Goal: Task Accomplishment & Management: Manage account settings

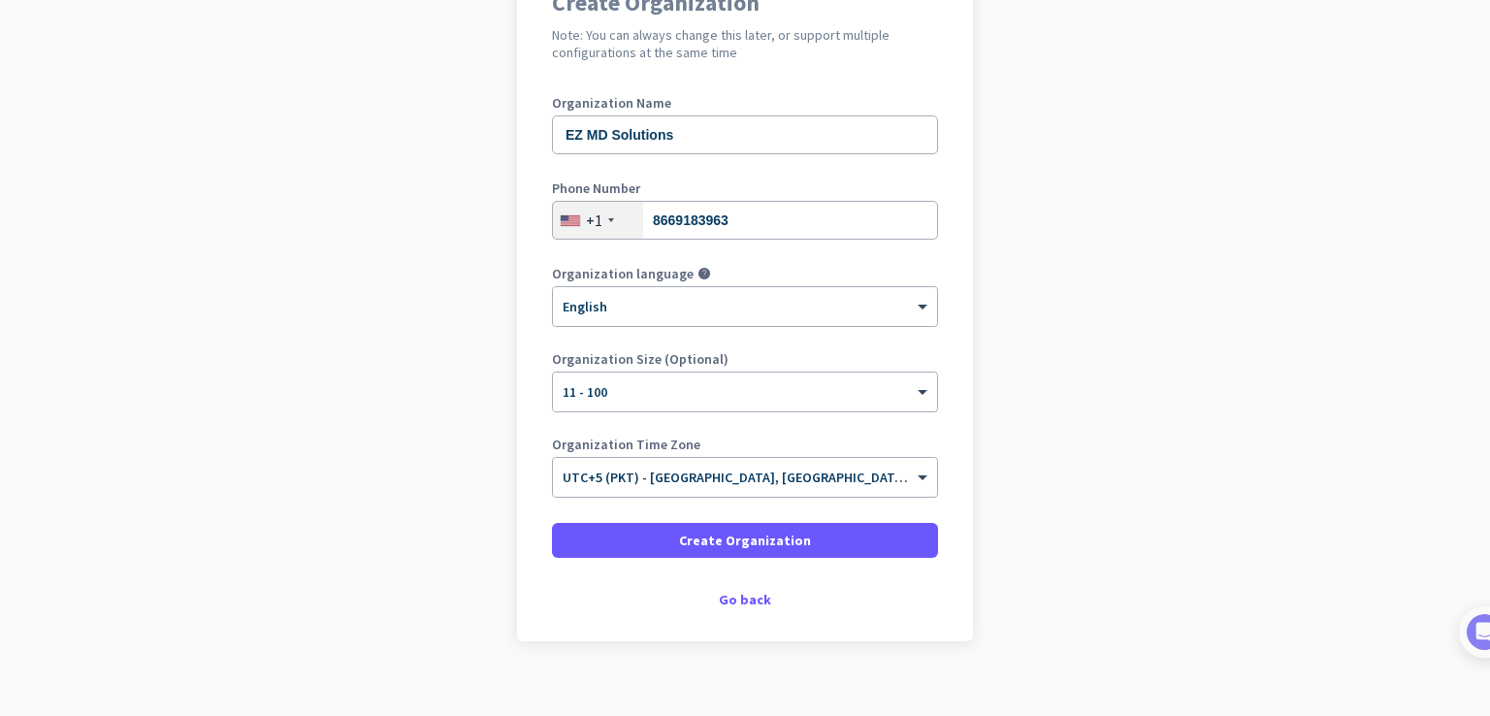
scroll to position [200, 0]
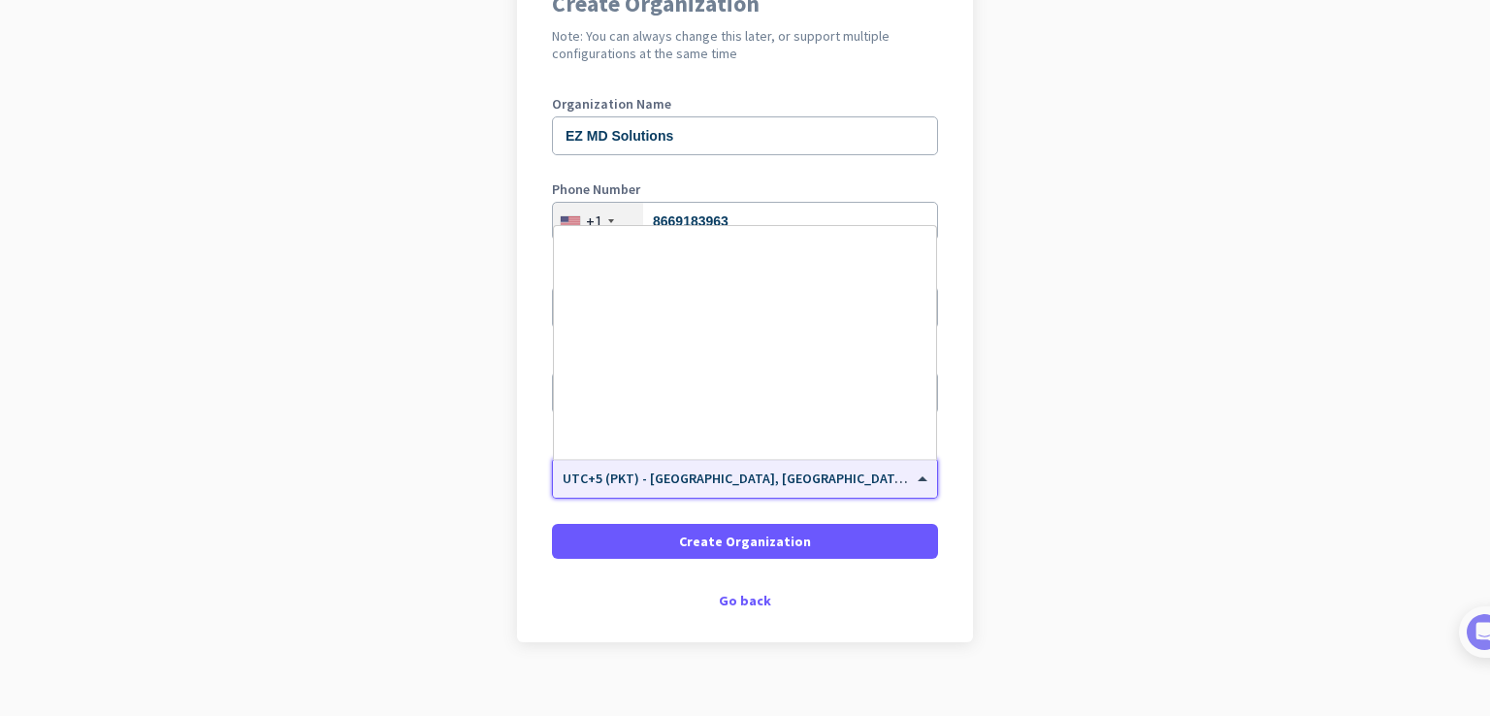
click at [607, 486] on div "× UTC+5 (PKT) - [GEOGRAPHIC_DATA], [GEOGRAPHIC_DATA], [GEOGRAPHIC_DATA], [GEOGR…" at bounding box center [745, 478] width 384 height 39
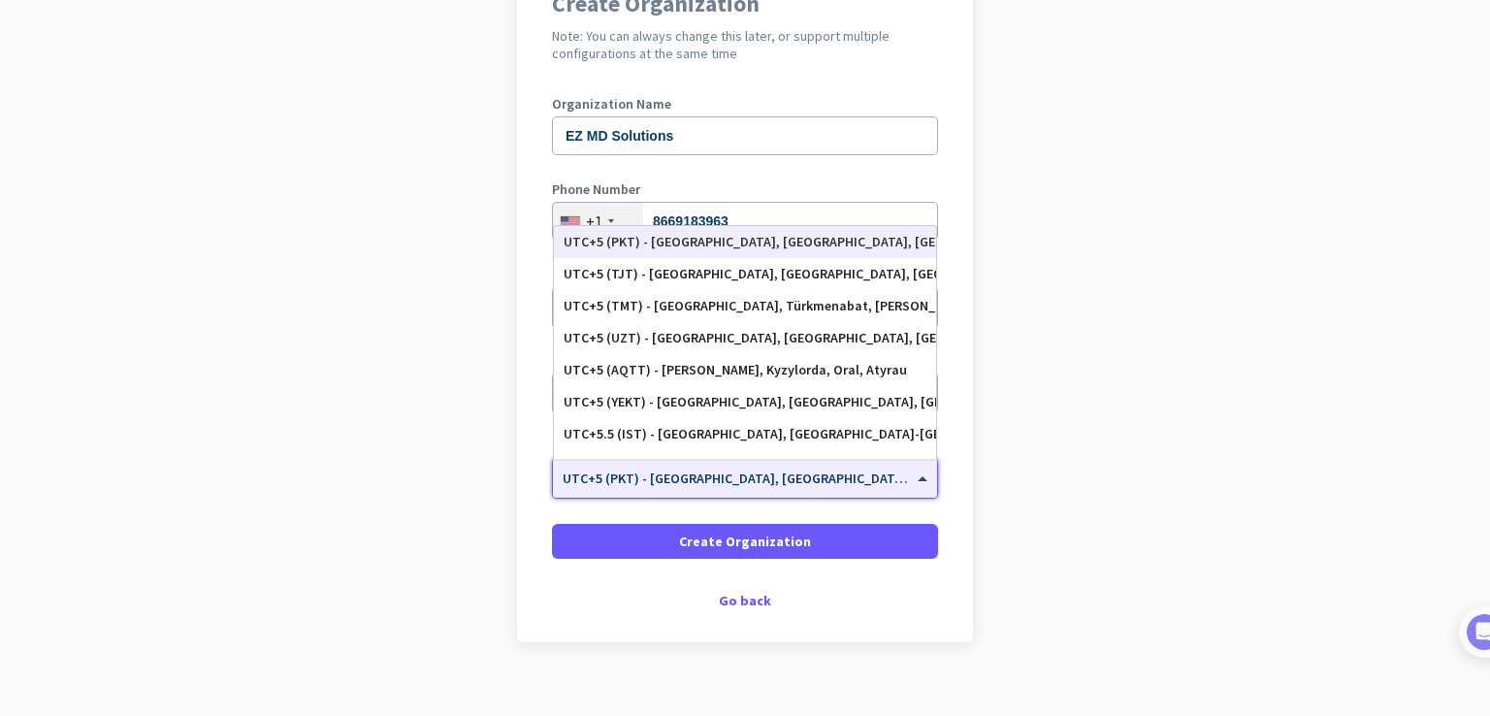
click at [607, 486] on div "× UTC+5 (PKT) - [GEOGRAPHIC_DATA], [GEOGRAPHIC_DATA], [GEOGRAPHIC_DATA], [GEOGR…" at bounding box center [745, 478] width 384 height 39
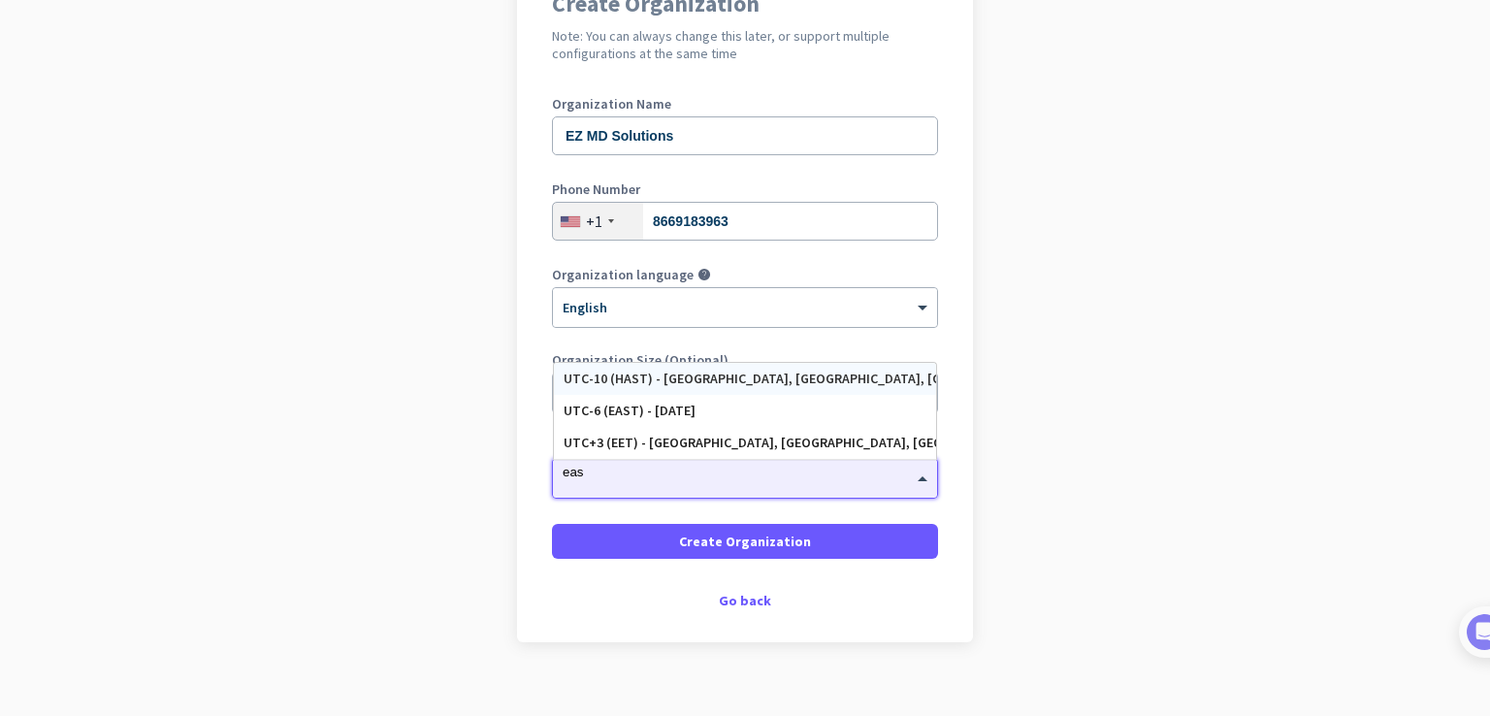
scroll to position [0, 0]
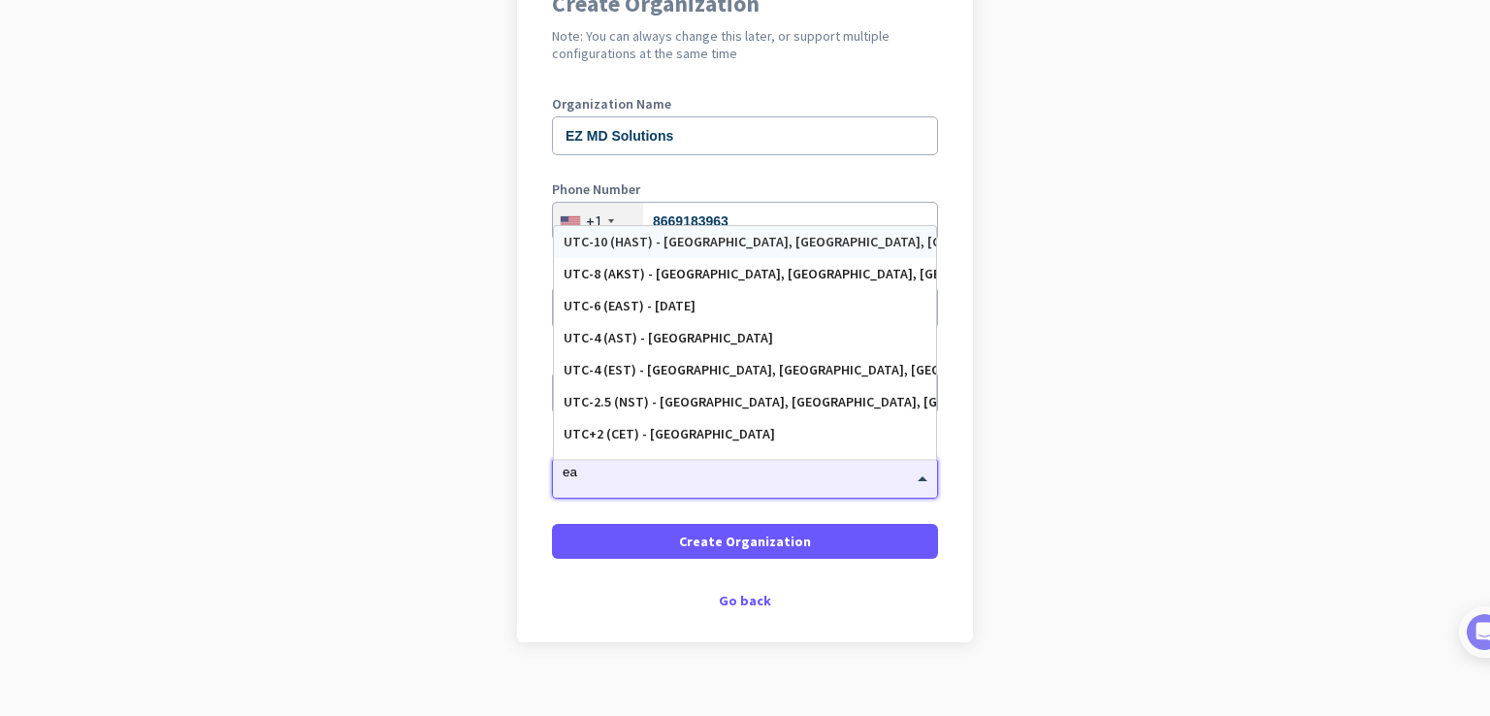
type input "e"
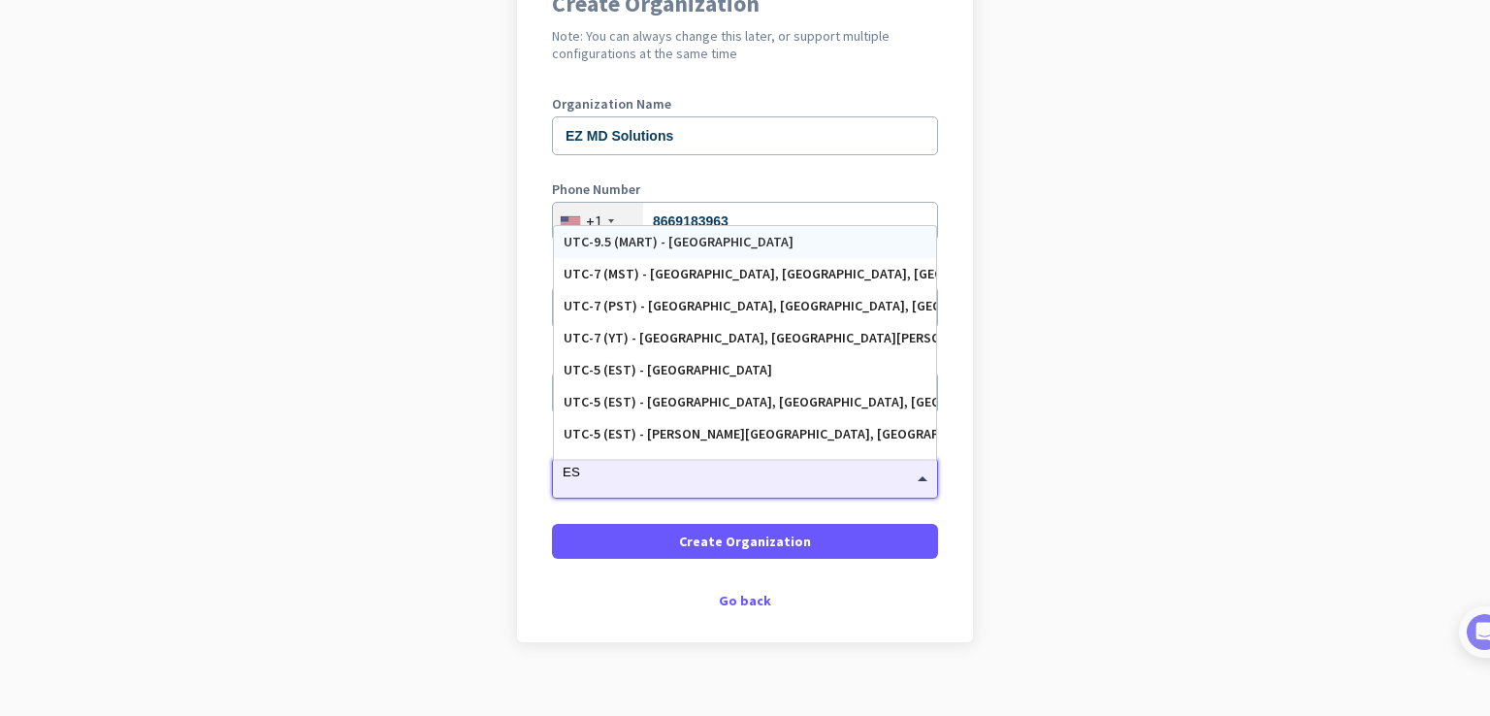
type input "E"
type input "p"
type input "us"
click at [1104, 226] on app-onboarding-organization "Create Organization Note: You can always change this later, or support multiple…" at bounding box center [745, 348] width 1490 height 782
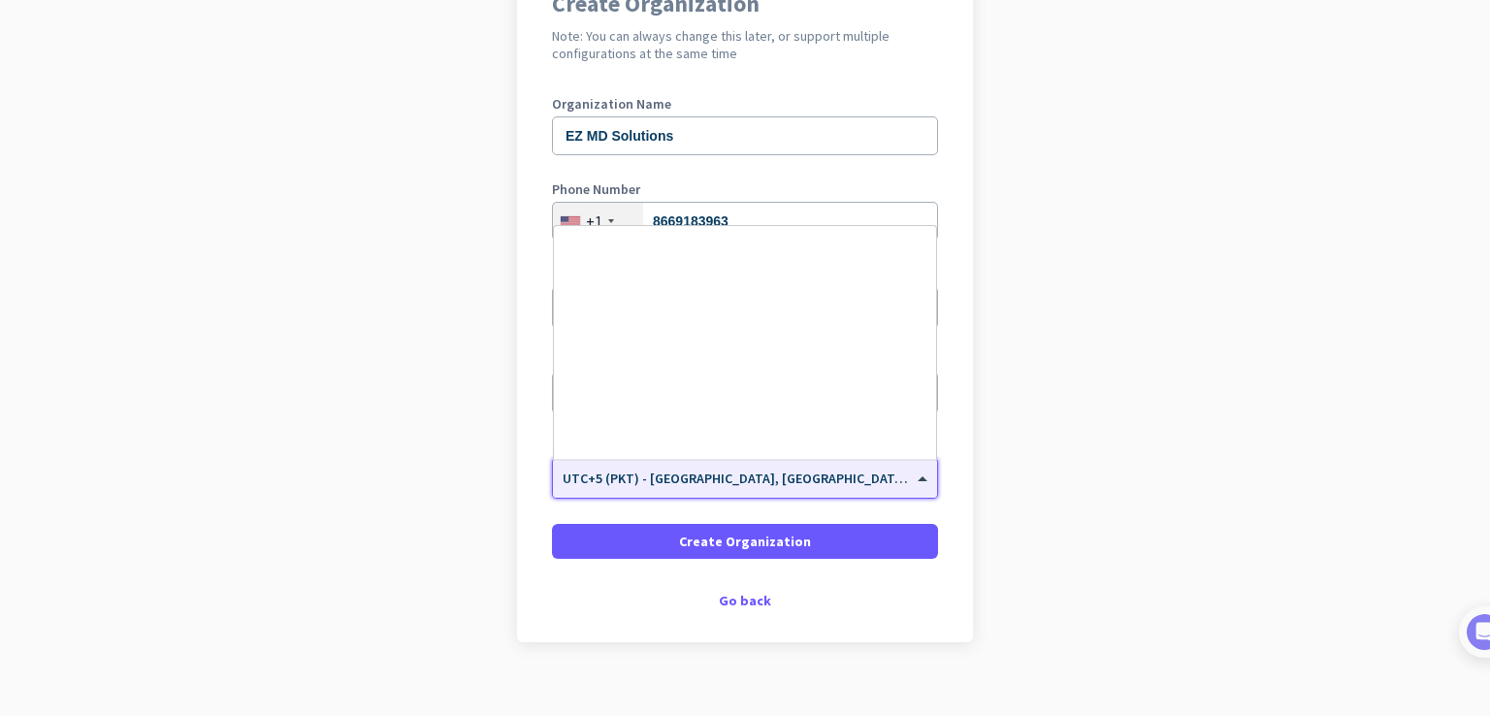
click at [628, 477] on input "text" at bounding box center [726, 472] width 326 height 15
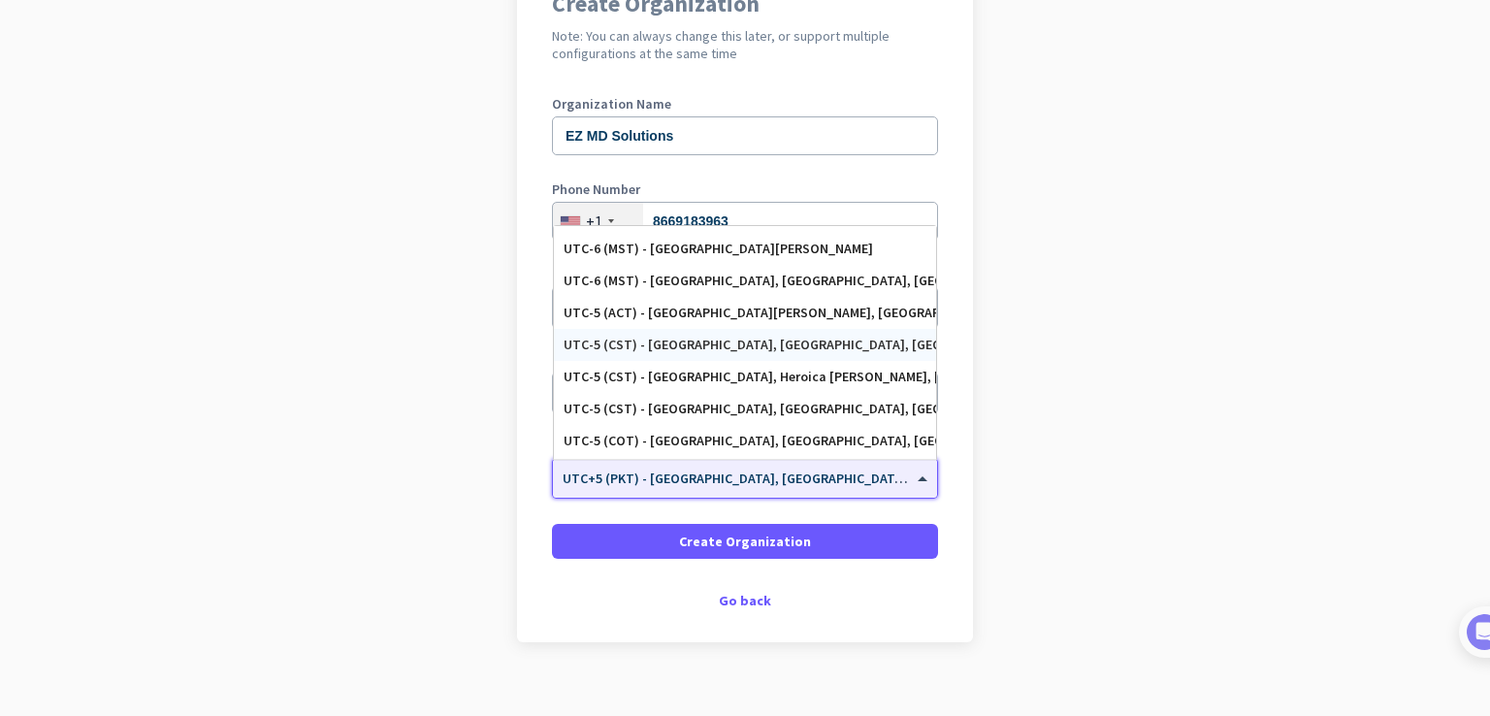
scroll to position [889, 0]
click at [685, 343] on div "UTC-5 (CST) - [GEOGRAPHIC_DATA], [GEOGRAPHIC_DATA], [GEOGRAPHIC_DATA], [GEOGRAP…" at bounding box center [745, 346] width 363 height 16
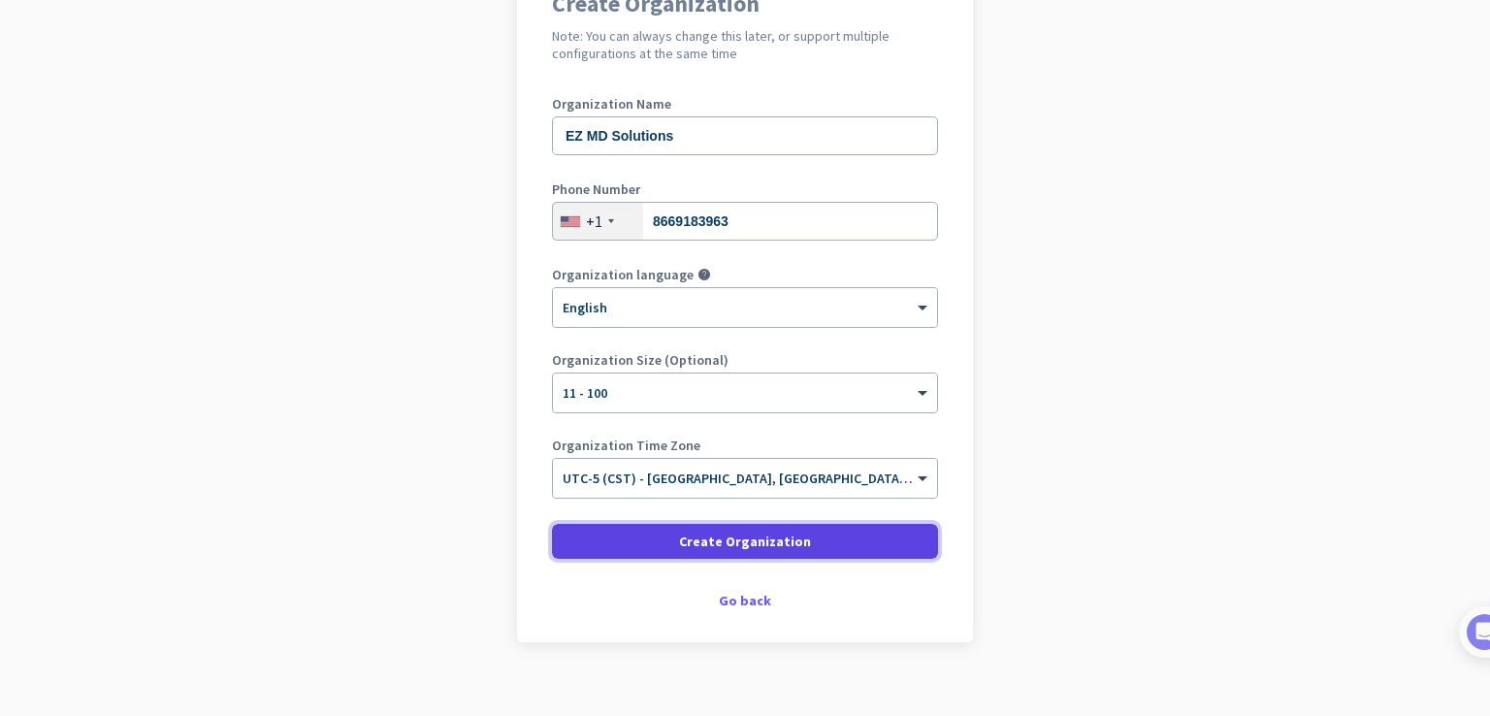
click at [765, 533] on span "Create Organization" at bounding box center [745, 541] width 132 height 19
click at [686, 550] on span "Create Organization" at bounding box center [745, 541] width 132 height 19
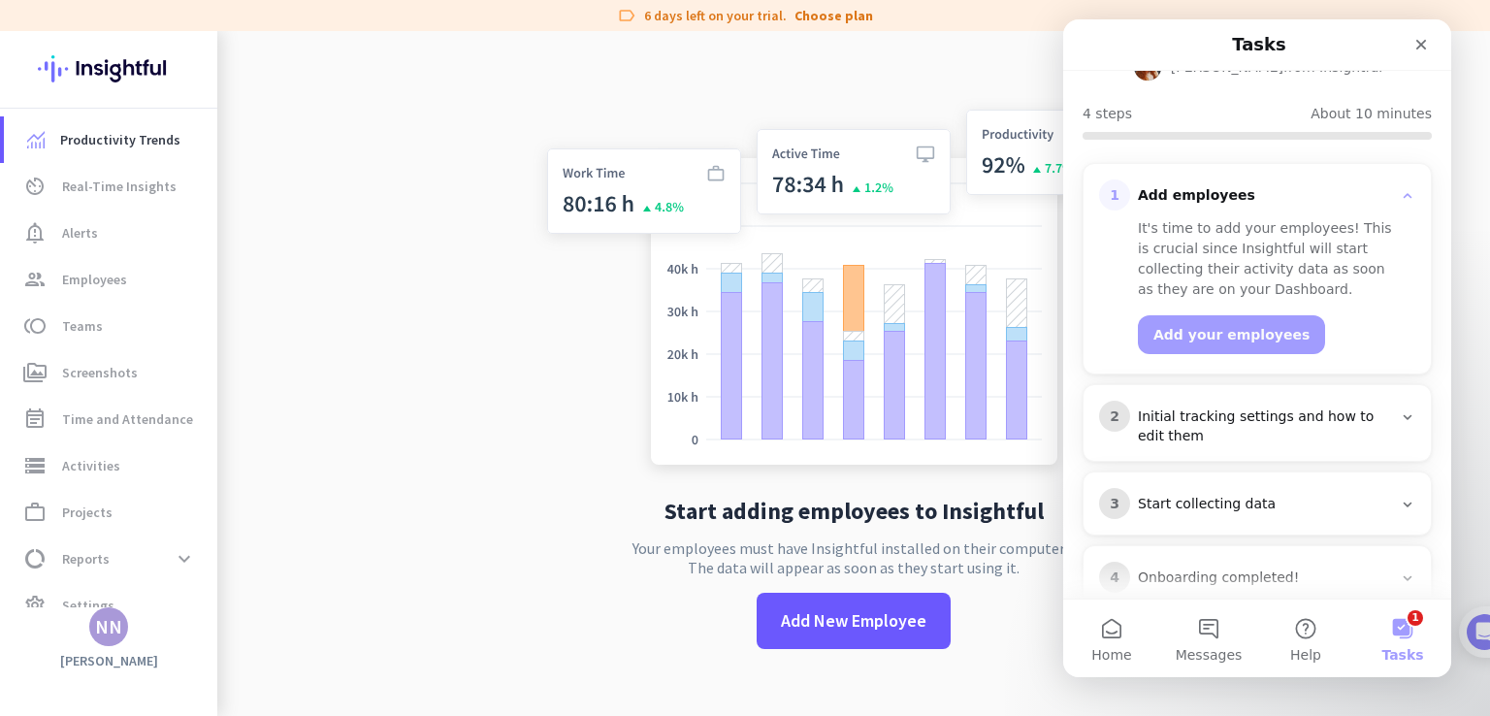
scroll to position [210, 0]
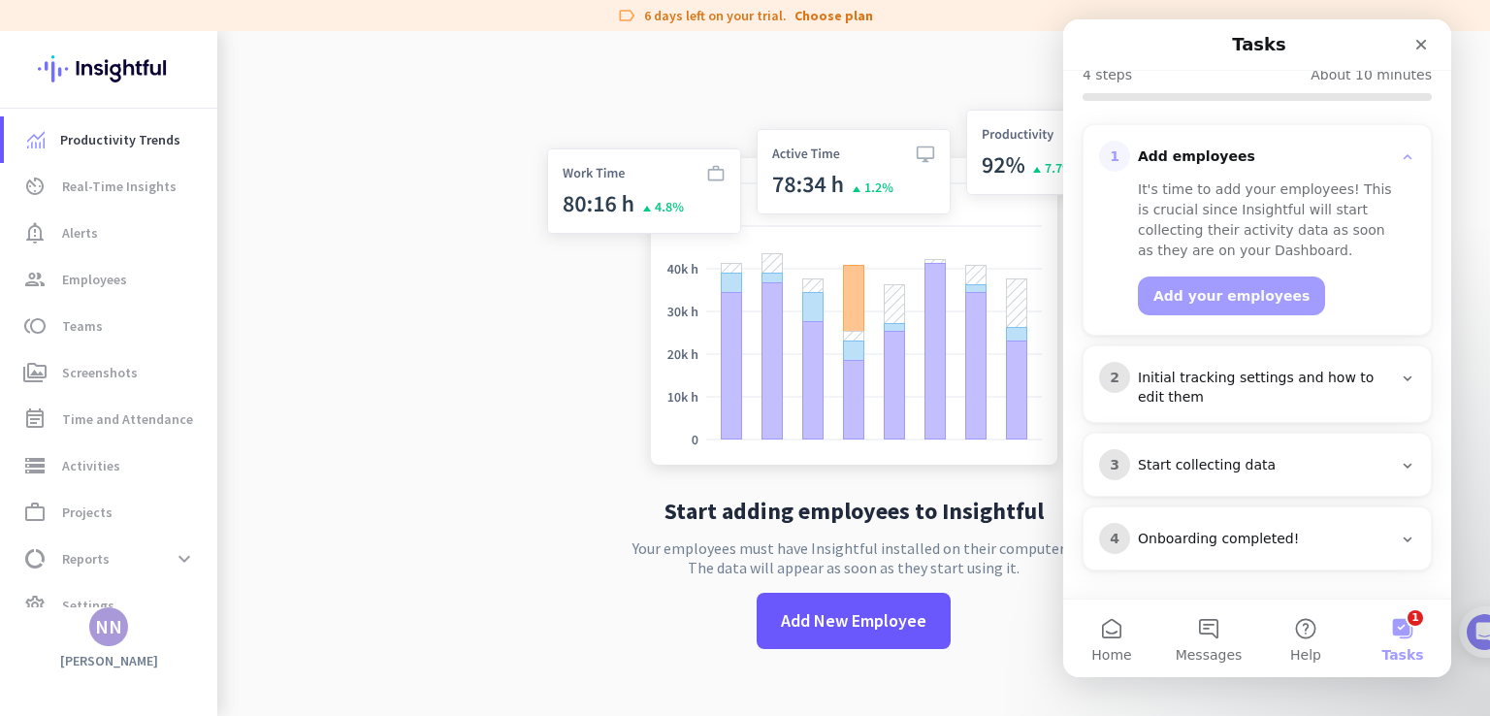
click at [1400, 157] on icon "Intercom messenger" at bounding box center [1408, 157] width 16 height 16
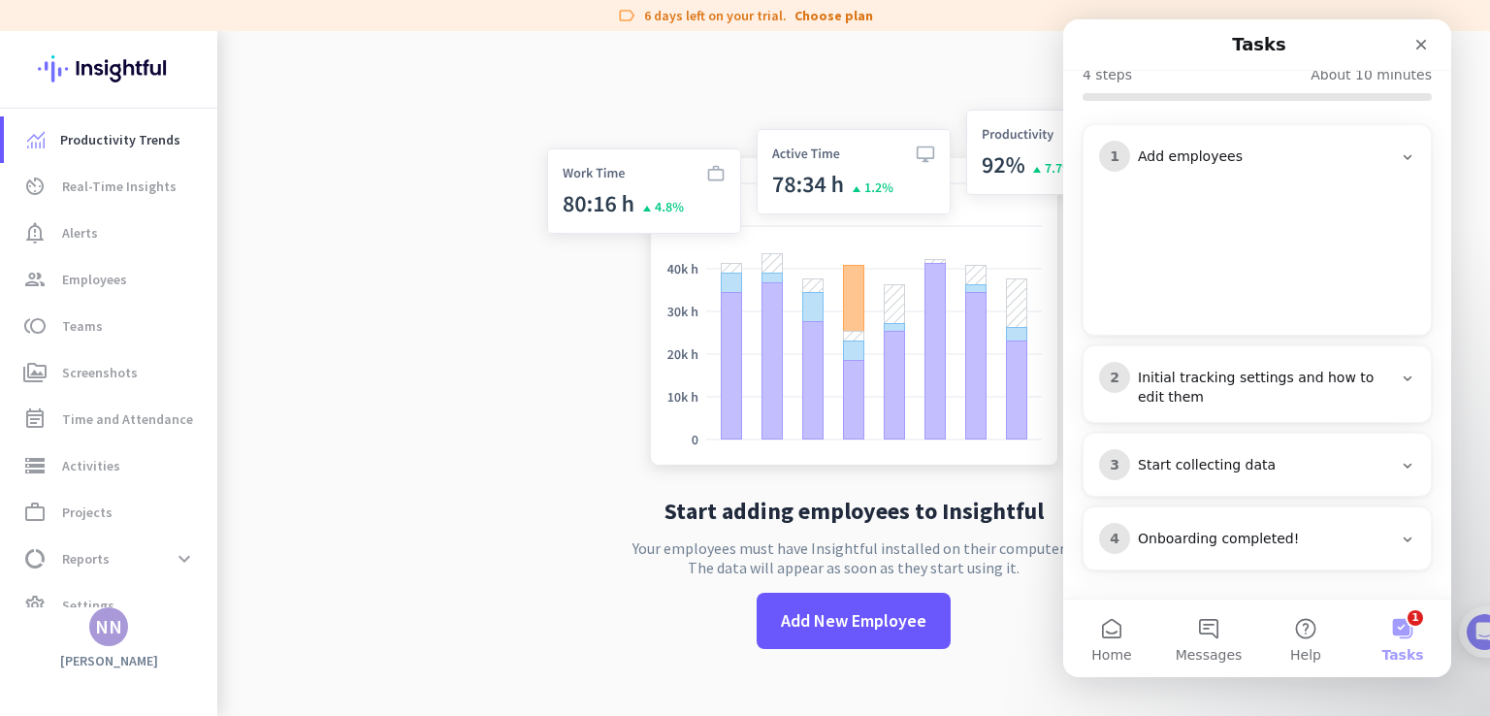
scroll to position [62, 0]
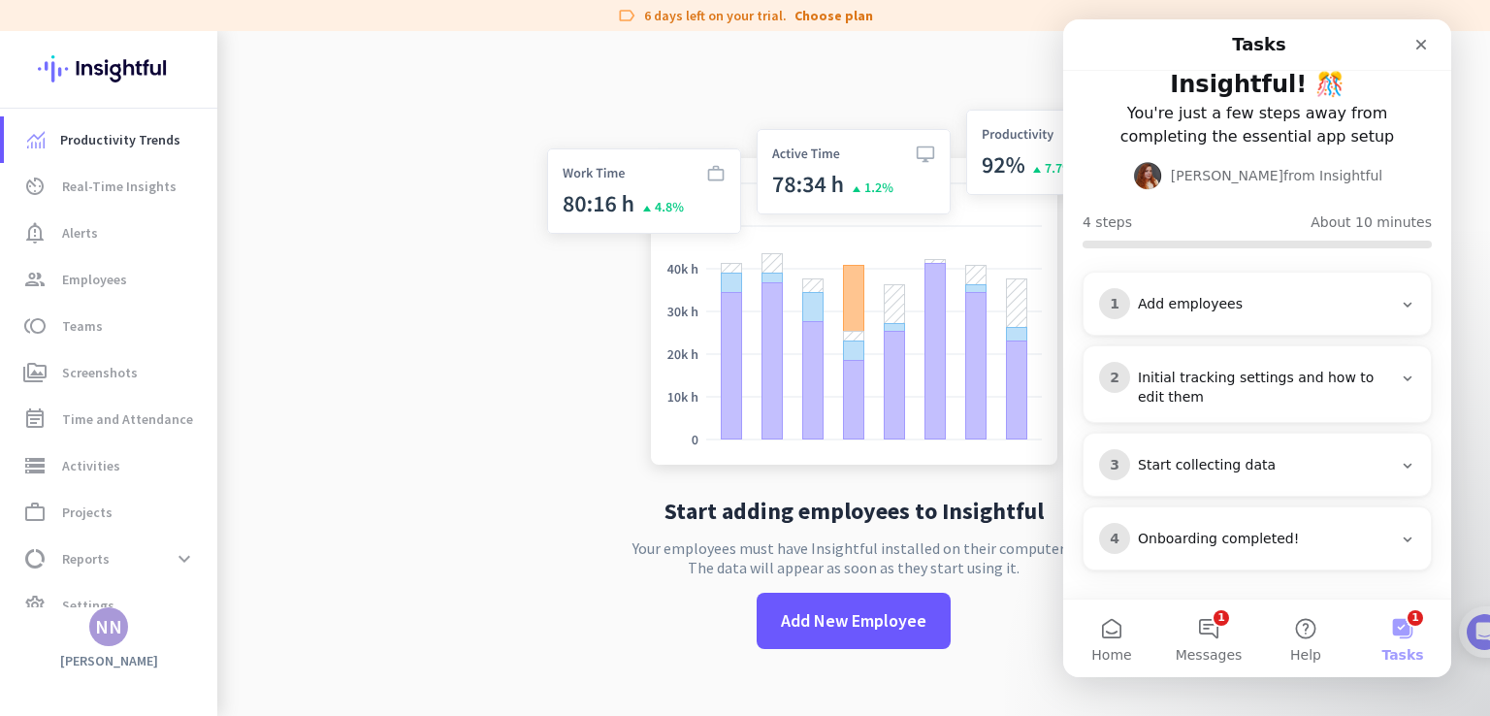
click at [1377, 296] on div "Add employees" at bounding box center [1265, 304] width 254 height 19
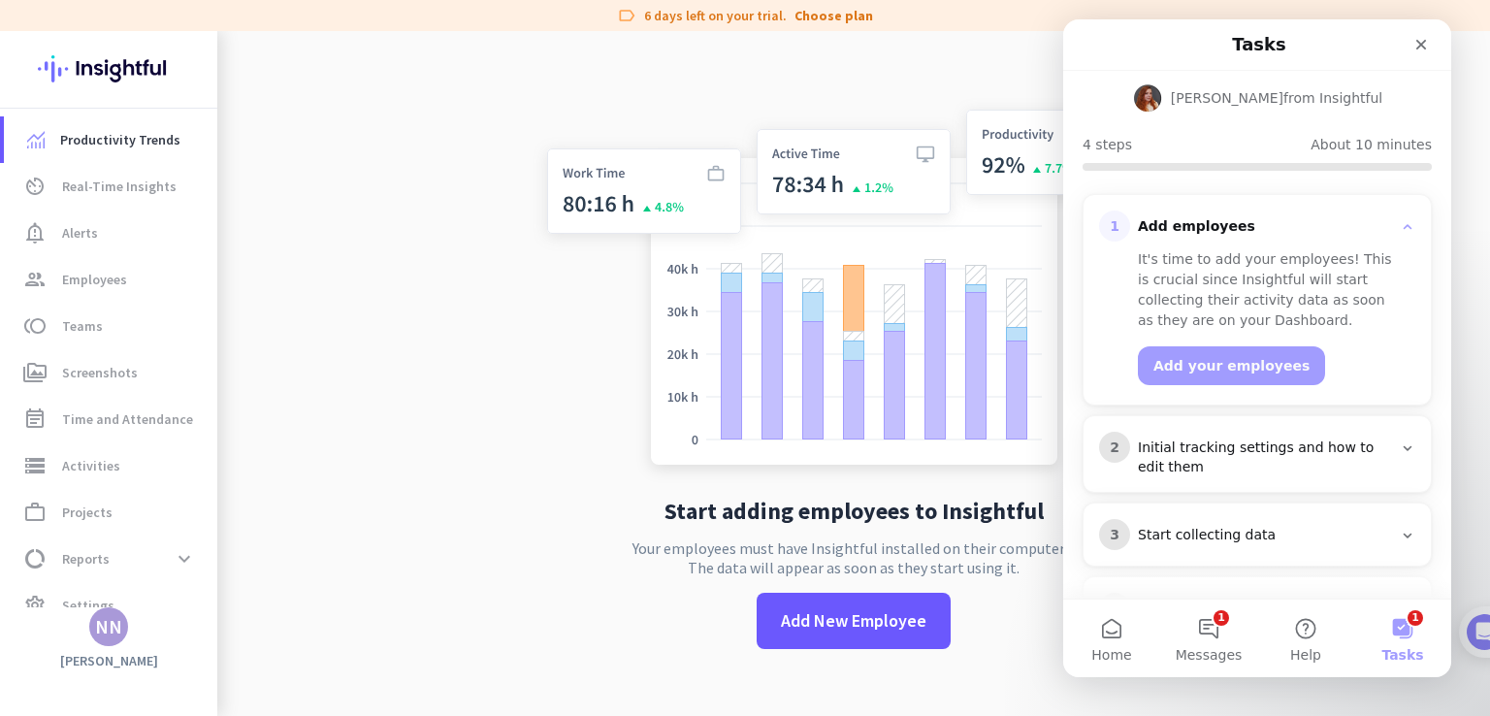
scroll to position [210, 0]
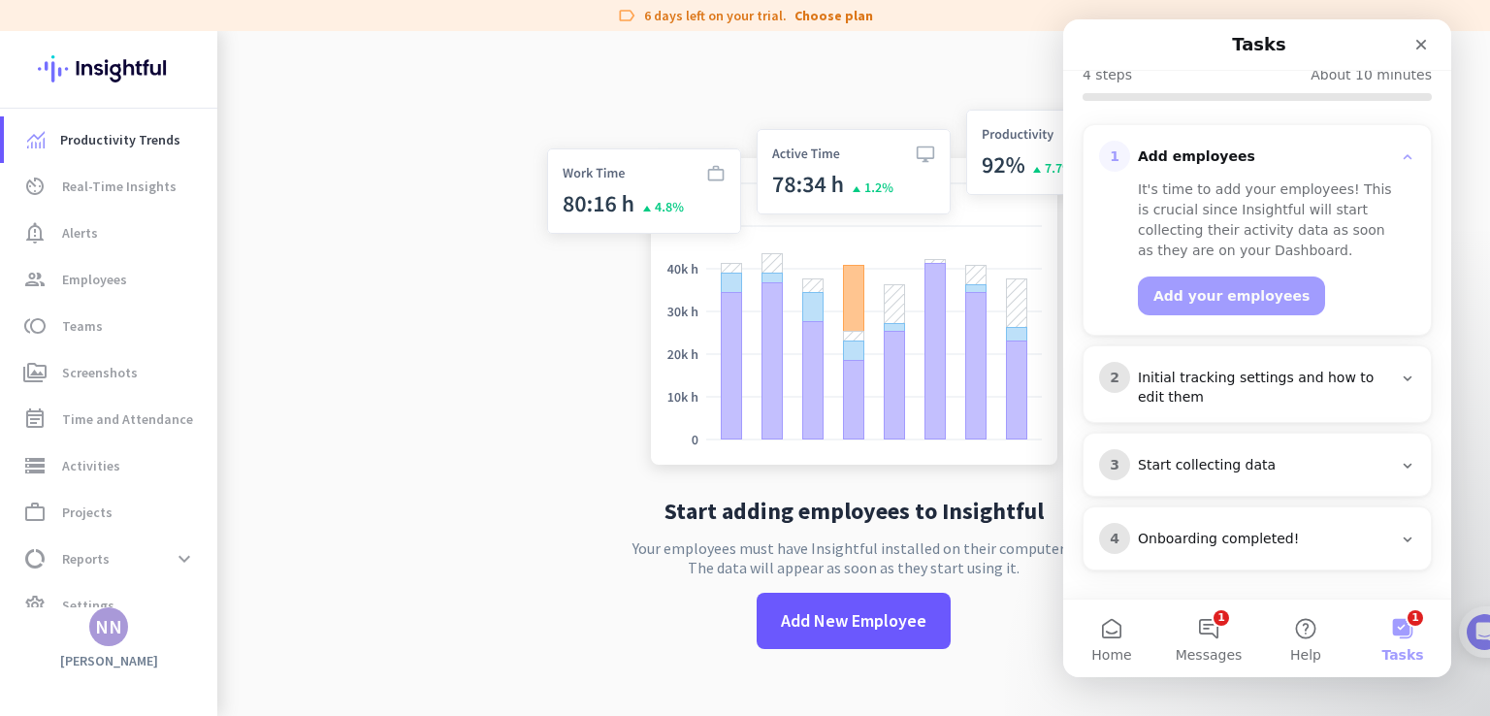
click at [1359, 378] on div "Initial tracking settings and how to edit them" at bounding box center [1265, 388] width 254 height 39
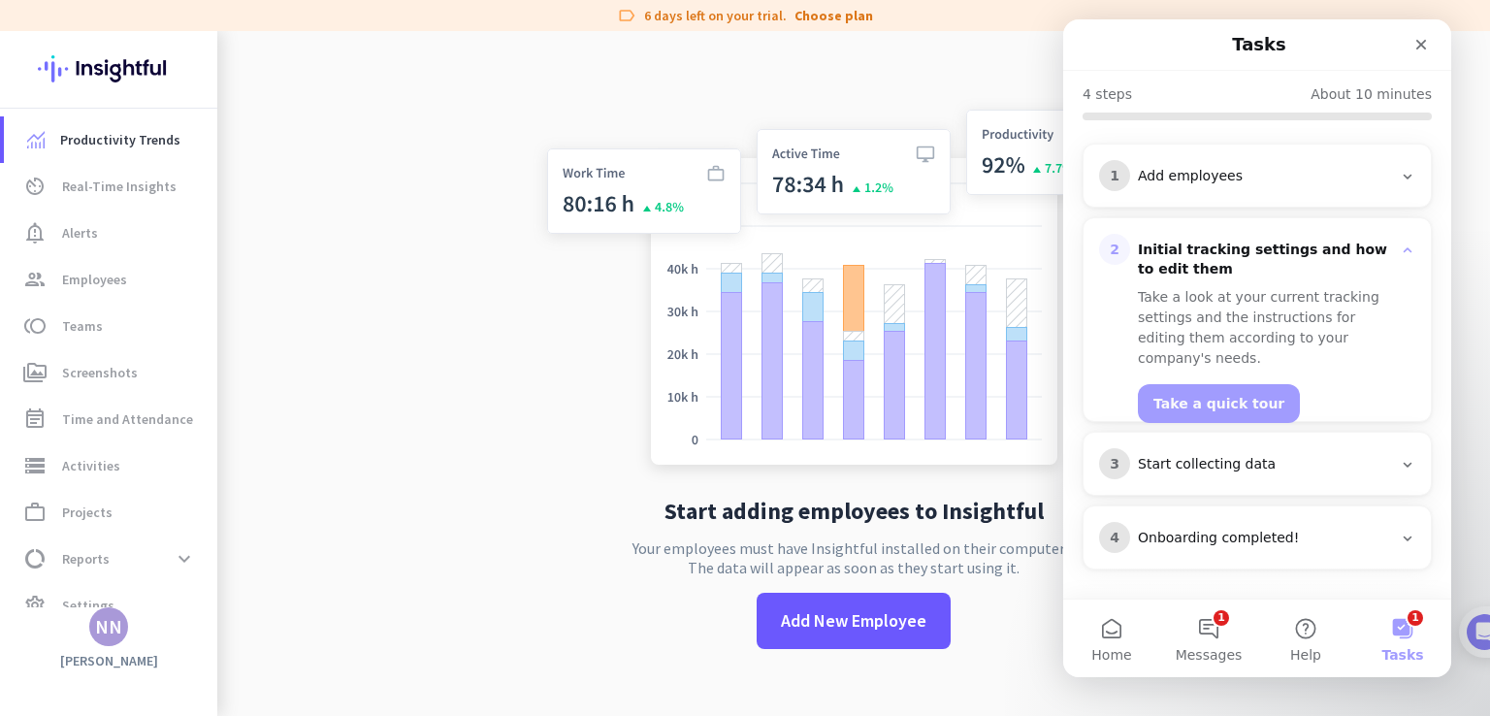
scroll to position [188, 0]
click at [1384, 259] on h3 "Initial tracking settings and how to edit them" at bounding box center [1265, 262] width 270 height 39
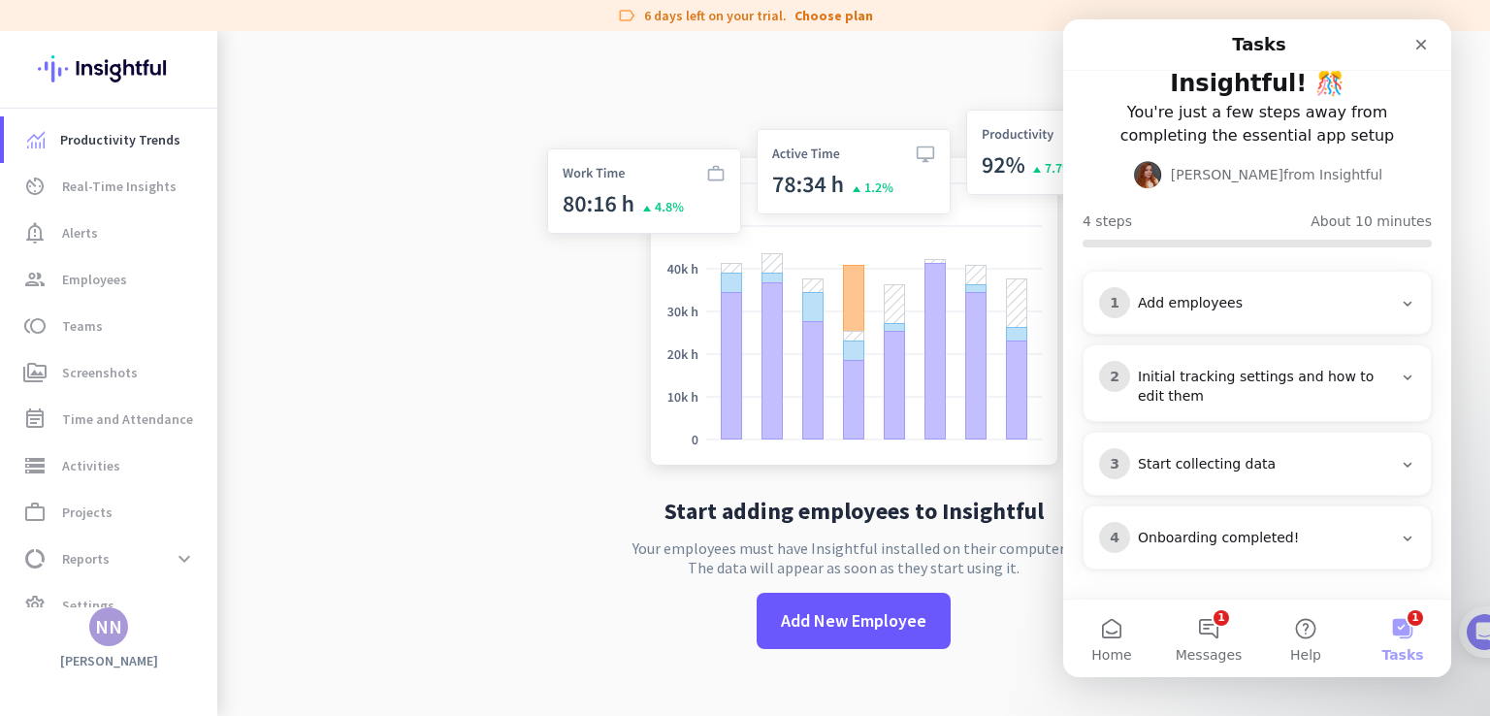
scroll to position [62, 0]
click at [1379, 449] on div "3 Start collecting data" at bounding box center [1257, 464] width 316 height 31
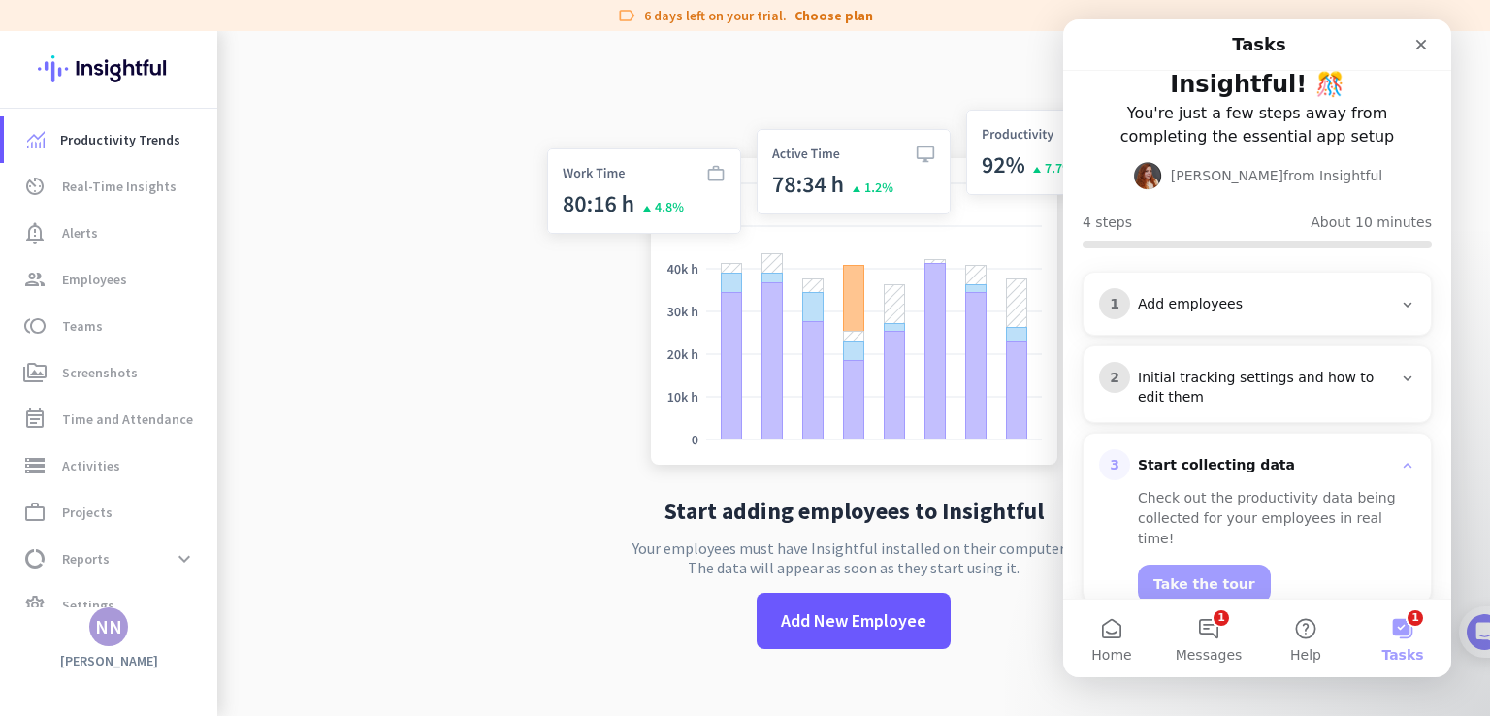
click at [1379, 449] on div "3 Start collecting data" at bounding box center [1257, 464] width 316 height 31
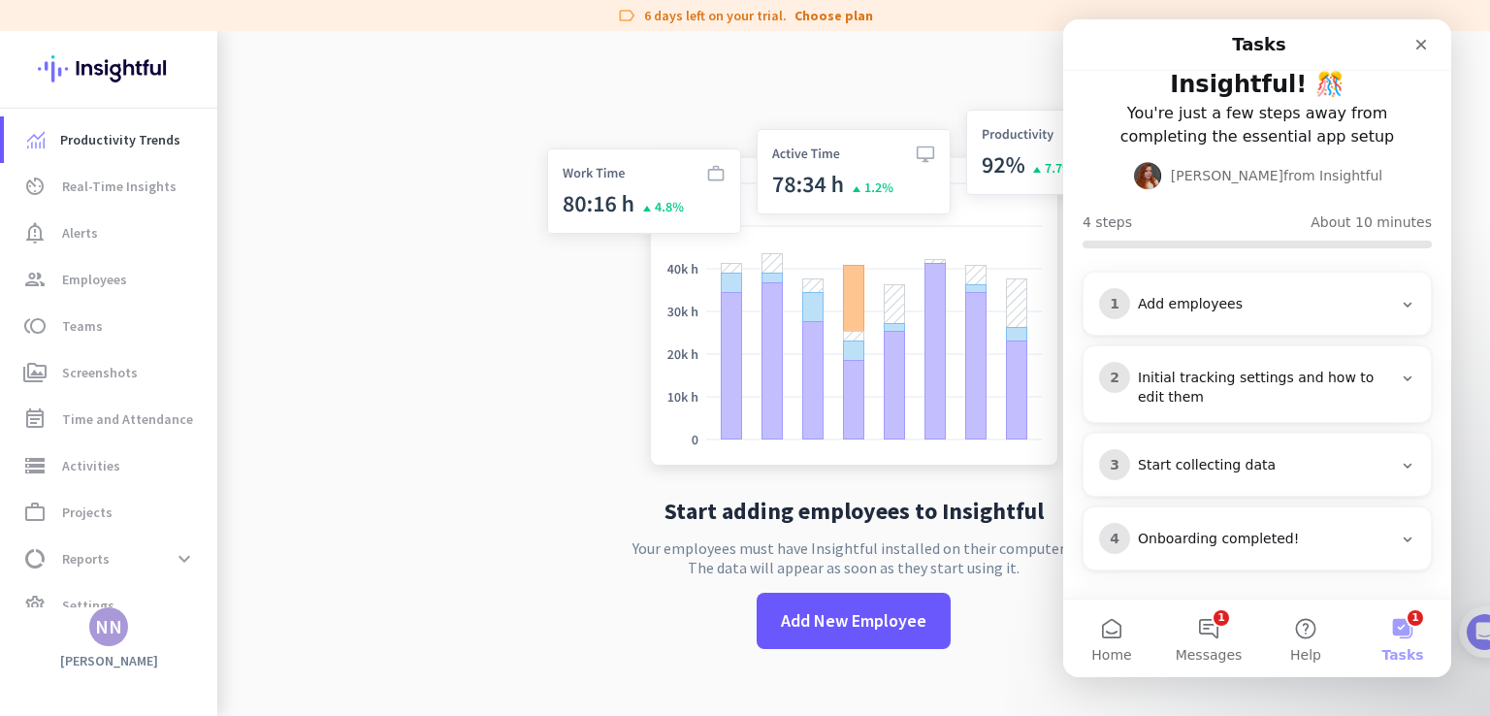
click at [1374, 536] on div "Onboarding completed!" at bounding box center [1265, 539] width 254 height 19
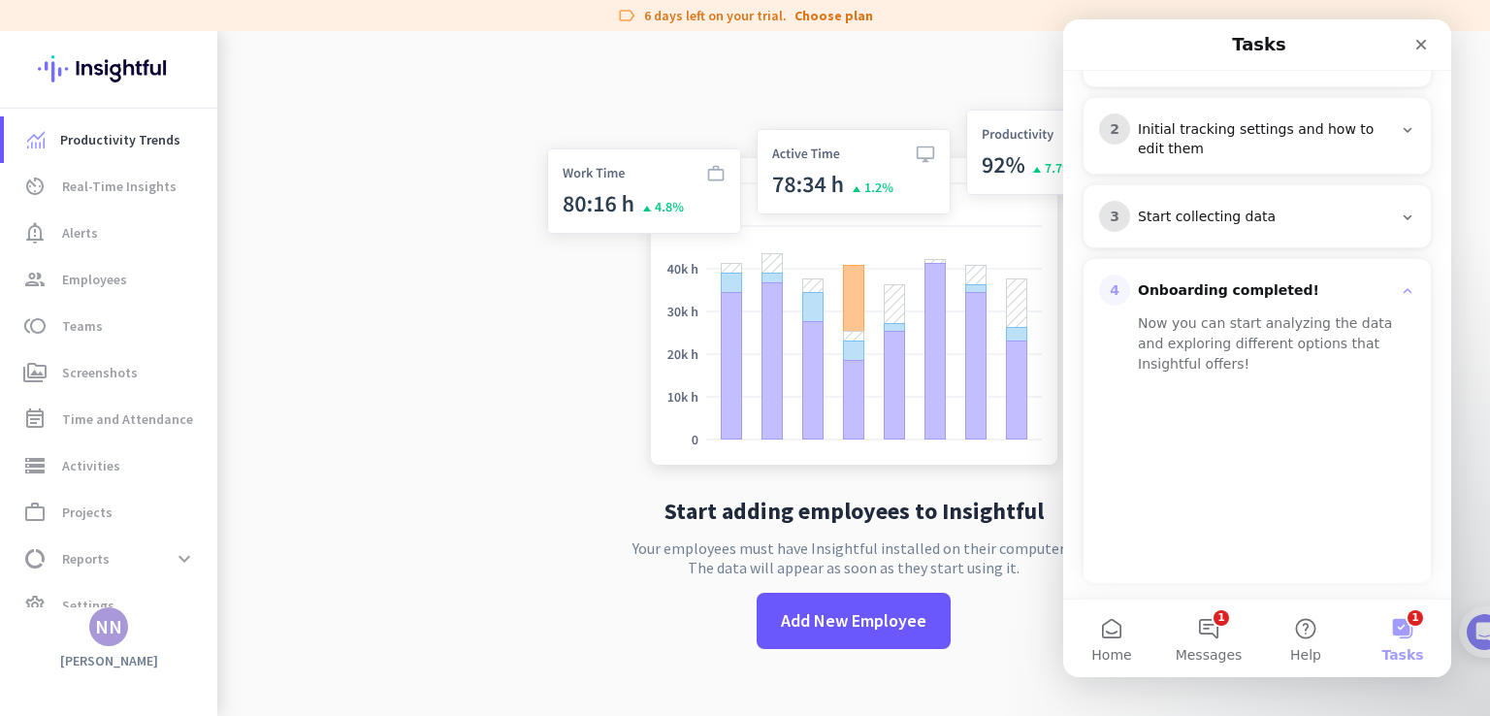
scroll to position [323, 0]
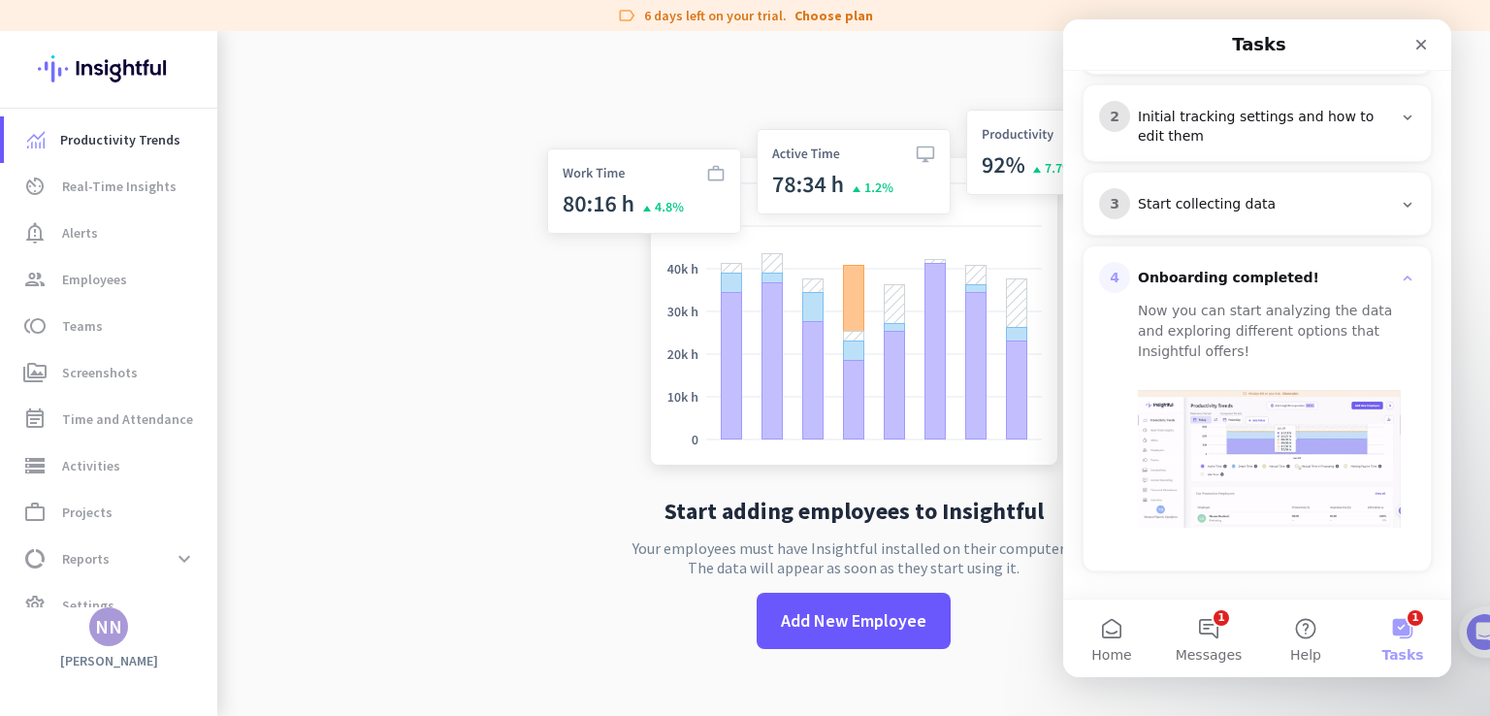
click at [1366, 273] on div "Onboarding completed!" at bounding box center [1265, 278] width 254 height 19
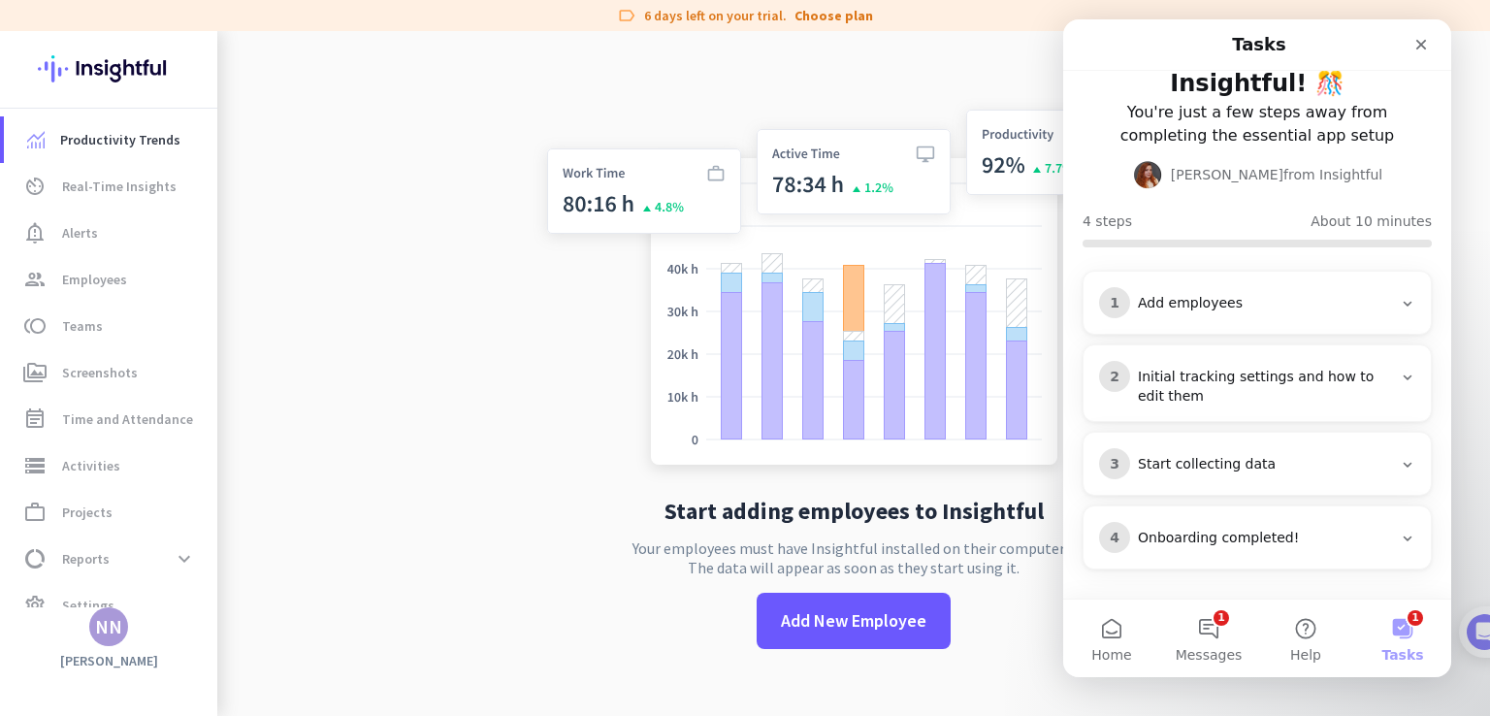
scroll to position [62, 0]
click at [1372, 304] on div "Add employees" at bounding box center [1265, 304] width 254 height 19
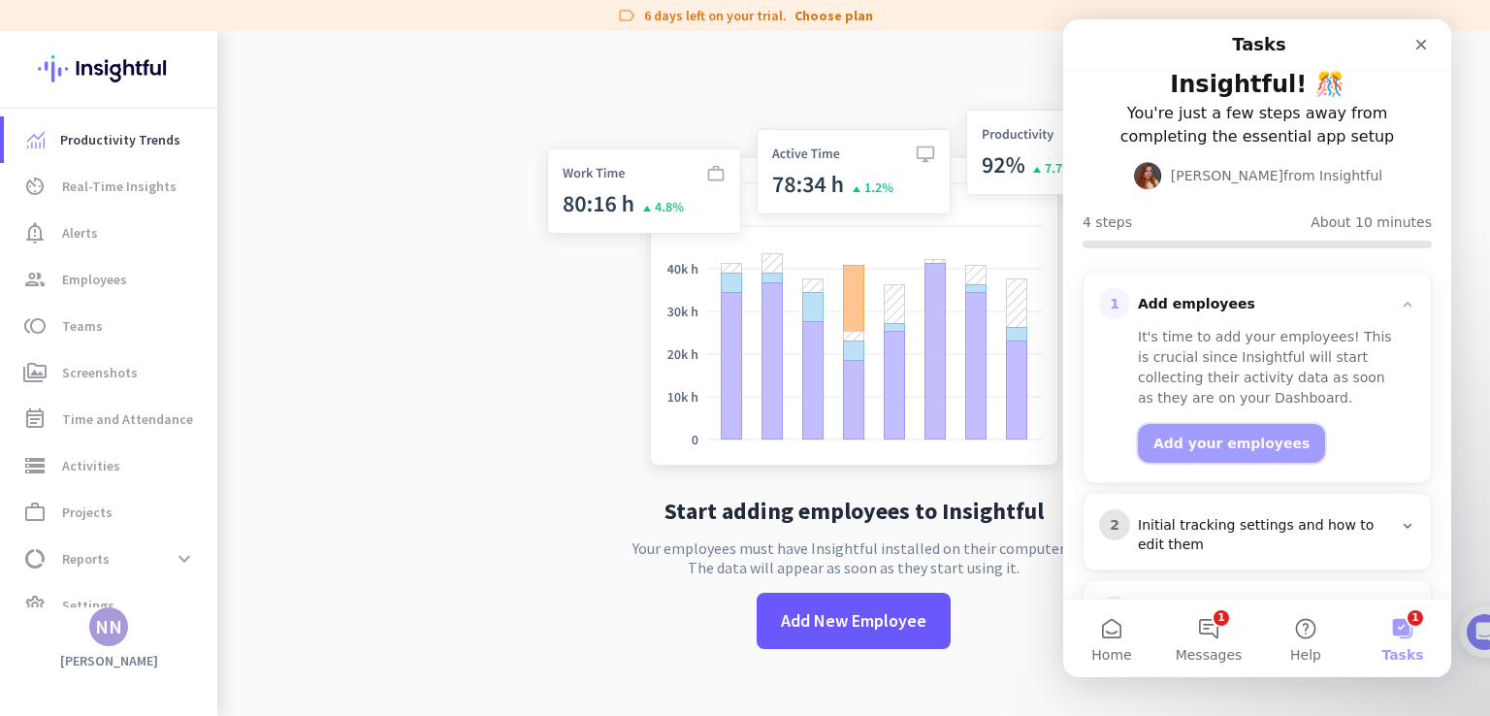
click at [1237, 451] on button "Add your employees" at bounding box center [1231, 443] width 187 height 39
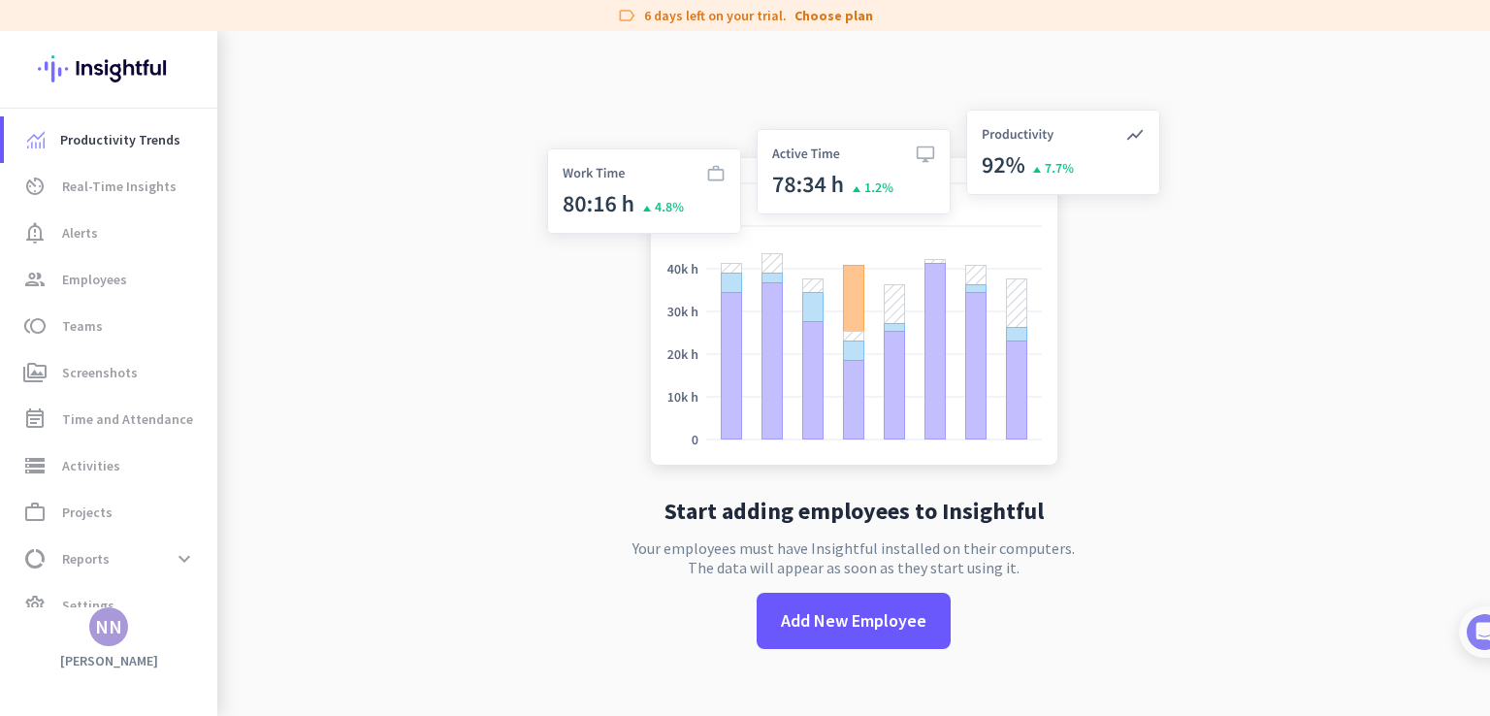
scroll to position [0, 0]
click at [869, 598] on span at bounding box center [854, 621] width 194 height 47
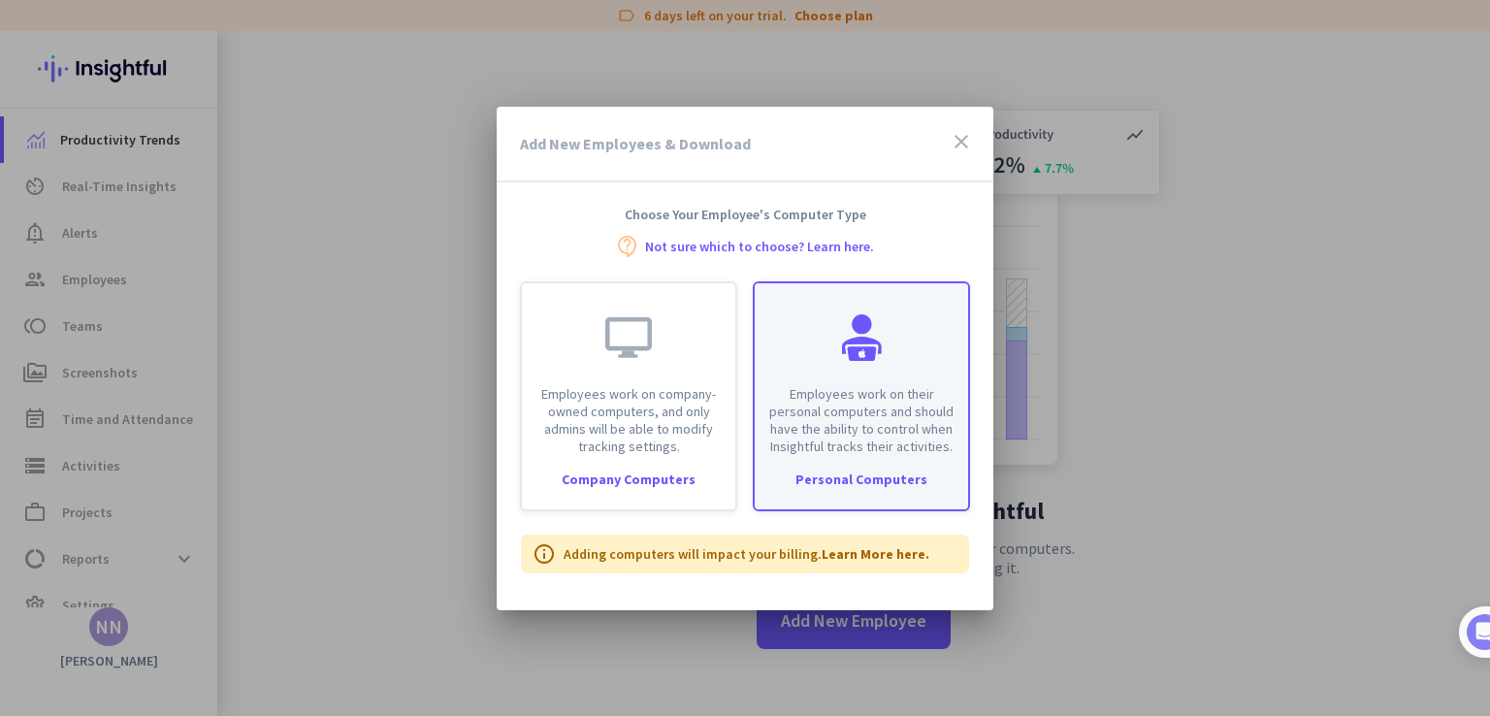
click at [803, 385] on p "Employees work on their personal computers and should have the ability to contr…" at bounding box center [861, 420] width 190 height 70
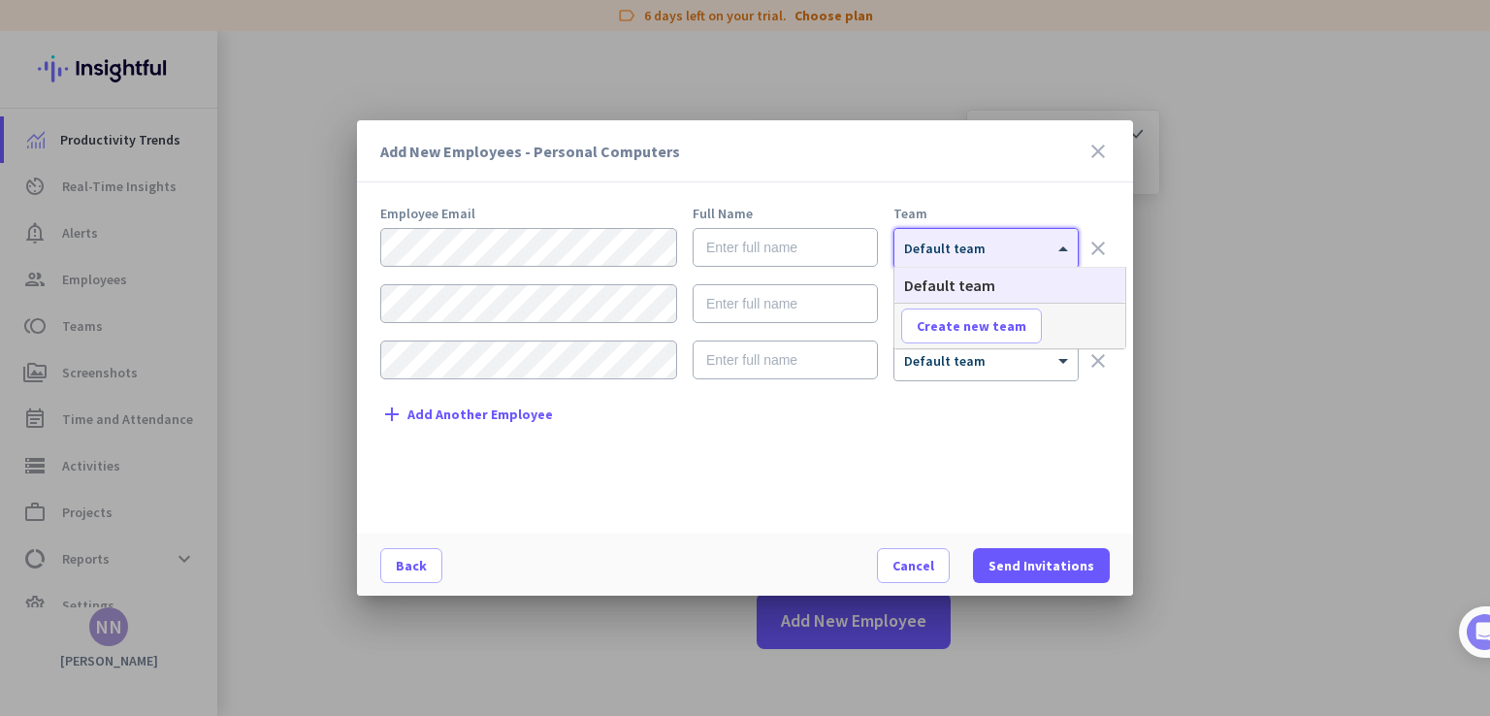
click at [962, 253] on span "Default team" at bounding box center [944, 248] width 81 height 17
click at [802, 249] on input "text" at bounding box center [785, 247] width 185 height 39
click at [990, 244] on div at bounding box center [985, 242] width 183 height 16
click at [958, 439] on div "Employee Email Full Name Team × Default team clear × Default team clear × Defau…" at bounding box center [752, 361] width 745 height 308
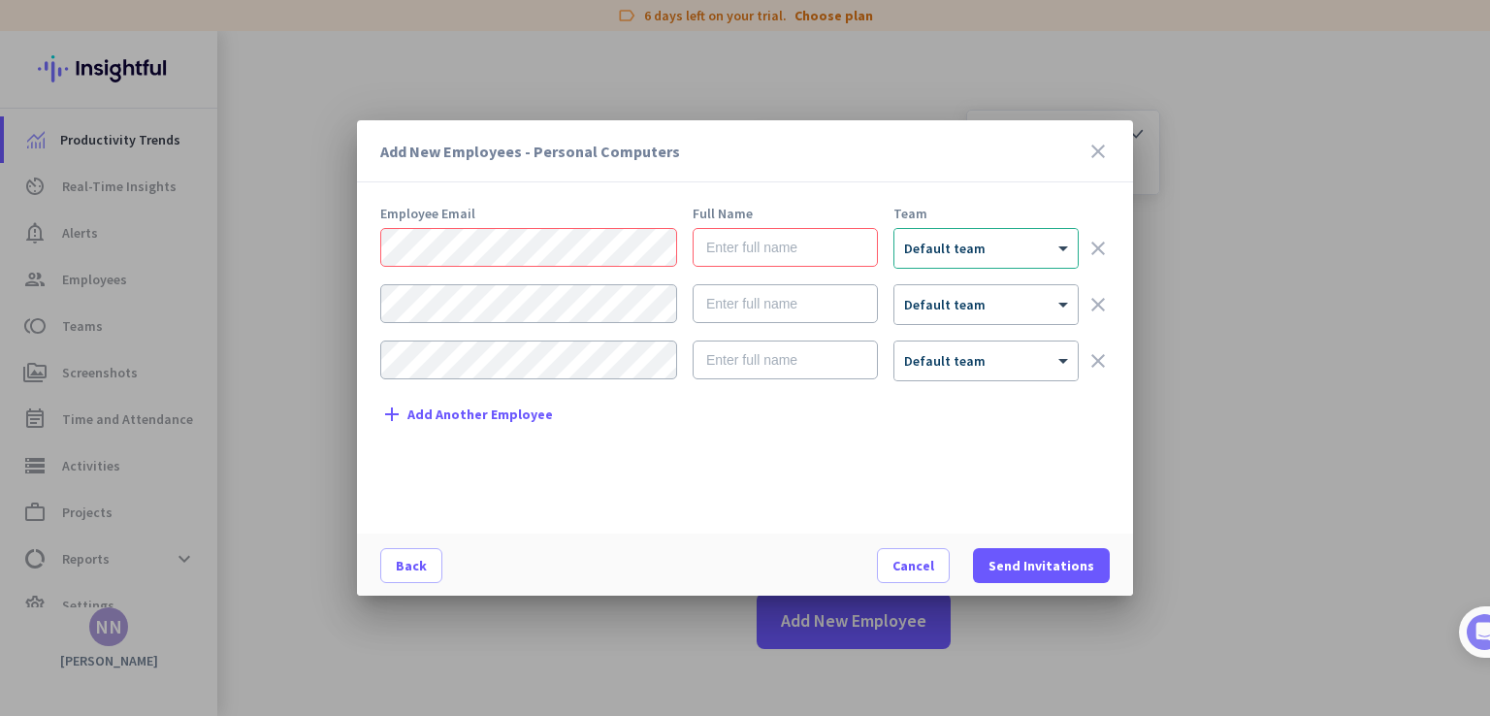
click at [1102, 157] on icon "close" at bounding box center [1098, 151] width 23 height 23
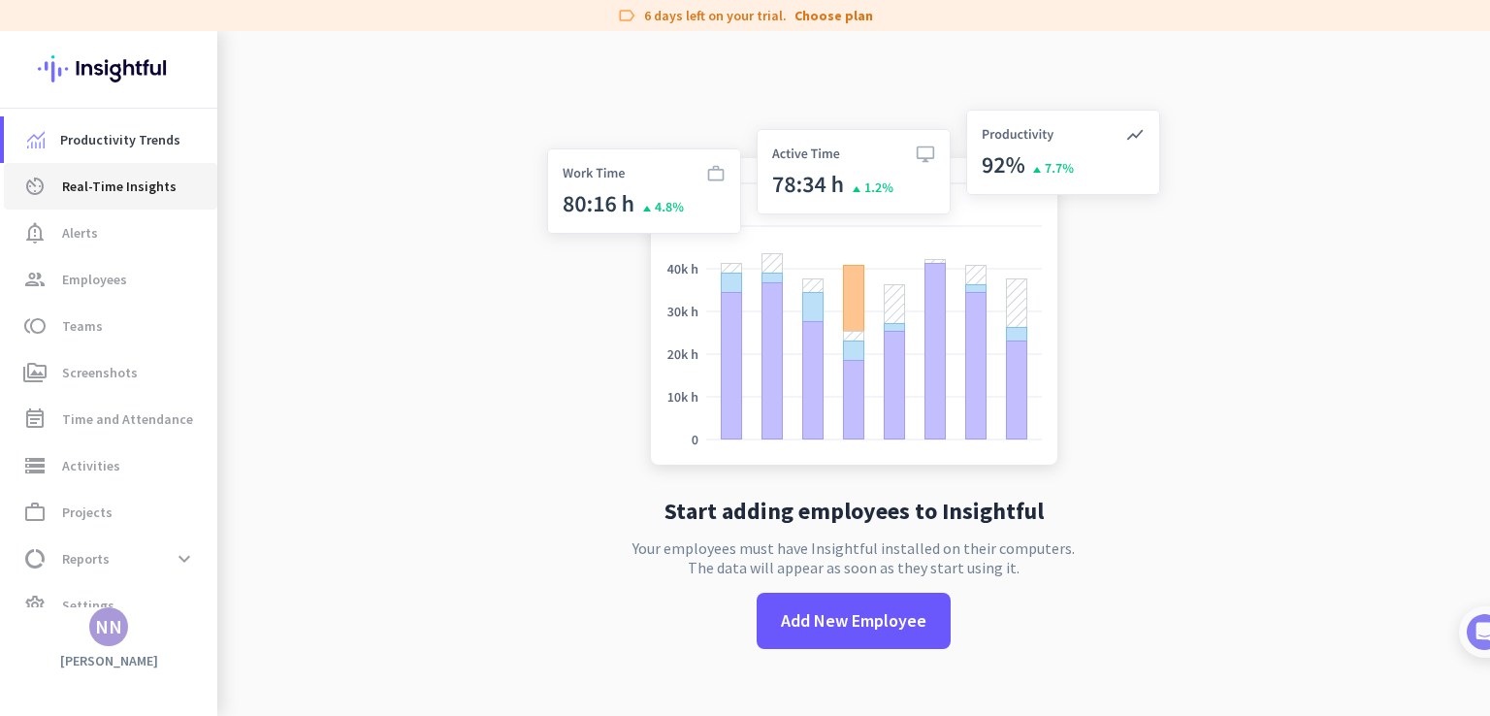
click at [58, 198] on link "av_timer Real-Time Insights" at bounding box center [110, 186] width 213 height 47
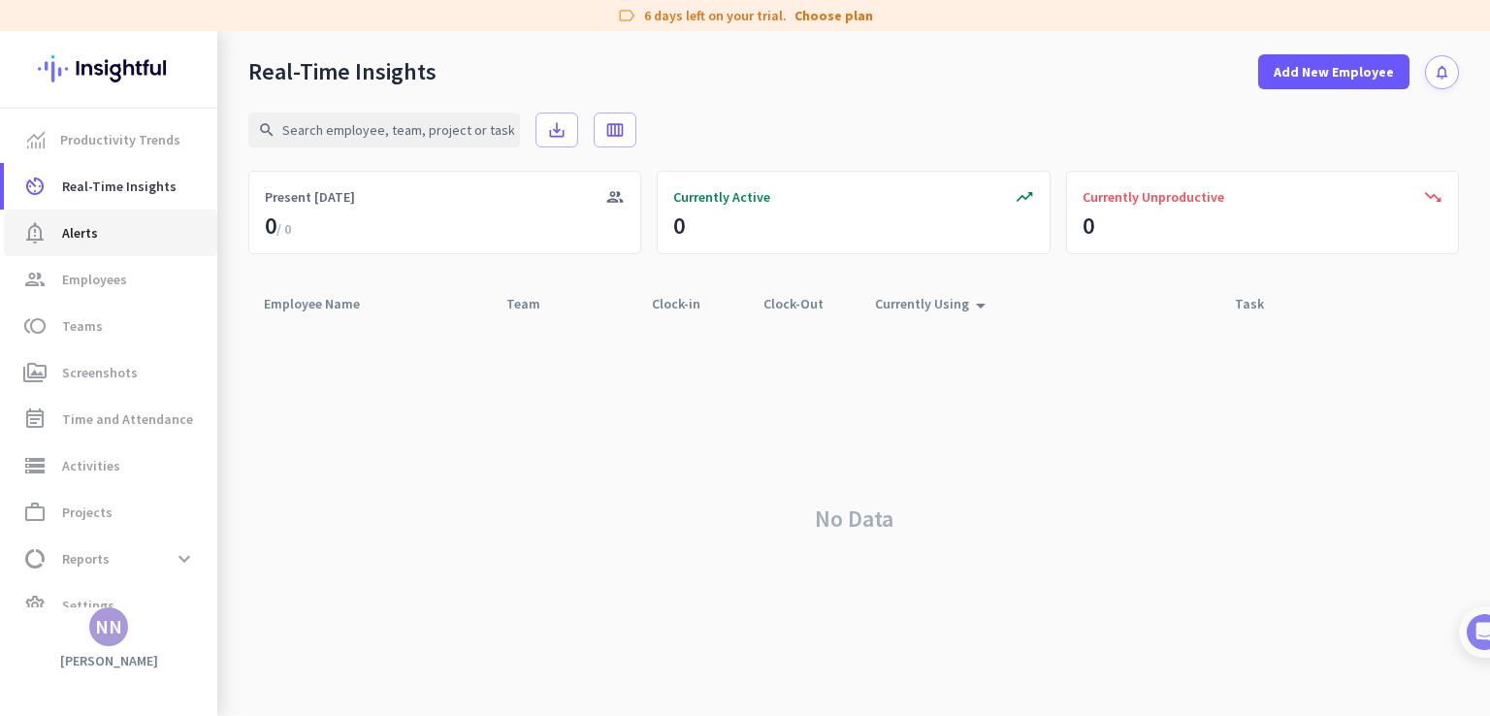
click at [171, 231] on span "notification_important Alerts" at bounding box center [110, 232] width 182 height 23
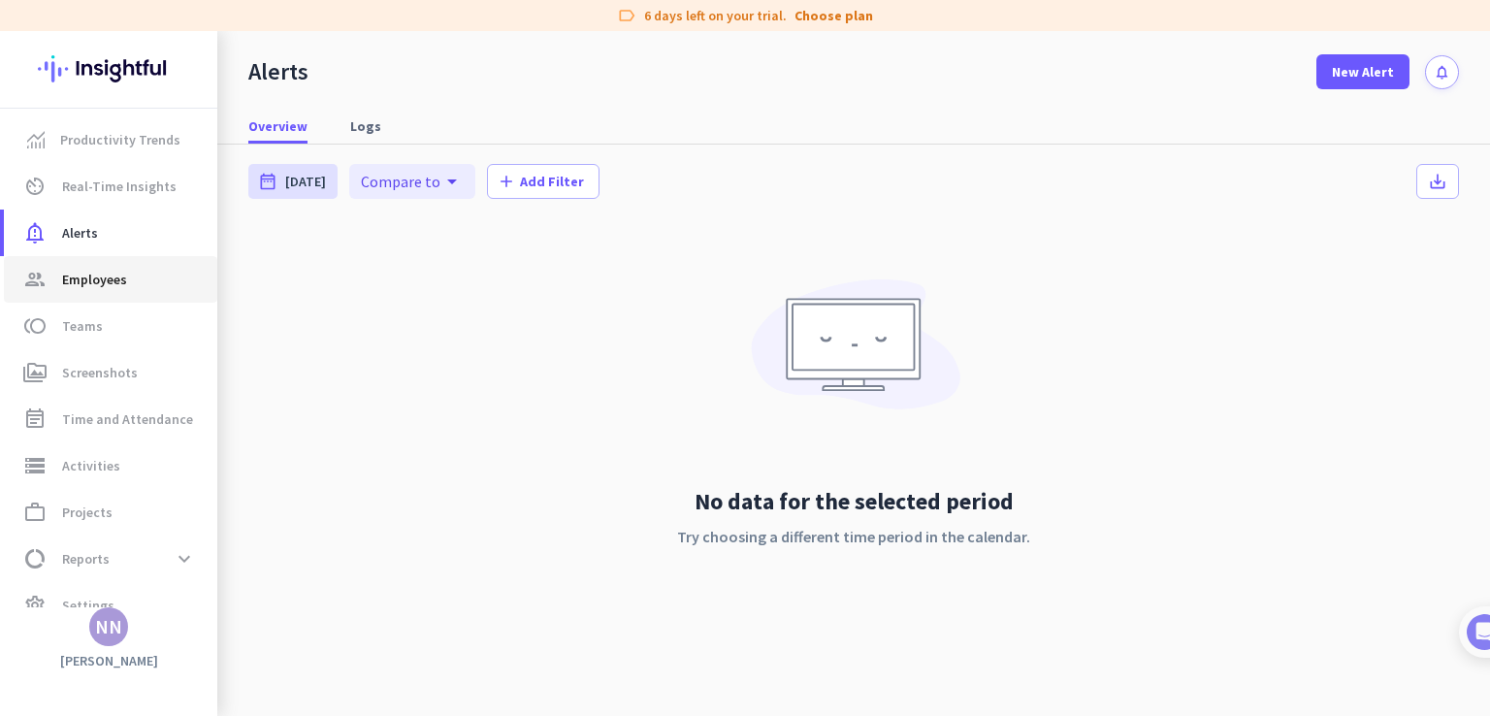
click at [123, 274] on span "Employees" at bounding box center [94, 279] width 65 height 23
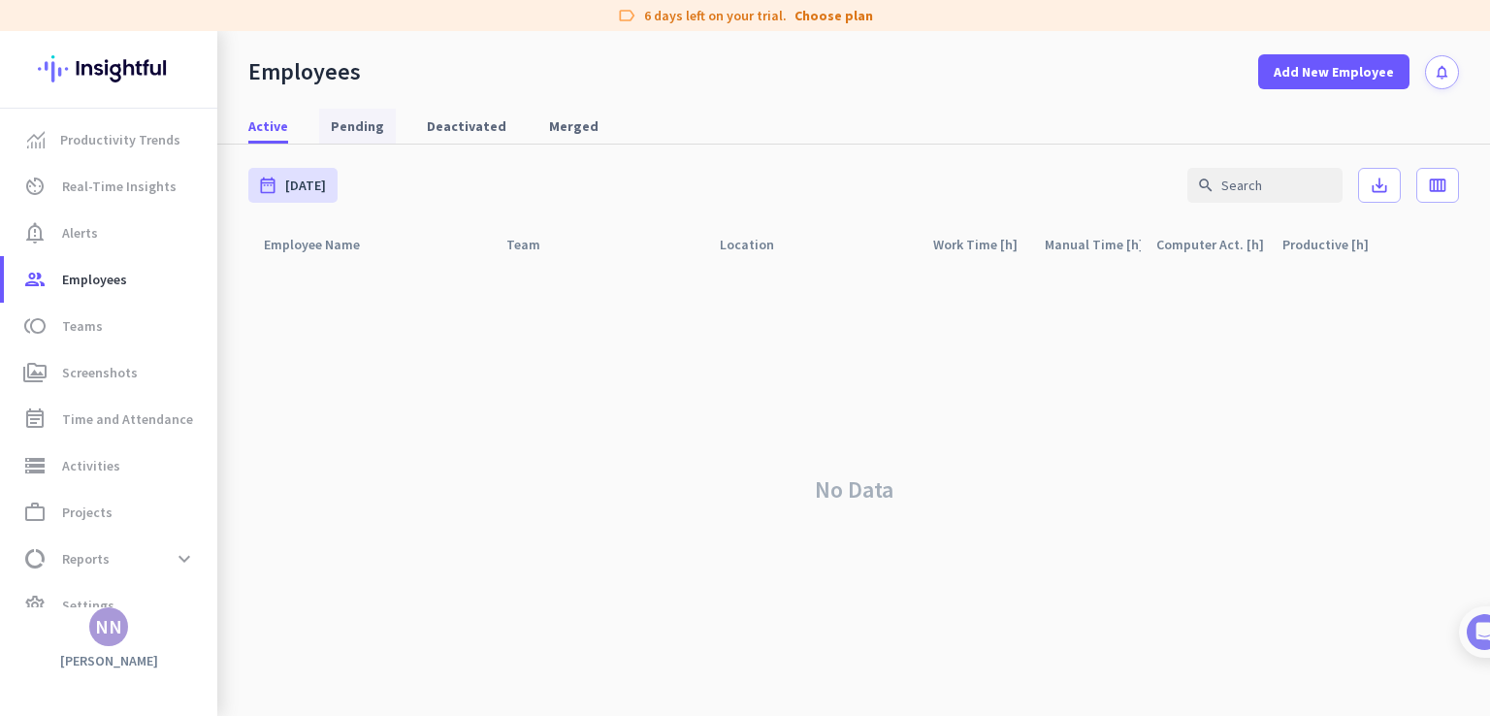
click at [341, 128] on span "Pending" at bounding box center [357, 125] width 53 height 19
click at [454, 123] on span "Deactivated" at bounding box center [467, 125] width 80 height 19
click at [537, 119] on link "Merged" at bounding box center [573, 126] width 73 height 35
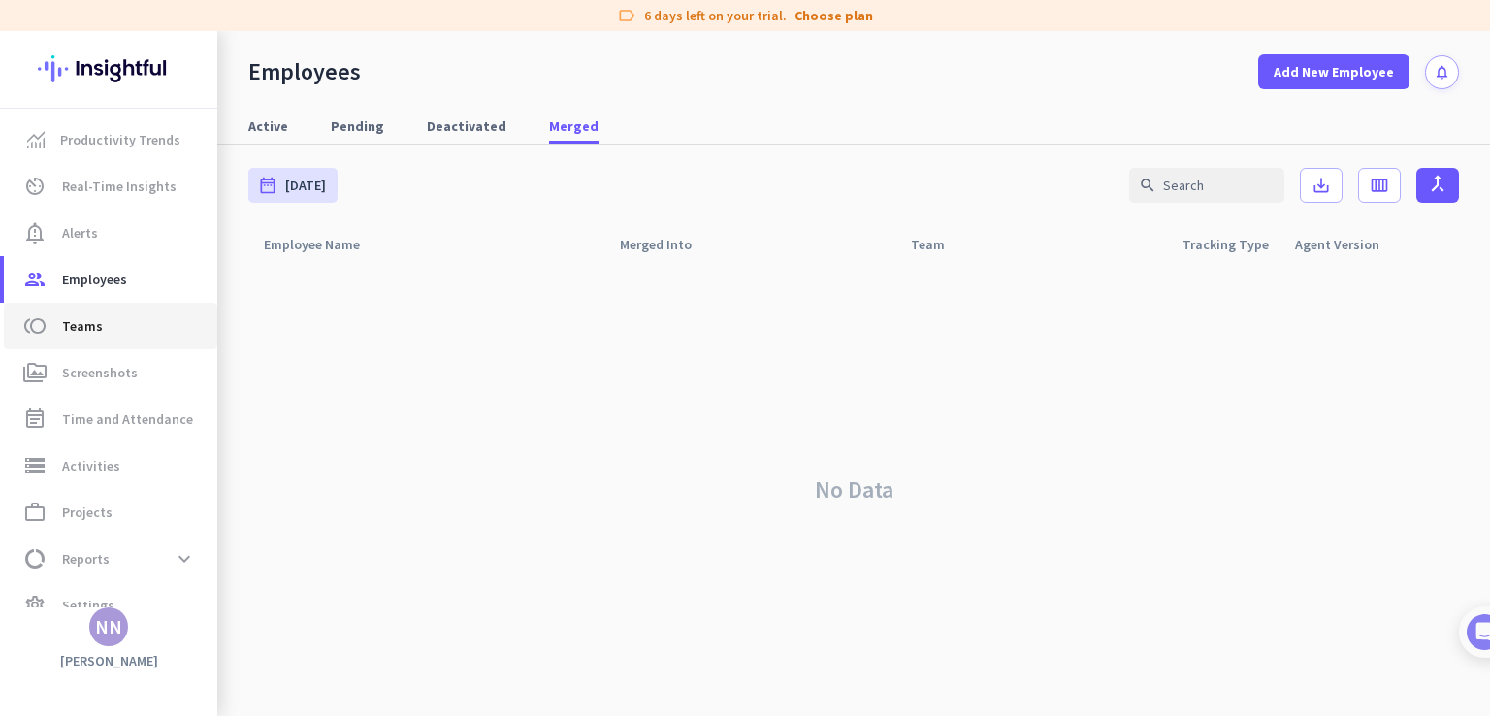
click at [111, 333] on span "toll Teams" at bounding box center [110, 325] width 182 height 23
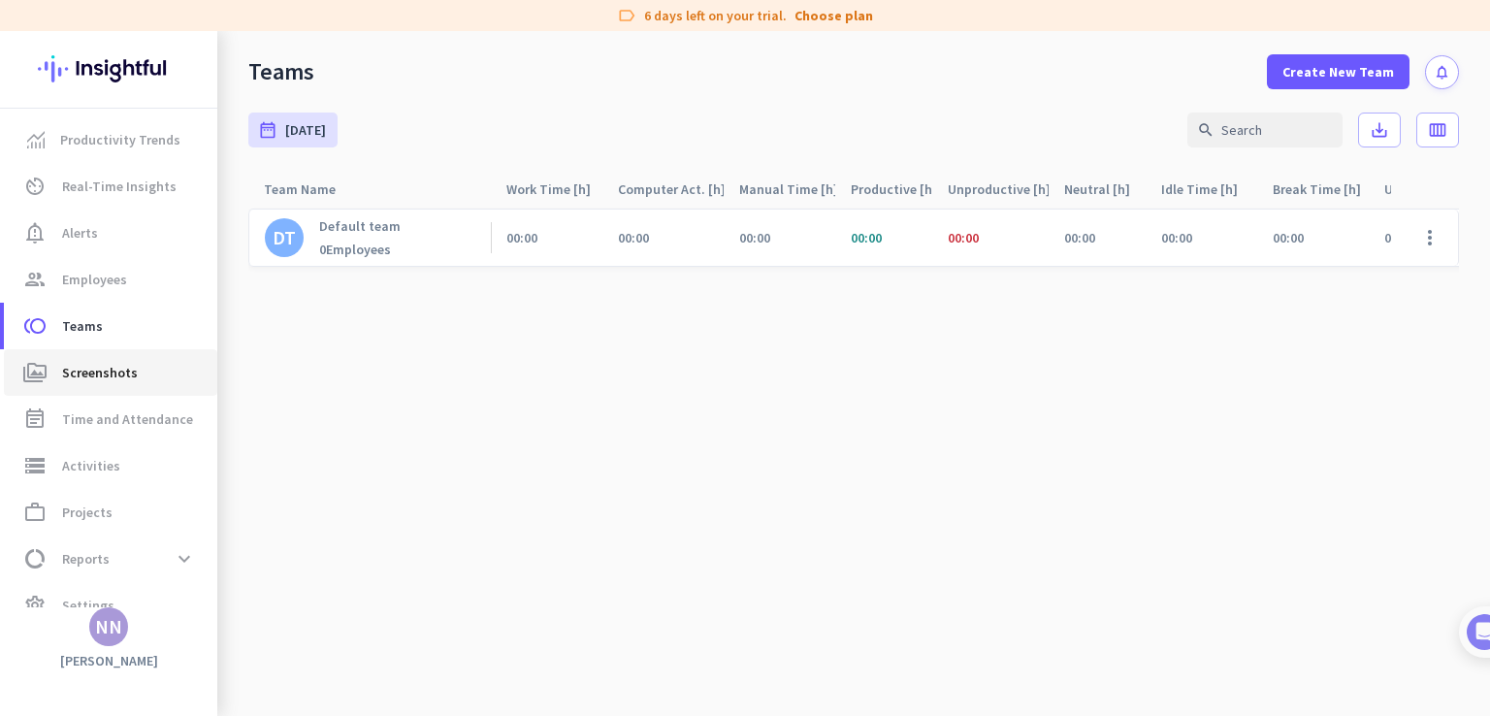
click at [138, 351] on link "perm_media Screenshots" at bounding box center [110, 372] width 213 height 47
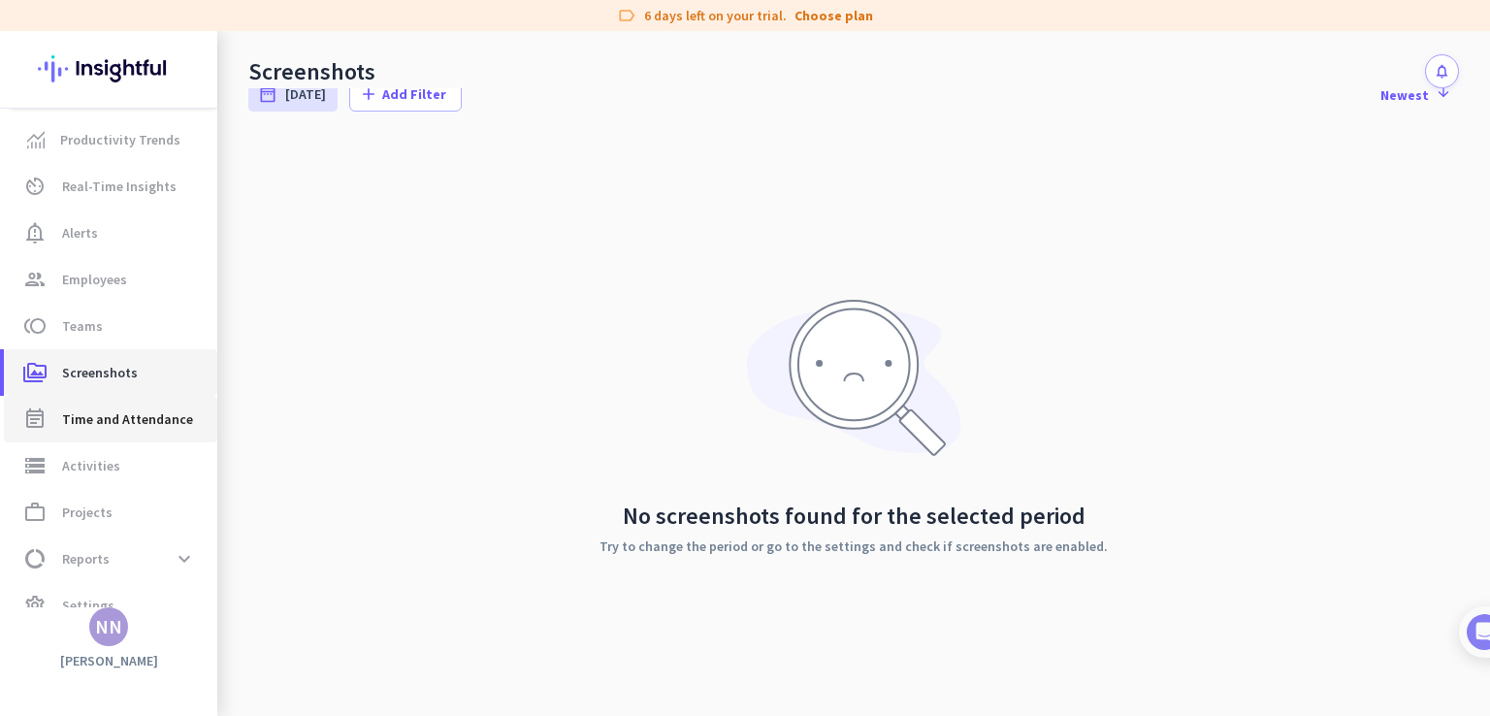
scroll to position [29, 0]
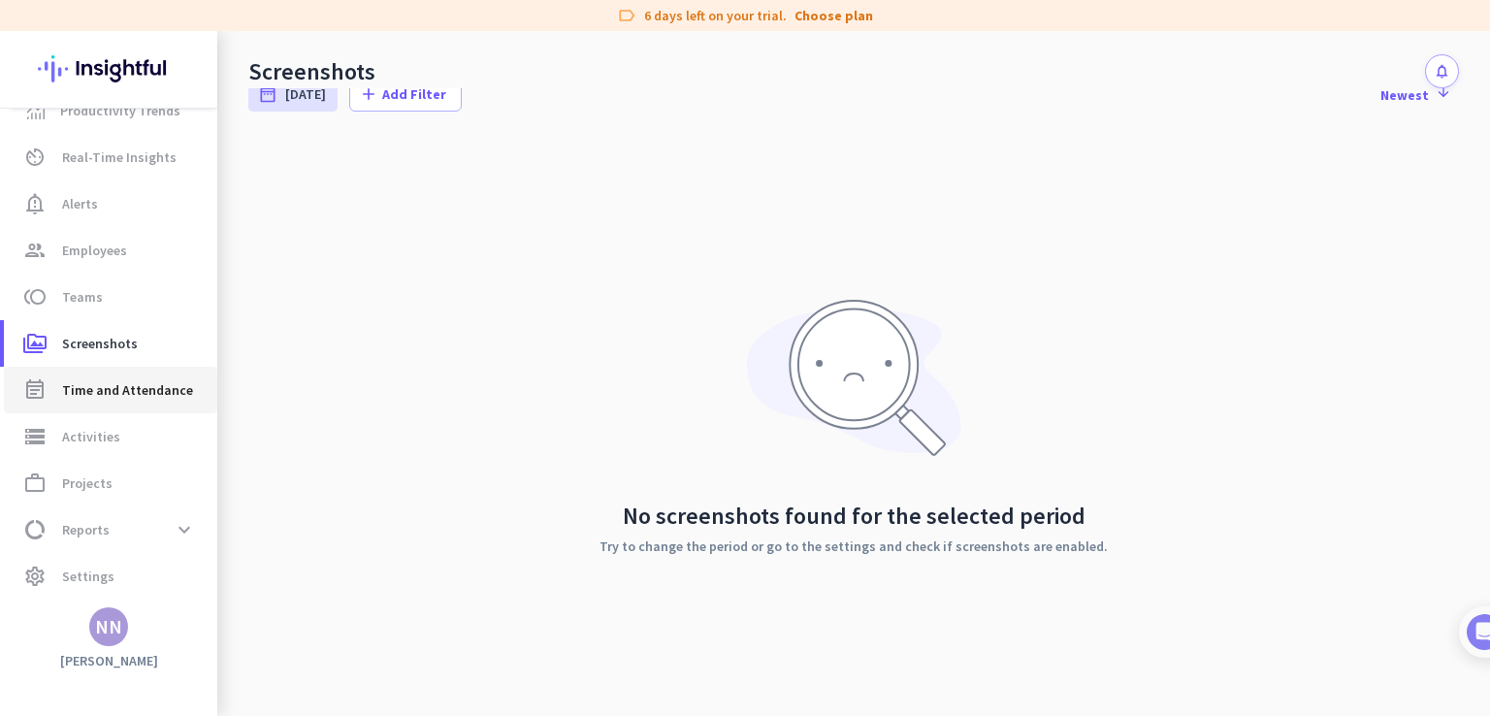
click at [127, 393] on span "Time and Attendance" at bounding box center [127, 389] width 131 height 23
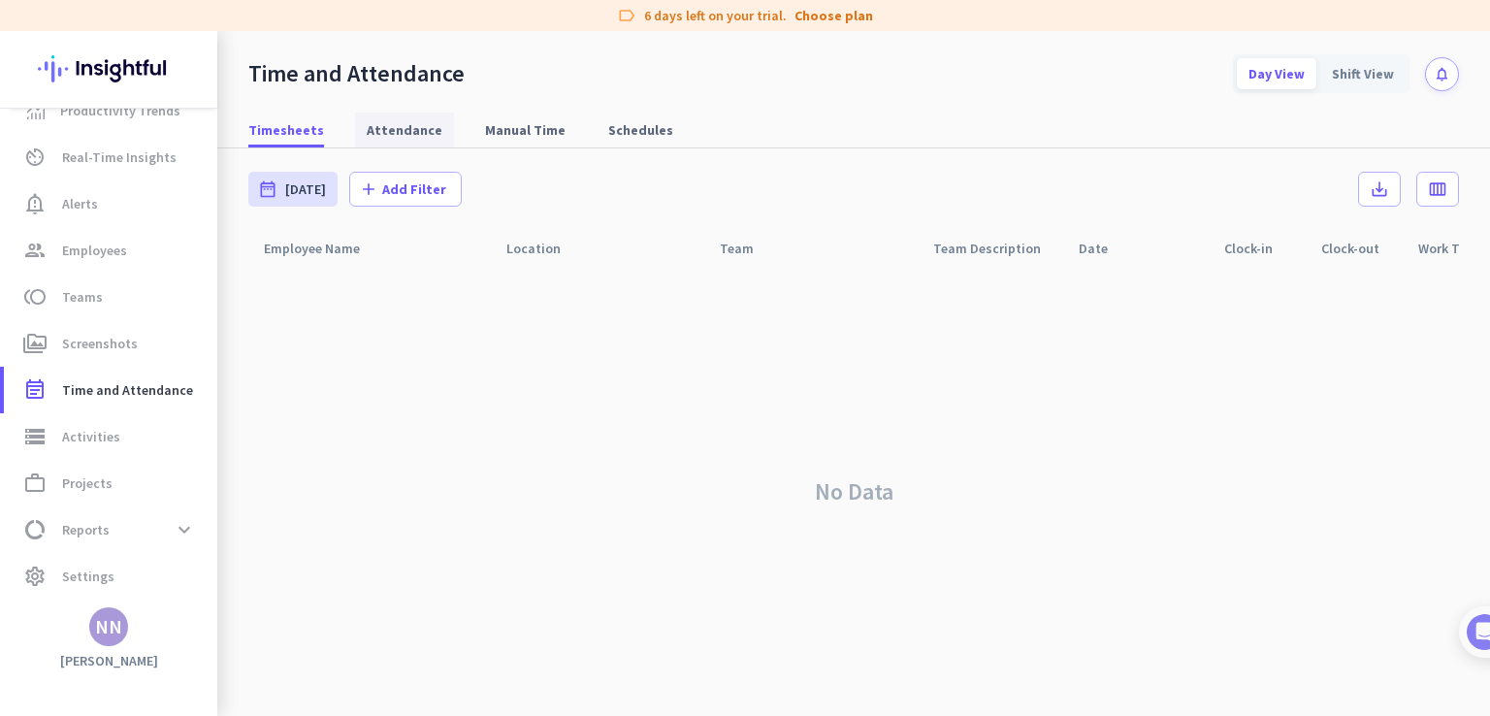
click at [403, 136] on span "Attendance" at bounding box center [405, 129] width 76 height 19
type input "[DATE] - [DATE]"
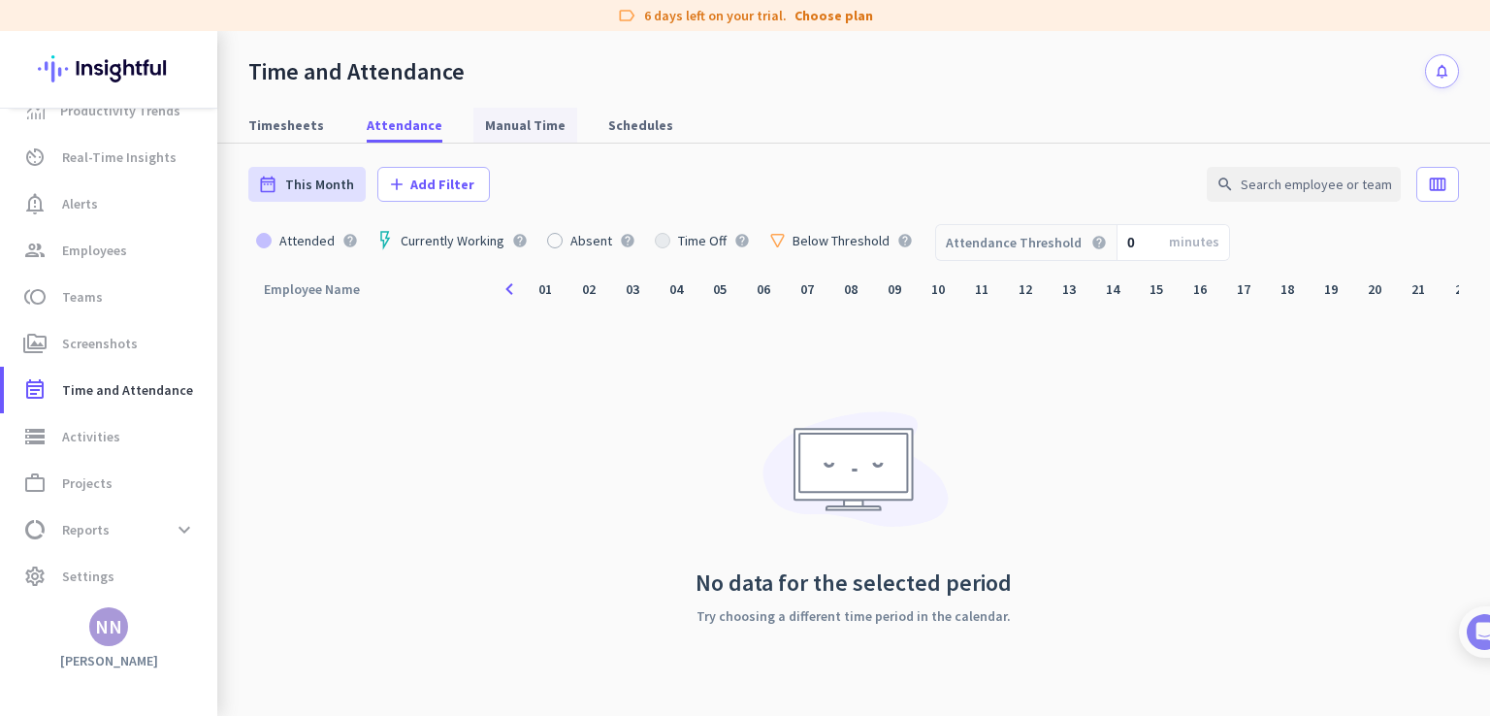
click at [523, 131] on span "Manual Time" at bounding box center [525, 124] width 81 height 19
type input "[DATE] - [DATE]"
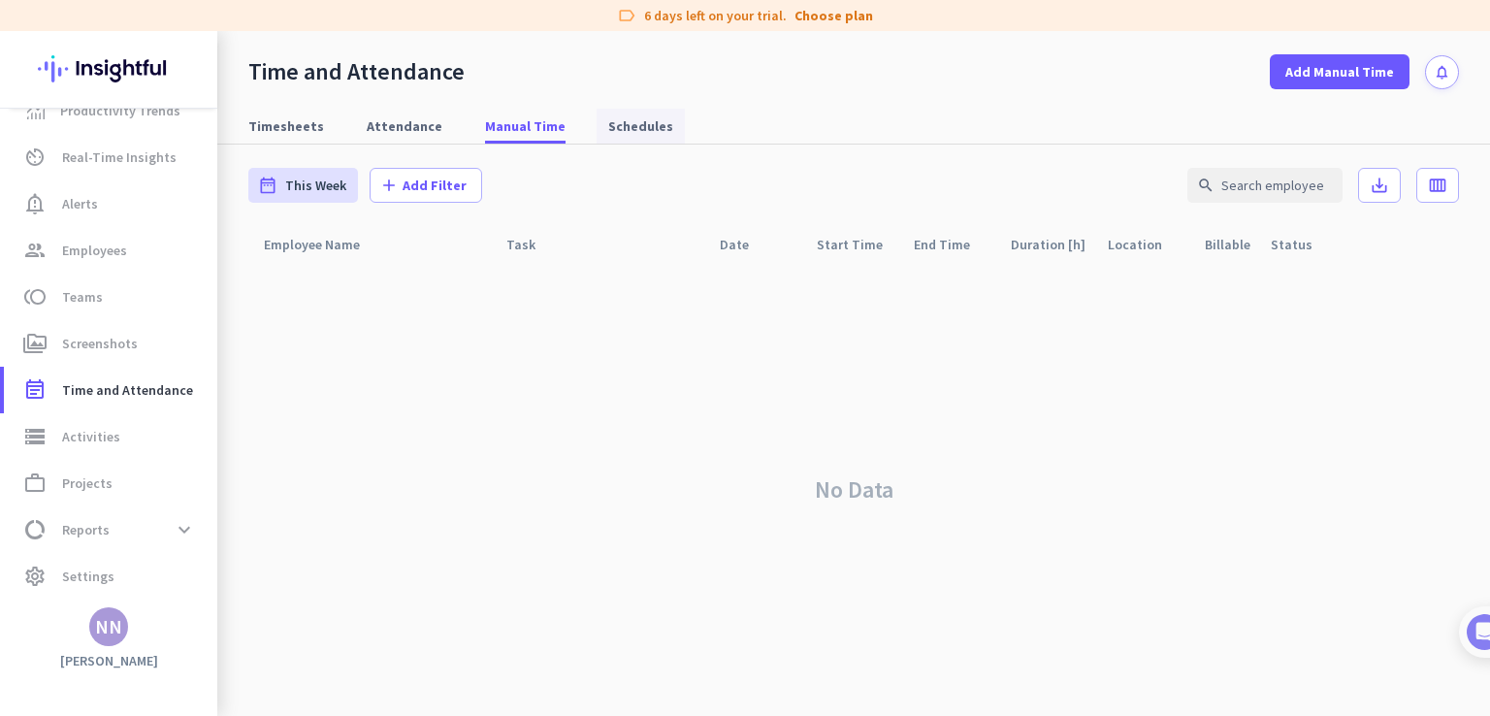
click at [608, 116] on span "Schedules" at bounding box center [640, 125] width 65 height 19
type input "[DATE] - [DATE]"
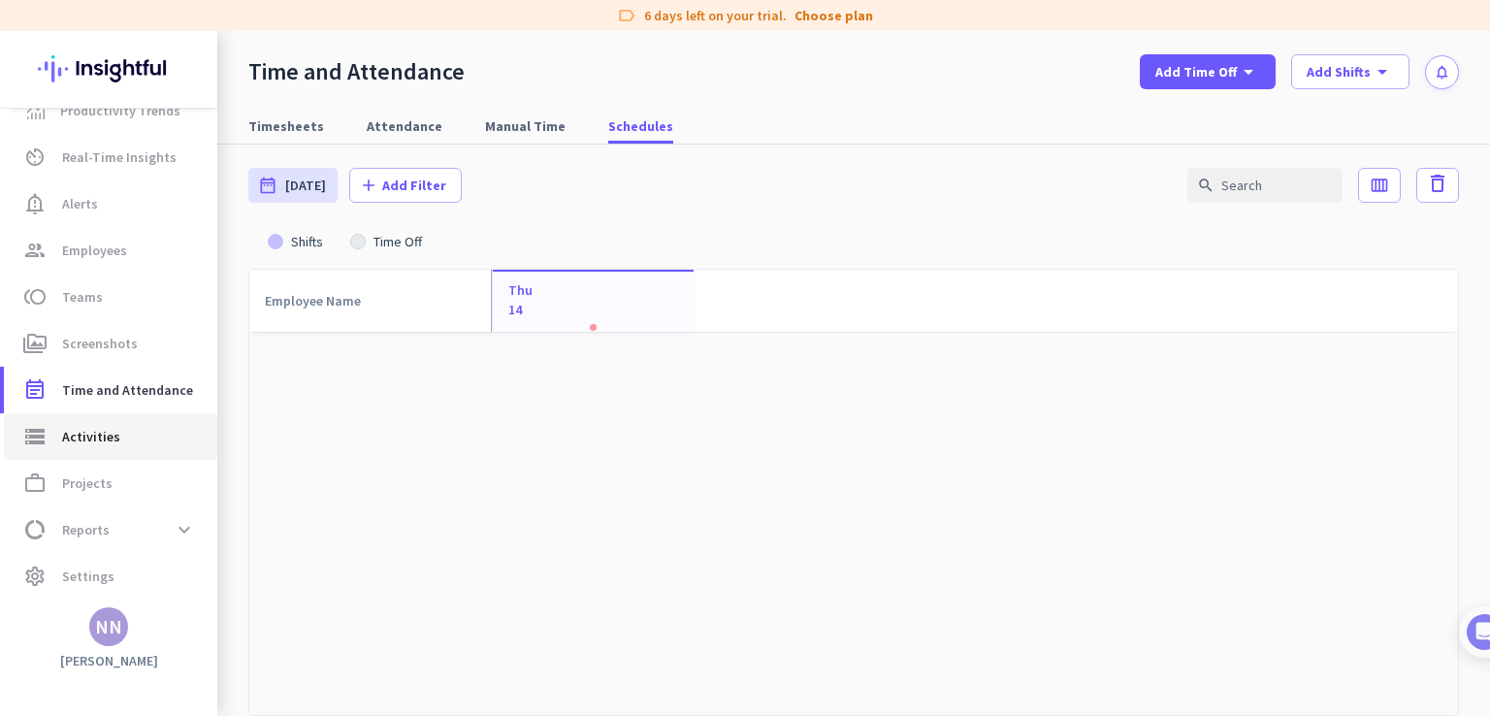
click at [110, 443] on span "Activities" at bounding box center [91, 436] width 58 height 23
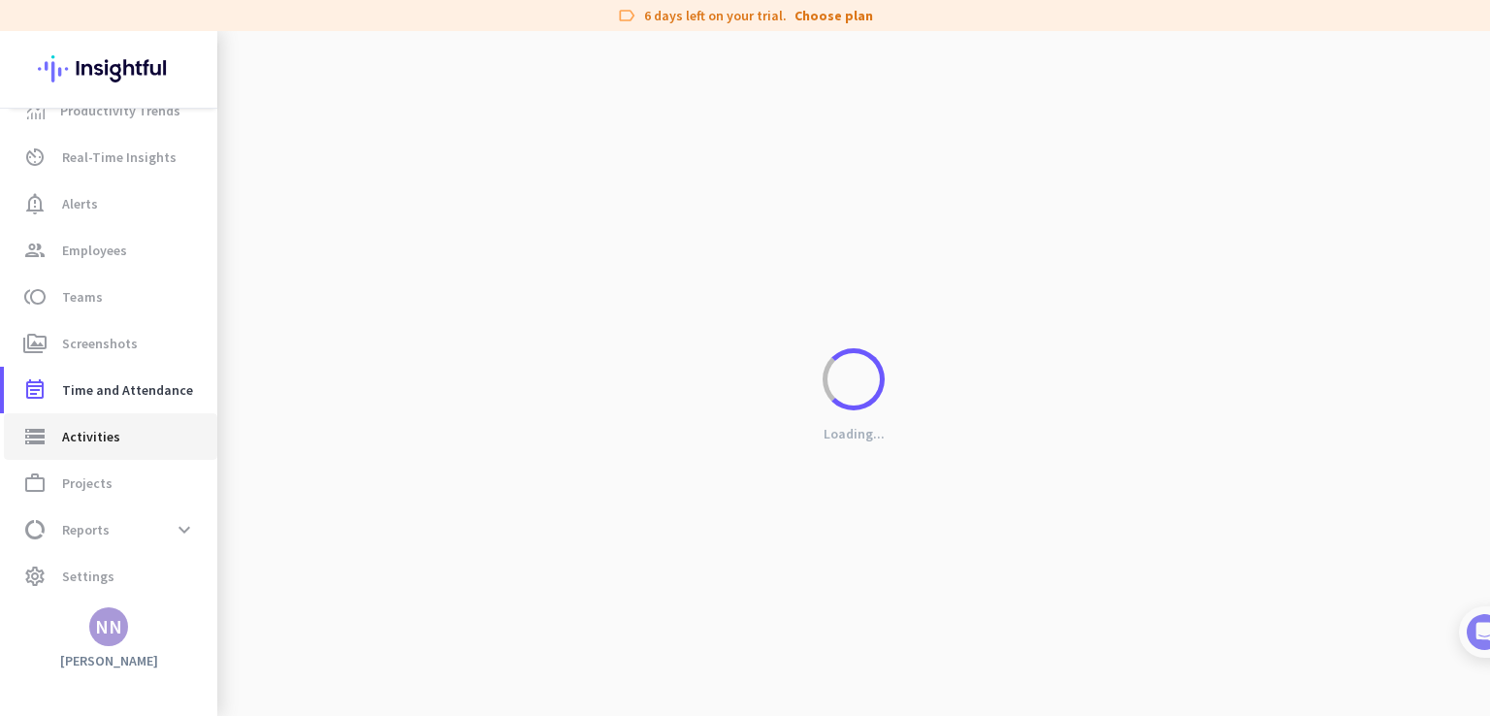
type input "[DATE]"
click at [550, 138] on div "Loading..." at bounding box center [853, 389] width 1273 height 716
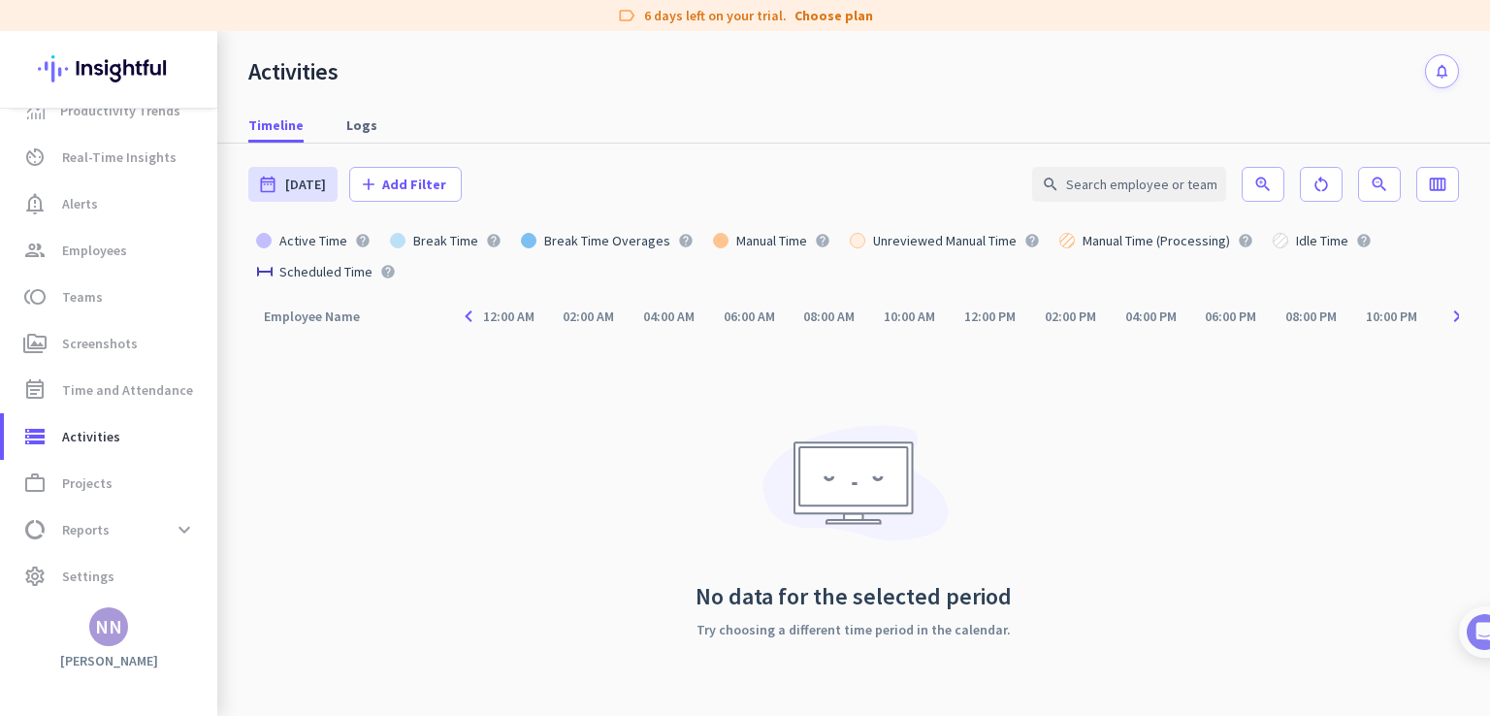
drag, startPoint x: 468, startPoint y: 183, endPoint x: 518, endPoint y: 156, distance: 57.3
click at [518, 156] on div "date_range [DATE] [DATE] add Add Filter search zoom_in restart_alt zoom_out 100…" at bounding box center [853, 184] width 1211 height 81
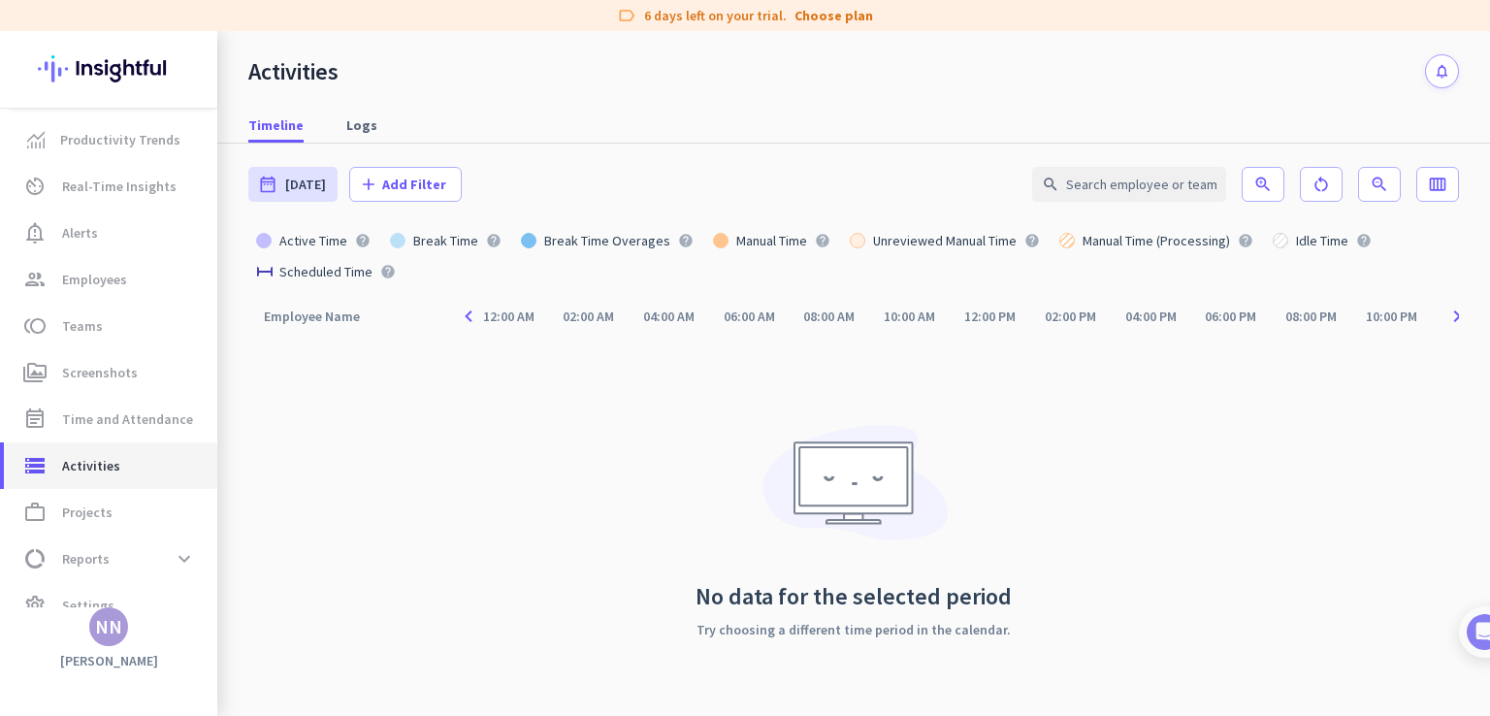
scroll to position [29, 0]
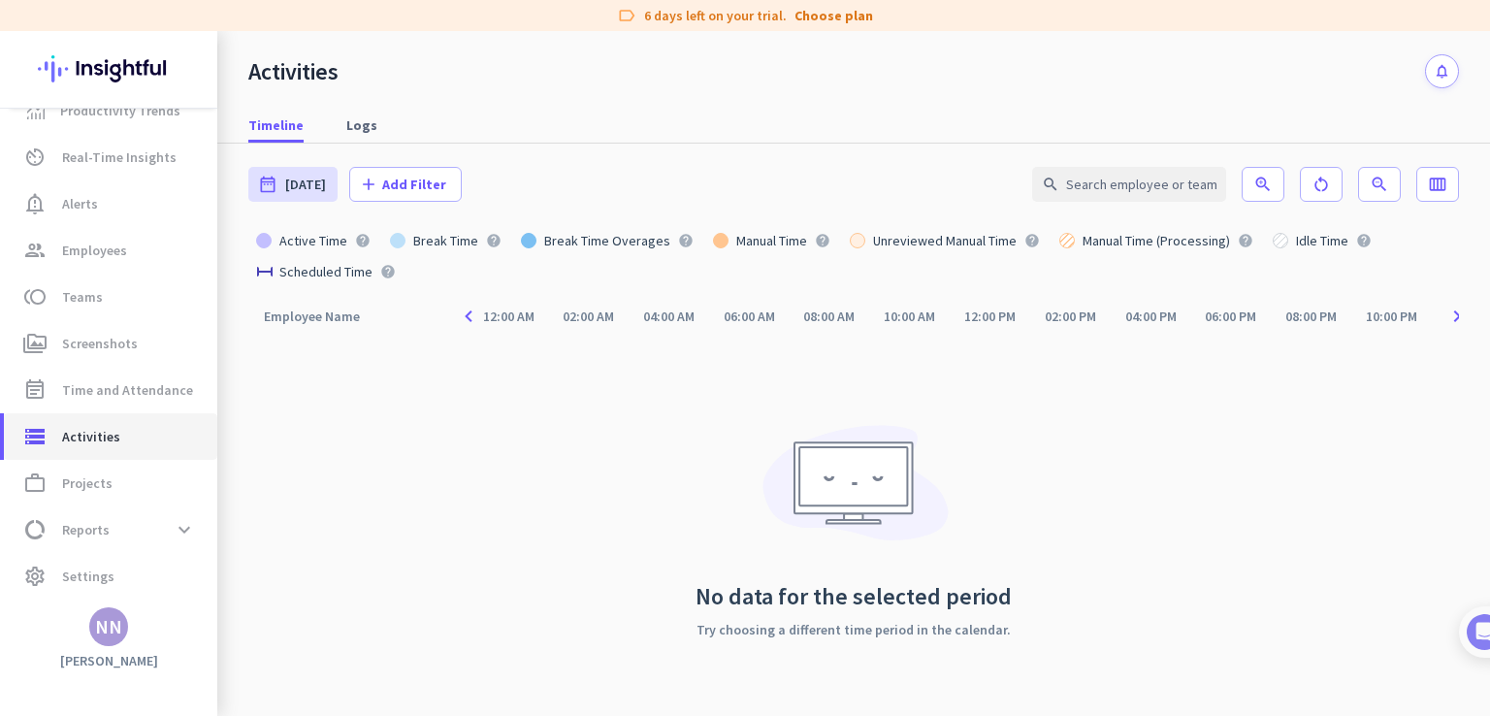
click at [118, 450] on link "storage Activities" at bounding box center [110, 436] width 213 height 47
click at [123, 484] on span "work_outline Projects" at bounding box center [110, 482] width 182 height 23
type input "[DATE] - [DATE]"
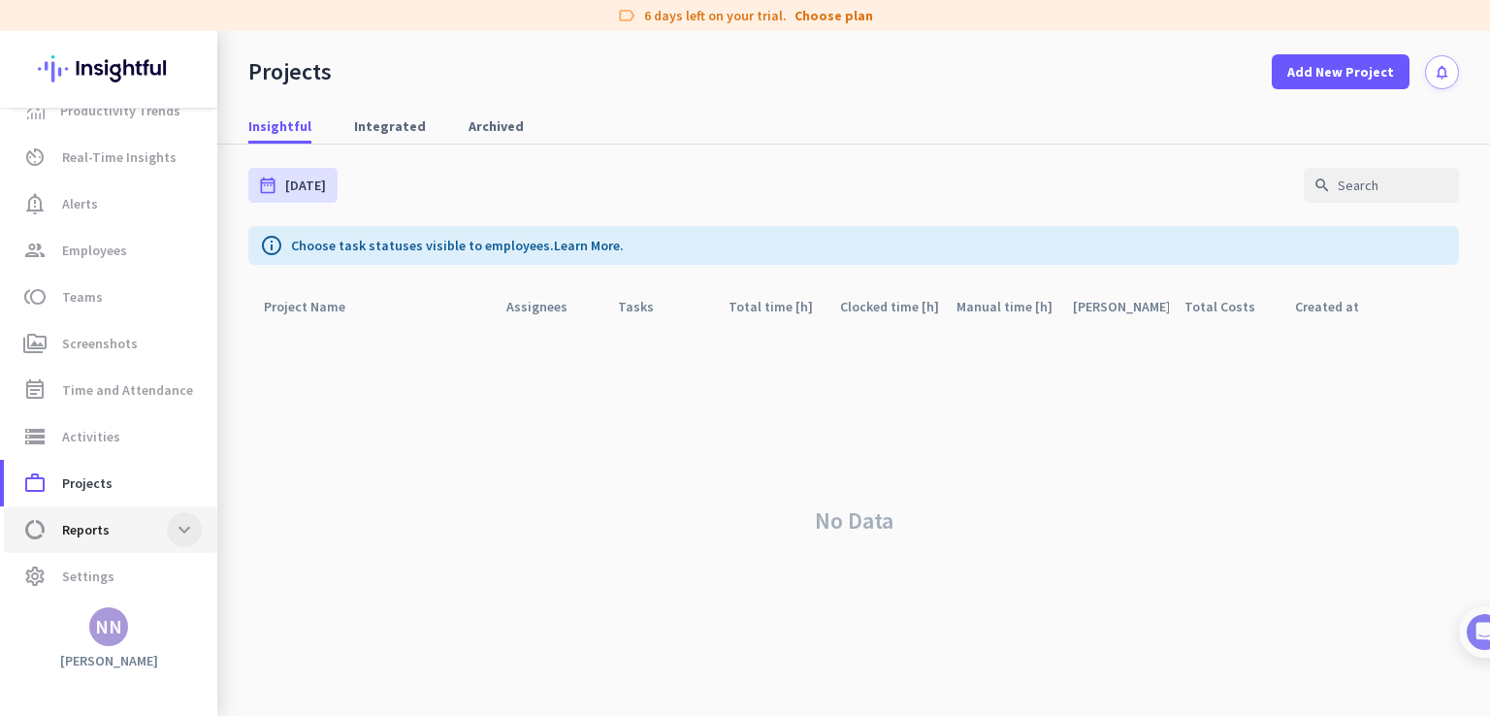
click at [170, 525] on span at bounding box center [184, 529] width 35 height 35
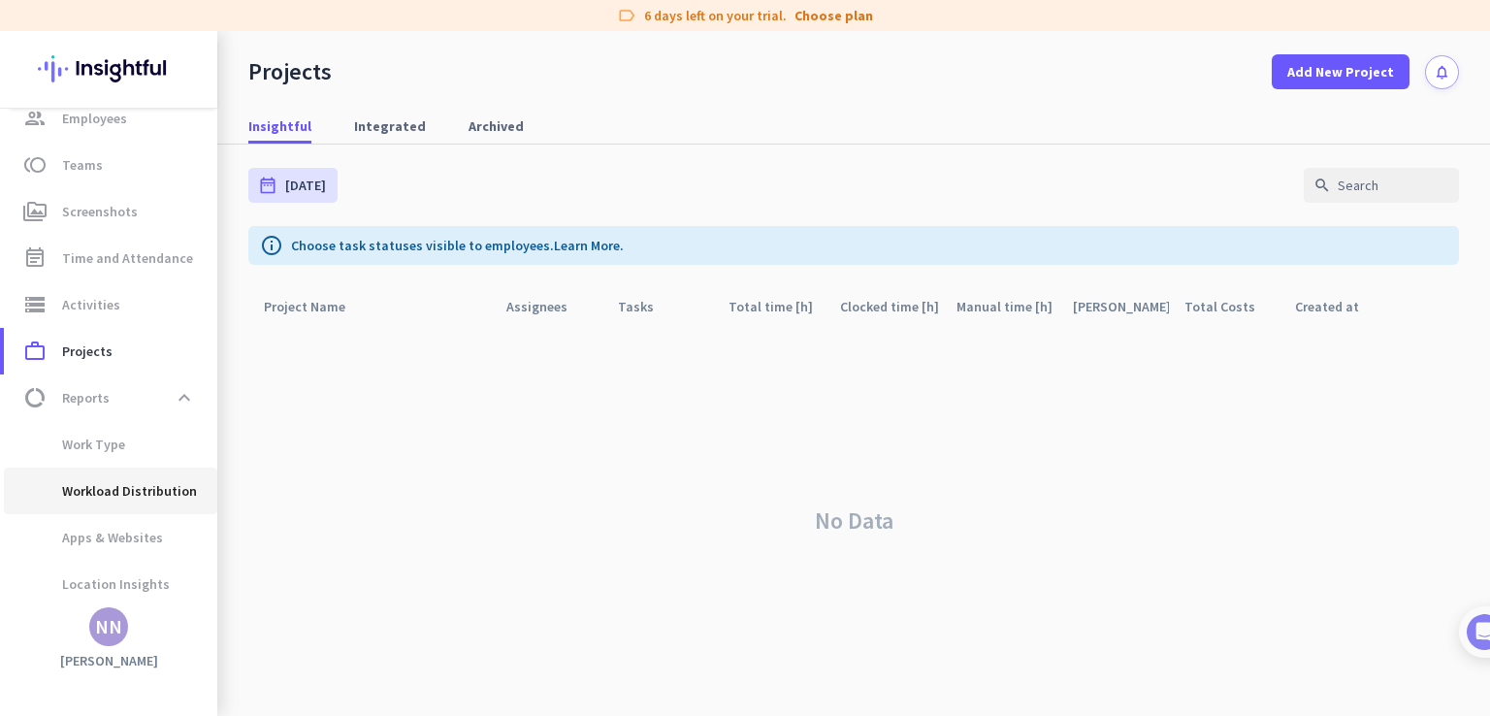
scroll to position [215, 0]
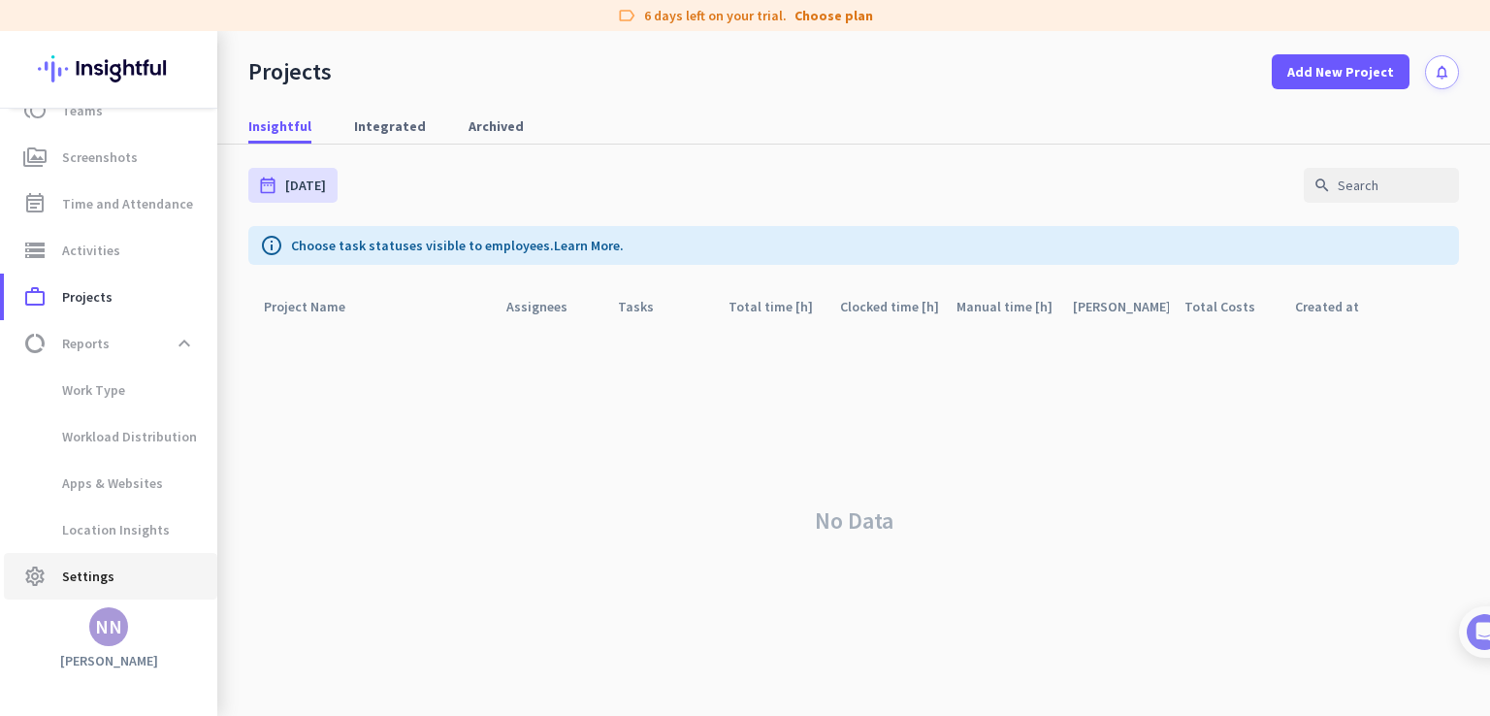
click at [119, 562] on link "settings Settings" at bounding box center [110, 576] width 213 height 47
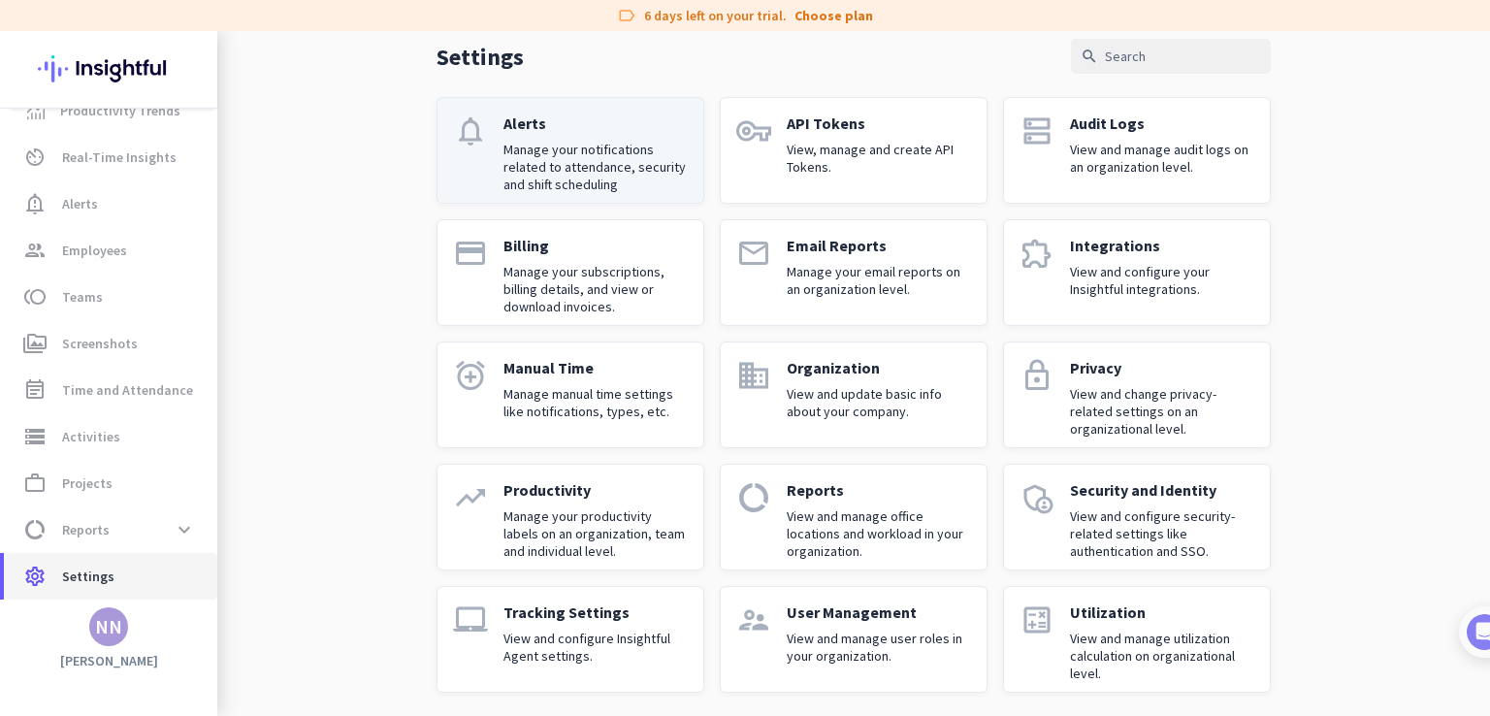
scroll to position [93, 0]
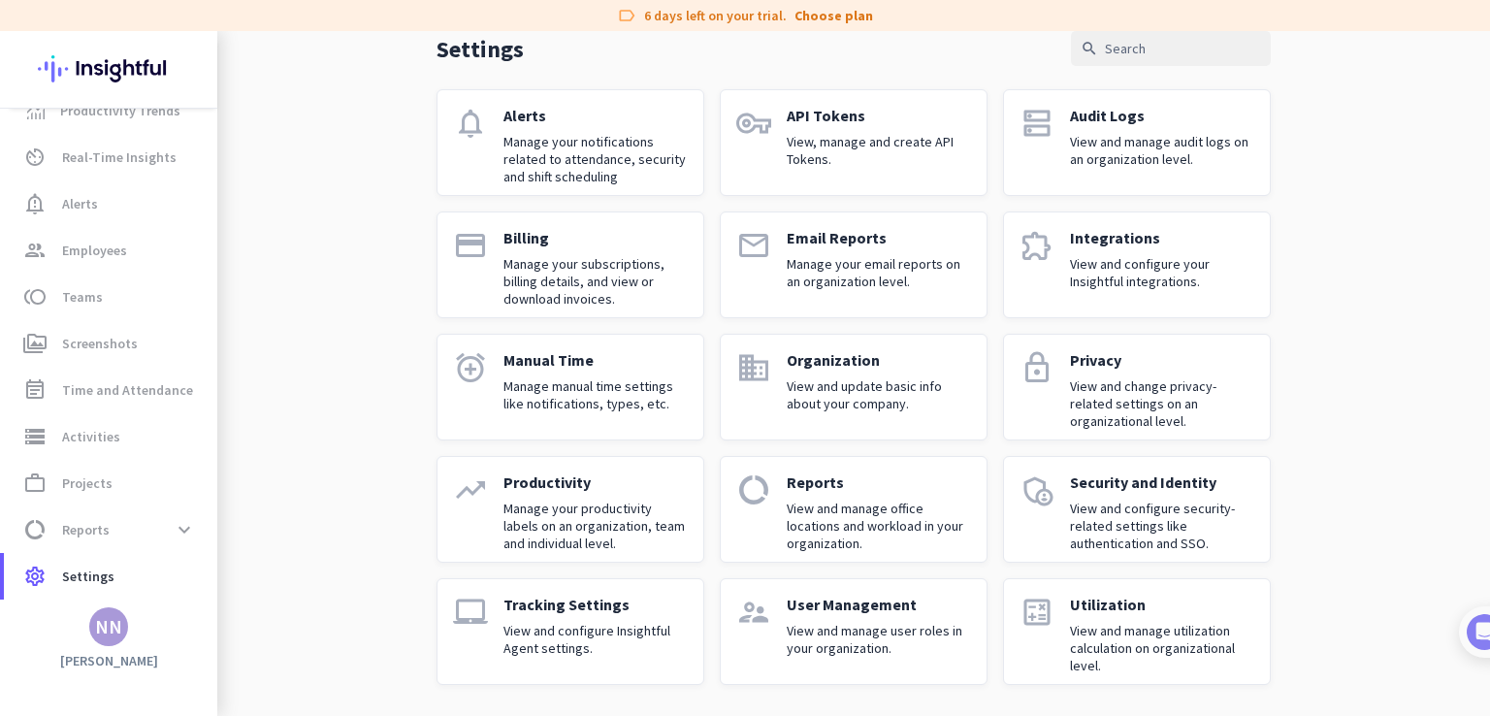
click at [628, 600] on p "Tracking Settings" at bounding box center [596, 604] width 184 height 19
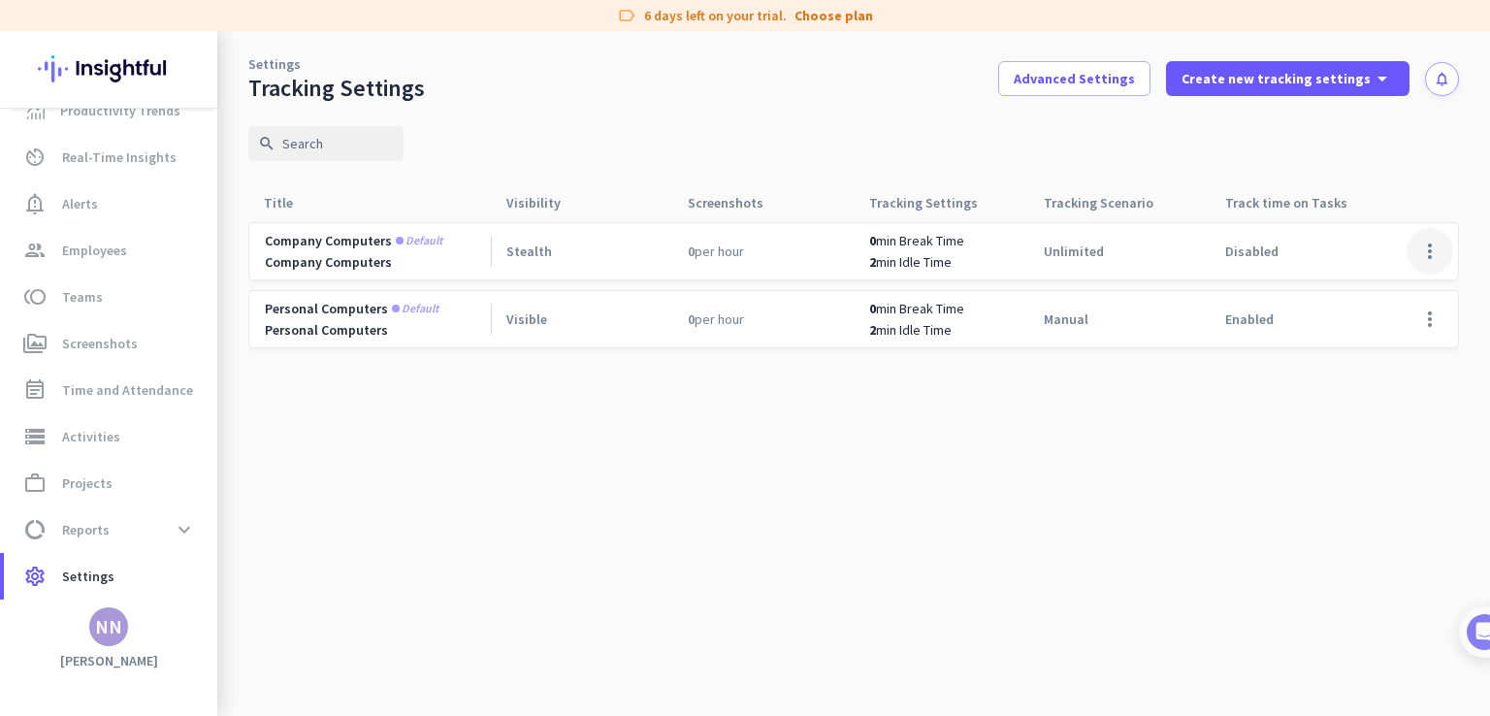
click at [1409, 248] on span at bounding box center [1430, 251] width 47 height 47
click at [1397, 285] on span "Edit" at bounding box center [1391, 291] width 93 height 19
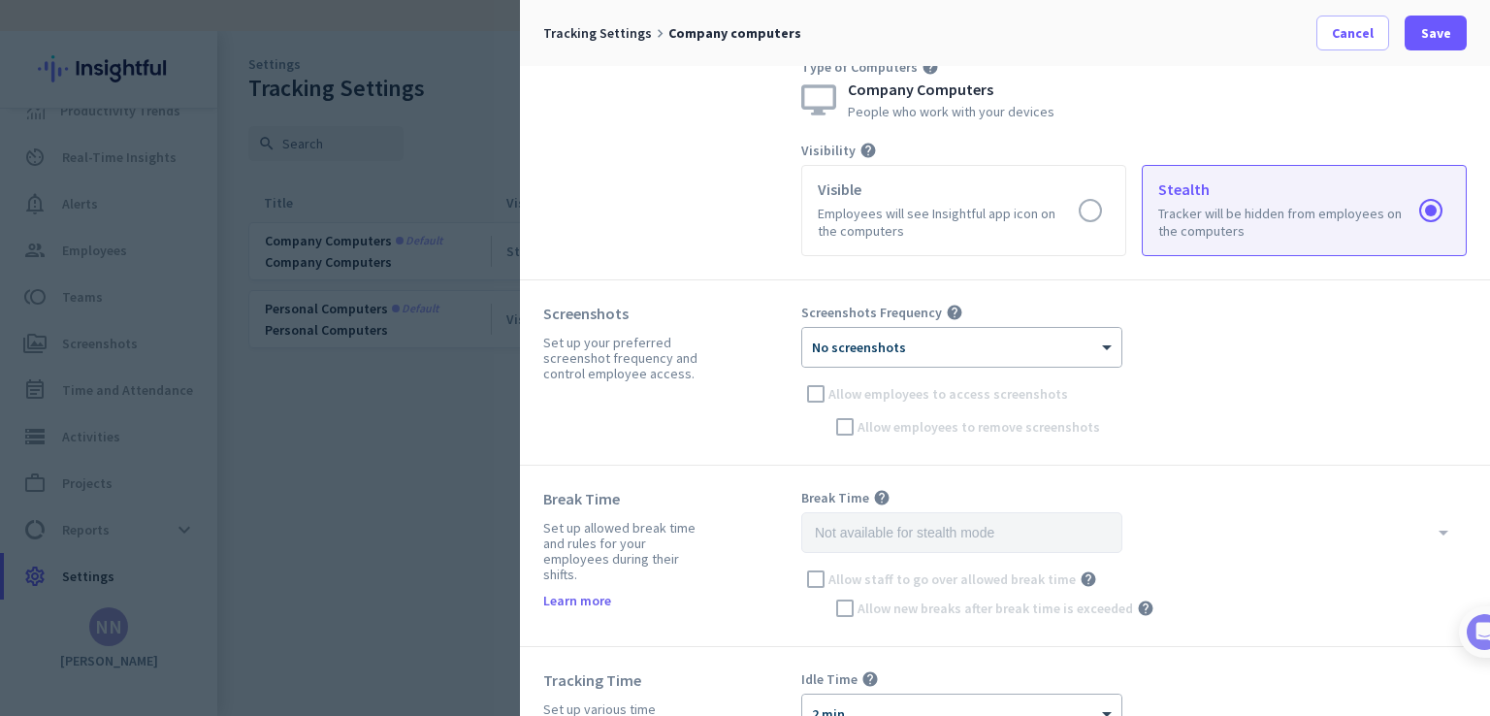
scroll to position [120, 0]
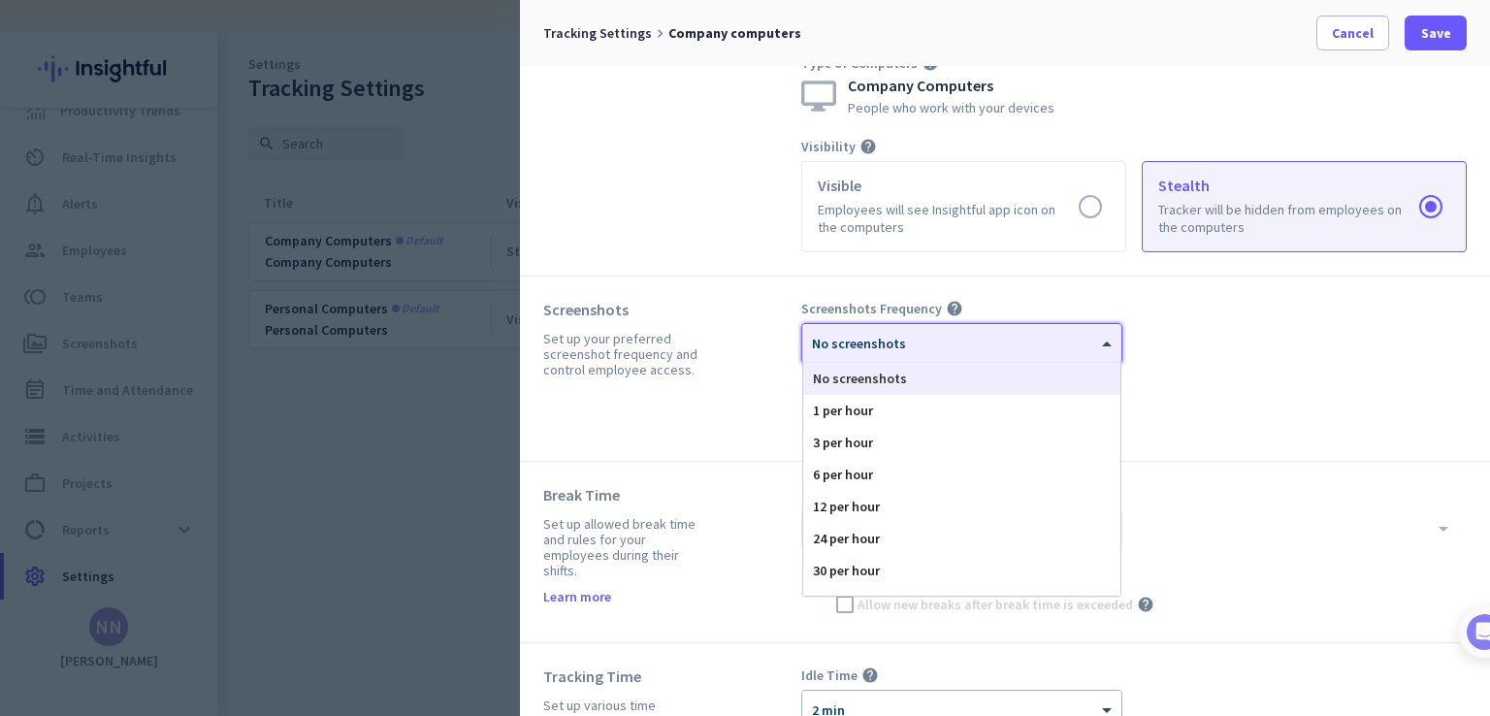
click at [1046, 335] on div at bounding box center [961, 337] width 319 height 16
click at [1218, 341] on div "Screenshots Frequency help × No screenshots No screenshots 1 per hour 3 per hou…" at bounding box center [1134, 369] width 666 height 138
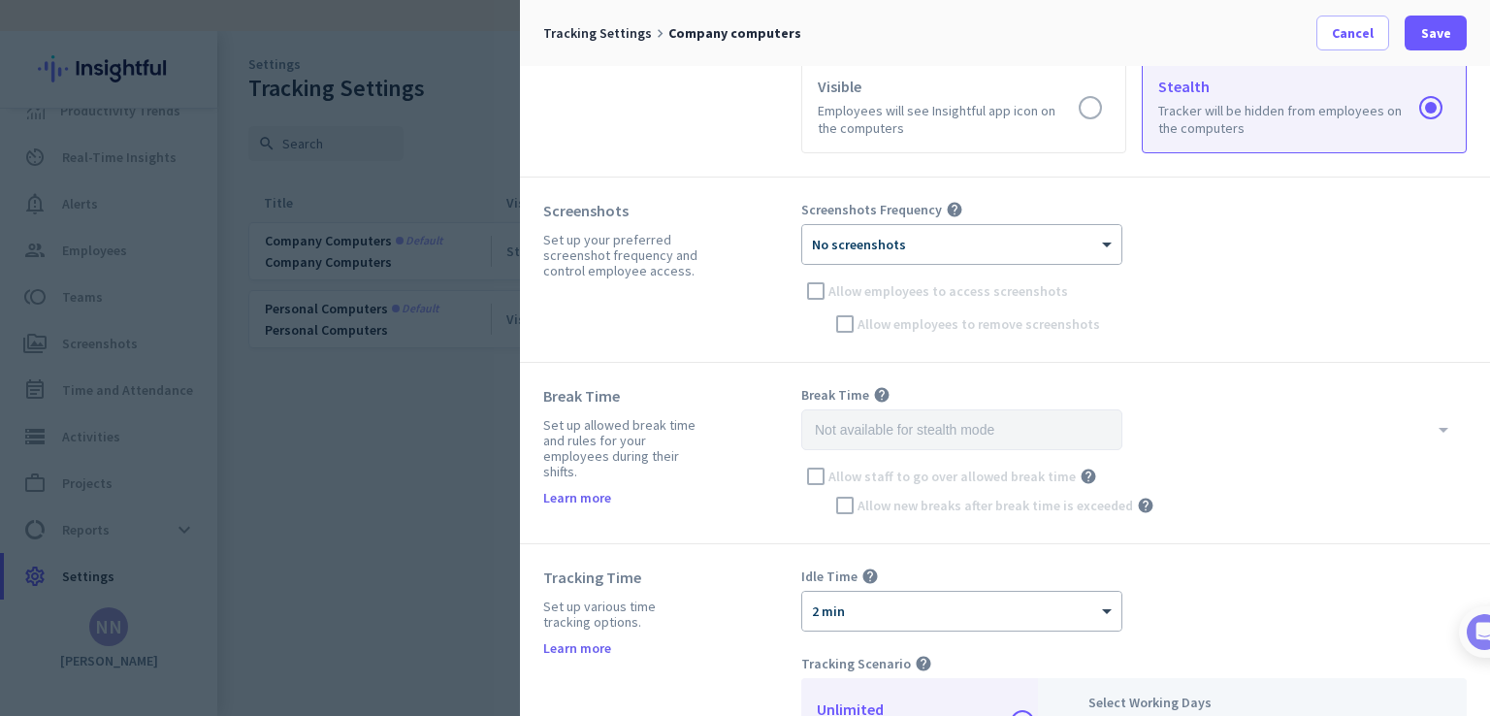
scroll to position [225, 0]
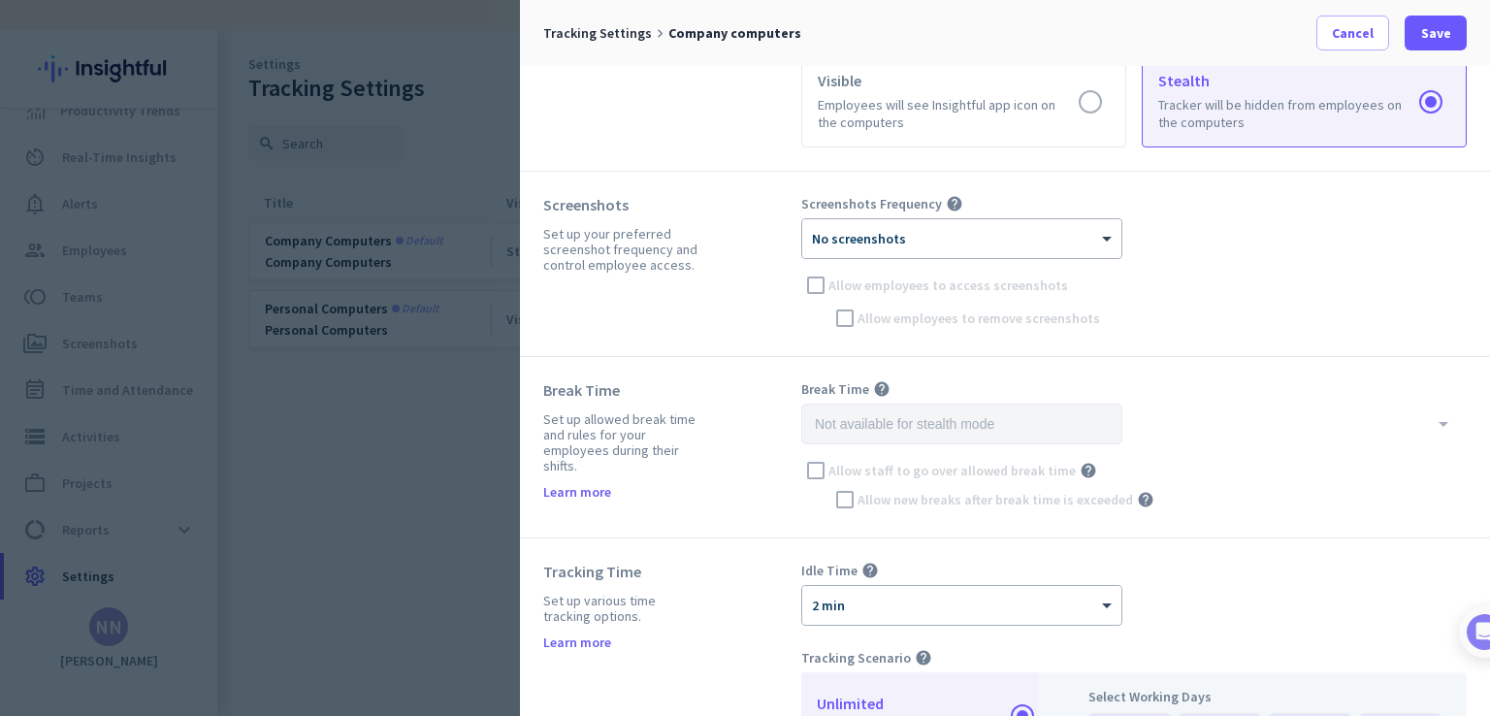
click at [821, 288] on div "Screenshots Frequency help × No screenshots Allow employees to access screensho…" at bounding box center [1134, 264] width 666 height 138
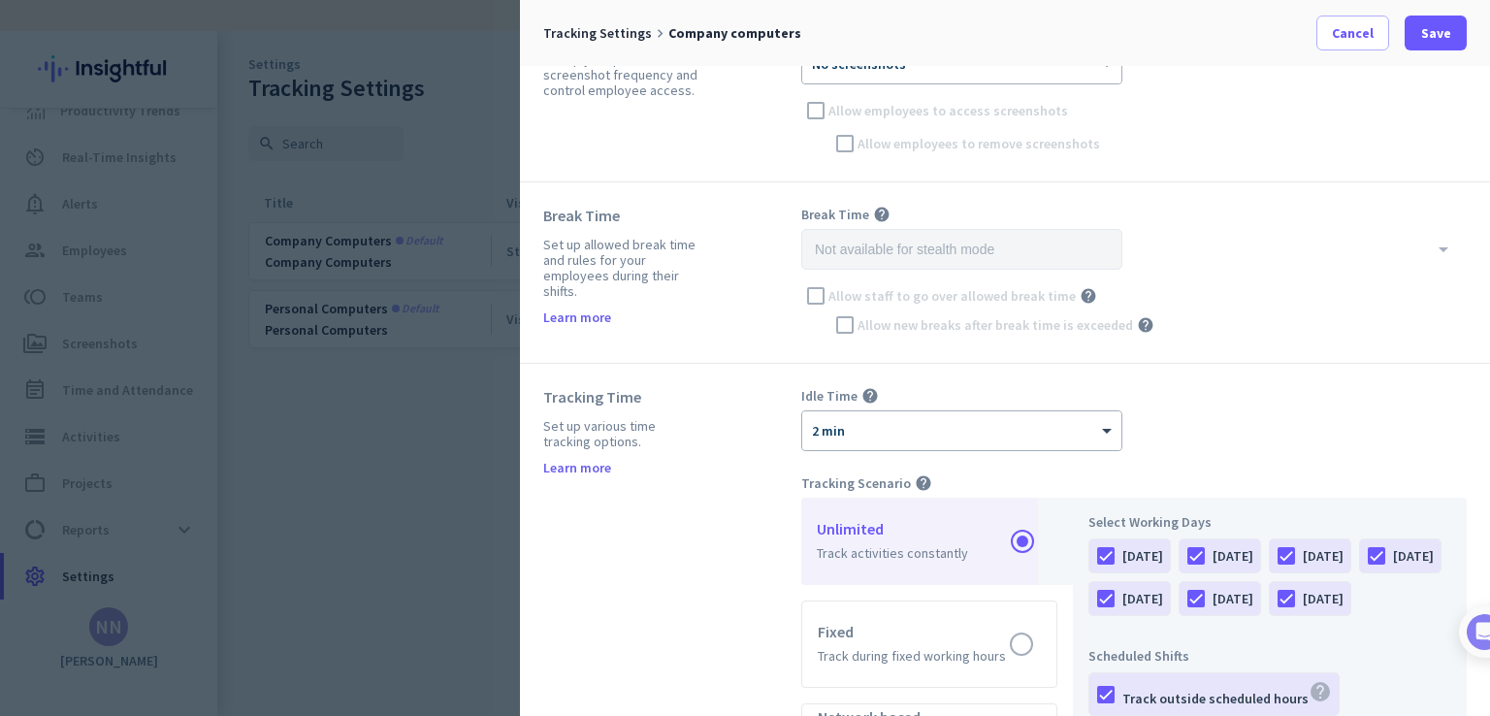
scroll to position [0, 0]
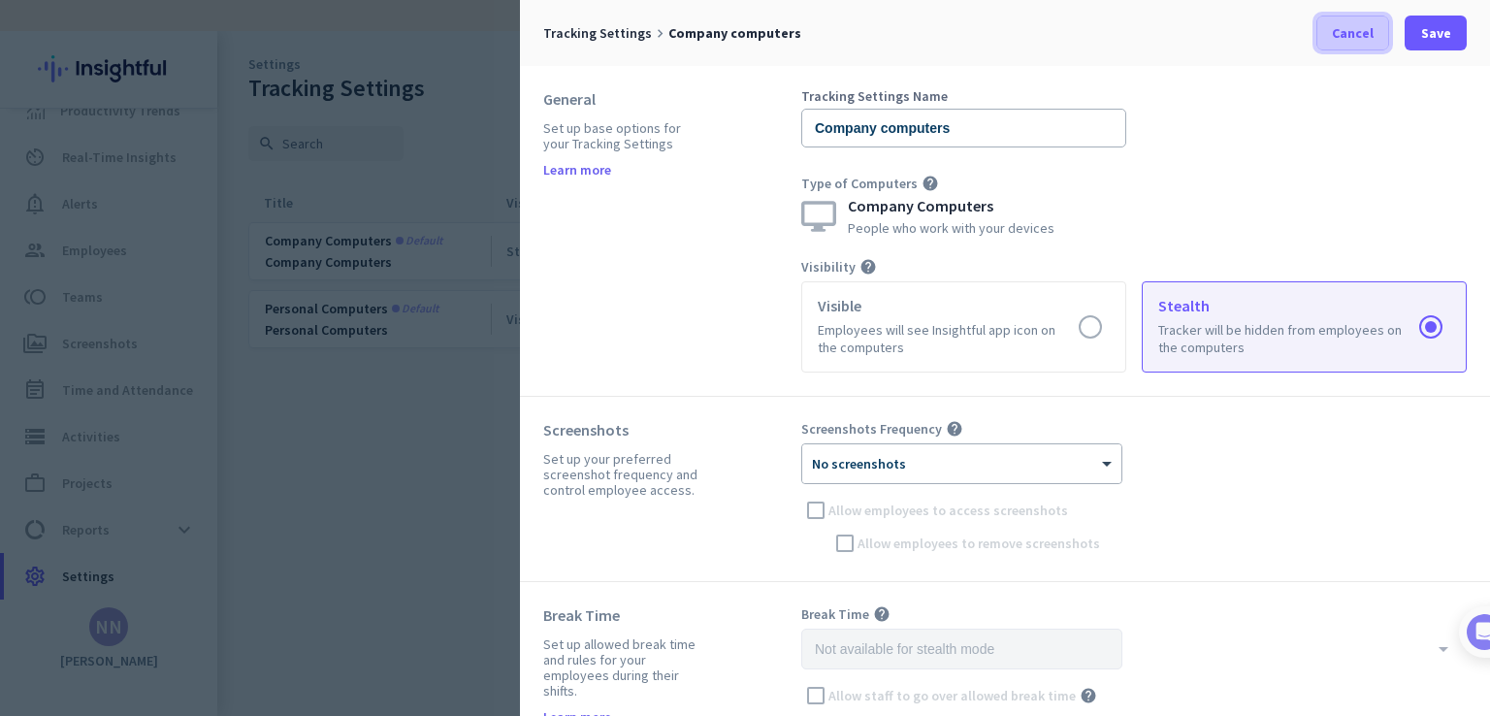
click at [1379, 38] on span at bounding box center [1352, 33] width 71 height 47
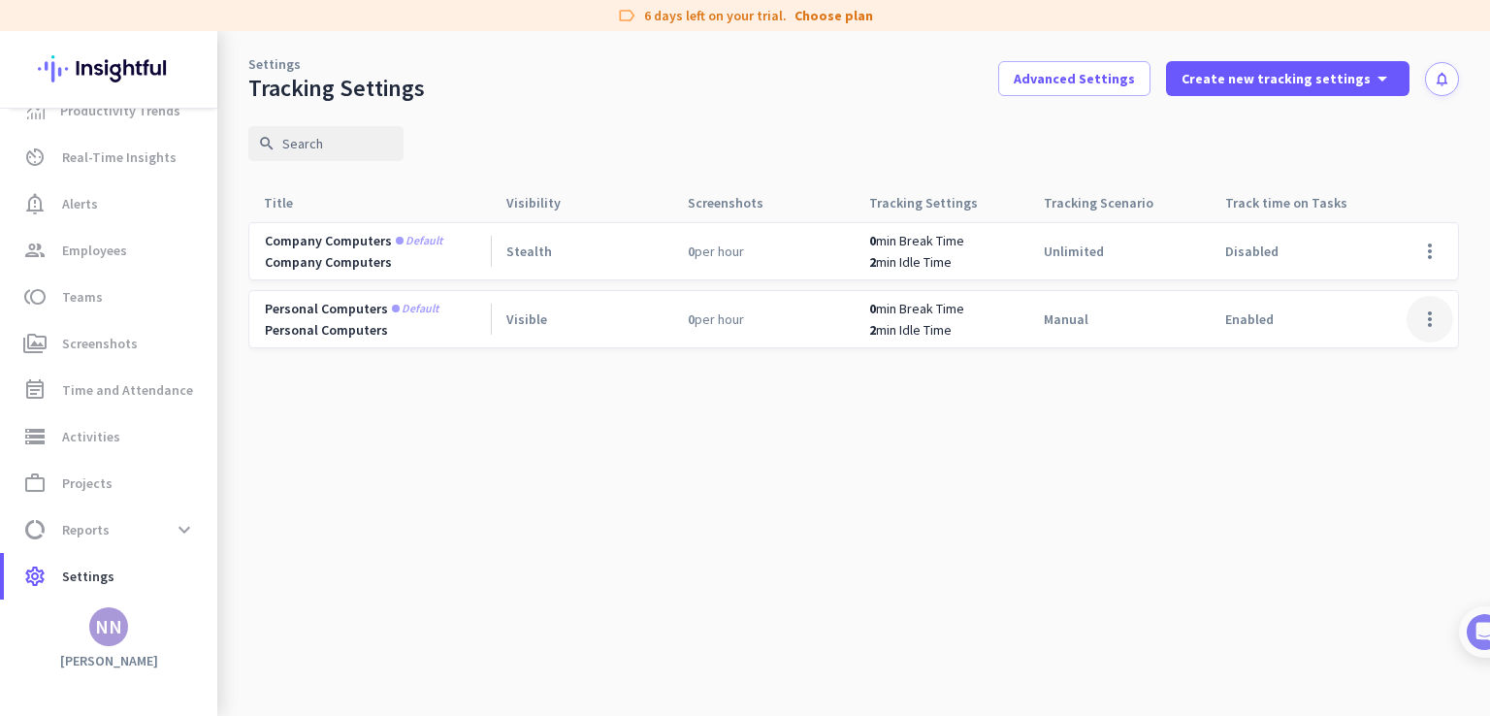
click at [1421, 321] on span at bounding box center [1430, 319] width 47 height 47
click at [1331, 75] on div at bounding box center [745, 358] width 1490 height 716
click at [1331, 75] on span "Create new tracking settings" at bounding box center [1276, 78] width 189 height 19
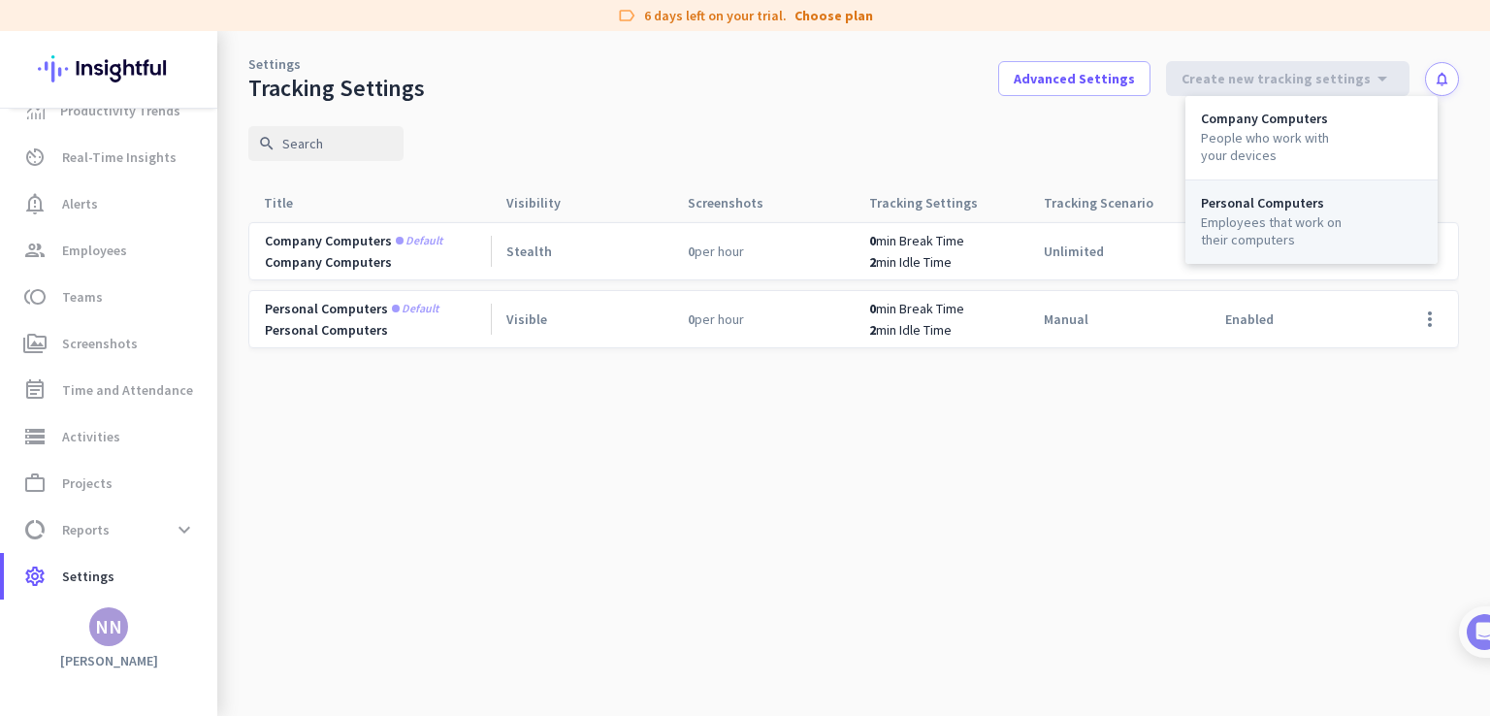
click at [1280, 218] on div "Employees that work on their computers" at bounding box center [1274, 230] width 147 height 35
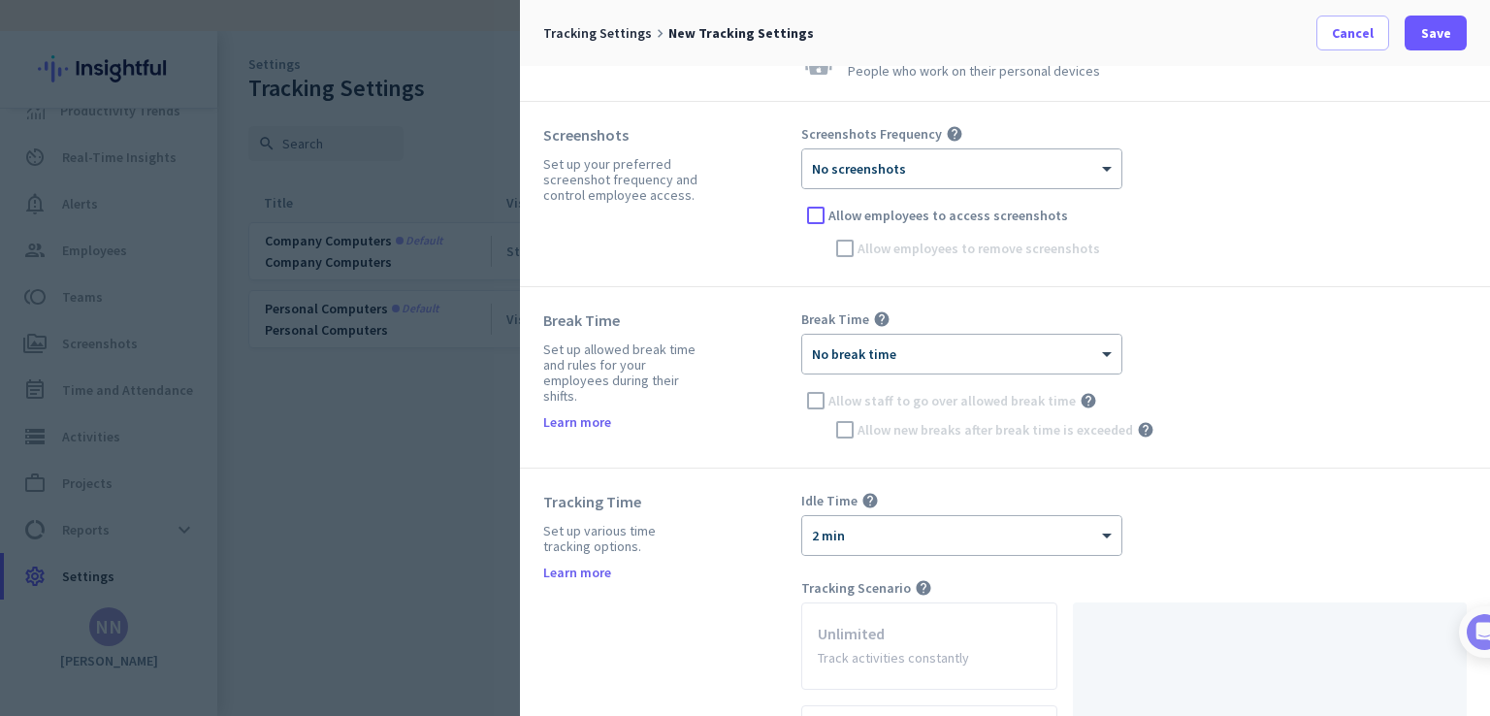
scroll to position [171, 0]
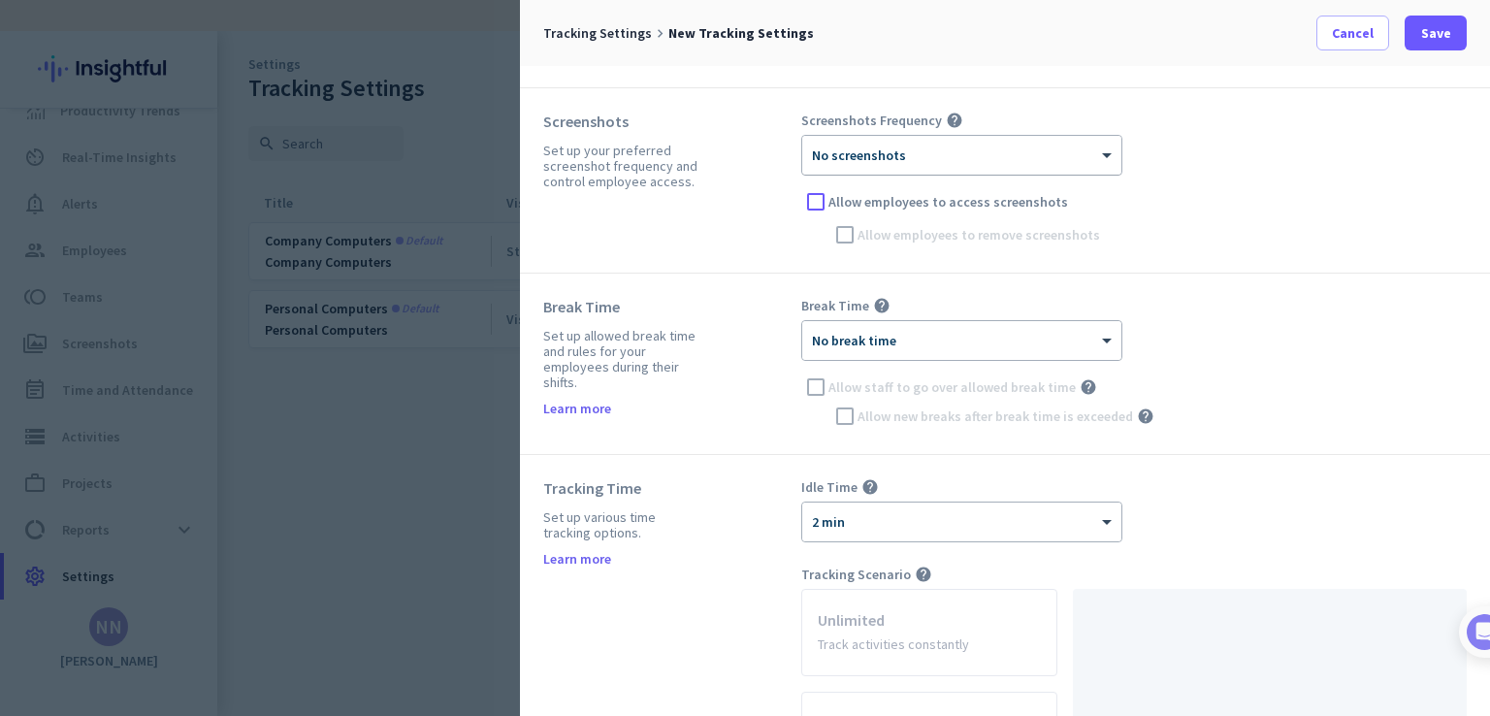
click at [923, 143] on div at bounding box center [961, 149] width 319 height 16
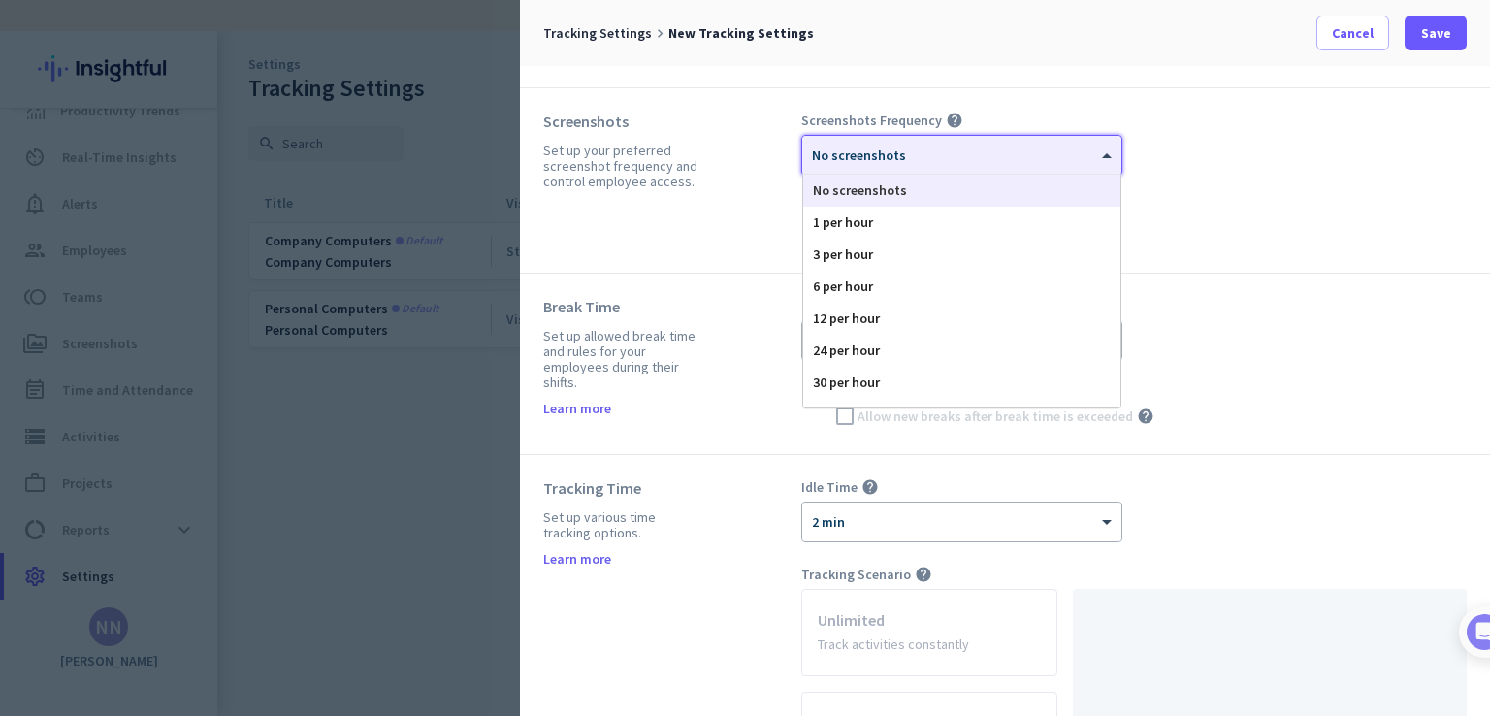
click at [923, 143] on div at bounding box center [961, 149] width 319 height 16
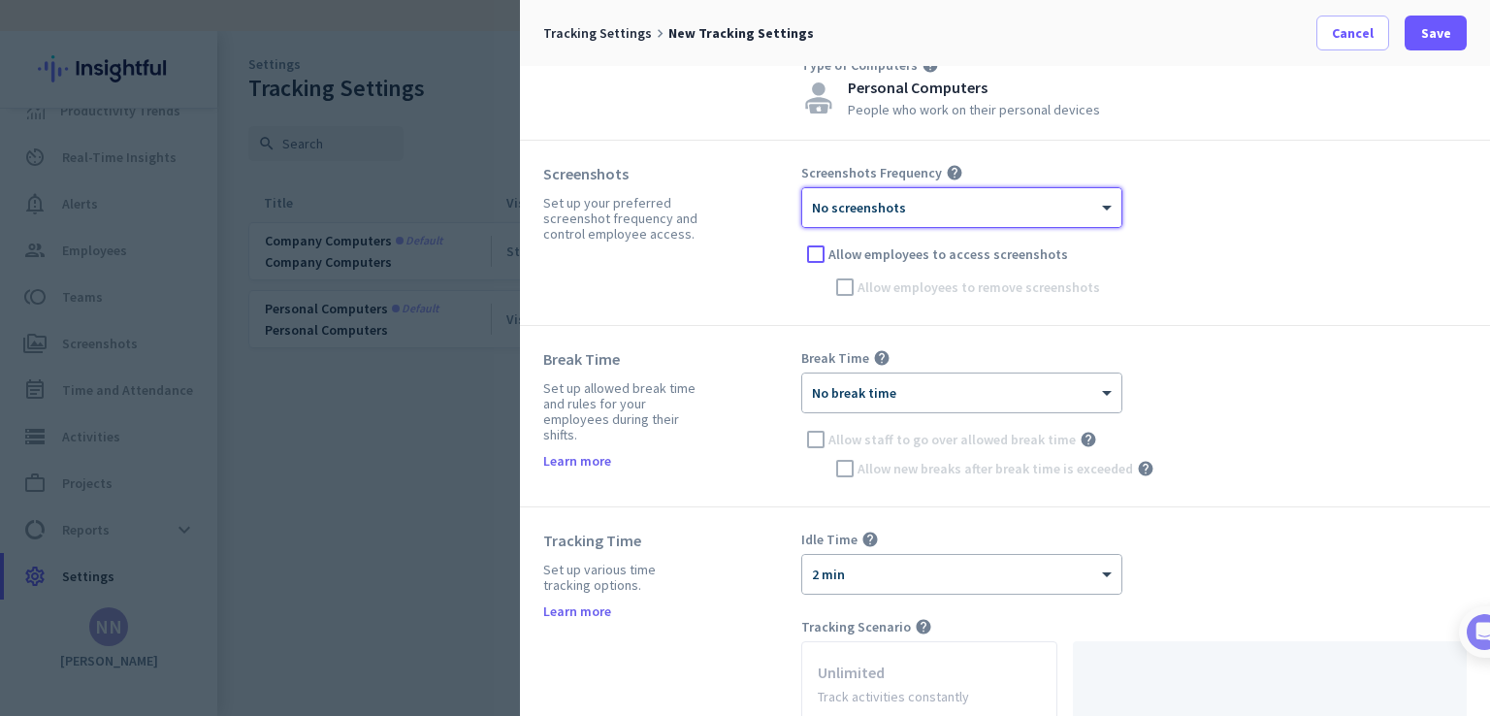
scroll to position [0, 0]
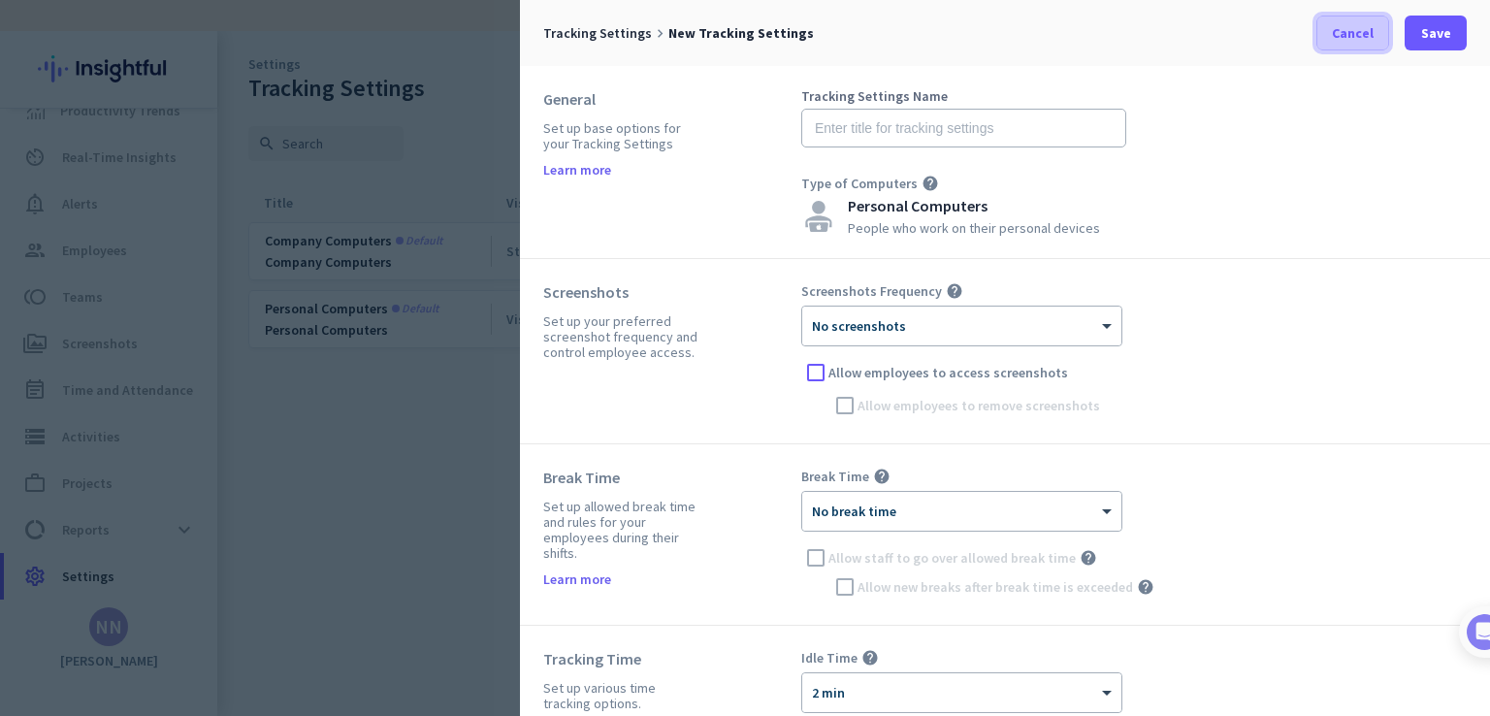
click at [1348, 29] on span "Cancel" at bounding box center [1353, 32] width 42 height 19
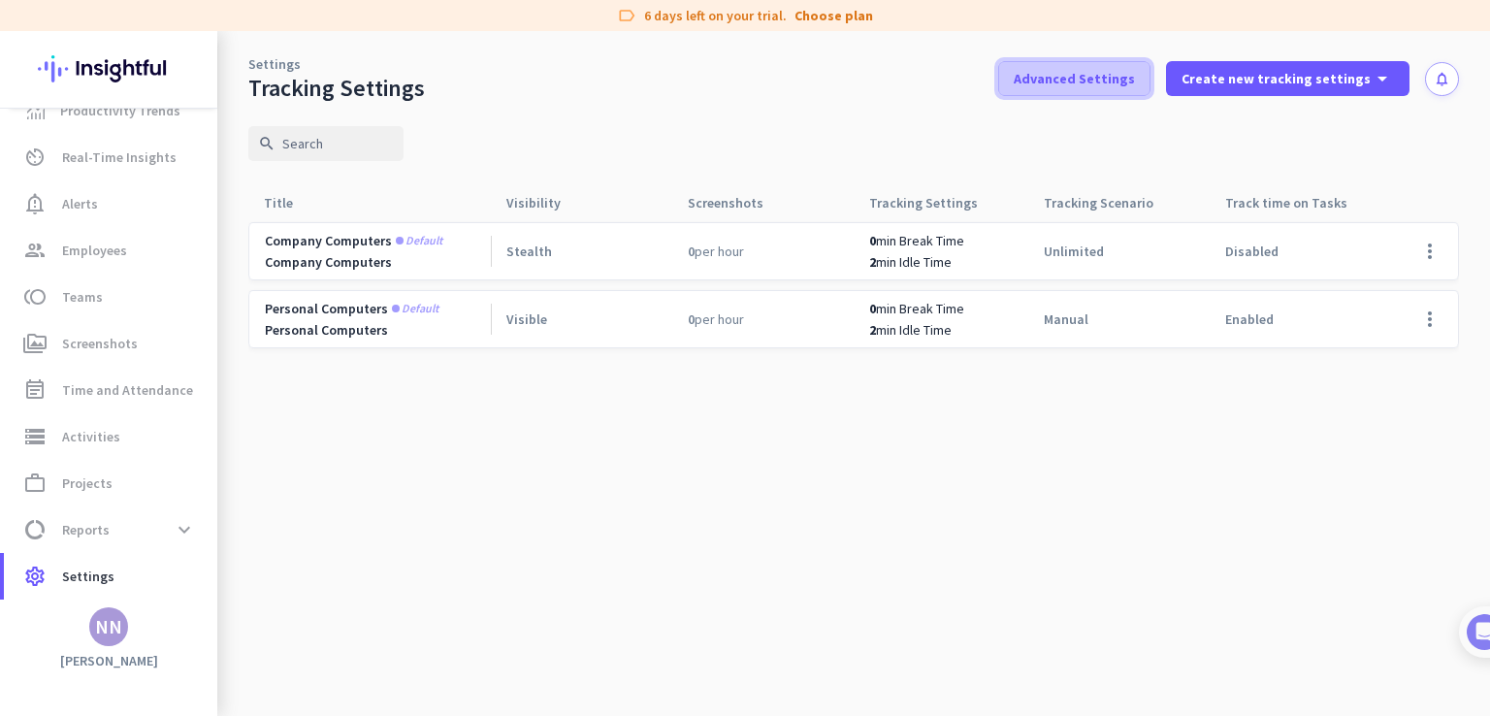
click at [1110, 79] on span "Advanced Settings" at bounding box center [1074, 78] width 121 height 19
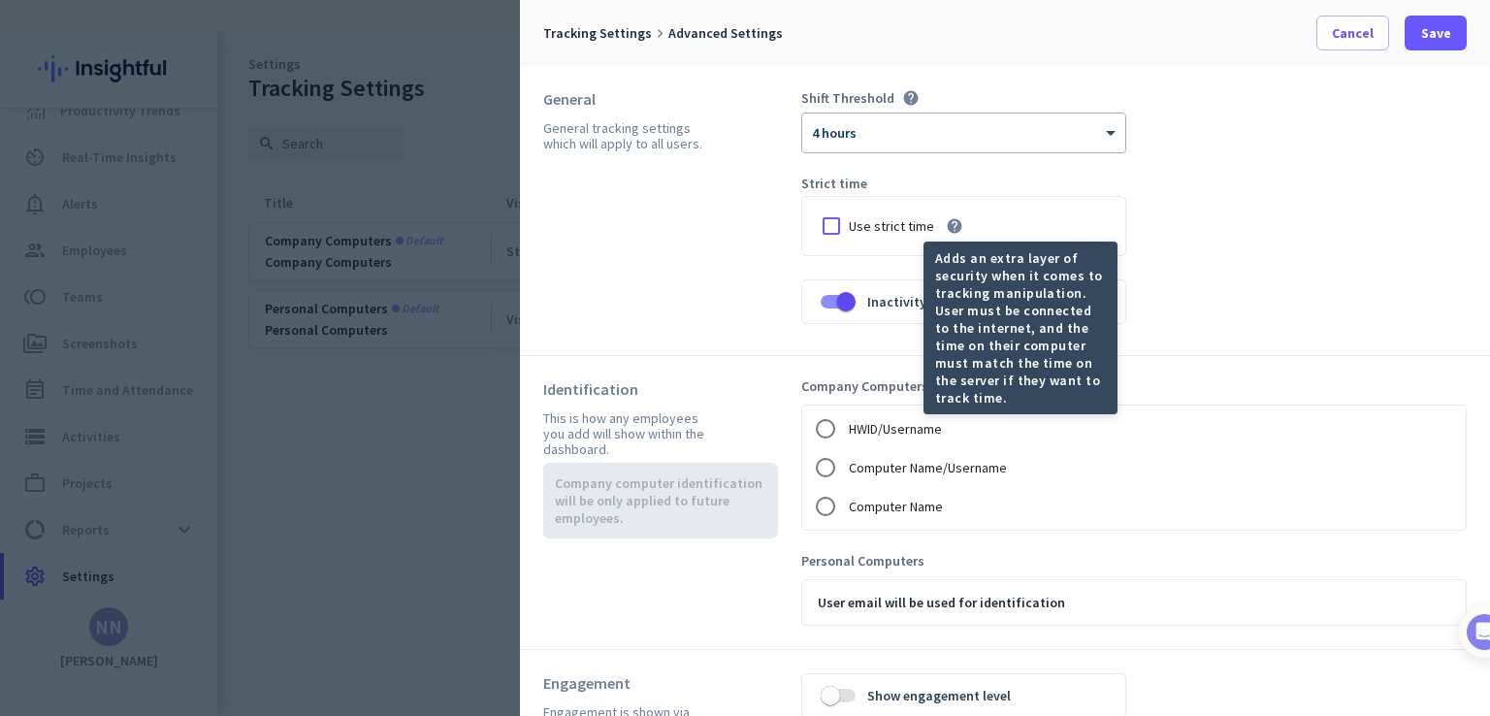
click at [955, 217] on icon "help" at bounding box center [954, 225] width 17 height 17
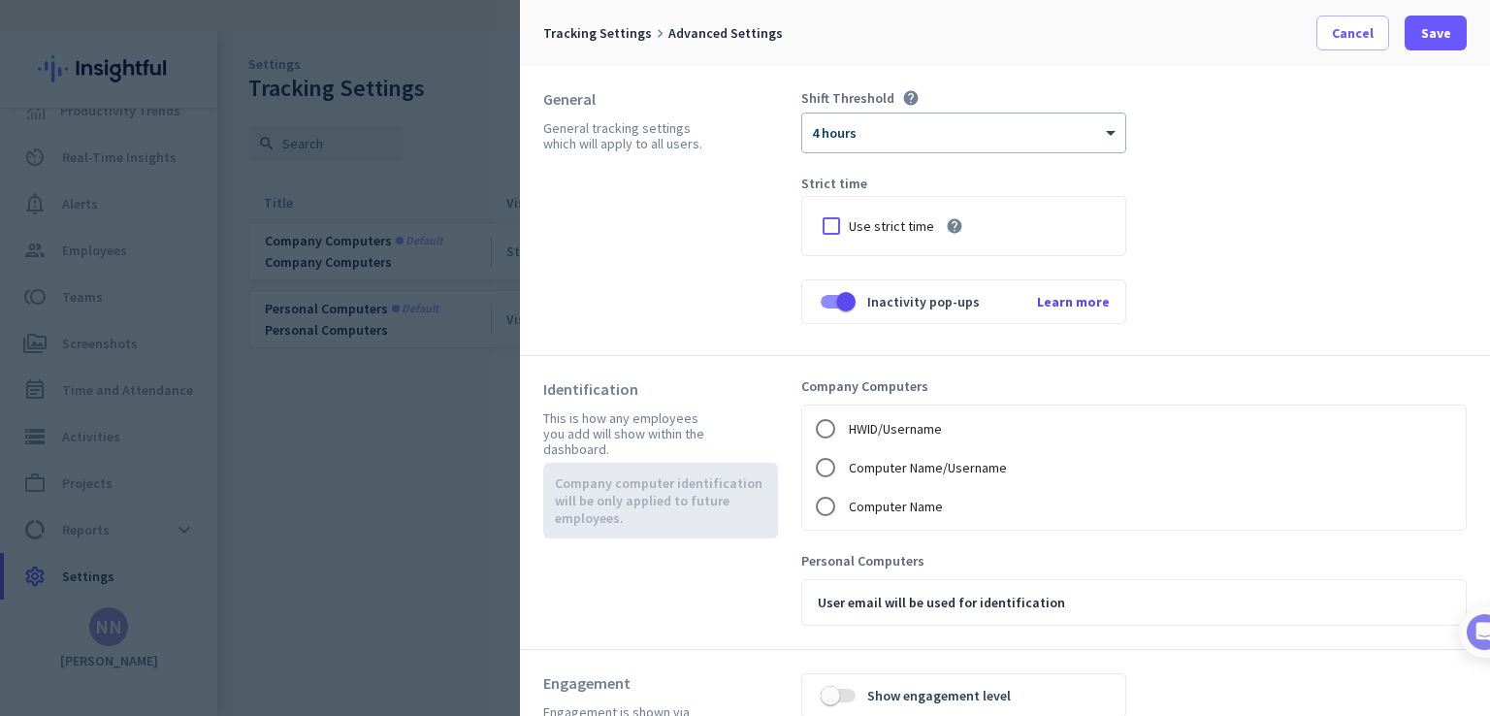
click at [955, 217] on icon "help" at bounding box center [954, 225] width 17 height 17
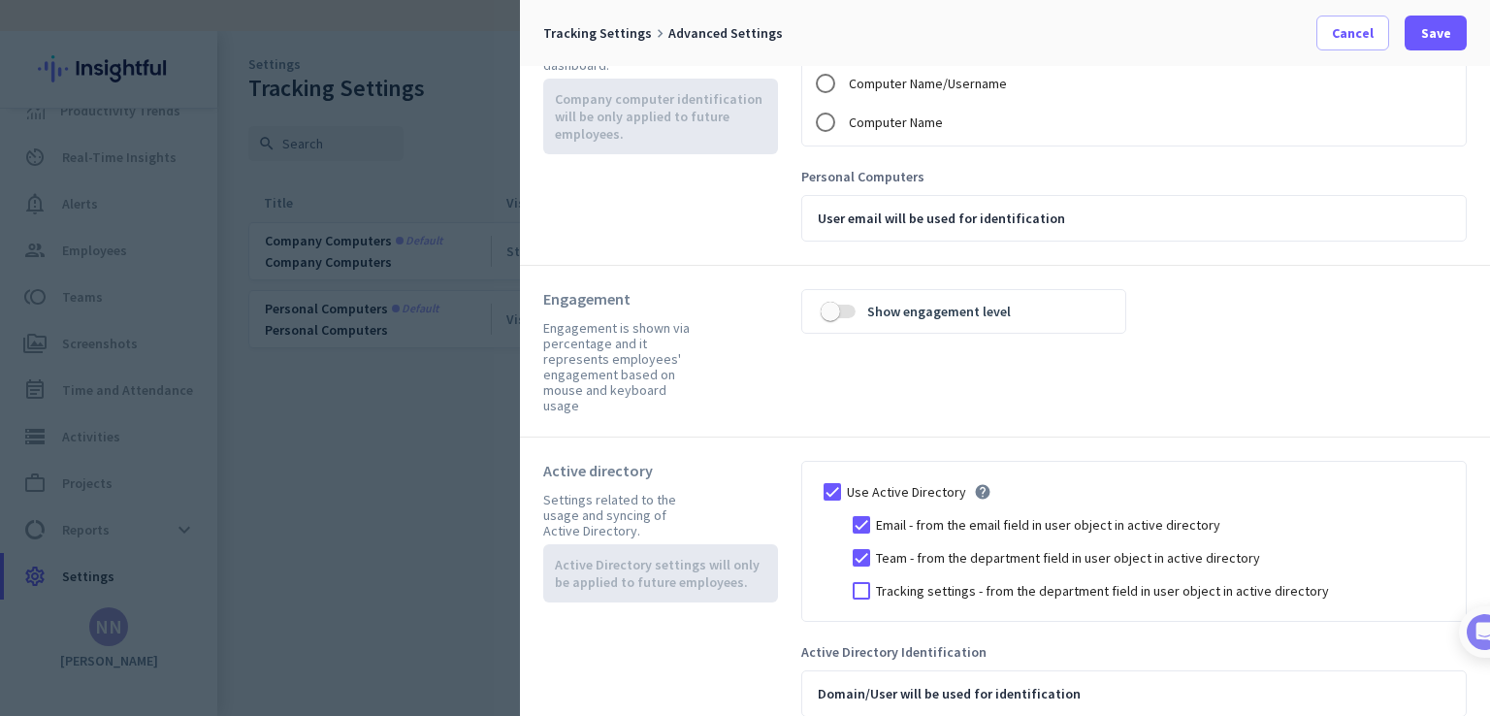
scroll to position [390, 0]
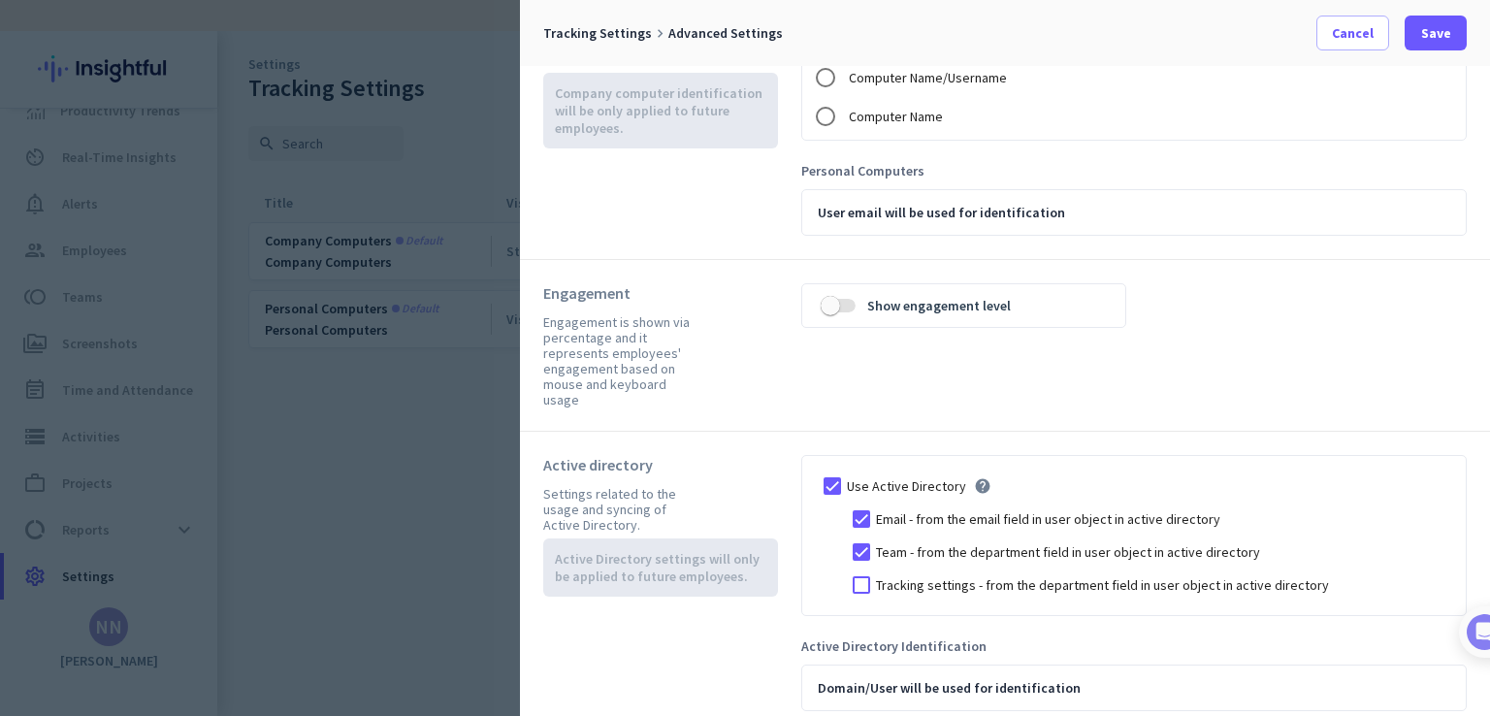
click at [943, 644] on div "Use Active Directory help Email - from the email field in user object in active…" at bounding box center [1134, 583] width 666 height 256
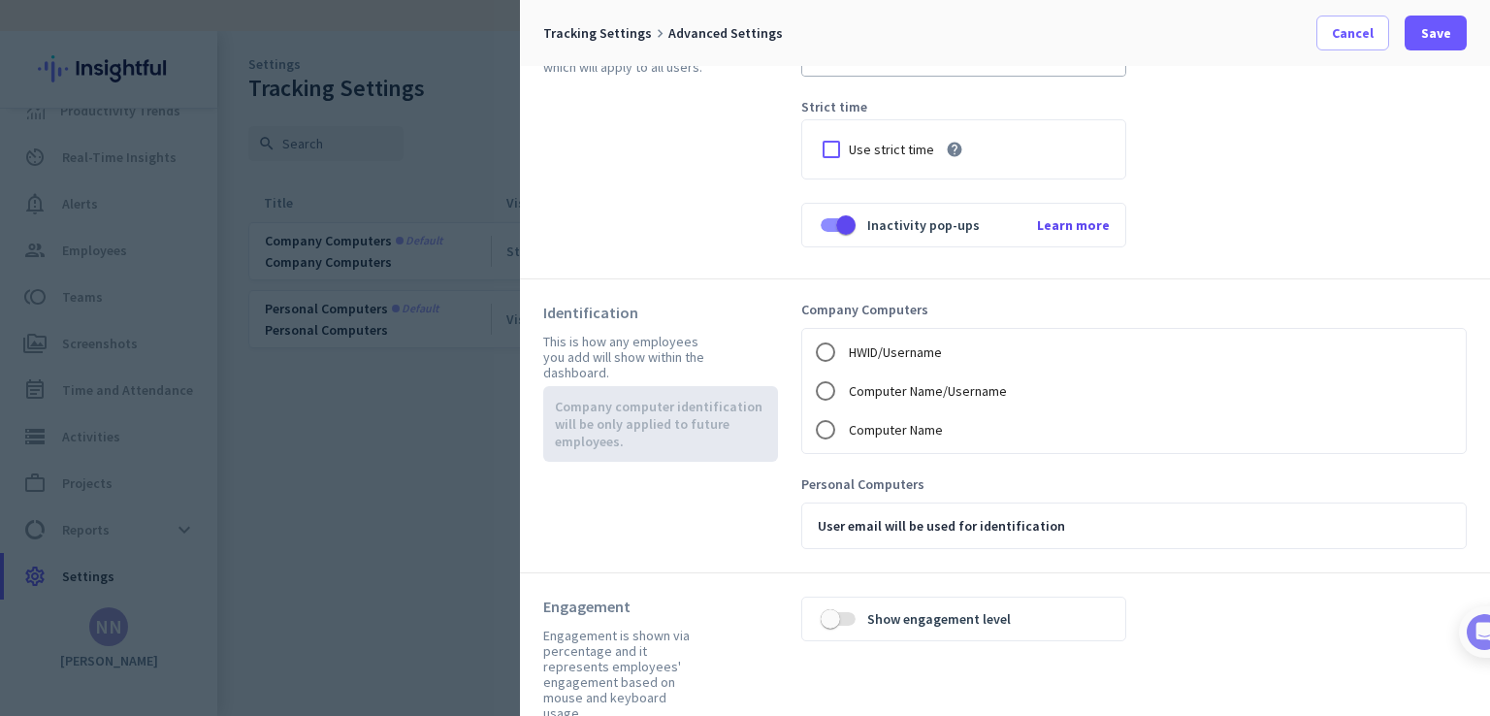
scroll to position [76, 0]
click at [1360, 218] on div "Shift Threshold help × 4 hours Strict time Use strict time help Inactivity pop-…" at bounding box center [1134, 135] width 666 height 243
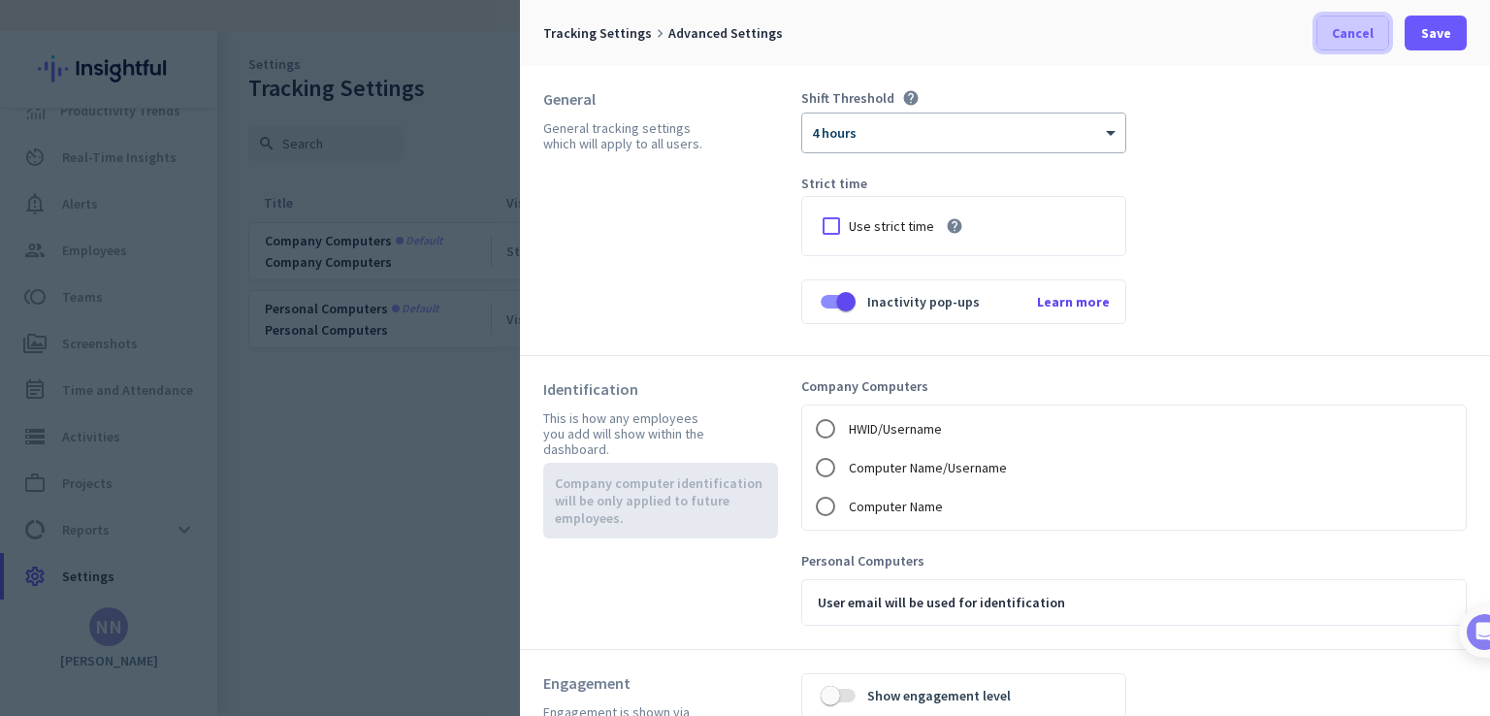
click at [1373, 34] on span "Cancel" at bounding box center [1353, 32] width 42 height 19
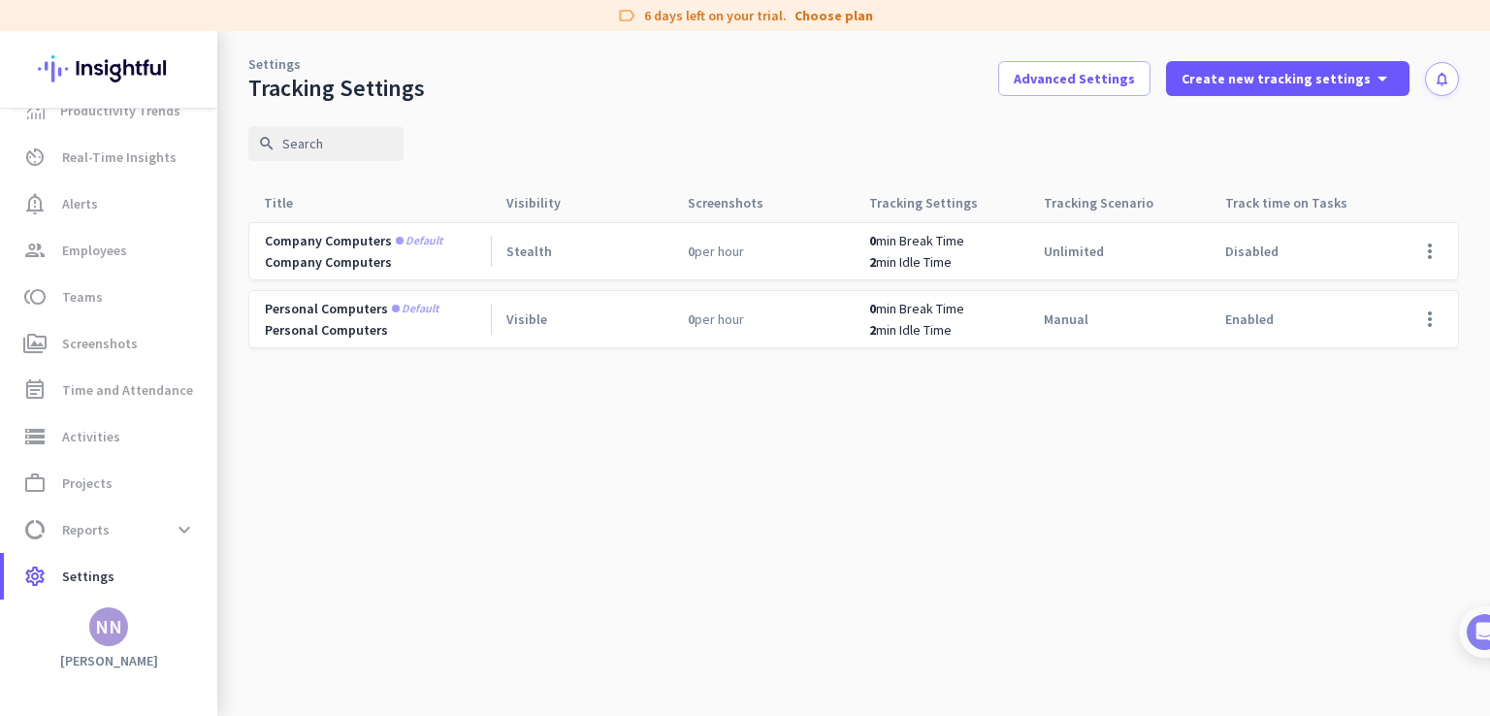
click at [265, 57] on link "Settings" at bounding box center [274, 63] width 52 height 19
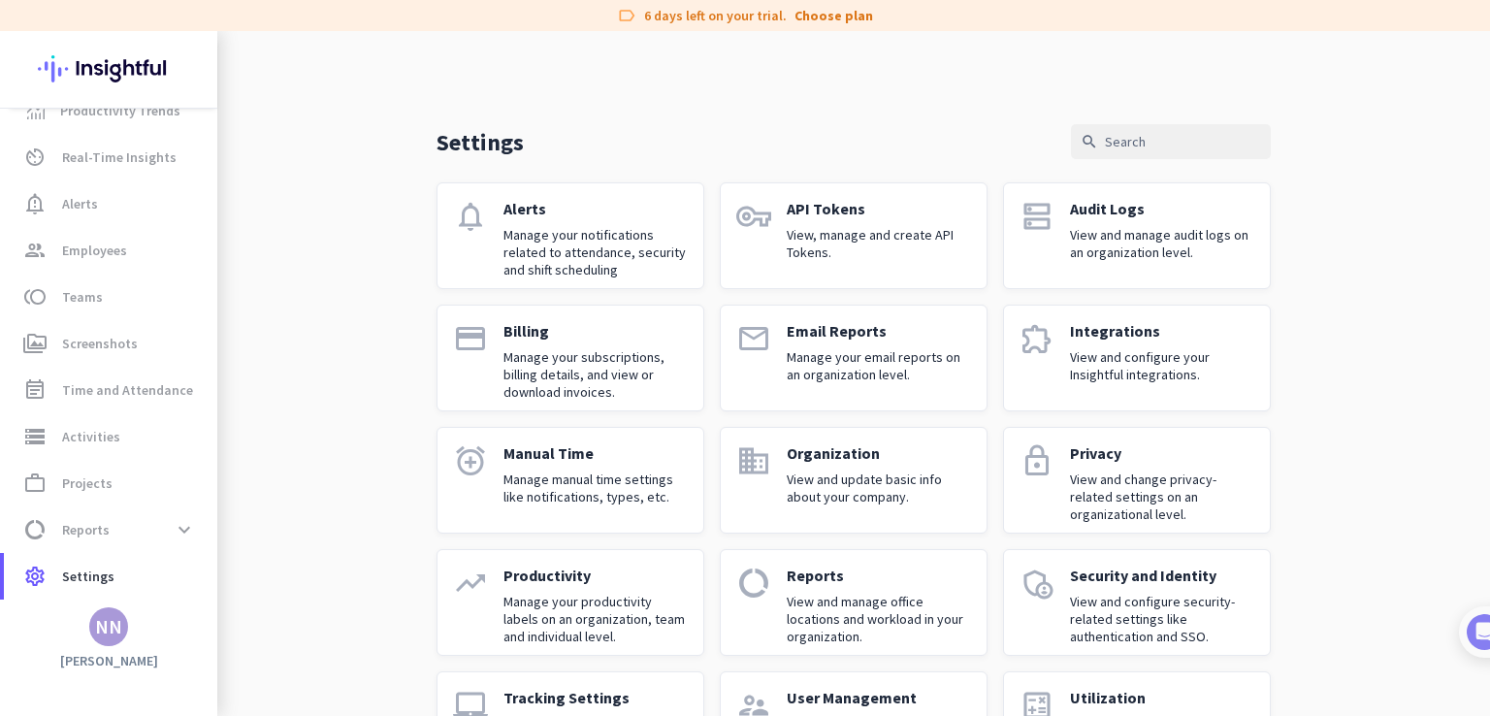
scroll to position [93, 0]
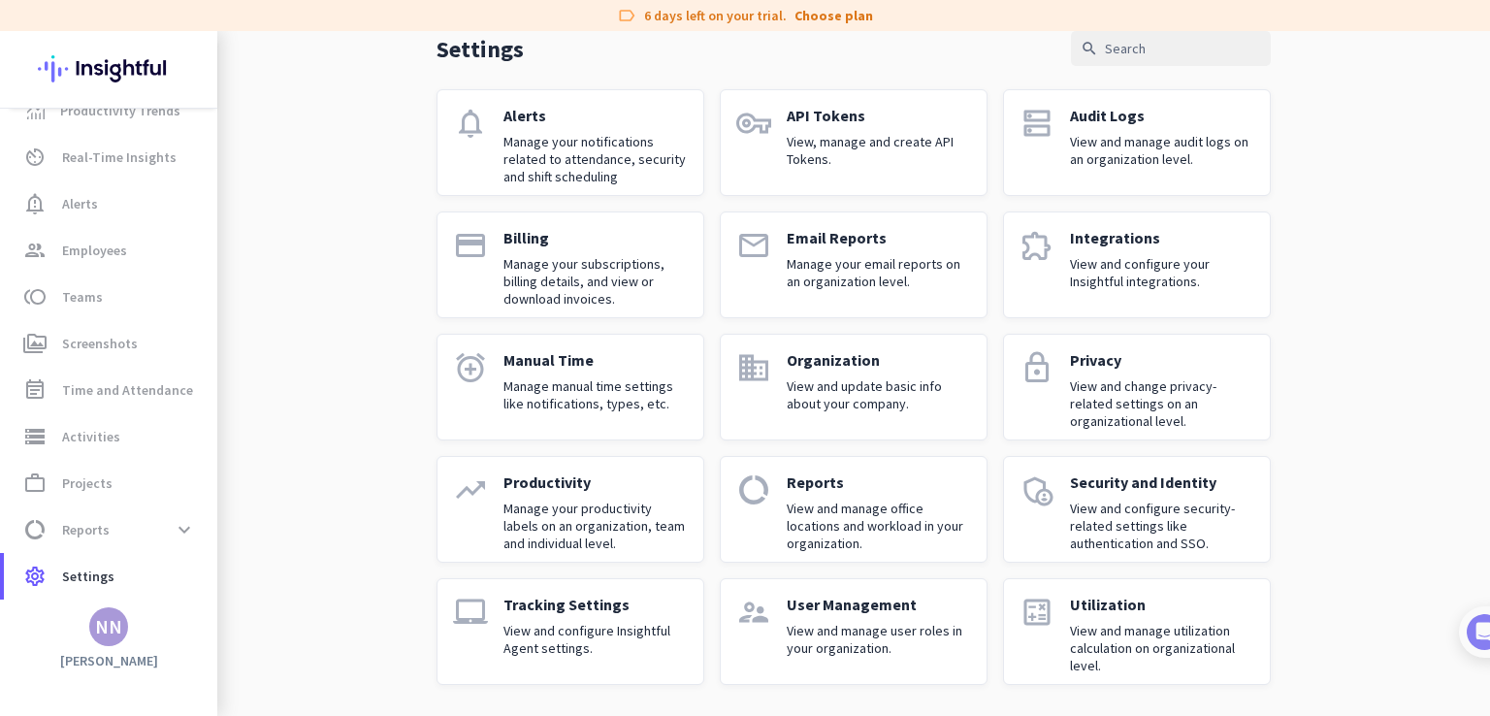
click at [833, 619] on div "User Management View and manage user roles in your organization." at bounding box center [879, 632] width 184 height 74
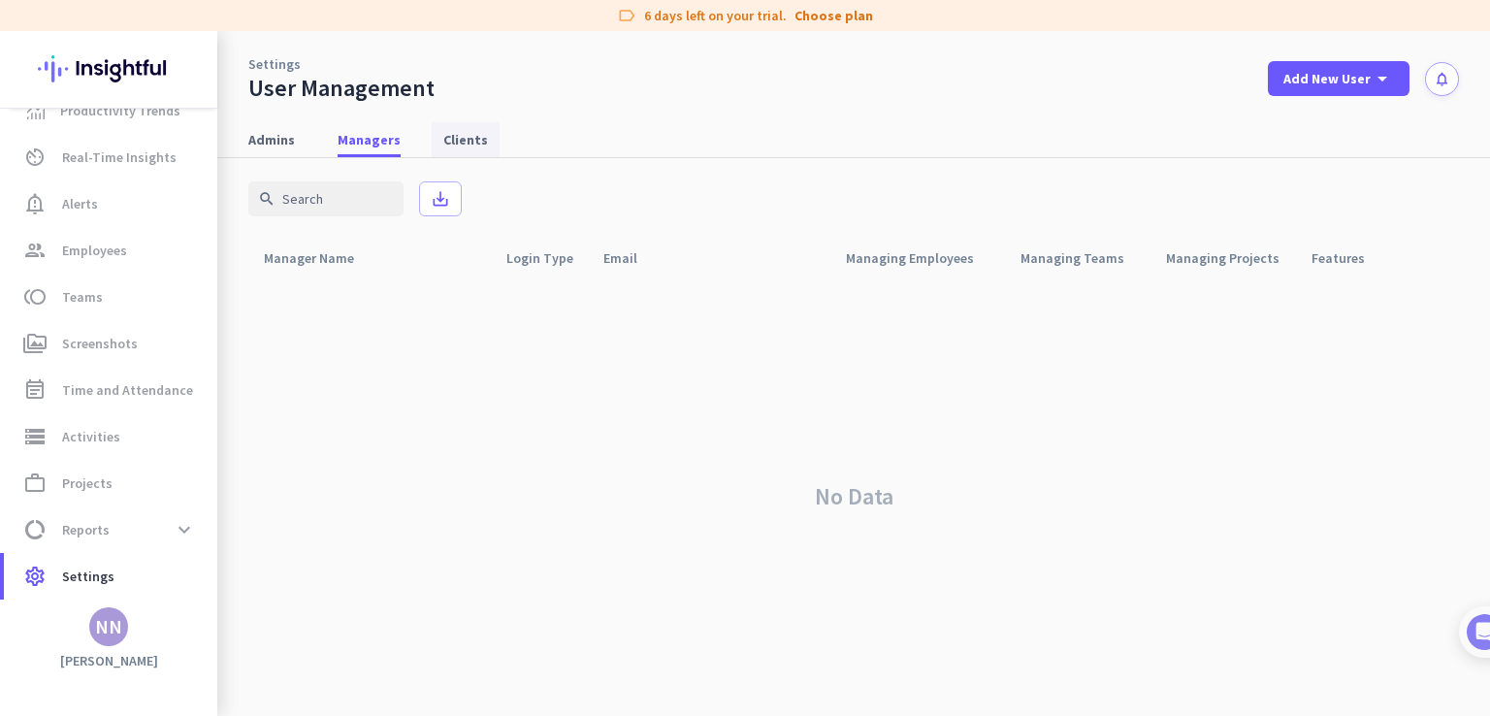
click at [443, 145] on span "Clients" at bounding box center [465, 139] width 45 height 19
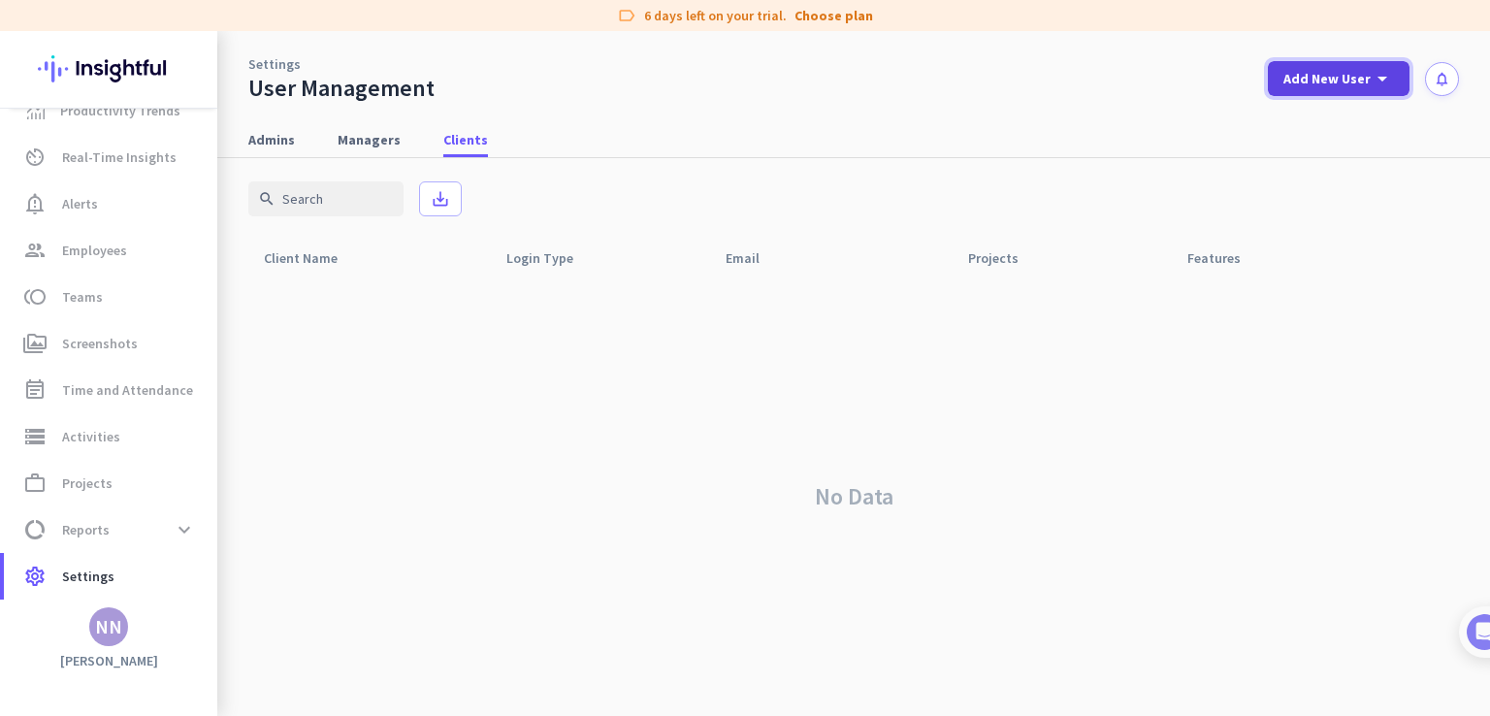
click at [1344, 82] on span "Add New User" at bounding box center [1327, 78] width 87 height 19
click at [1316, 211] on div "Client" at bounding box center [1336, 214] width 40 height 19
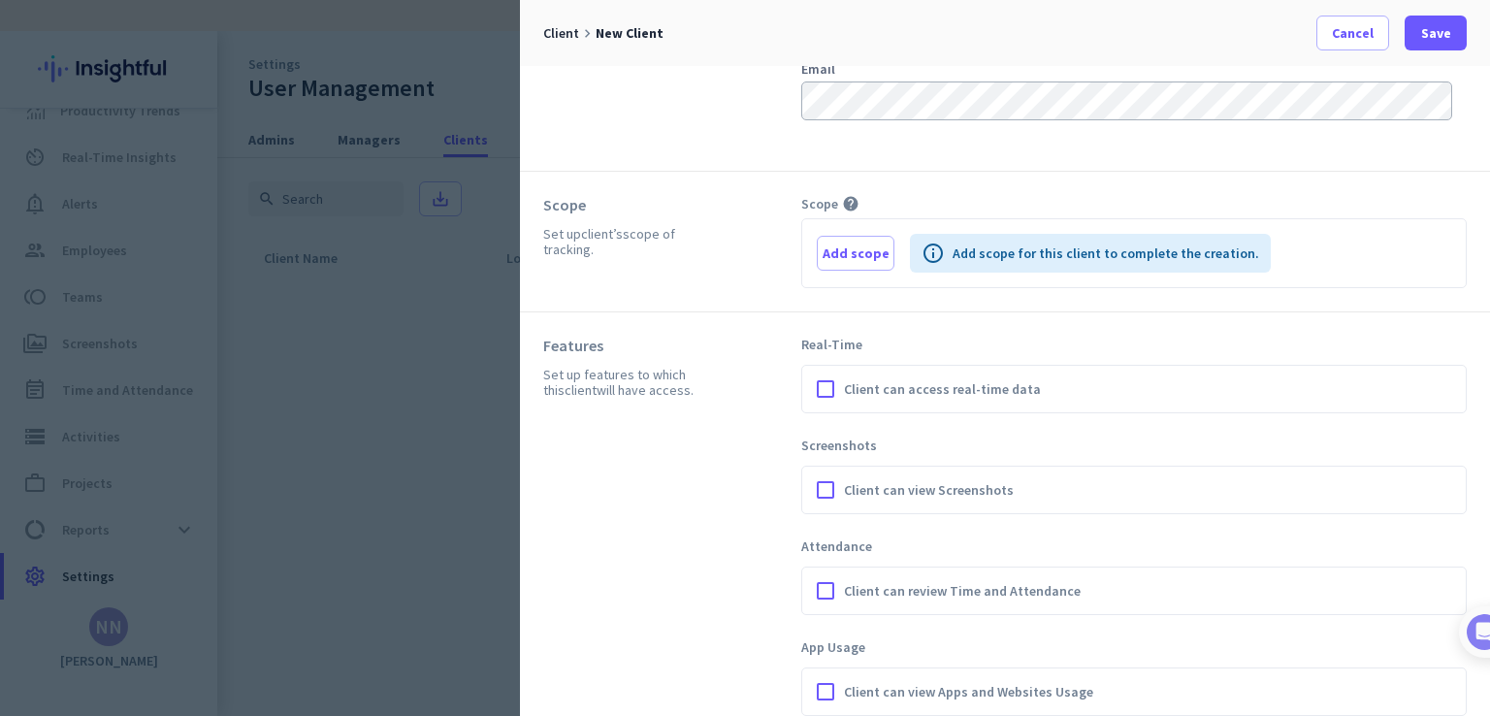
scroll to position [132, 0]
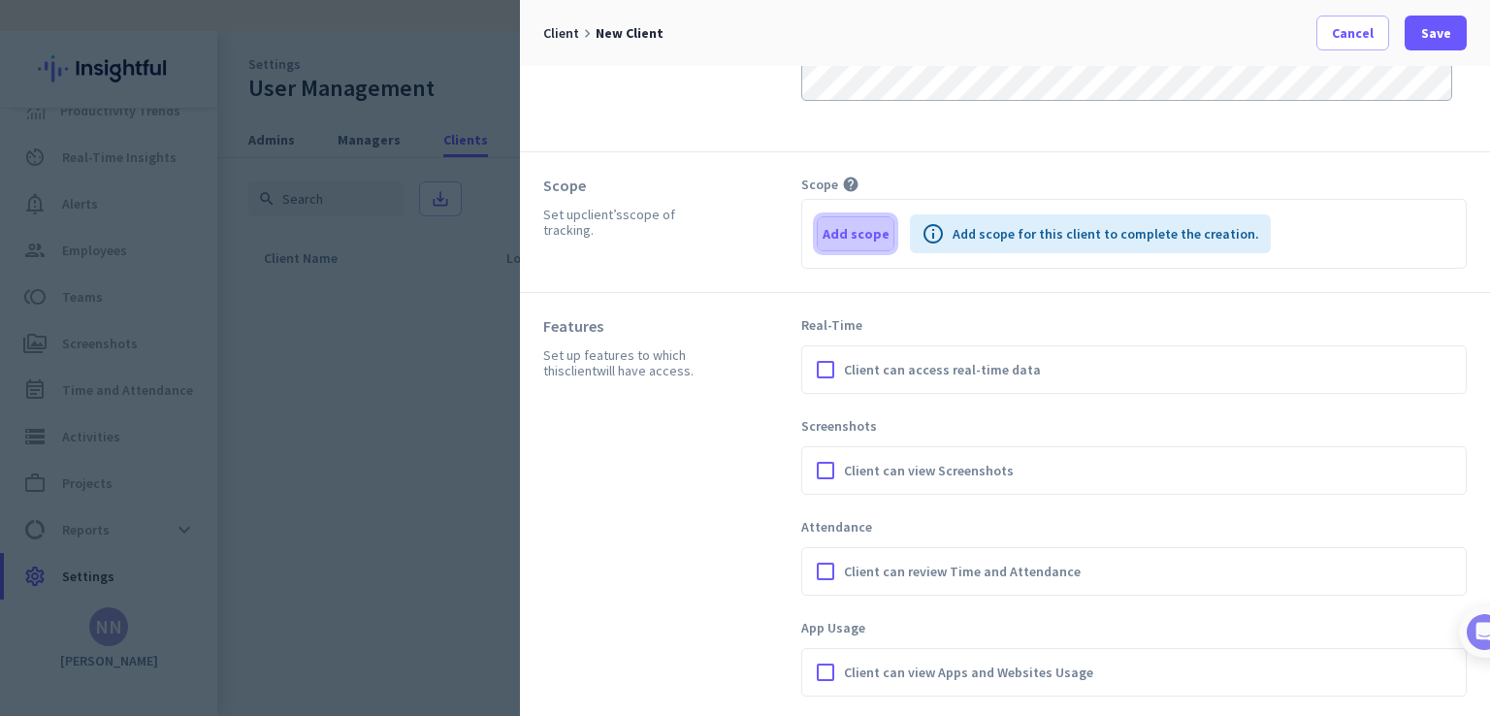
click at [840, 243] on span "button" at bounding box center [856, 234] width 76 height 47
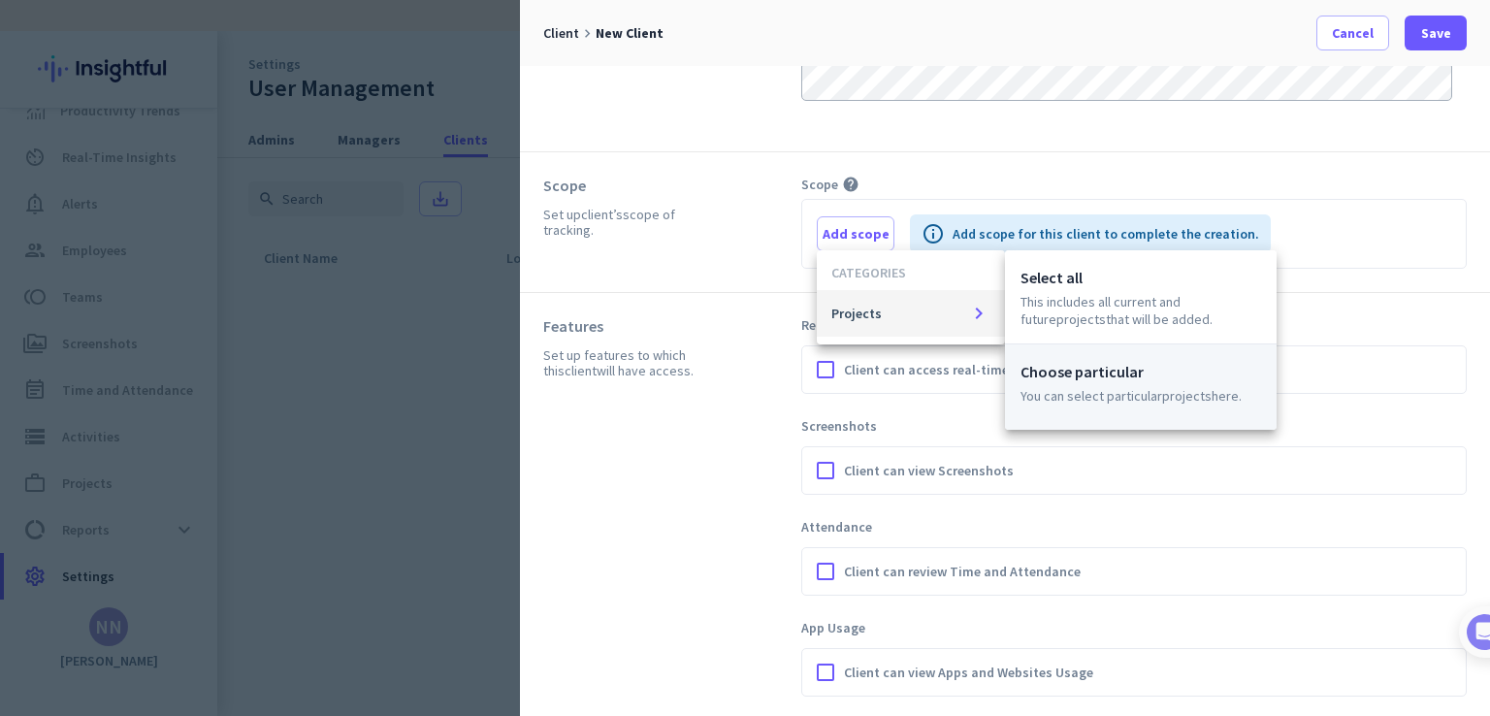
click at [1054, 376] on p "Choose particular" at bounding box center [1141, 371] width 241 height 23
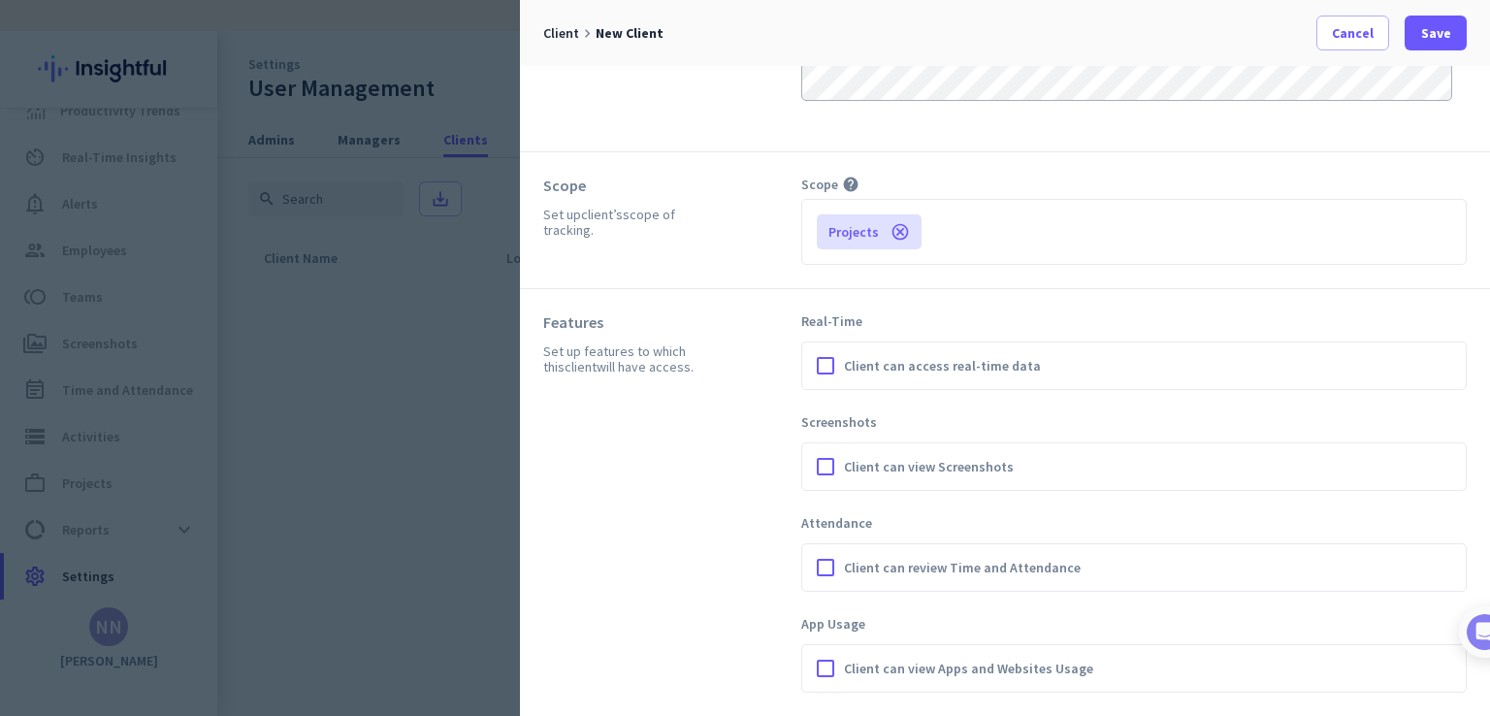
scroll to position [128, 0]
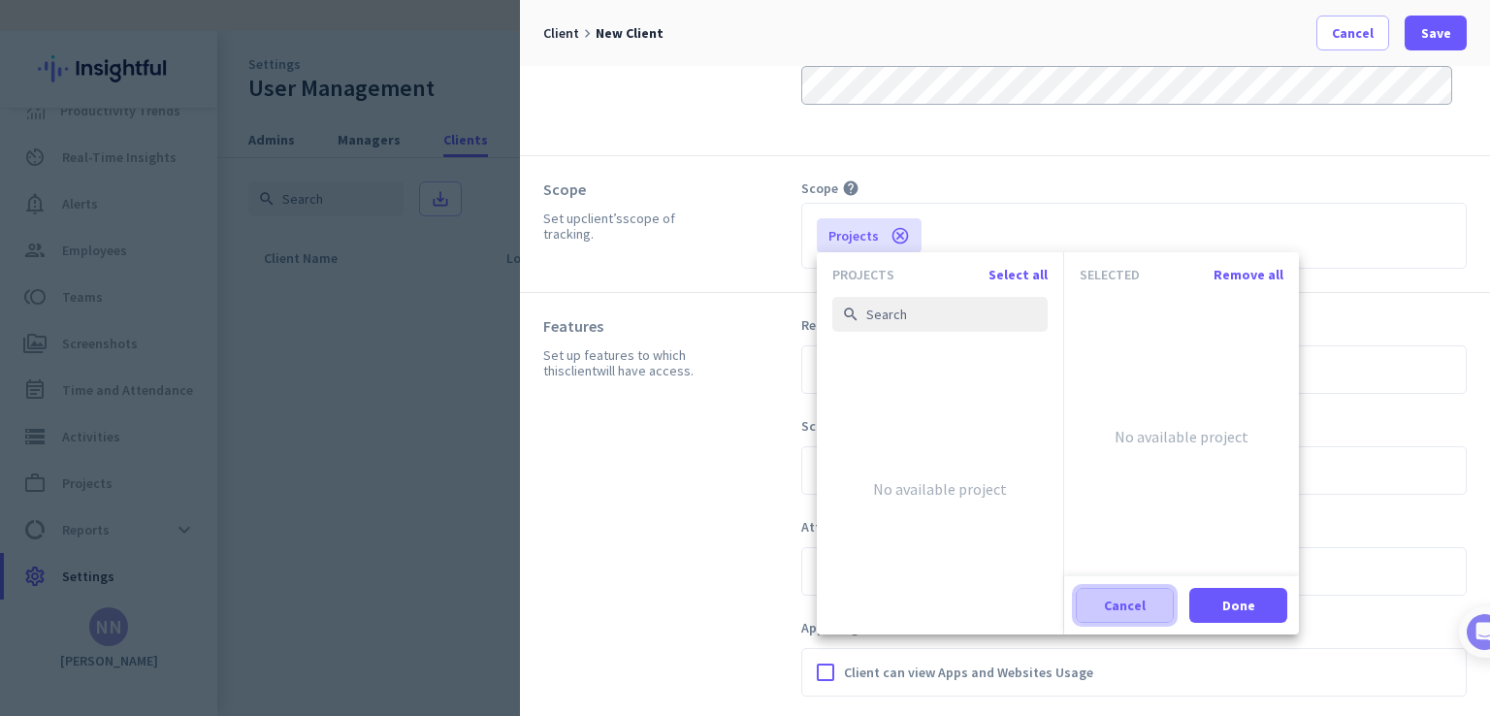
click at [1138, 601] on span "Cancel" at bounding box center [1125, 605] width 42 height 19
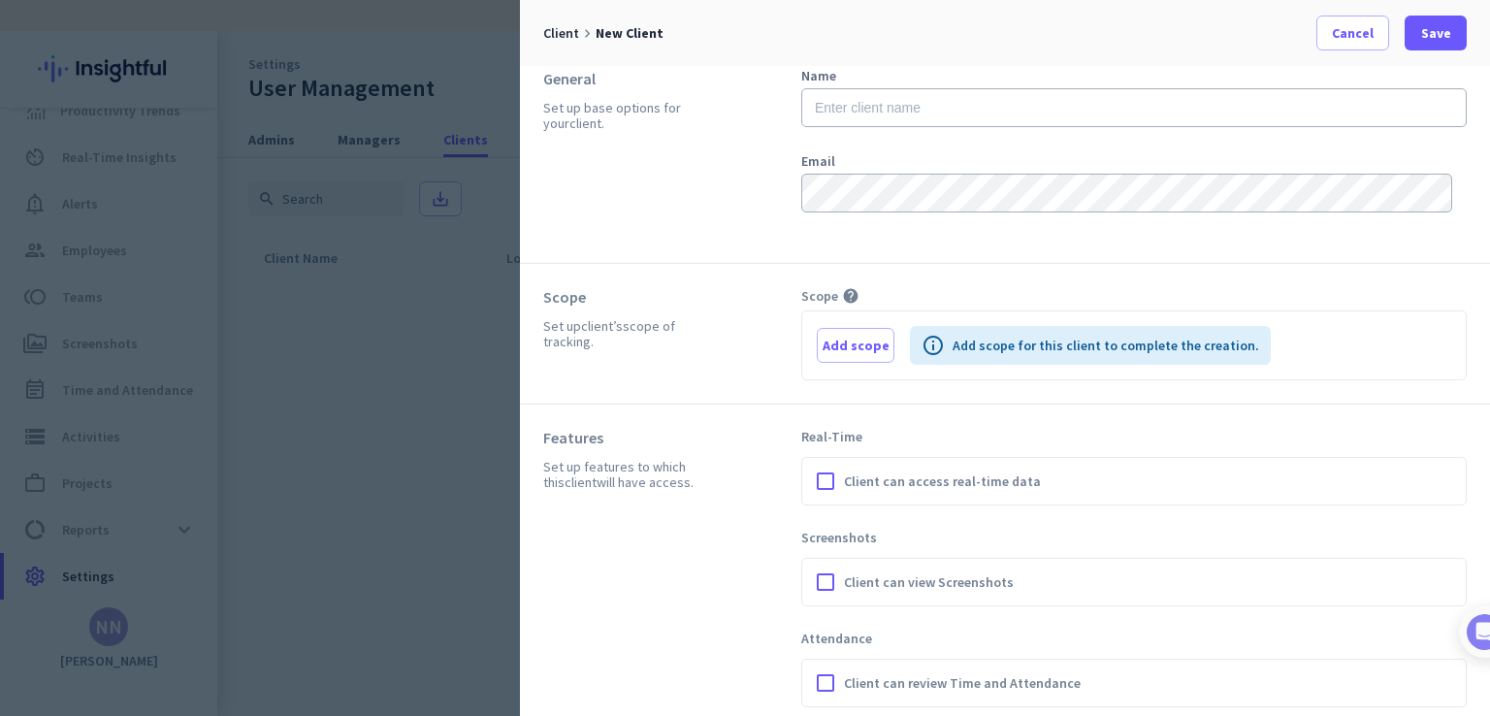
scroll to position [0, 0]
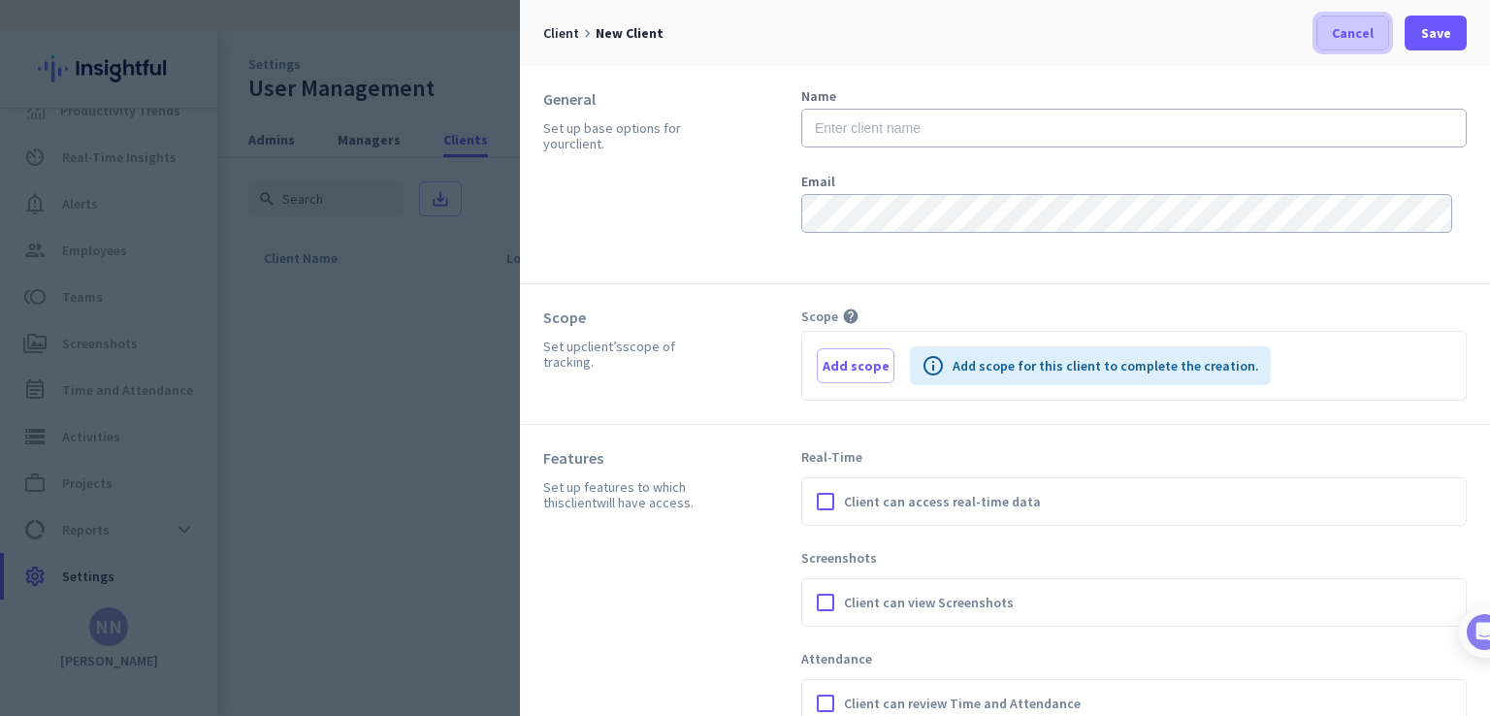
click at [1343, 39] on span "Cancel" at bounding box center [1353, 32] width 42 height 19
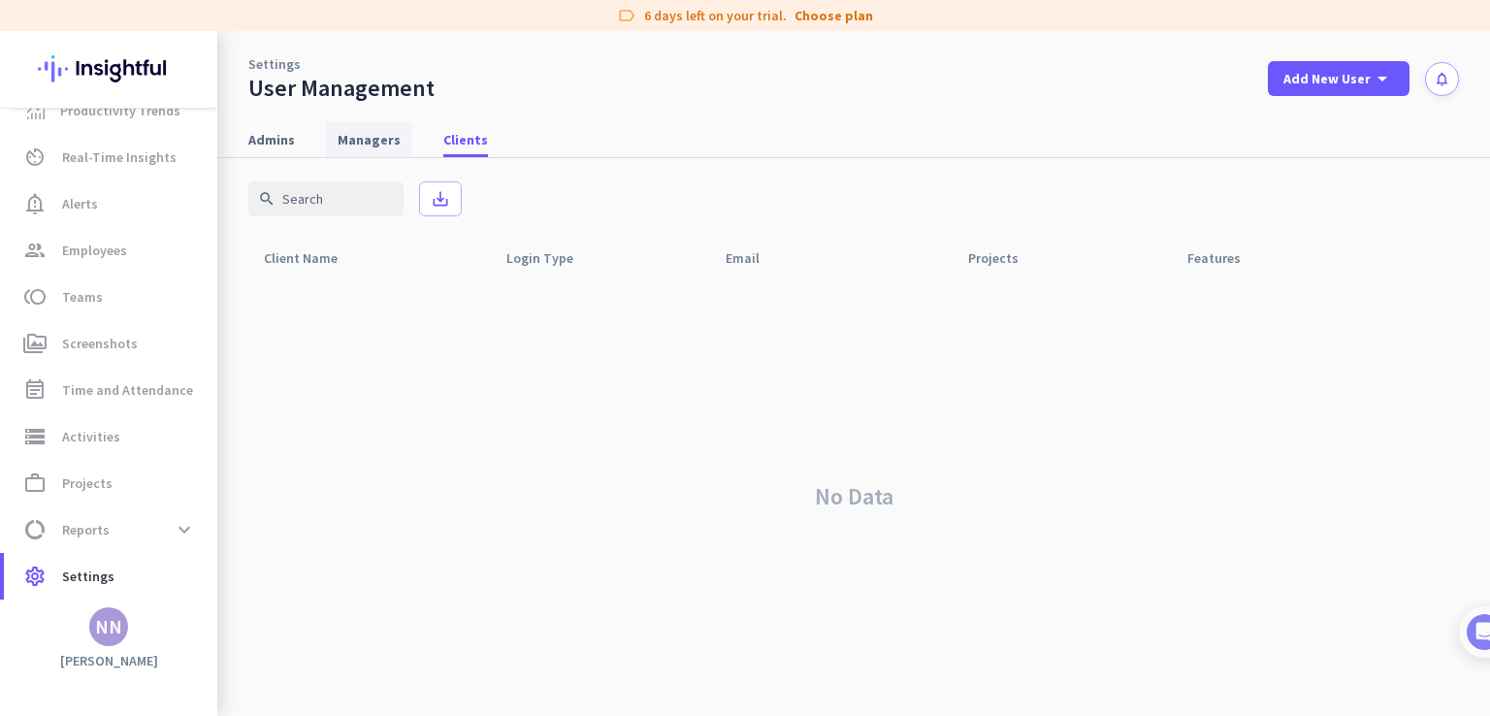
click at [361, 144] on span "Managers" at bounding box center [369, 139] width 63 height 19
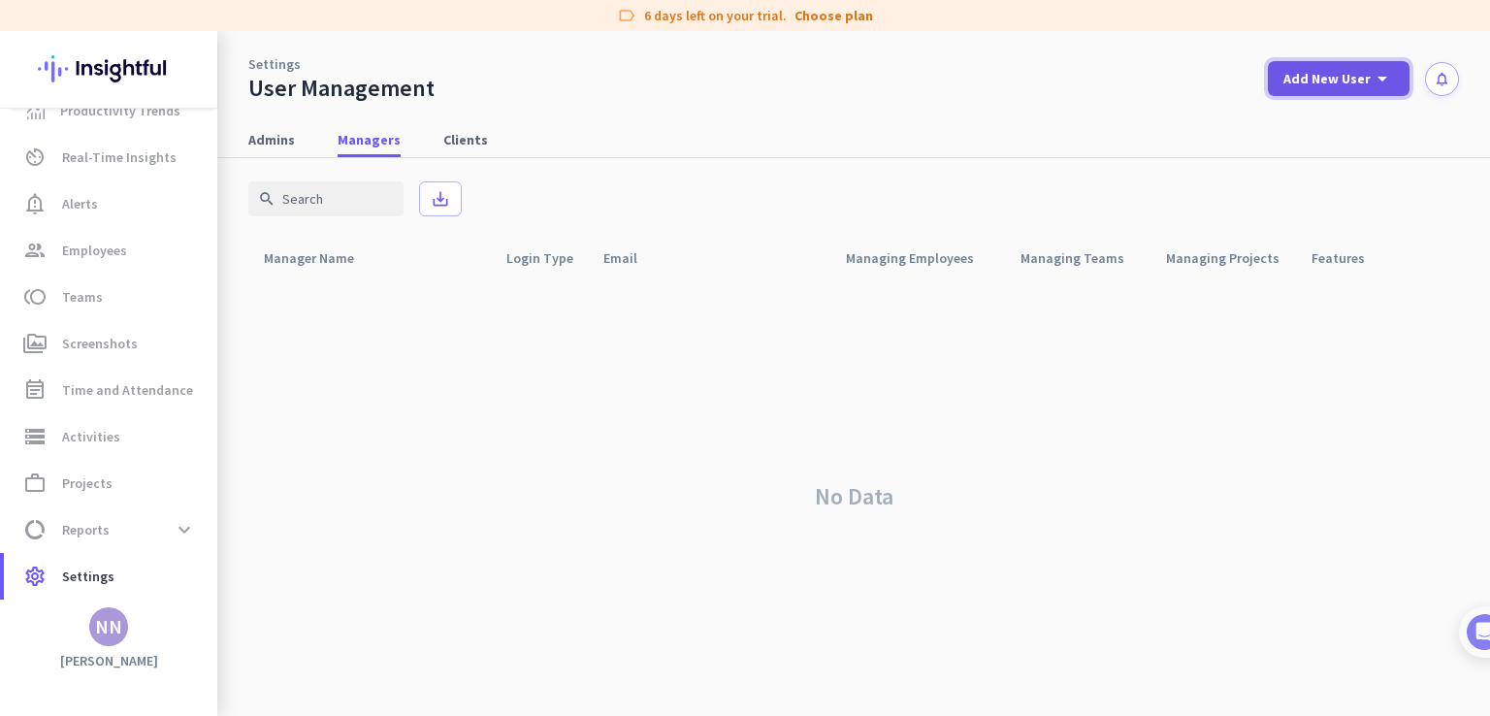
click at [1381, 67] on icon "arrow_drop_down" at bounding box center [1382, 78] width 23 height 23
click at [1332, 180] on div "add Manager" at bounding box center [1332, 167] width 102 height 35
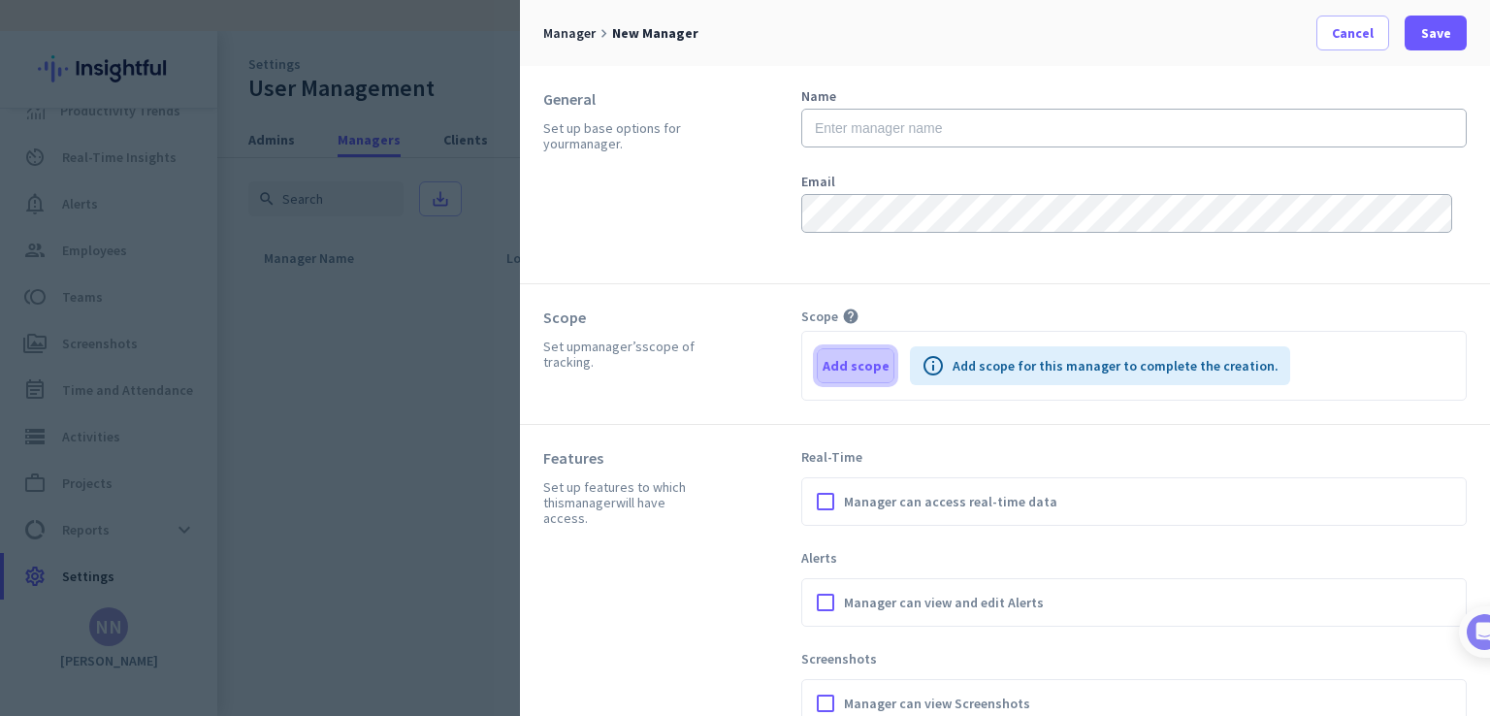
click at [851, 362] on span "Add scope" at bounding box center [856, 365] width 67 height 19
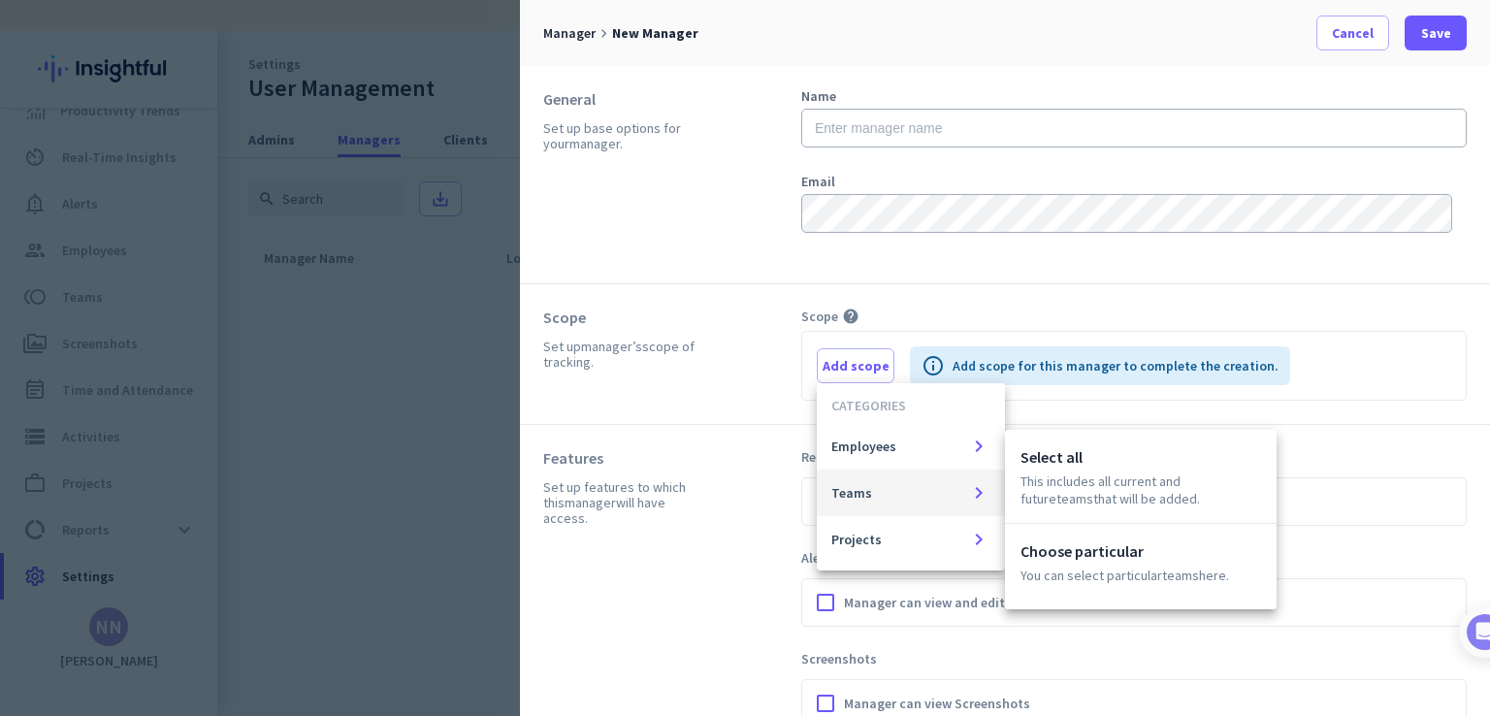
click at [1355, 27] on div at bounding box center [745, 358] width 1490 height 716
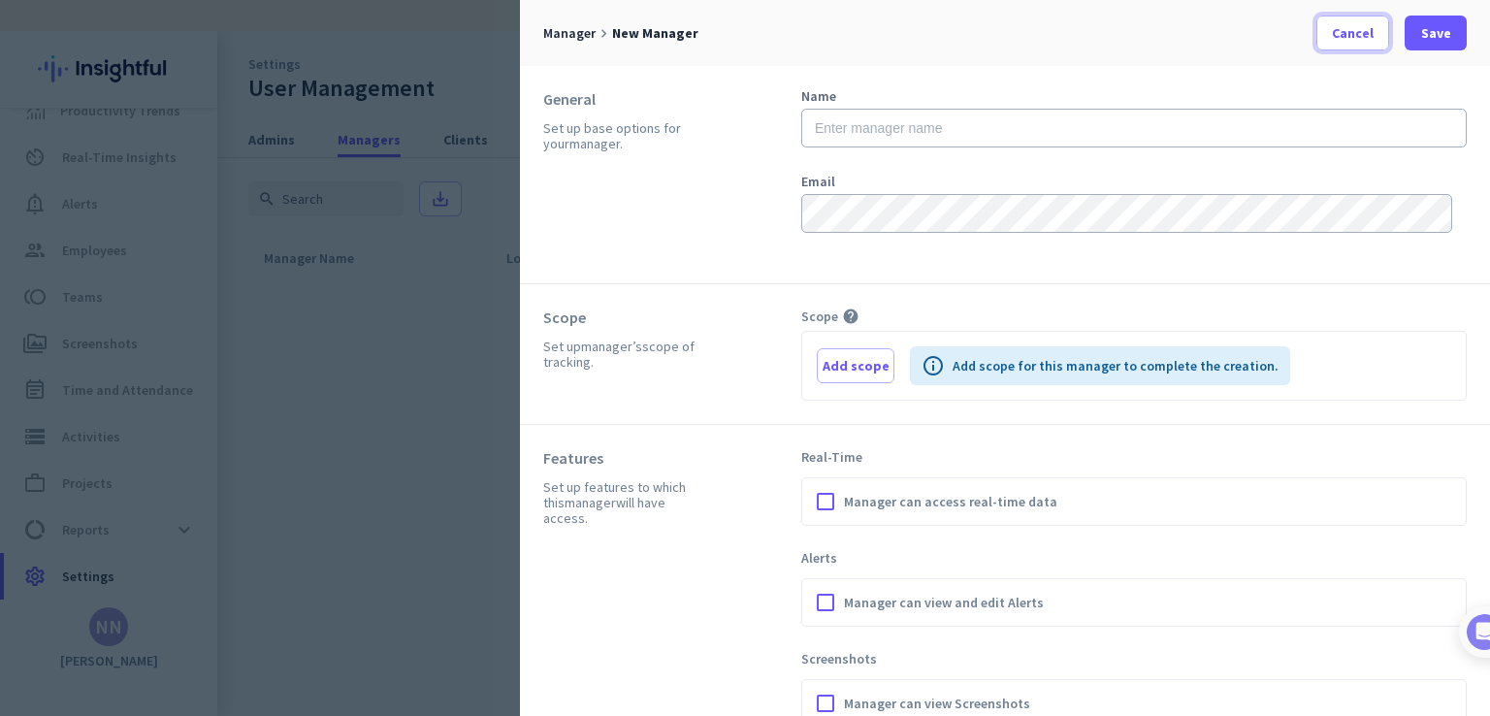
click at [1355, 27] on span "Cancel" at bounding box center [1353, 32] width 42 height 19
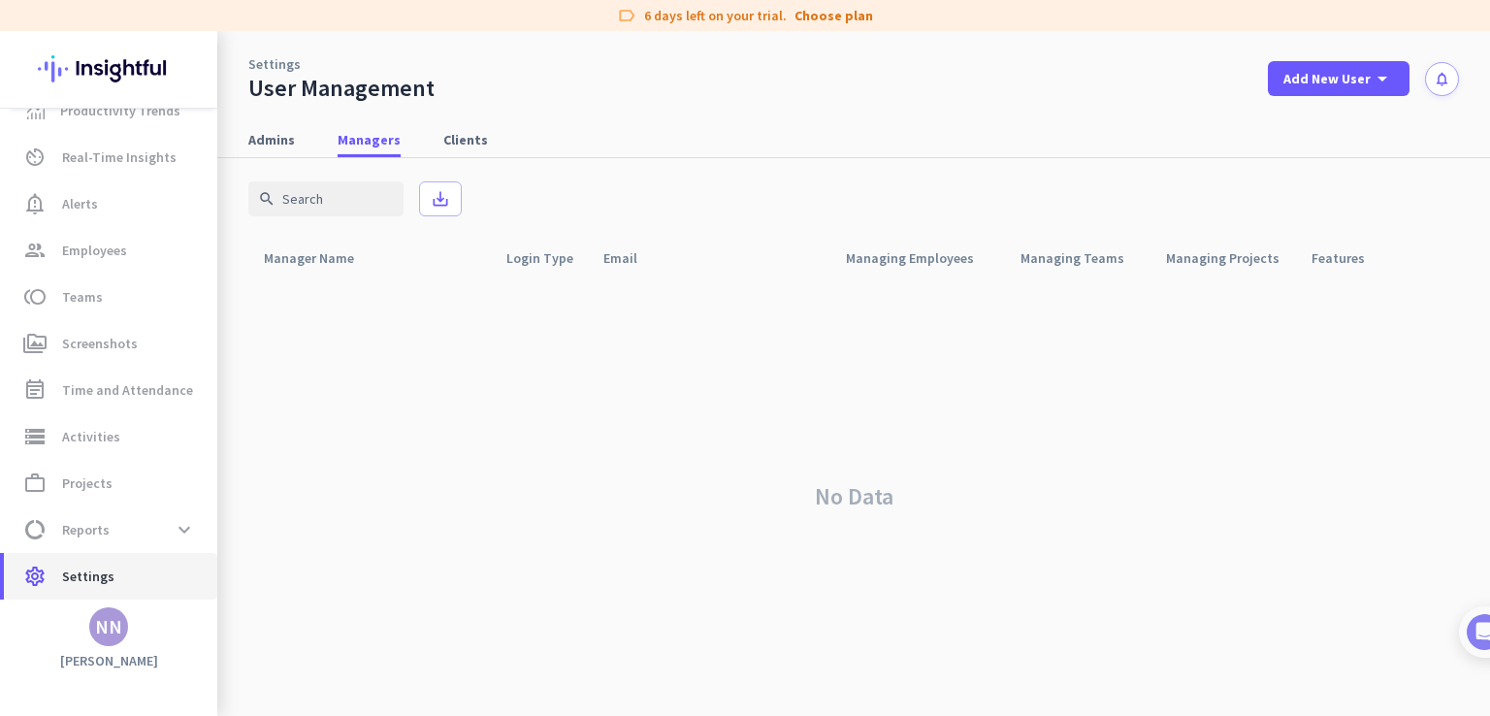
click at [97, 566] on span "Settings" at bounding box center [88, 576] width 52 height 23
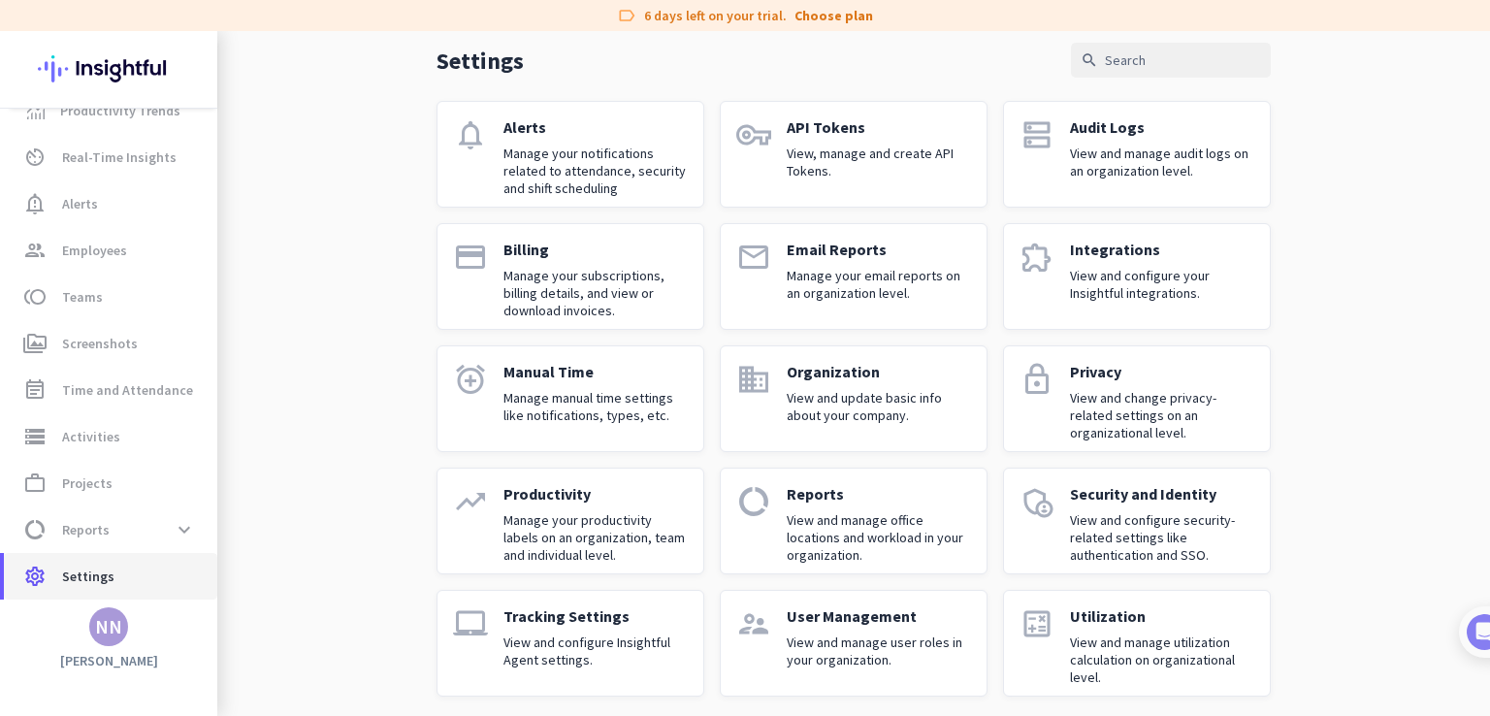
scroll to position [93, 0]
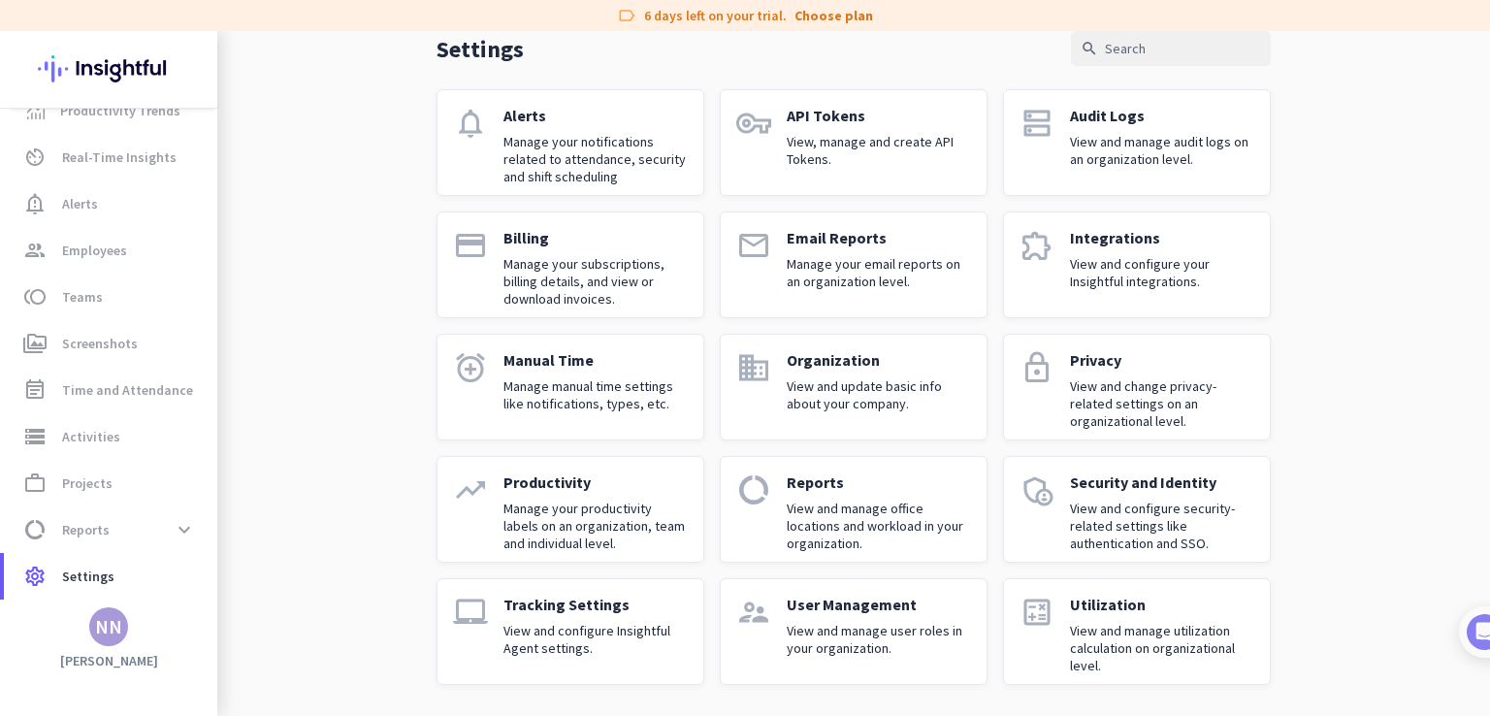
click at [861, 368] on p "Organization" at bounding box center [879, 359] width 184 height 19
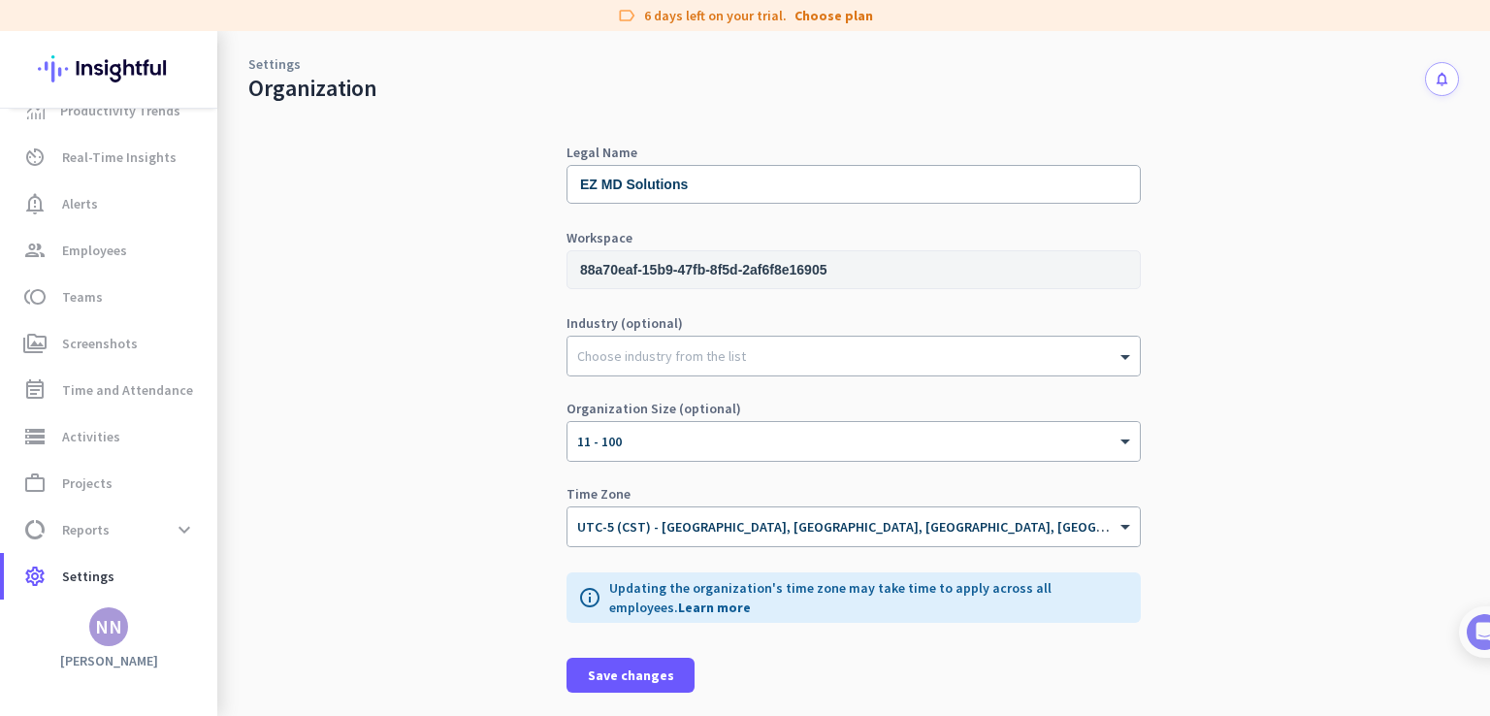
scroll to position [35, 0]
click at [274, 54] on link "Settings" at bounding box center [274, 63] width 52 height 19
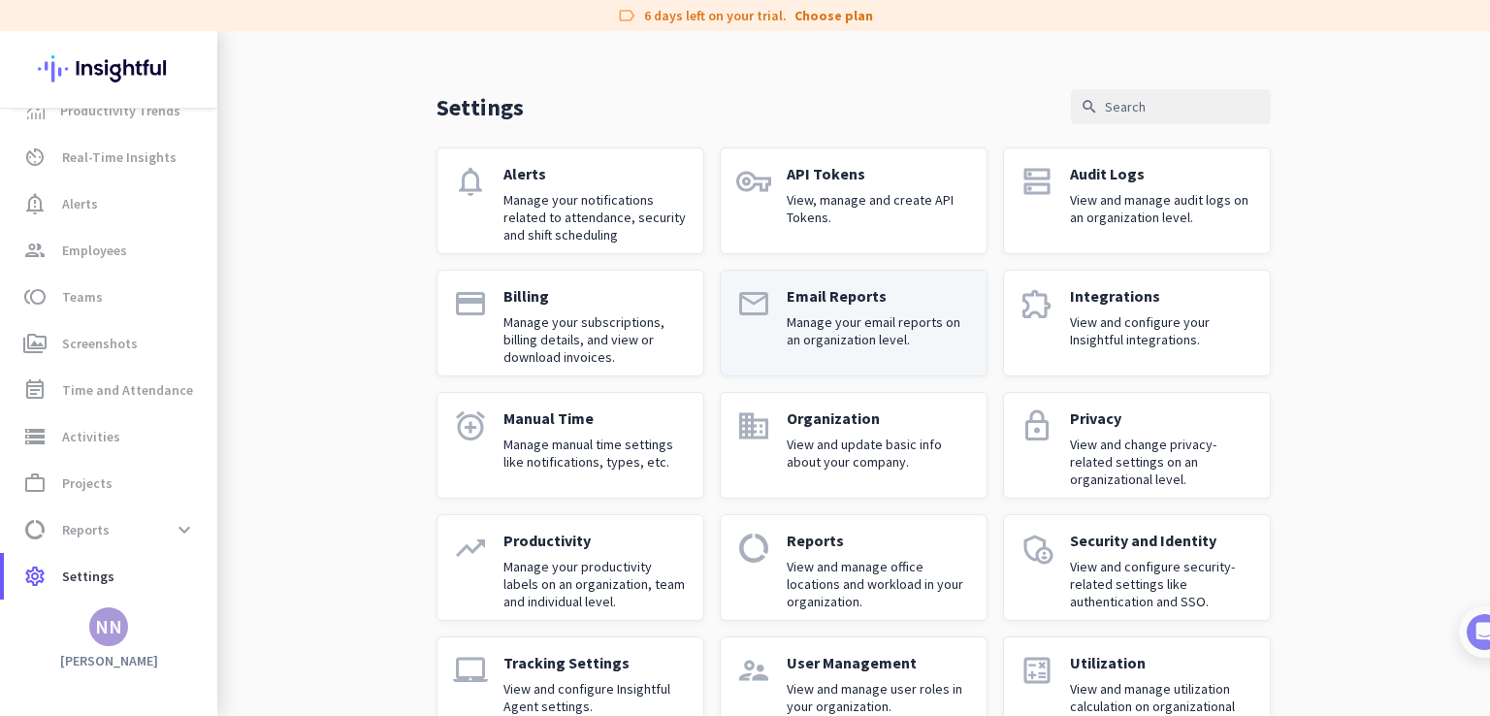
scroll to position [93, 0]
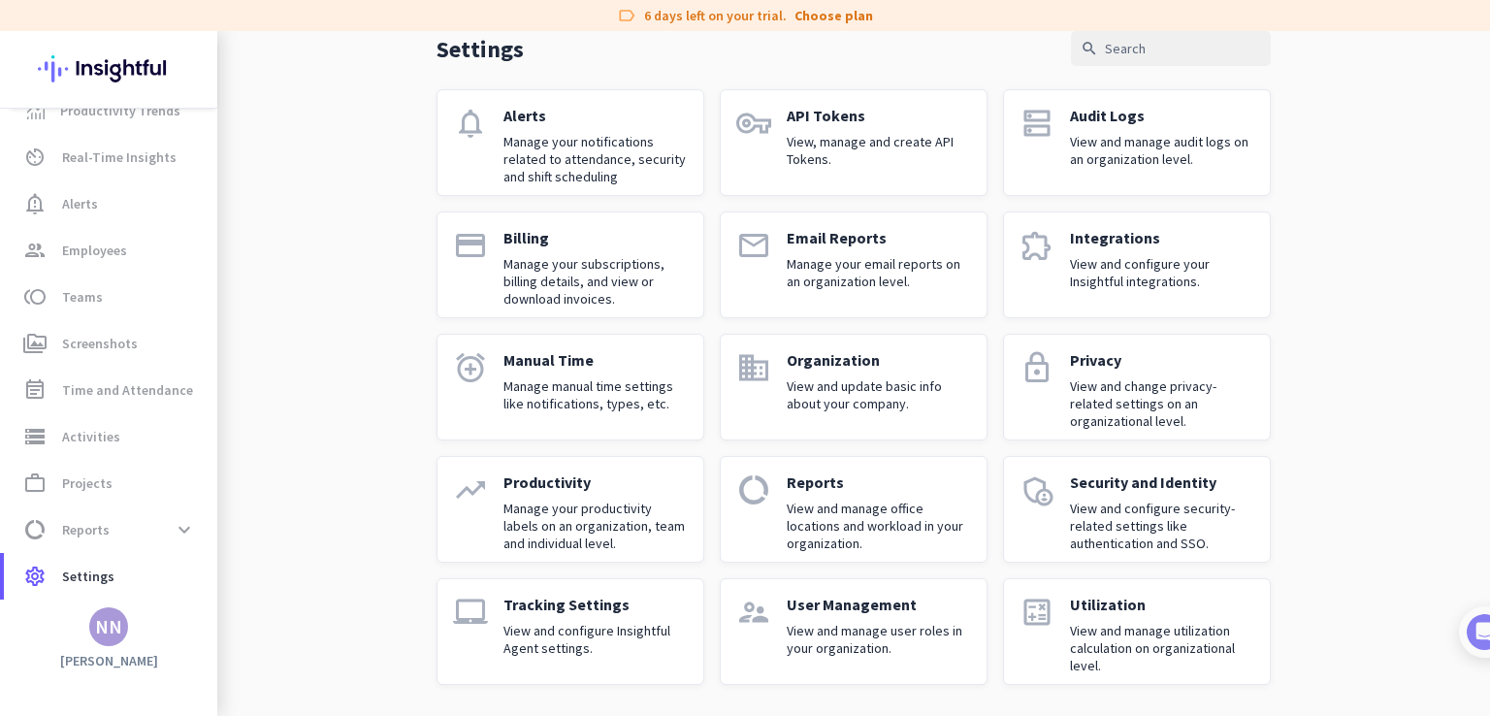
click at [1059, 526] on link "admin_panel_settings Security and Identity View and configure security-related …" at bounding box center [1137, 509] width 268 height 107
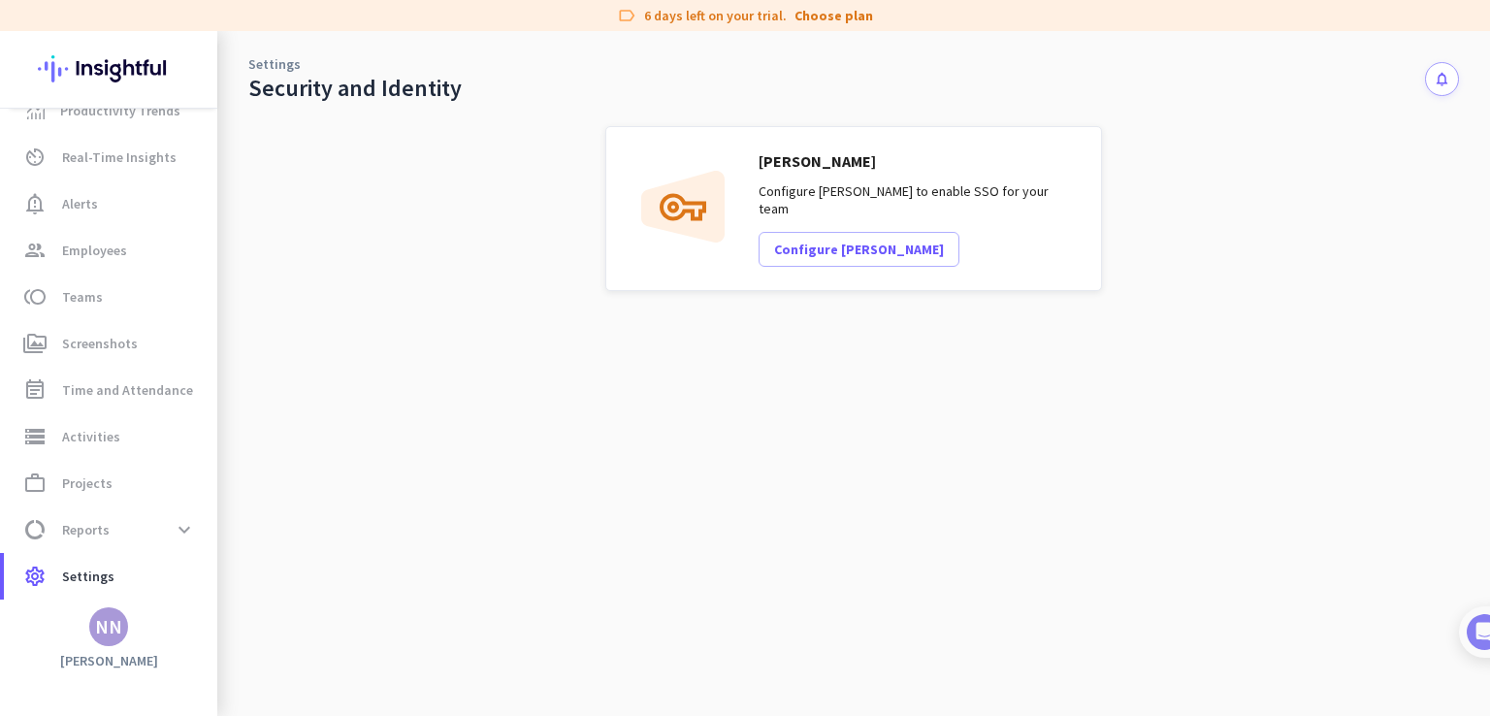
click at [264, 64] on link "Settings" at bounding box center [274, 63] width 52 height 19
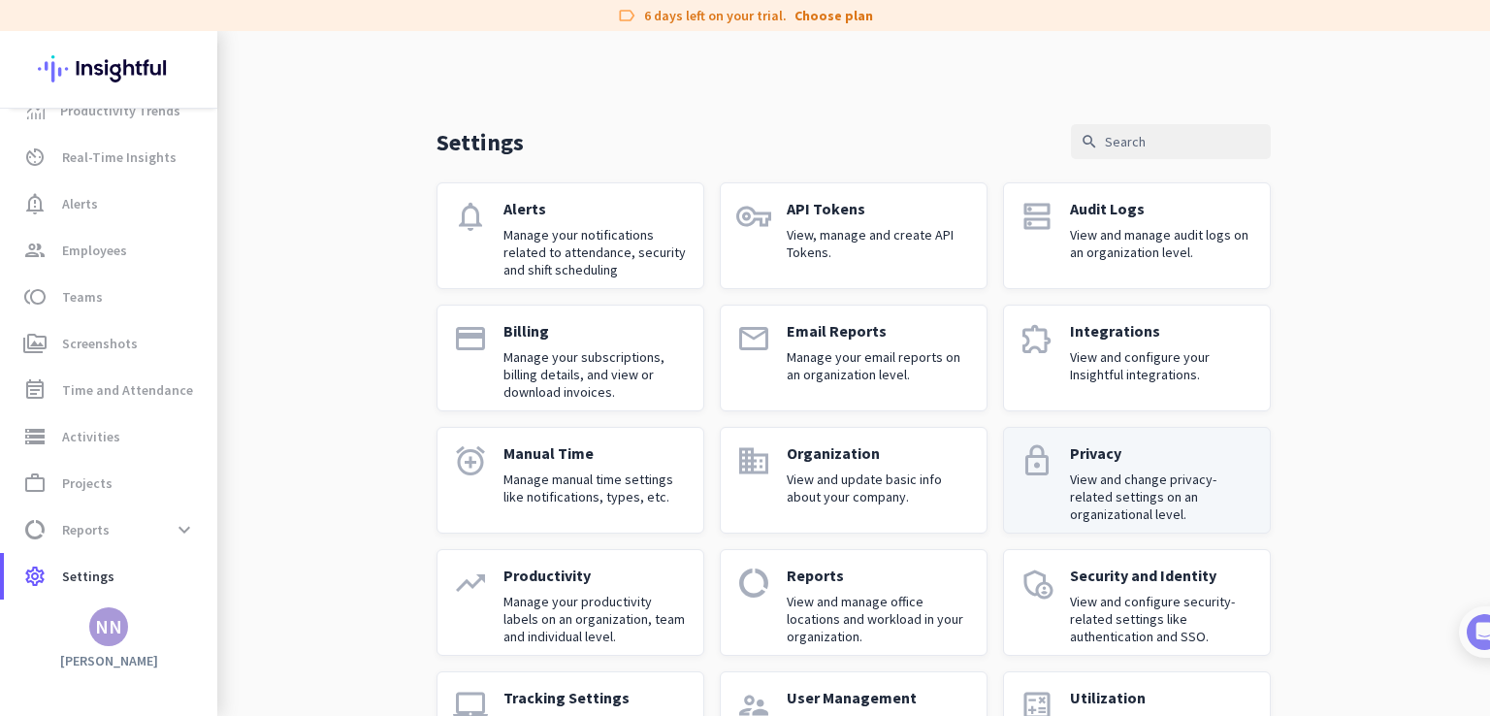
scroll to position [93, 0]
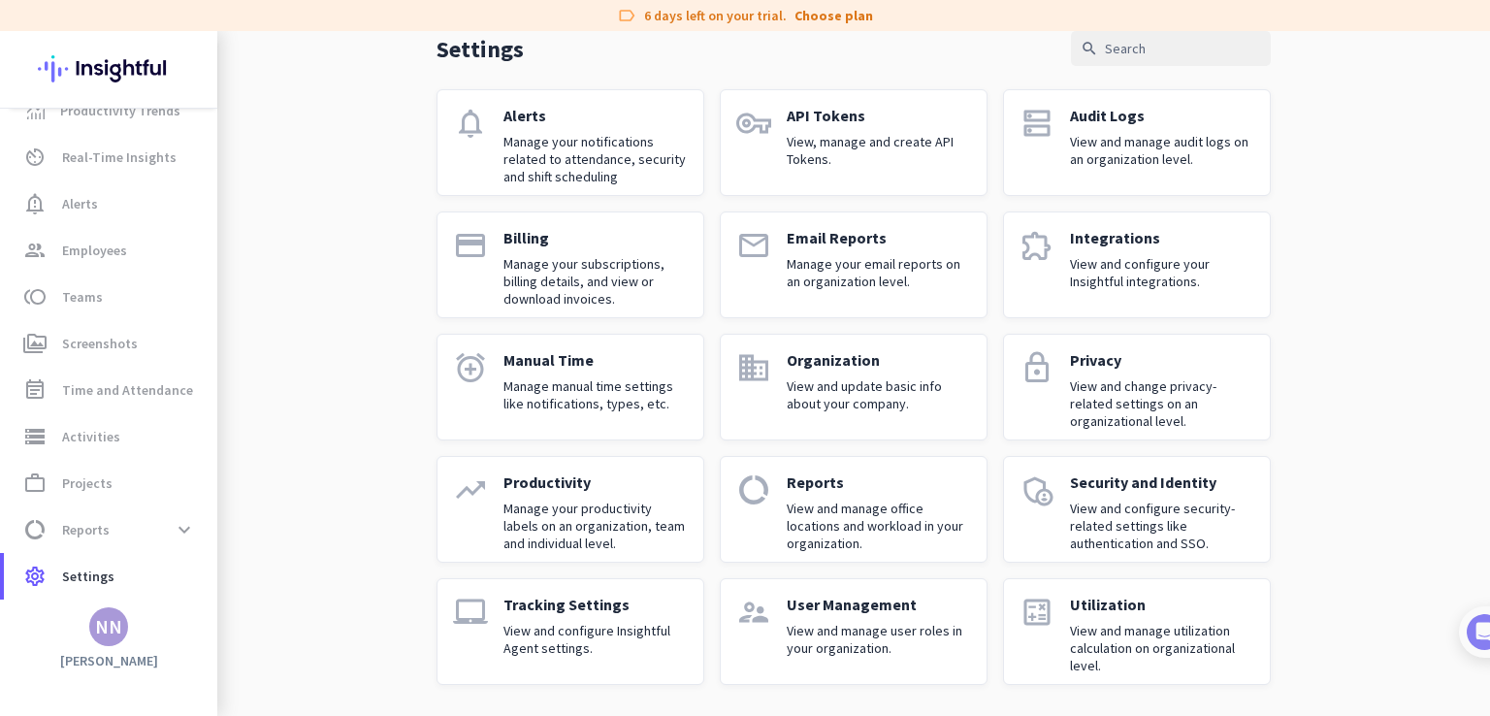
click at [1112, 397] on p "View and change privacy-related settings on an organizational level." at bounding box center [1162, 403] width 184 height 52
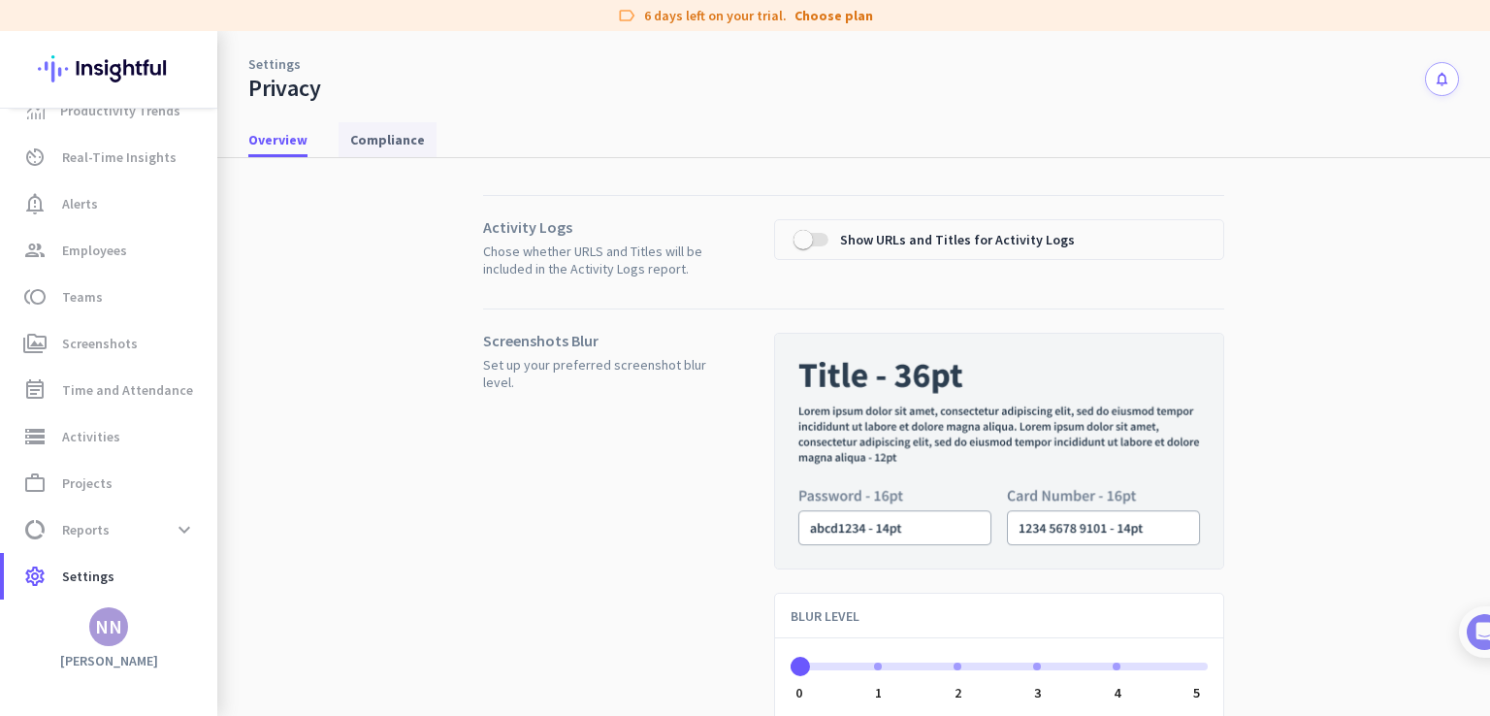
click at [374, 130] on span "Compliance" at bounding box center [387, 139] width 75 height 19
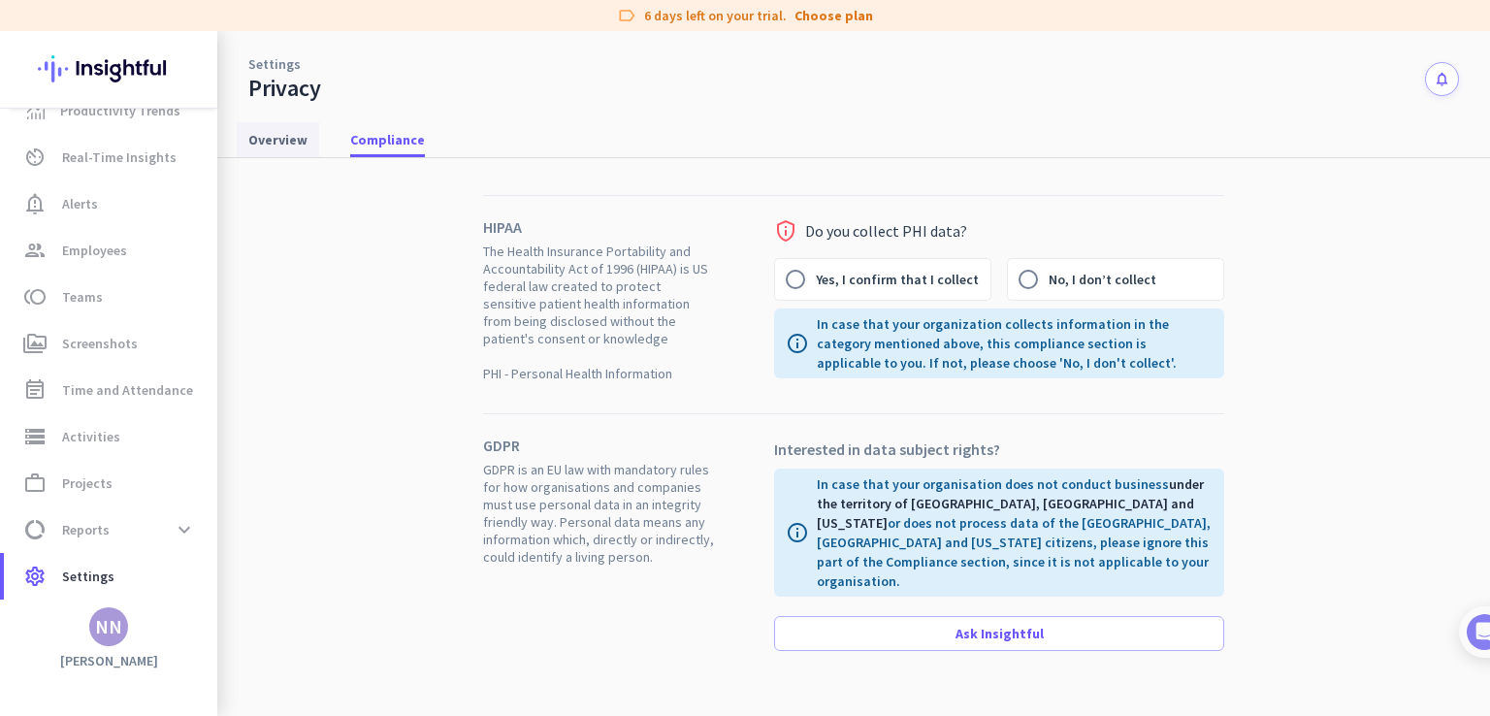
click at [279, 149] on span "Overview" at bounding box center [277, 139] width 59 height 35
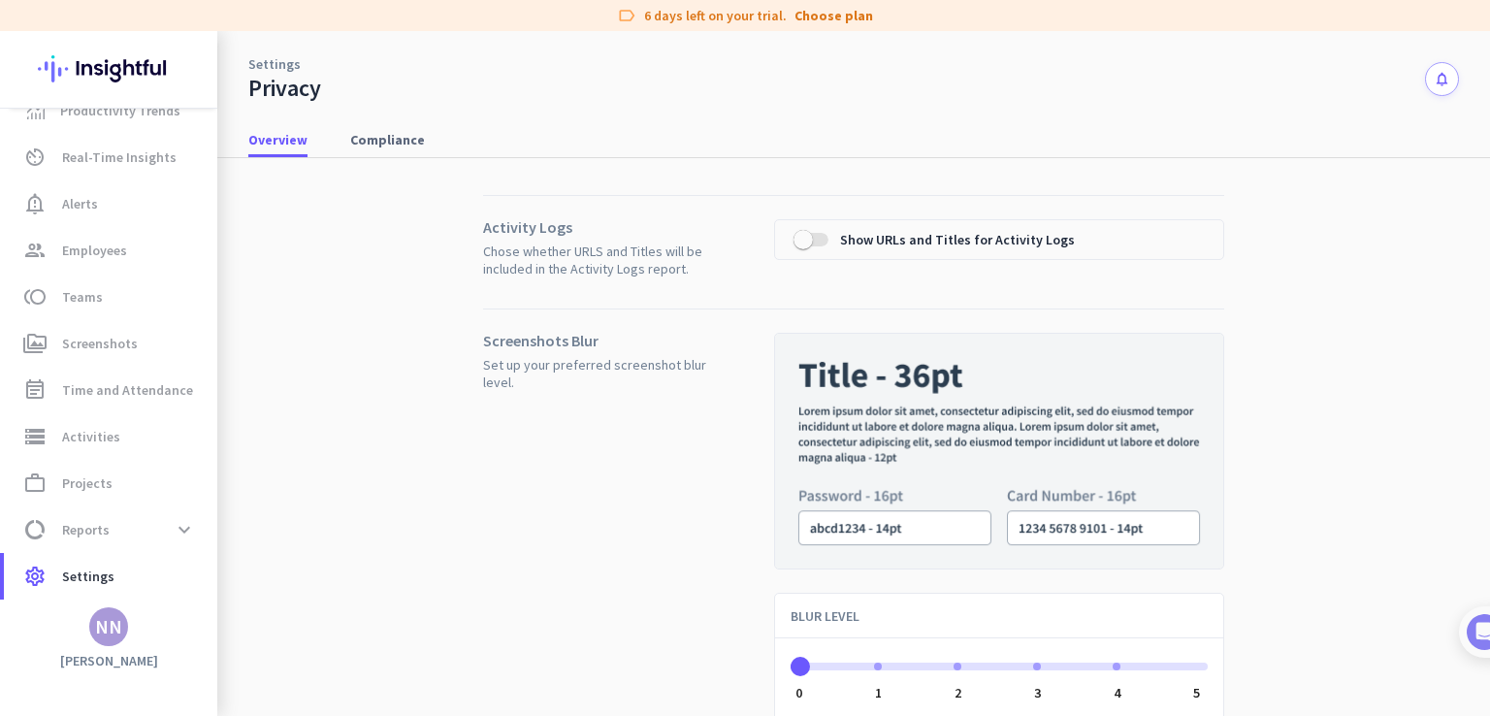
click at [276, 54] on link "Settings" at bounding box center [274, 63] width 52 height 19
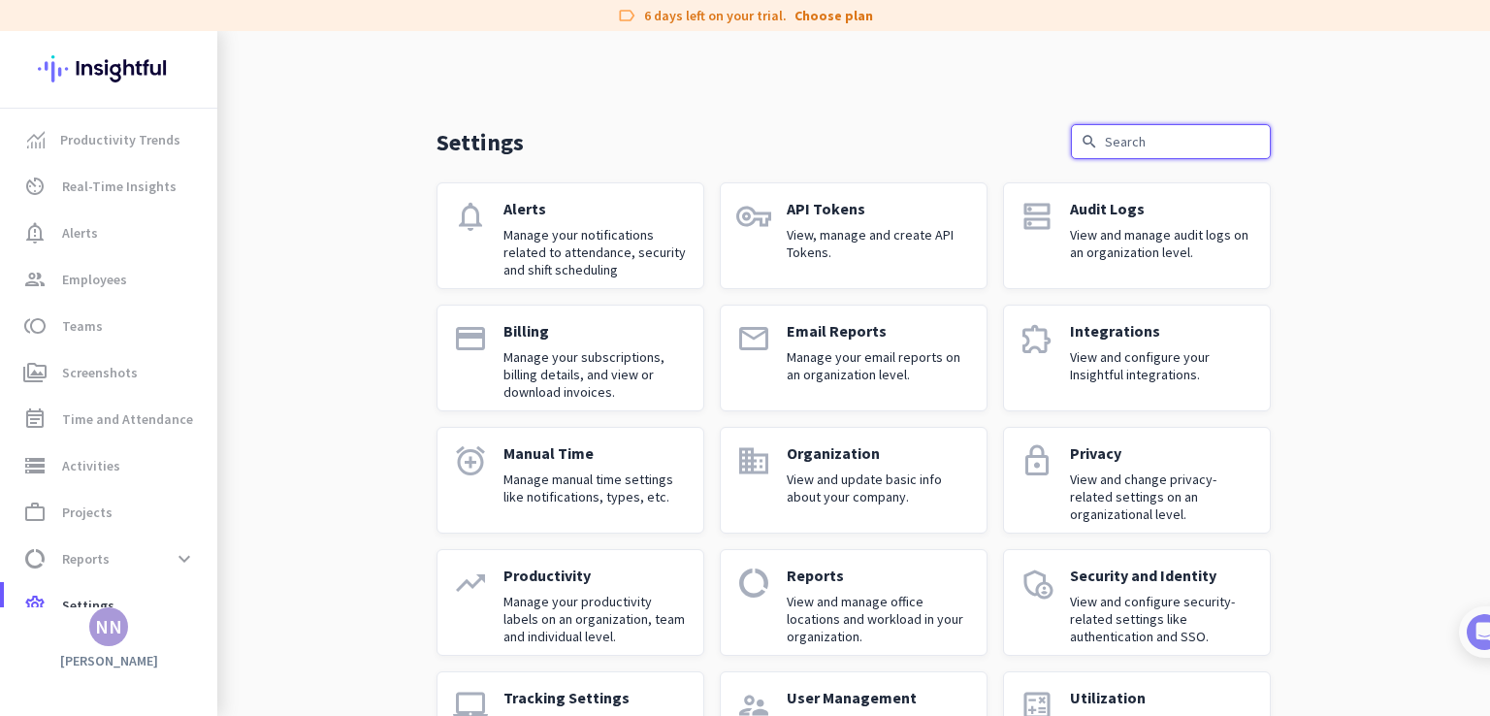
click at [1119, 147] on input "text" at bounding box center [1171, 141] width 200 height 35
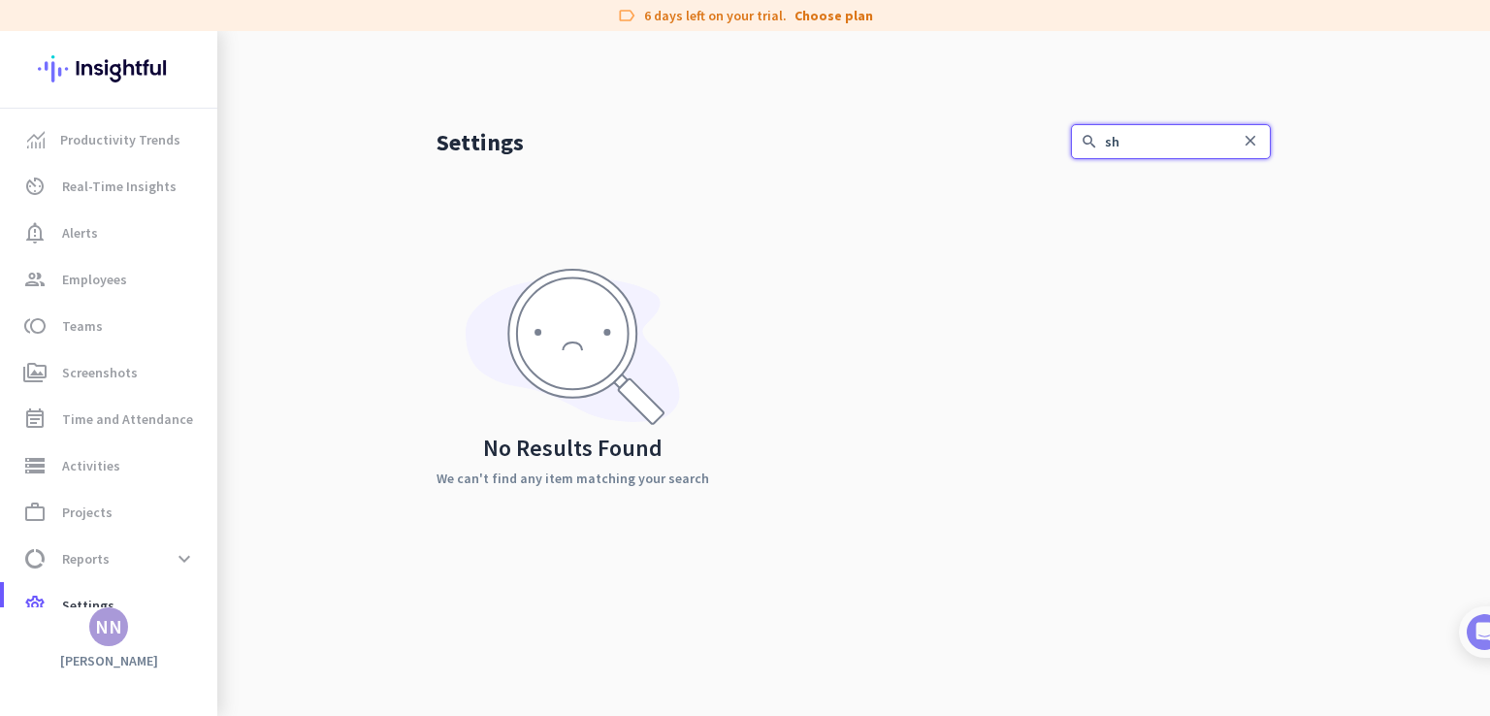
type input "s"
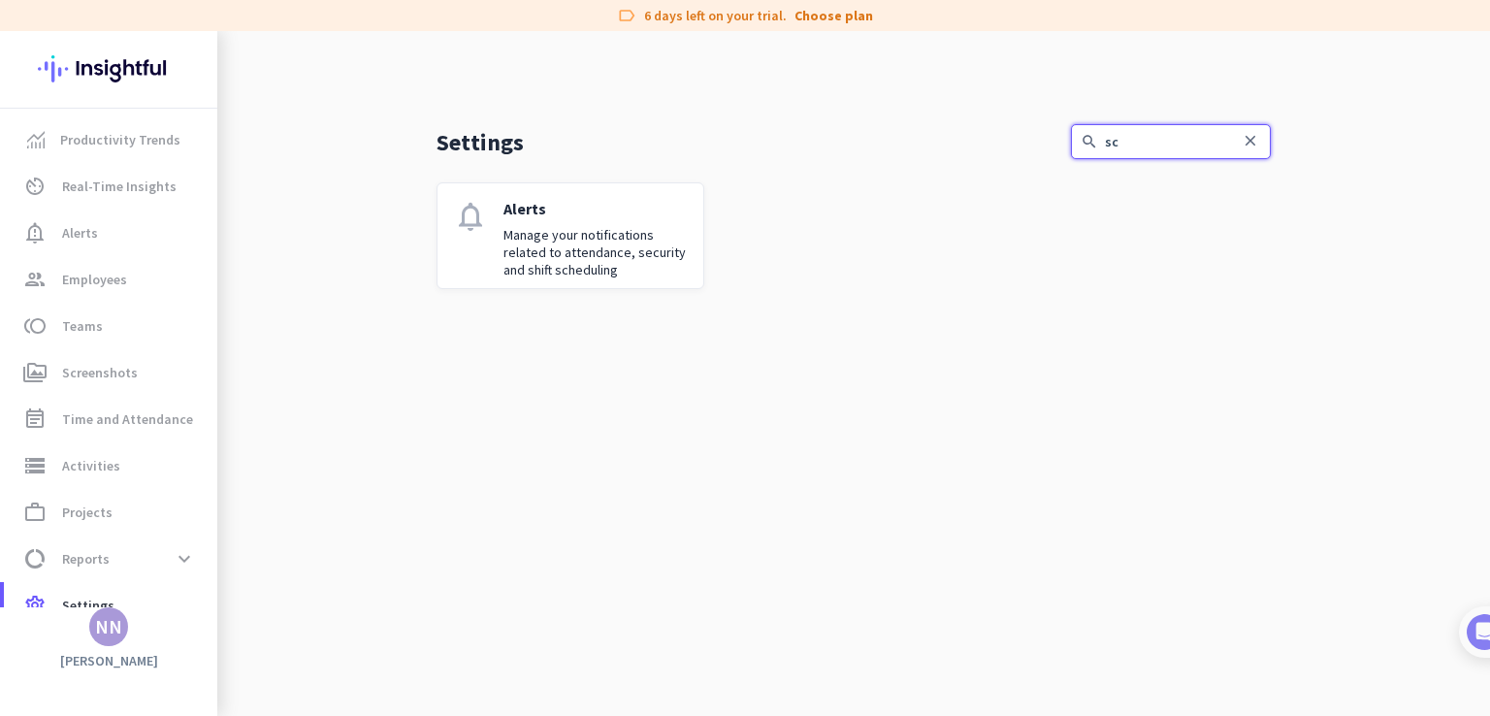
type input "s"
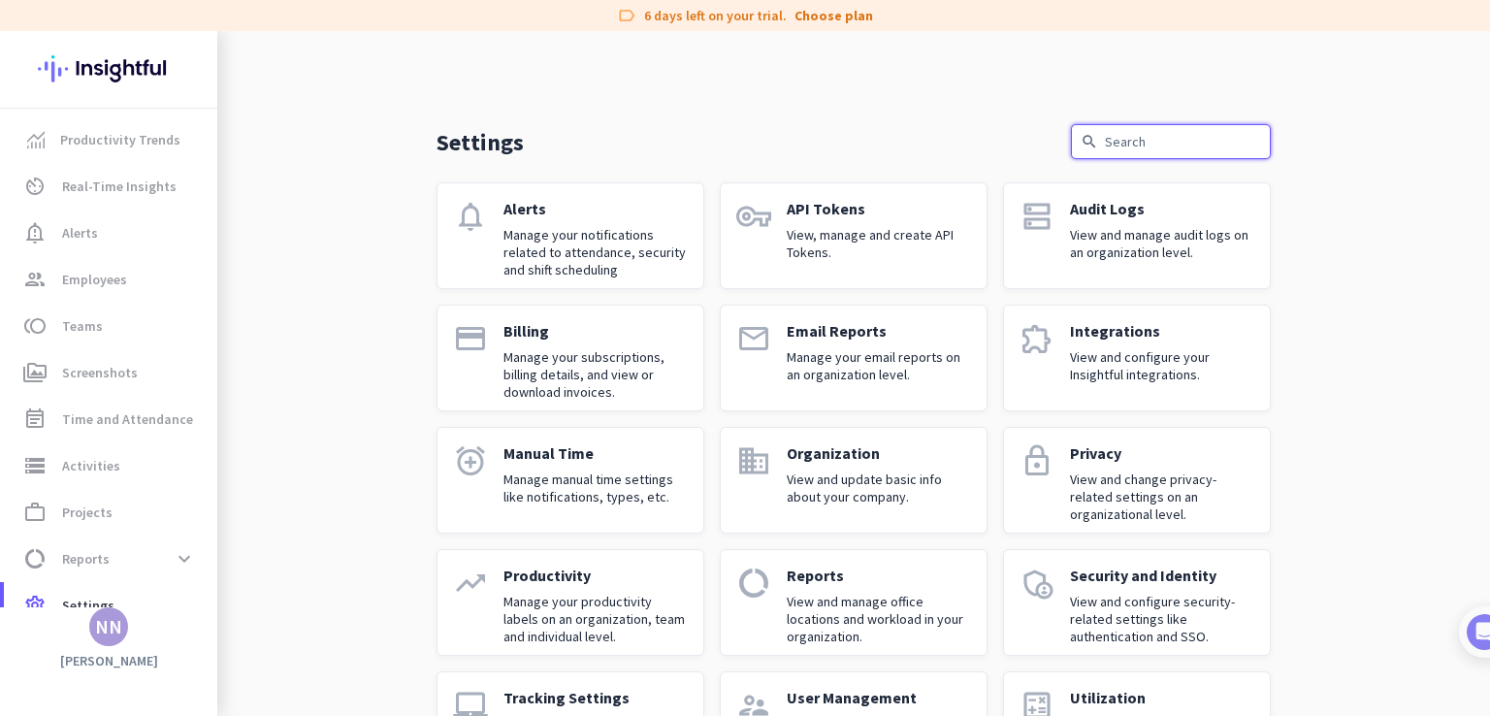
scroll to position [93, 0]
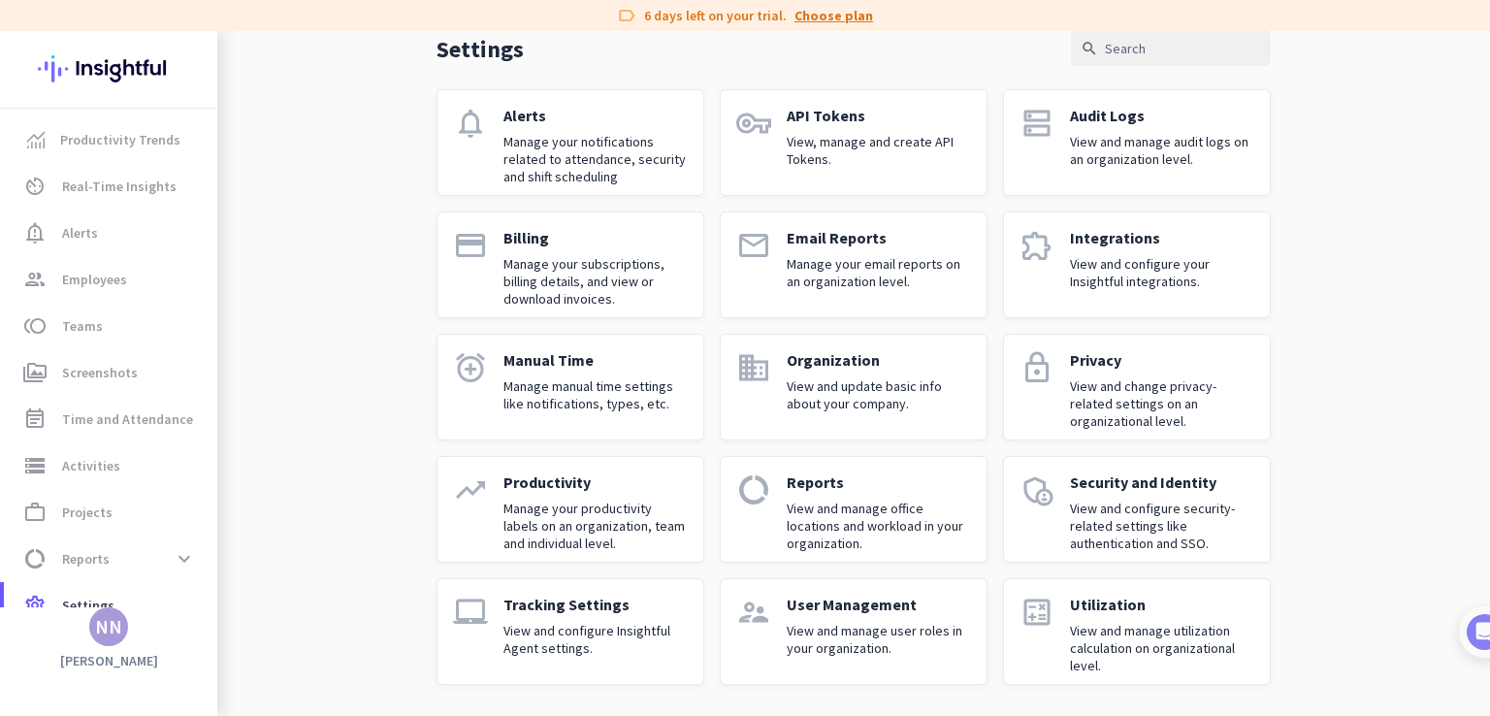
click at [817, 19] on link "Choose plan" at bounding box center [834, 15] width 79 height 19
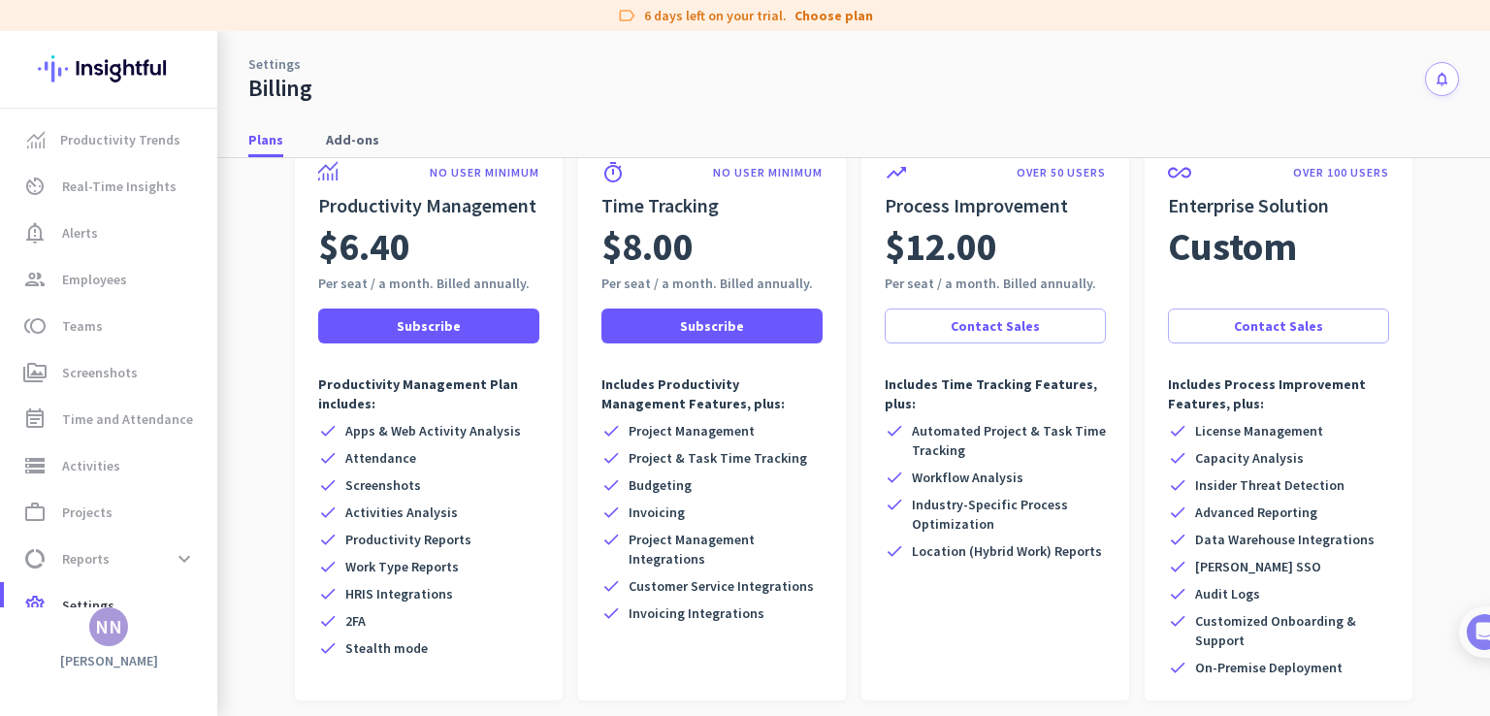
scroll to position [173, 0]
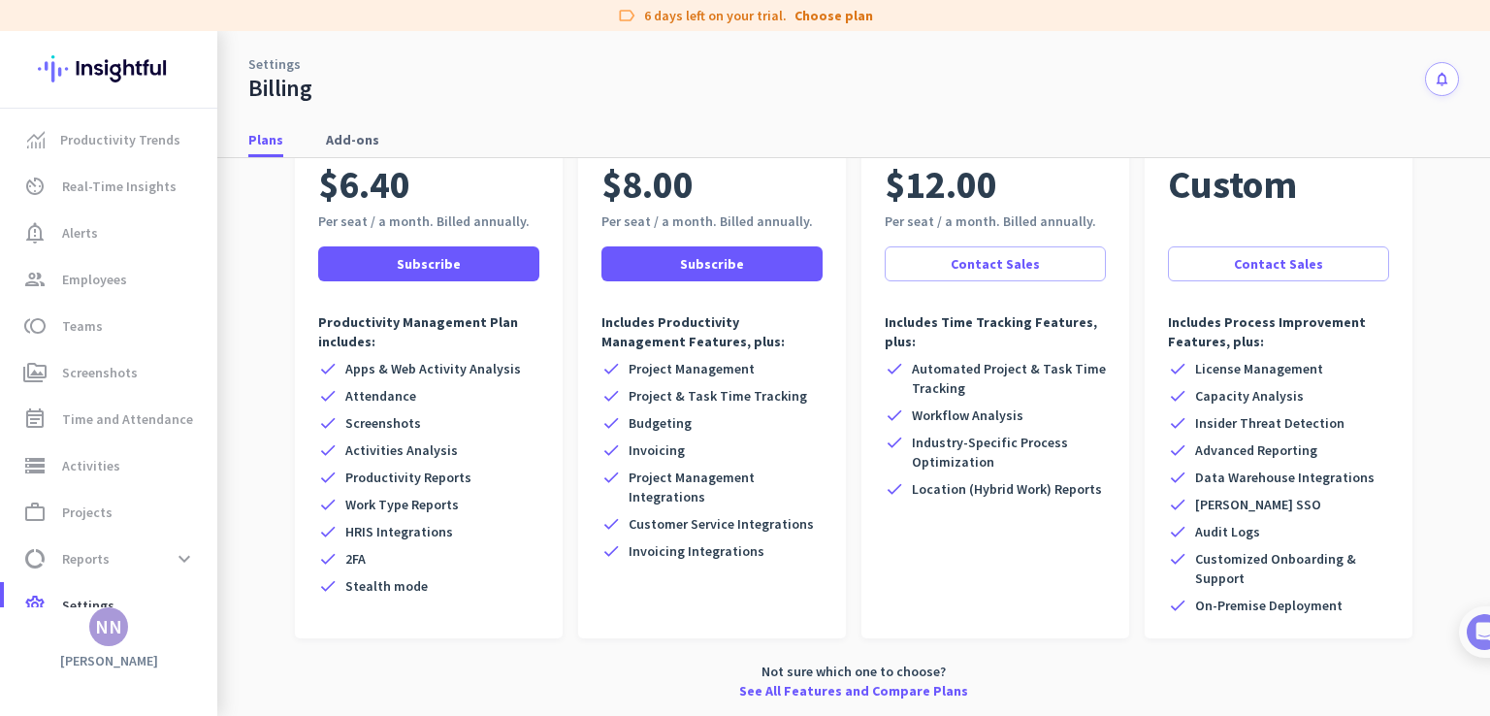
drag, startPoint x: 768, startPoint y: 359, endPoint x: 698, endPoint y: 370, distance: 71.6
click at [698, 370] on div "check Project Management" at bounding box center [711, 368] width 221 height 19
click at [698, 370] on span "Project Management" at bounding box center [692, 368] width 126 height 19
click at [695, 401] on span "Project & Task Time Tracking" at bounding box center [718, 395] width 179 height 19
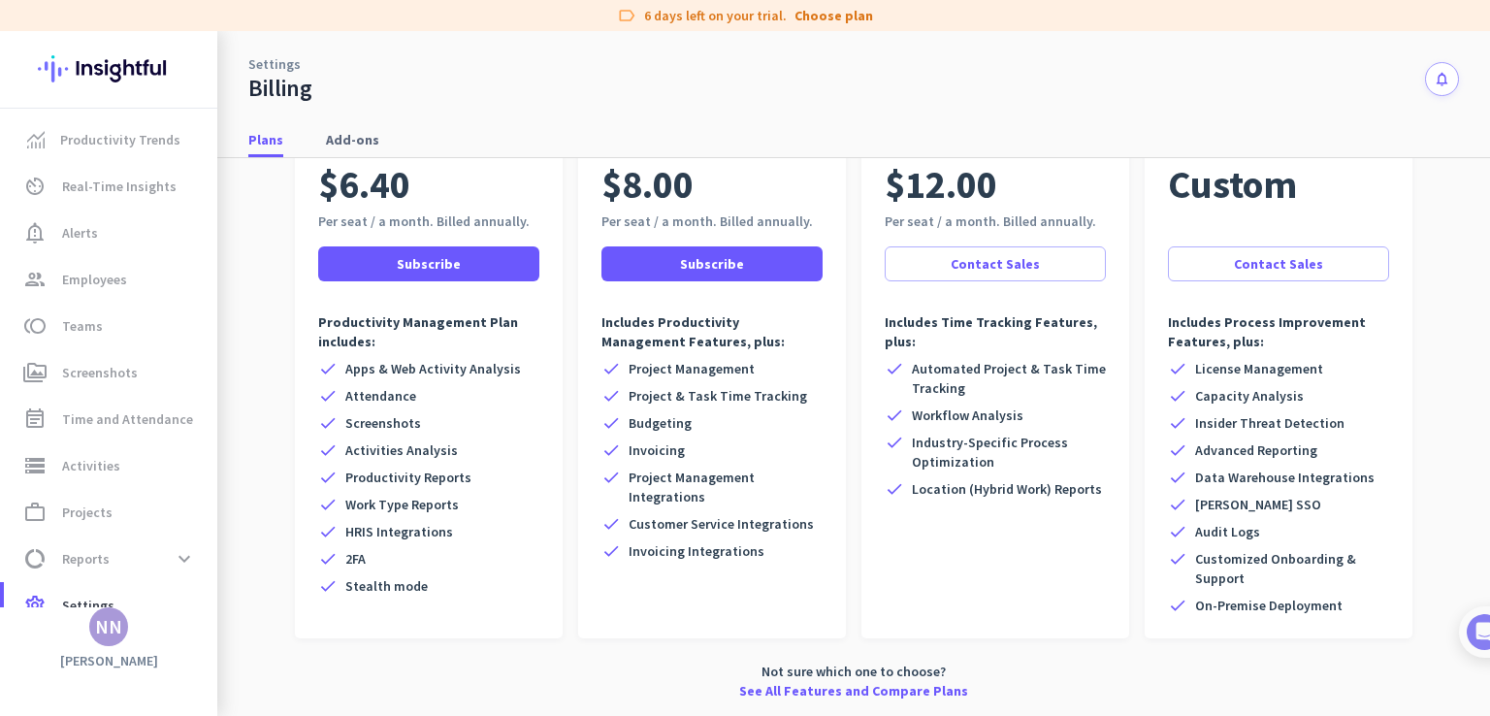
click at [695, 401] on span "Project & Task Time Tracking" at bounding box center [718, 395] width 179 height 19
click at [660, 434] on div "check Project Management check Project & Task Time Tracking check Budgeting che…" at bounding box center [711, 460] width 221 height 202
click at [658, 449] on span "Invoicing" at bounding box center [657, 449] width 56 height 19
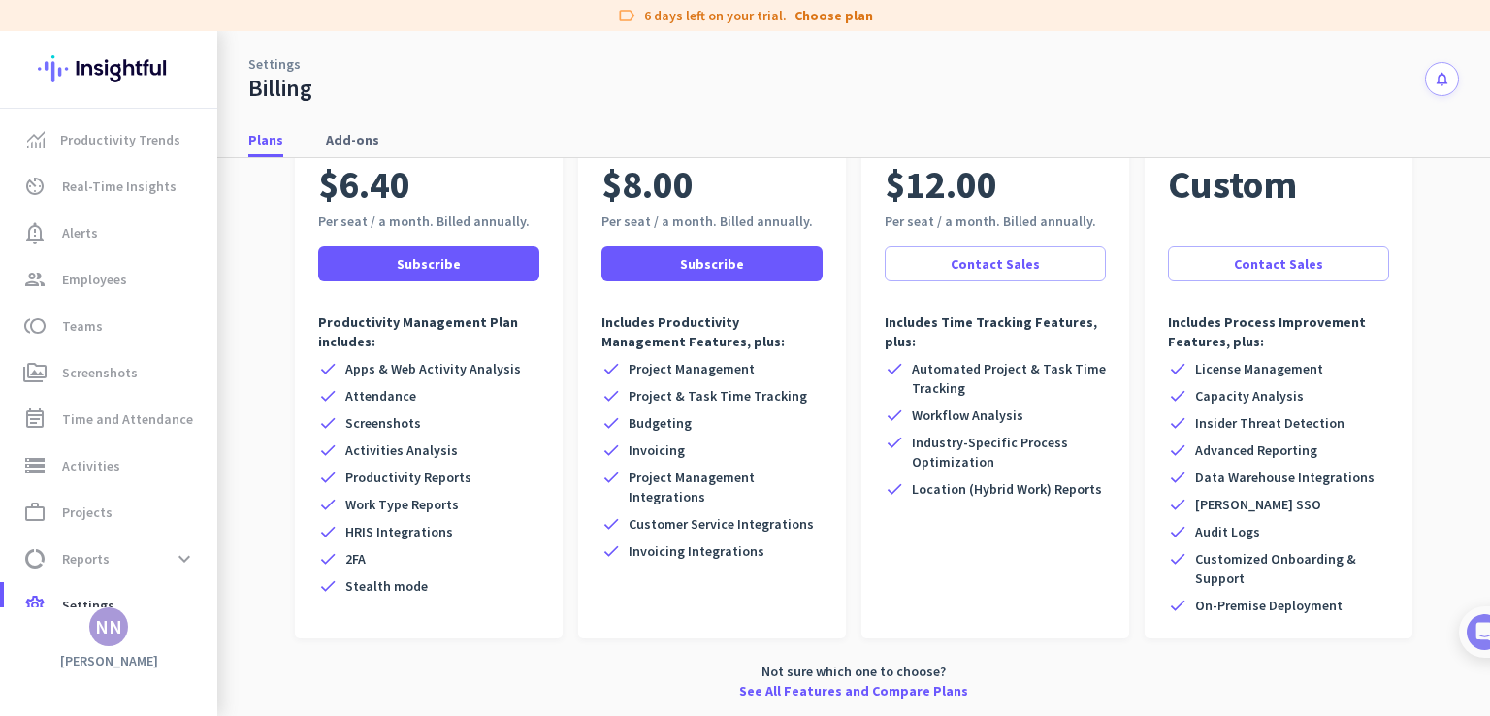
click at [433, 432] on div "check Screenshots" at bounding box center [428, 422] width 221 height 19
click at [350, 145] on span "Add-ons" at bounding box center [352, 139] width 53 height 19
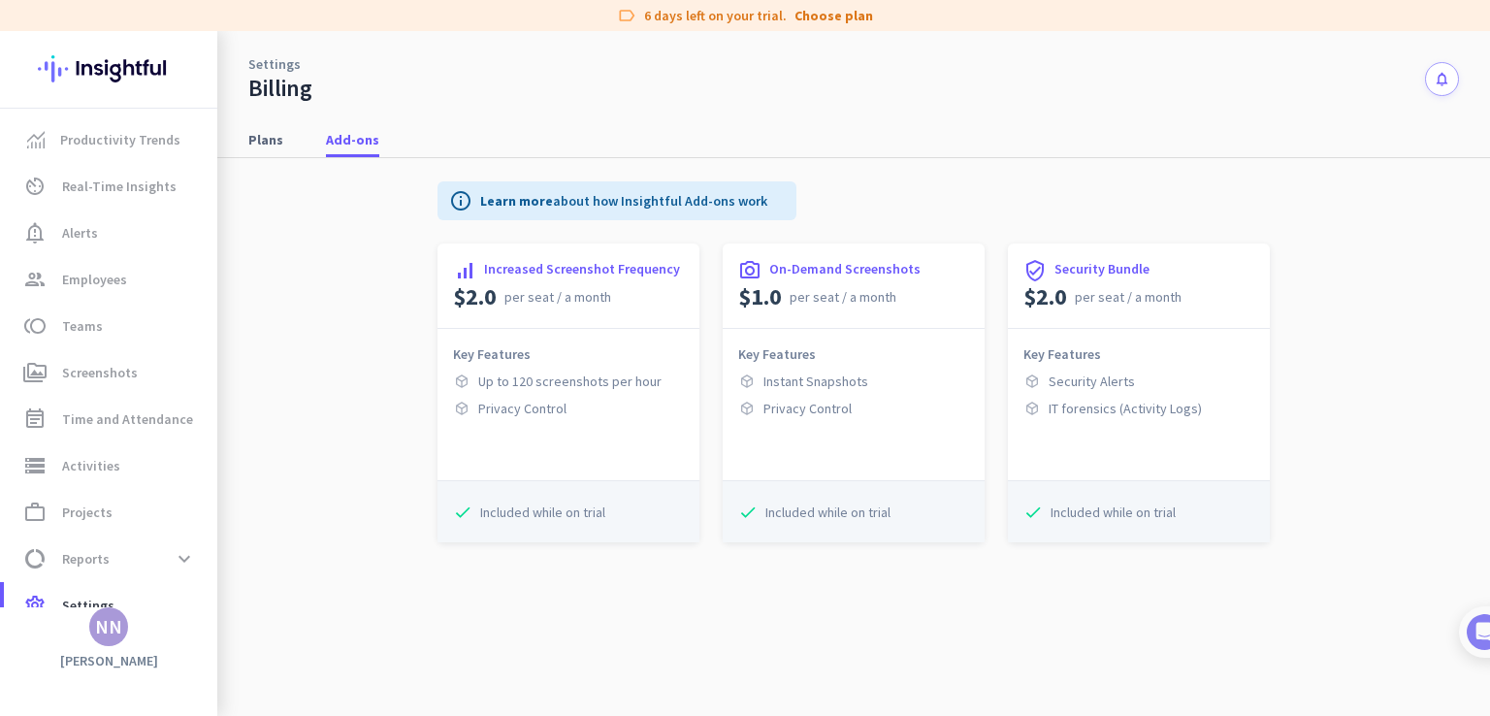
click at [807, 305] on span "per seat / a month" at bounding box center [843, 296] width 107 height 19
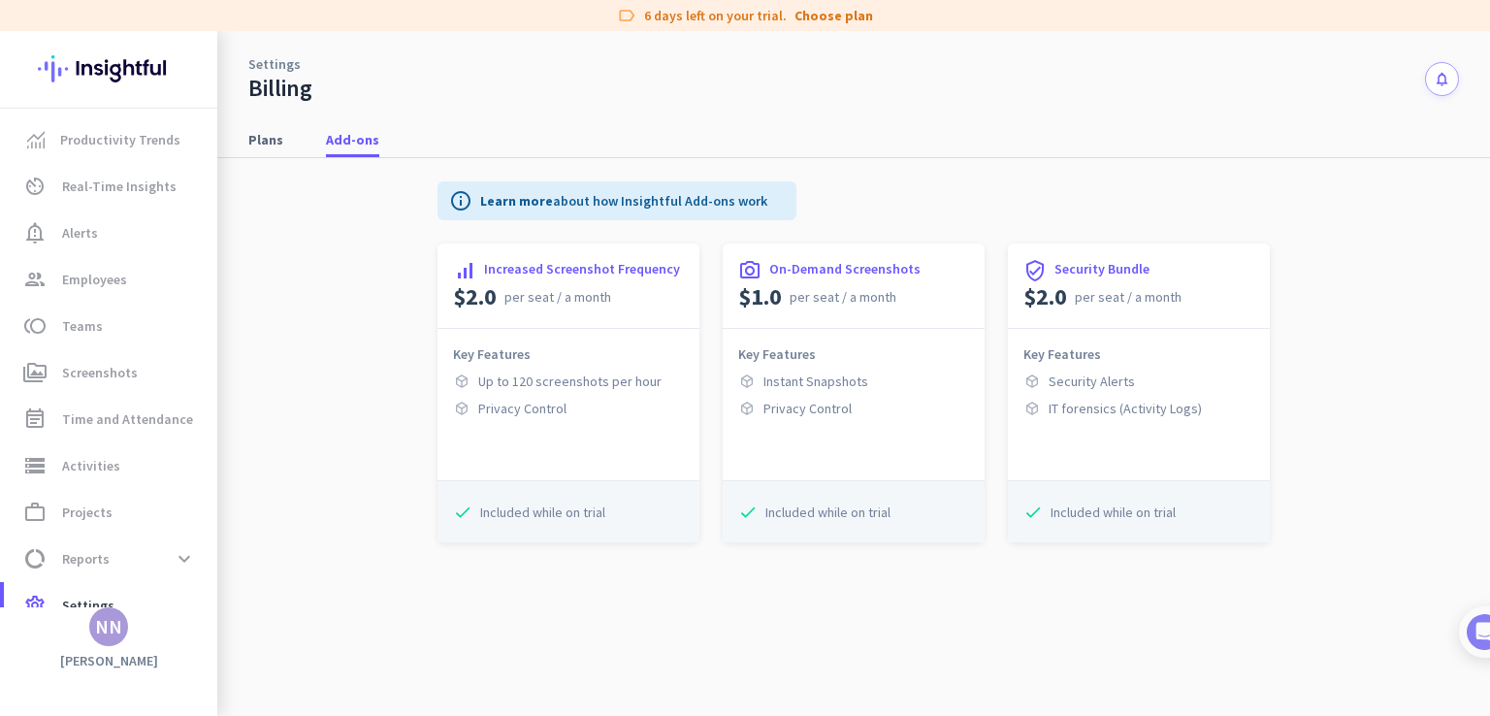
click at [807, 305] on span "per seat / a month" at bounding box center [843, 296] width 107 height 19
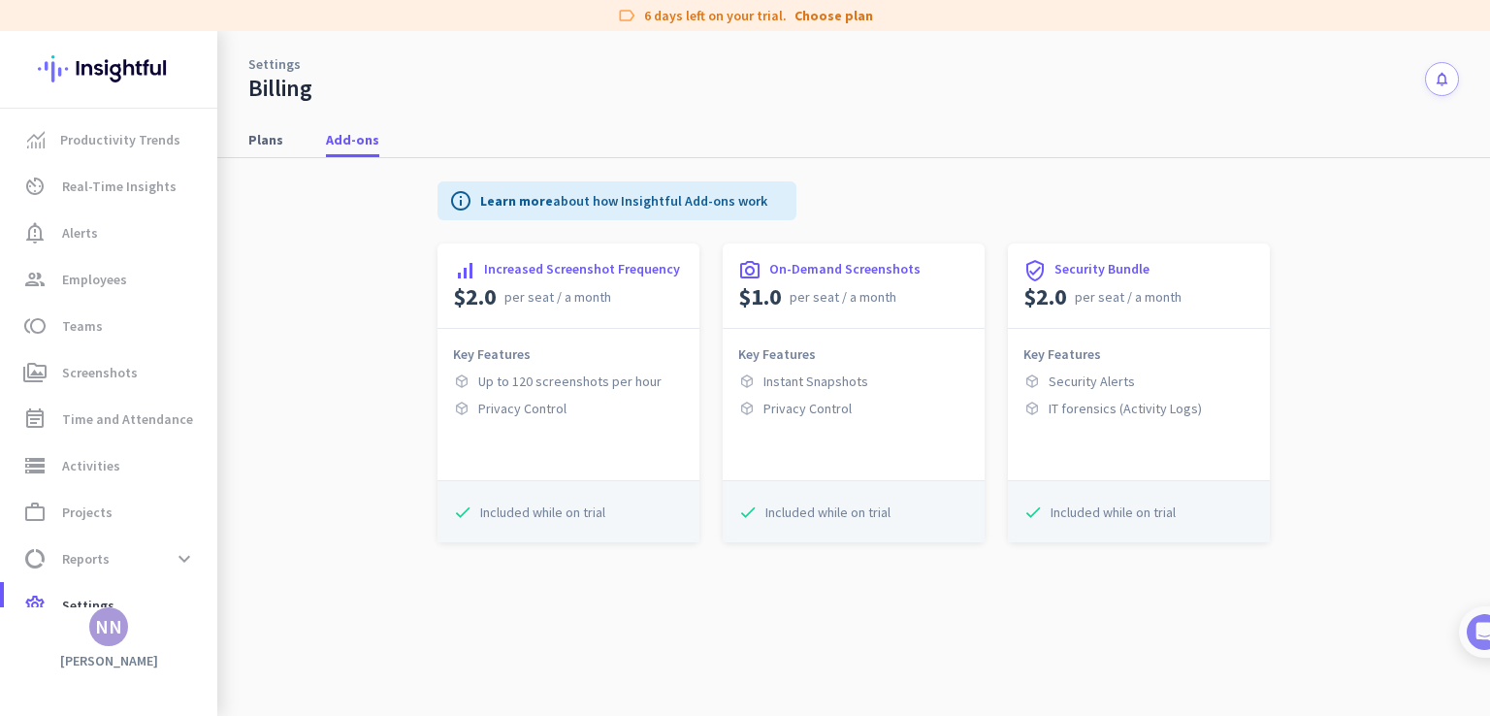
click at [807, 305] on span "per seat / a month" at bounding box center [843, 296] width 107 height 19
click at [269, 146] on span "Plans" at bounding box center [265, 139] width 35 height 19
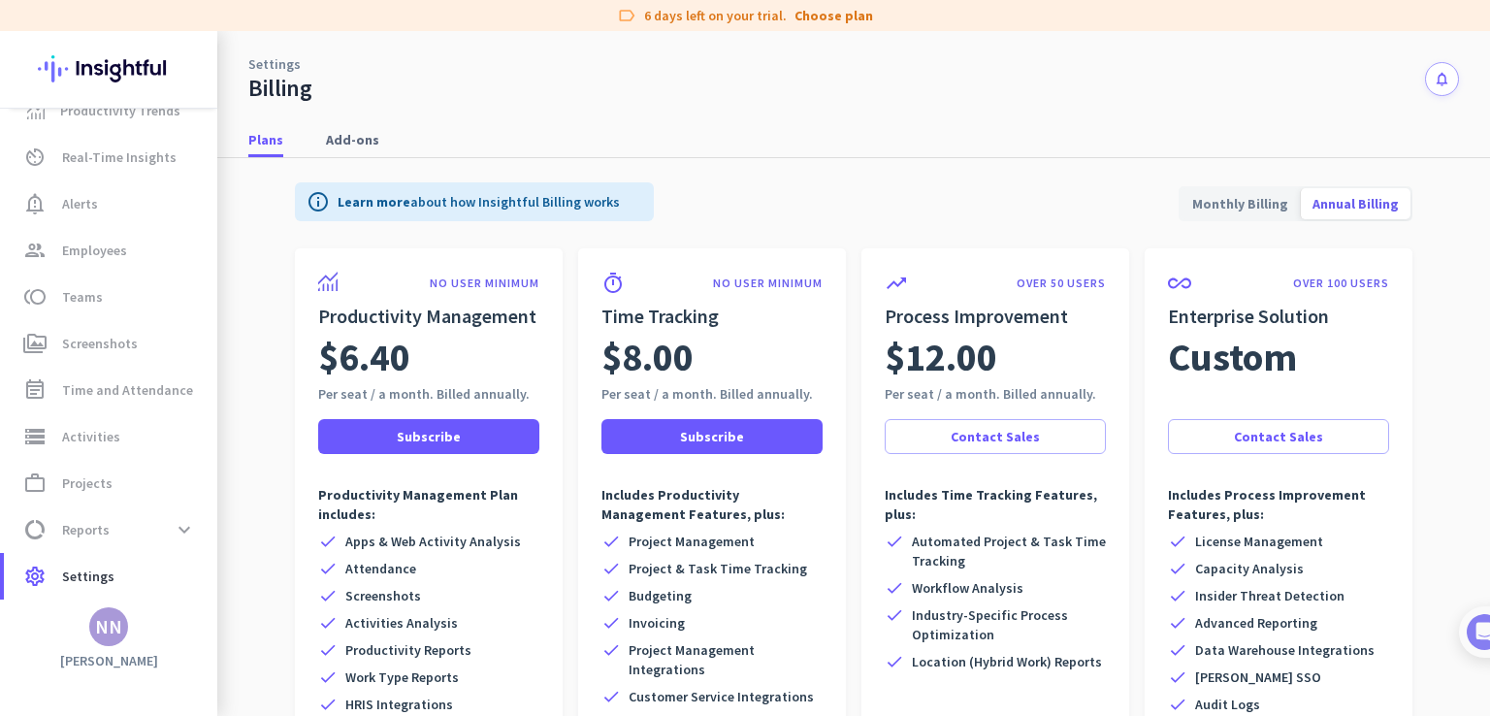
scroll to position [173, 0]
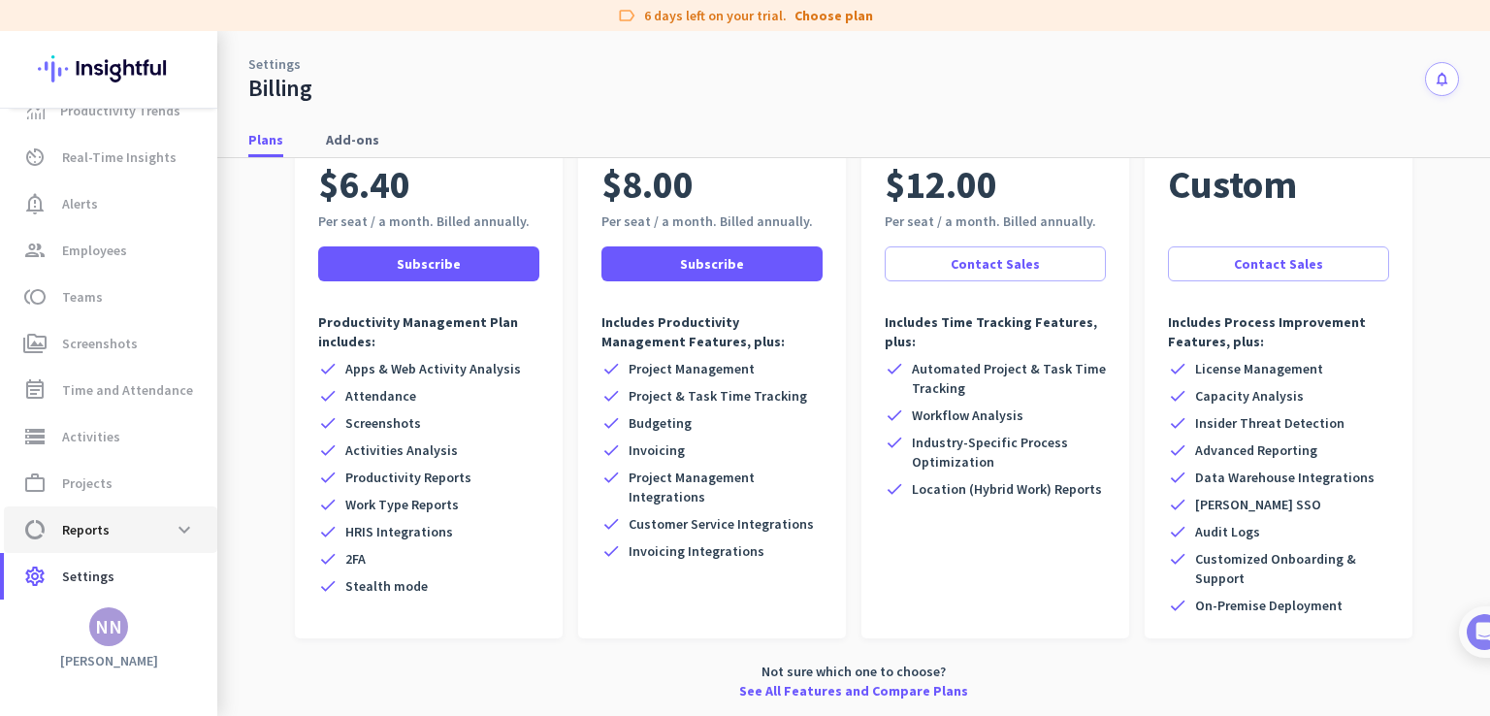
click at [136, 506] on link "data_usage Reports expand_more" at bounding box center [110, 529] width 213 height 47
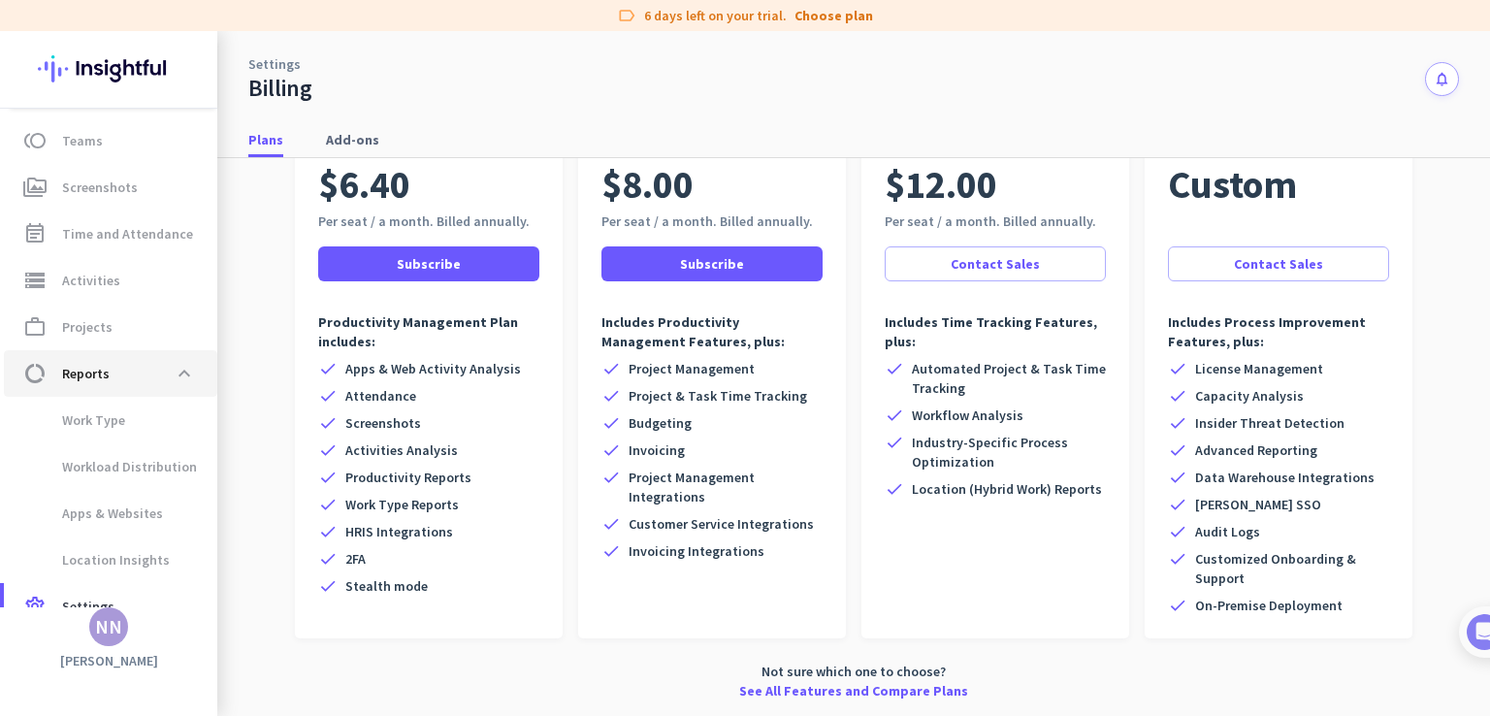
scroll to position [215, 0]
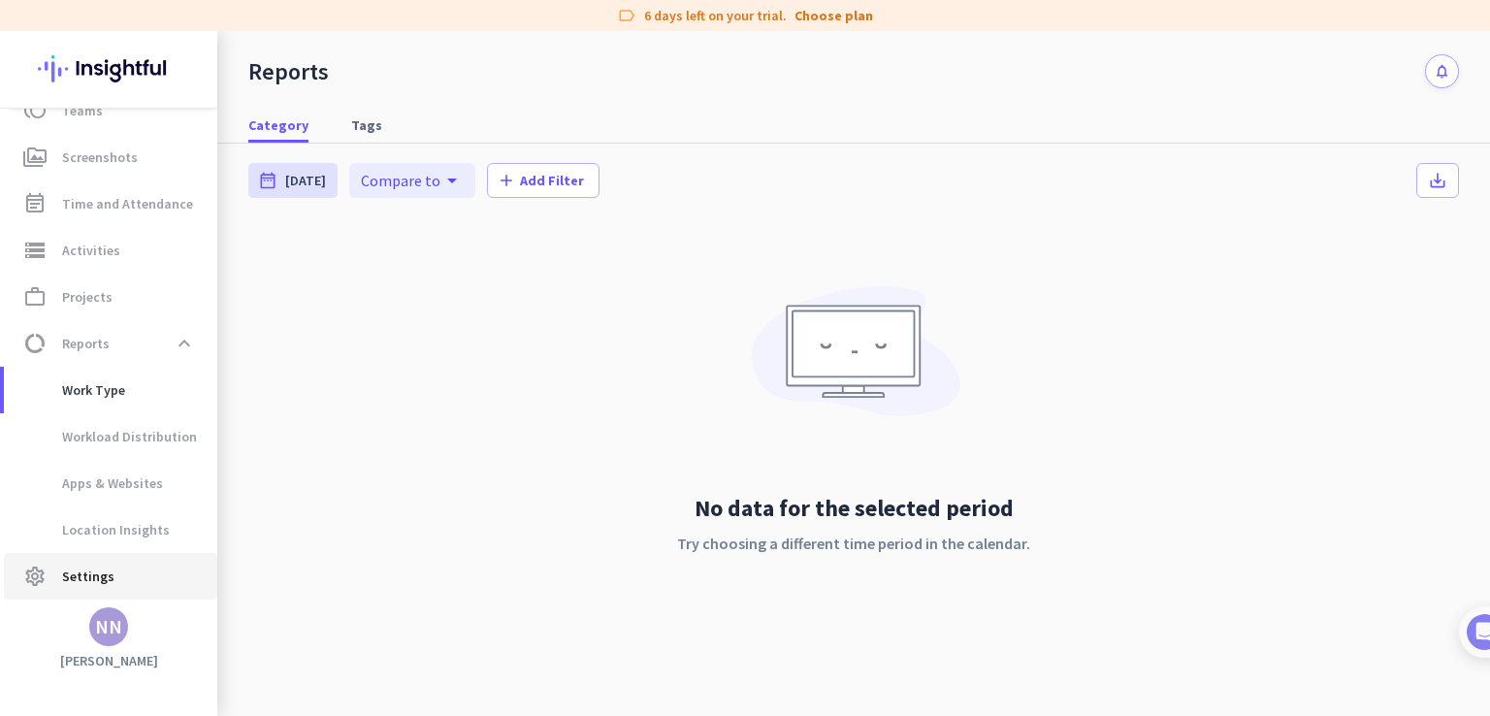
click at [128, 566] on span "settings Settings" at bounding box center [110, 576] width 182 height 23
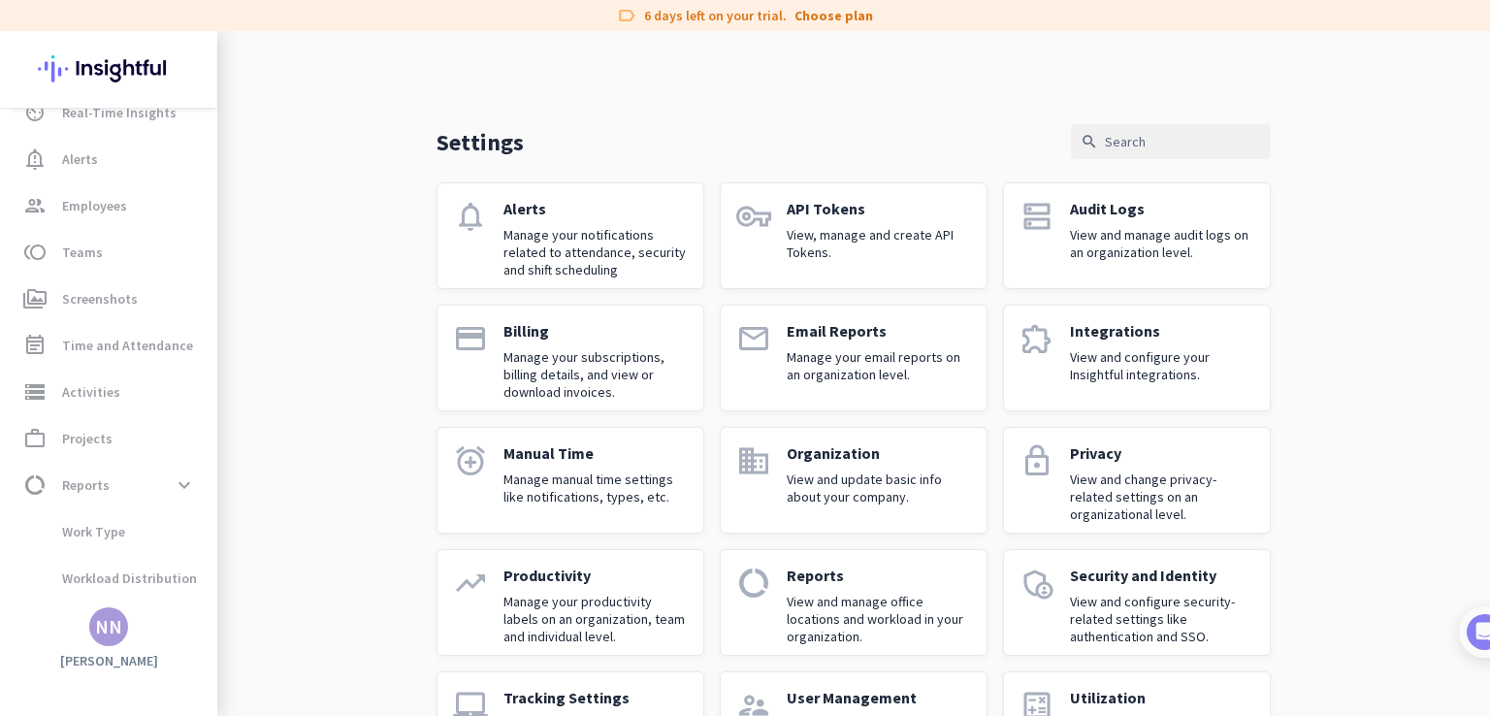
scroll to position [29, 0]
click at [598, 205] on p "Alerts" at bounding box center [596, 208] width 184 height 19
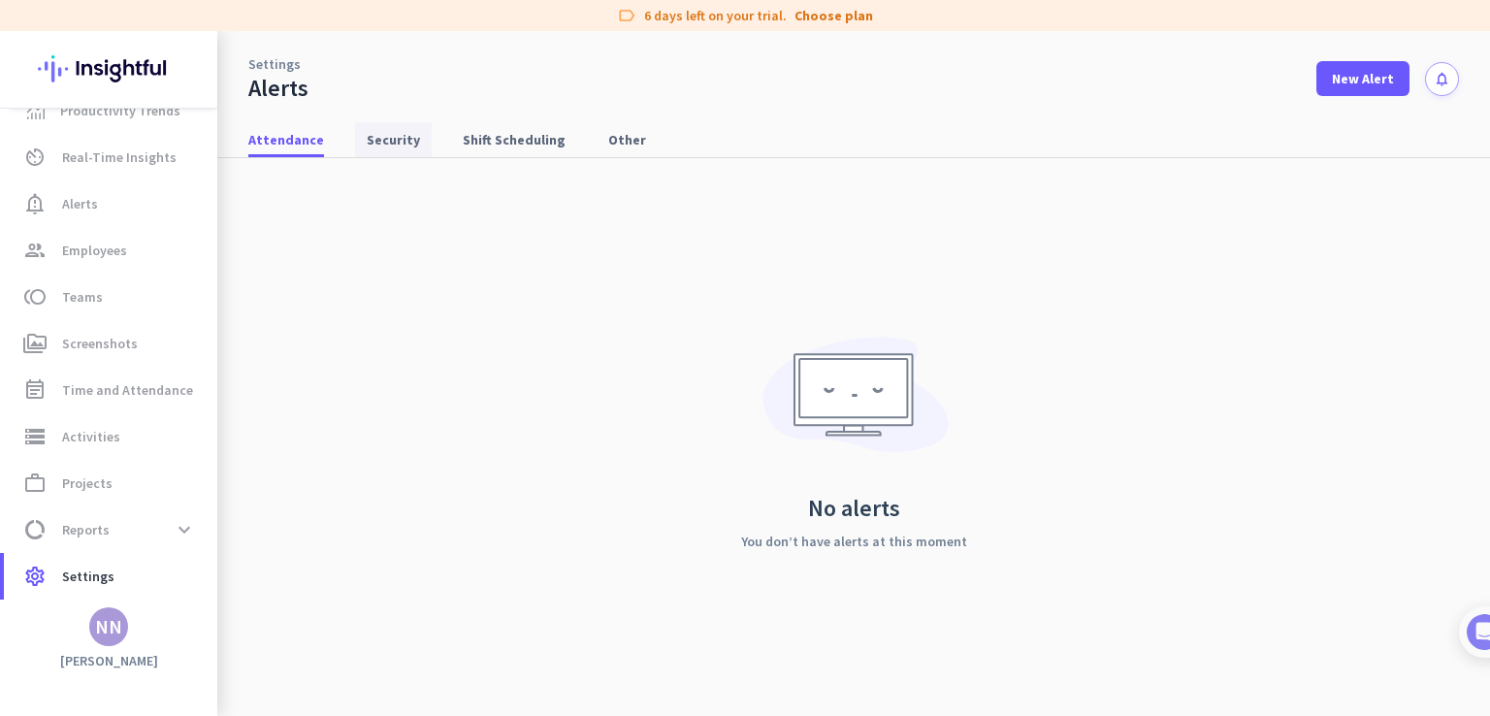
click at [370, 130] on span "Security" at bounding box center [393, 139] width 53 height 19
click at [463, 147] on span "Shift Scheduling" at bounding box center [514, 139] width 103 height 19
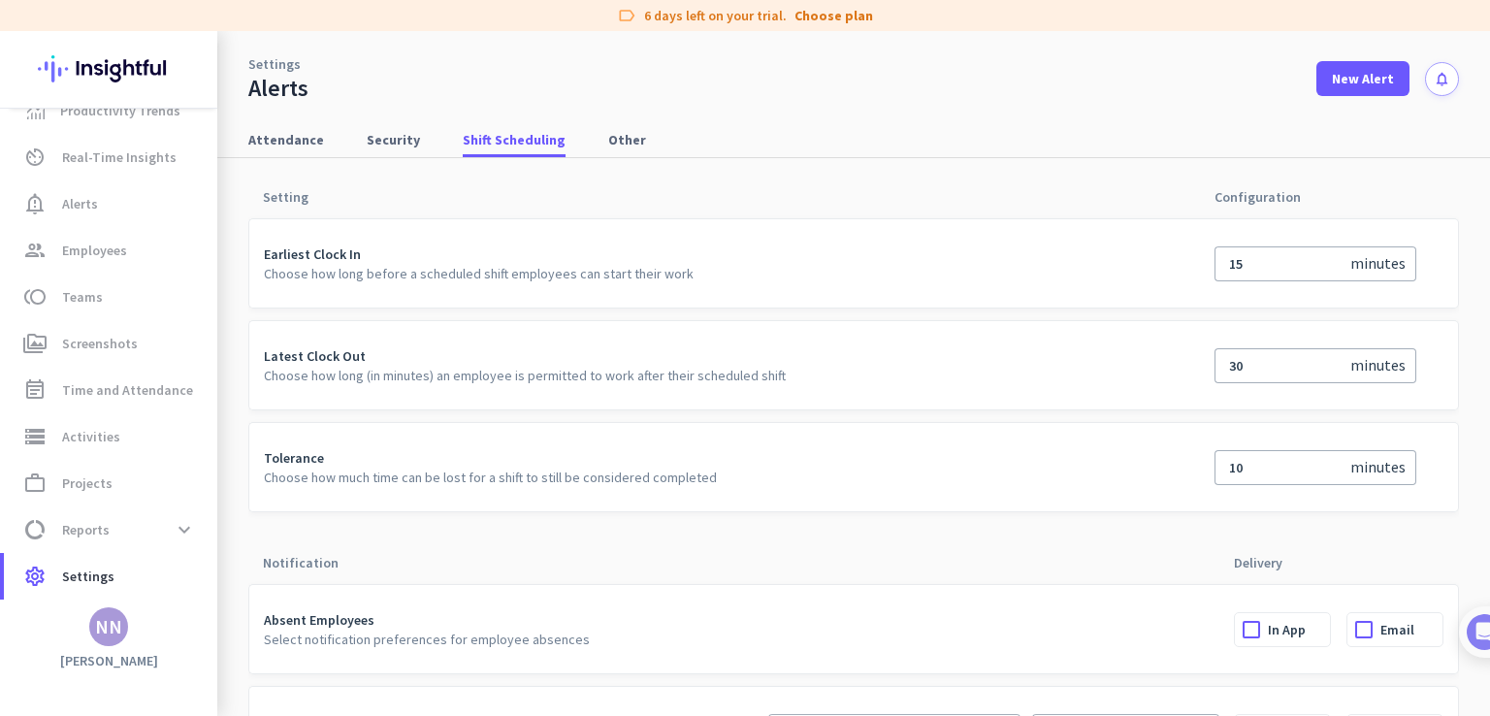
scroll to position [72, 0]
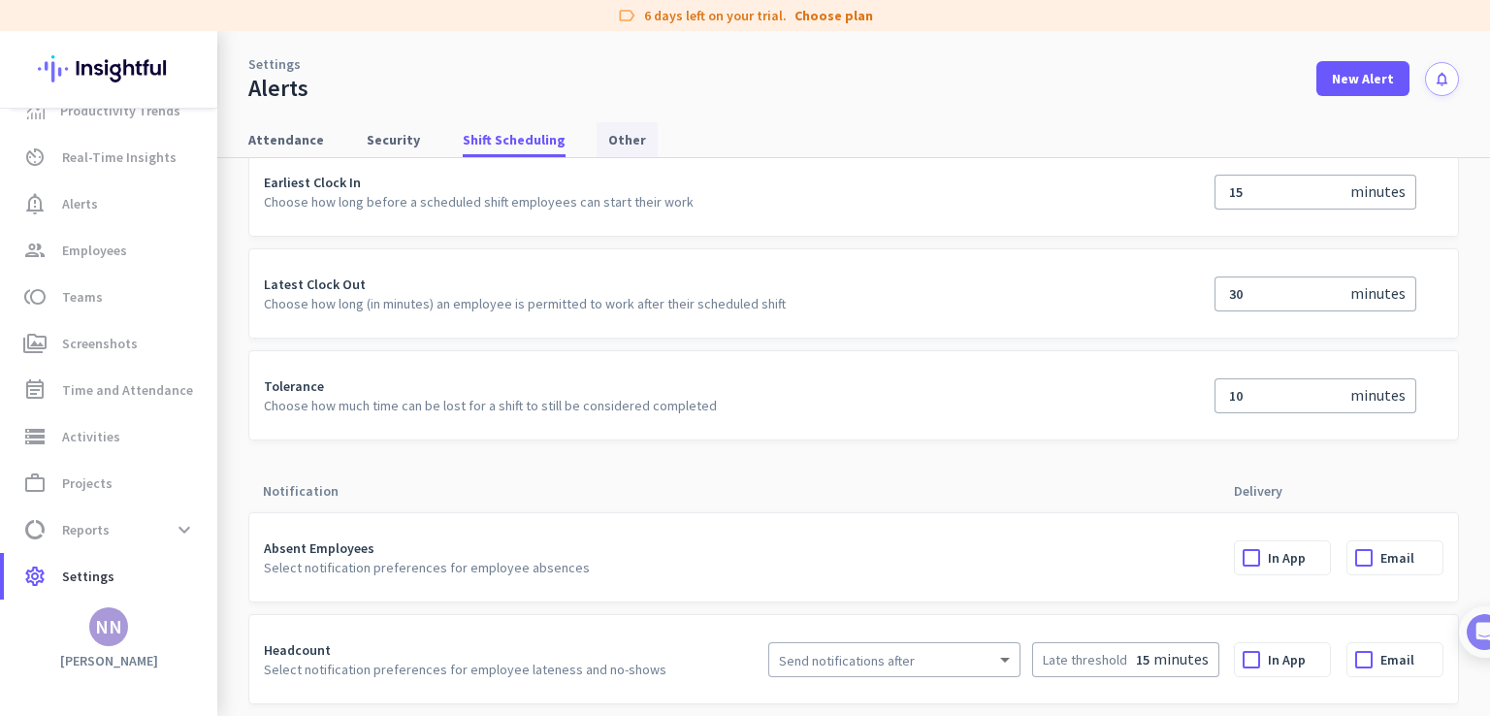
click at [617, 132] on span "Other" at bounding box center [627, 139] width 38 height 19
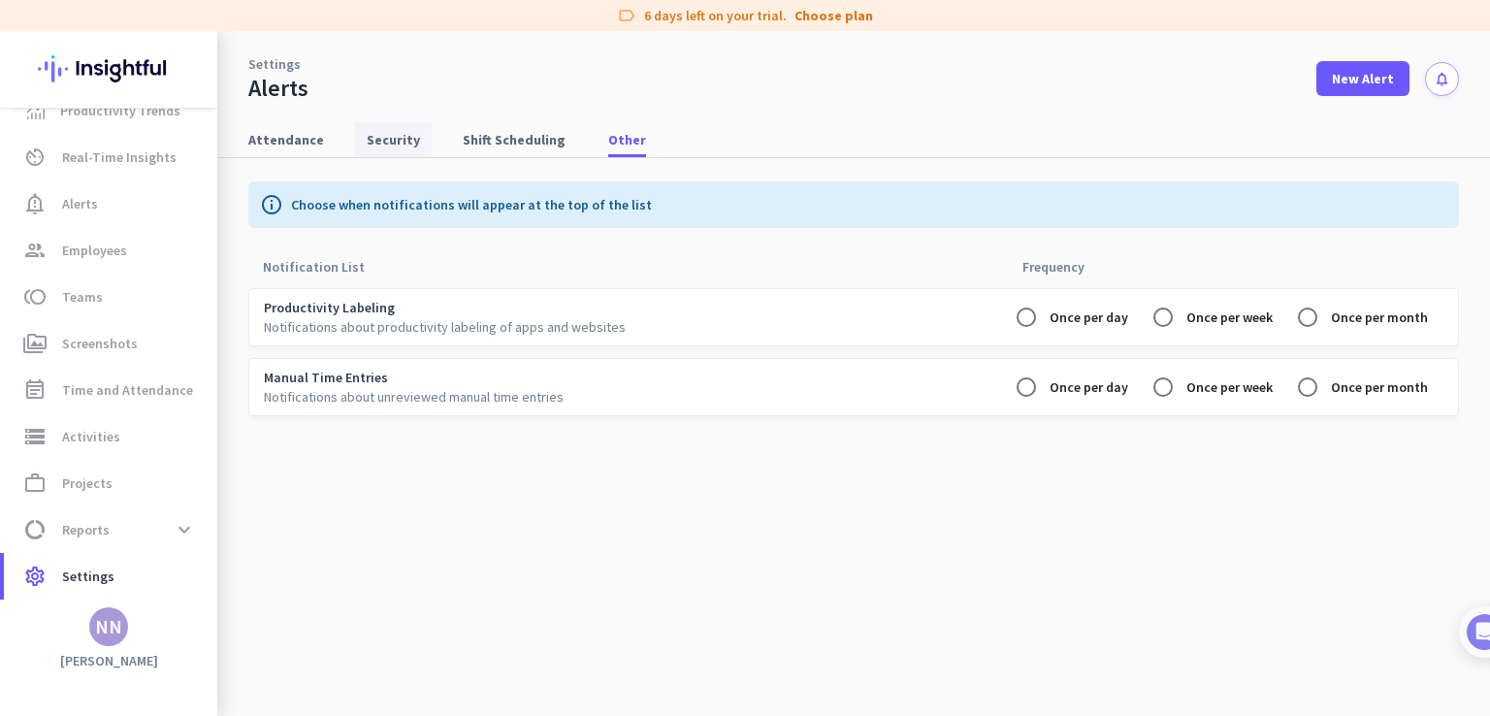
click at [406, 146] on span "Security" at bounding box center [393, 139] width 53 height 19
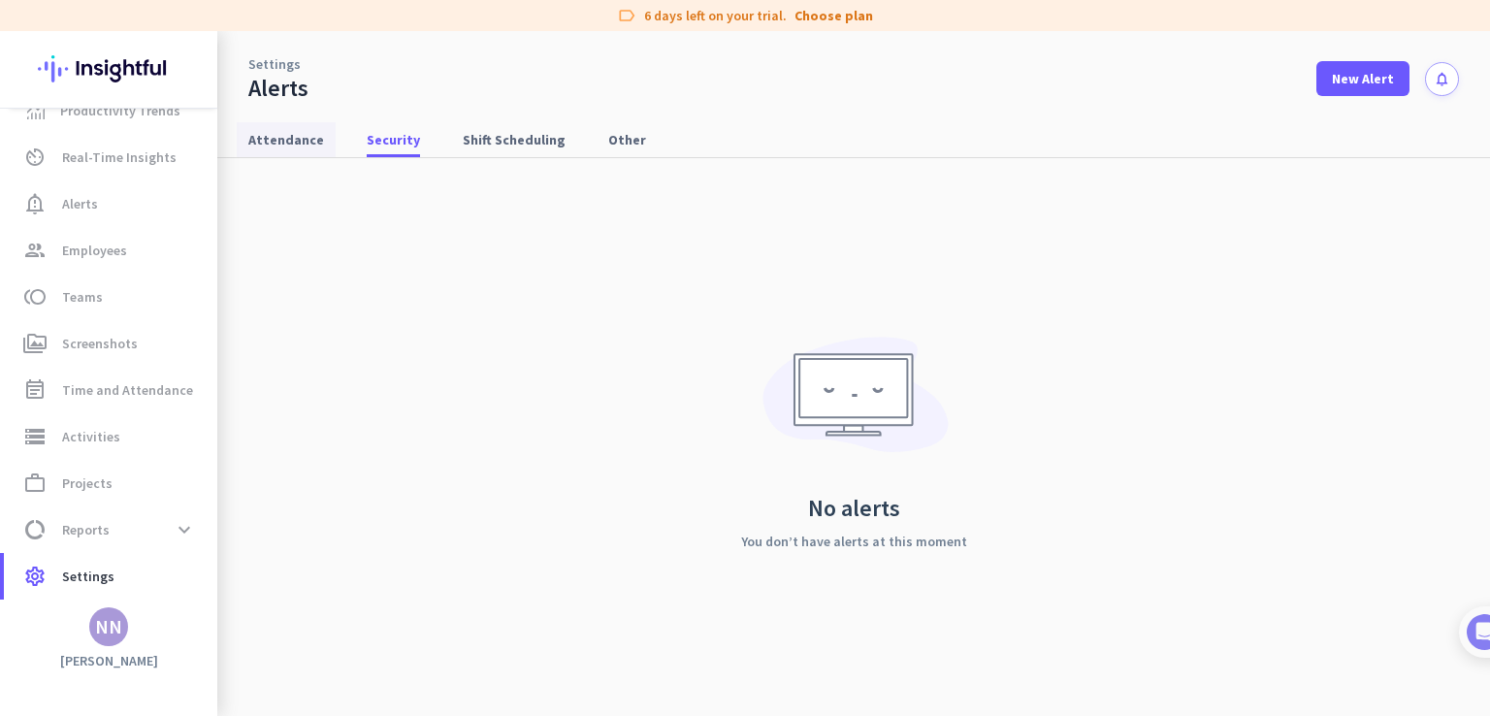
click at [278, 134] on span "Attendance" at bounding box center [286, 139] width 76 height 19
click at [280, 67] on link "Settings" at bounding box center [274, 63] width 52 height 19
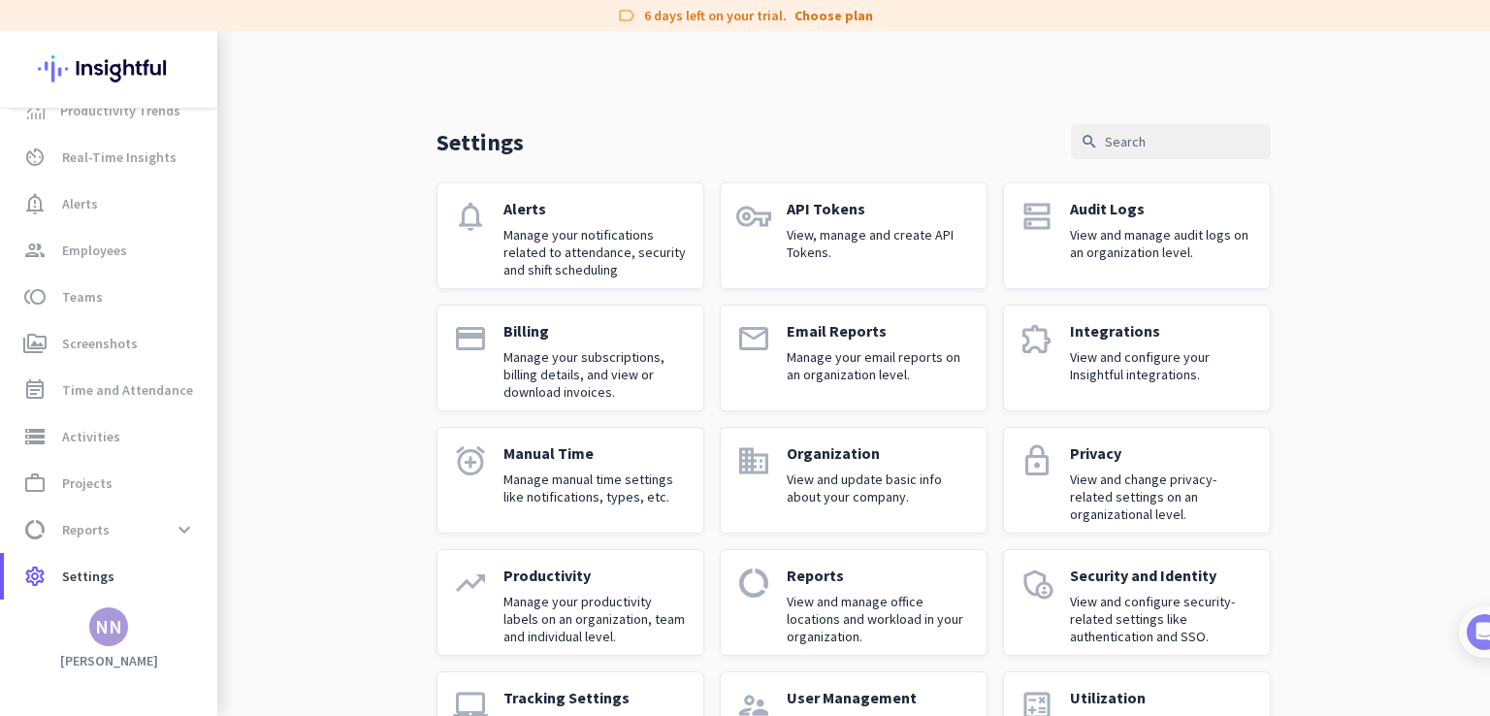
click at [485, 276] on link "notifications Alerts Manage your notifications related to attendance, security …" at bounding box center [571, 235] width 268 height 107
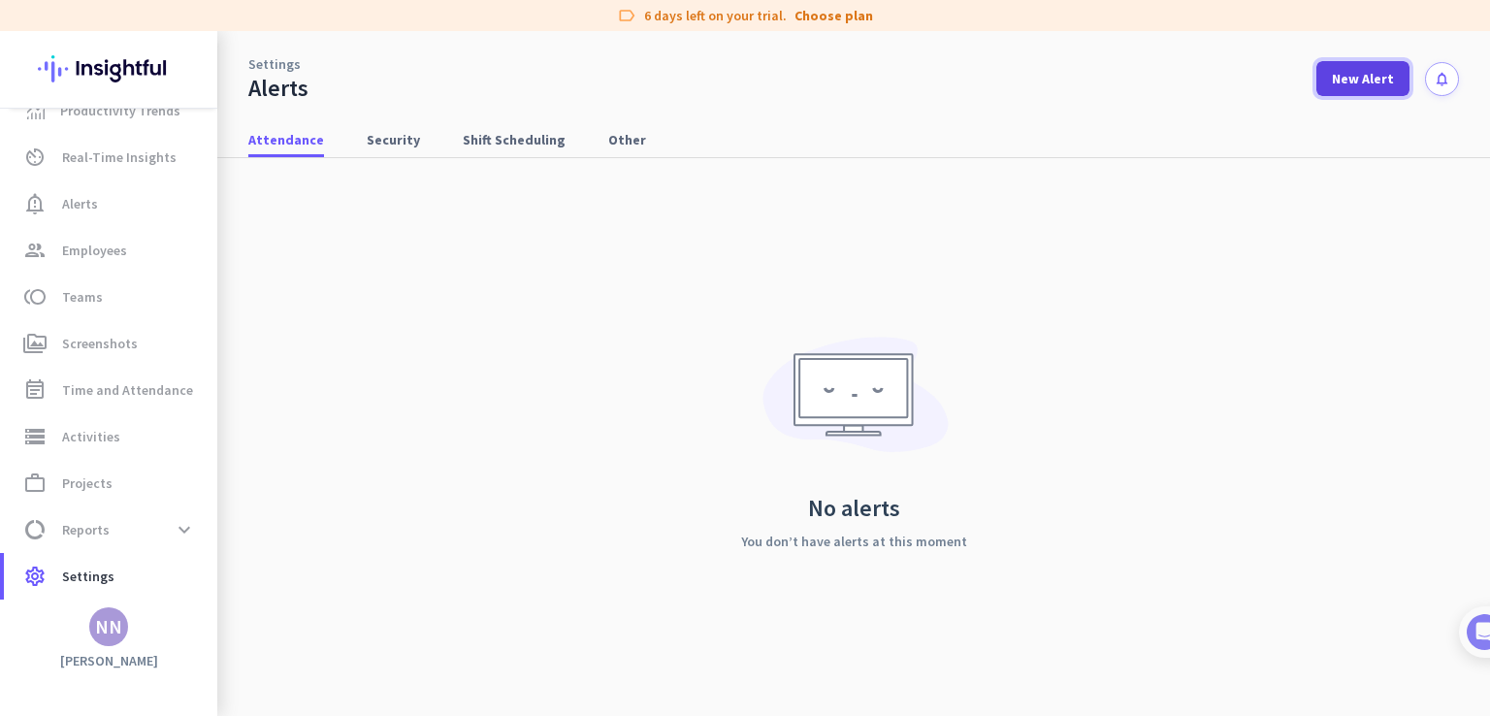
click at [1376, 79] on span "New Alert" at bounding box center [1363, 78] width 62 height 19
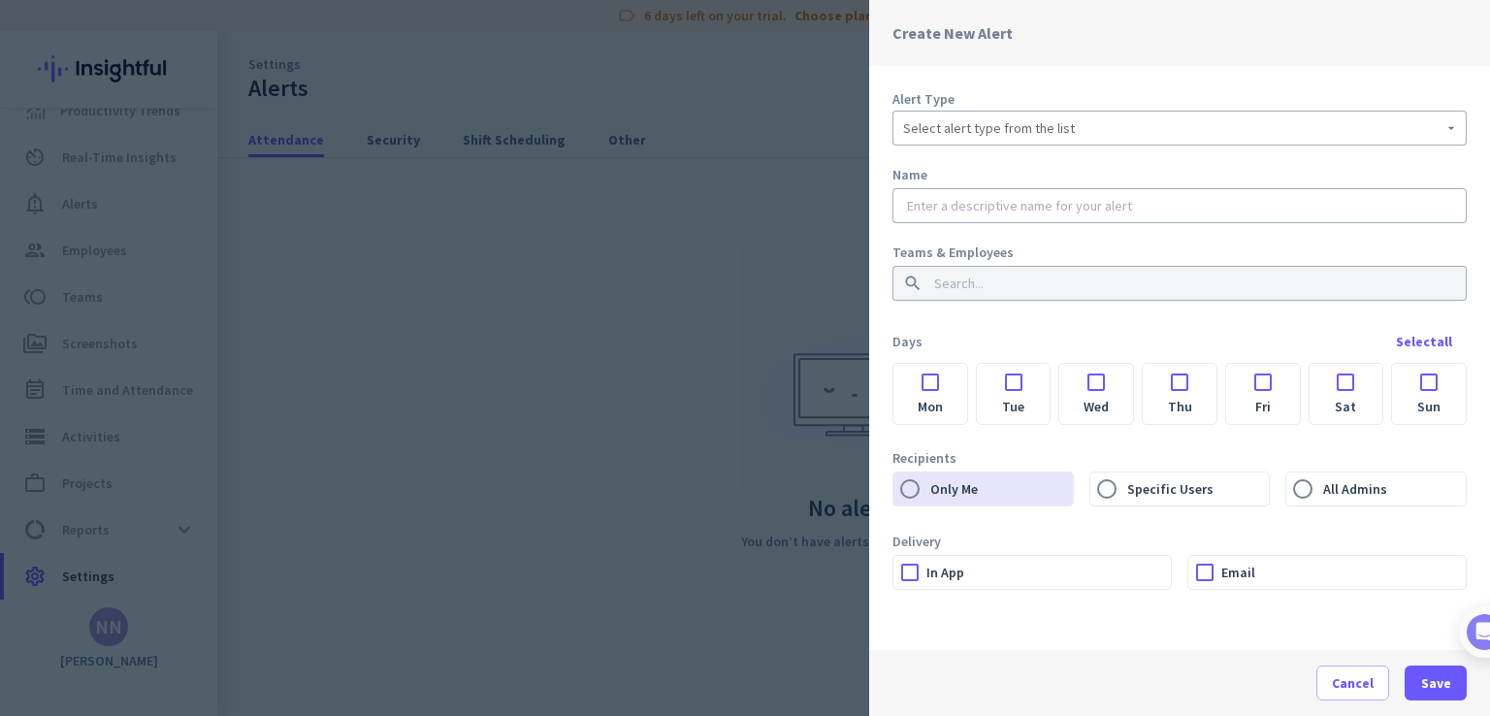
click at [1083, 141] on div "Select alert type from the list" at bounding box center [1179, 128] width 553 height 35
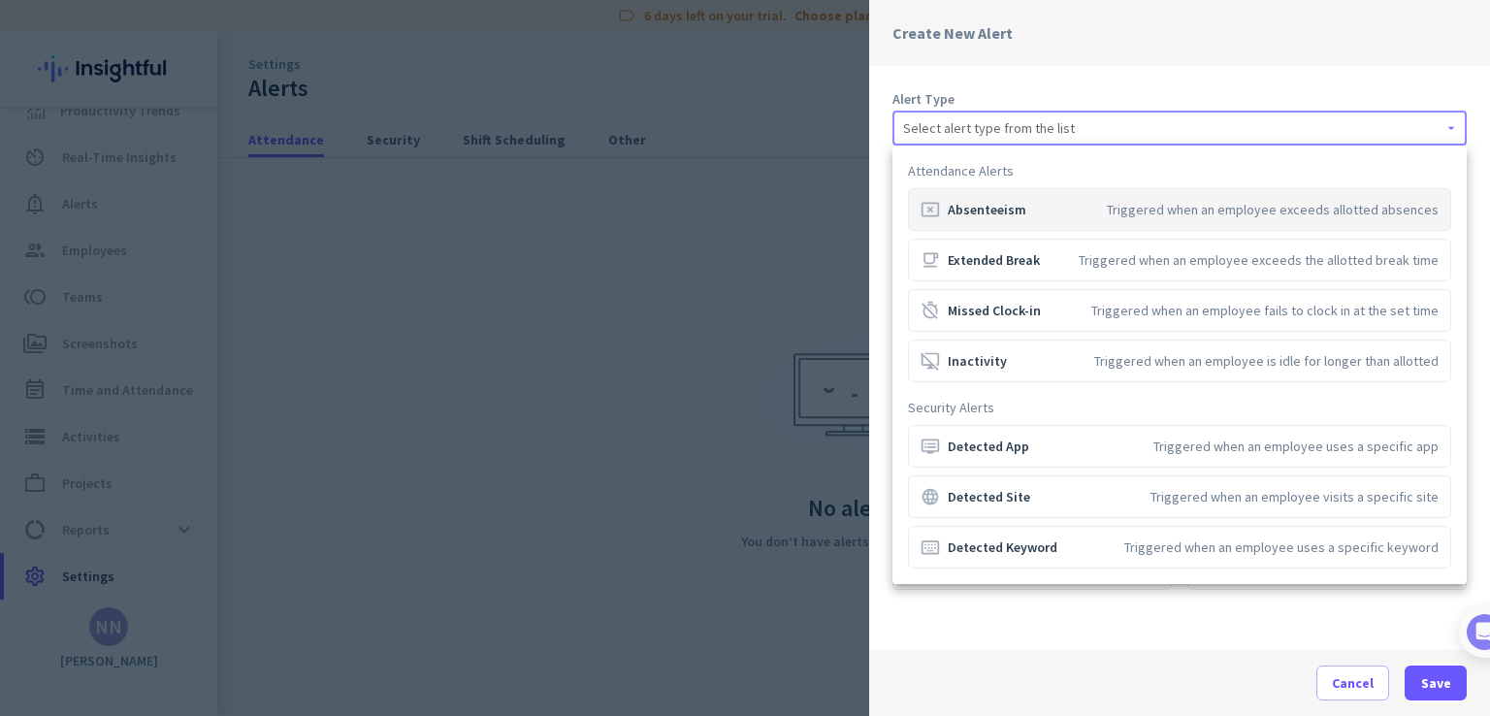
click at [1058, 61] on div at bounding box center [745, 358] width 1490 height 716
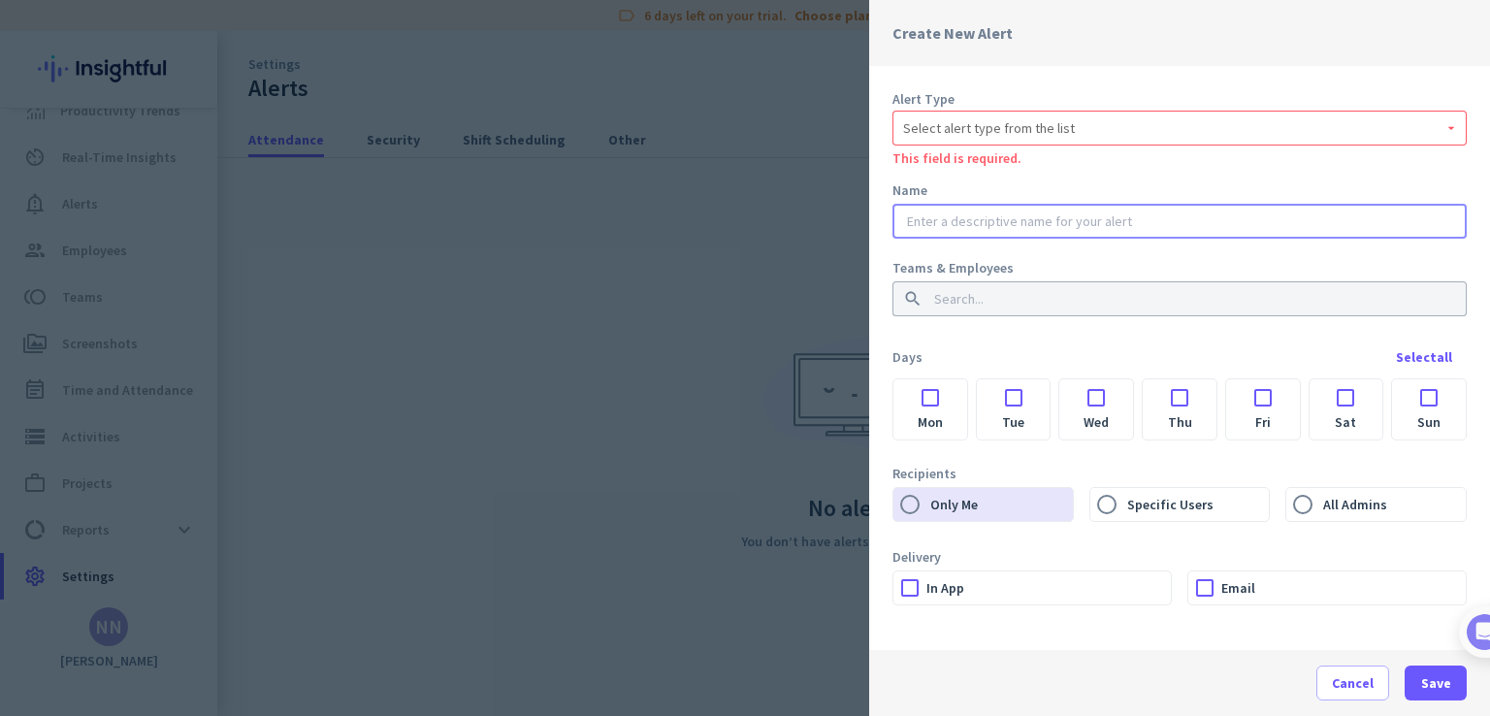
click at [1088, 219] on input "text" at bounding box center [1179, 220] width 553 height 19
click at [1078, 306] on input at bounding box center [1173, 298] width 487 height 19
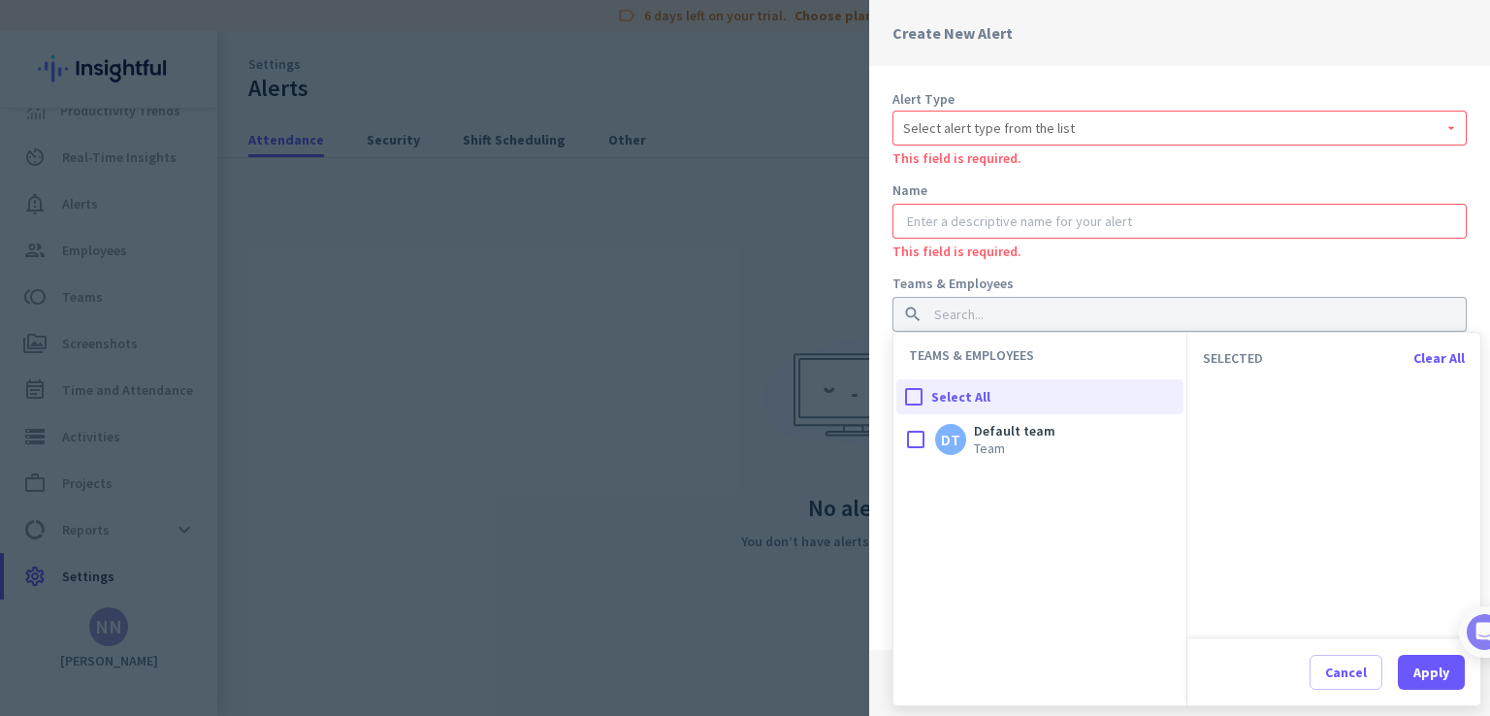
click at [1107, 238] on div at bounding box center [1179, 221] width 553 height 35
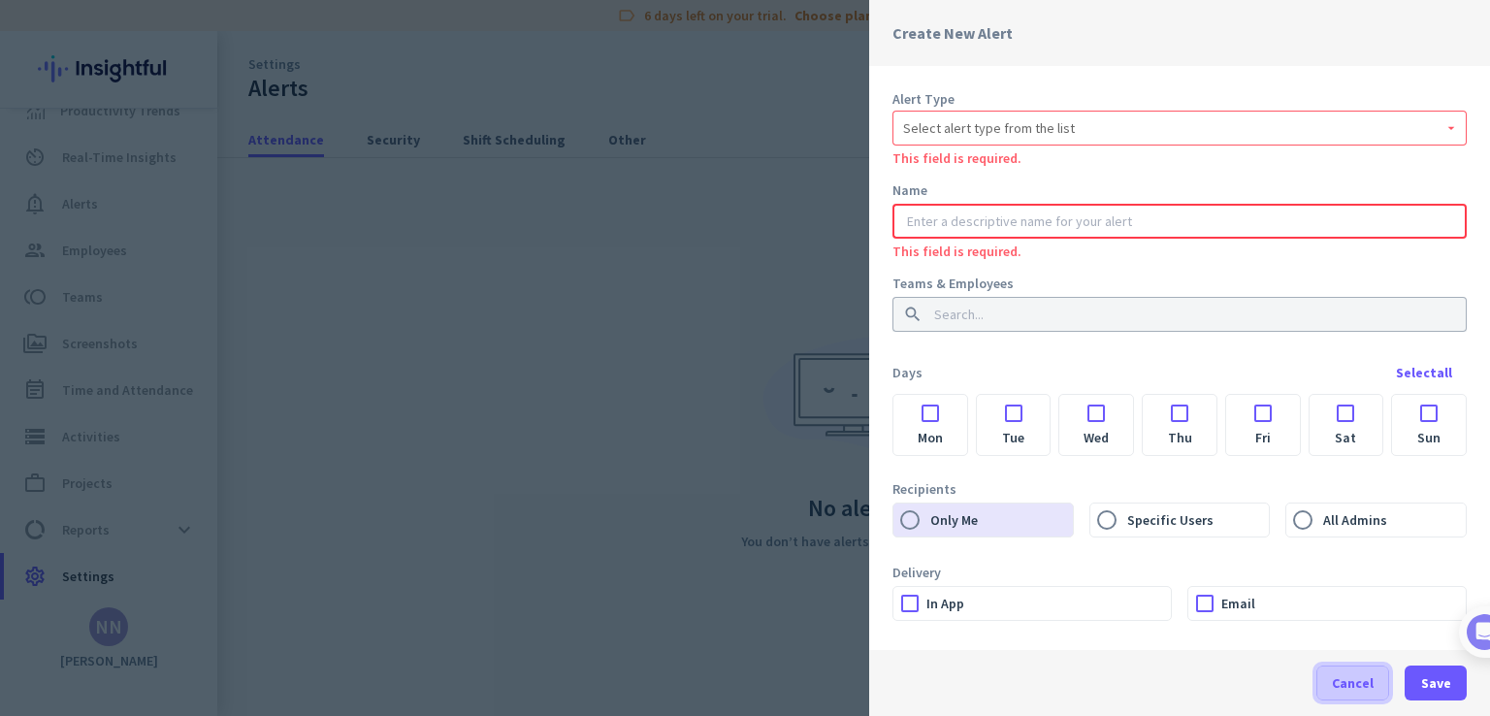
click at [1333, 679] on span at bounding box center [1352, 683] width 71 height 47
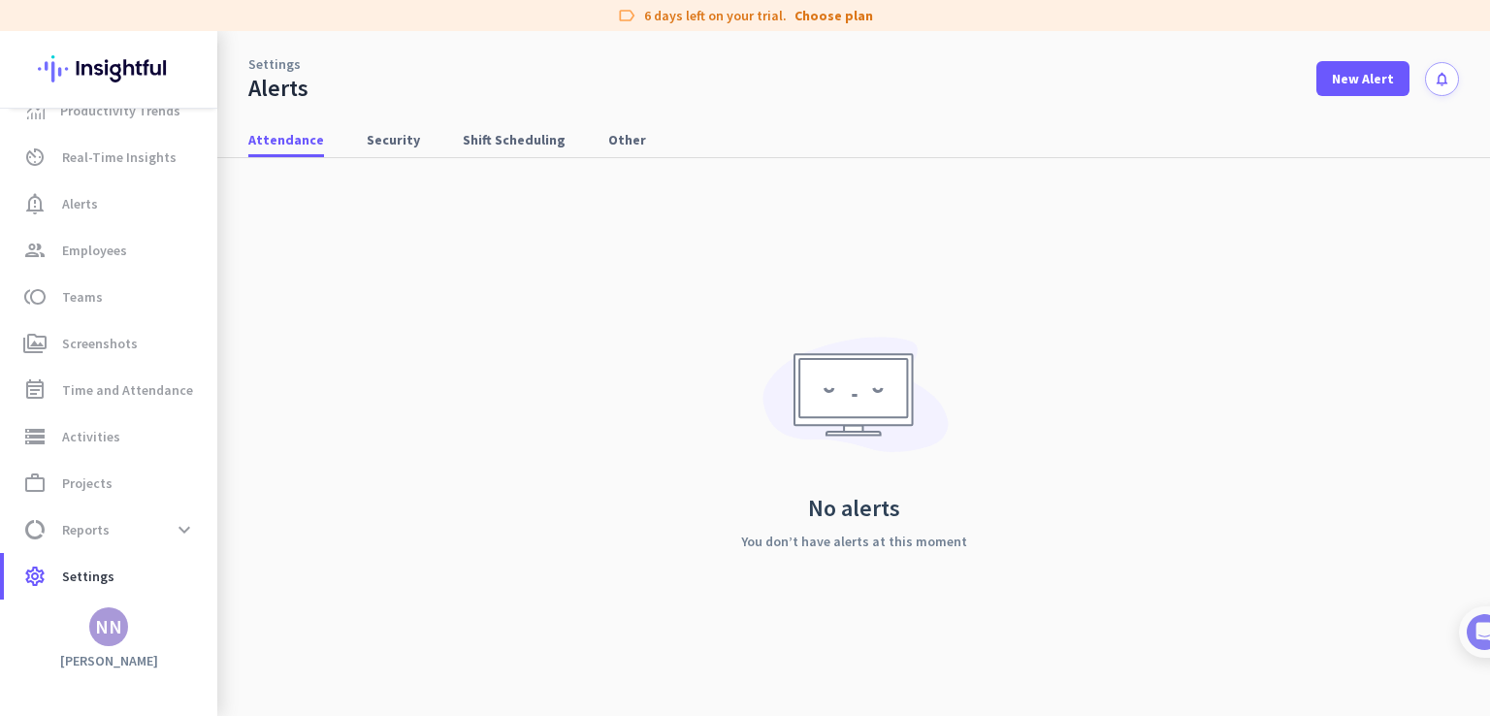
click at [276, 63] on link "Settings" at bounding box center [274, 63] width 52 height 19
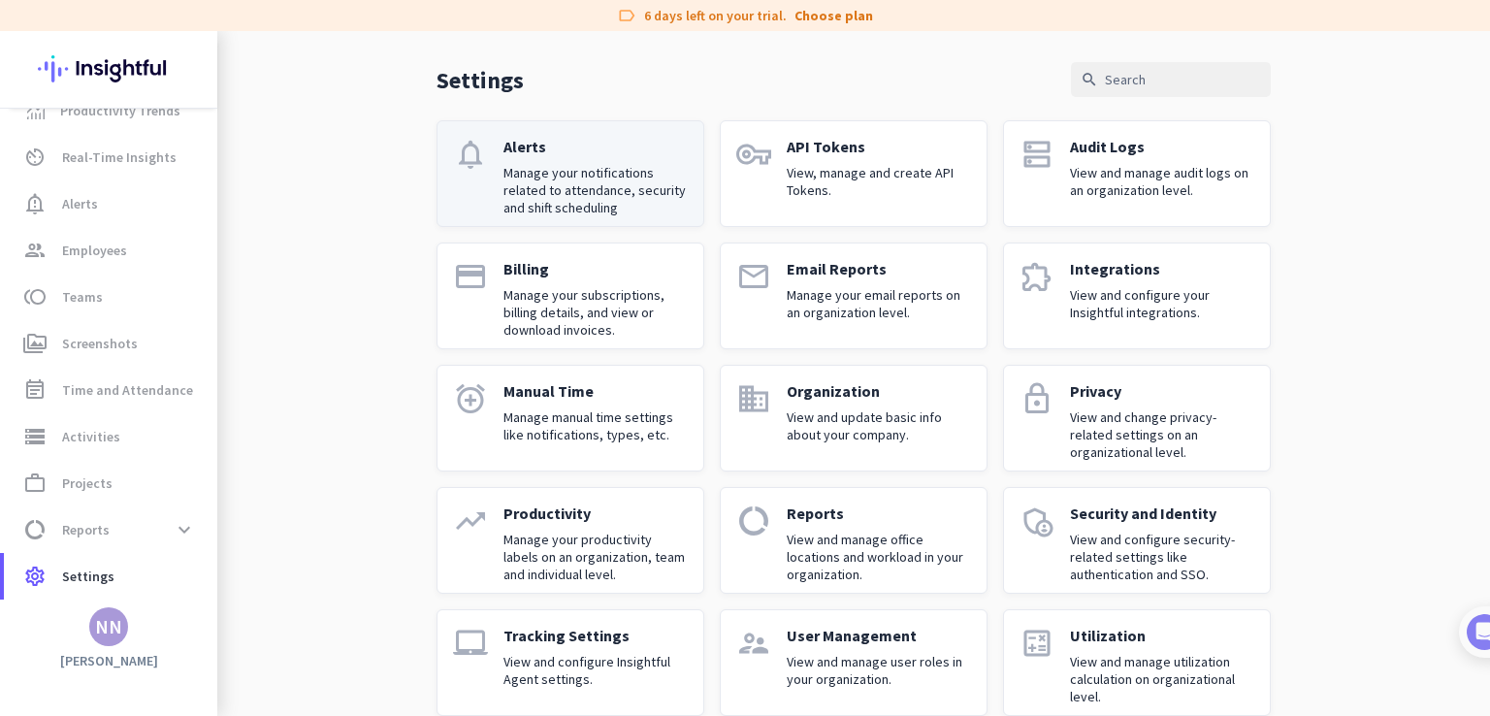
scroll to position [64, 0]
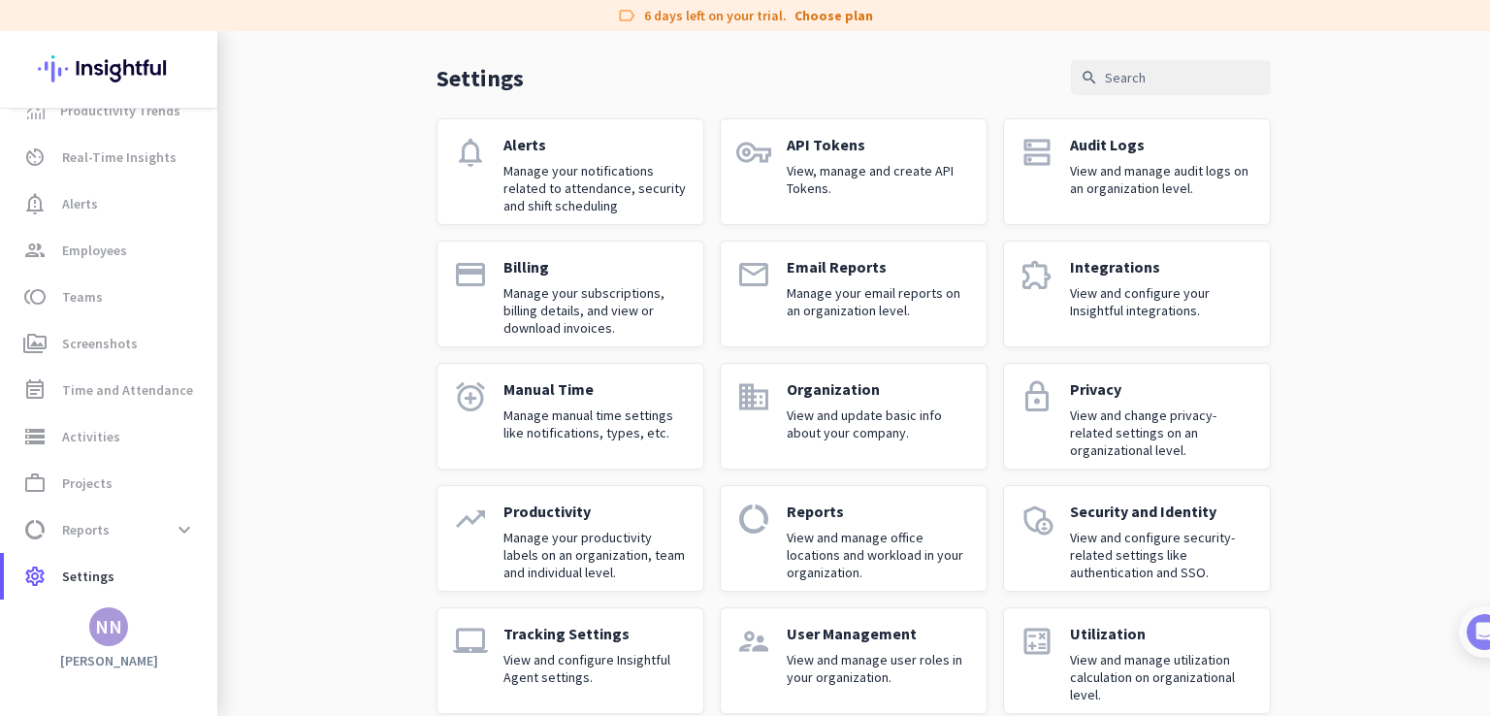
click at [870, 137] on p "API Tokens" at bounding box center [879, 144] width 184 height 19
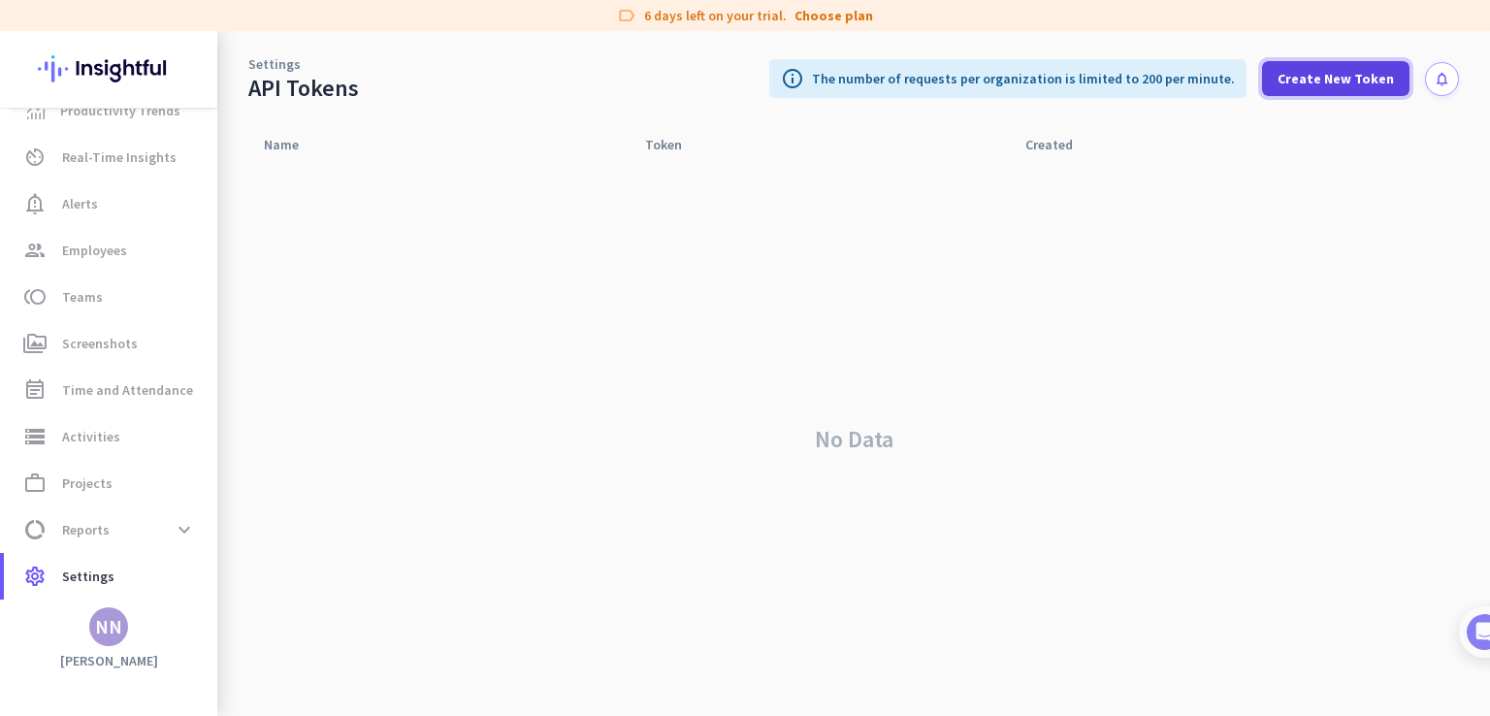
click at [1292, 67] on span at bounding box center [1335, 78] width 147 height 47
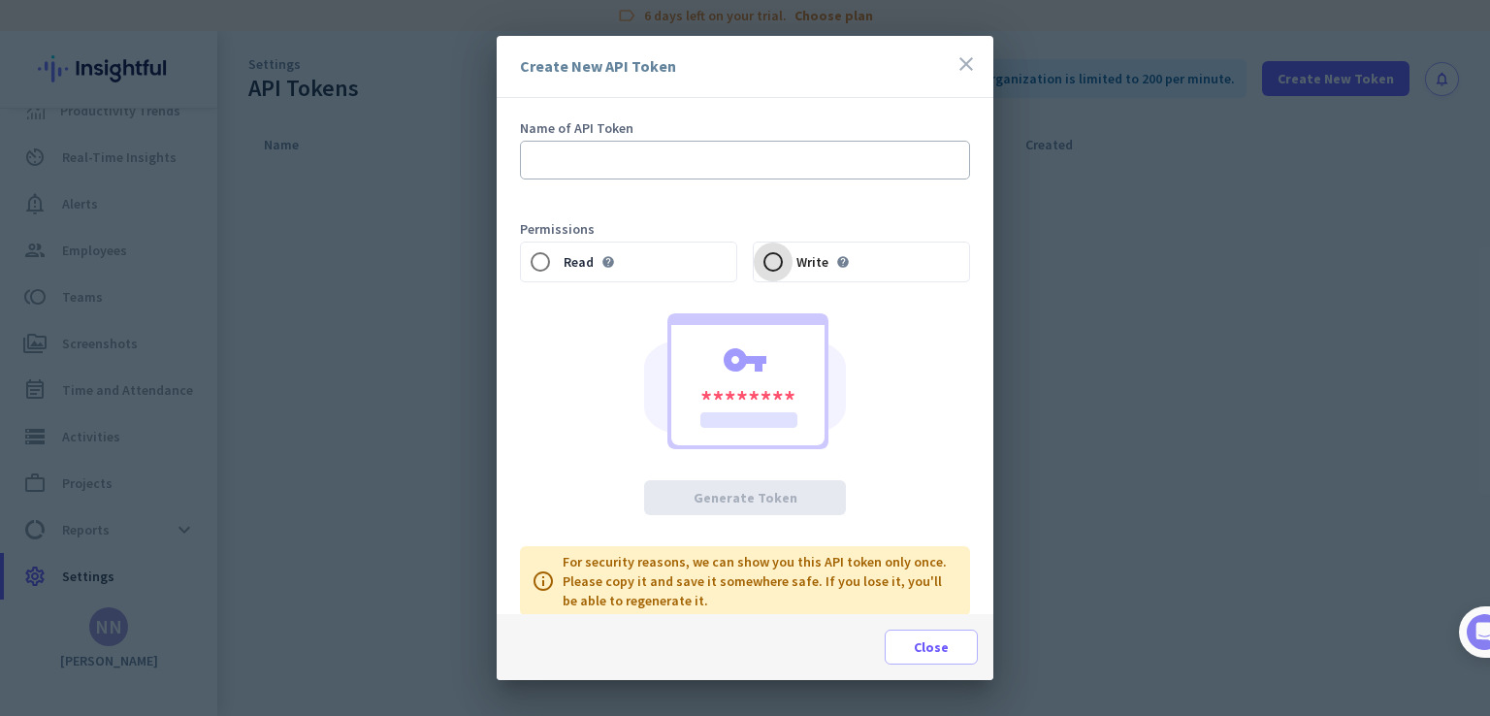
click at [754, 261] on input "Write help" at bounding box center [773, 262] width 39 height 39
radio input "true"
click at [526, 268] on input "Read help" at bounding box center [540, 262] width 39 height 39
radio input "true"
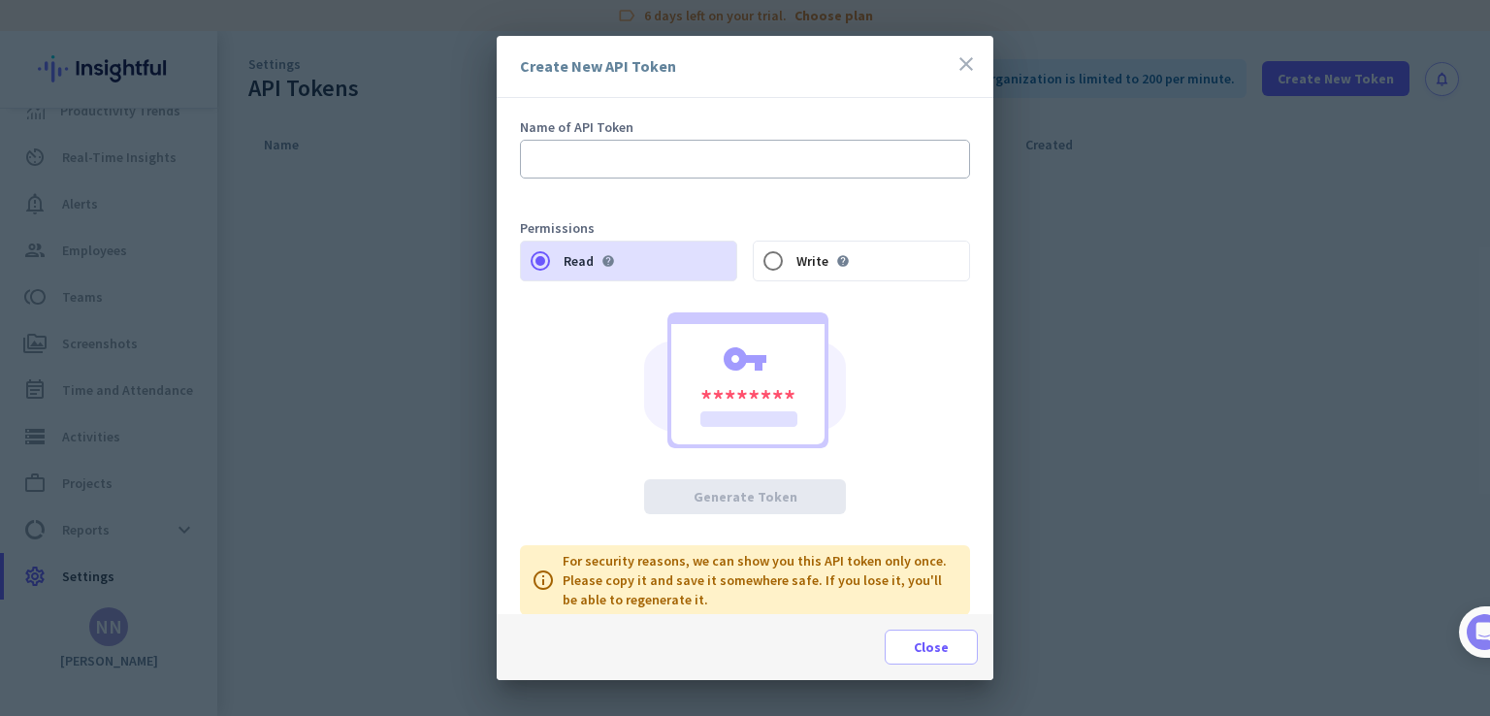
click at [967, 50] on div "Create New API Token close" at bounding box center [745, 67] width 497 height 62
click at [962, 55] on icon "close" at bounding box center [966, 63] width 23 height 23
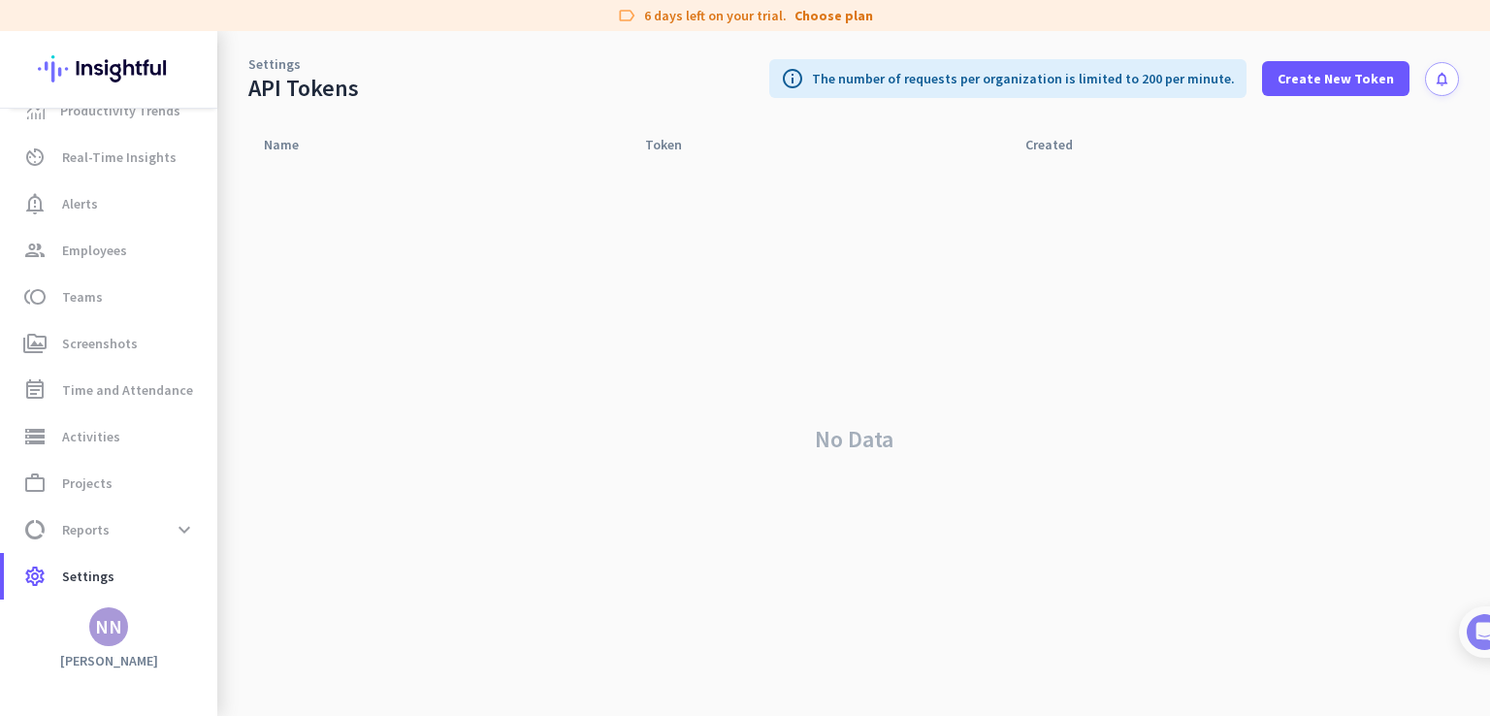
click at [268, 65] on link "Settings" at bounding box center [274, 63] width 52 height 19
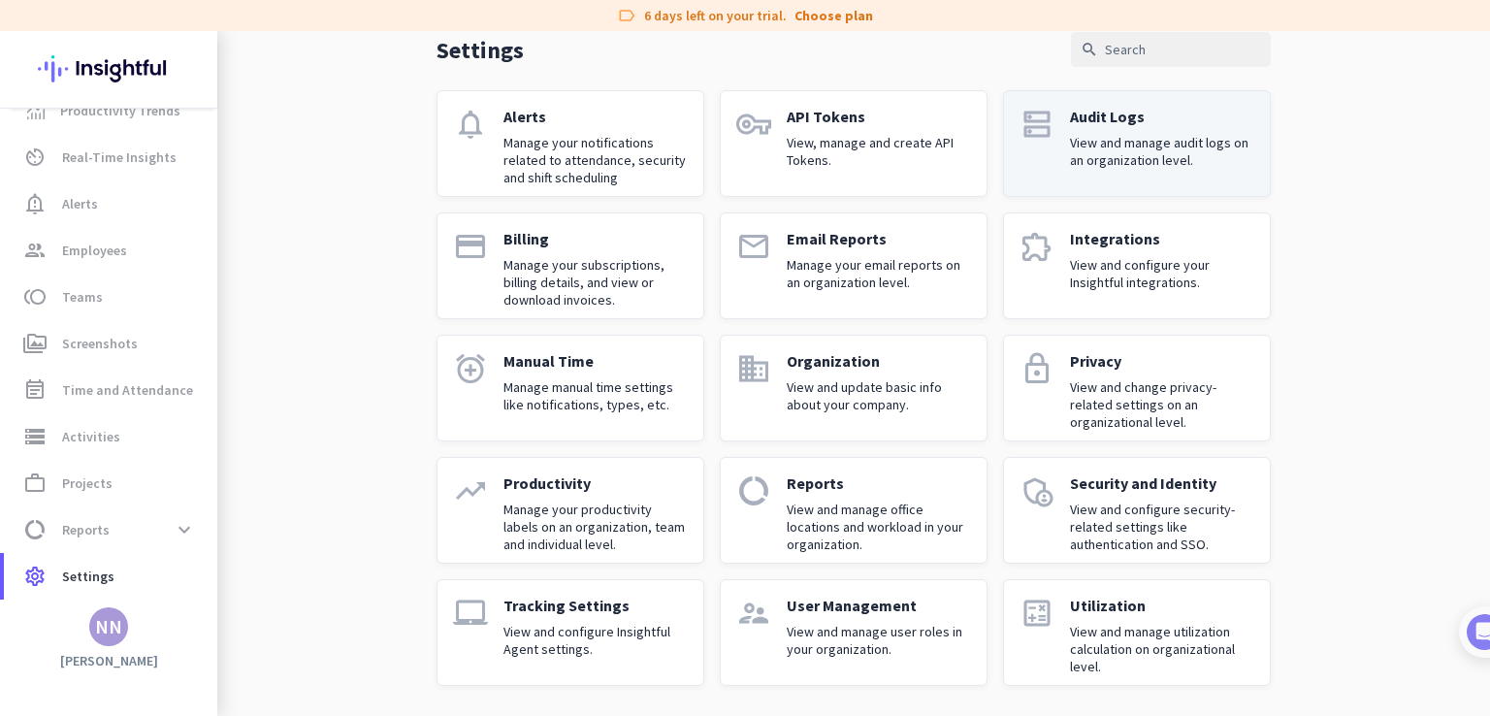
scroll to position [93, 0]
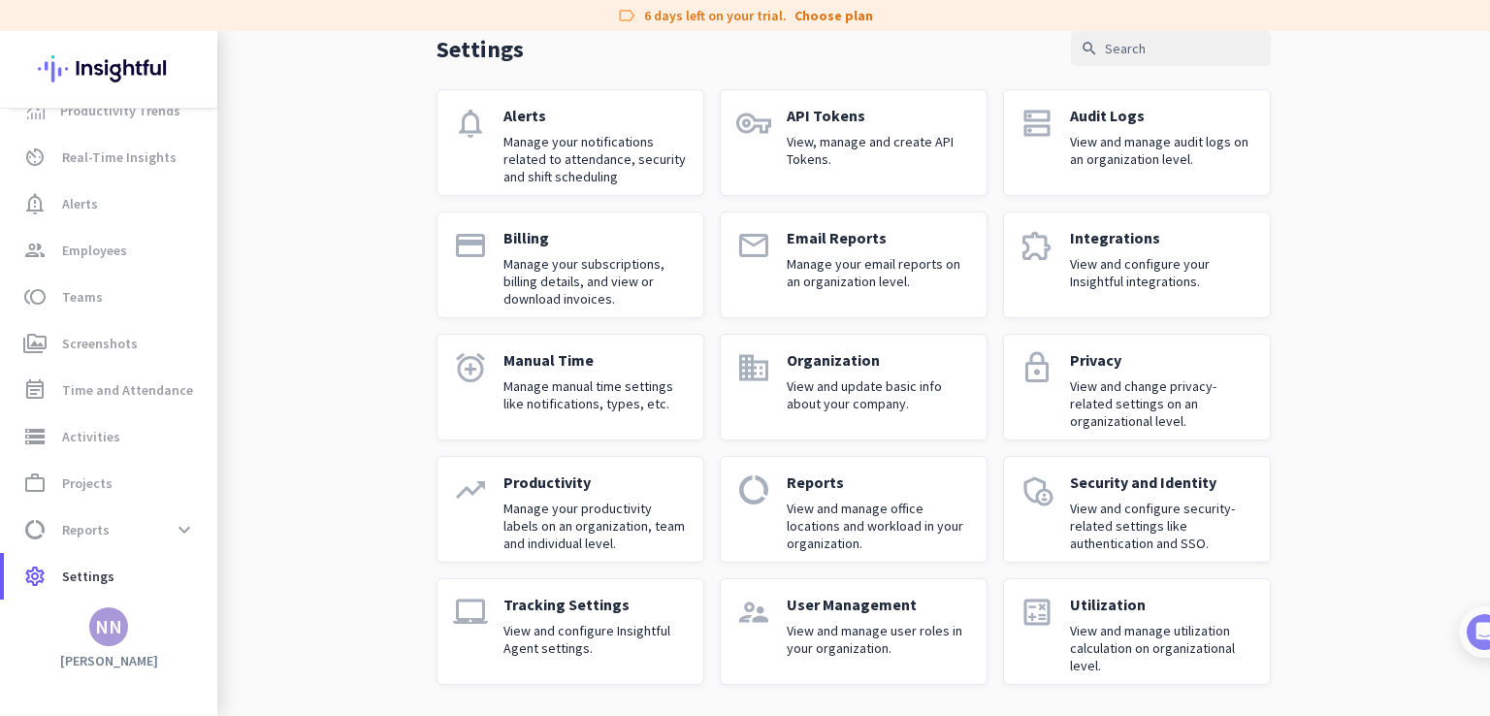
click at [922, 156] on p "View, manage and create API Tokens." at bounding box center [879, 150] width 184 height 35
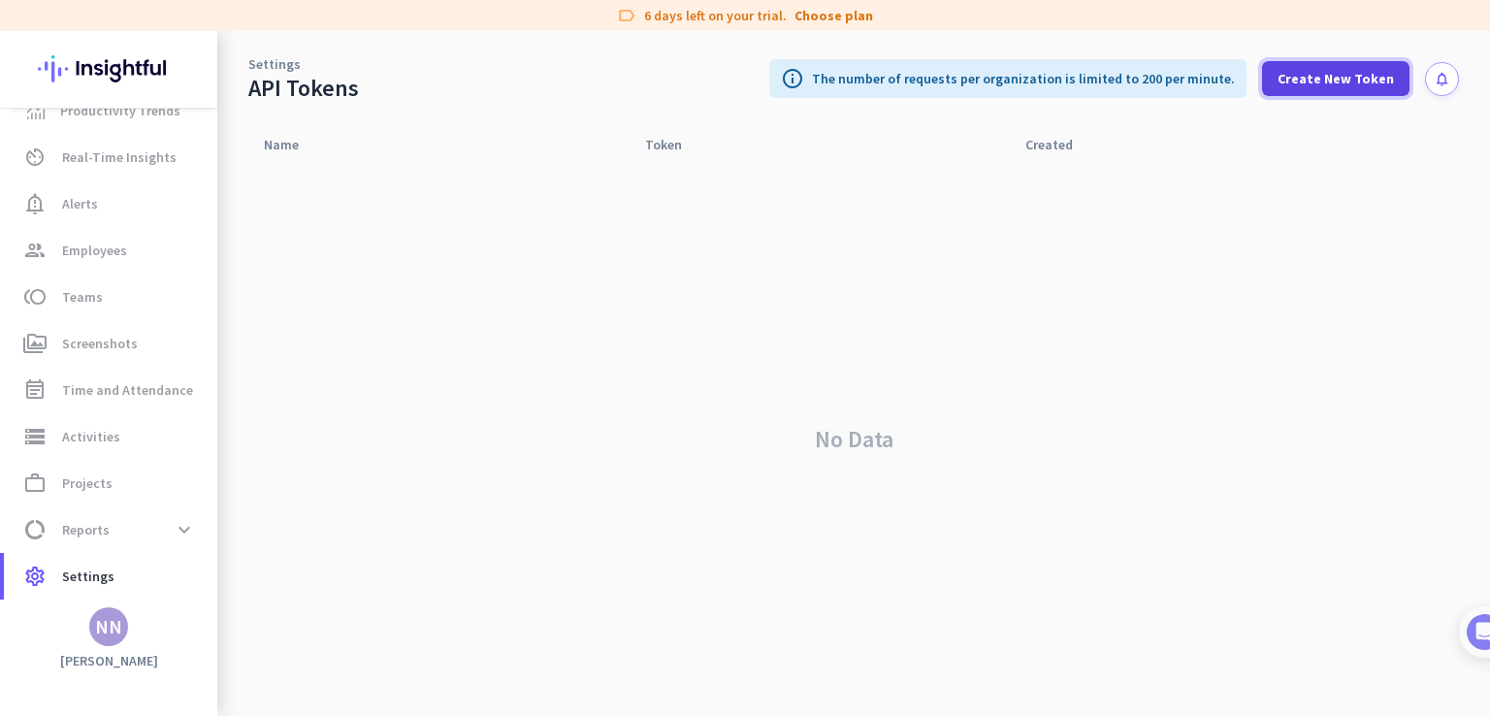
click at [1298, 85] on span "Create New Token" at bounding box center [1336, 78] width 116 height 19
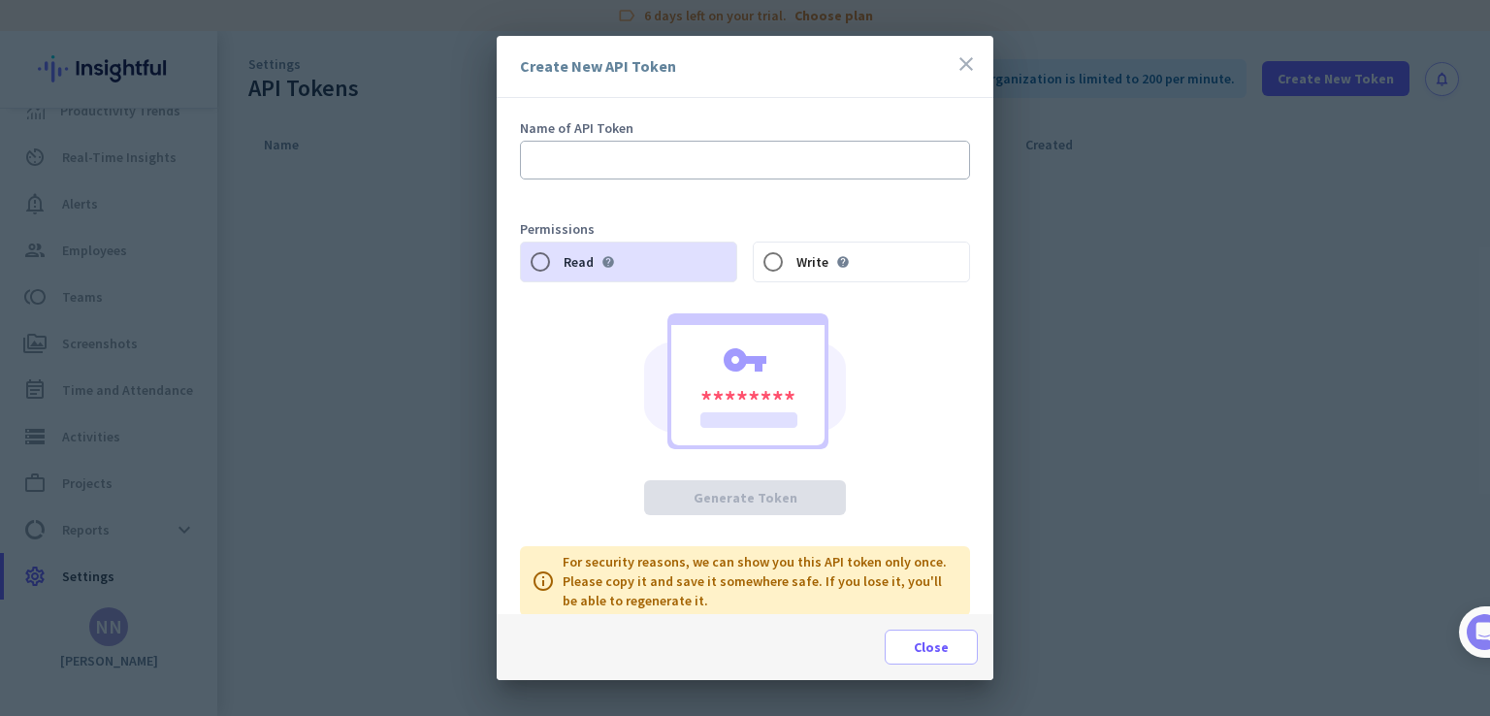
scroll to position [1, 0]
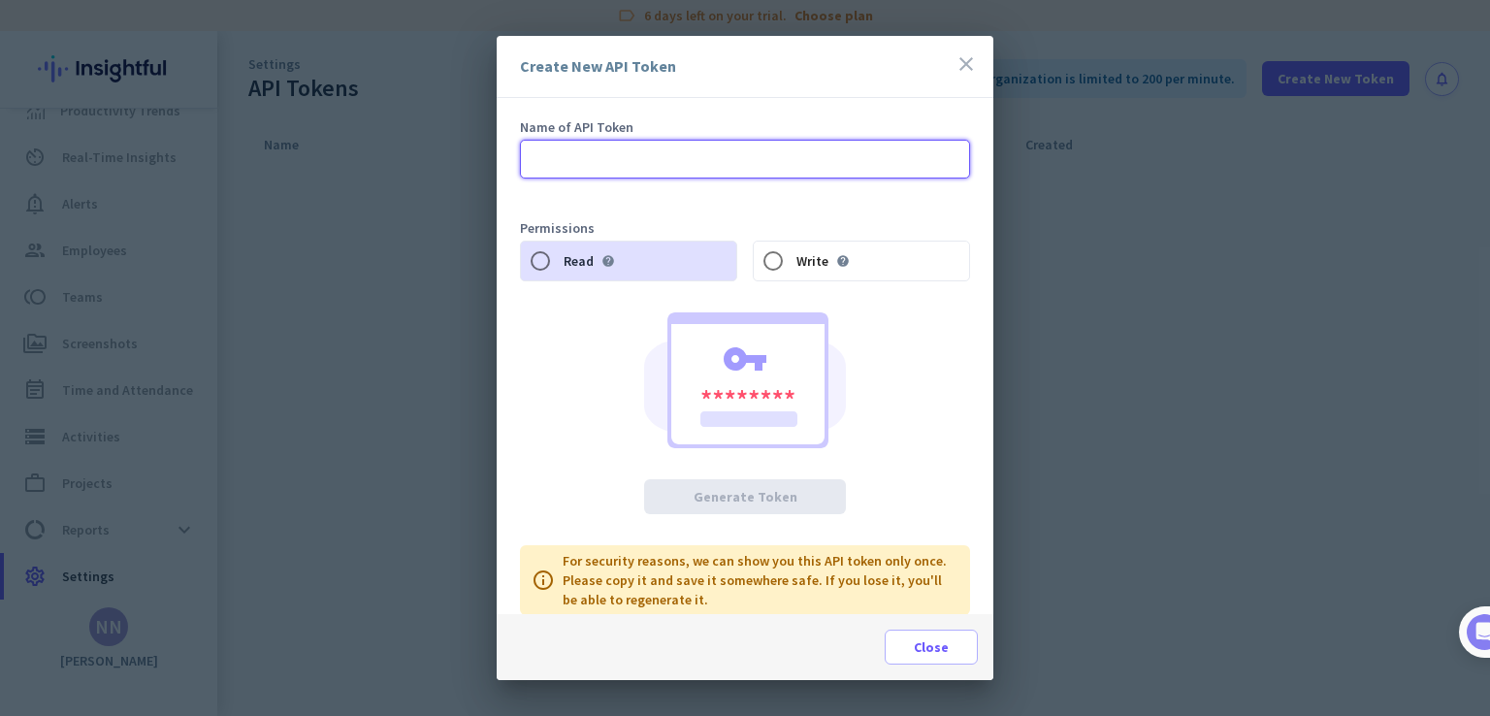
click at [899, 156] on input "text" at bounding box center [745, 159] width 450 height 39
type input "o"
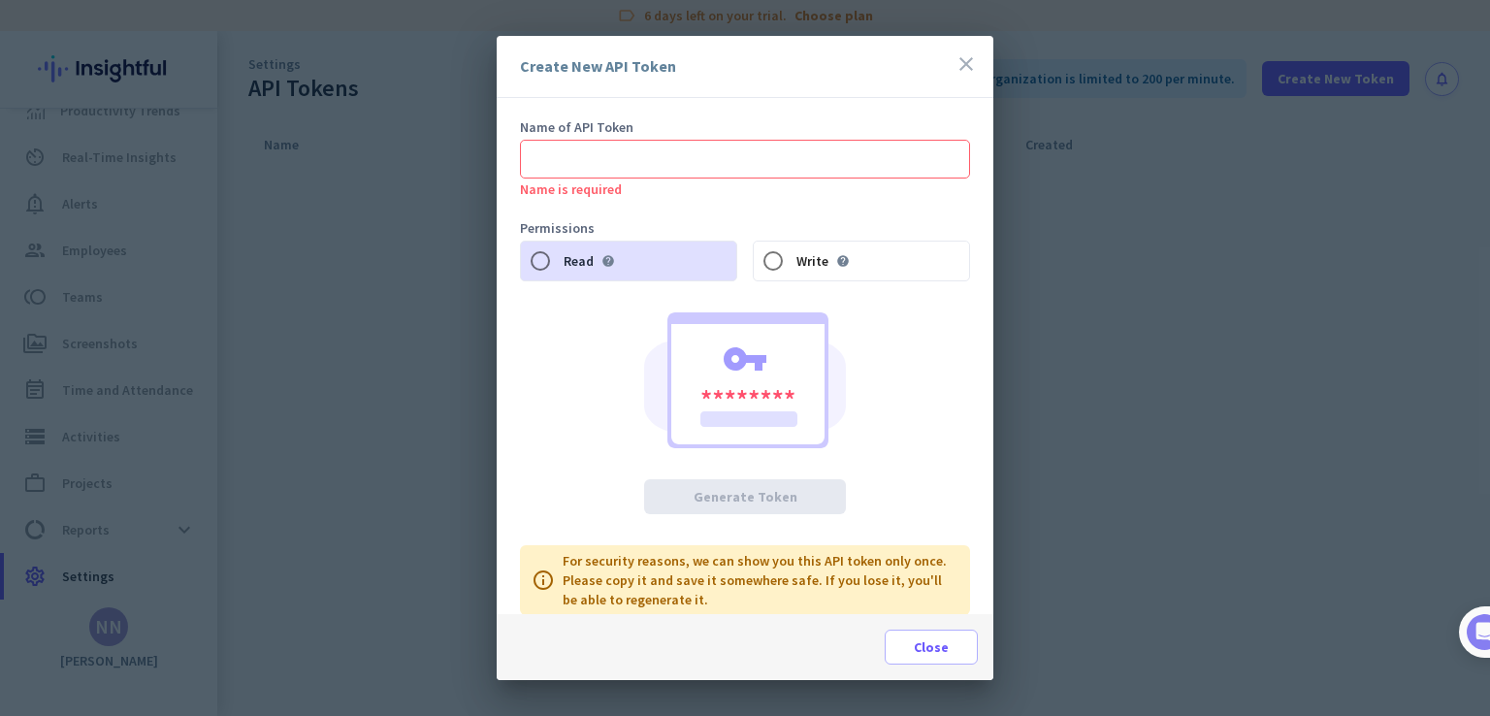
click at [975, 61] on icon "close" at bounding box center [966, 63] width 23 height 23
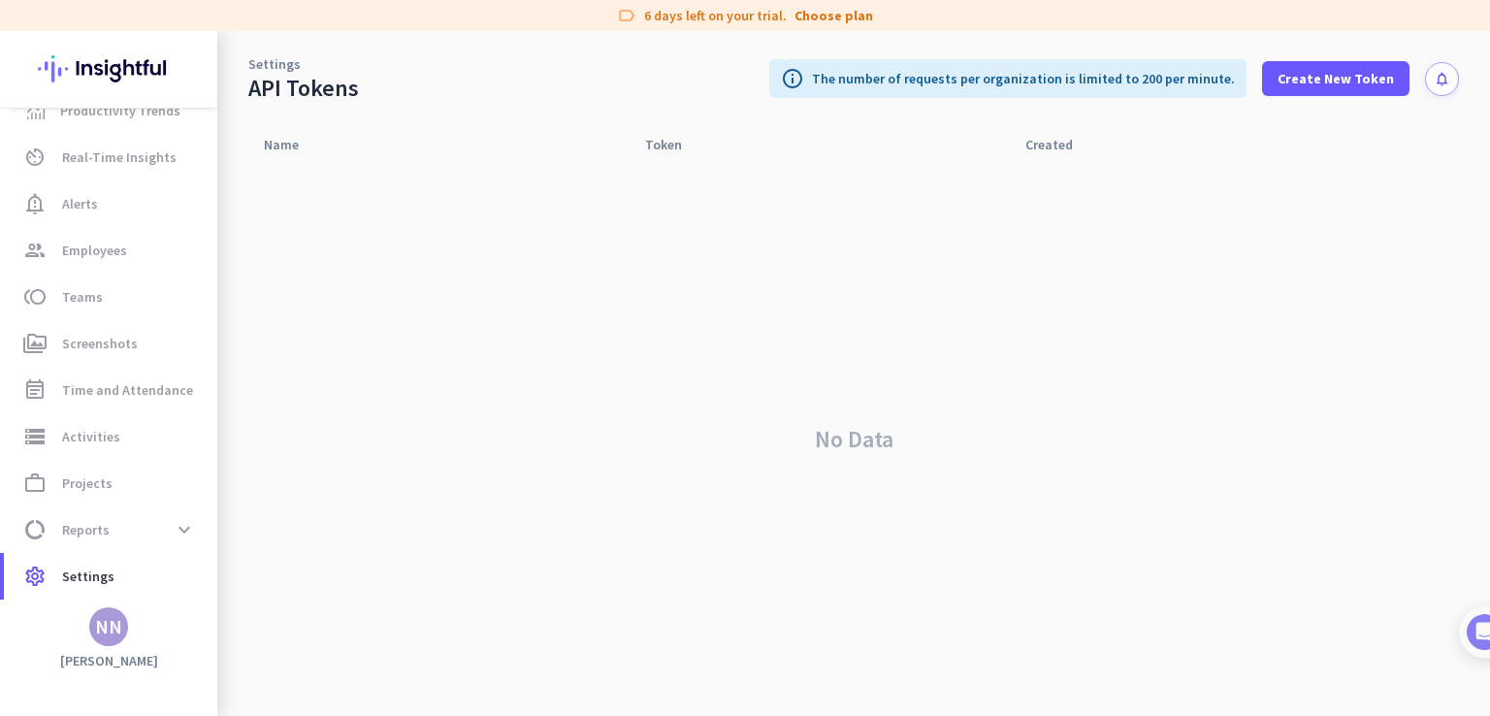
click at [273, 67] on link "Settings" at bounding box center [274, 63] width 52 height 19
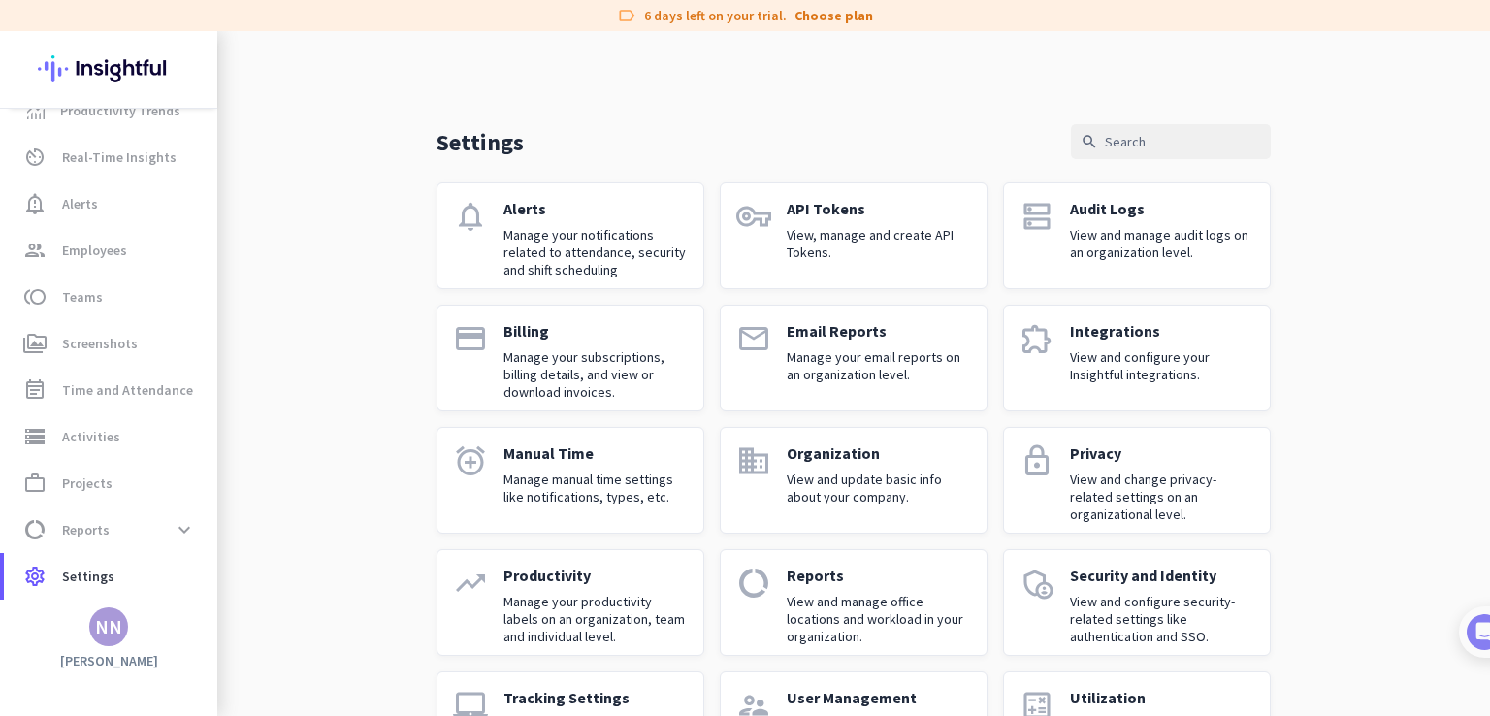
click at [1102, 207] on p "Audit Logs" at bounding box center [1162, 208] width 184 height 19
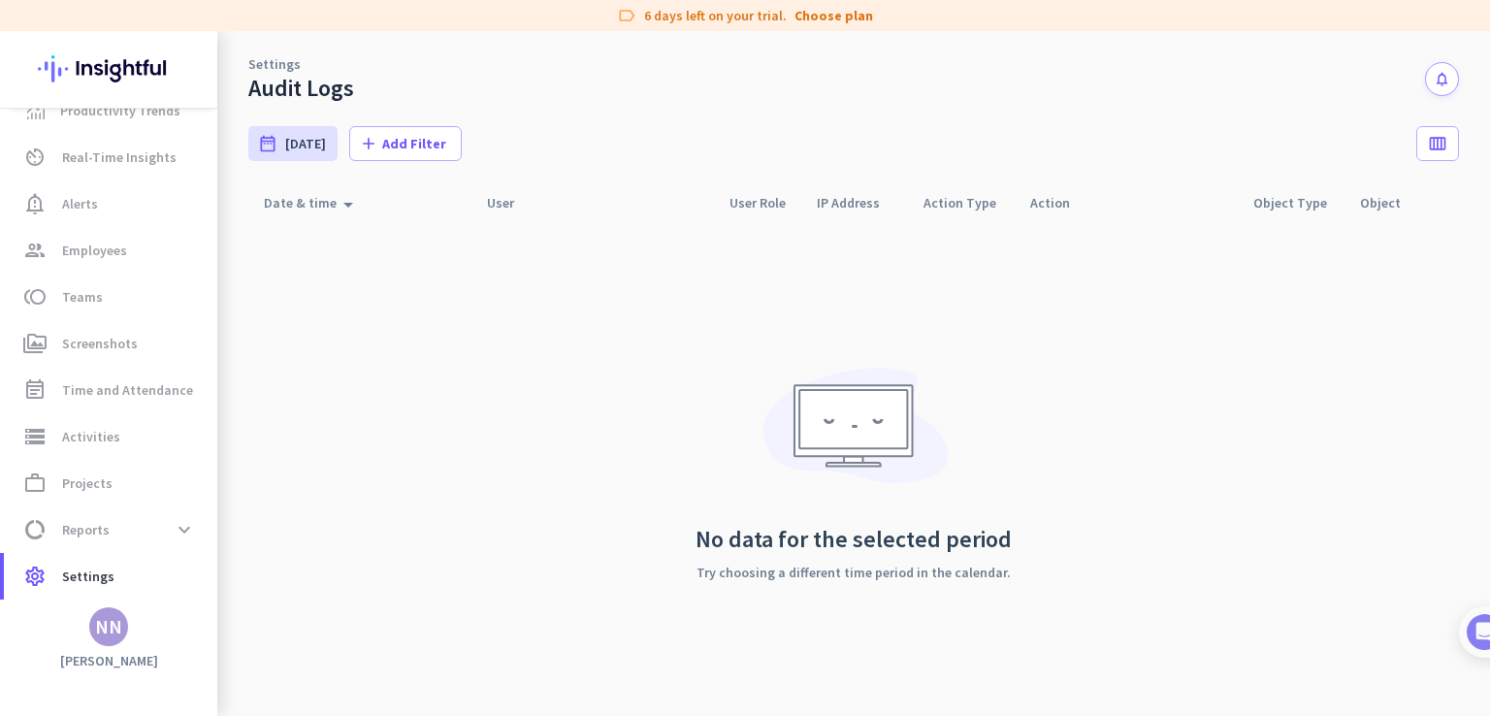
click at [259, 68] on link "Settings" at bounding box center [274, 63] width 52 height 19
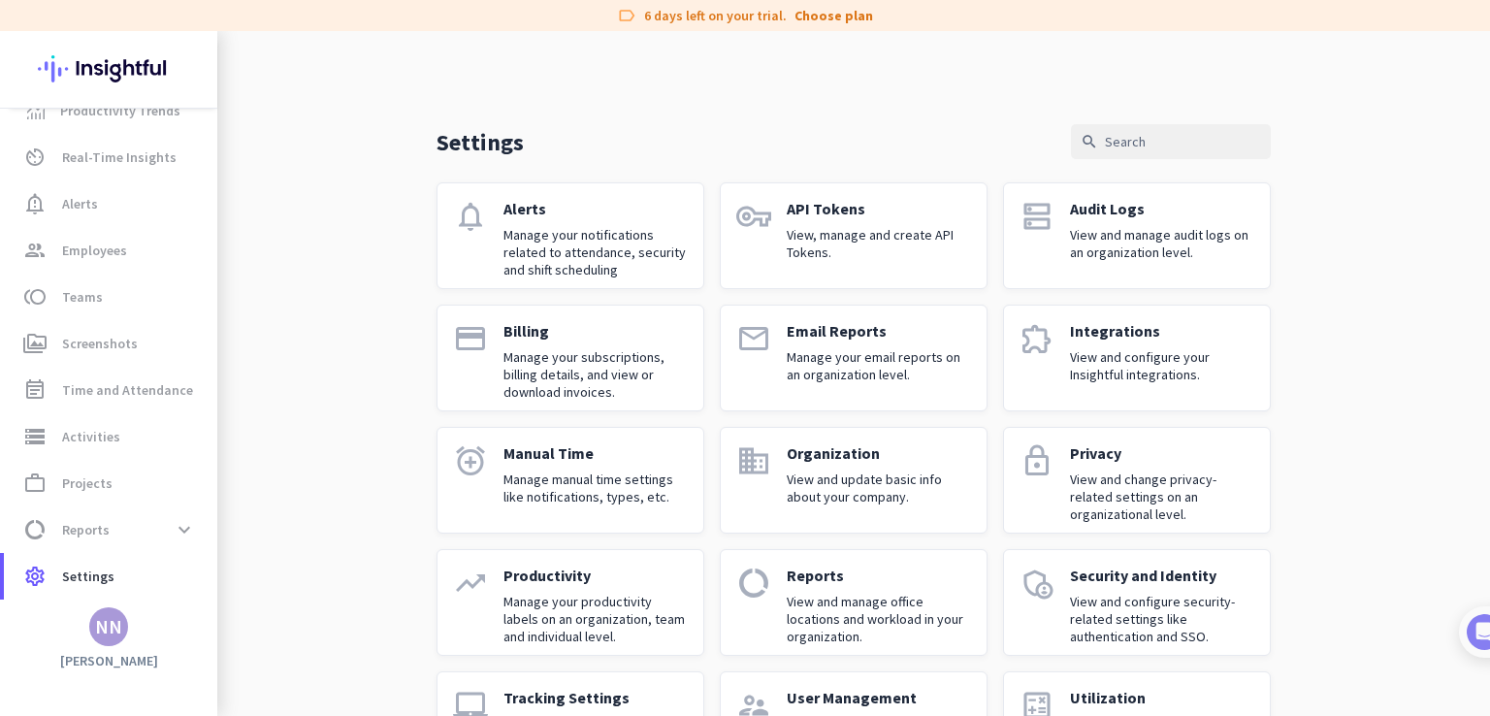
click at [437, 319] on link "payment Billing Manage your subscriptions, billing details, and view or downloa…" at bounding box center [571, 358] width 268 height 107
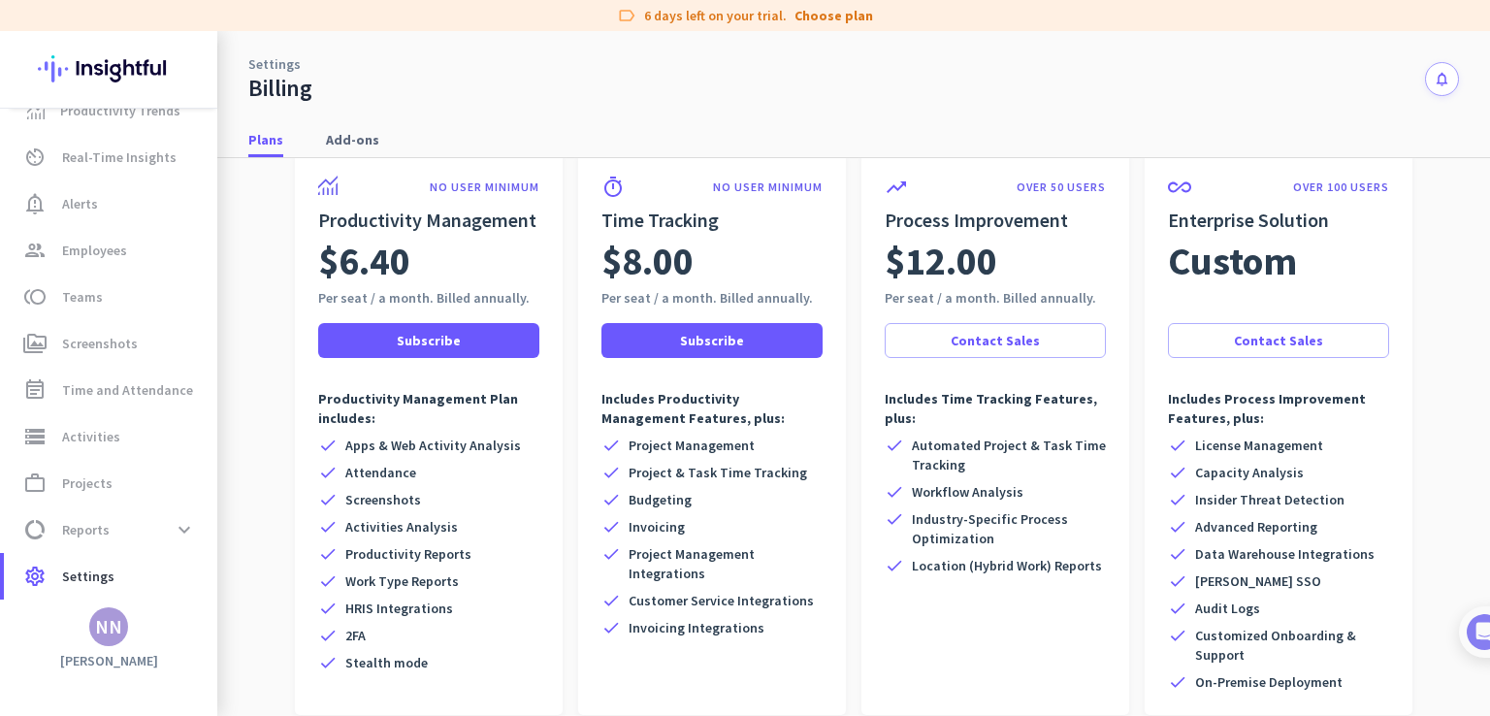
scroll to position [99, 0]
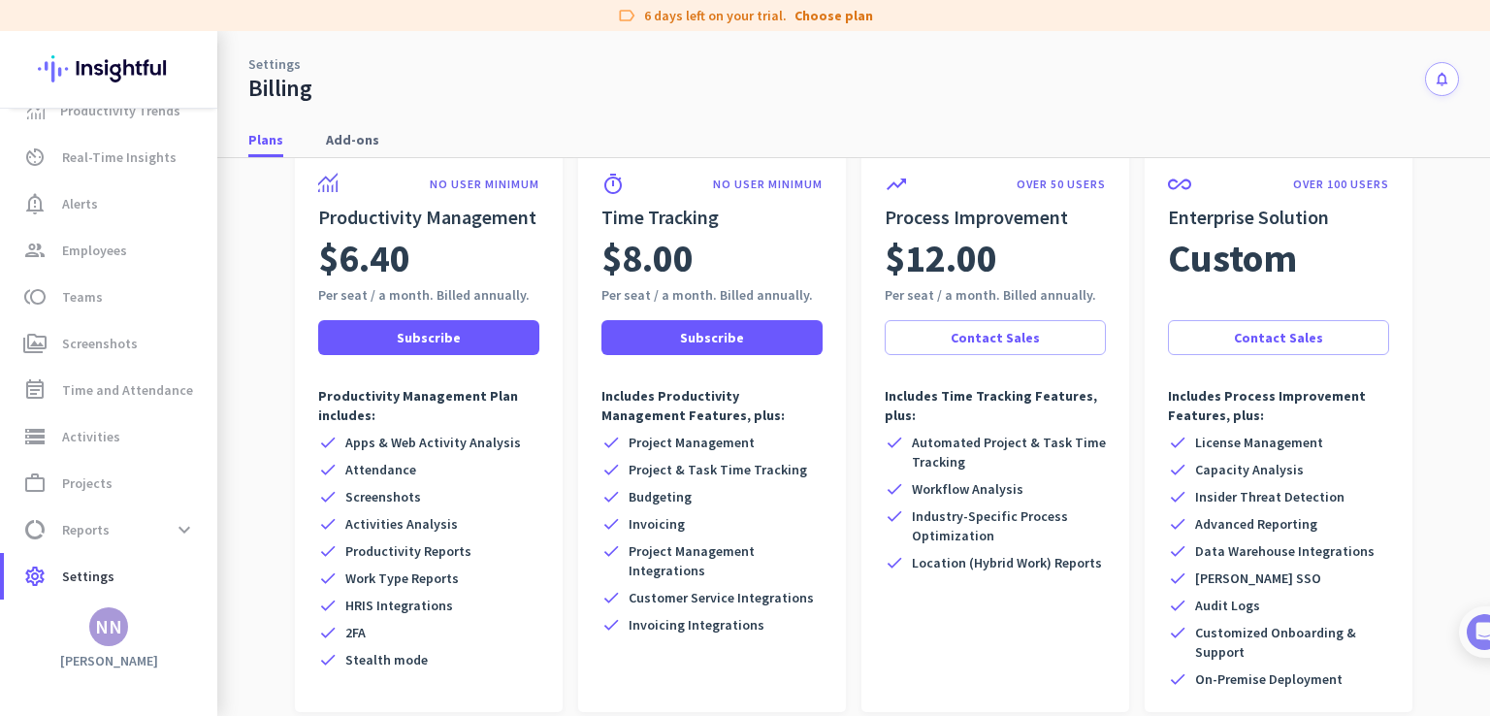
click at [279, 59] on link "Settings" at bounding box center [274, 63] width 52 height 19
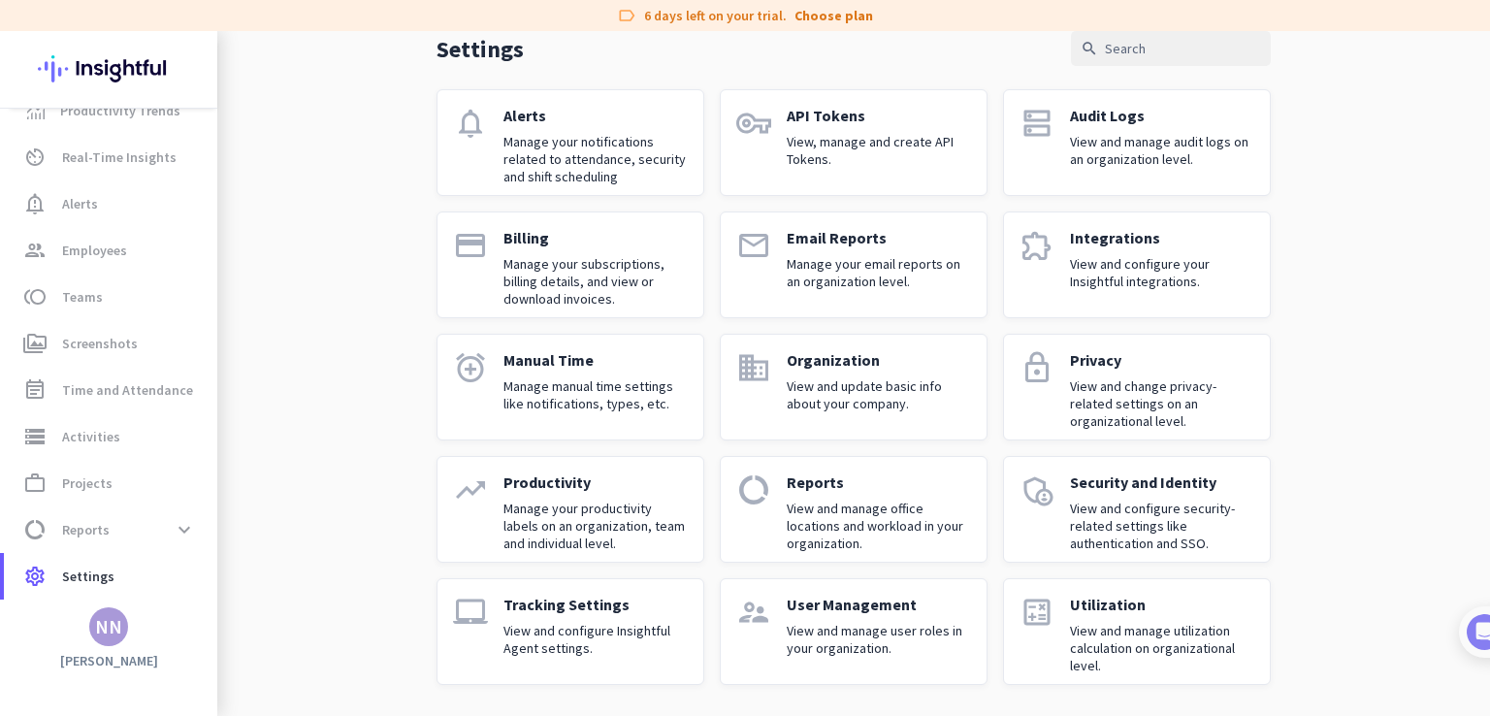
scroll to position [93, 0]
click at [814, 258] on p "Manage your email reports on an organization level." at bounding box center [879, 272] width 184 height 35
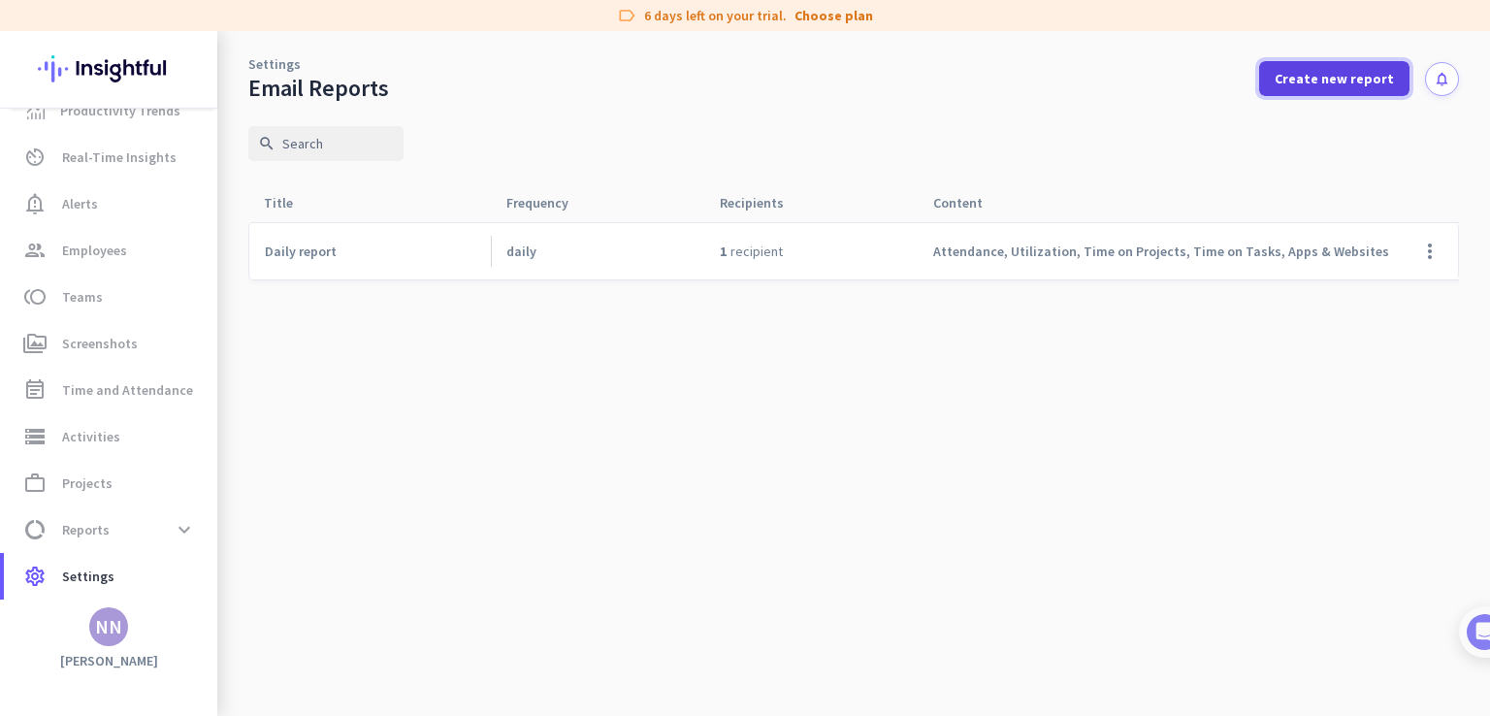
click at [1341, 92] on span at bounding box center [1334, 78] width 150 height 47
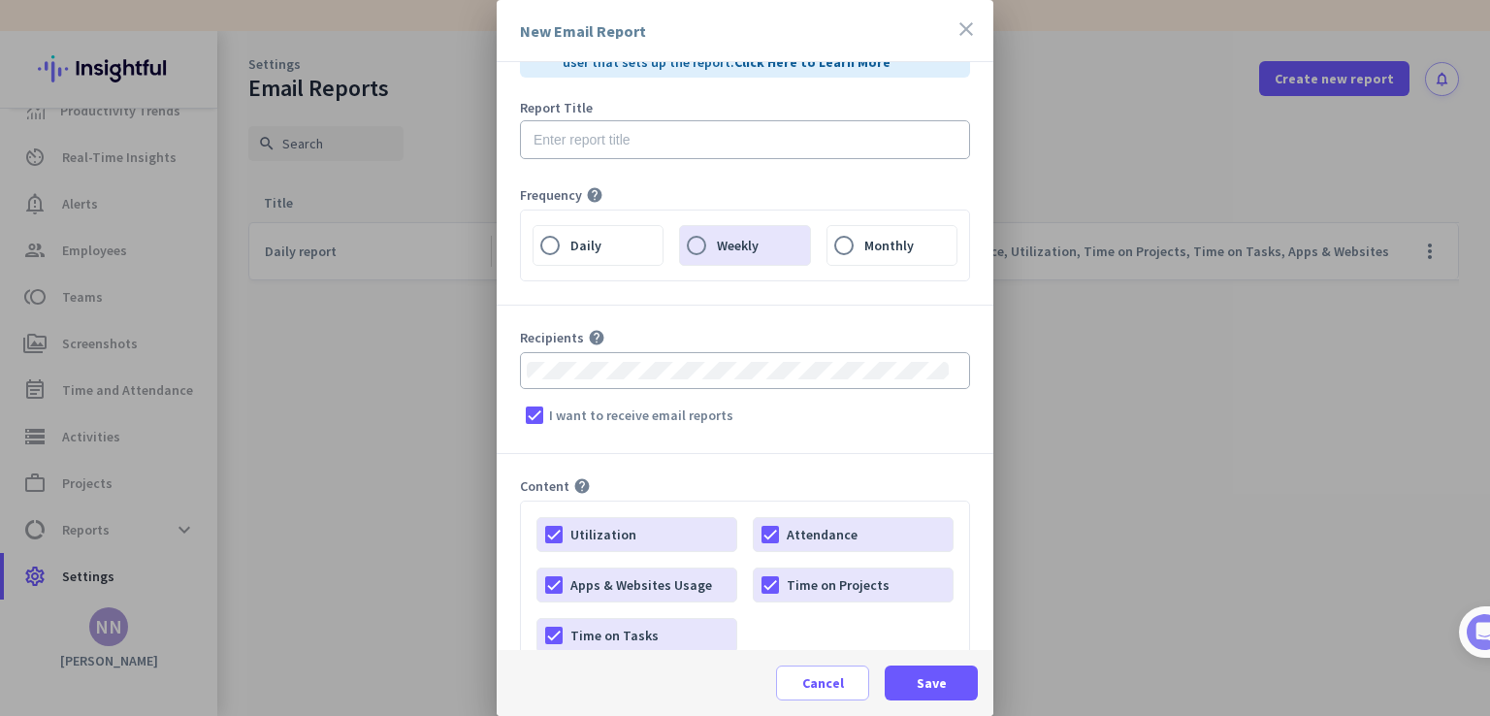
scroll to position [52, 0]
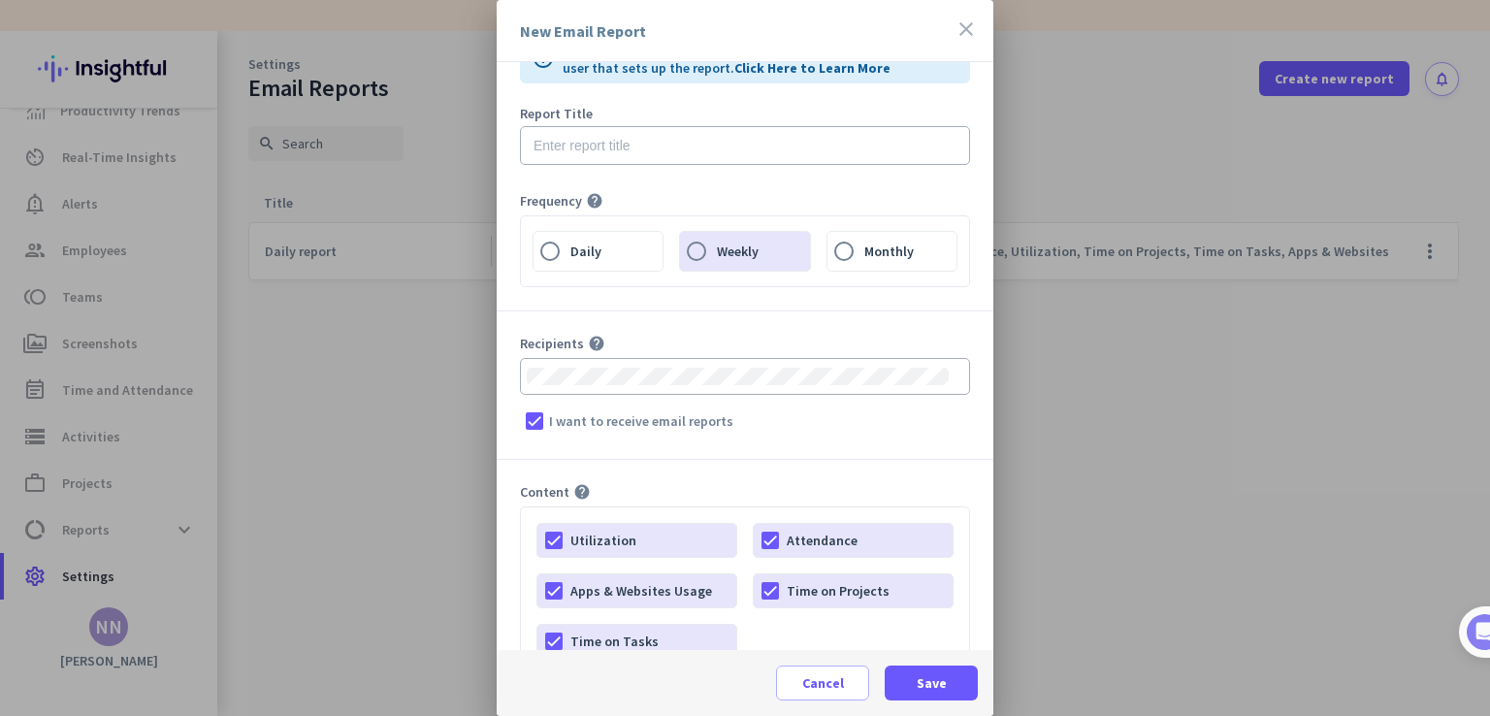
click at [966, 31] on icon "close" at bounding box center [966, 28] width 23 height 23
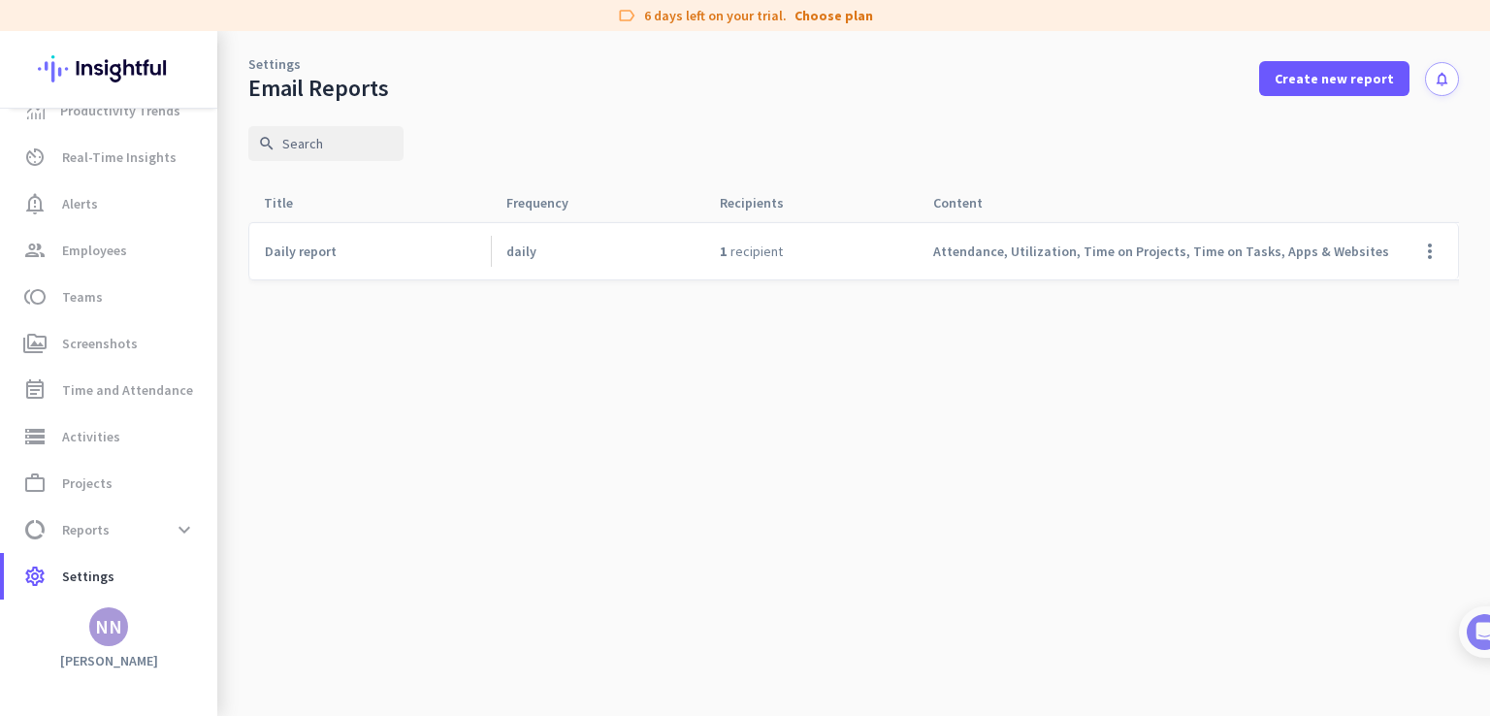
click at [260, 65] on link "Settings" at bounding box center [274, 63] width 52 height 19
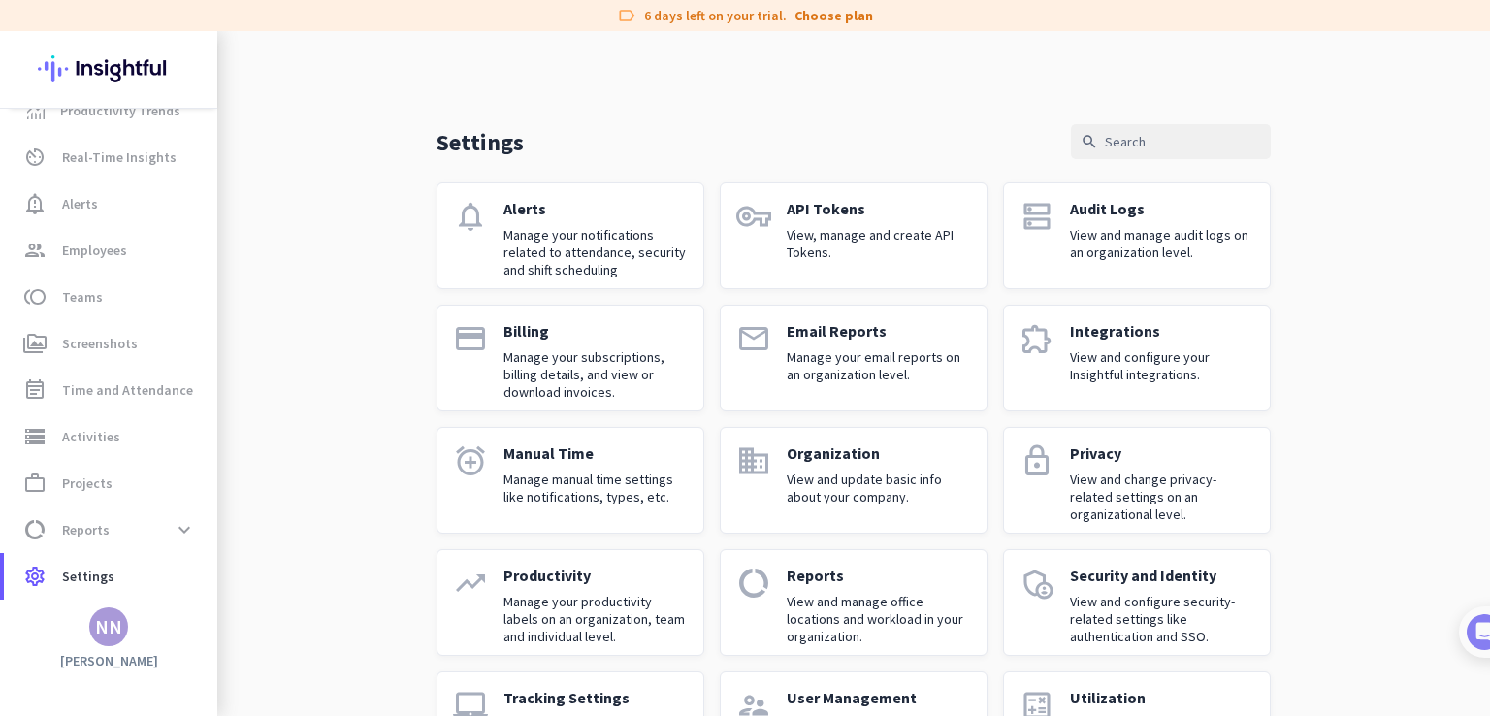
scroll to position [93, 0]
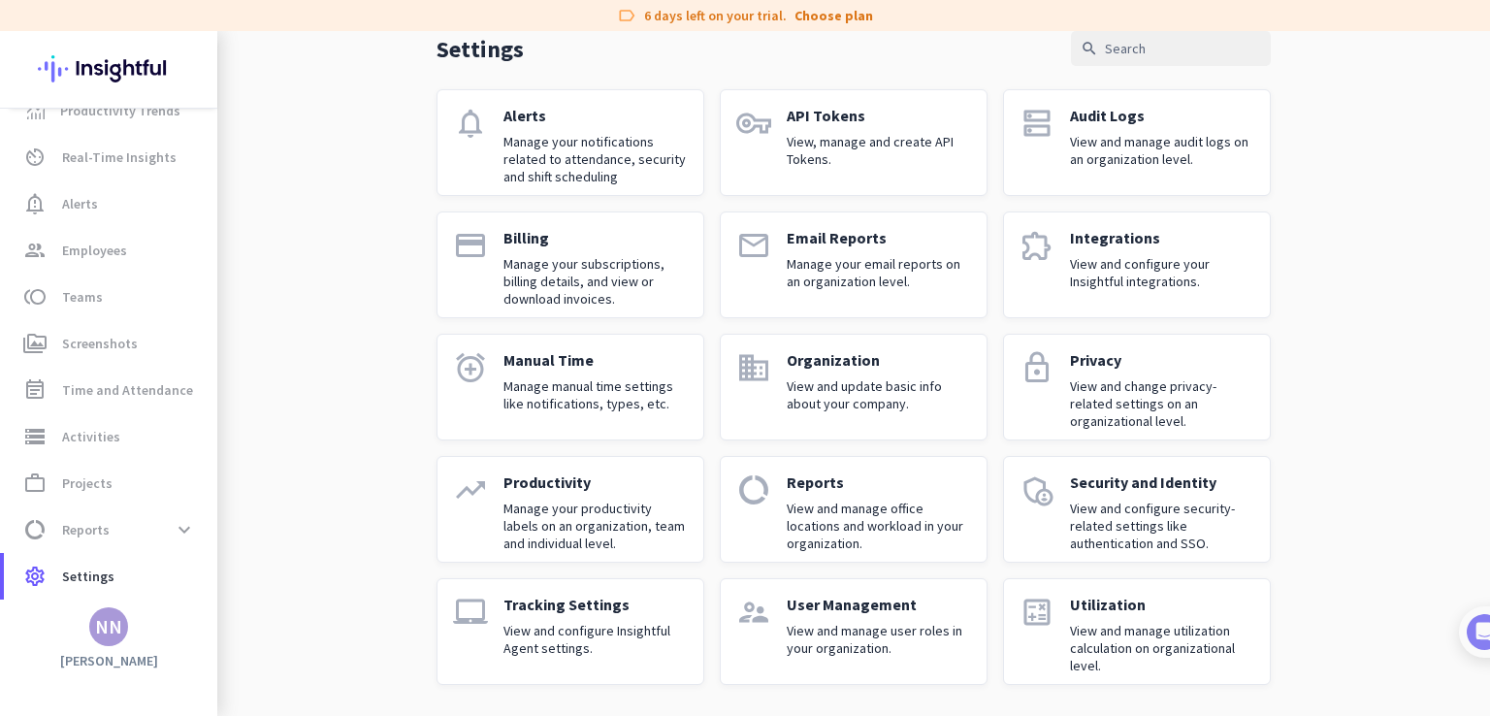
click at [1130, 280] on p "View and configure your Insightful integrations." at bounding box center [1162, 272] width 184 height 35
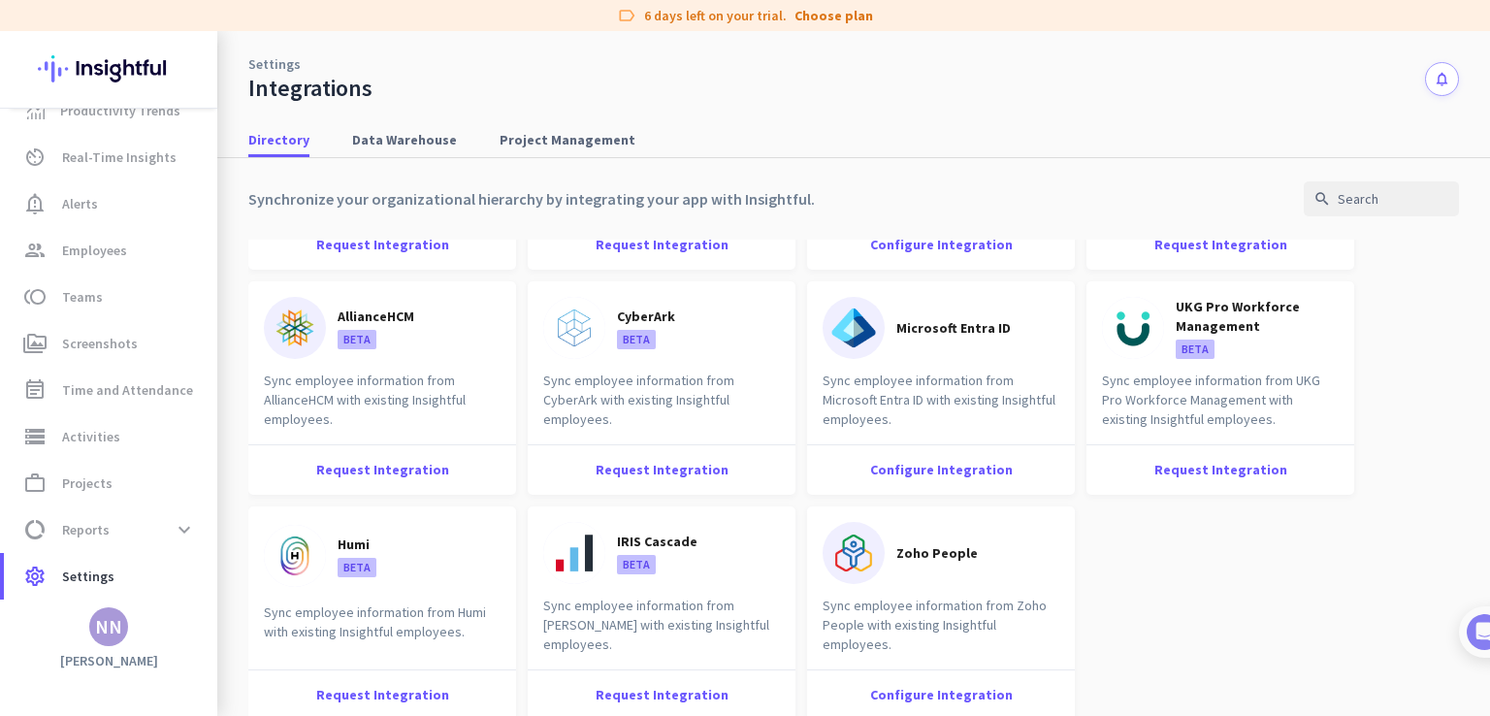
scroll to position [15, 0]
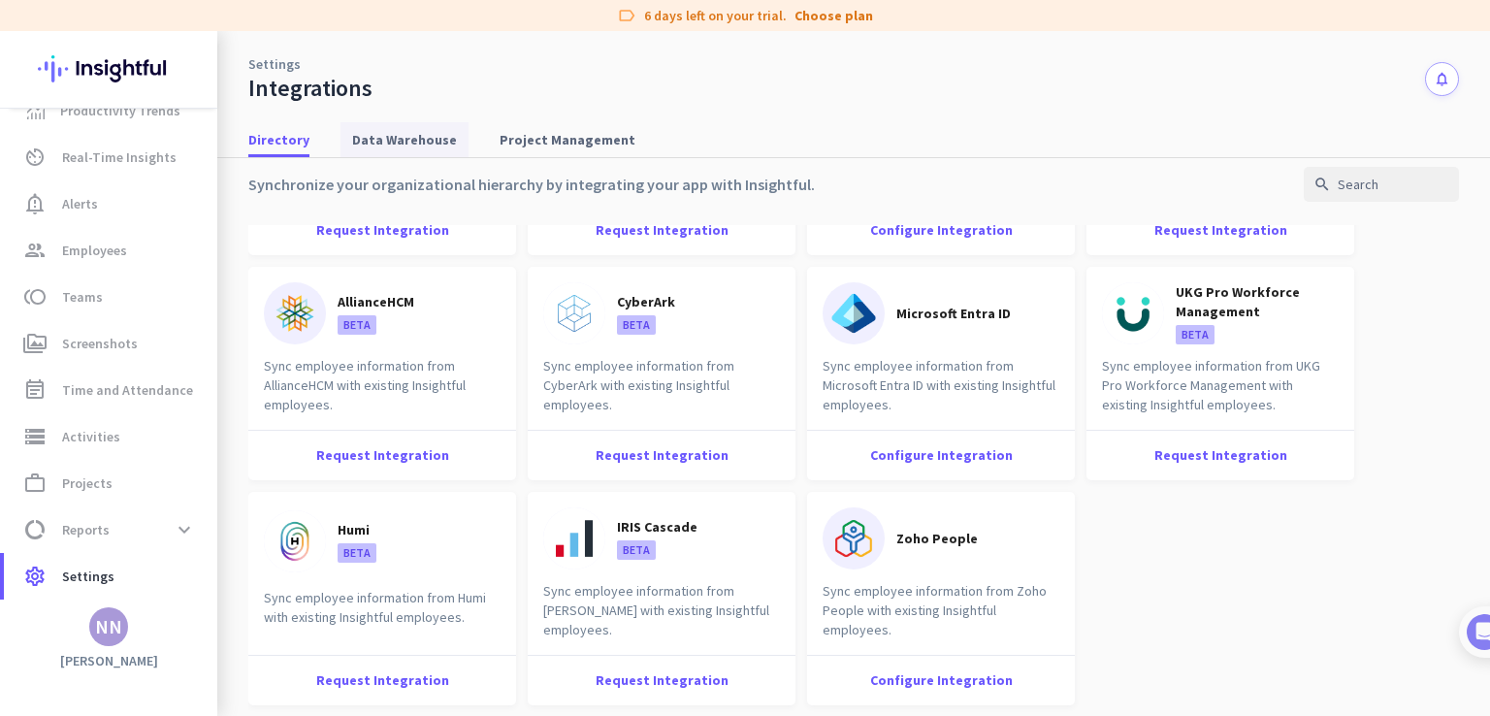
click at [435, 135] on span "Data Warehouse" at bounding box center [404, 139] width 105 height 19
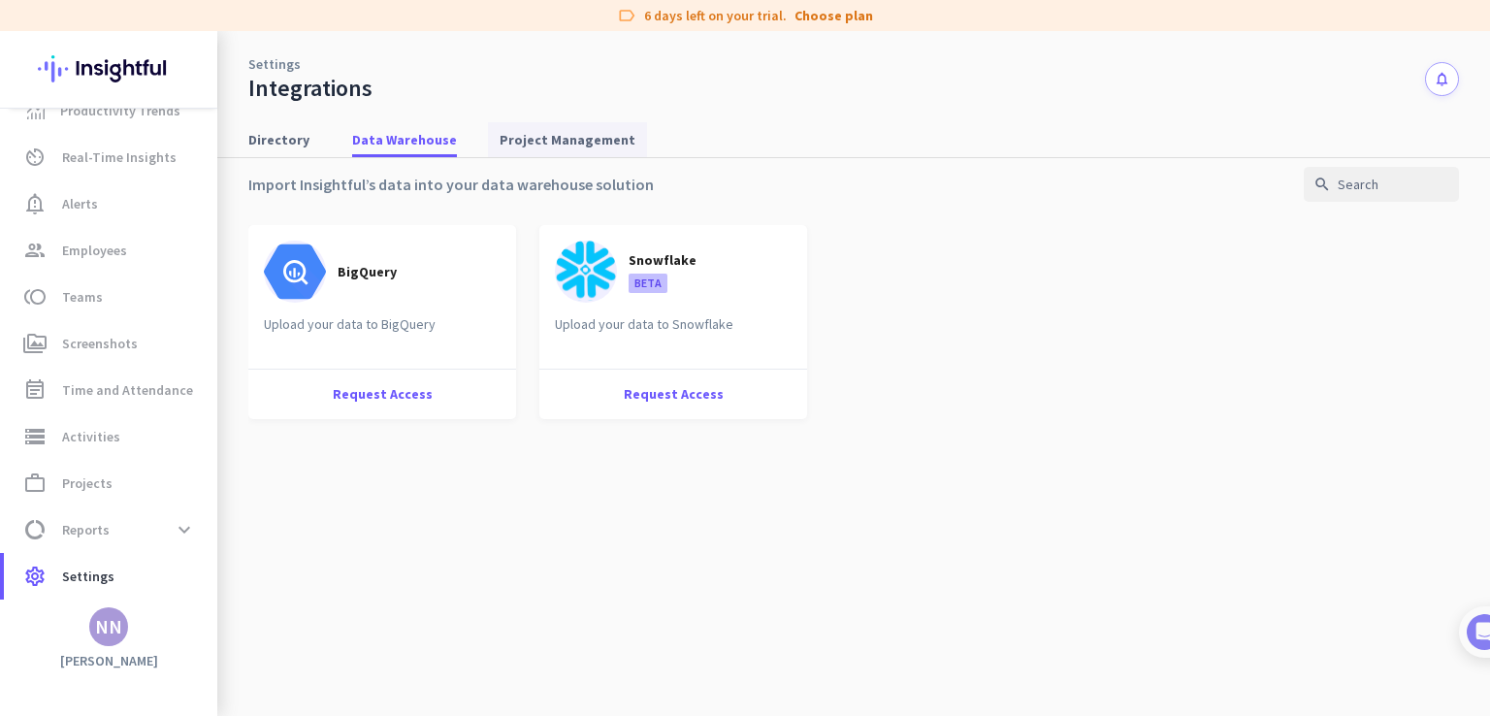
click at [587, 134] on span "Project Management" at bounding box center [568, 139] width 136 height 19
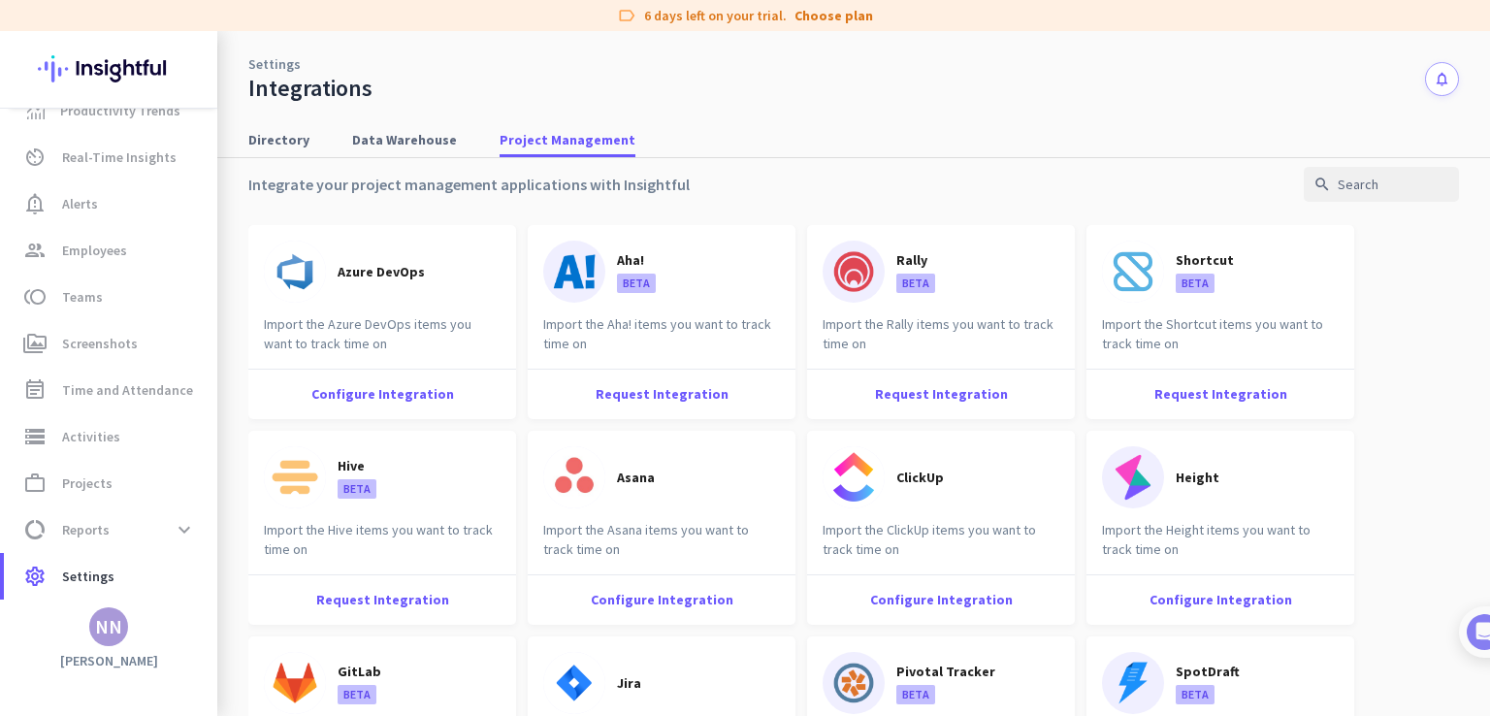
click at [796, 358] on div "Azure DevOps Import the Azure DevOps items you want to track time on Configure …" at bounding box center [853, 470] width 1211 height 491
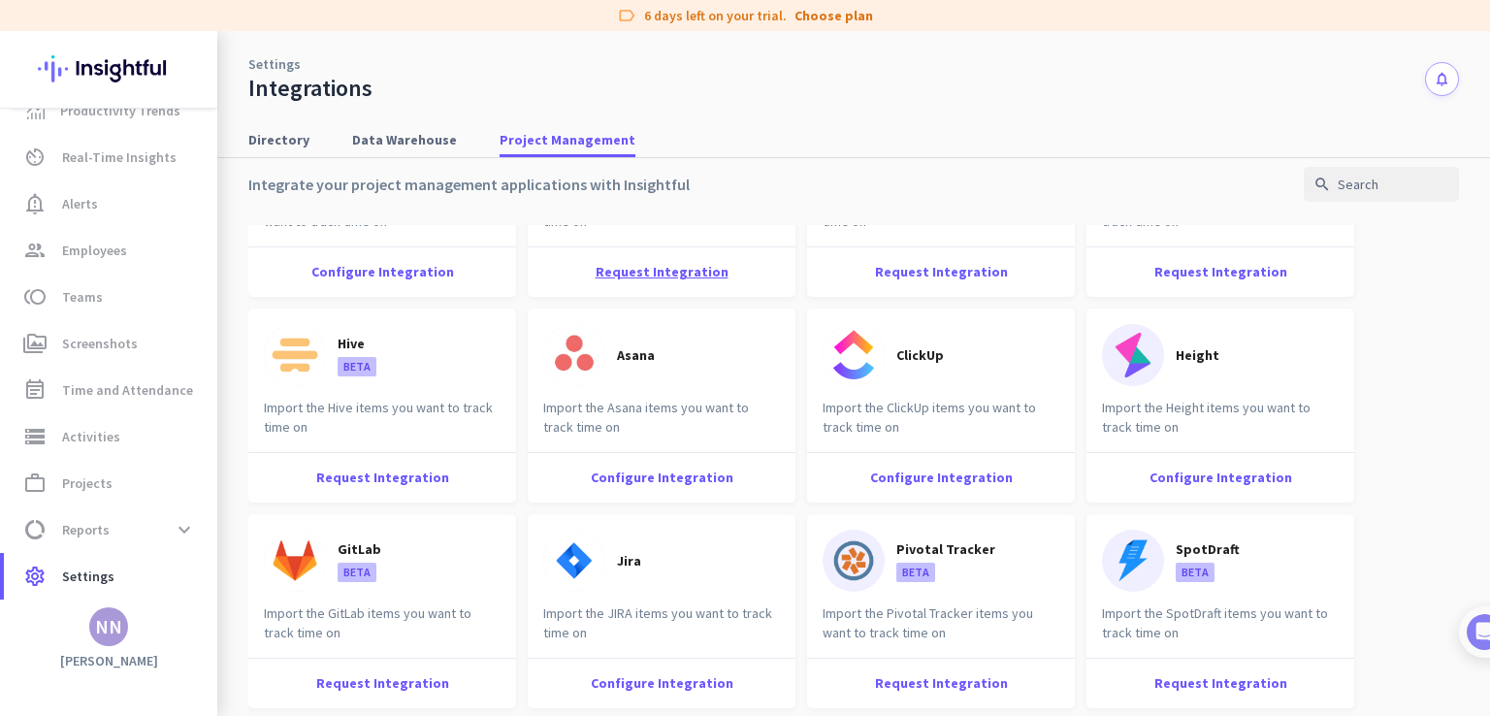
scroll to position [116, 0]
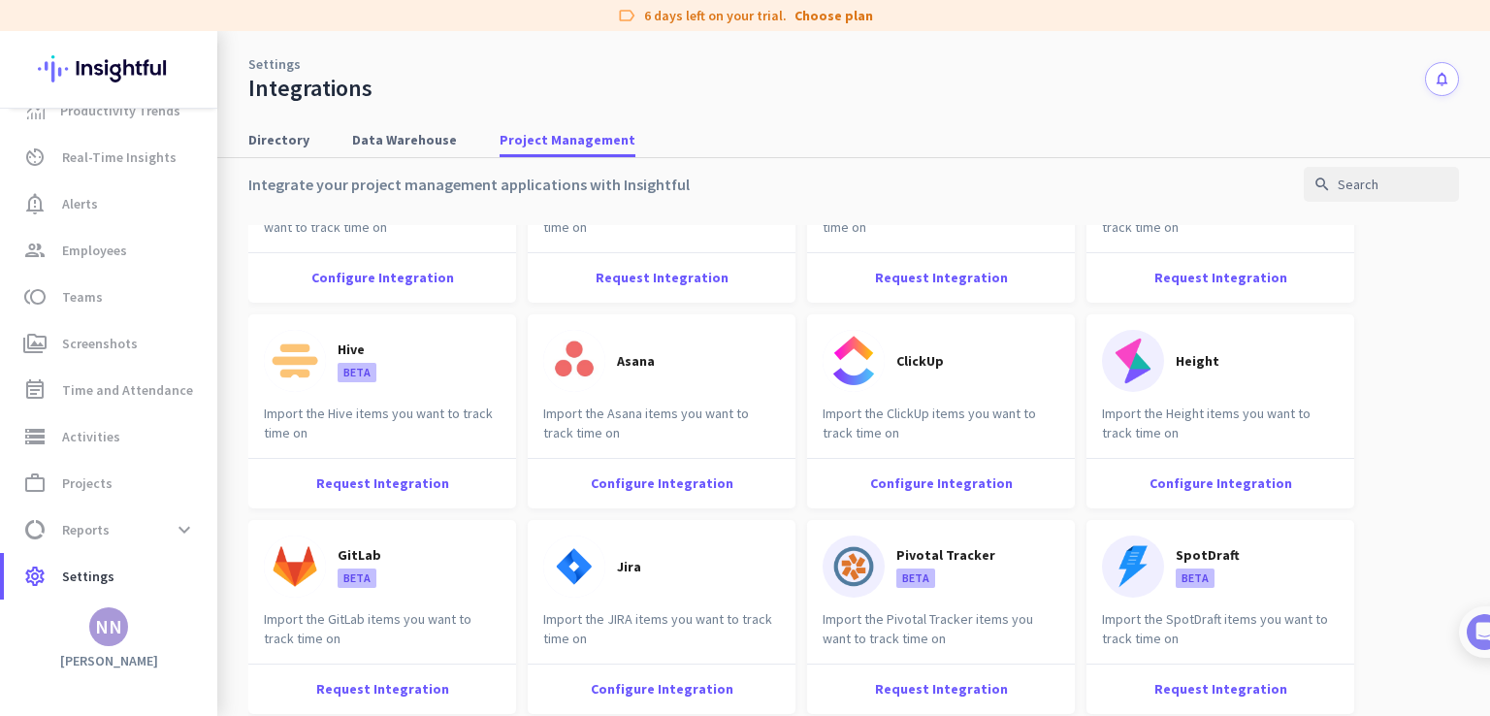
click at [269, 66] on link "Settings" at bounding box center [274, 63] width 52 height 19
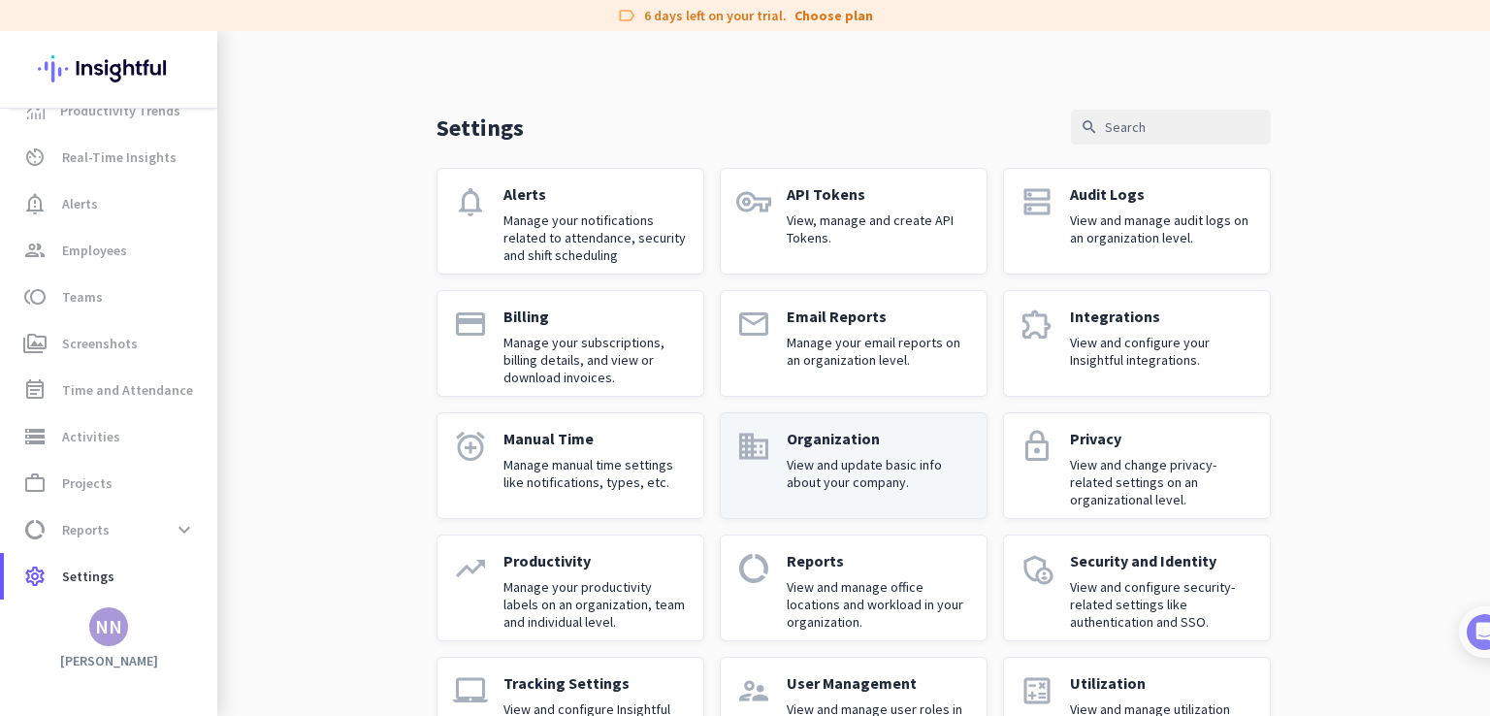
scroll to position [93, 0]
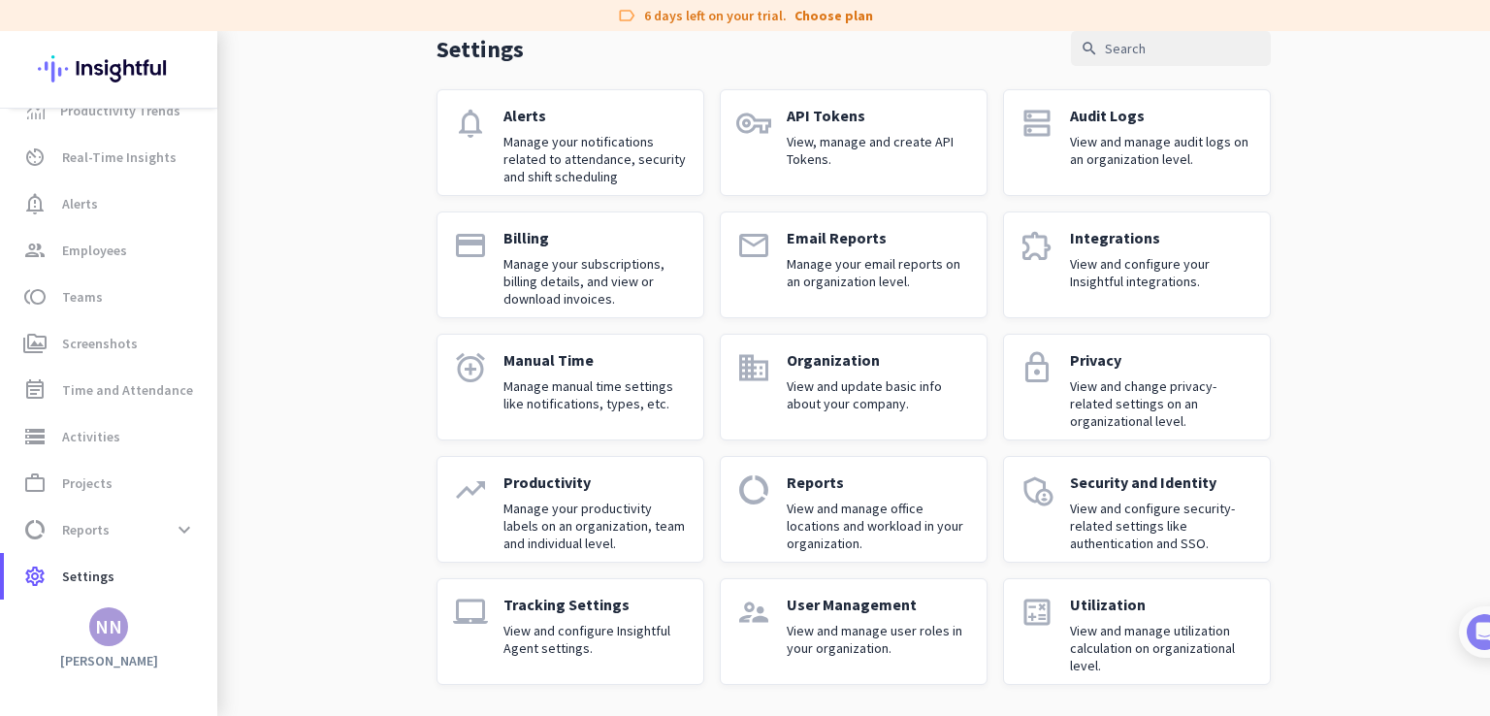
click at [574, 406] on p "Manage manual time settings like notifications, types, etc." at bounding box center [596, 394] width 184 height 35
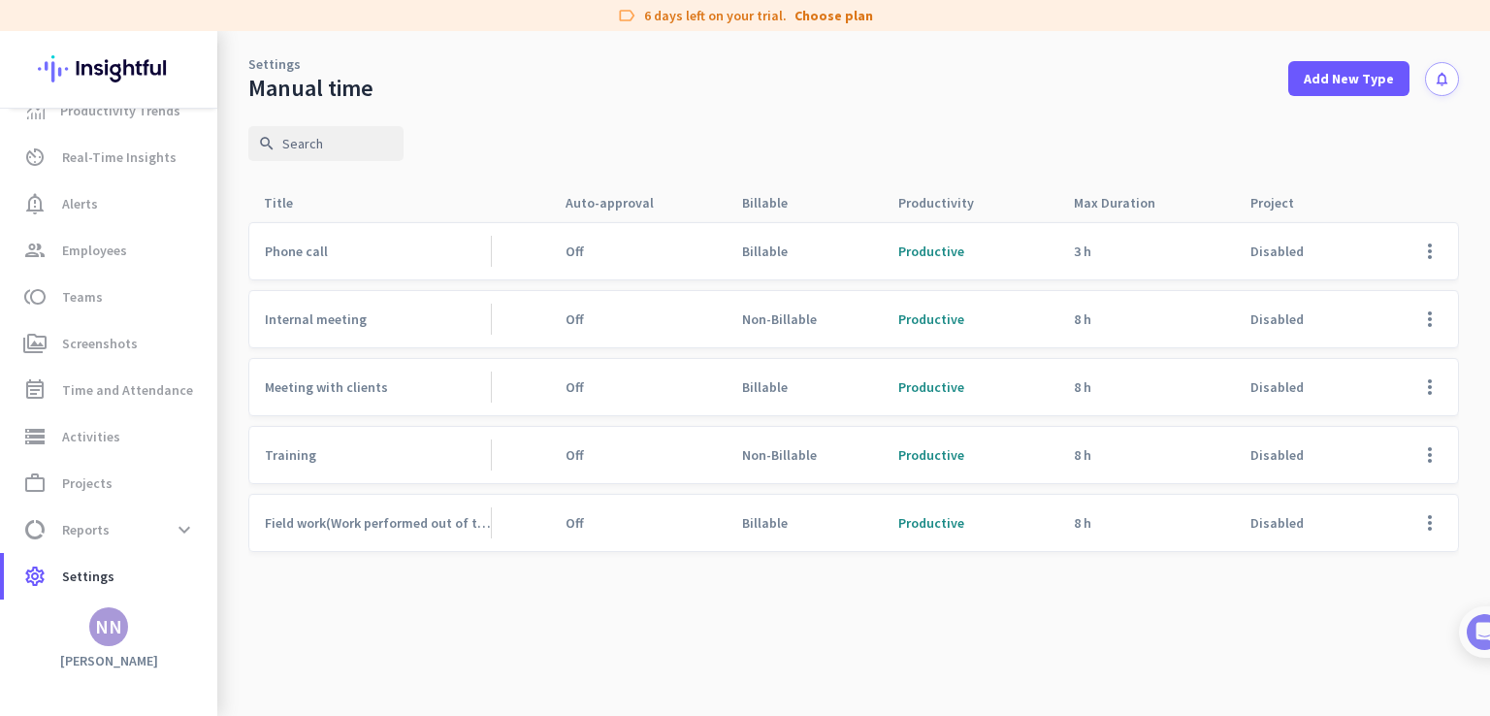
click at [755, 250] on span "Billable" at bounding box center [765, 251] width 46 height 17
click at [561, 266] on div "Off" at bounding box center [608, 251] width 116 height 56
click at [1264, 238] on div "Disabled" at bounding box center [1283, 251] width 97 height 56
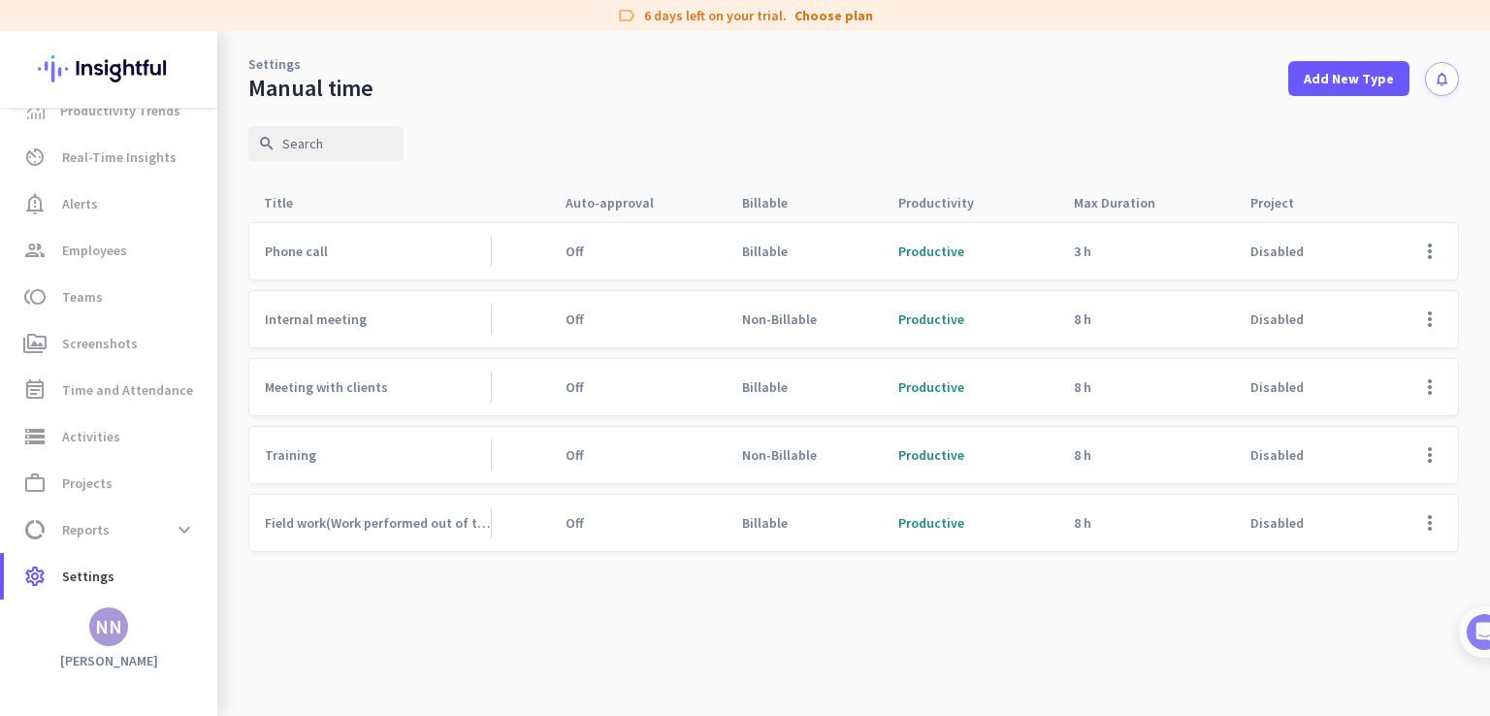
click at [1264, 238] on div "Disabled" at bounding box center [1283, 251] width 97 height 56
click at [1428, 245] on span at bounding box center [1430, 251] width 47 height 47
click at [1369, 284] on span "Edit" at bounding box center [1391, 291] width 93 height 19
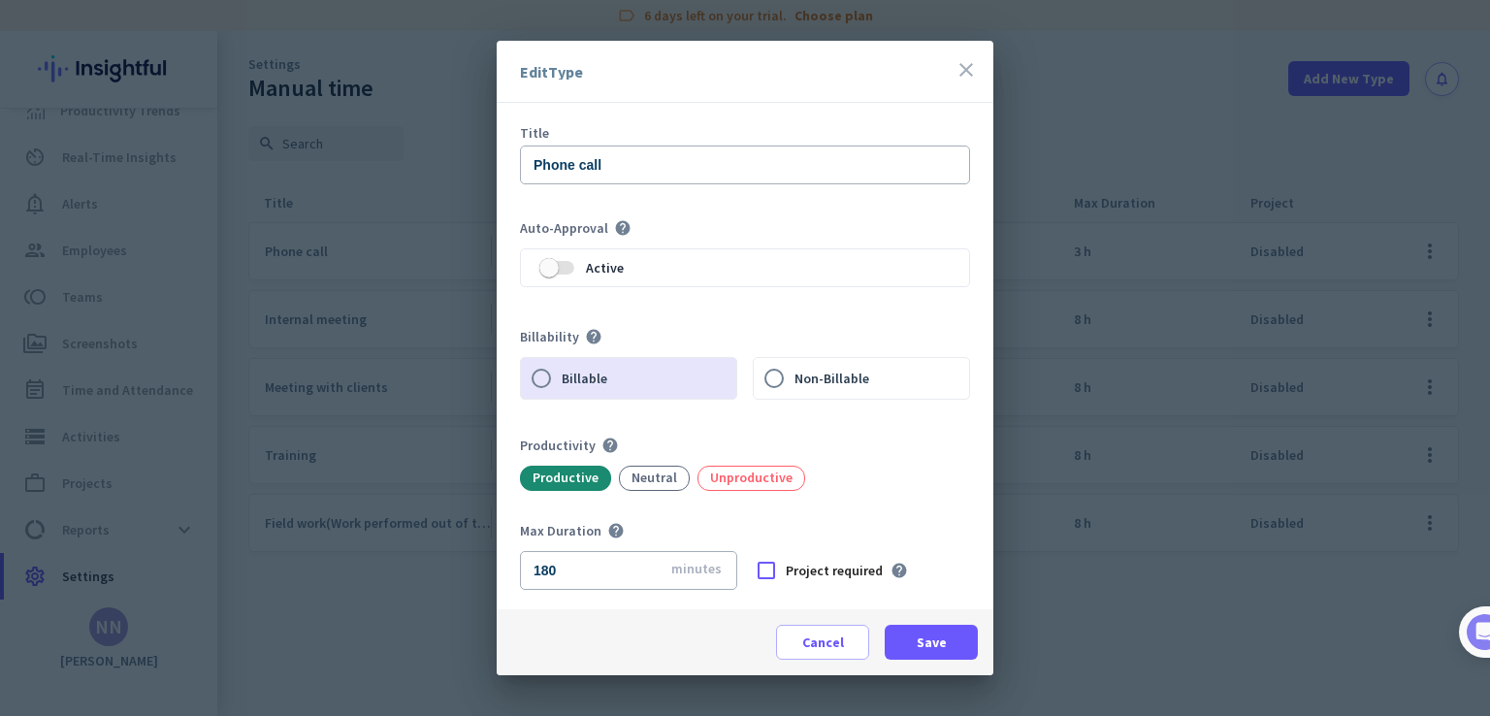
click at [958, 75] on icon "close" at bounding box center [966, 69] width 23 height 23
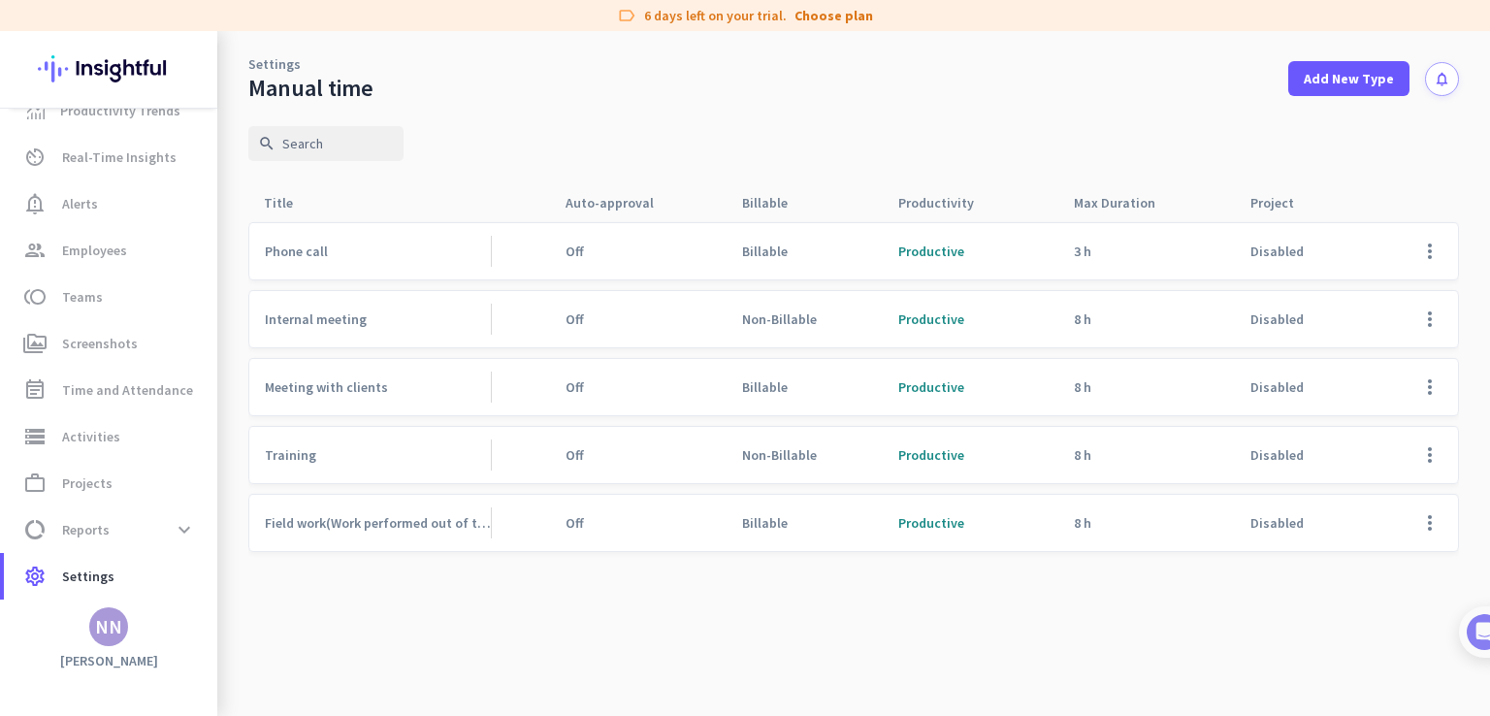
click at [277, 70] on link "Settings" at bounding box center [274, 63] width 52 height 19
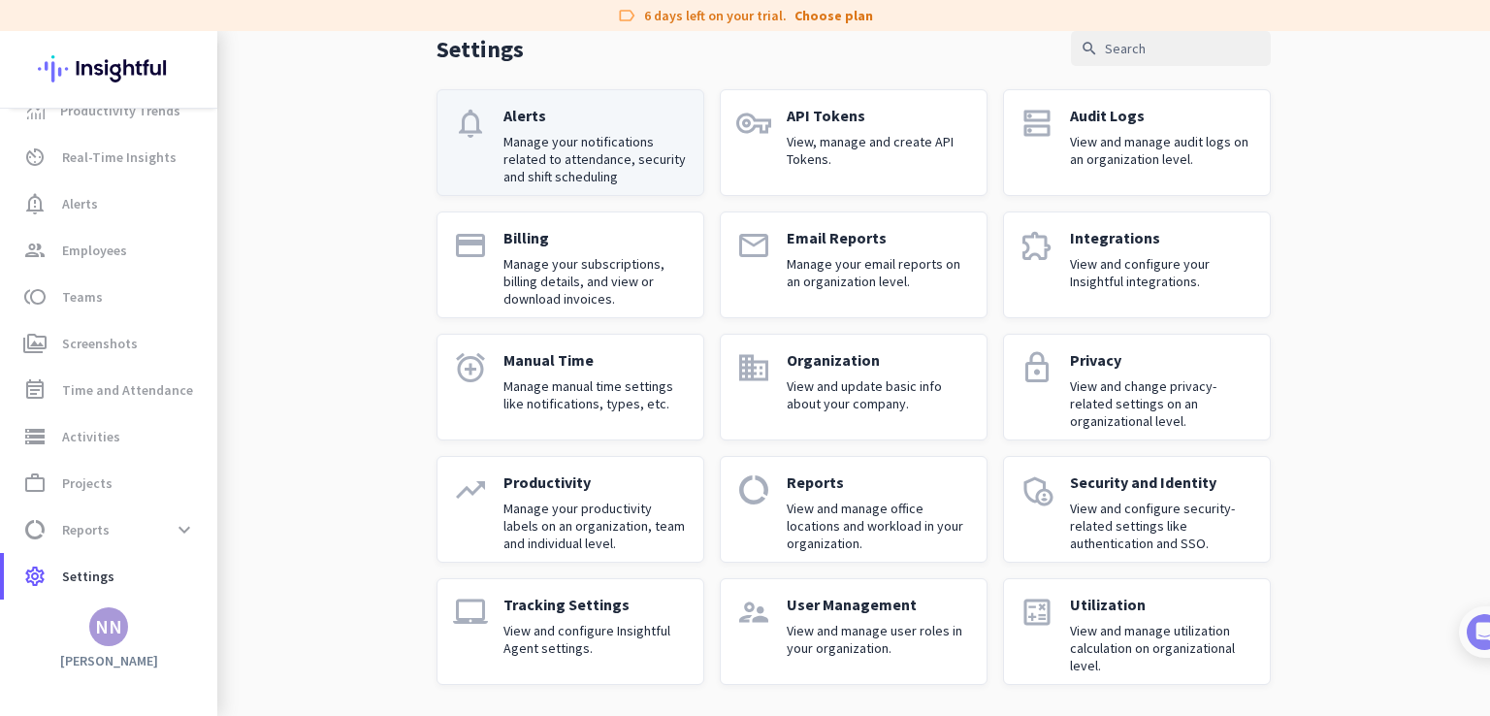
scroll to position [93, 0]
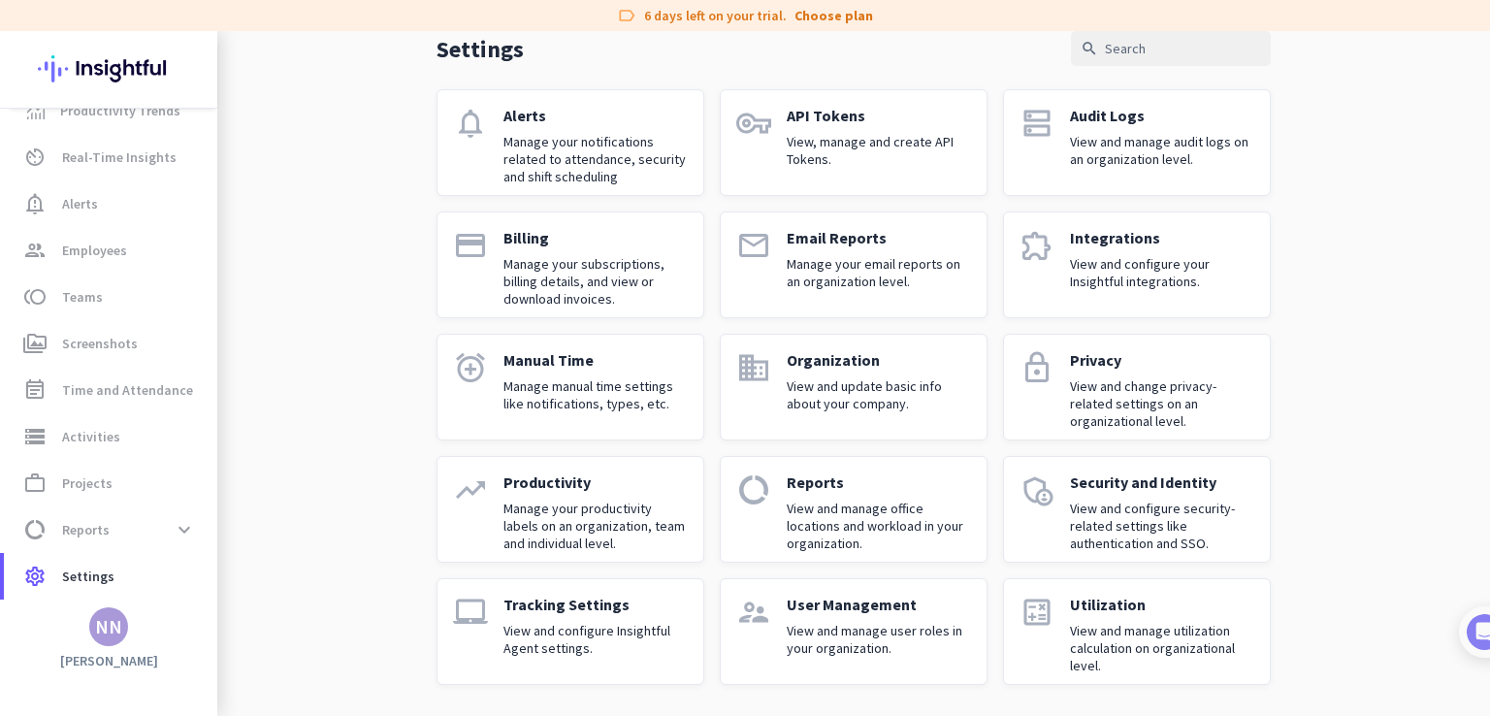
click at [851, 377] on p "View and update basic info about your company." at bounding box center [879, 394] width 184 height 35
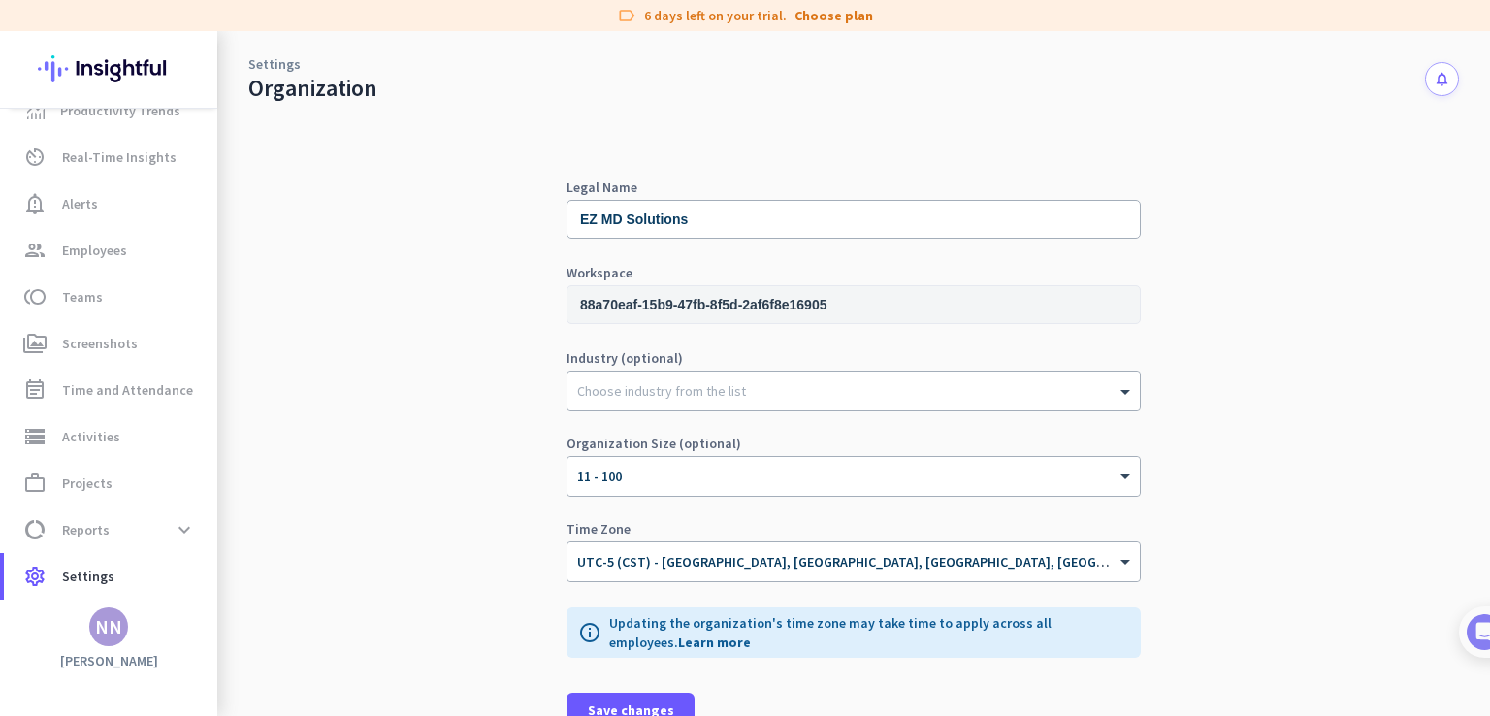
scroll to position [35, 0]
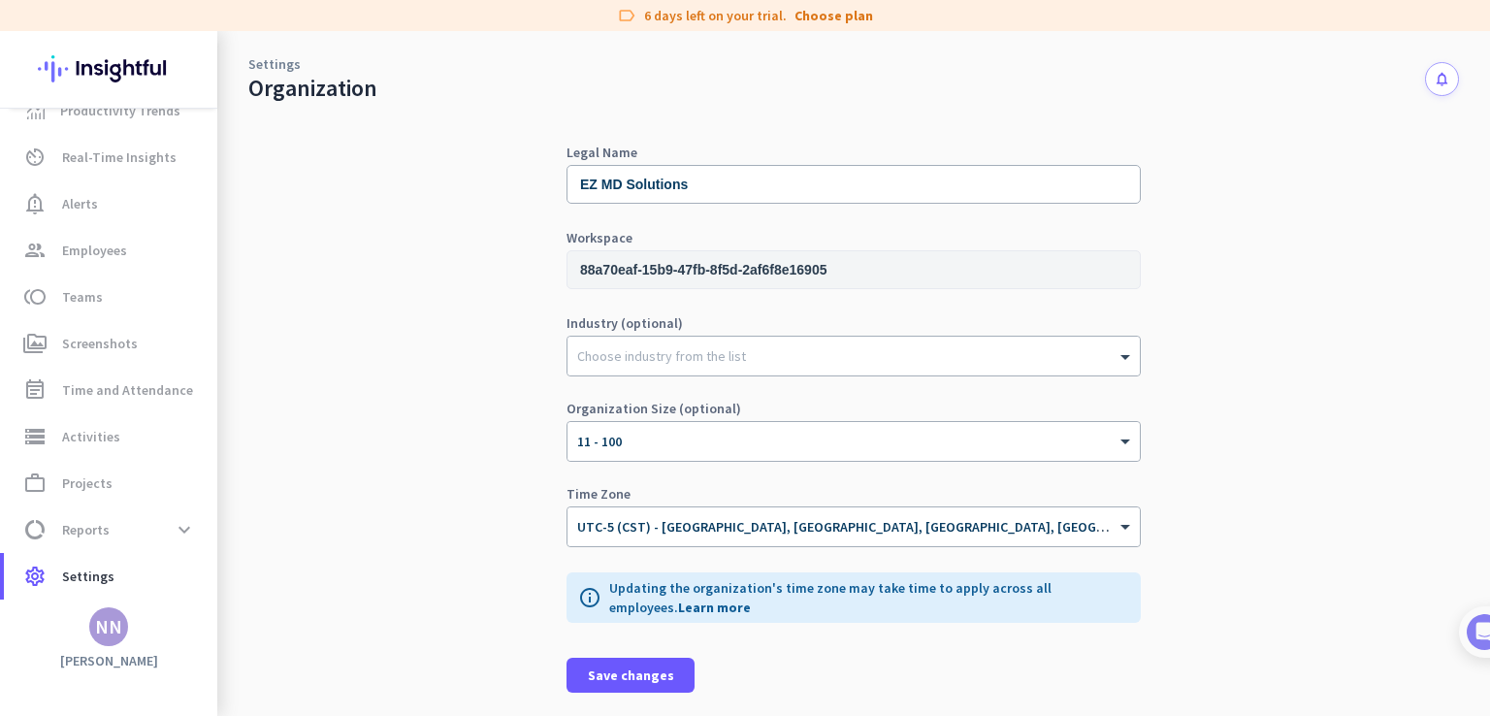
click at [273, 68] on link "Settings" at bounding box center [274, 63] width 52 height 19
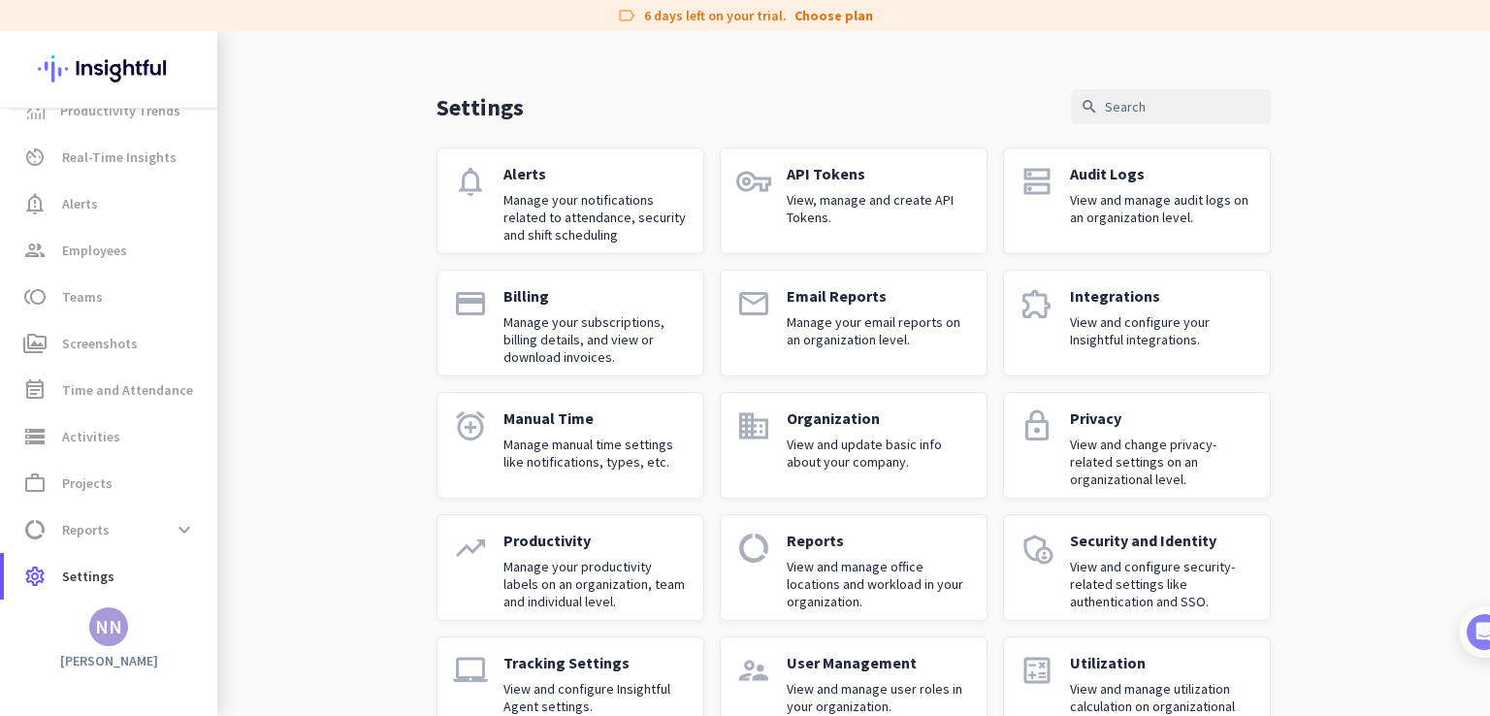
click at [1085, 429] on div "Privacy View and change privacy-related settings on an organizational level." at bounding box center [1162, 445] width 184 height 74
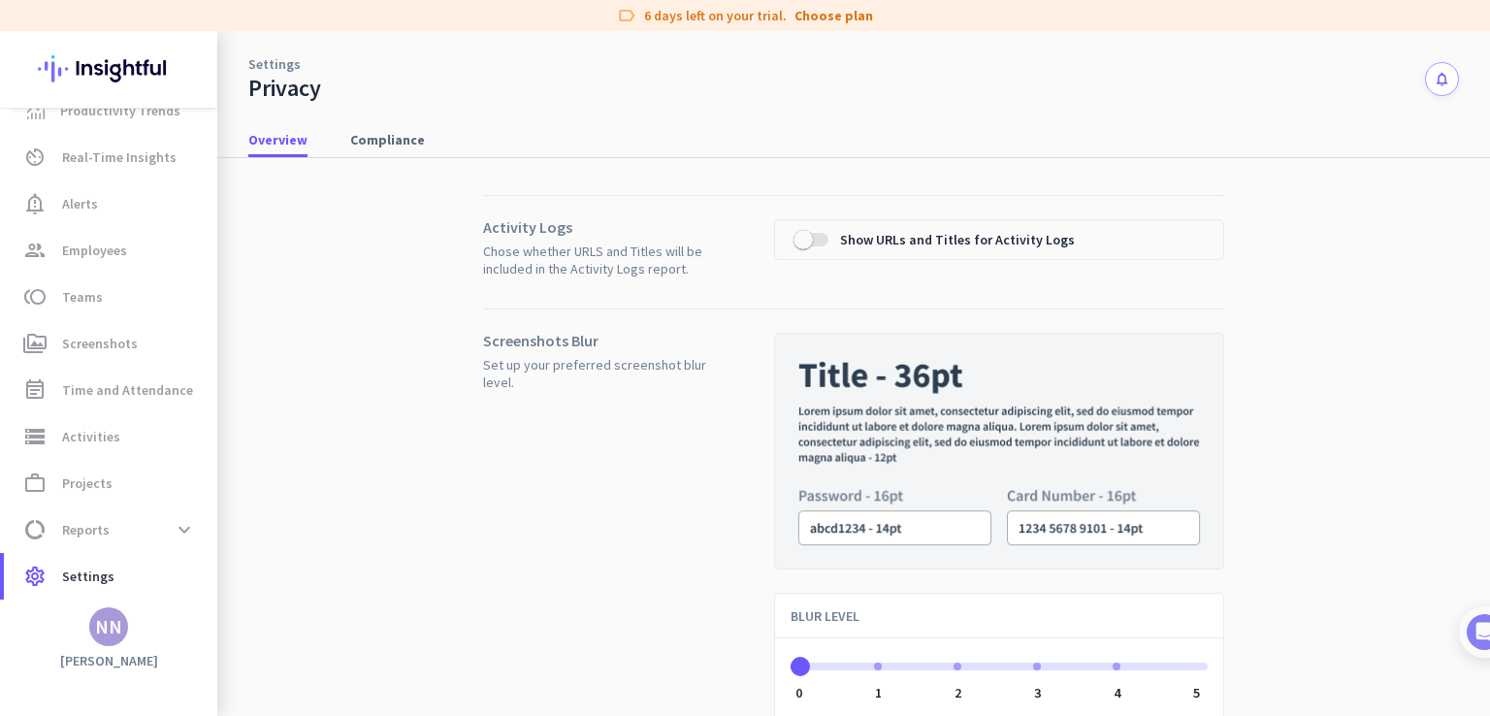
click at [285, 64] on link "Settings" at bounding box center [274, 63] width 52 height 19
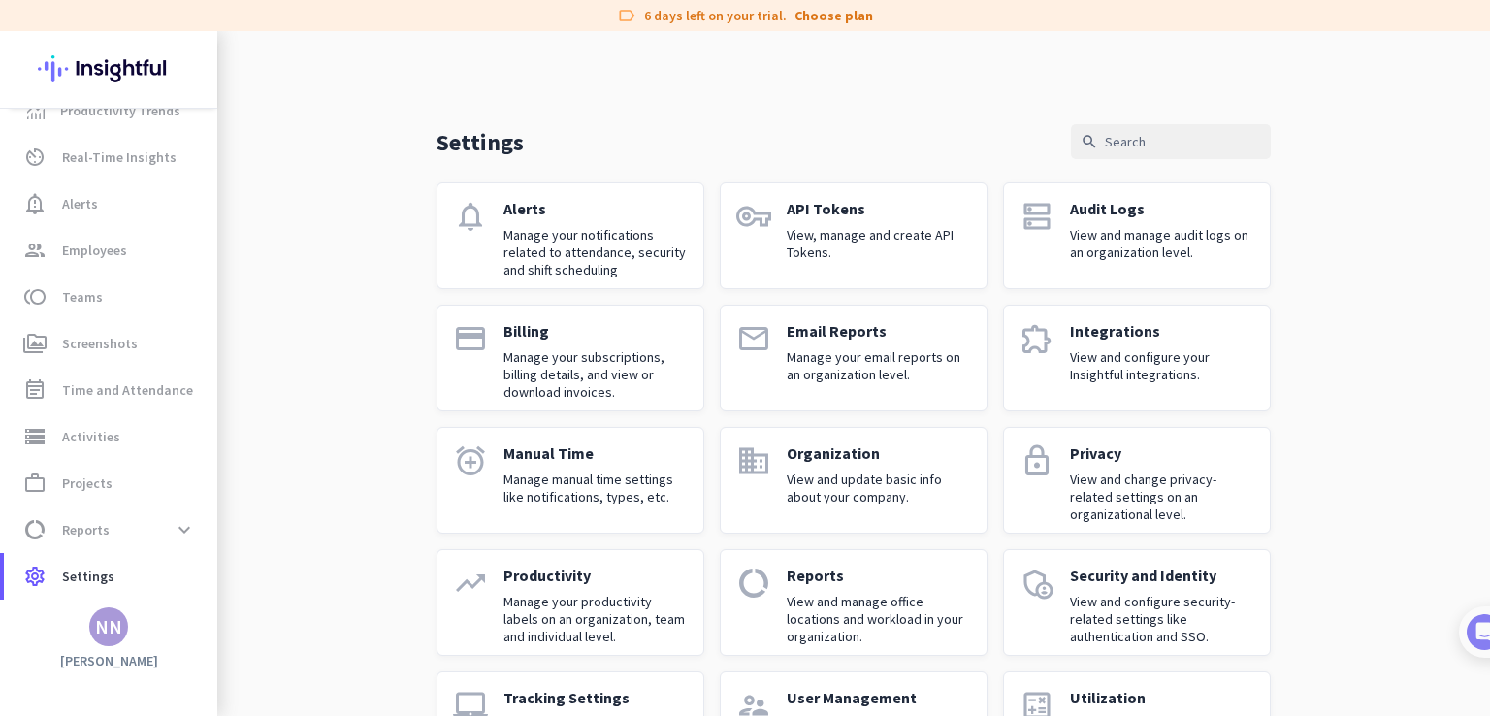
scroll to position [93, 0]
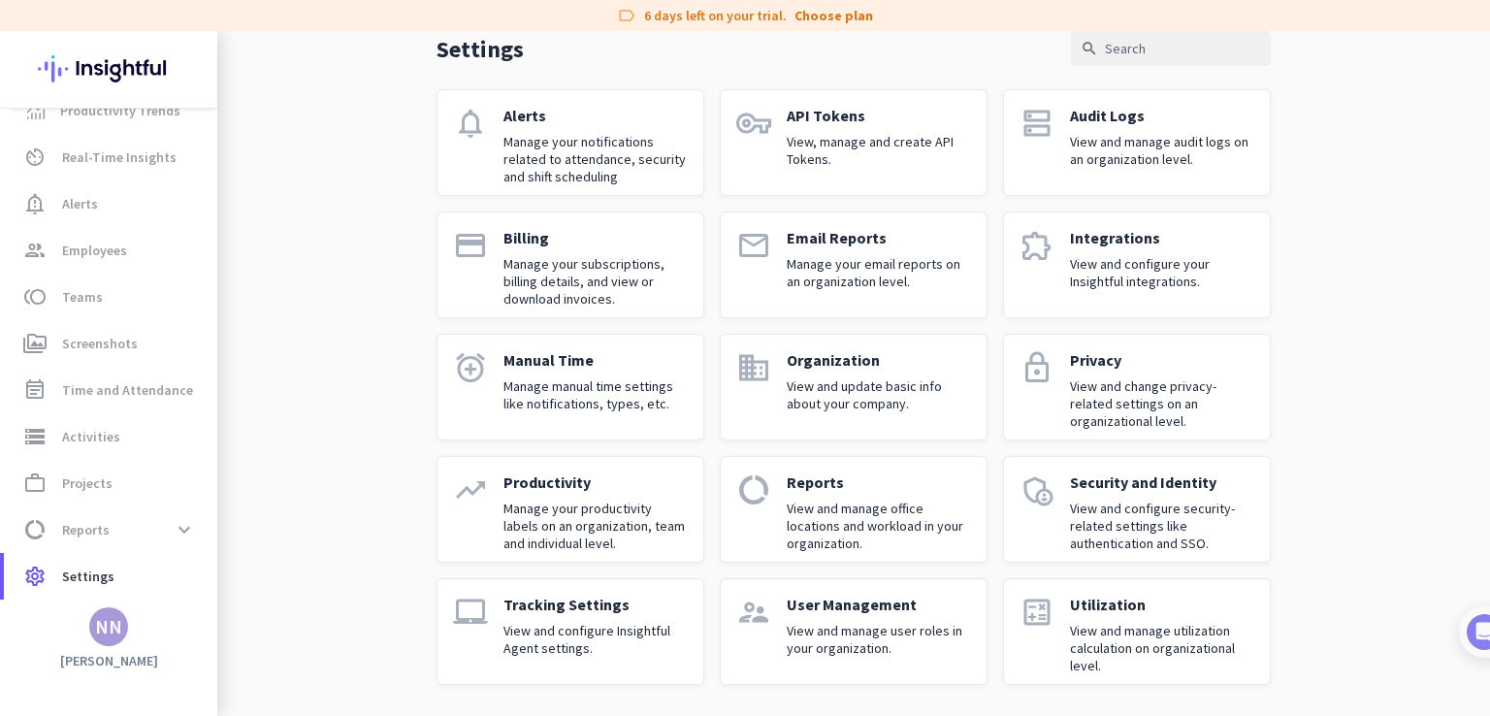
click at [622, 506] on p "Manage your productivity labels on an organization, team and individual level." at bounding box center [596, 526] width 184 height 52
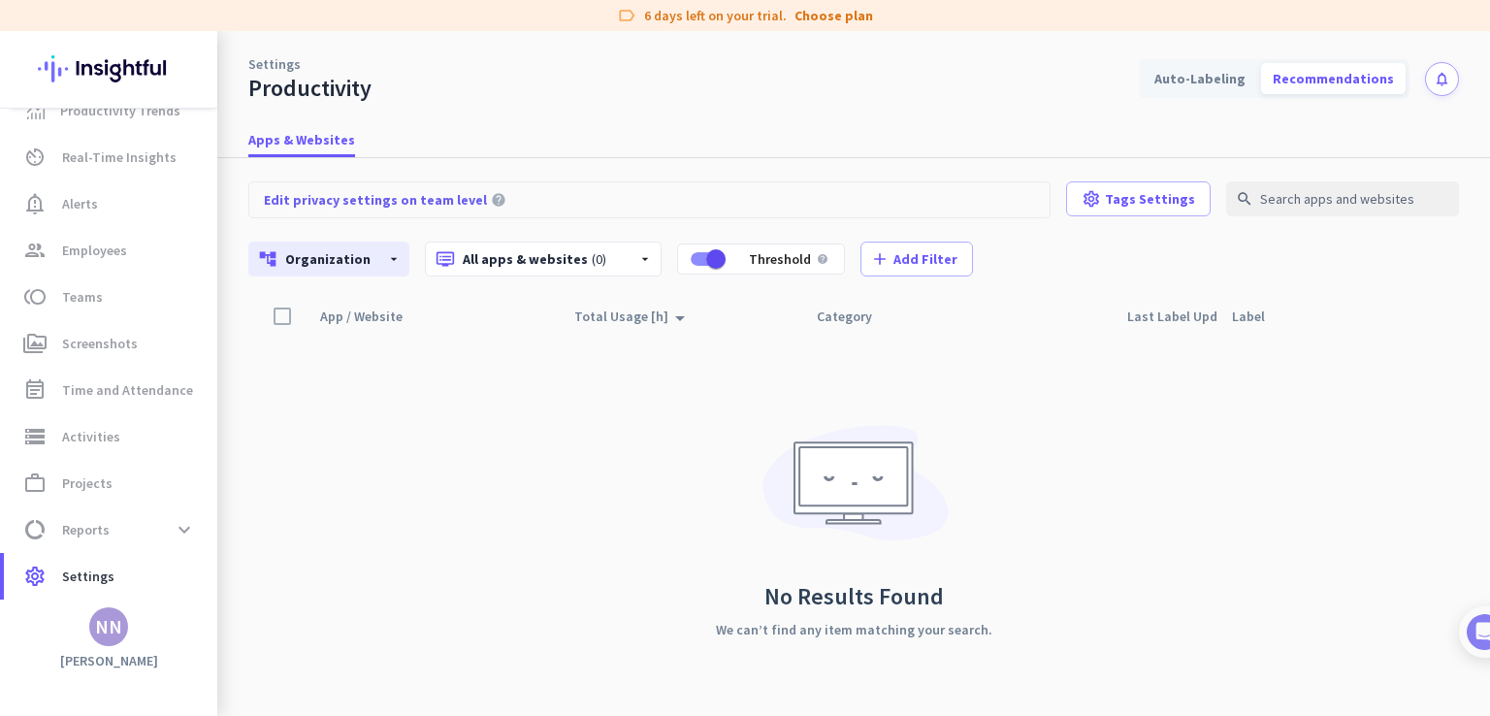
click at [277, 60] on link "Settings" at bounding box center [274, 63] width 52 height 19
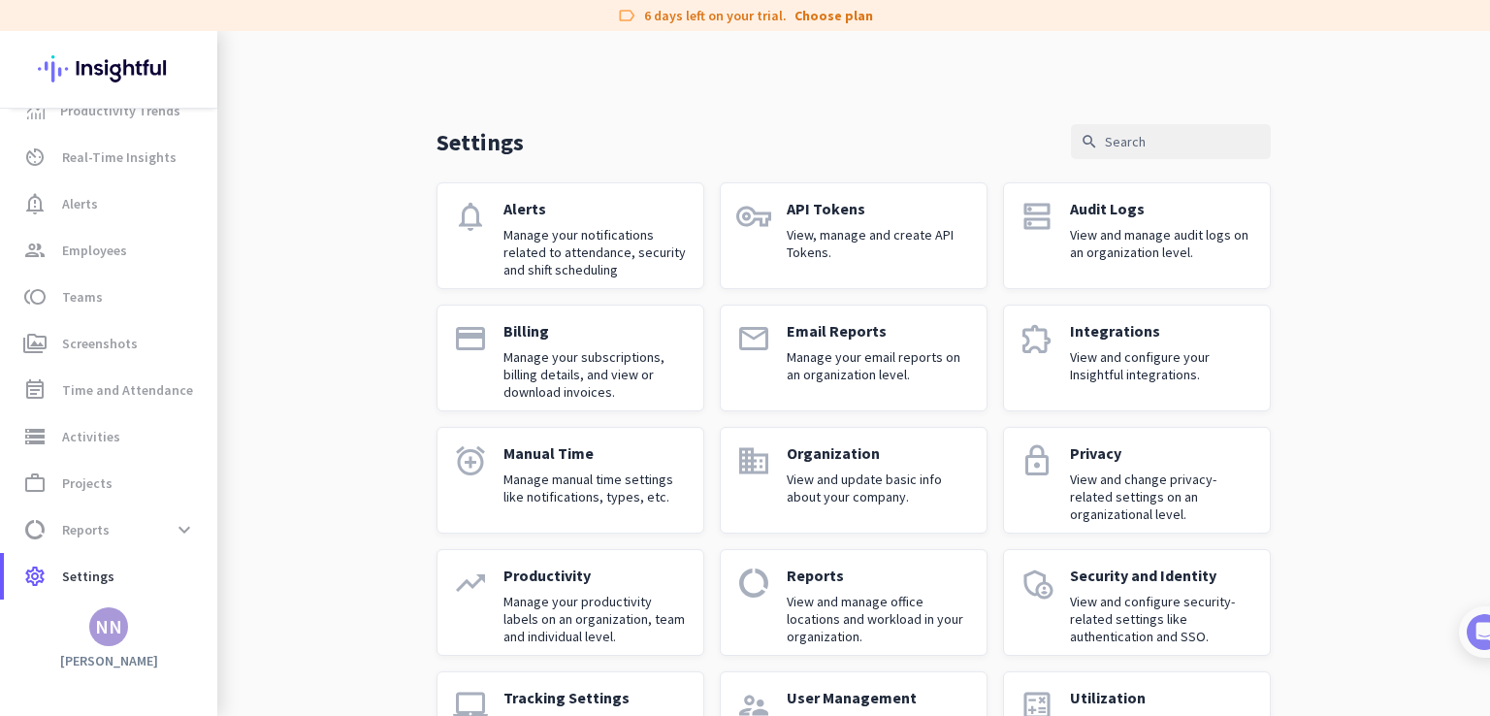
scroll to position [93, 0]
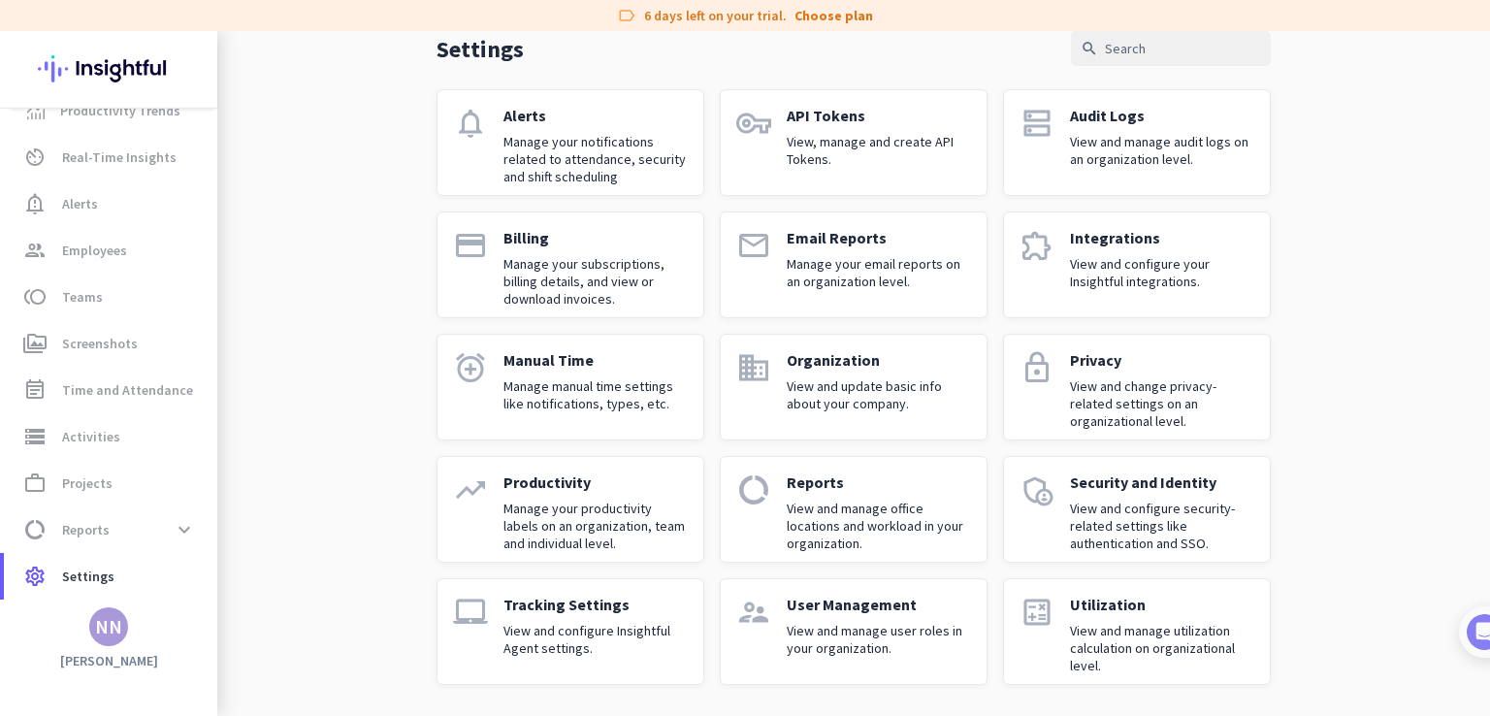
click at [1138, 595] on p "Utilization" at bounding box center [1162, 604] width 184 height 19
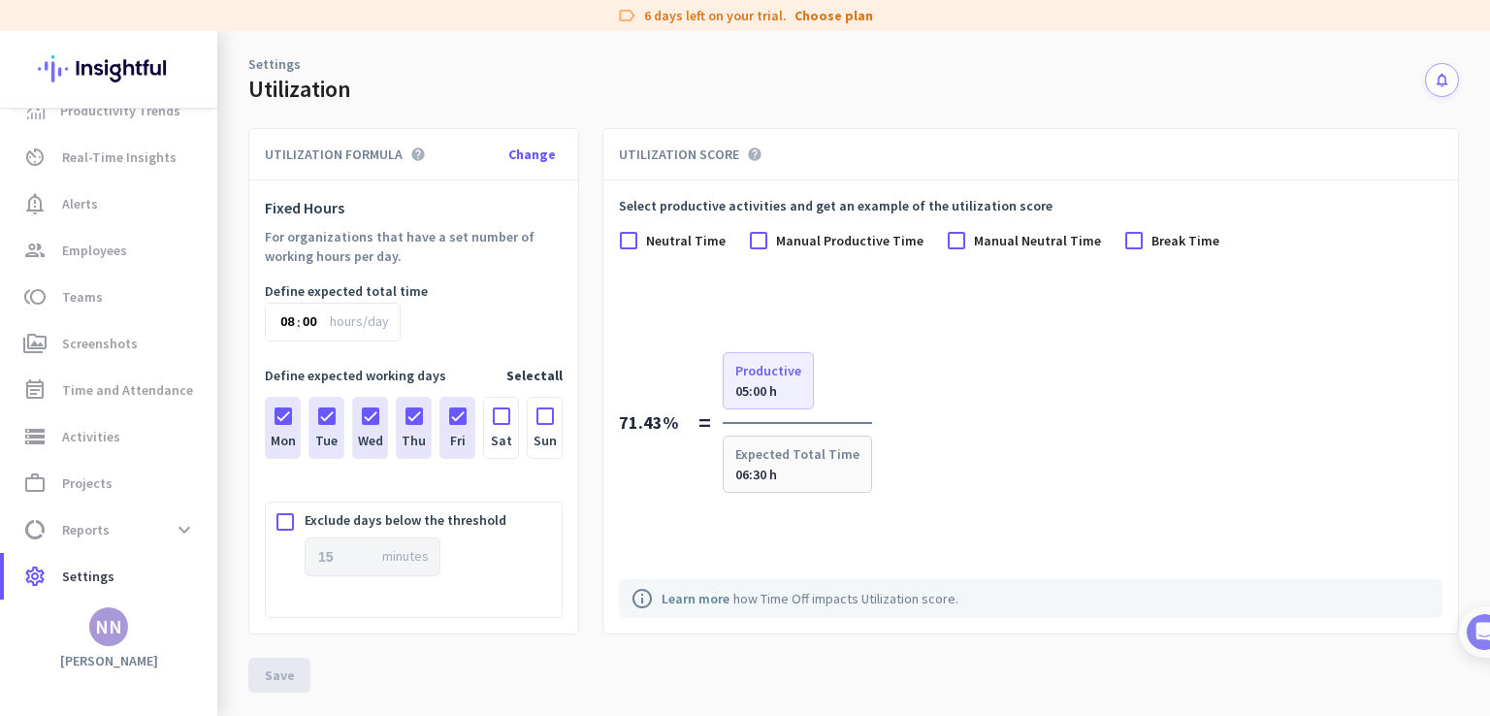
click at [283, 63] on link "Settings" at bounding box center [274, 63] width 52 height 19
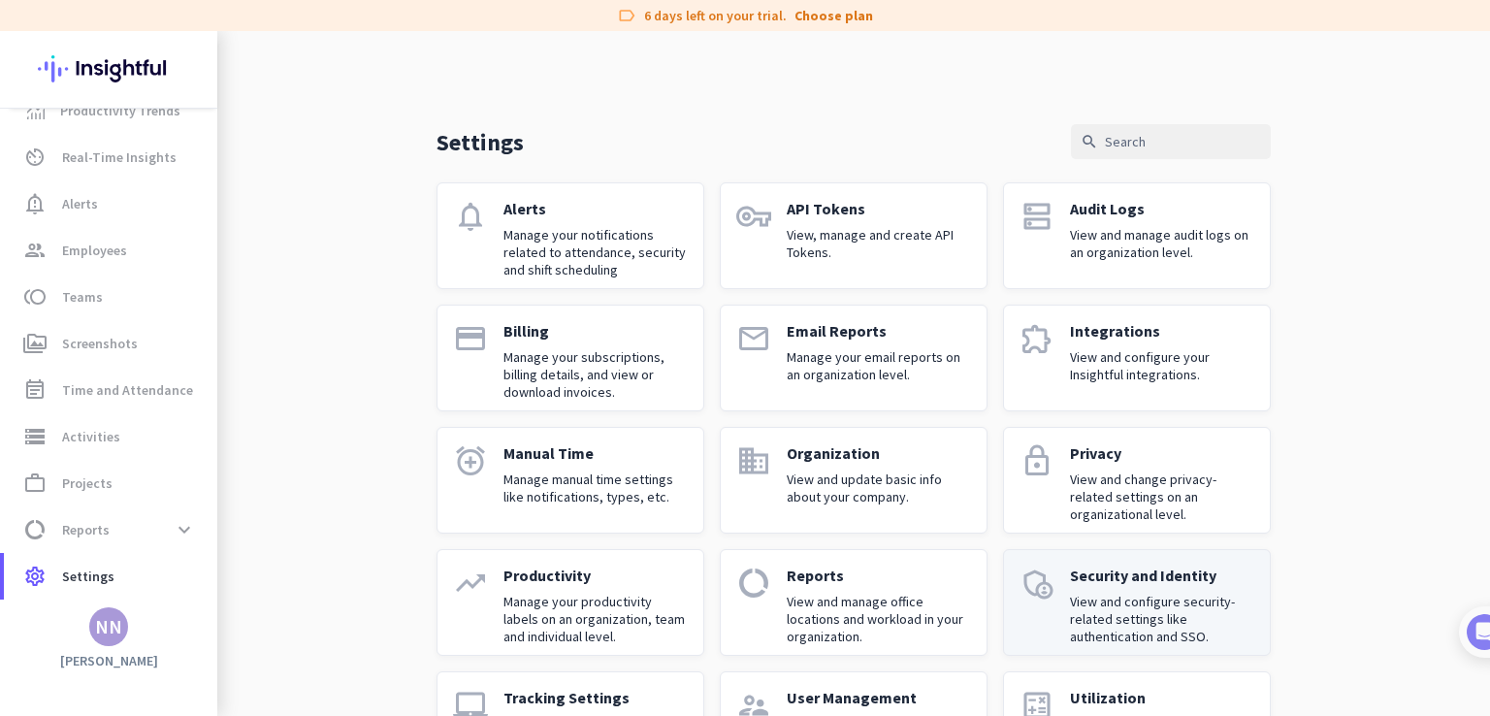
scroll to position [93, 0]
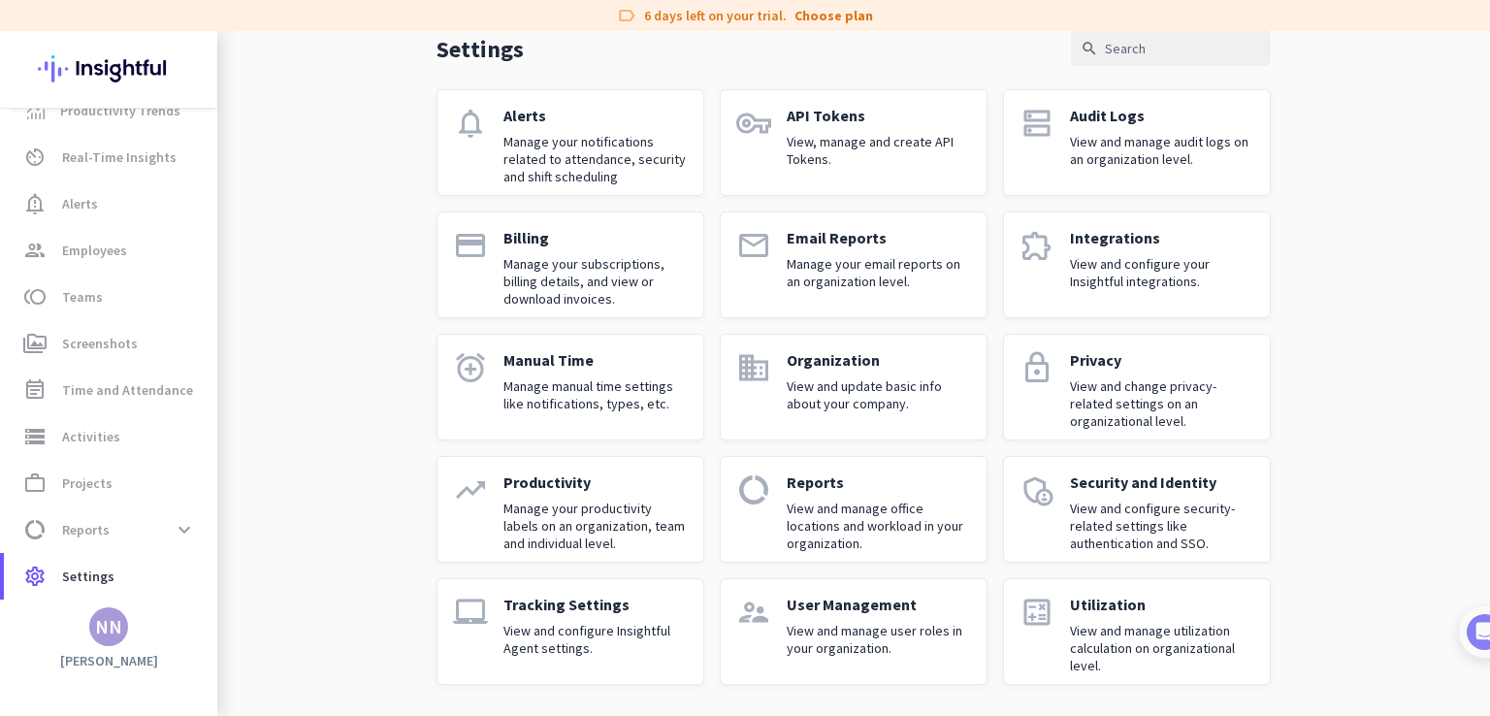
click at [1071, 635] on p "View and manage utilization calculation on organizational level." at bounding box center [1162, 648] width 184 height 52
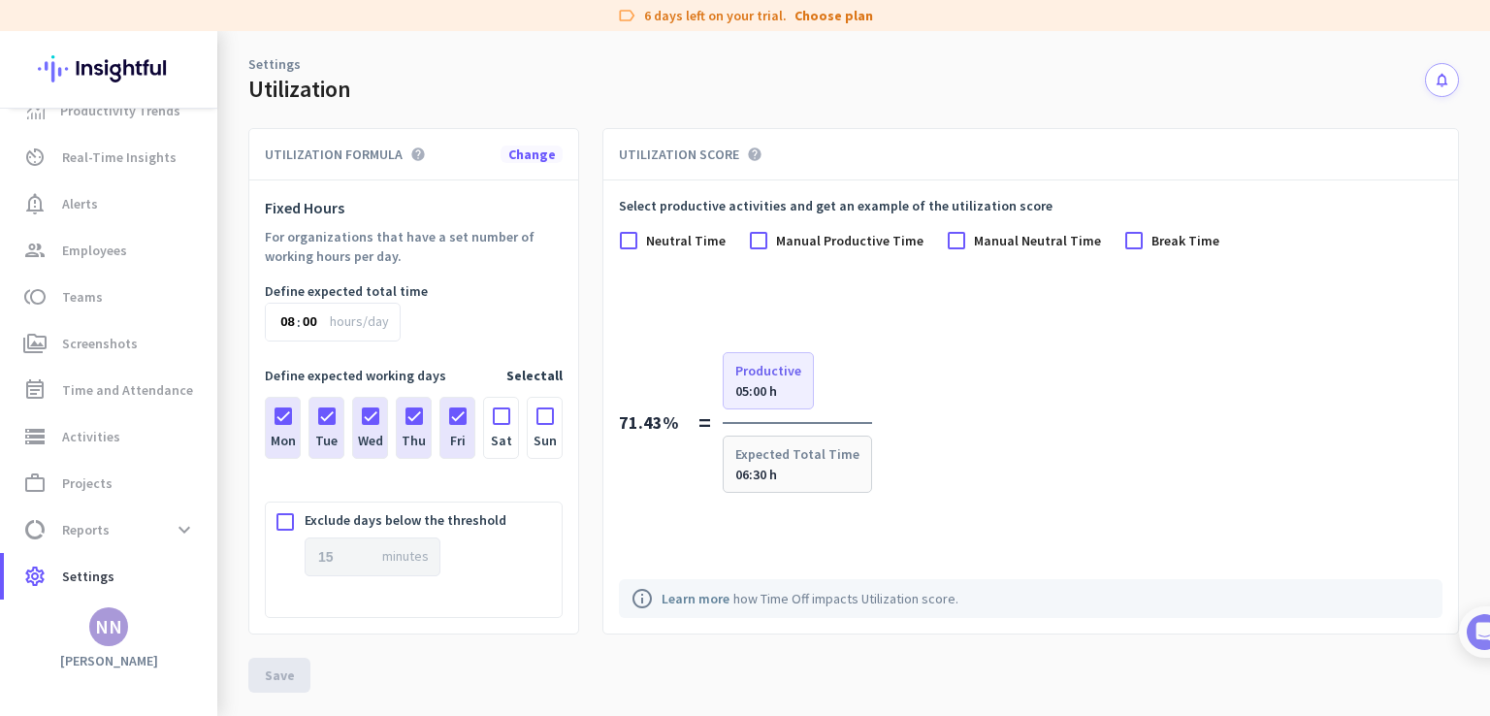
click at [529, 154] on span "Change" at bounding box center [532, 154] width 48 height 17
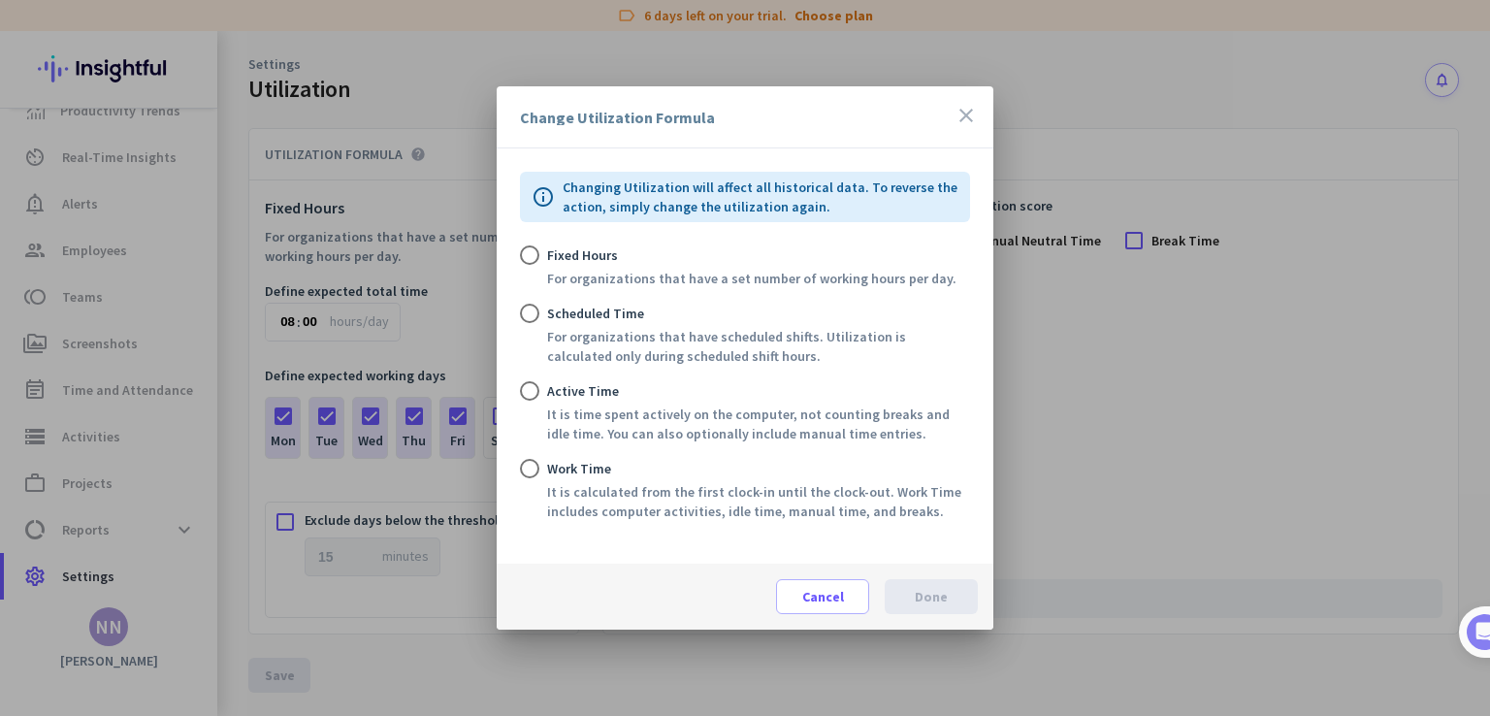
click at [980, 117] on div "Change Utilization Formula close" at bounding box center [745, 117] width 497 height 62
click at [966, 114] on icon "close" at bounding box center [966, 115] width 23 height 23
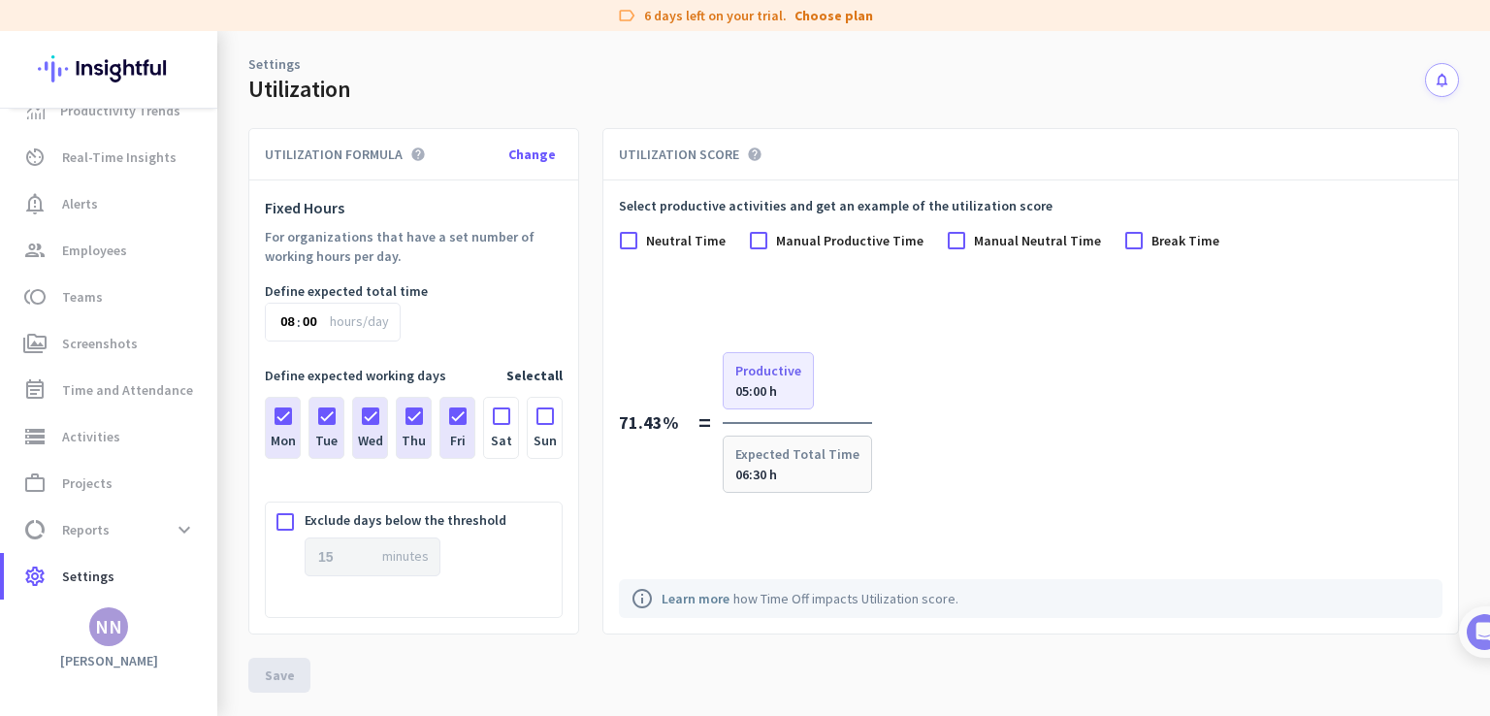
click at [268, 63] on link "Settings" at bounding box center [274, 63] width 52 height 19
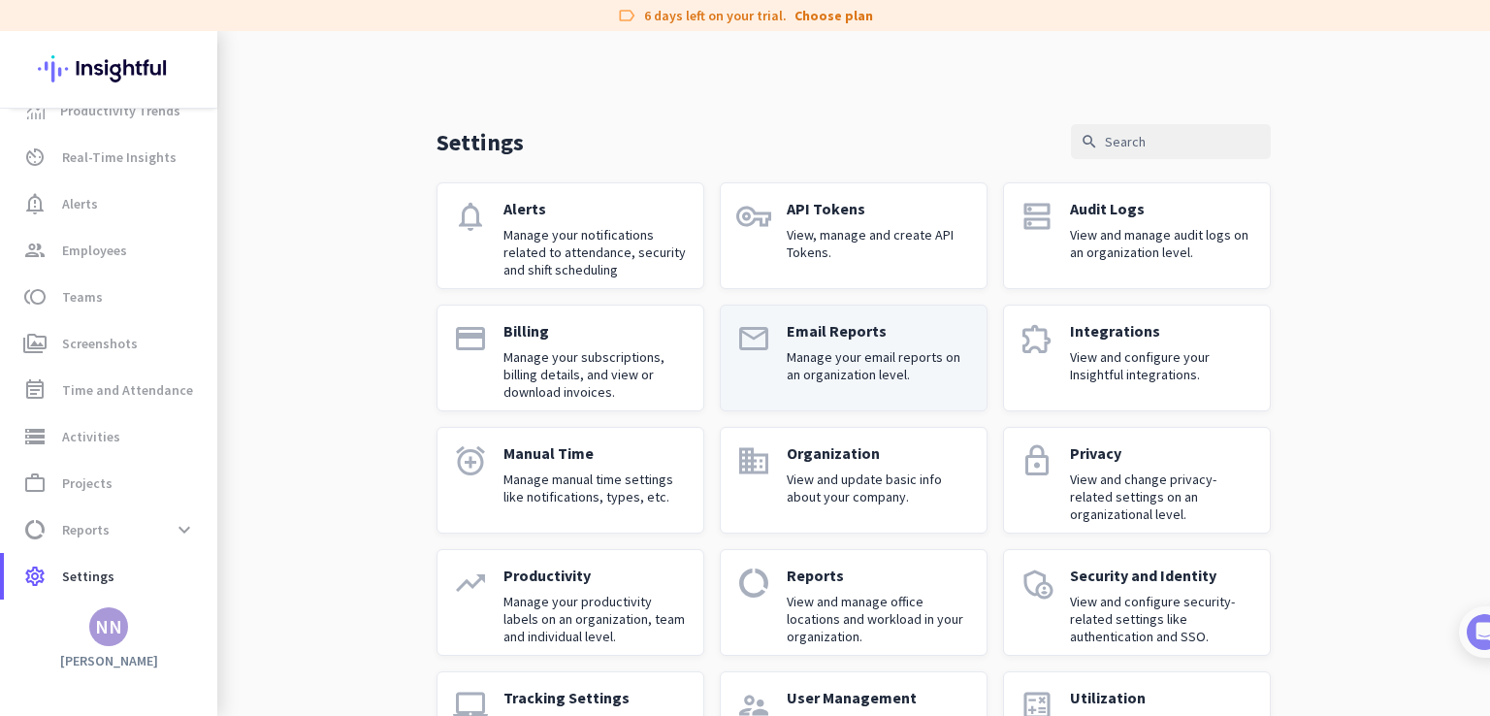
scroll to position [93, 0]
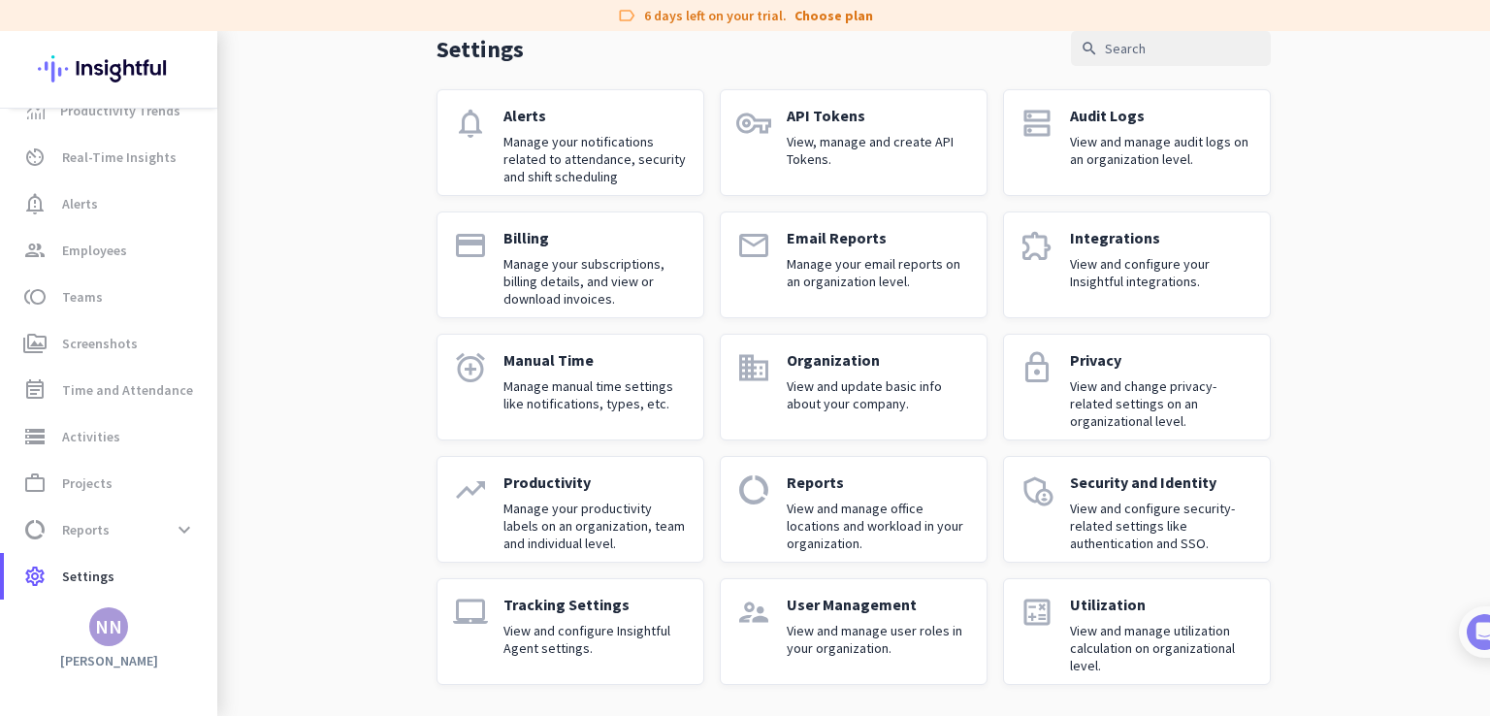
click at [639, 599] on p "Tracking Settings" at bounding box center [596, 604] width 184 height 19
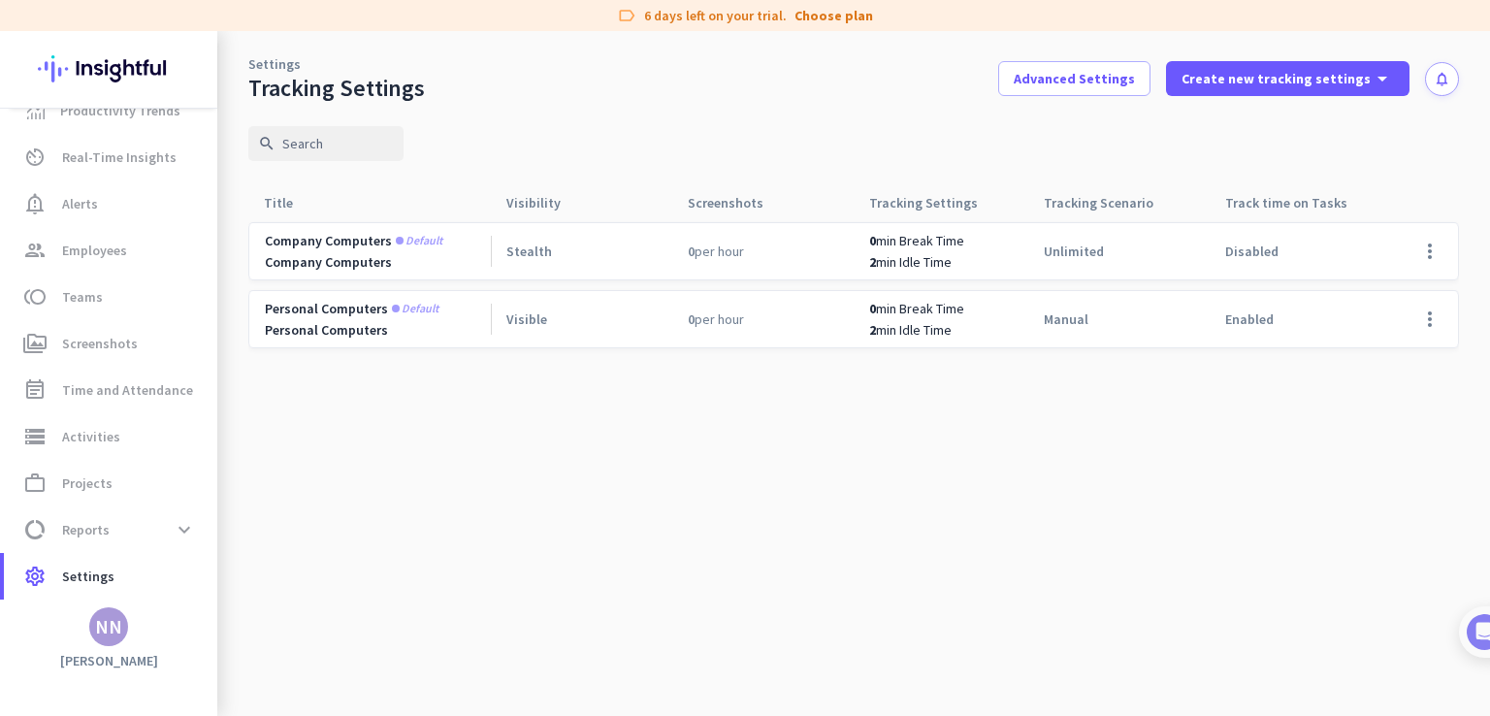
click at [281, 67] on link "Settings" at bounding box center [274, 63] width 52 height 19
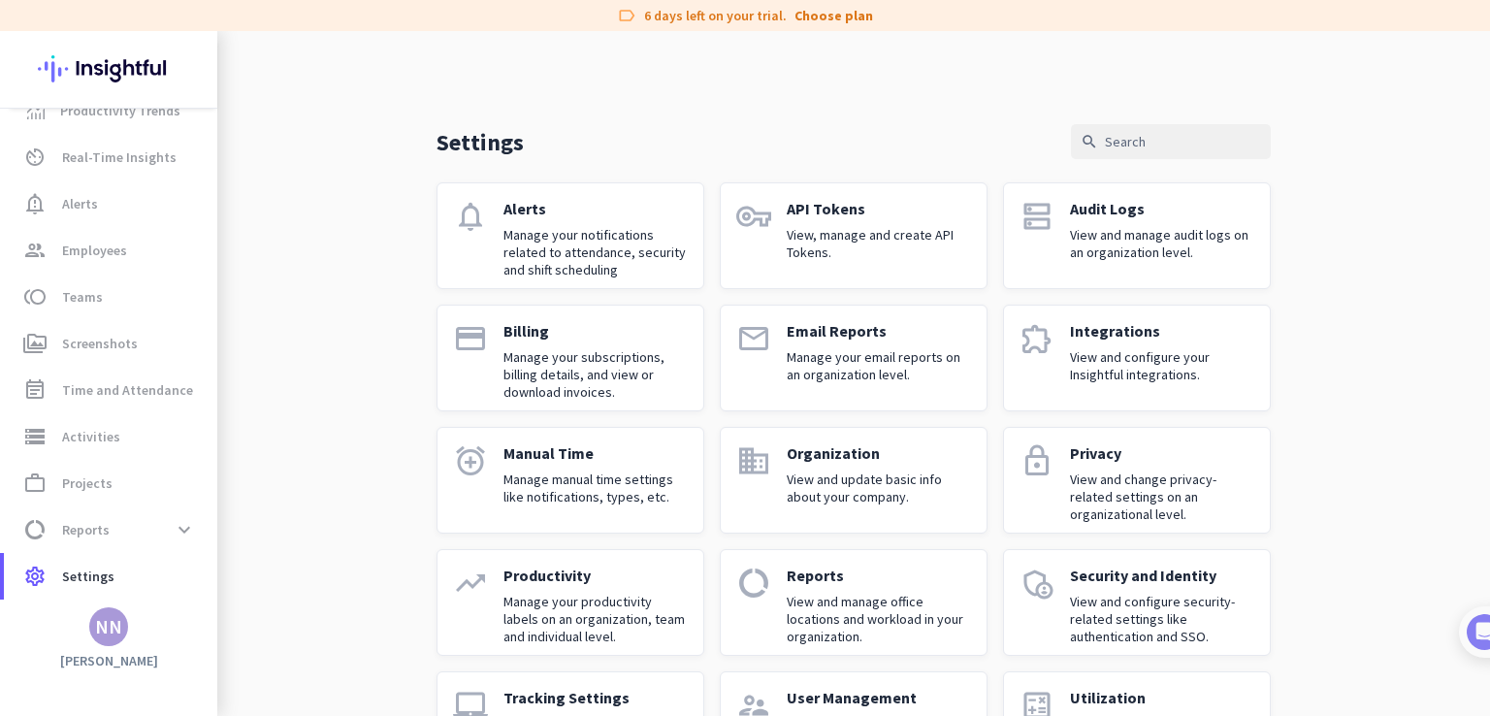
scroll to position [93, 0]
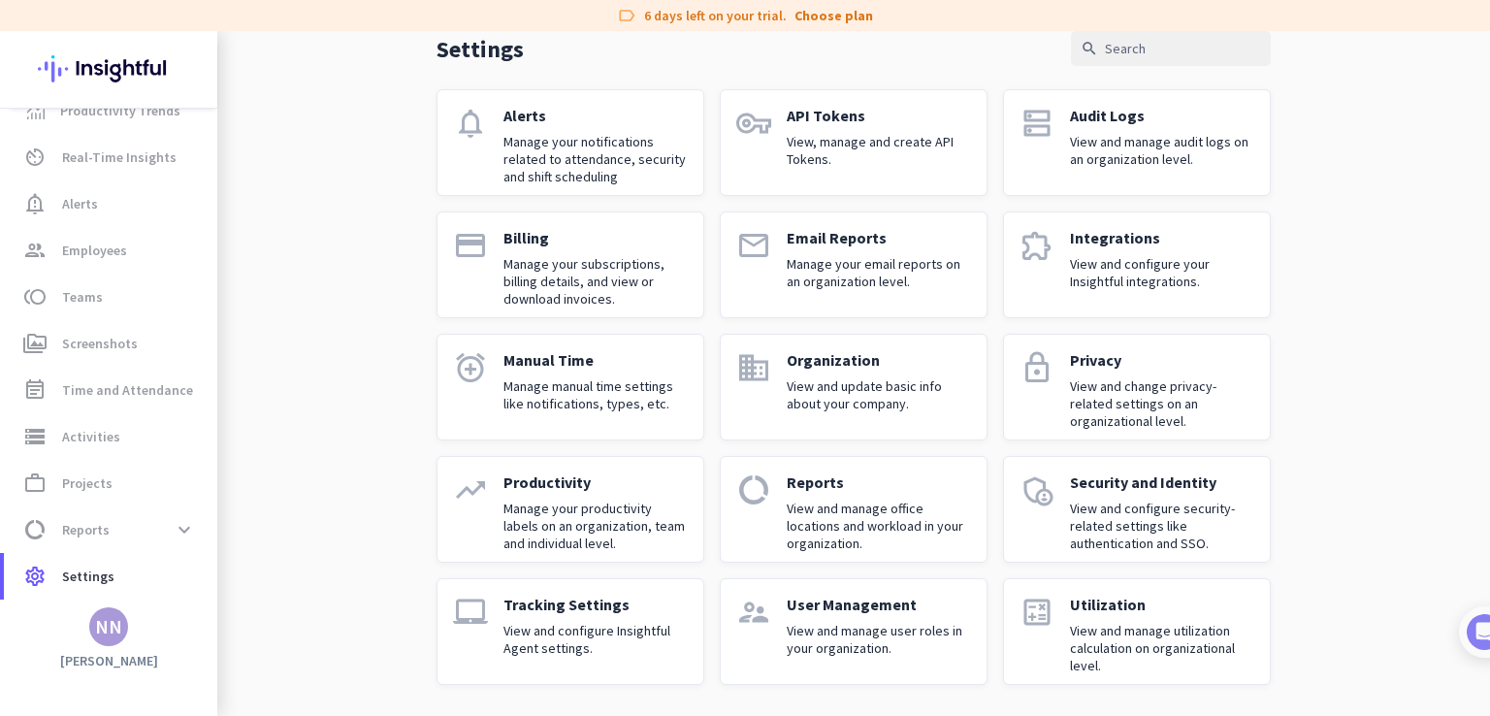
click at [818, 610] on p "User Management" at bounding box center [879, 604] width 184 height 19
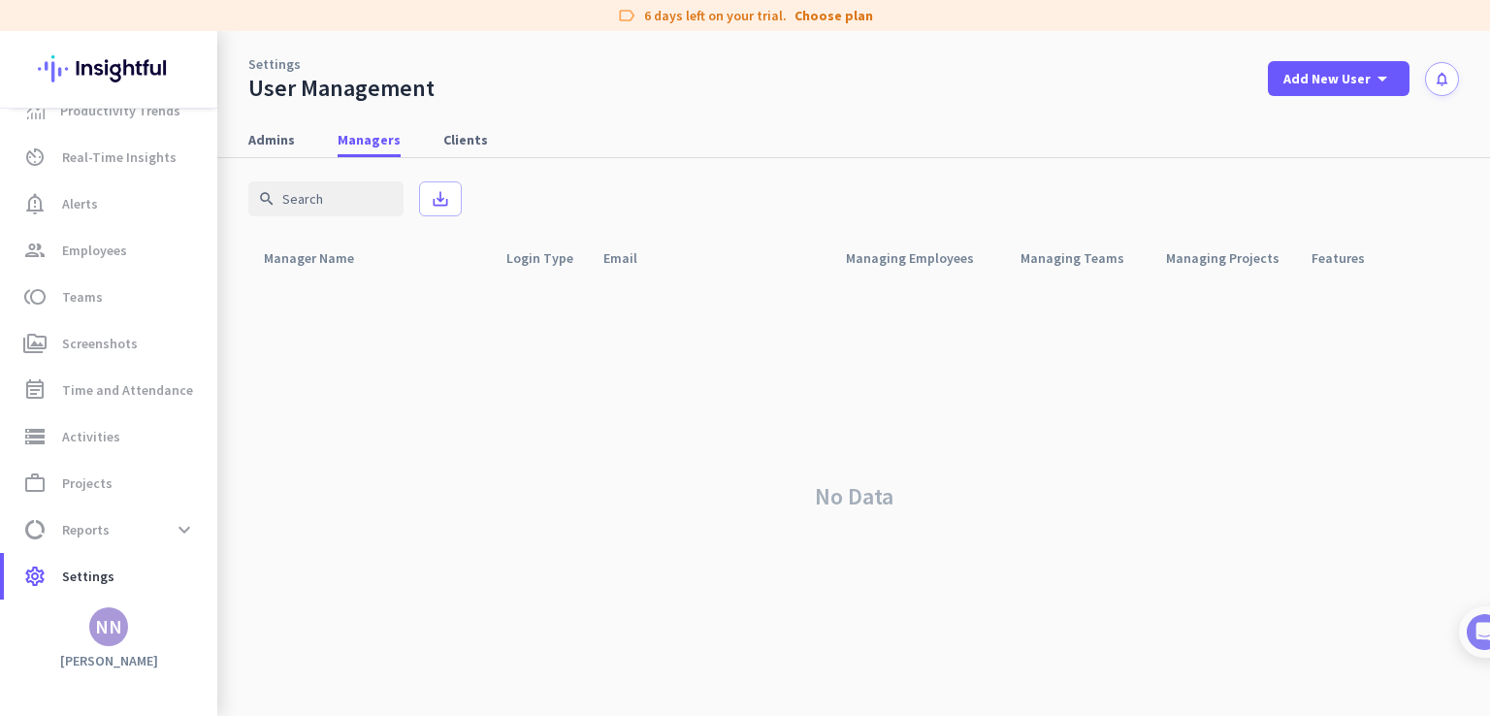
click at [279, 63] on link "Settings" at bounding box center [274, 63] width 52 height 19
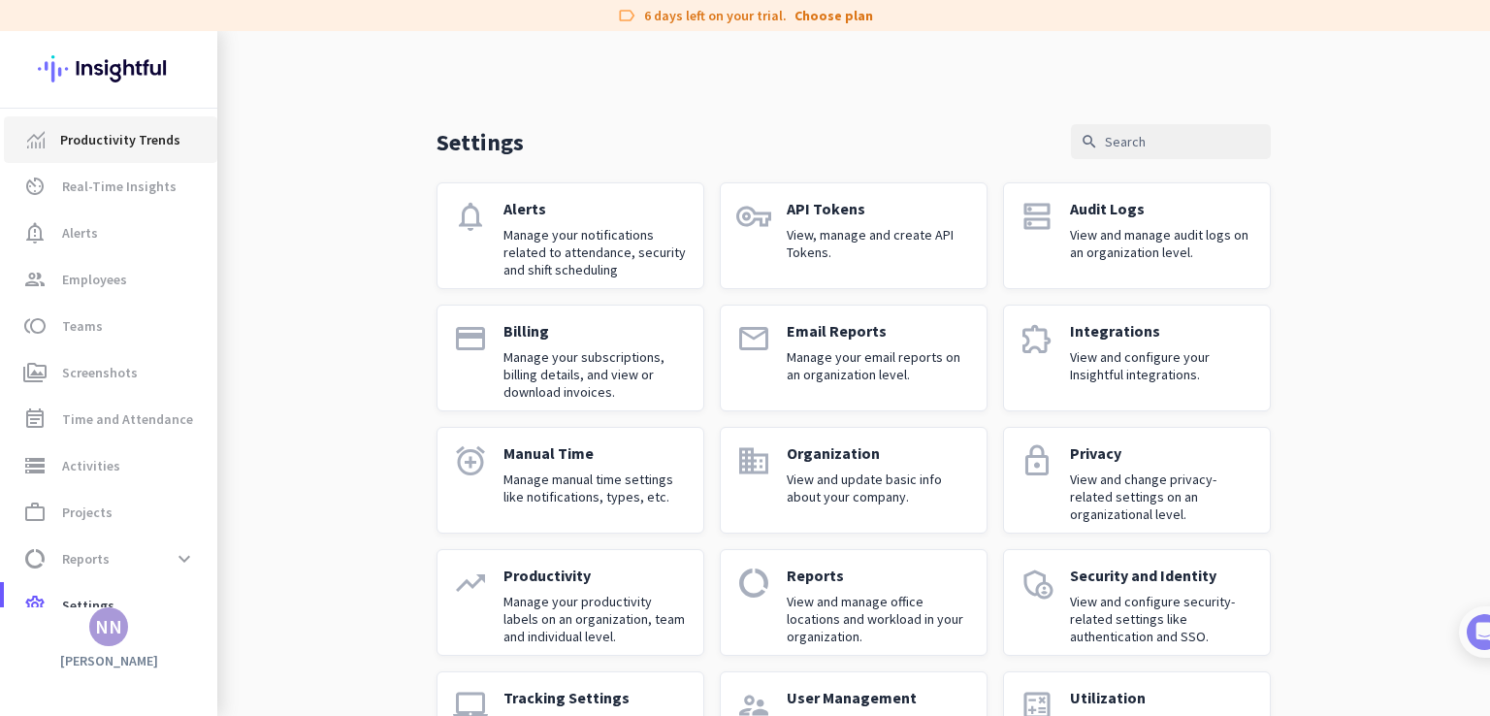
click at [136, 130] on span "Productivity Trends" at bounding box center [120, 139] width 120 height 23
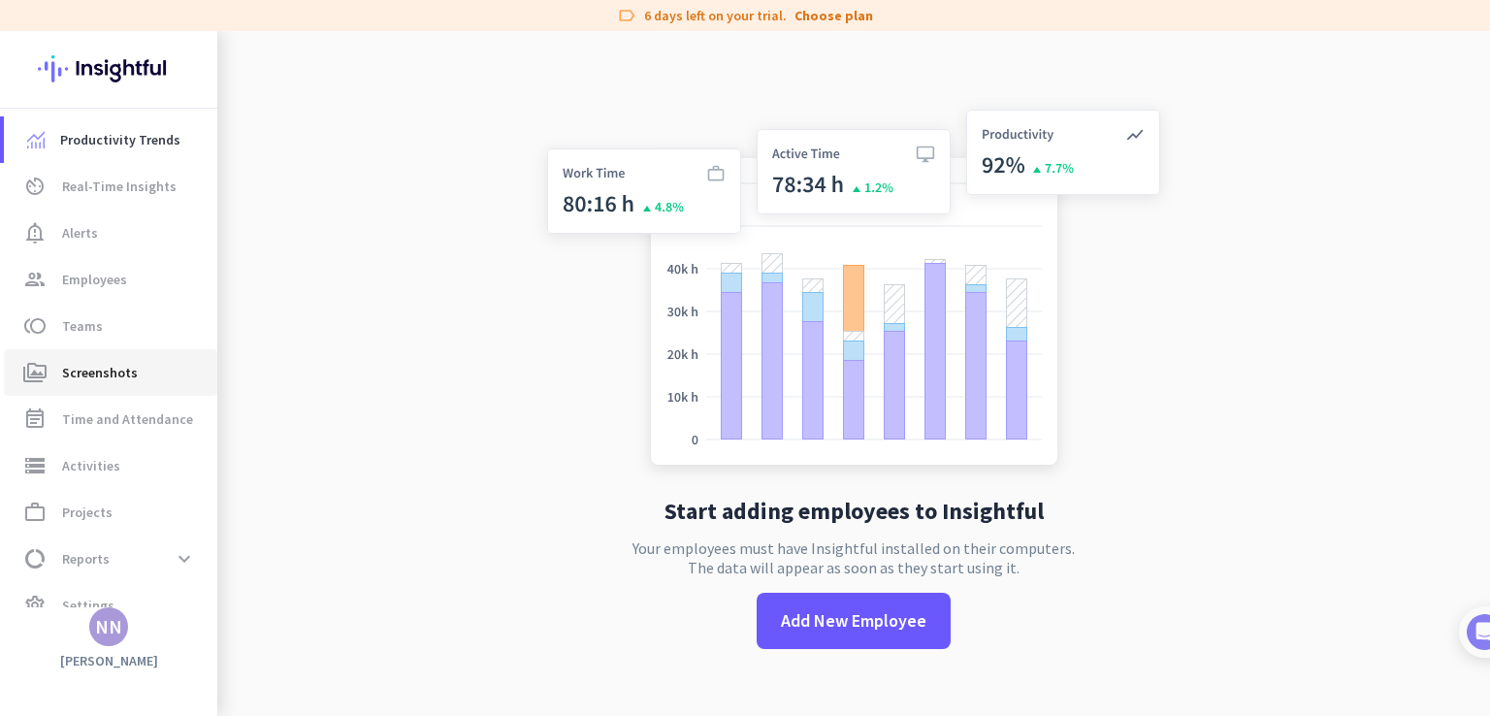
scroll to position [29, 0]
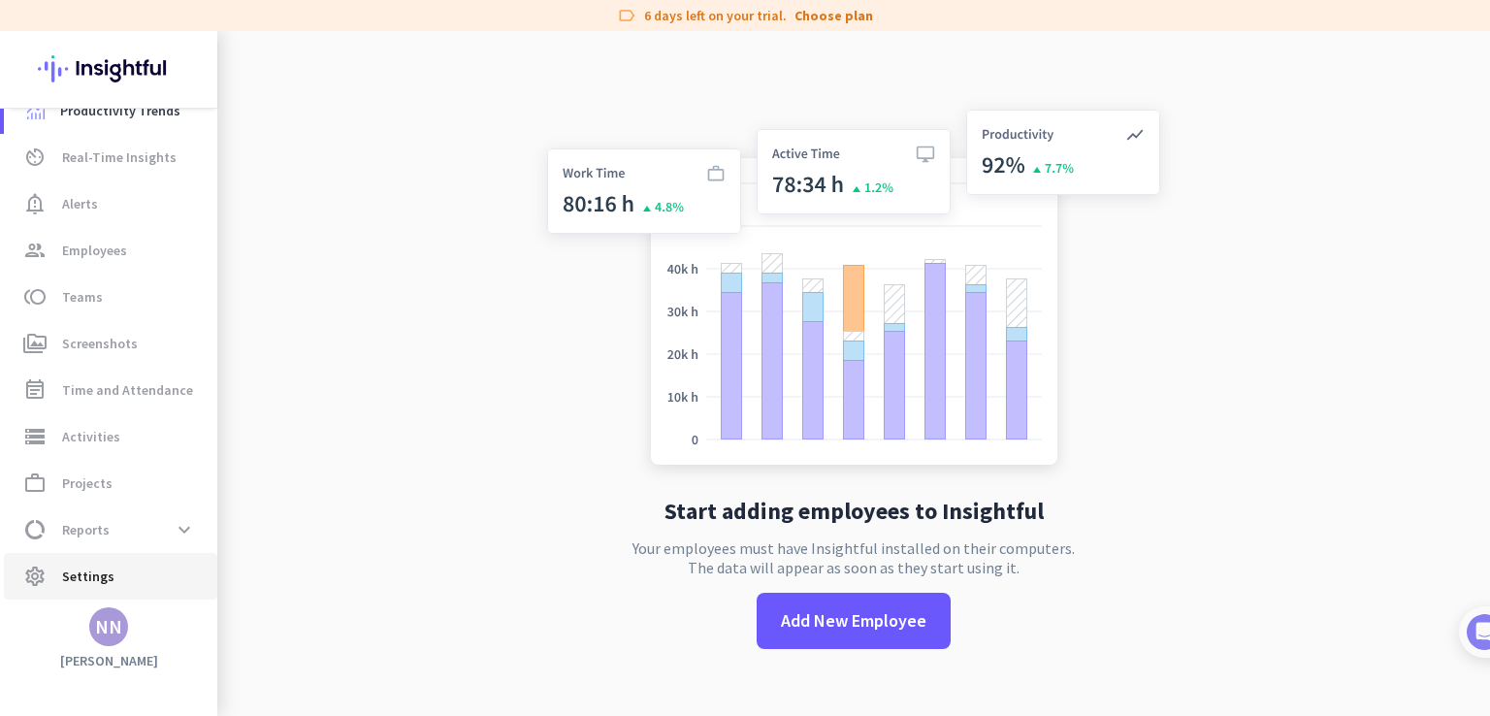
click at [75, 556] on link "settings Settings" at bounding box center [110, 576] width 213 height 47
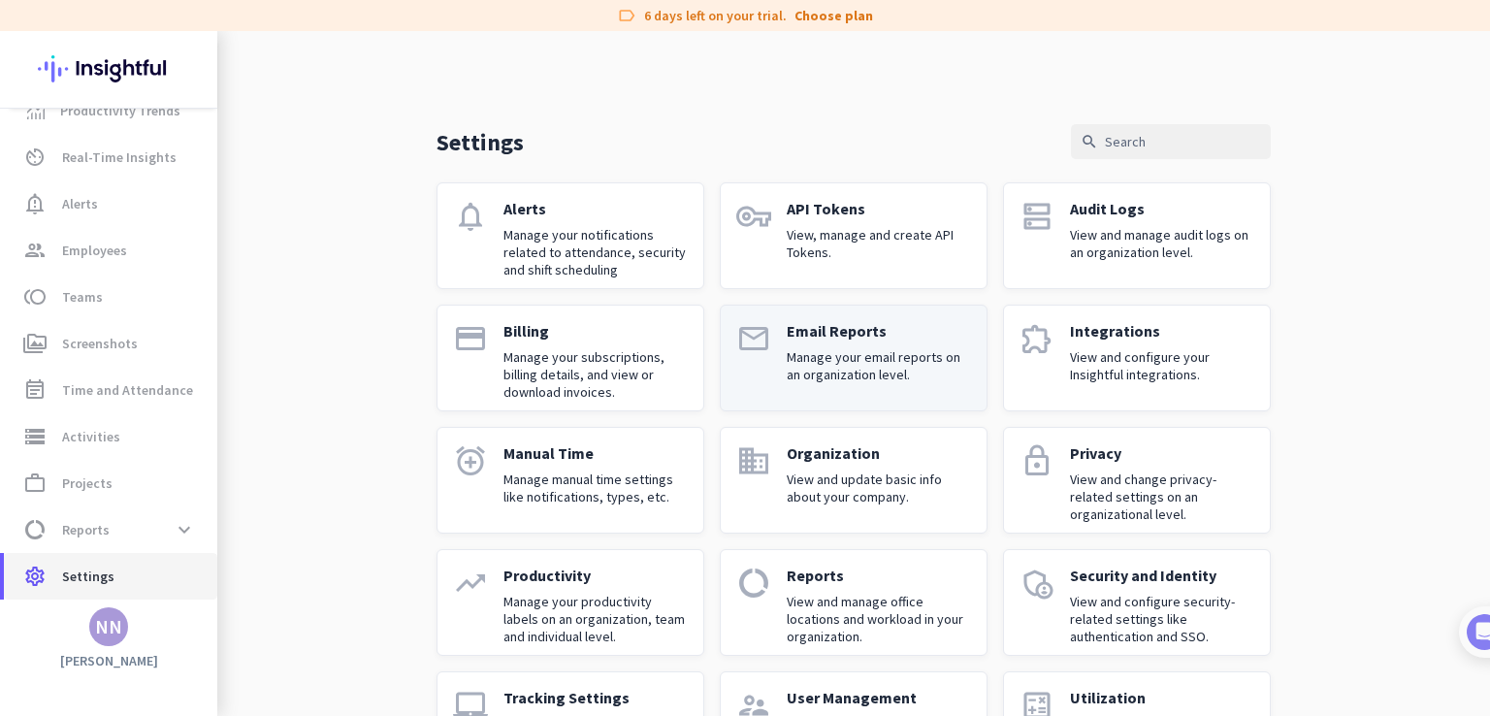
scroll to position [93, 0]
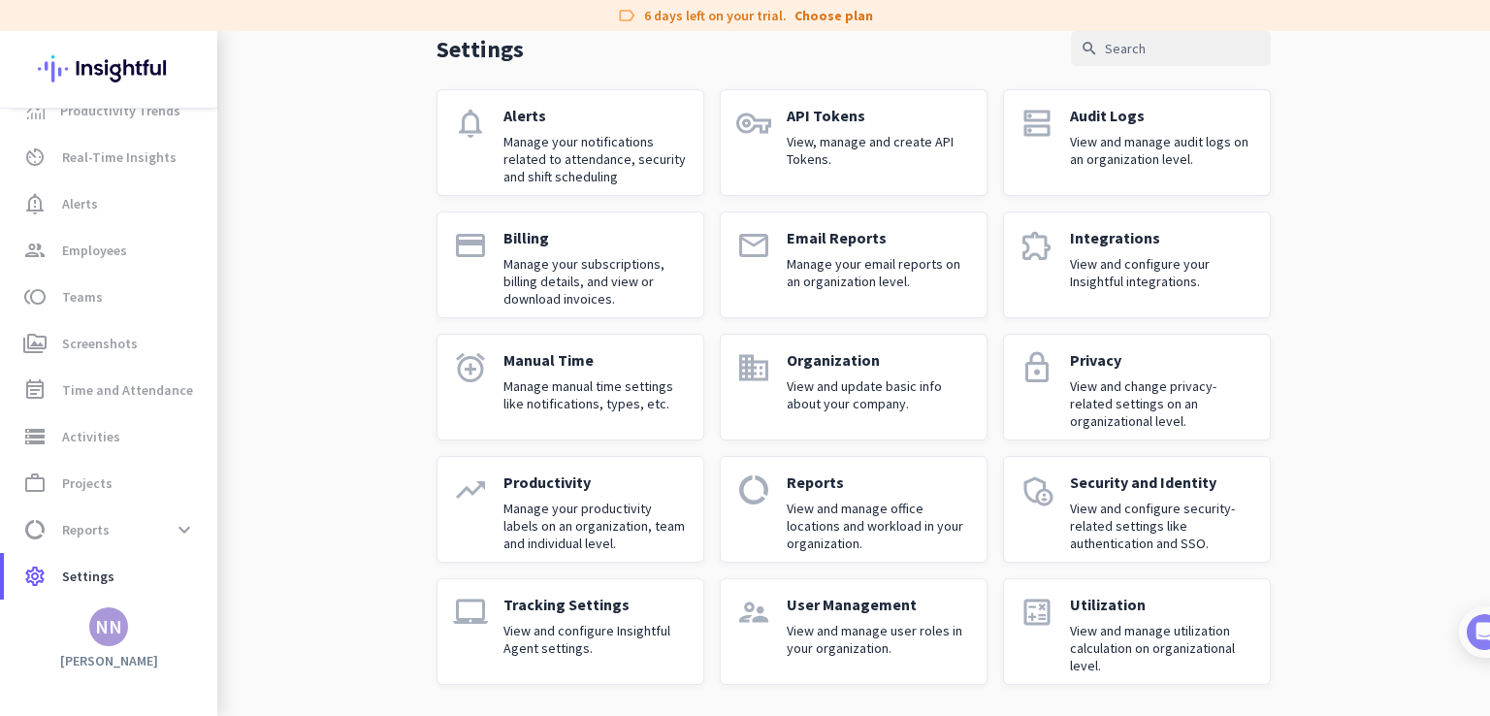
click at [833, 509] on p "View and manage office locations and workload in your organization." at bounding box center [879, 526] width 184 height 52
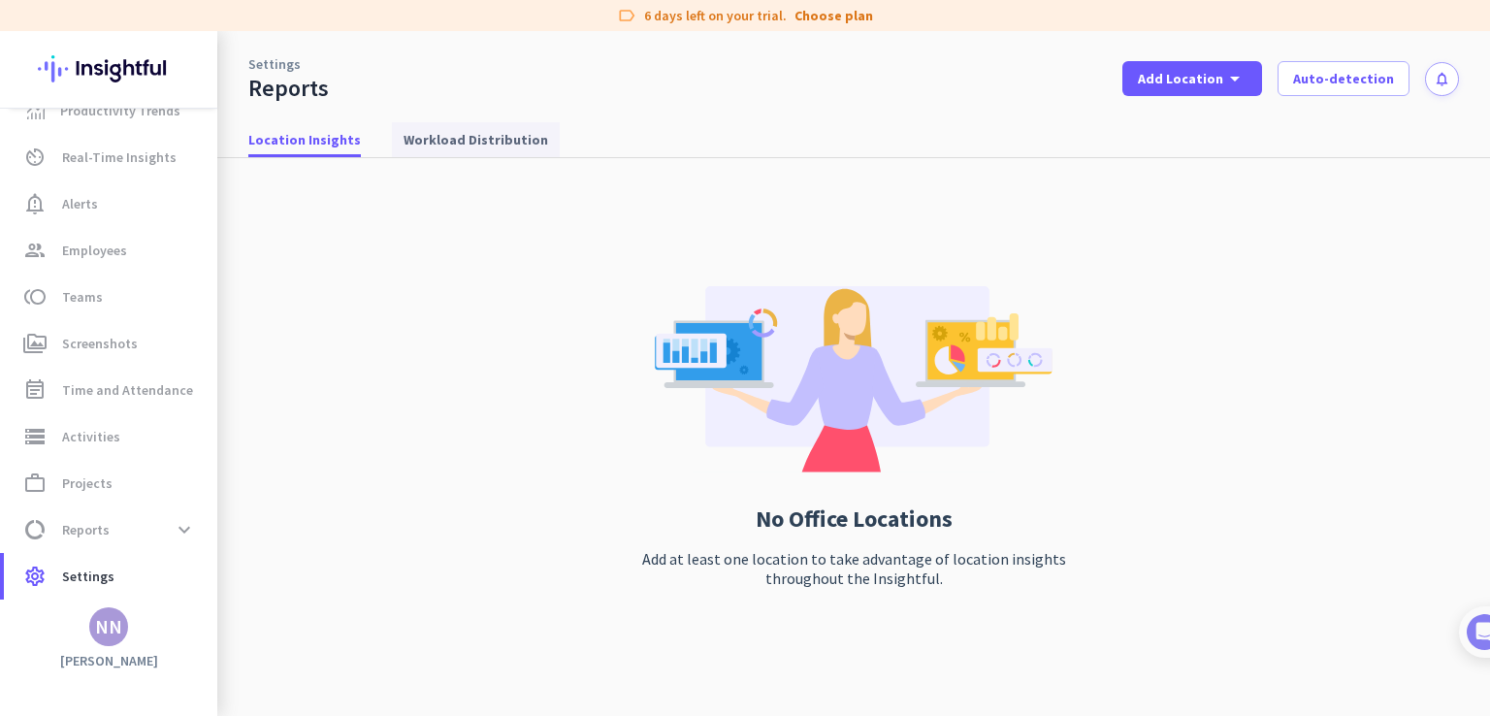
click at [489, 133] on span "Workload Distribution" at bounding box center [476, 139] width 145 height 19
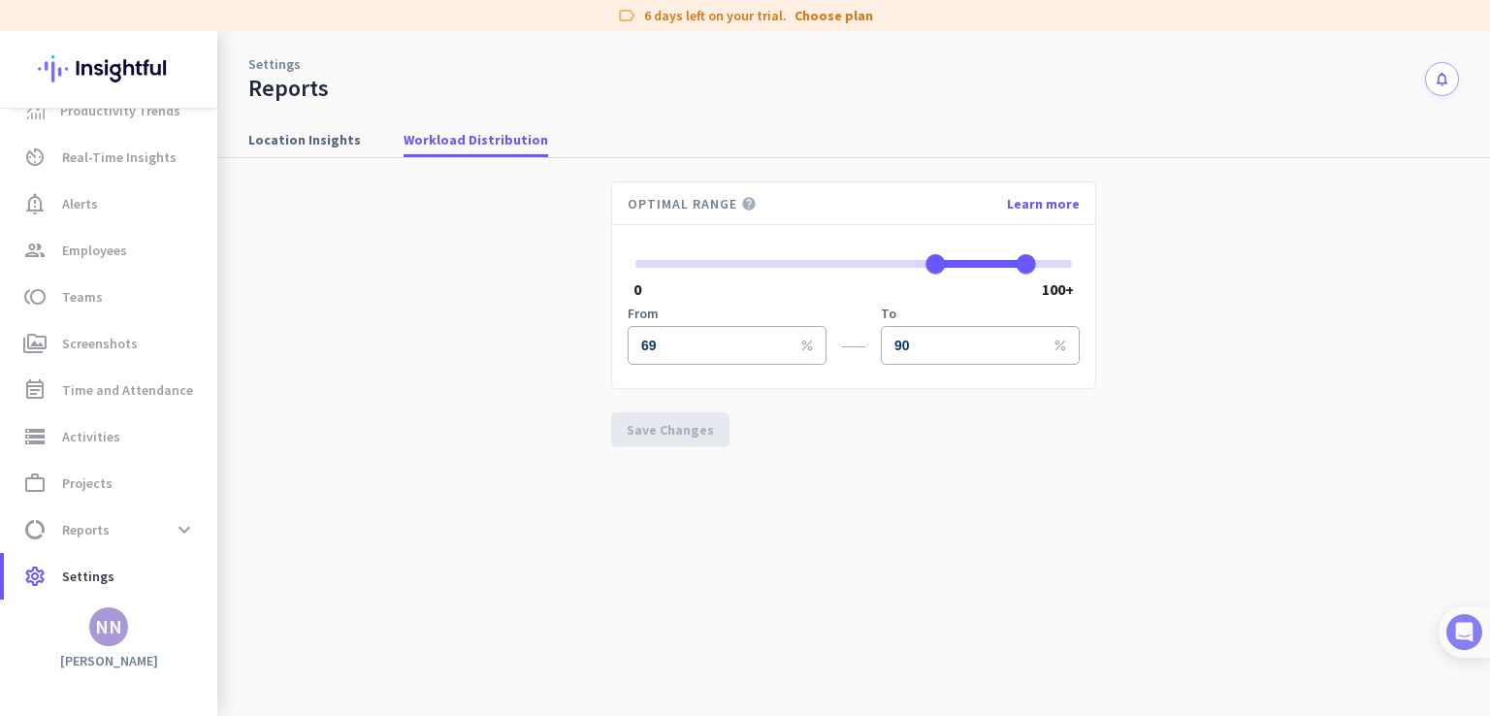
click at [1480, 625] on img at bounding box center [1464, 632] width 36 height 36
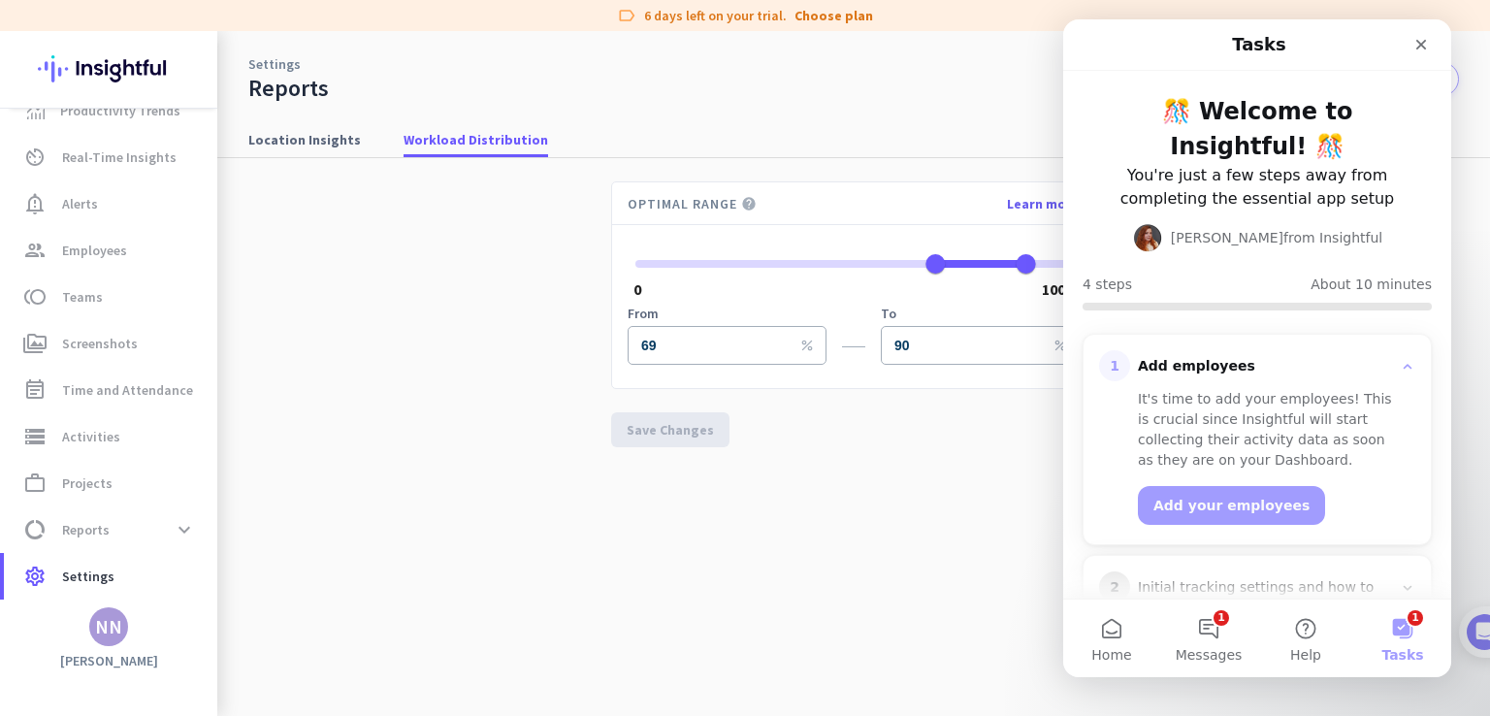
click at [1391, 637] on button "1 Tasks" at bounding box center [1402, 639] width 97 height 78
click at [1401, 615] on button "1 Tasks" at bounding box center [1402, 639] width 97 height 78
click at [1107, 624] on button "Home" at bounding box center [1111, 639] width 97 height 78
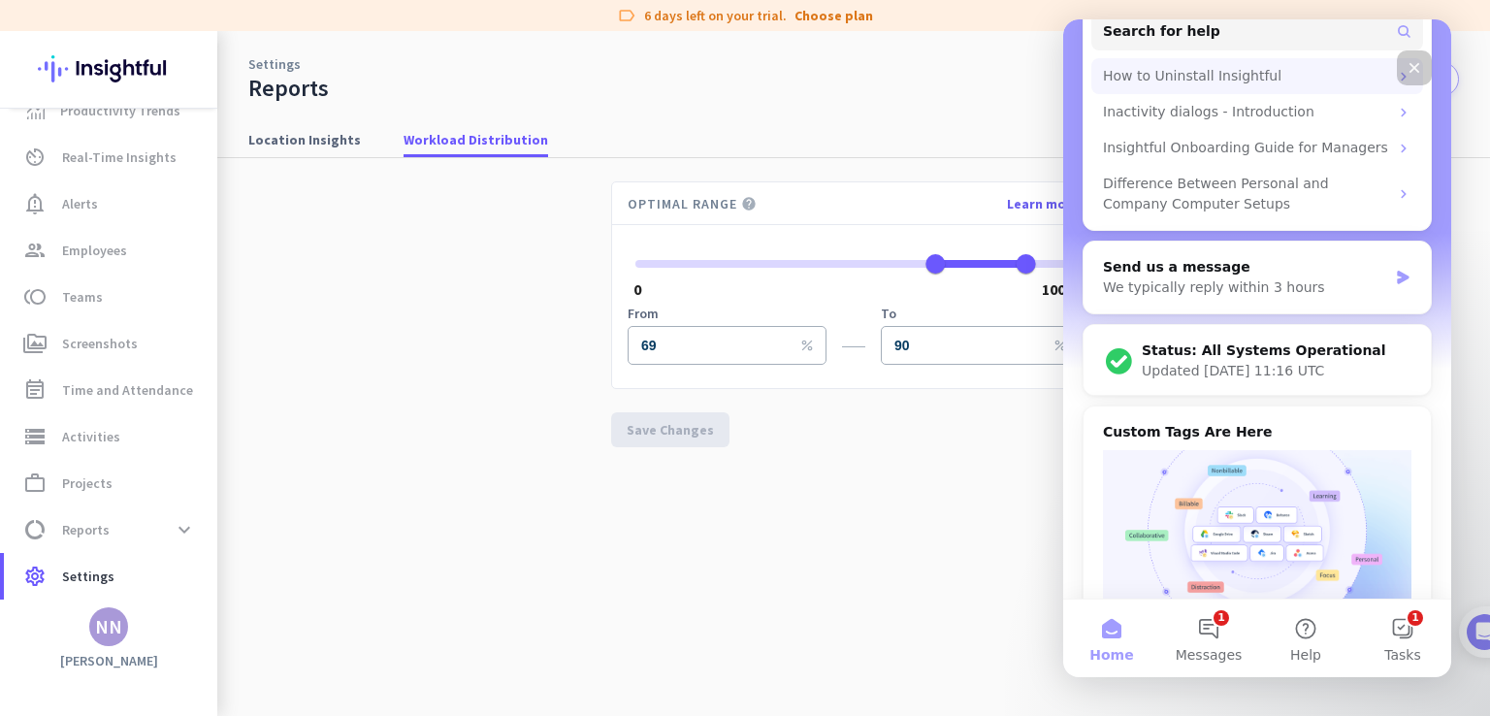
scroll to position [283, 0]
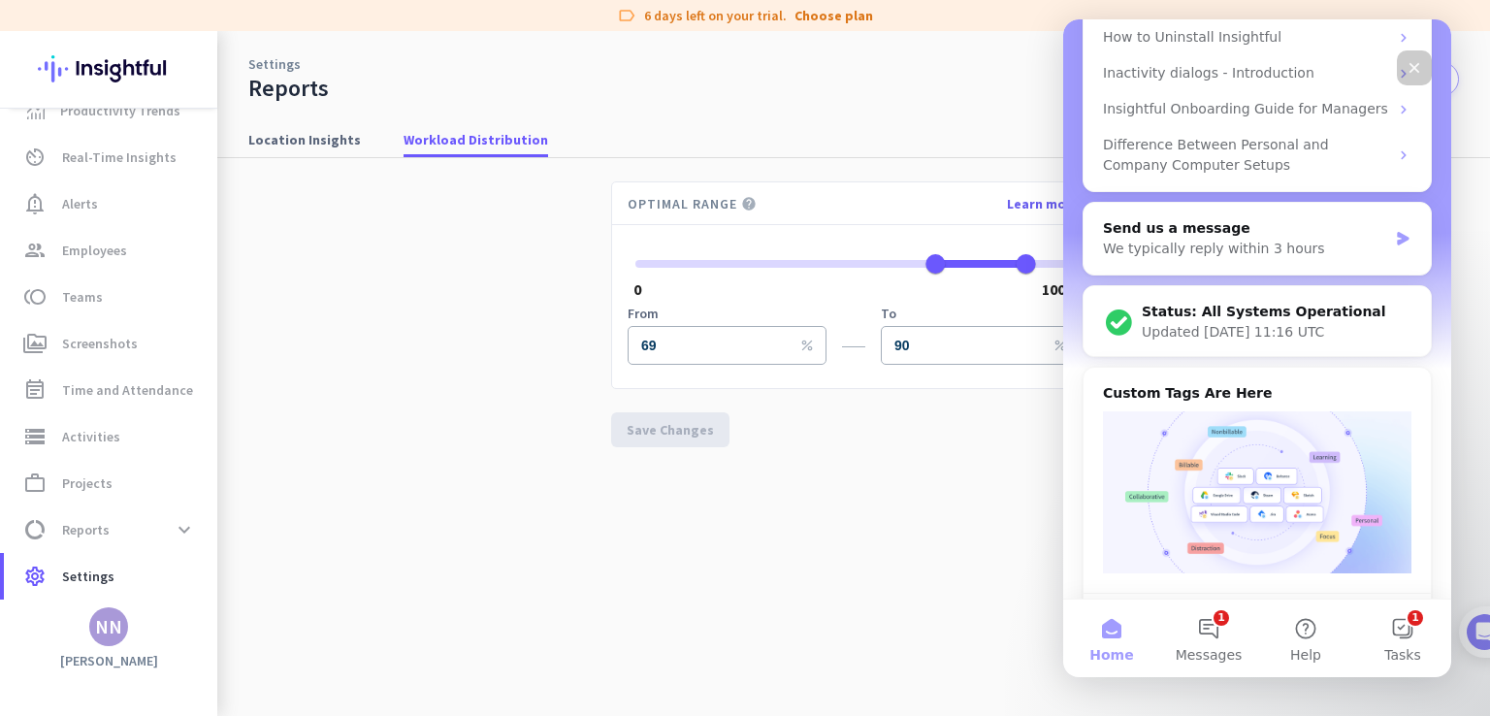
click at [853, 95] on div "Settings Reports notifications" at bounding box center [853, 67] width 1273 height 72
click at [1415, 57] on div "Close" at bounding box center [1414, 67] width 35 height 35
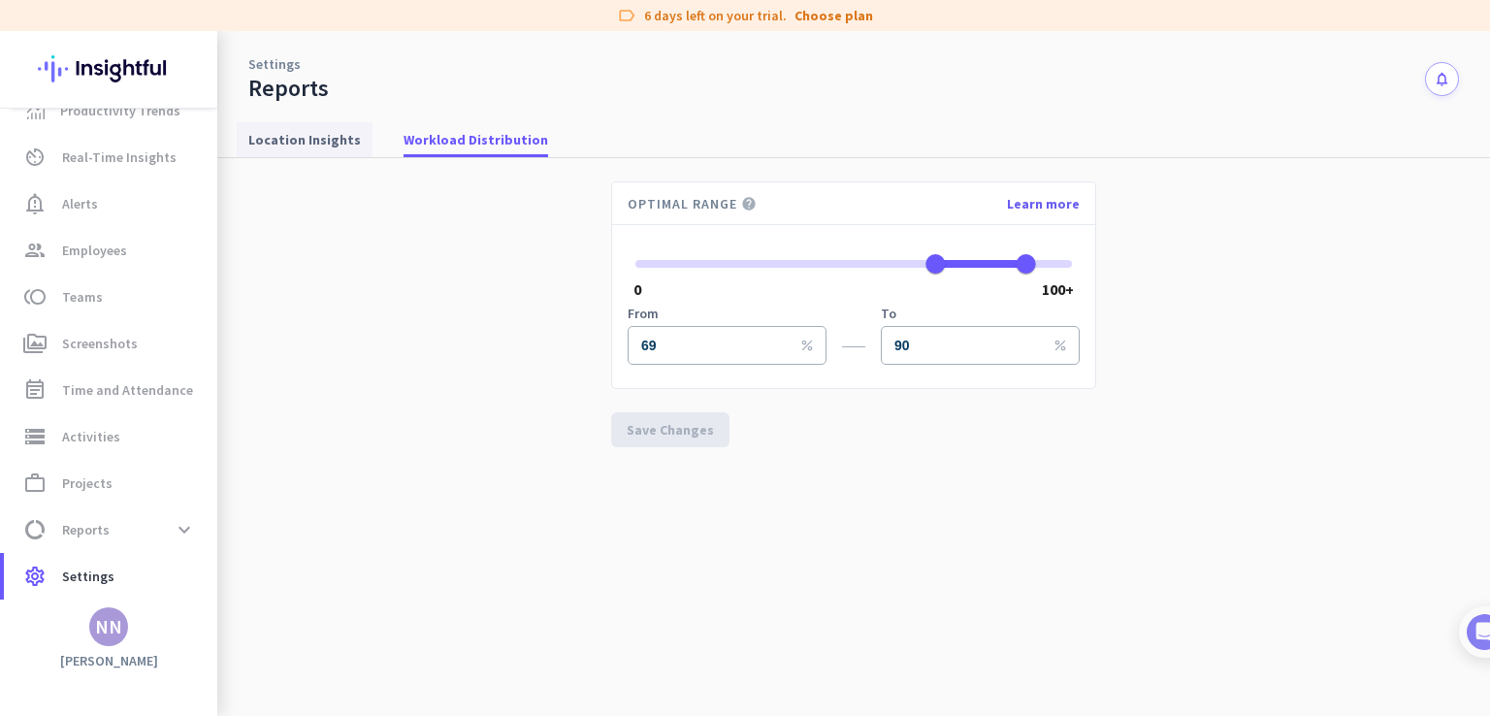
click at [338, 131] on span "Location Insights" at bounding box center [304, 139] width 113 height 19
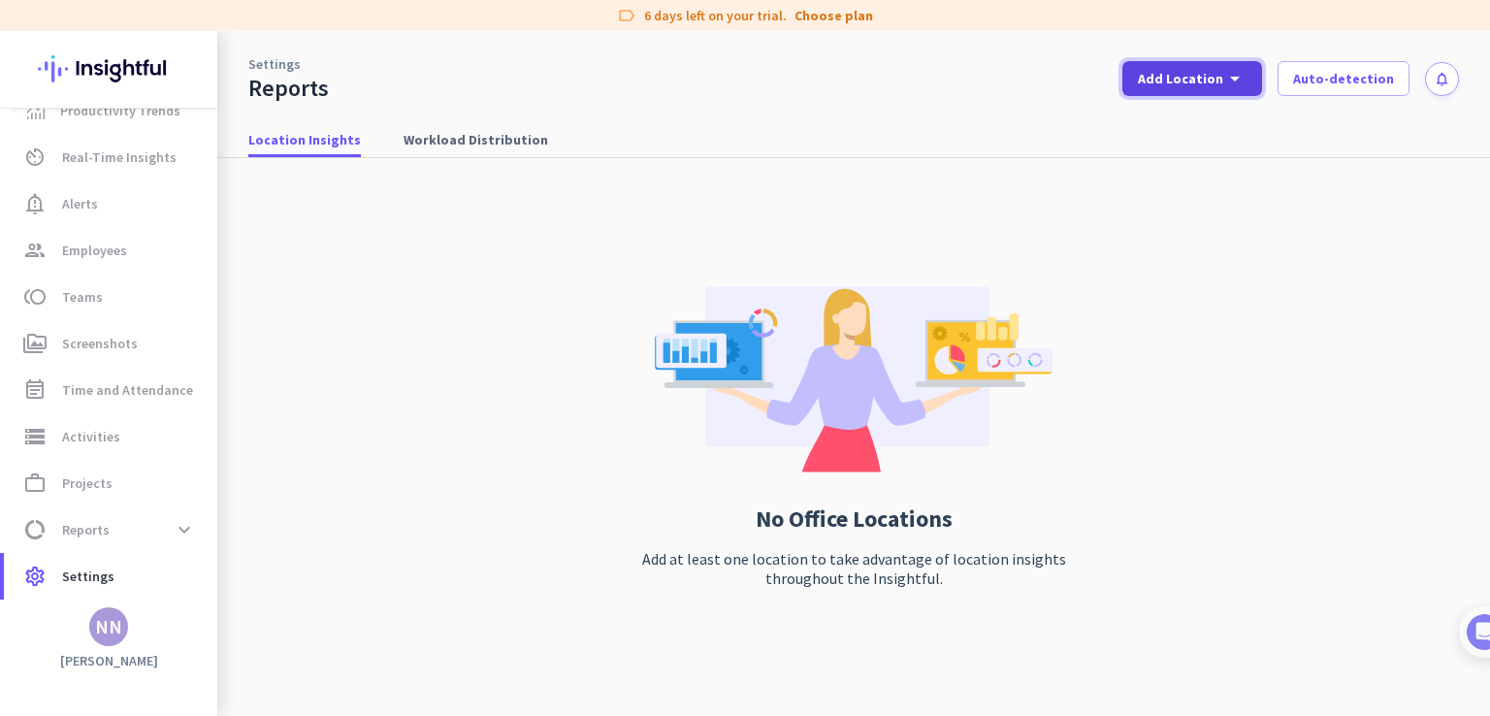
click at [1247, 70] on icon "arrow_drop_down" at bounding box center [1234, 78] width 23 height 23
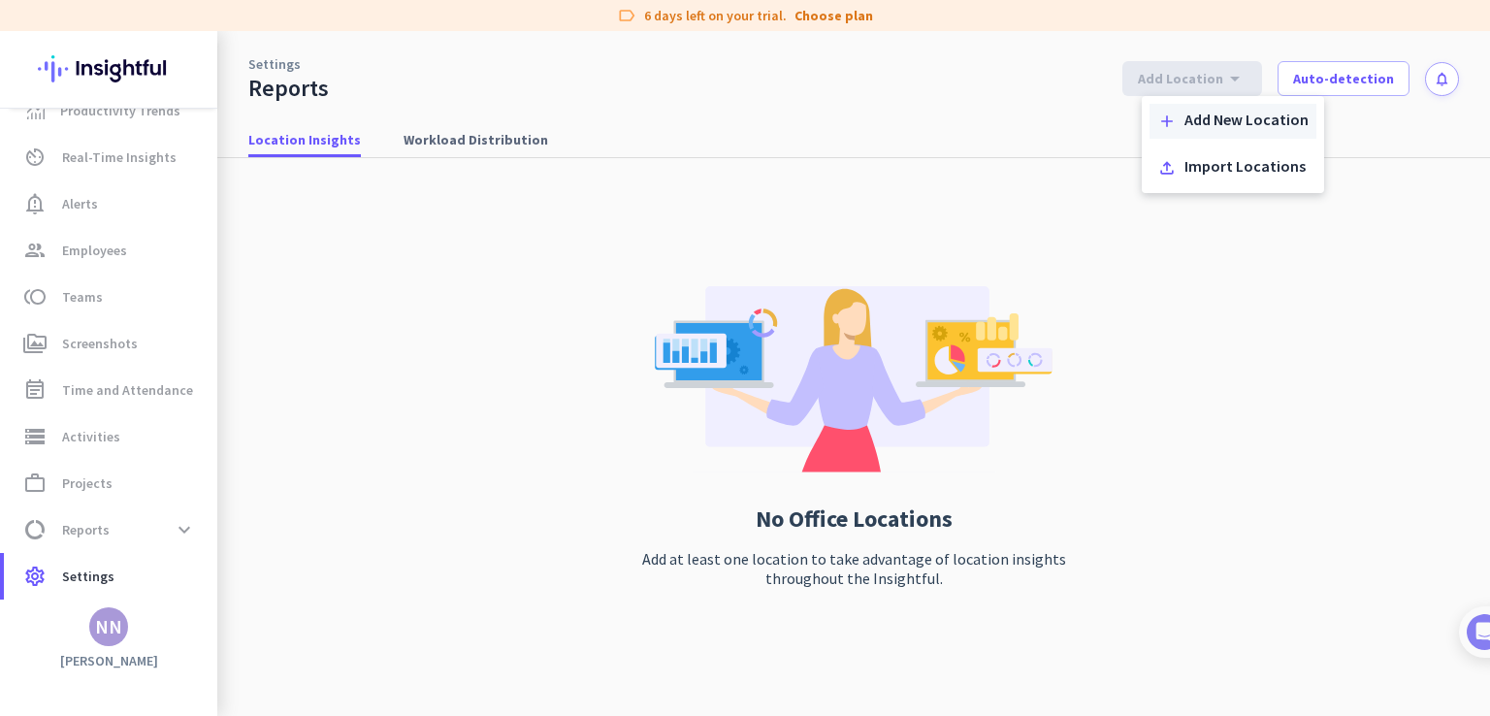
click at [1257, 112] on div "Add New Location" at bounding box center [1247, 121] width 124 height 19
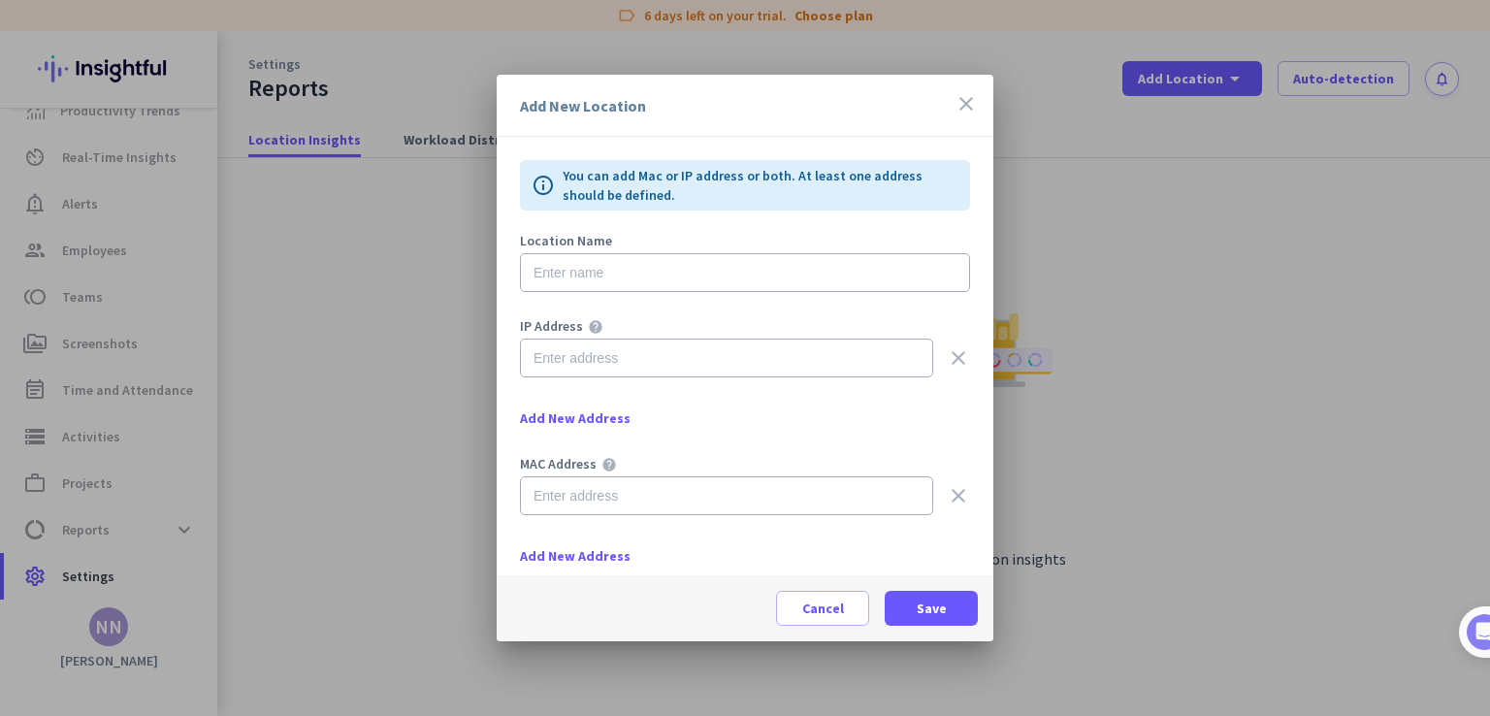
scroll to position [43, 0]
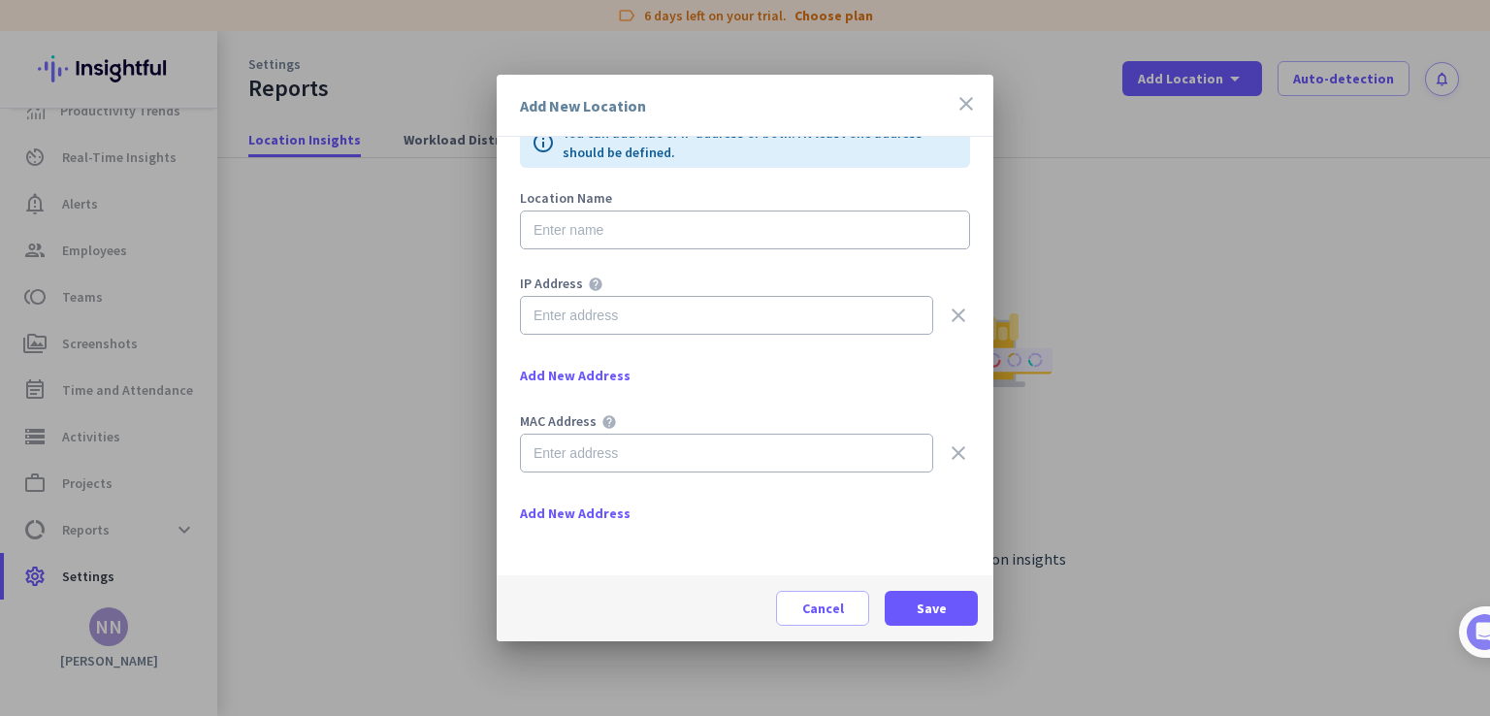
click at [962, 110] on icon "close" at bounding box center [966, 103] width 23 height 23
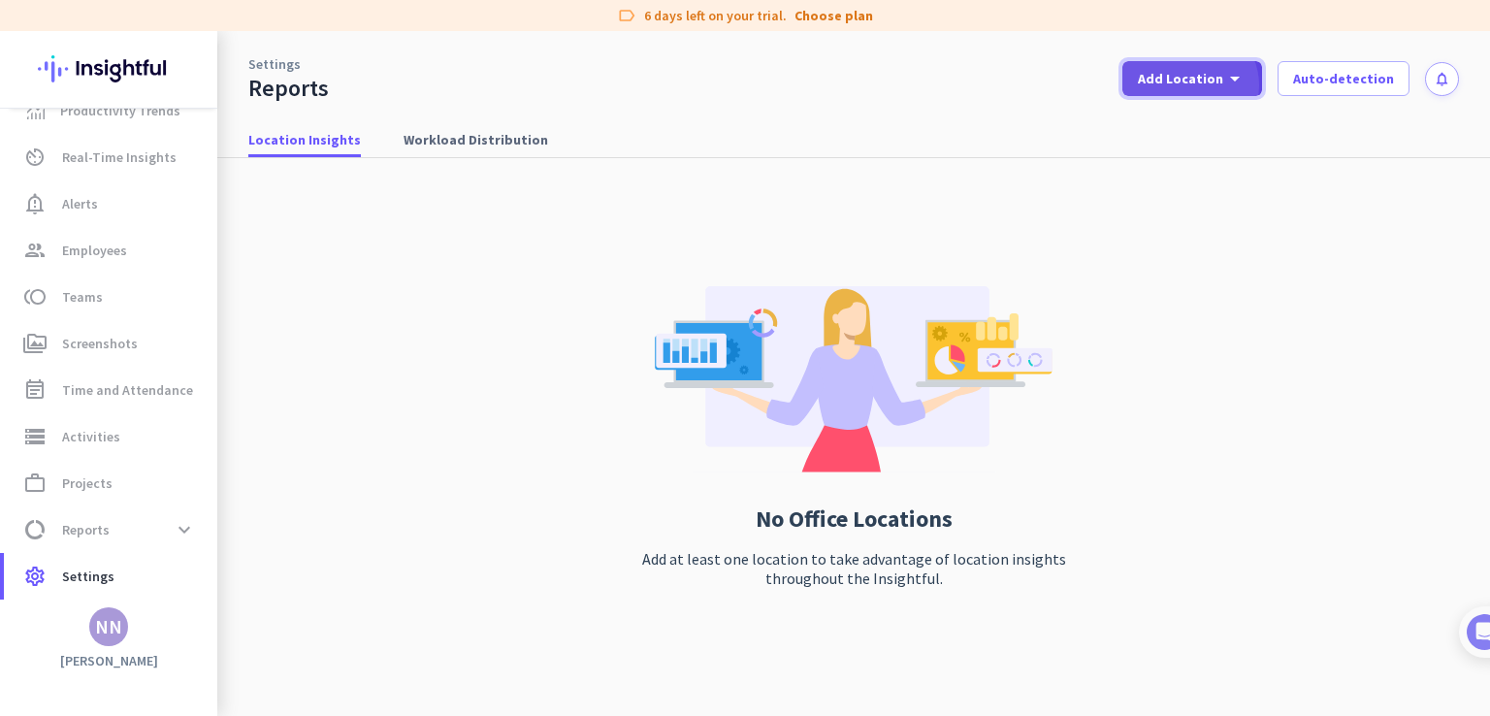
click at [1208, 85] on span "Add Location" at bounding box center [1180, 78] width 85 height 19
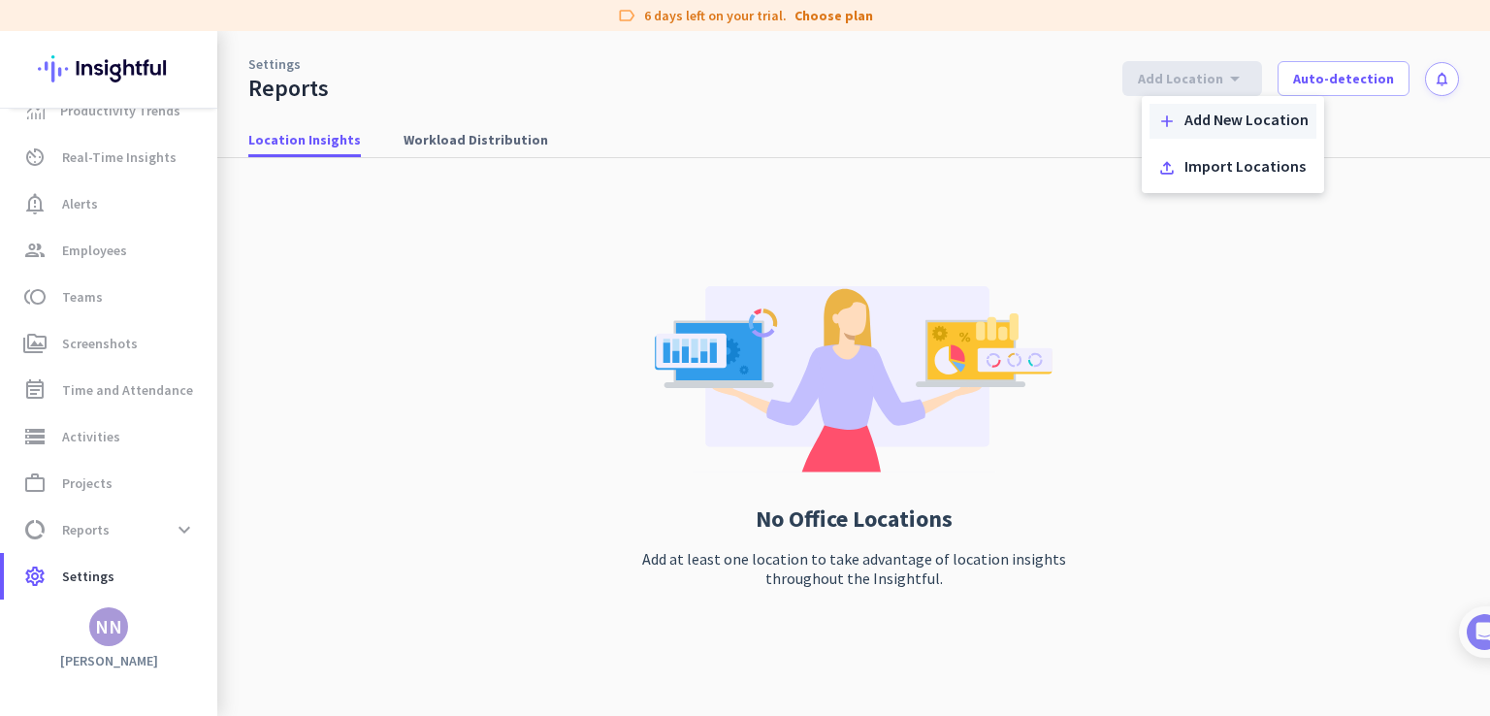
click at [1178, 114] on div "add Add New Location" at bounding box center [1233, 121] width 167 height 35
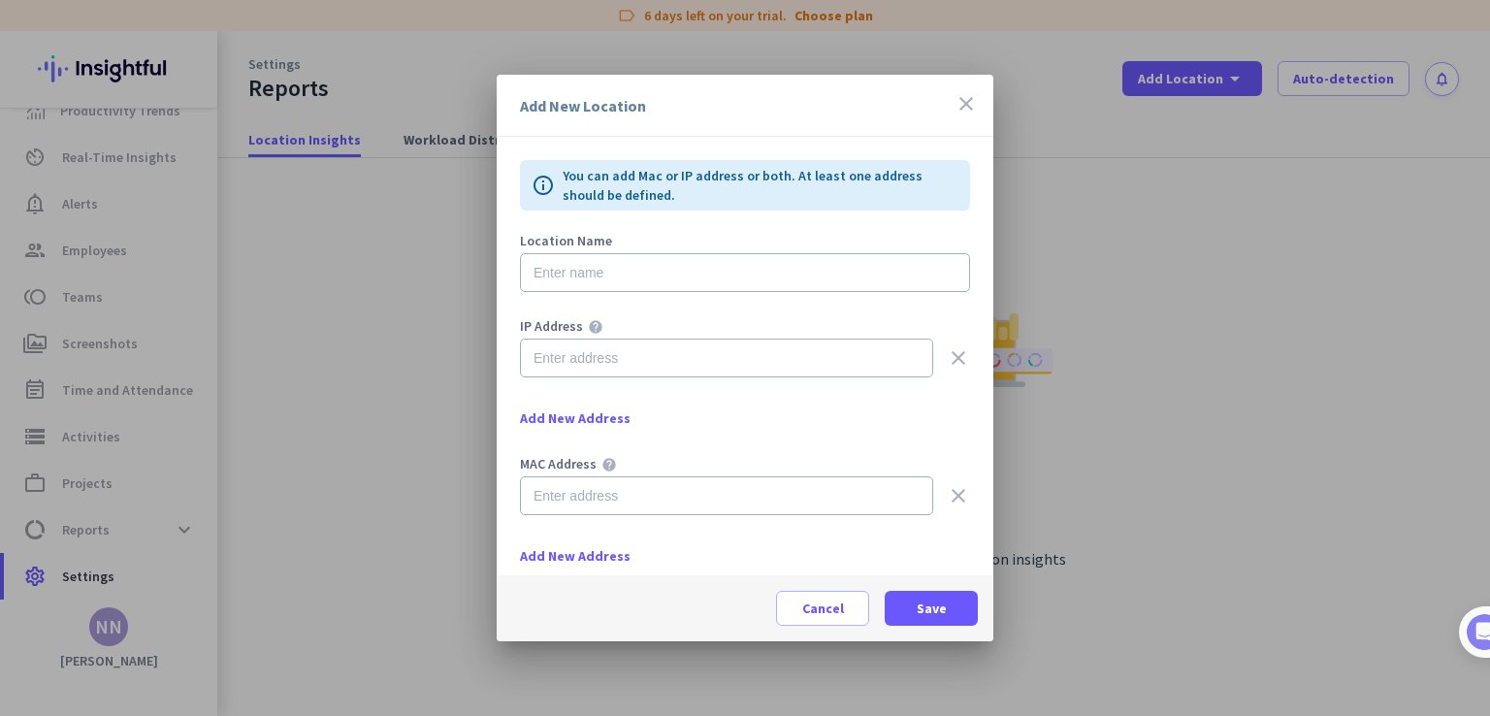
click at [957, 107] on icon "close" at bounding box center [966, 103] width 23 height 23
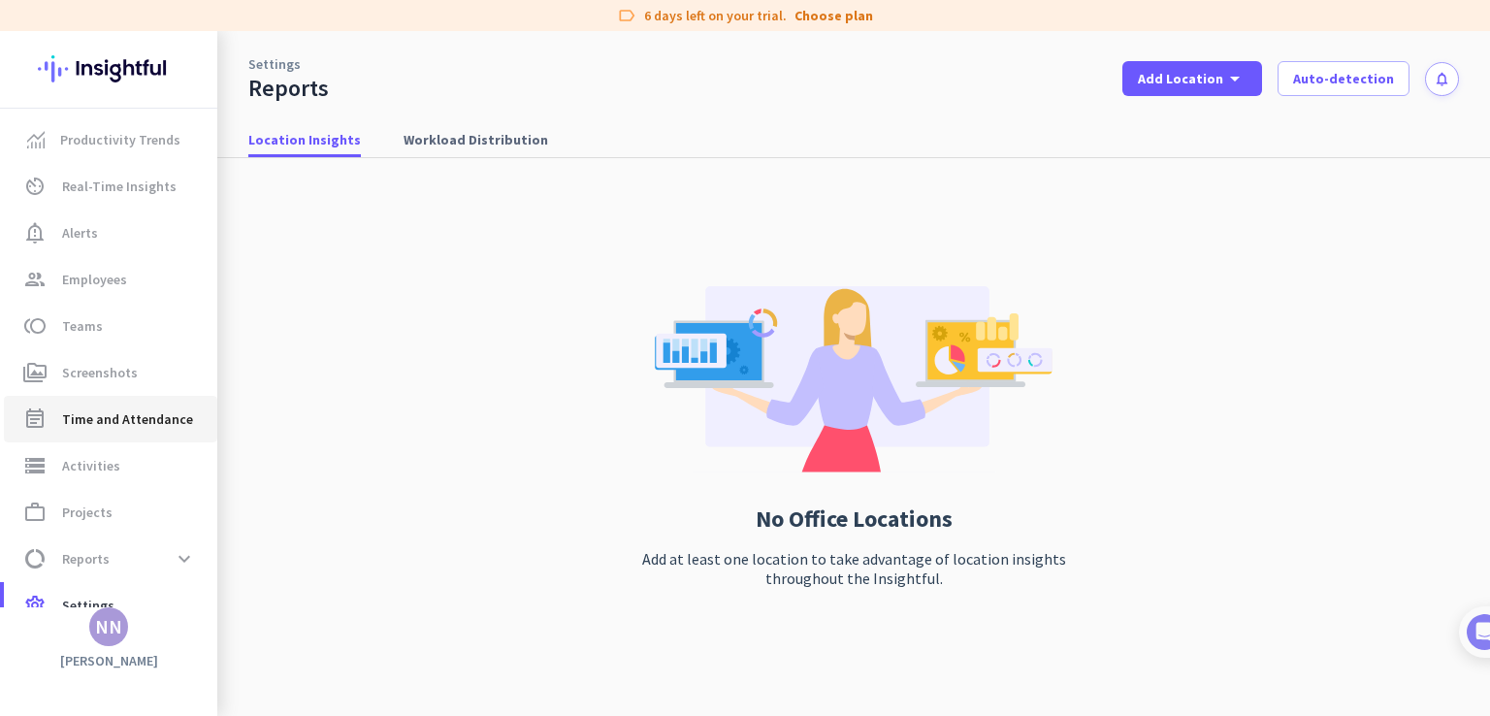
scroll to position [29, 0]
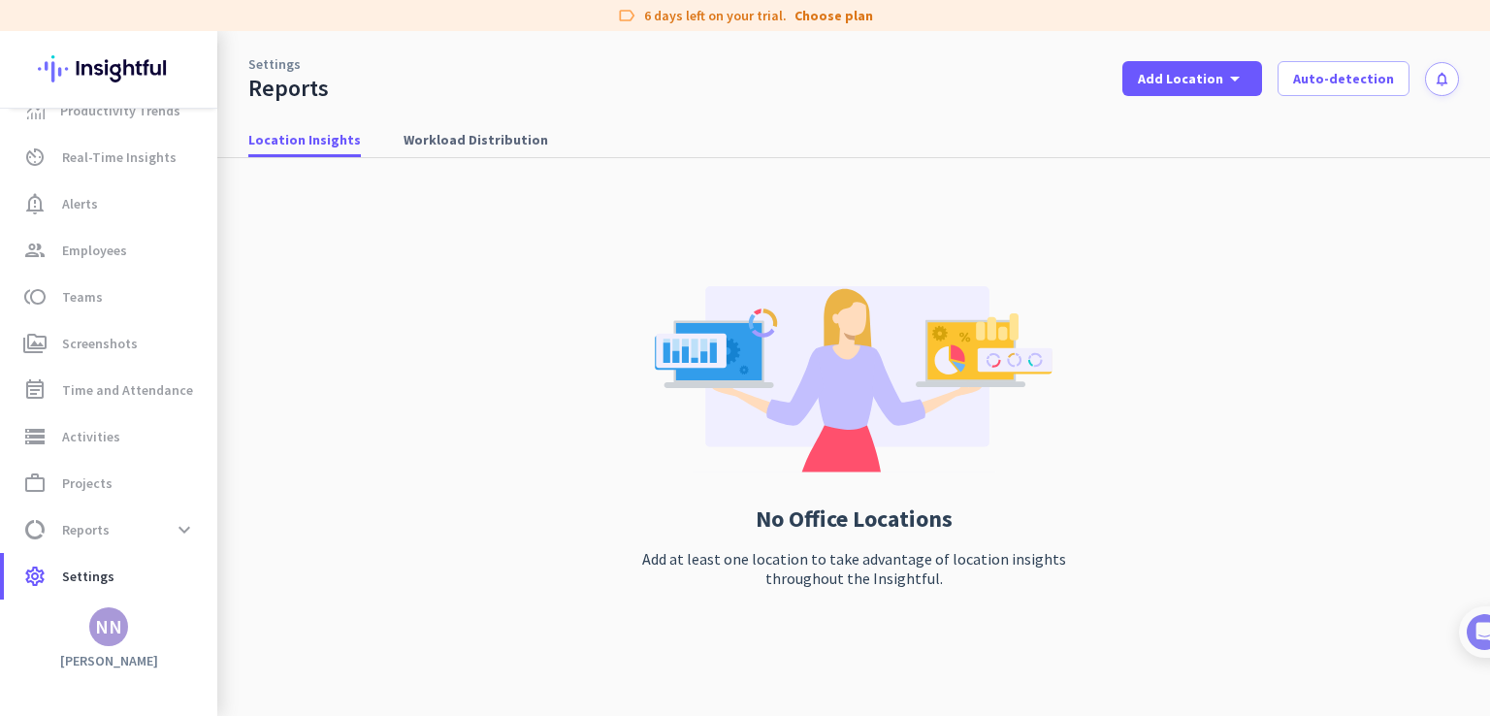
click at [127, 640] on app-letter-avatar "NN" at bounding box center [108, 626] width 39 height 39
click at [247, 486] on span "Personal Settings" at bounding box center [211, 484] width 117 height 17
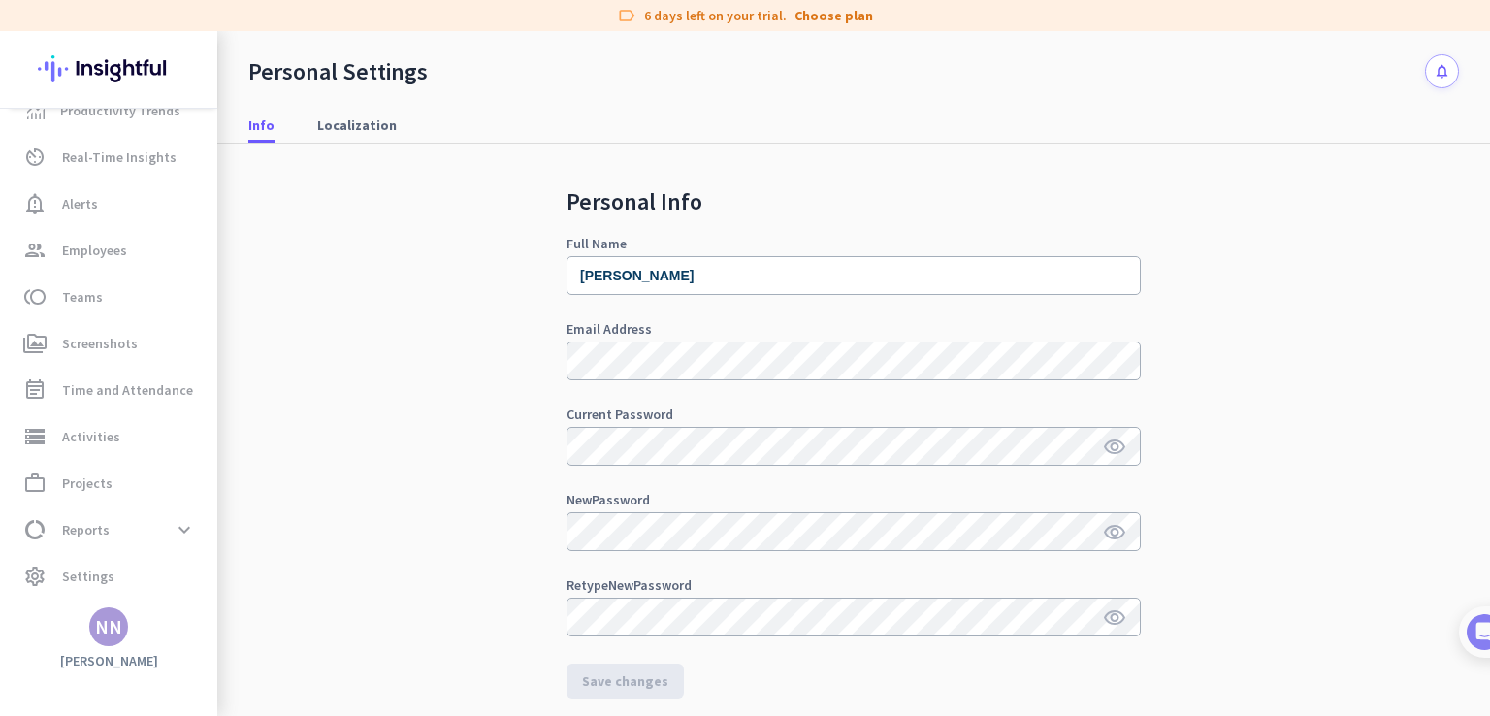
click at [1434, 69] on icon "notifications" at bounding box center [1442, 71] width 16 height 16
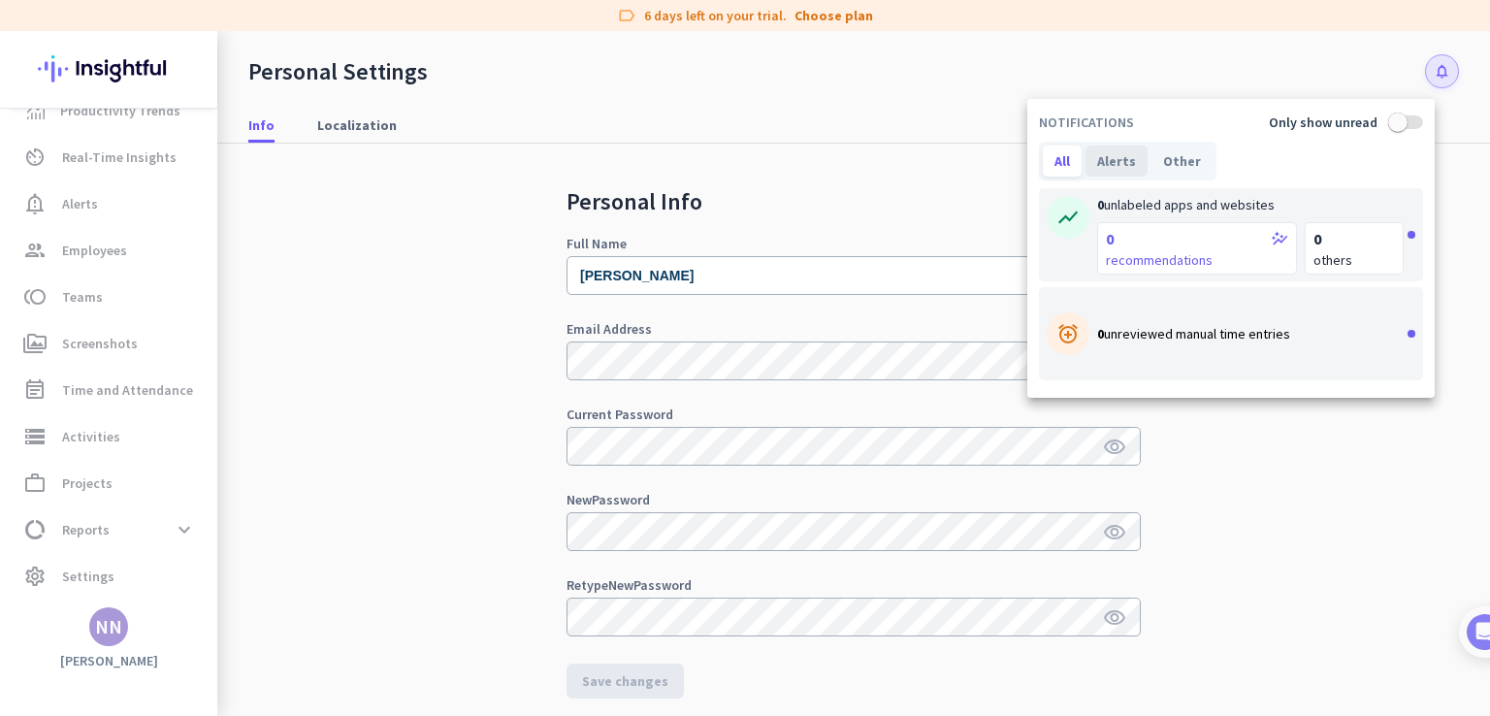
click at [1131, 166] on div "Alerts" at bounding box center [1117, 161] width 62 height 31
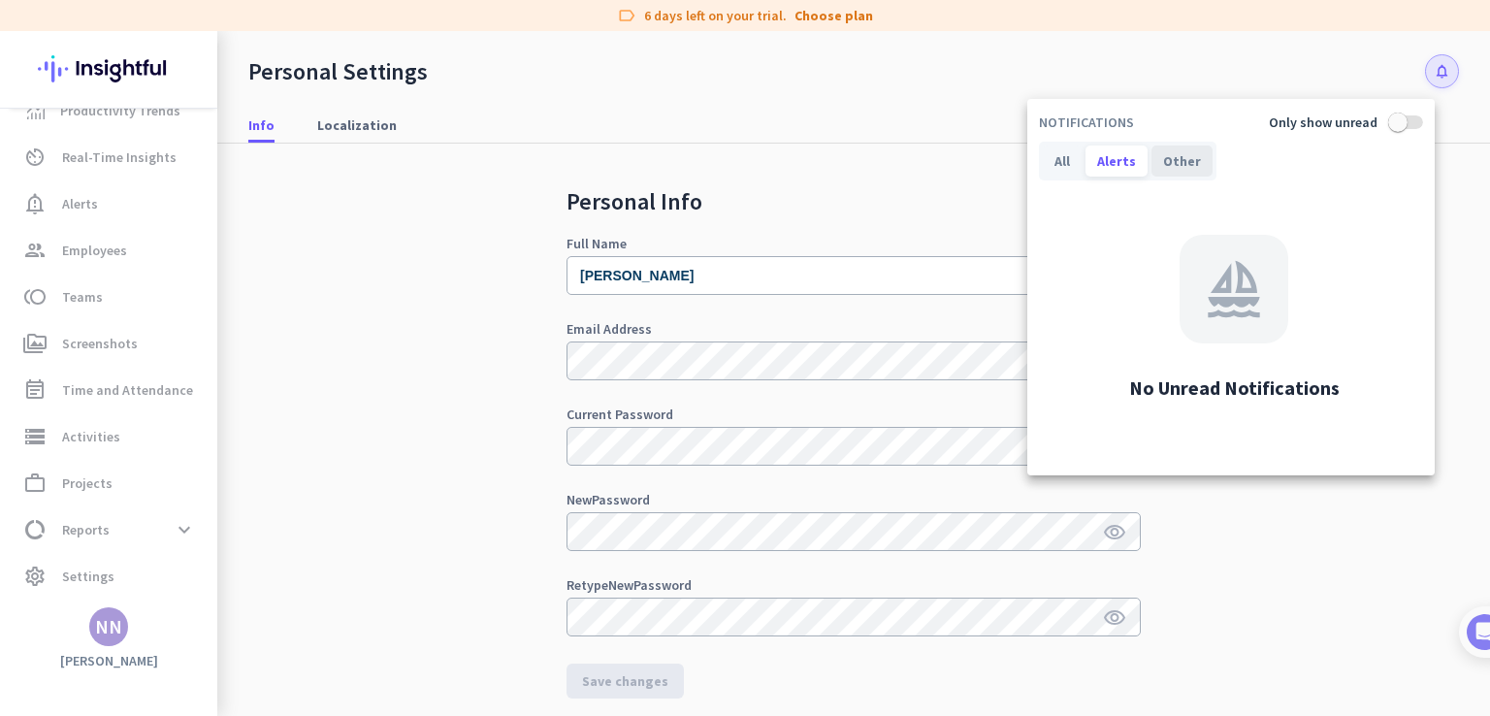
click at [1169, 164] on div "Other" at bounding box center [1182, 161] width 61 height 31
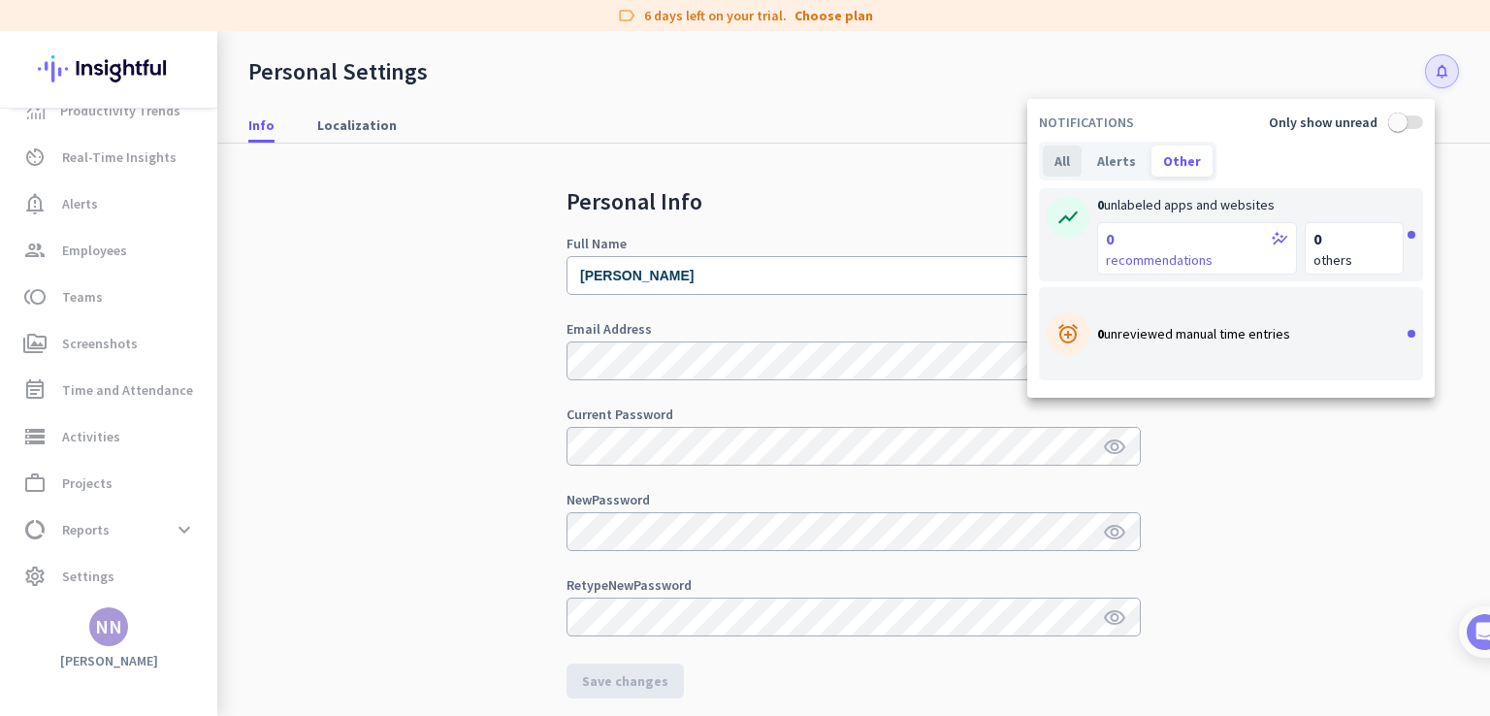
click at [1066, 169] on div "All" at bounding box center [1062, 161] width 39 height 31
click at [466, 253] on div at bounding box center [745, 358] width 1490 height 716
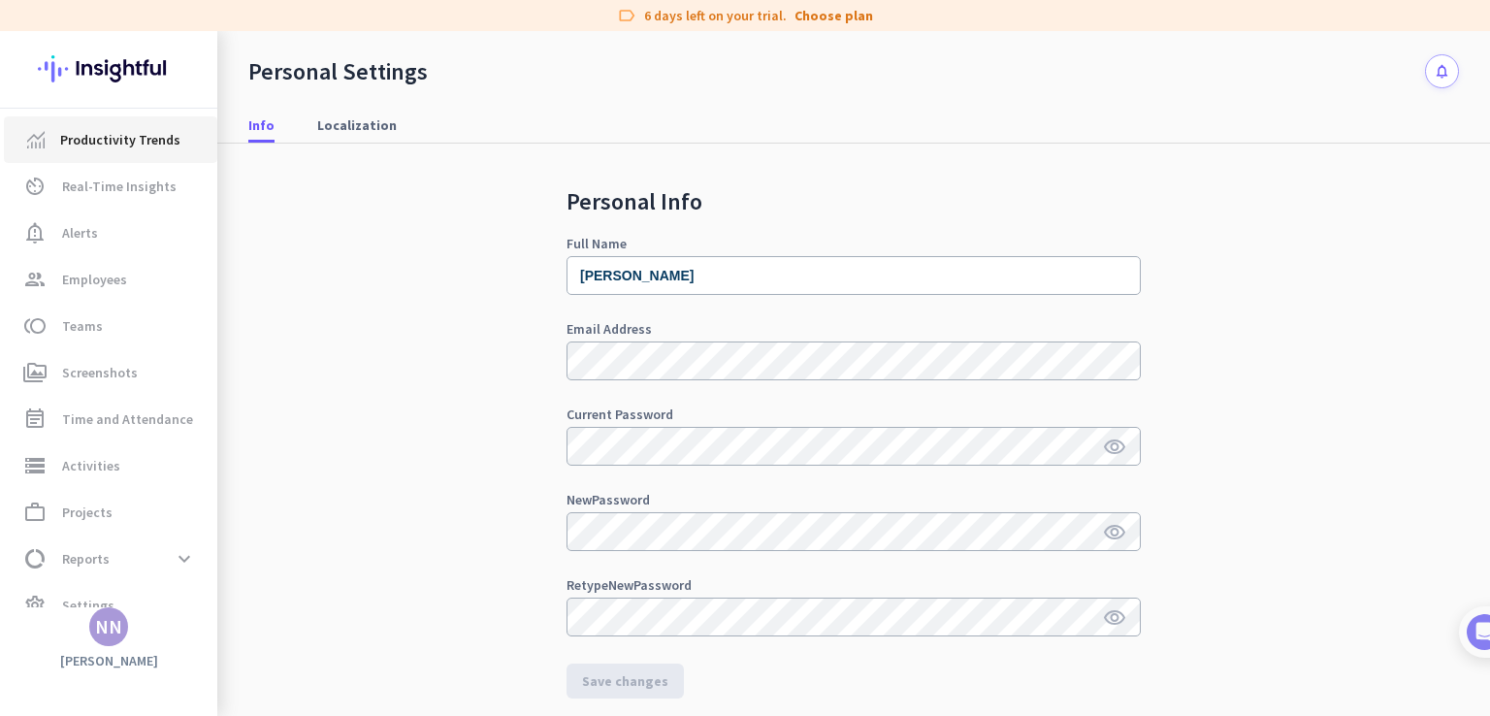
click at [124, 129] on span "Productivity Trends" at bounding box center [120, 139] width 120 height 23
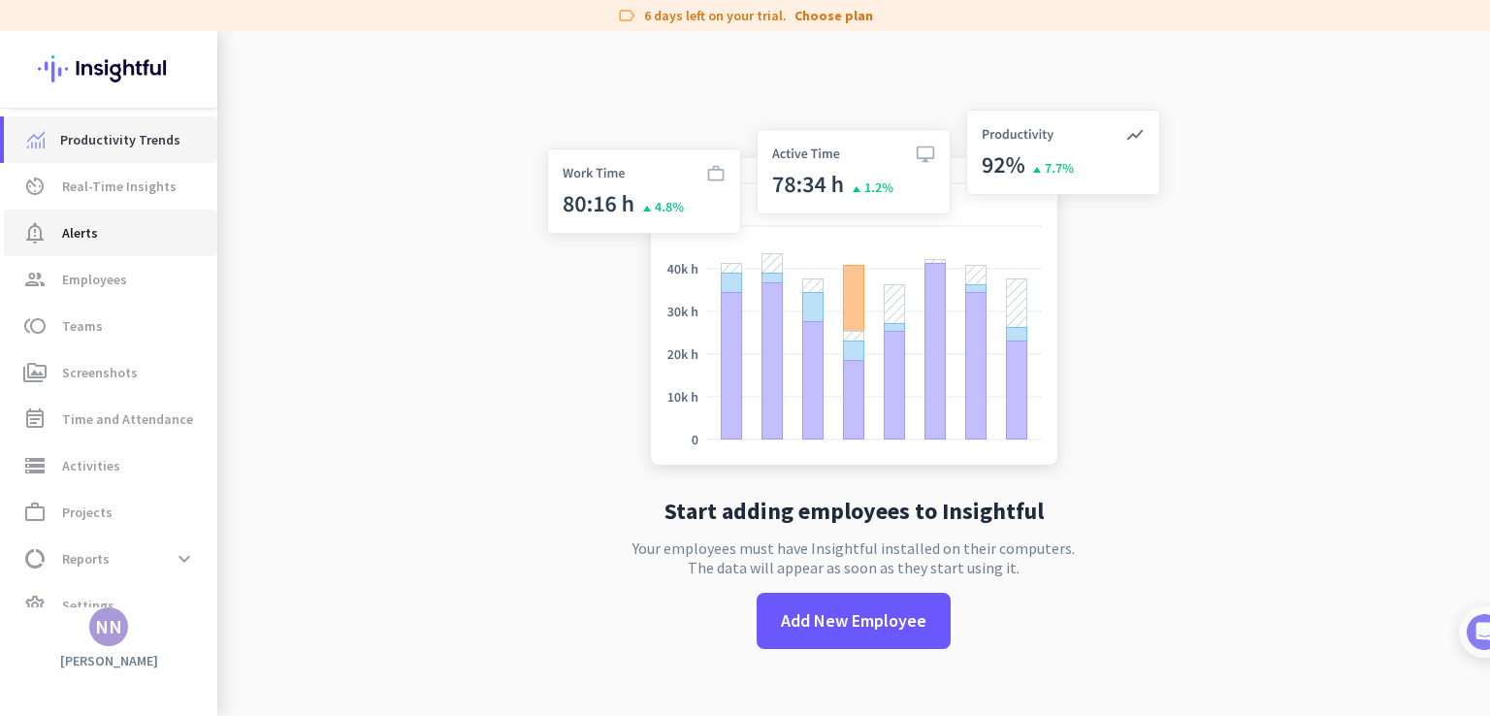
scroll to position [29, 0]
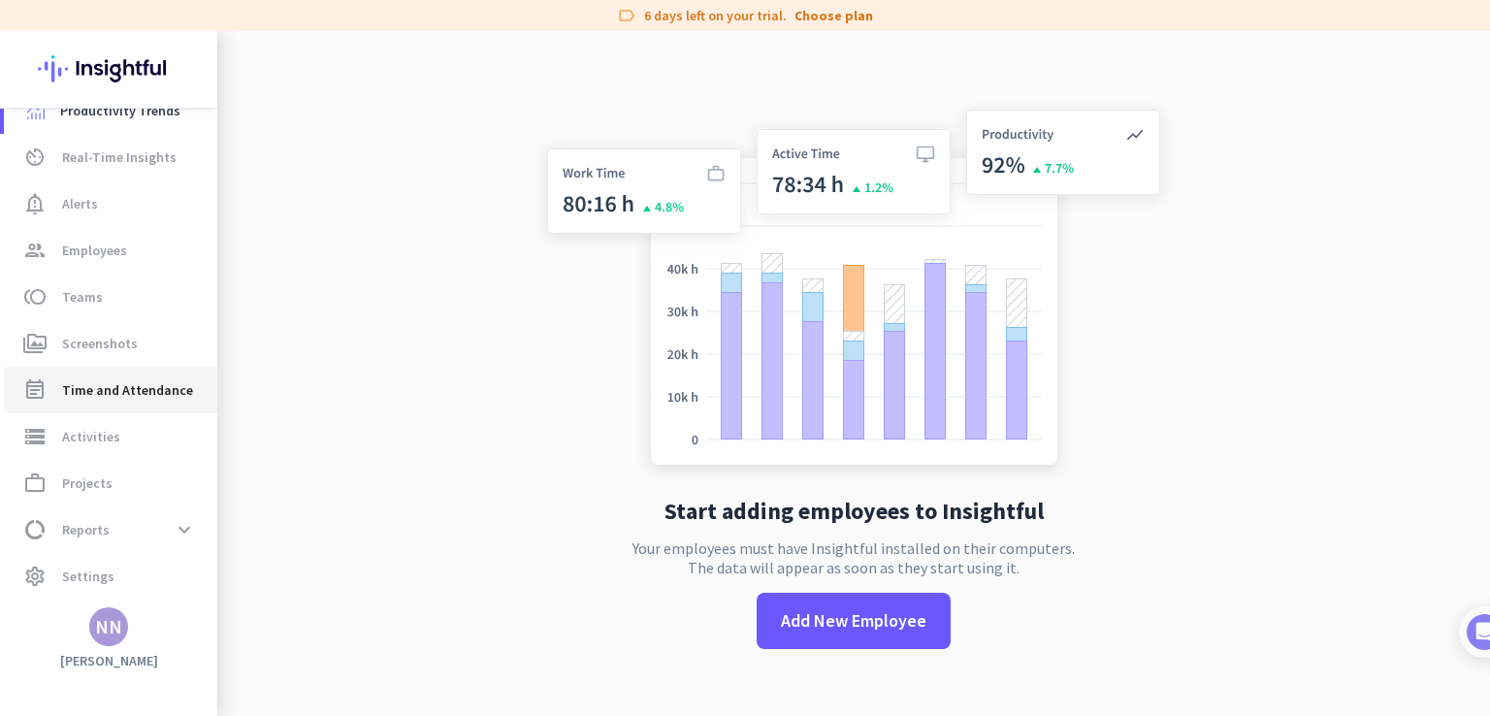
click at [141, 386] on span "Time and Attendance" at bounding box center [127, 389] width 131 height 23
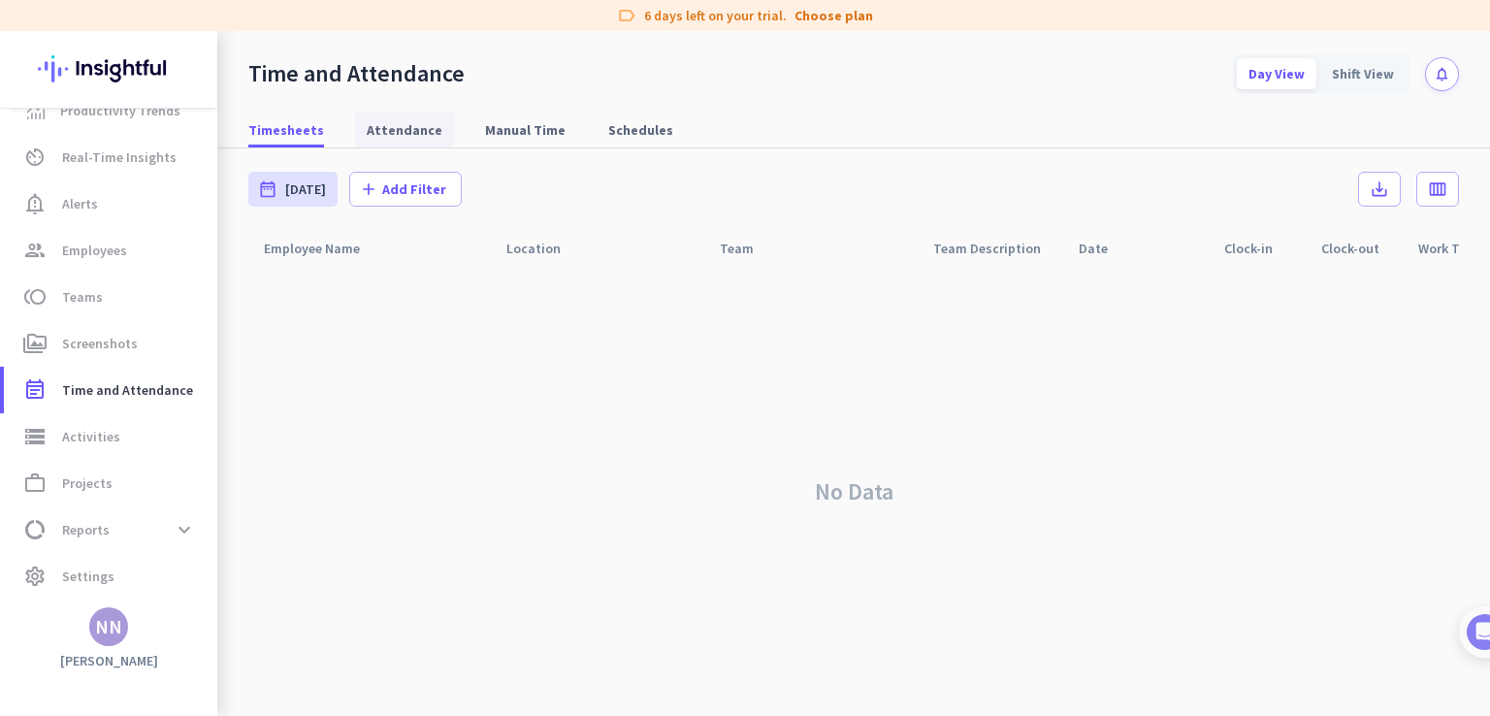
click at [420, 128] on span "Attendance" at bounding box center [405, 129] width 76 height 19
type input "[DATE] - [DATE]"
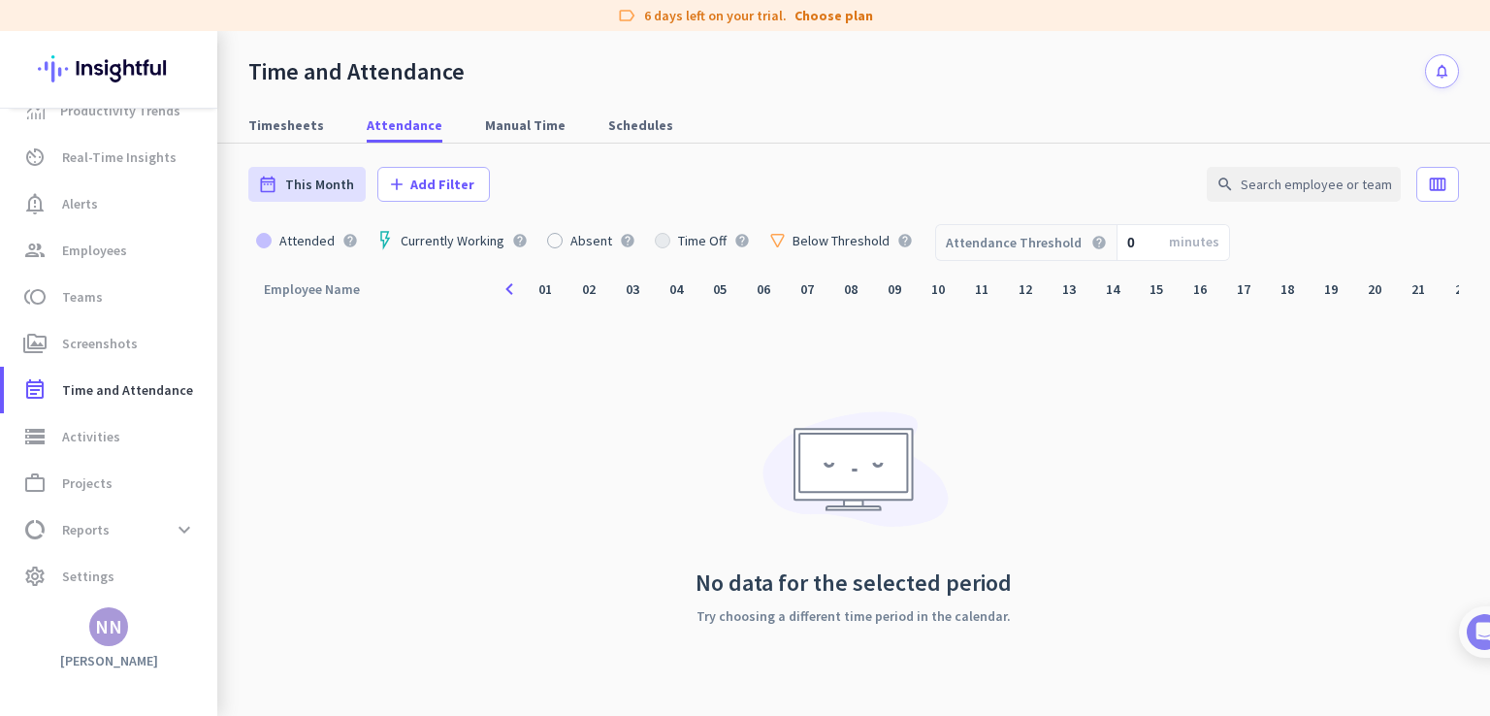
click at [770, 238] on img at bounding box center [777, 241] width 15 height 14
click at [869, 236] on div "Below Threshold" at bounding box center [841, 241] width 113 height 14
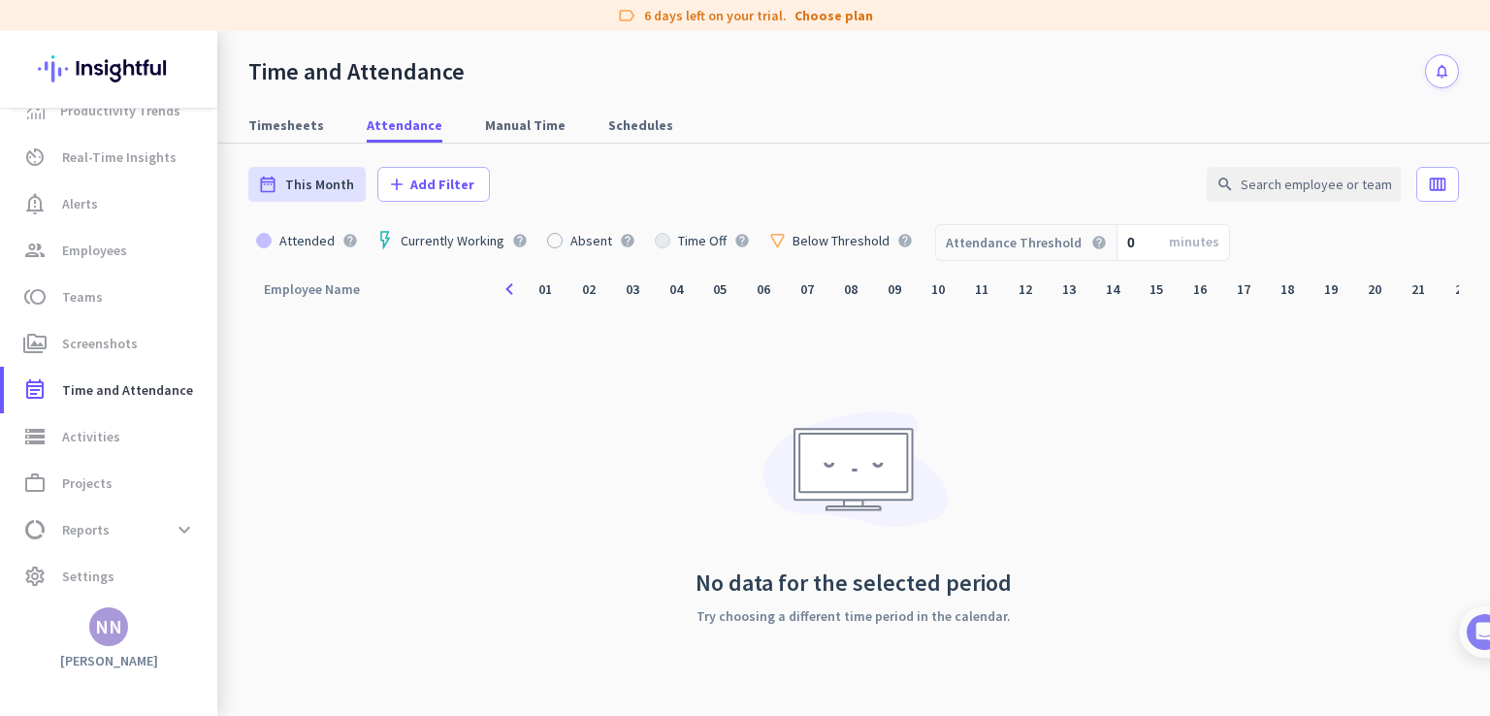
click at [869, 236] on div "Below Threshold" at bounding box center [841, 241] width 113 height 14
click at [409, 234] on div "Currently Working" at bounding box center [452, 241] width 119 height 14
click at [504, 111] on span "Manual Time" at bounding box center [525, 125] width 81 height 35
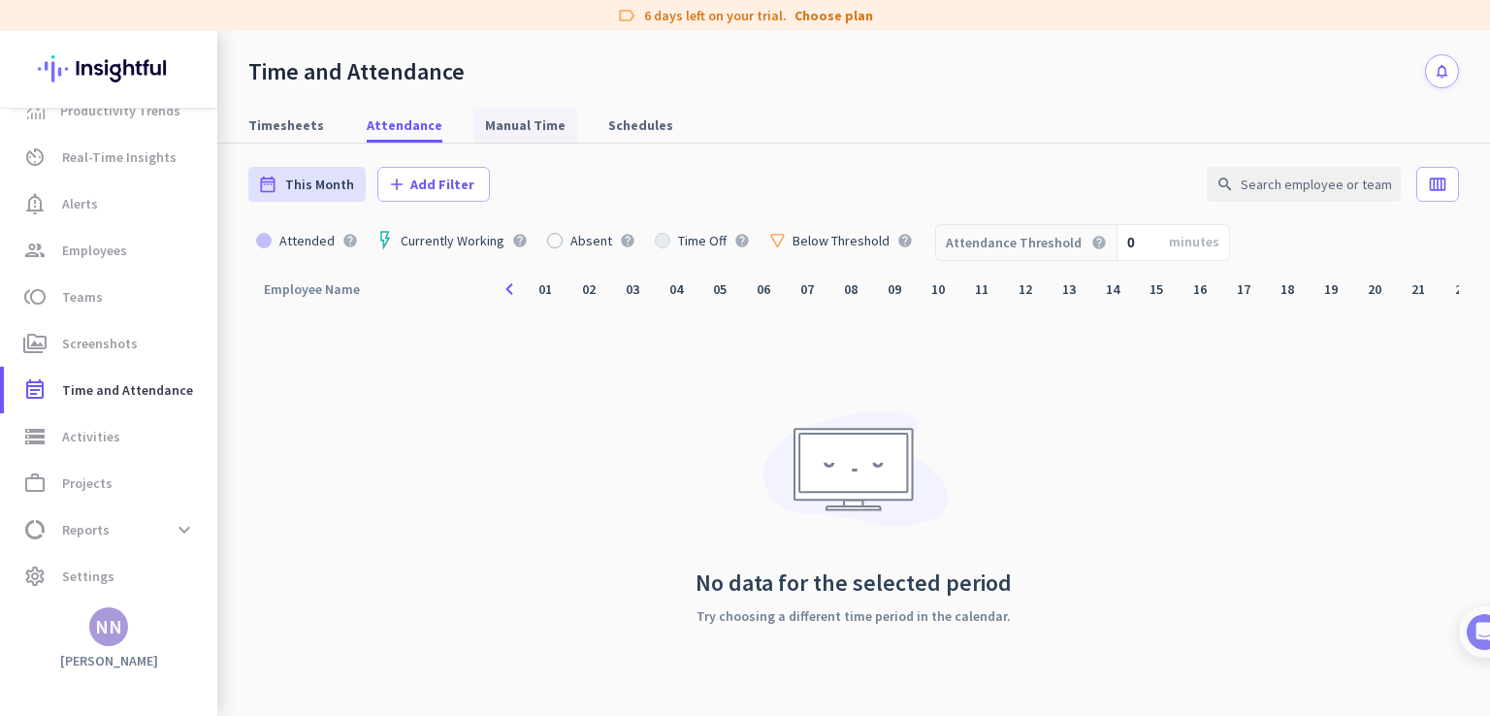
type input "[DATE] - [DATE]"
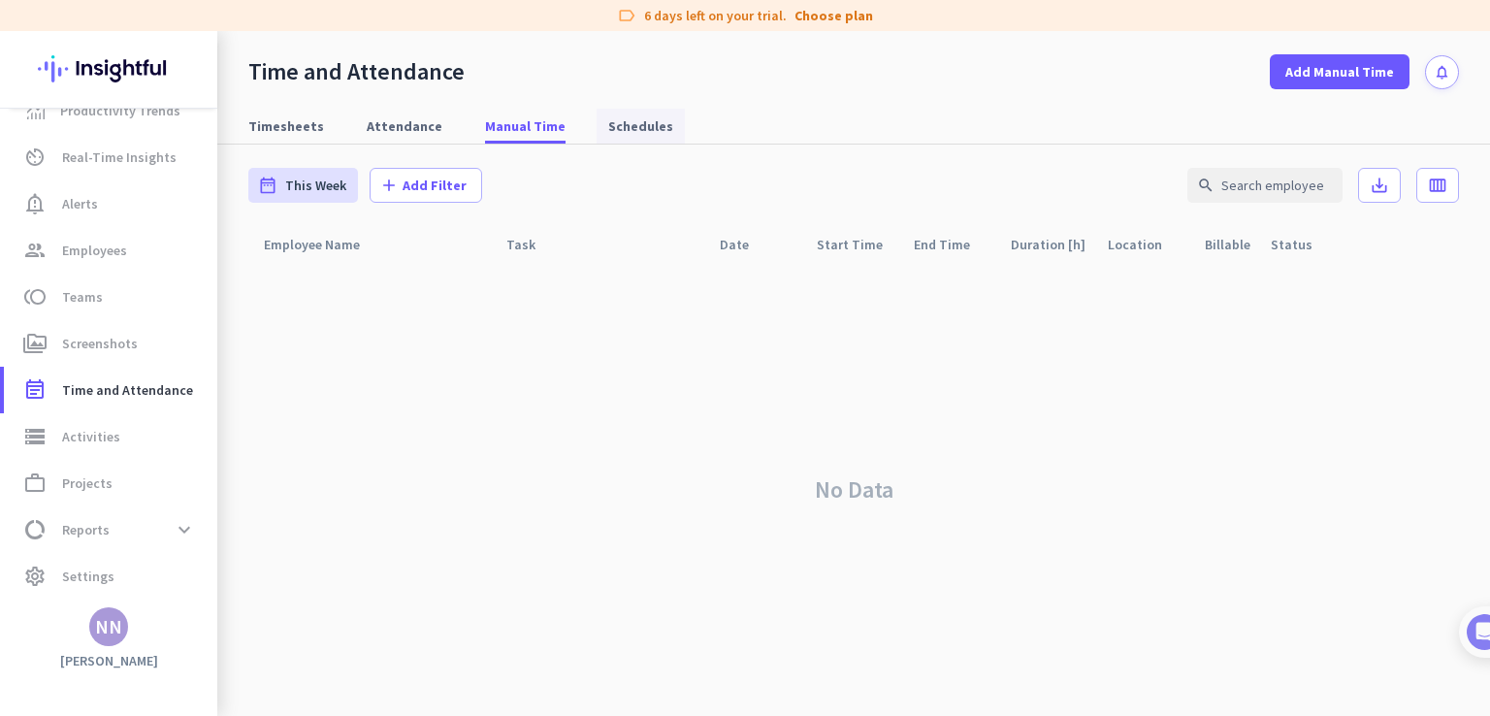
click at [612, 129] on span "Schedules" at bounding box center [640, 125] width 65 height 19
type input "[DATE] - [DATE]"
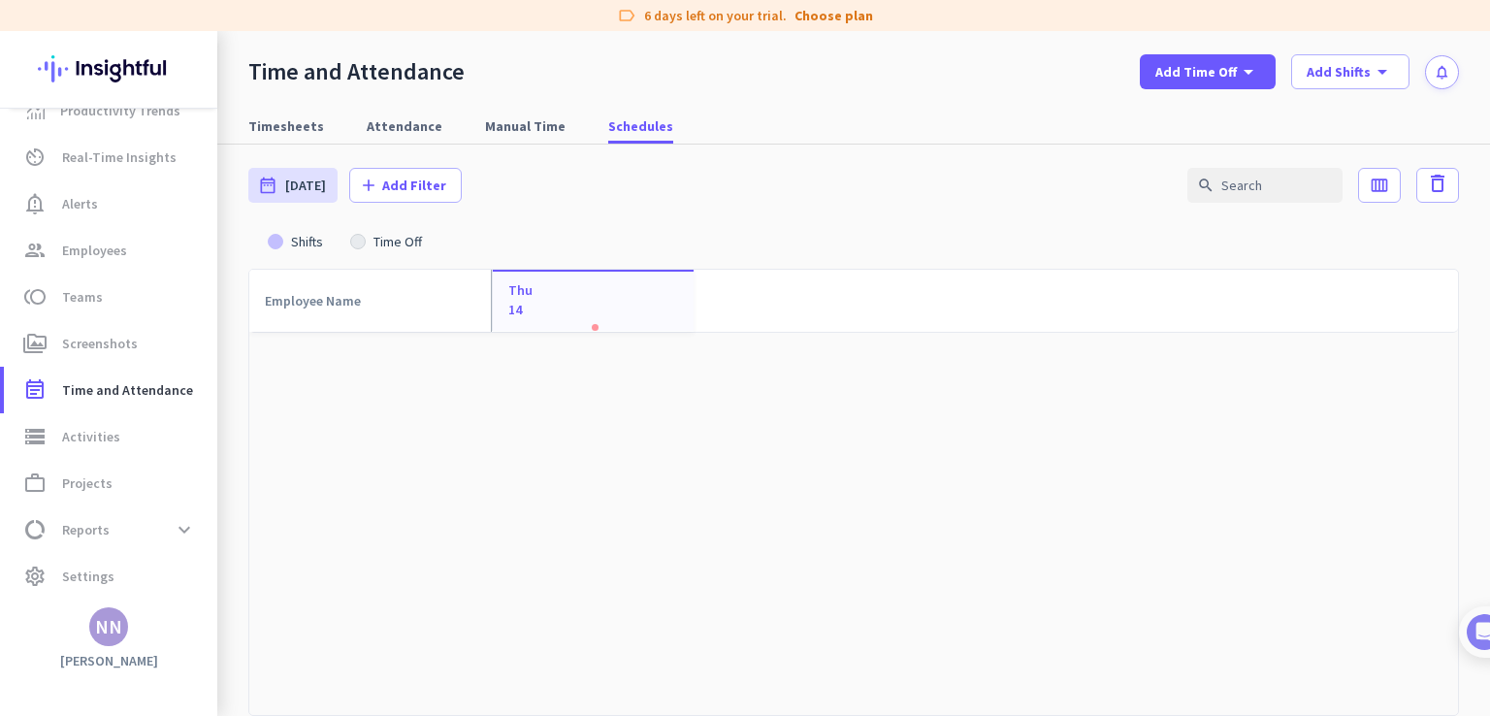
click at [273, 240] on div at bounding box center [276, 242] width 16 height 16
click at [624, 313] on div "Thu 14" at bounding box center [593, 300] width 202 height 61
click at [590, 328] on div "Thu 14" at bounding box center [593, 300] width 202 height 61
click at [288, 296] on div "Employee Name arrow_drop_up" at bounding box center [324, 301] width 119 height 28
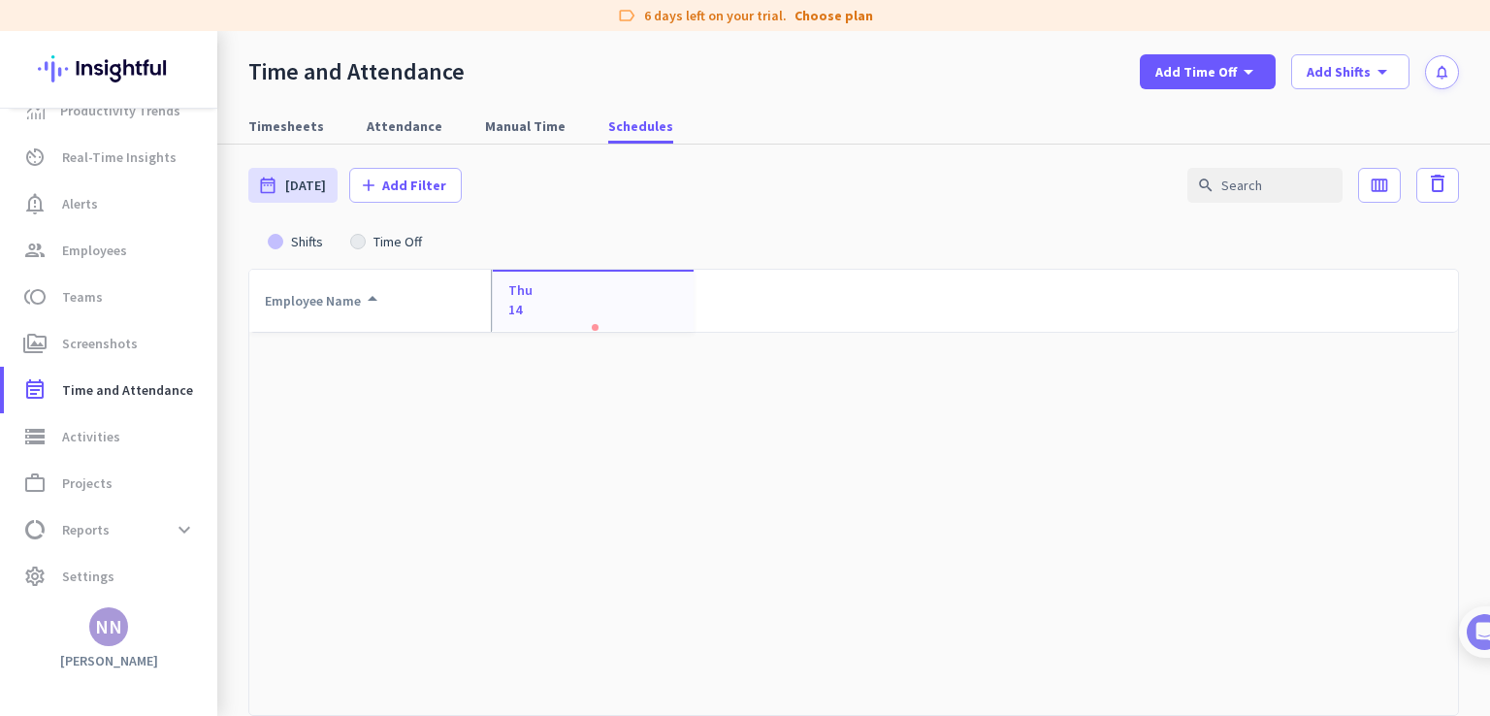
click at [288, 296] on div "Employee Name arrow_drop_up" at bounding box center [324, 301] width 119 height 28
click at [373, 300] on icon "arrow_drop_up" at bounding box center [372, 303] width 23 height 23
click at [303, 243] on div "Shifts" at bounding box center [307, 242] width 48 height 14
click at [357, 243] on div at bounding box center [358, 242] width 16 height 16
click at [1366, 174] on span at bounding box center [1379, 185] width 41 height 47
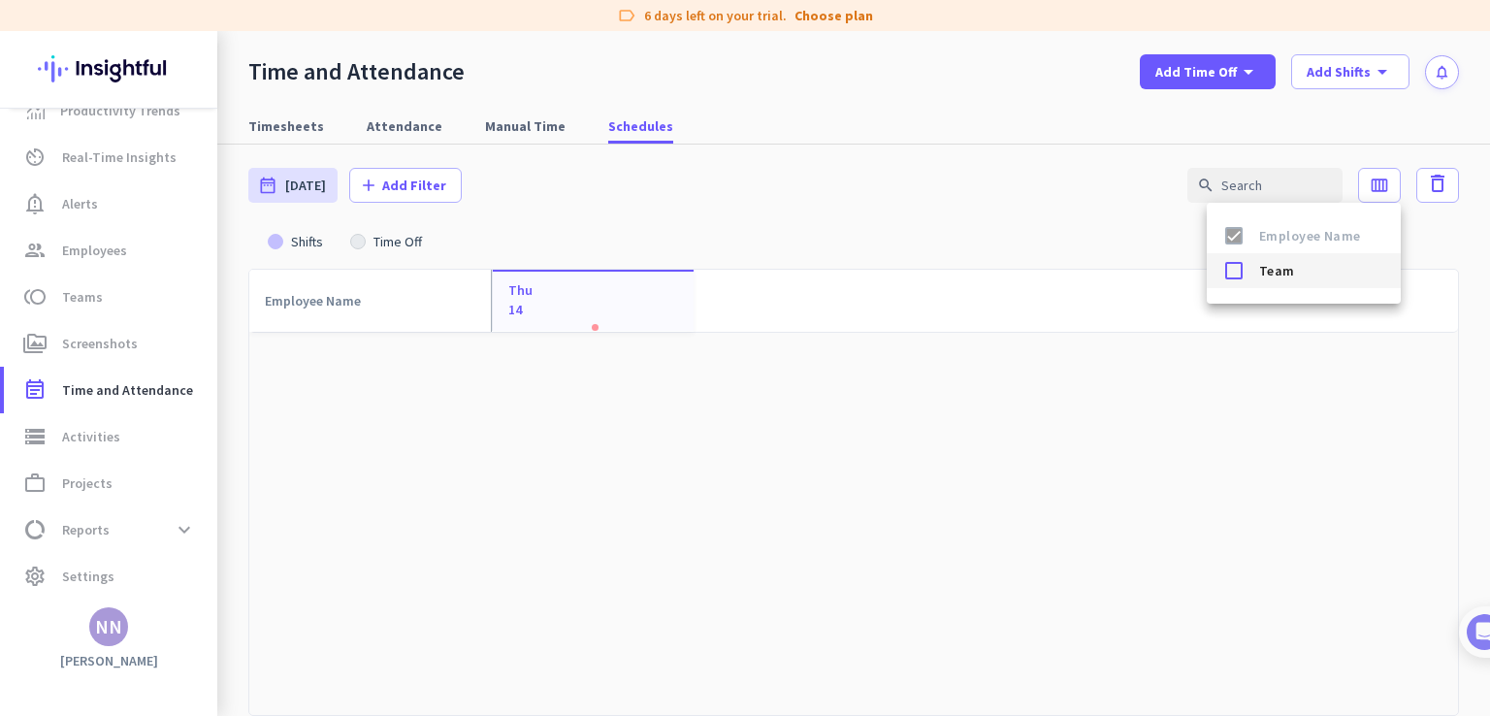
click at [1284, 265] on span "Team" at bounding box center [1322, 270] width 126 height 23
click at [1250, 273] on div at bounding box center [1234, 270] width 39 height 39
click at [1246, 269] on div at bounding box center [1234, 270] width 39 height 39
click at [1104, 225] on div at bounding box center [745, 358] width 1490 height 716
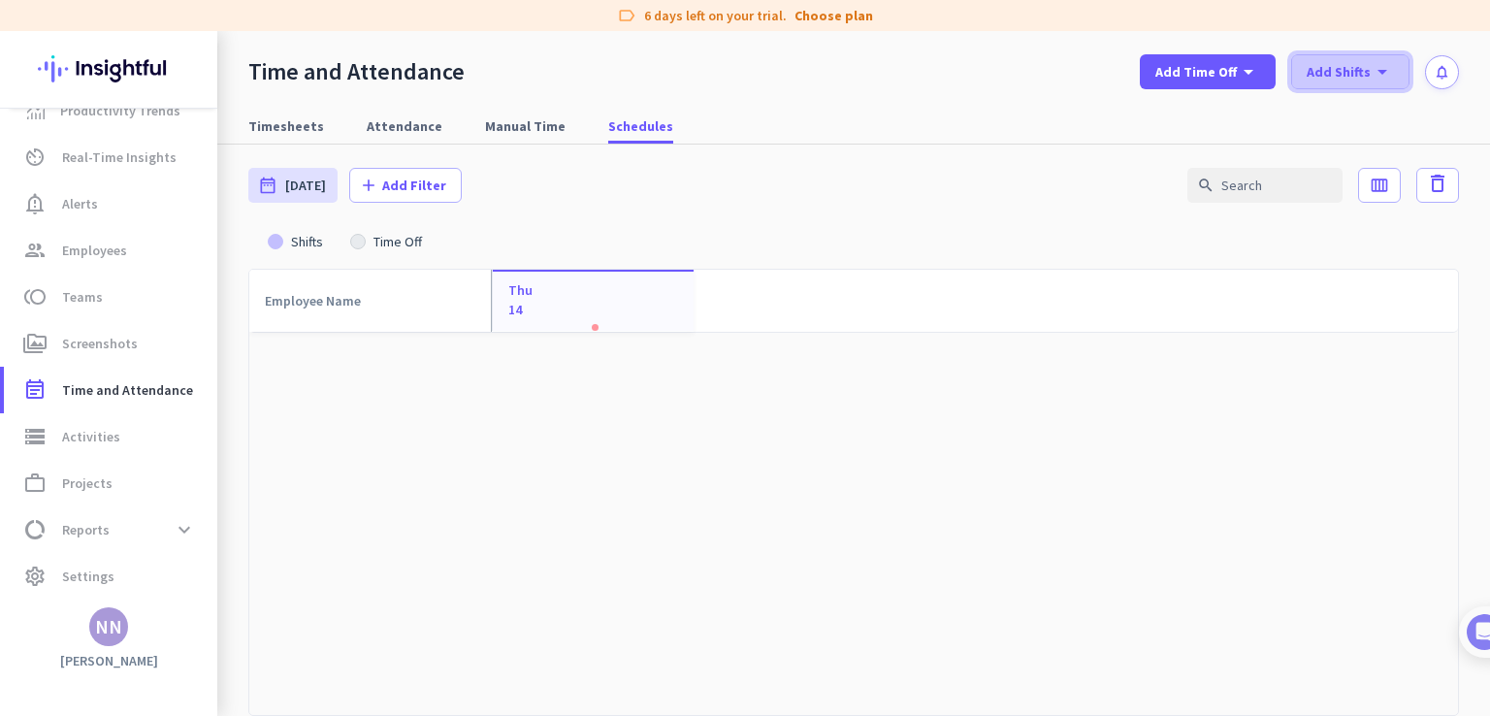
click at [1366, 82] on div "Add Shifts arrow_drop_down" at bounding box center [1350, 71] width 87 height 23
click at [1366, 97] on div "add Add New Shift" at bounding box center [1371, 114] width 135 height 35
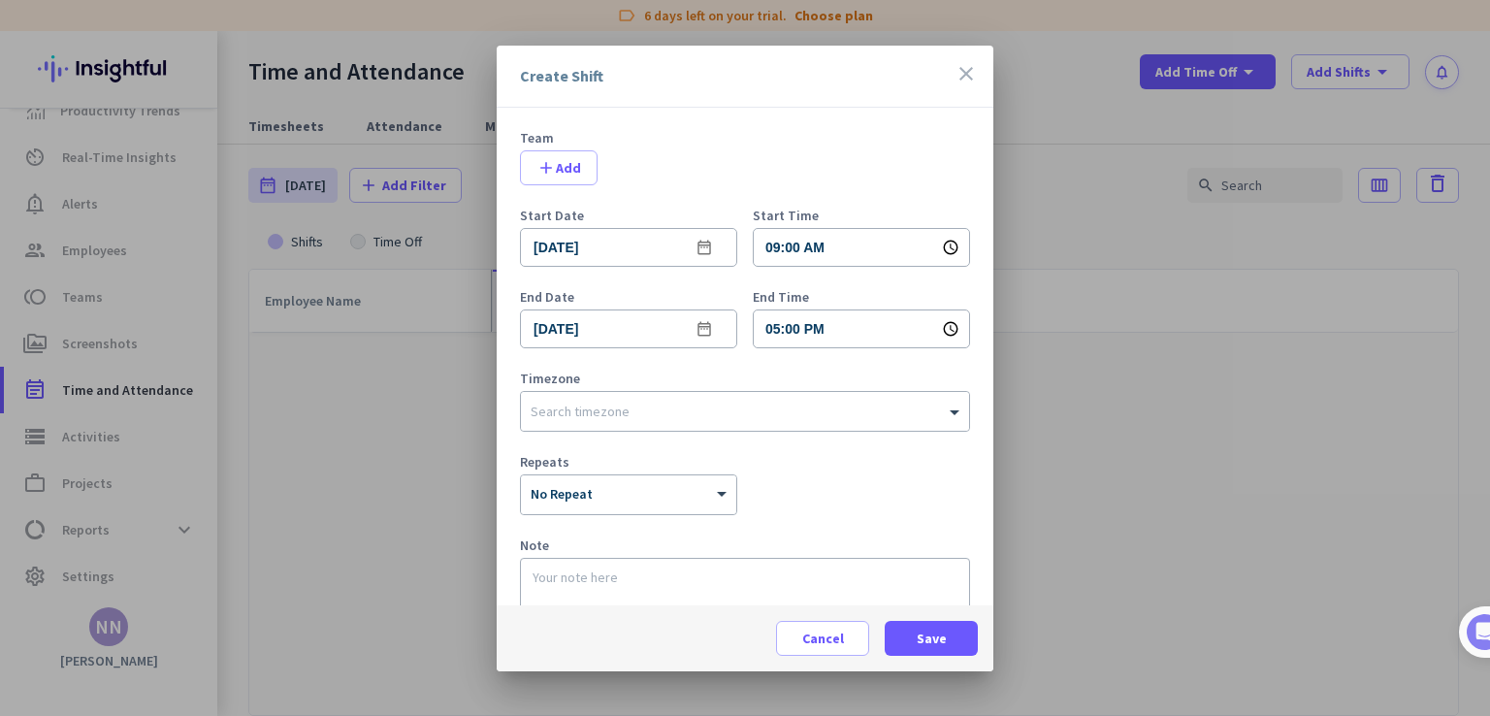
click at [974, 77] on icon "close" at bounding box center [966, 73] width 23 height 23
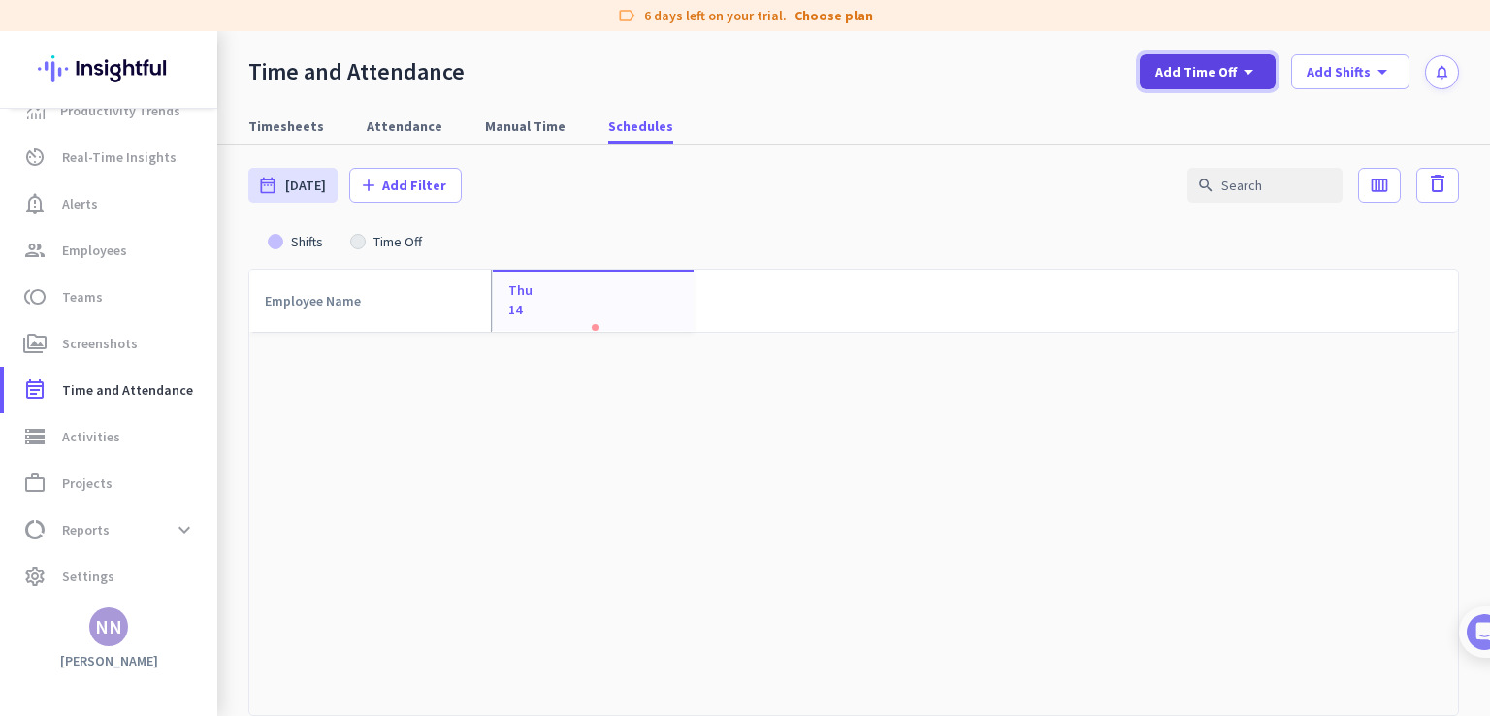
click at [1203, 66] on span "Add Time Off" at bounding box center [1195, 71] width 81 height 19
click at [865, 76] on div at bounding box center [745, 358] width 1490 height 716
click at [280, 122] on span "Timesheets" at bounding box center [286, 125] width 76 height 19
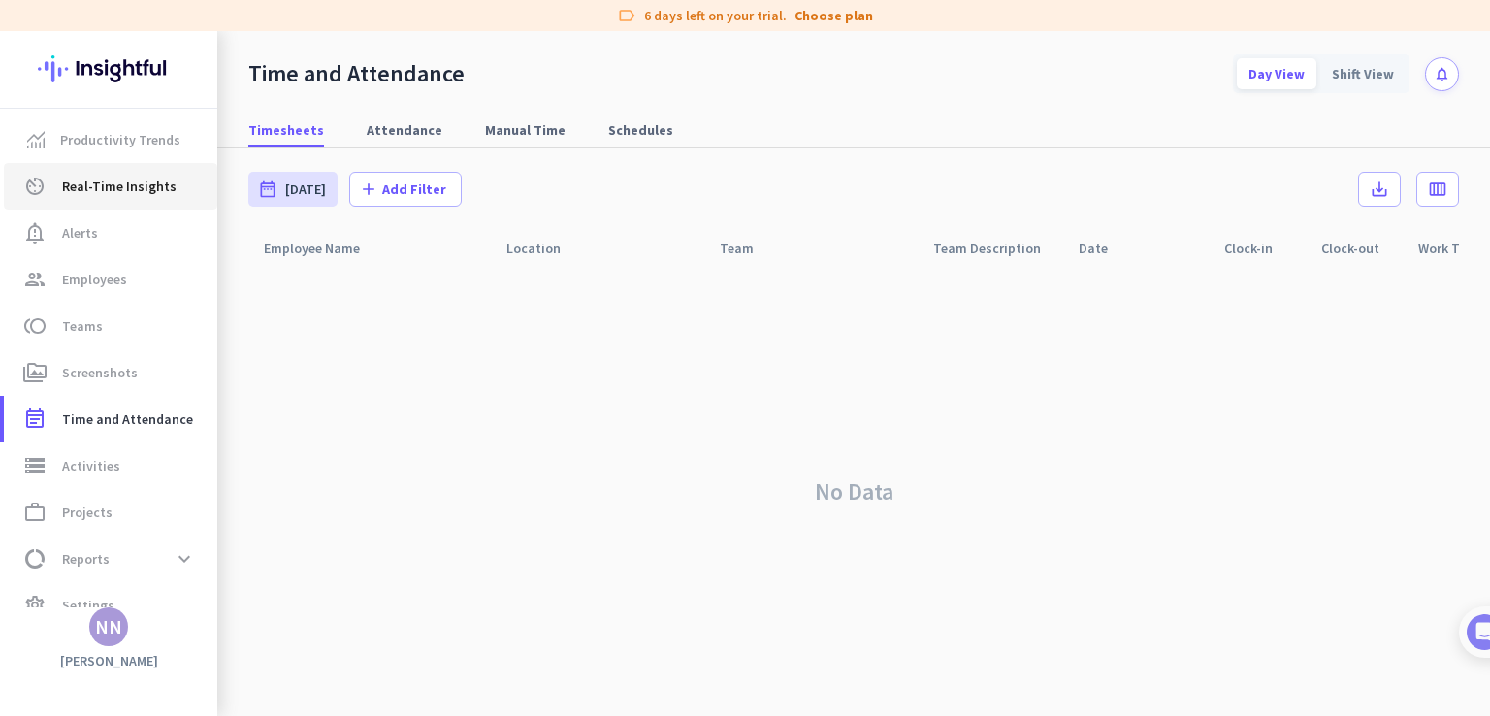
click at [136, 176] on span "Real-Time Insights" at bounding box center [119, 186] width 114 height 23
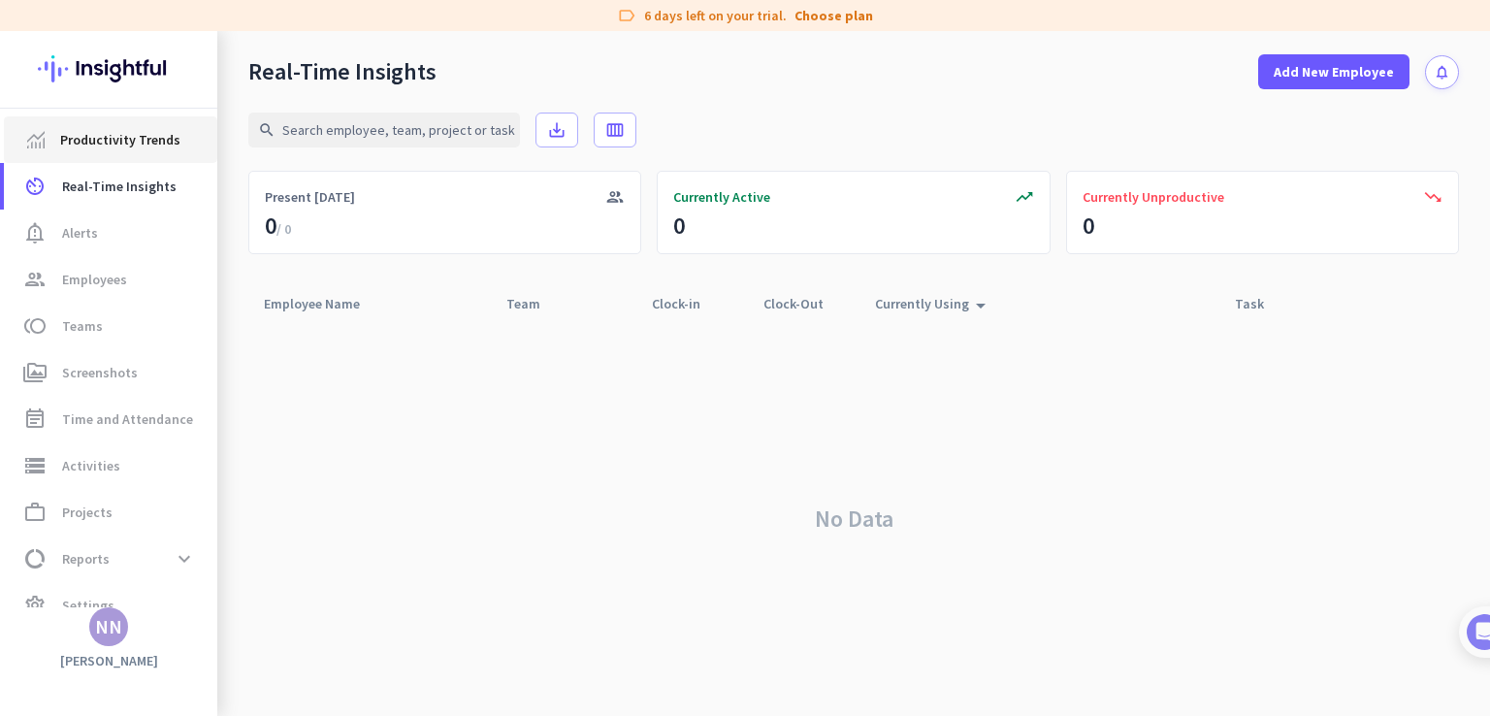
click at [113, 140] on span "Productivity Trends" at bounding box center [120, 139] width 120 height 23
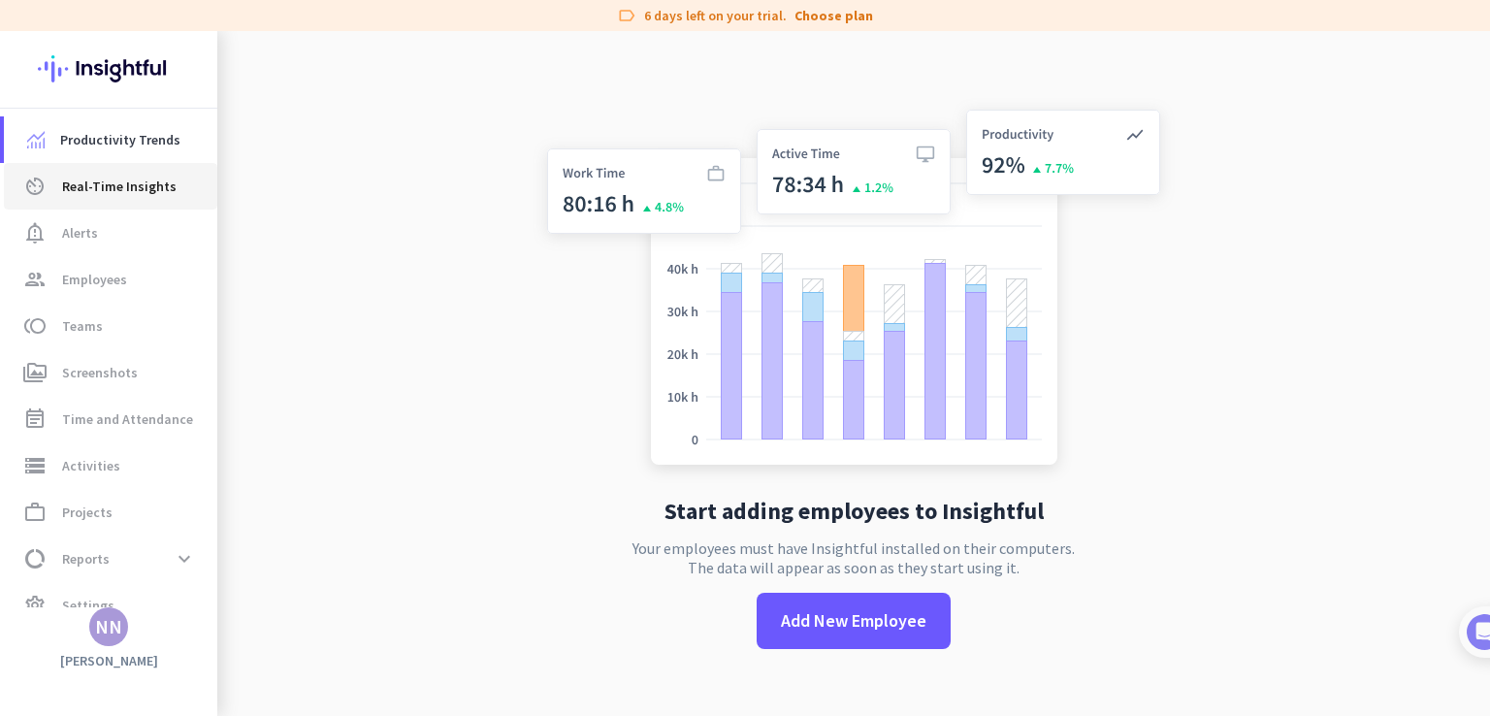
click at [123, 186] on span "Real-Time Insights" at bounding box center [119, 186] width 114 height 23
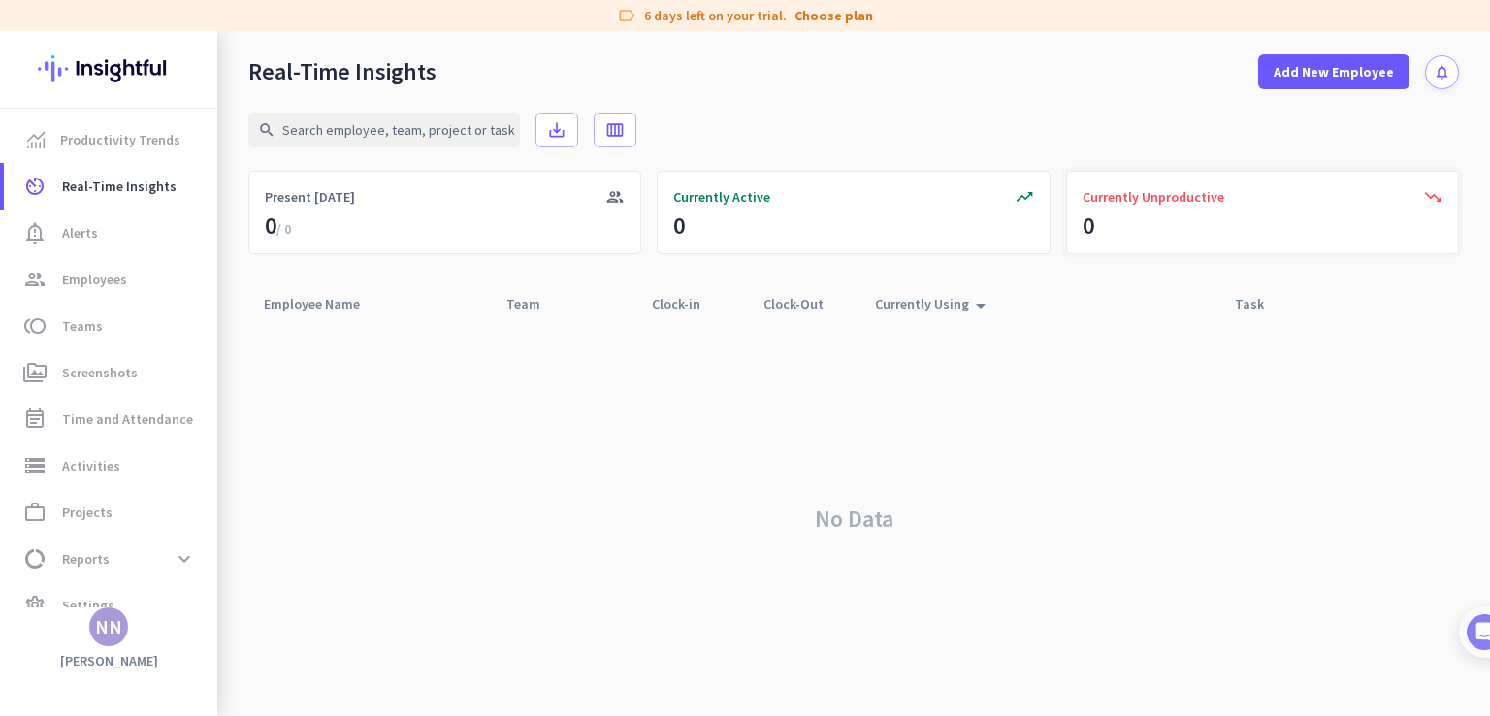
click at [1203, 191] on span "Currently Unproductive" at bounding box center [1154, 196] width 142 height 19
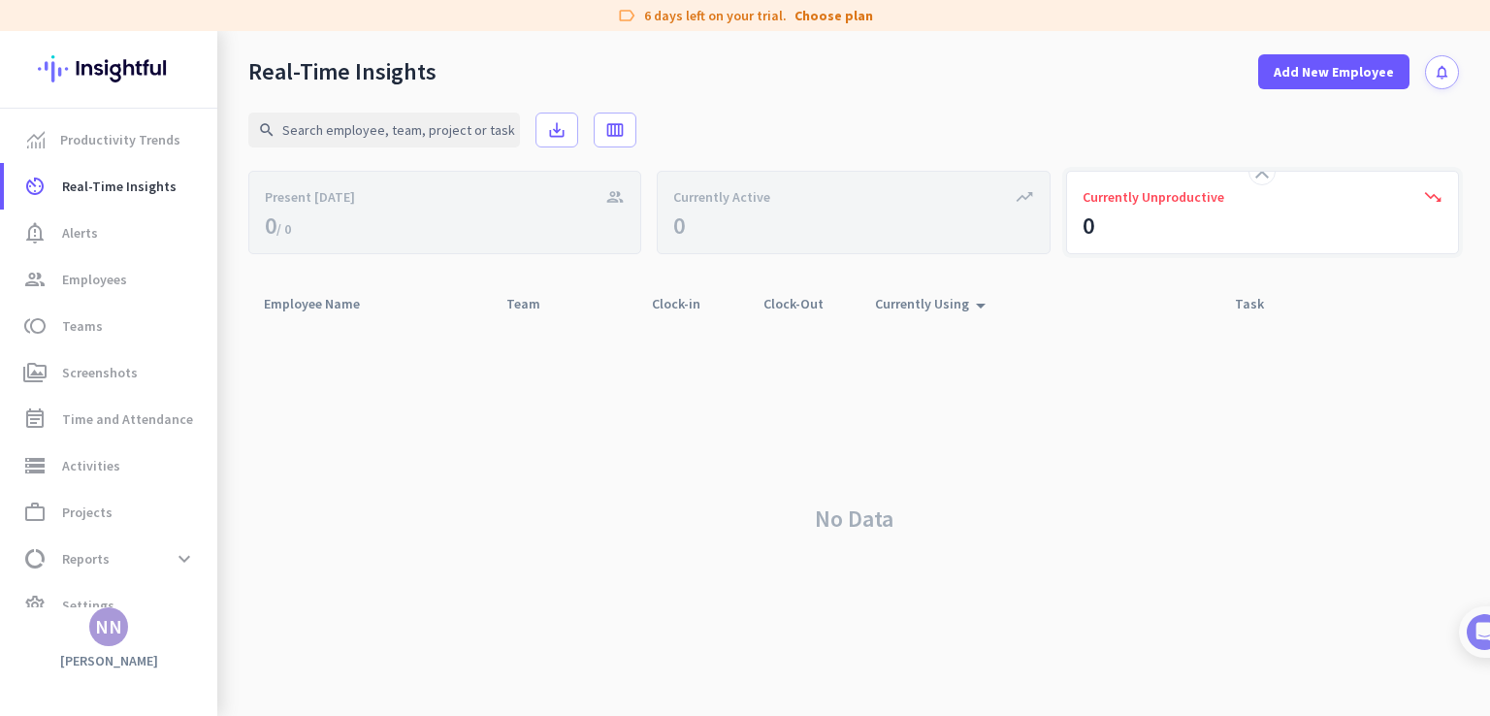
click at [1203, 191] on span "Currently Unproductive" at bounding box center [1154, 196] width 142 height 19
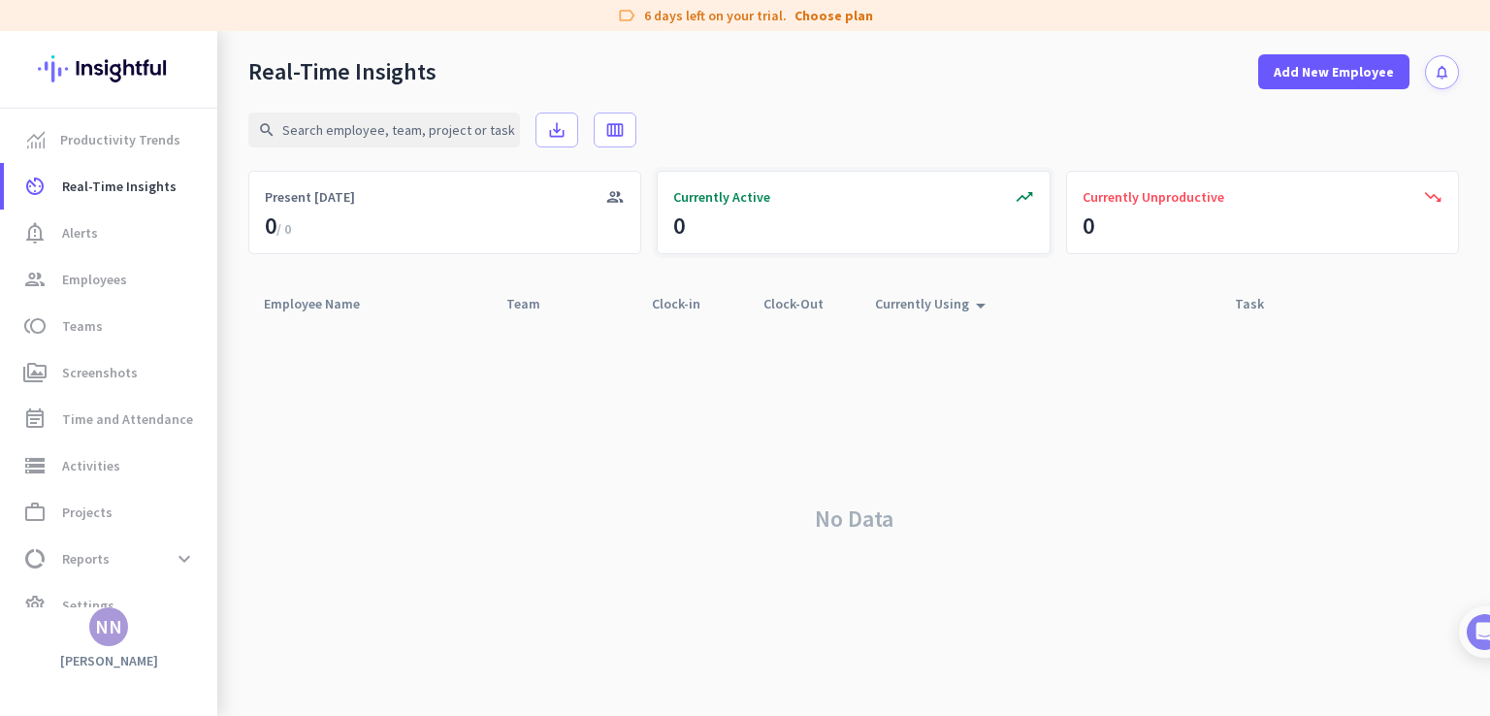
click at [923, 202] on div "Currently Active" at bounding box center [853, 196] width 360 height 19
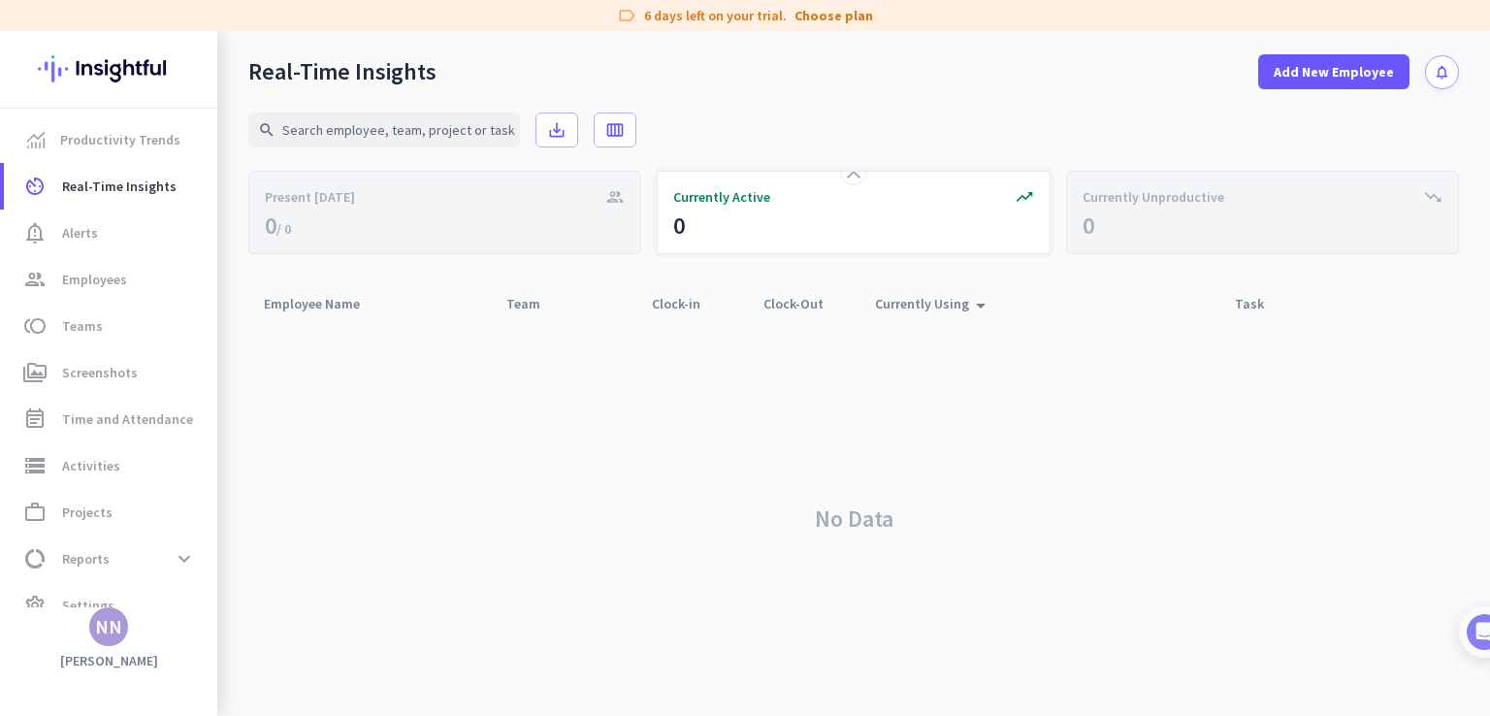
click at [923, 202] on div "Currently Active" at bounding box center [853, 196] width 360 height 19
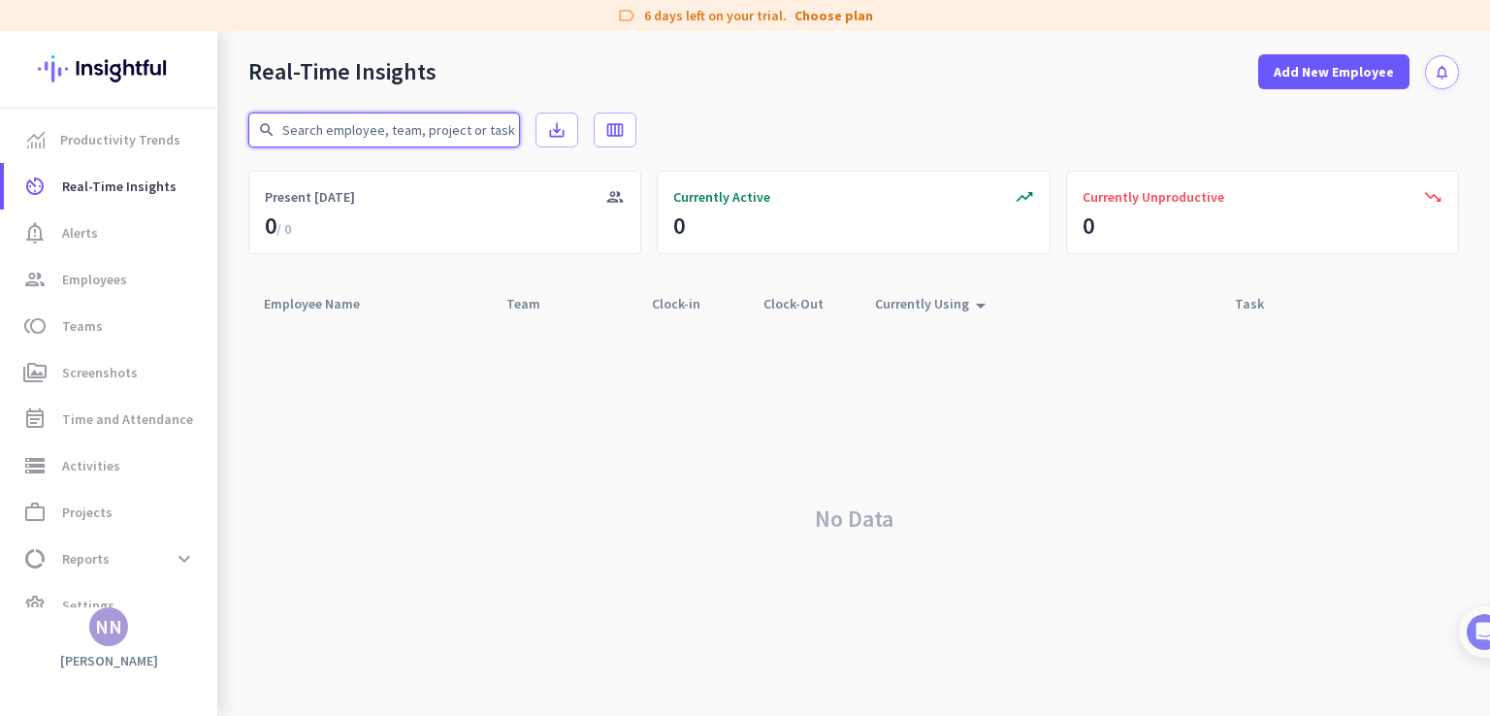
click at [401, 118] on input "text" at bounding box center [384, 130] width 272 height 35
click at [478, 70] on div "Real-Time Insights Add New Employee notifications" at bounding box center [853, 60] width 1273 height 58
click at [933, 566] on div "No Data" at bounding box center [853, 519] width 1211 height 394
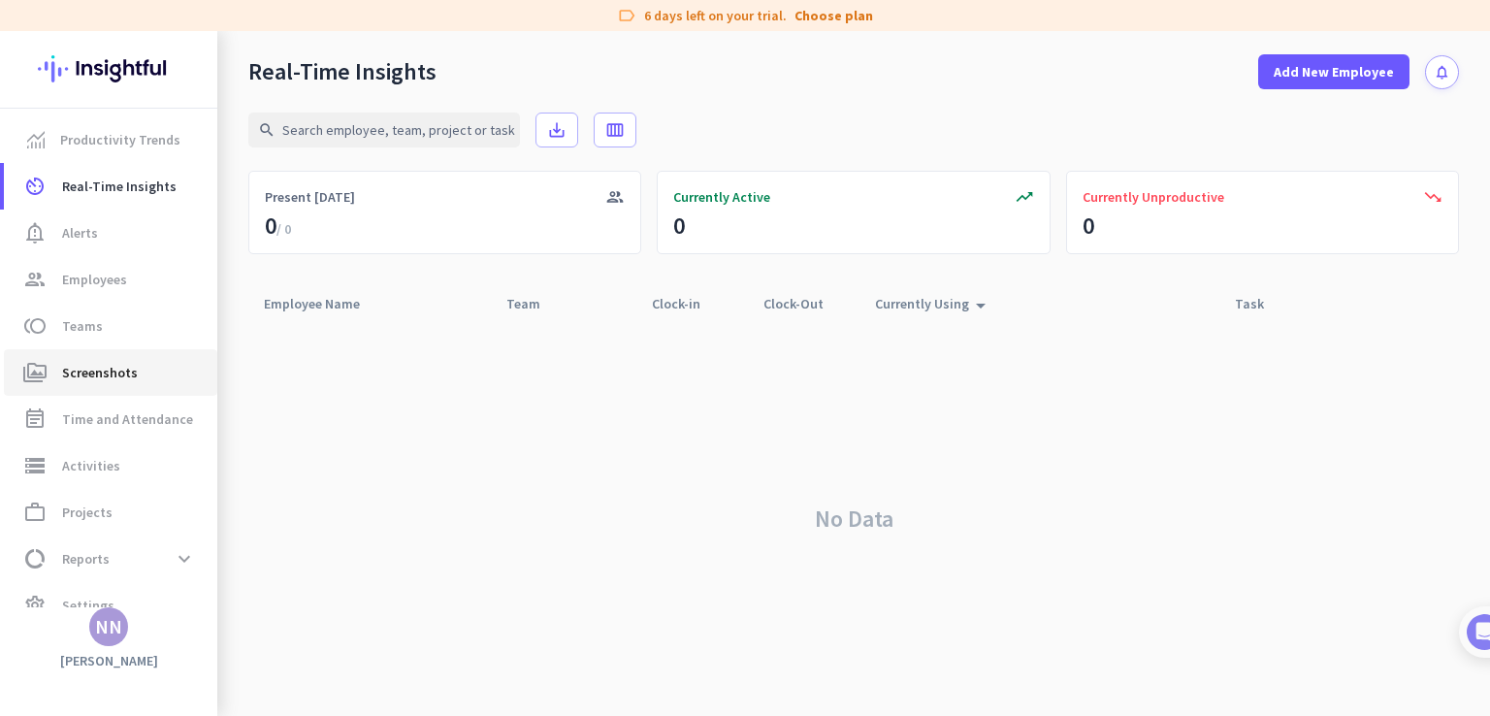
click at [137, 384] on link "perm_media Screenshots" at bounding box center [110, 372] width 213 height 47
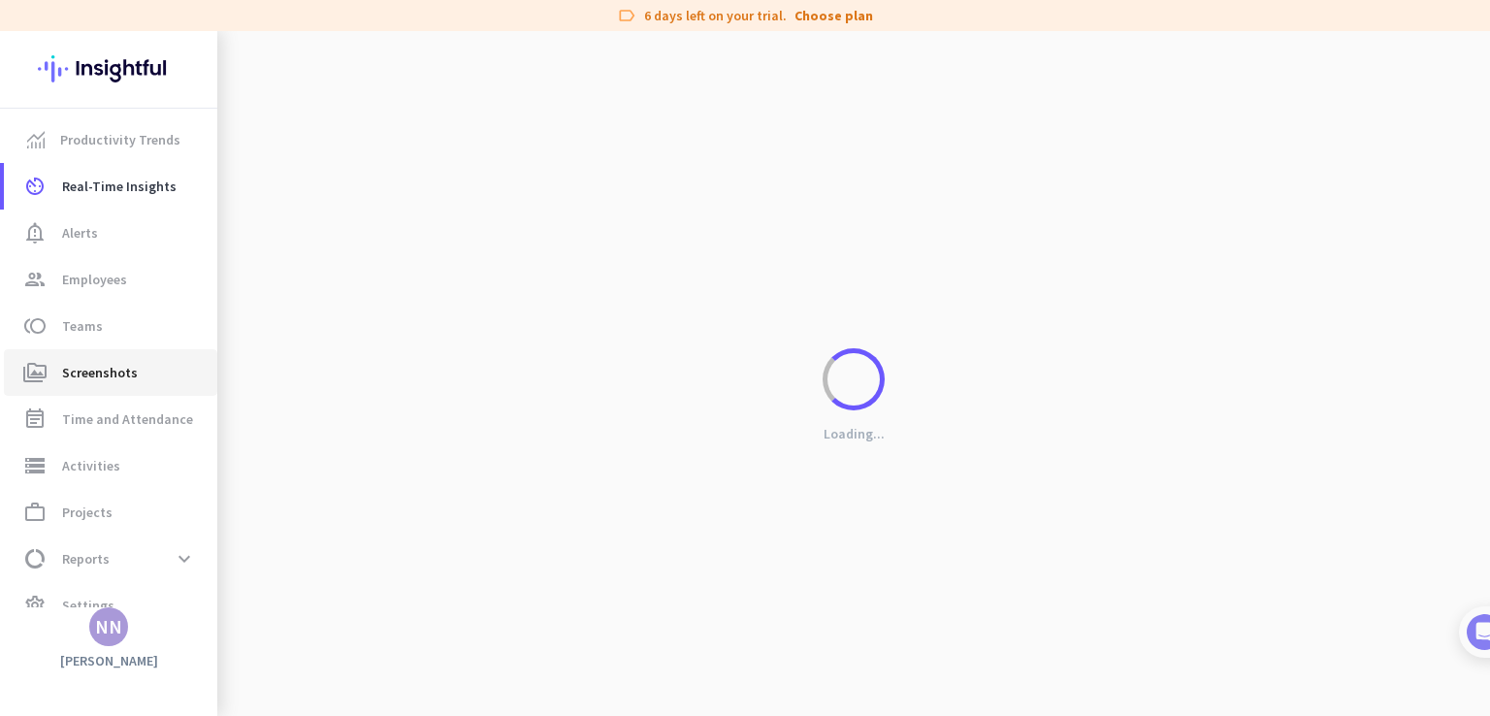
click at [137, 384] on link "perm_media Screenshots" at bounding box center [110, 372] width 213 height 47
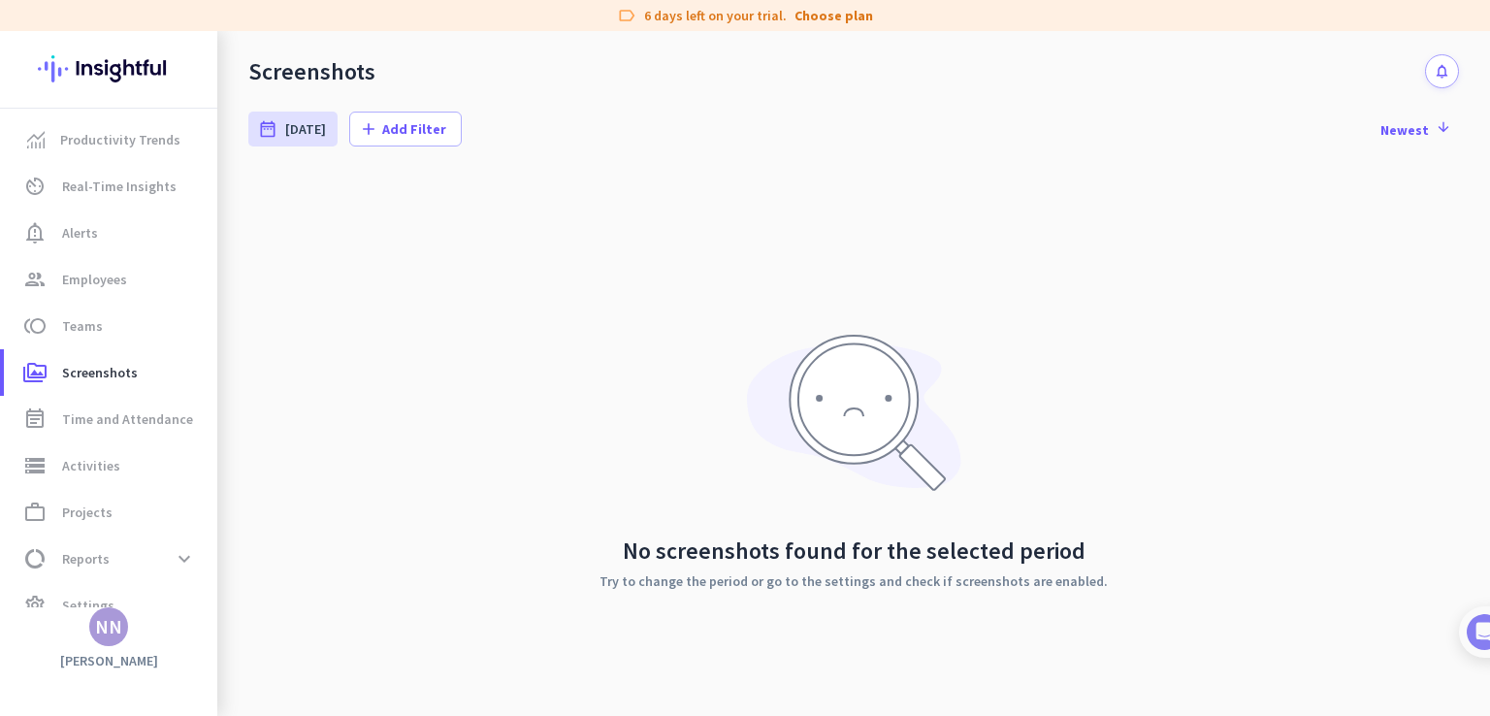
click at [1179, 379] on div "No screenshots found for the selected period Try to change the period or go to …" at bounding box center [853, 461] width 1211 height 582
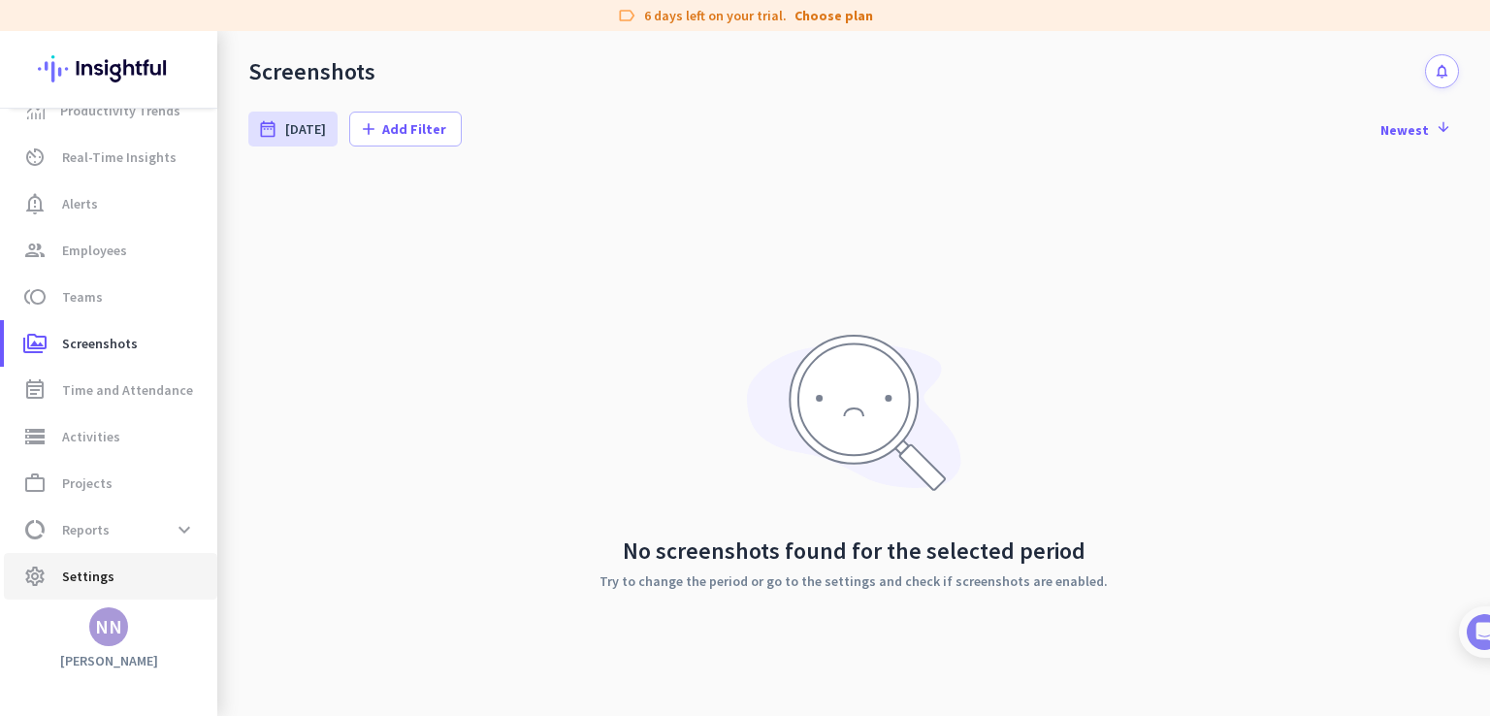
click at [80, 558] on link "settings Settings" at bounding box center [110, 576] width 213 height 47
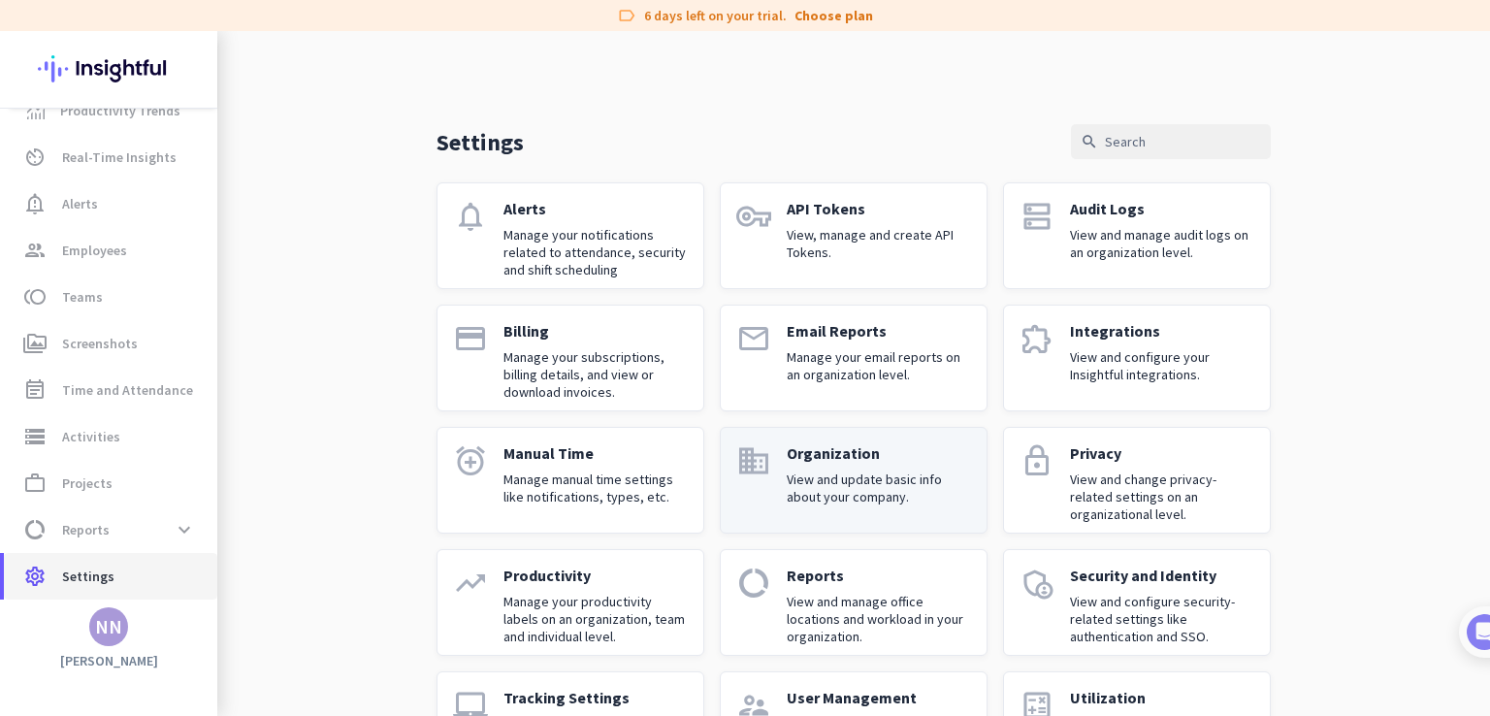
scroll to position [93, 0]
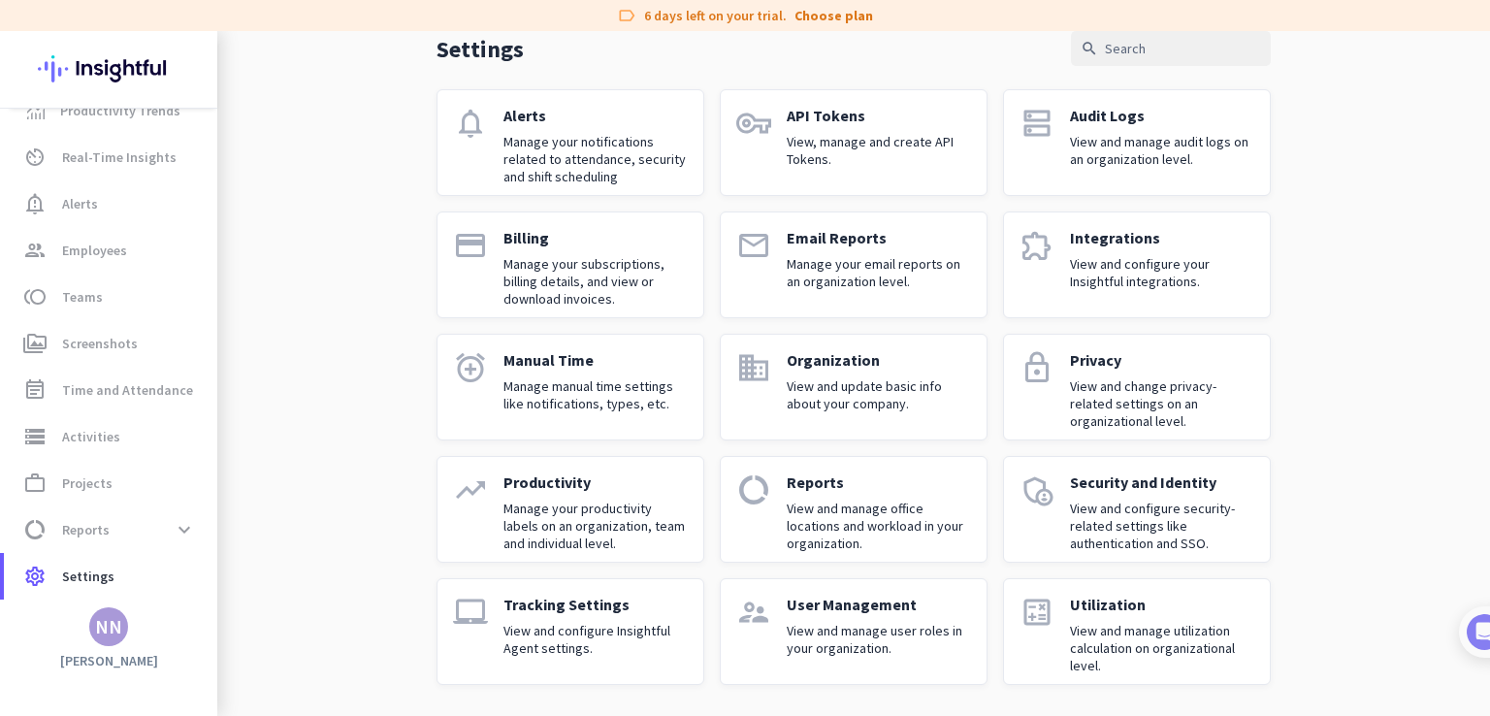
click at [566, 640] on p "View and configure Insightful Agent settings." at bounding box center [596, 639] width 184 height 35
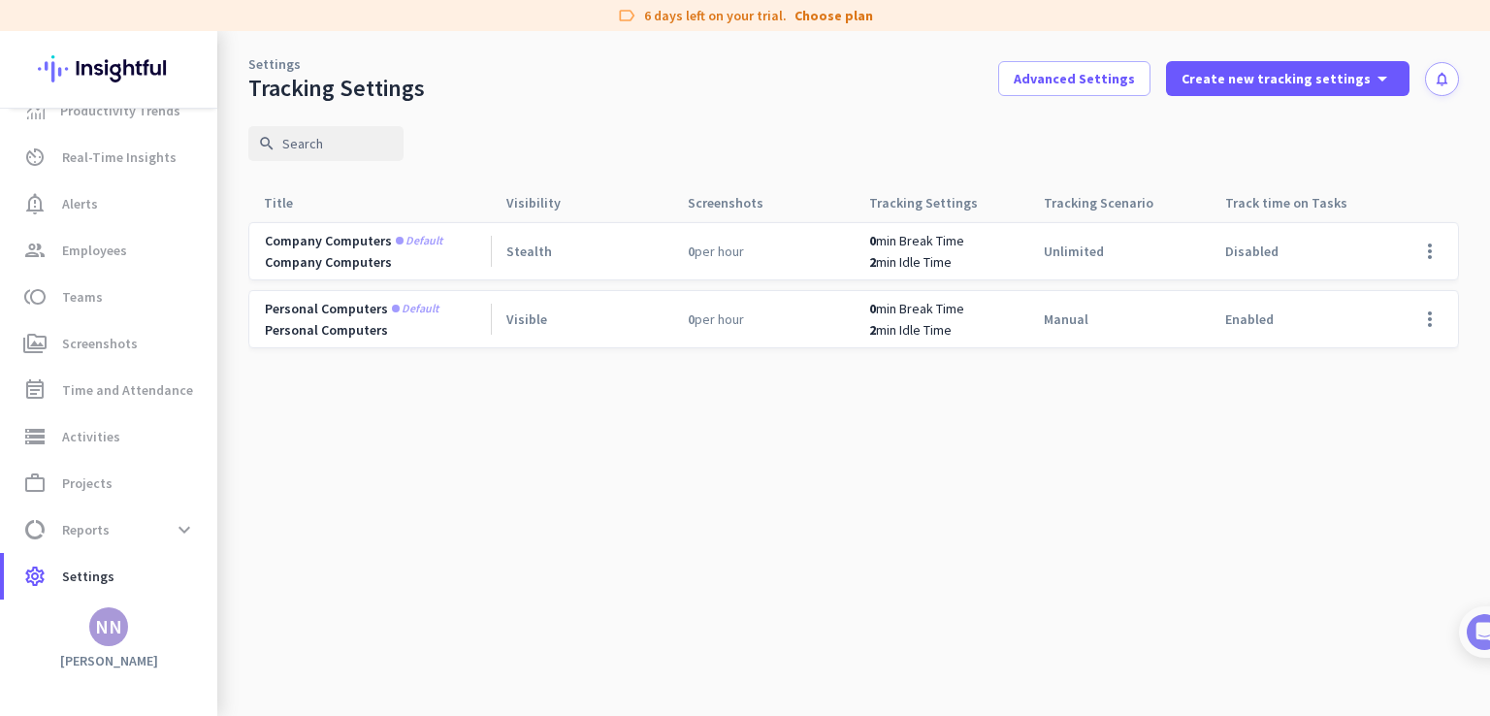
click at [930, 241] on span "min Break Time" at bounding box center [920, 240] width 88 height 17
click at [1205, 207] on div "Tracking Scenario arrow_drop_up" at bounding box center [1118, 202] width 181 height 37
click at [1250, 65] on span at bounding box center [1288, 78] width 244 height 47
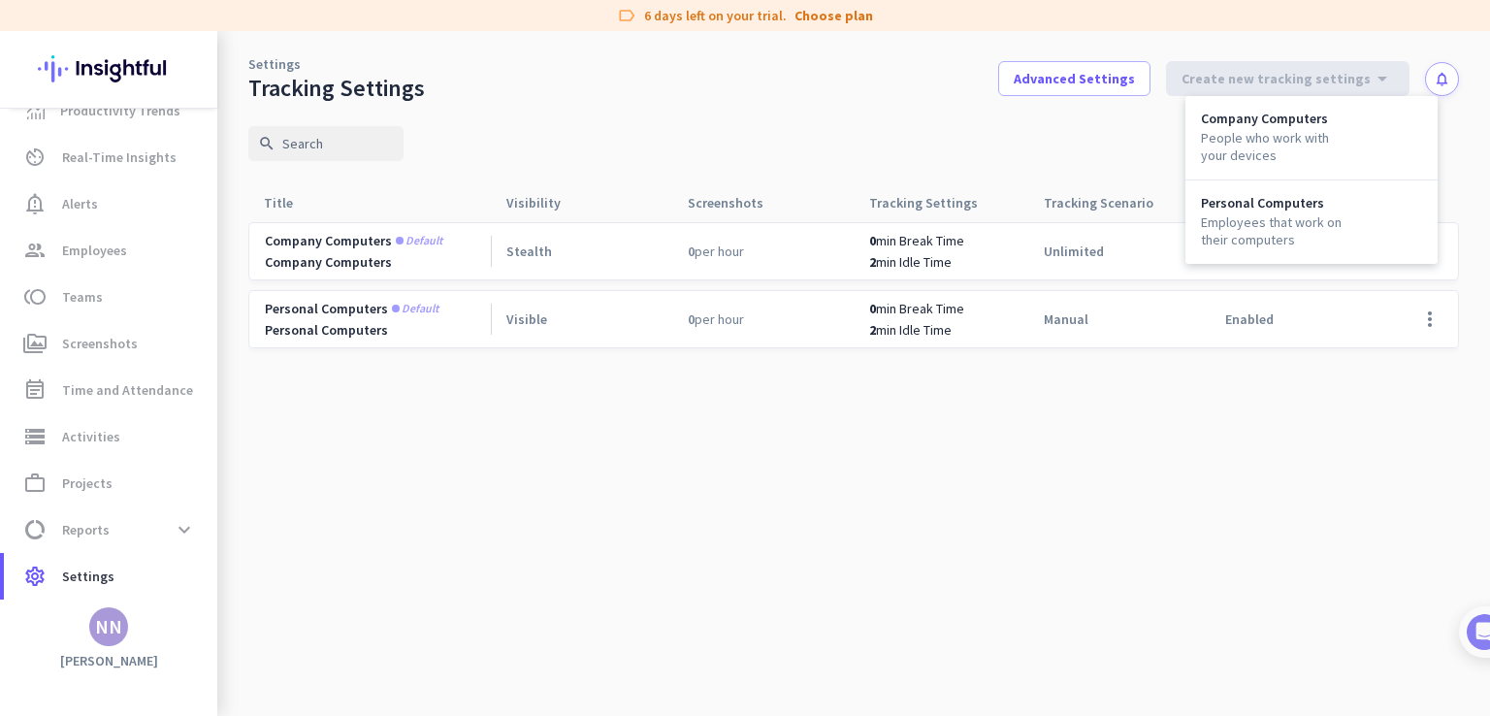
click at [1123, 76] on div at bounding box center [745, 358] width 1490 height 716
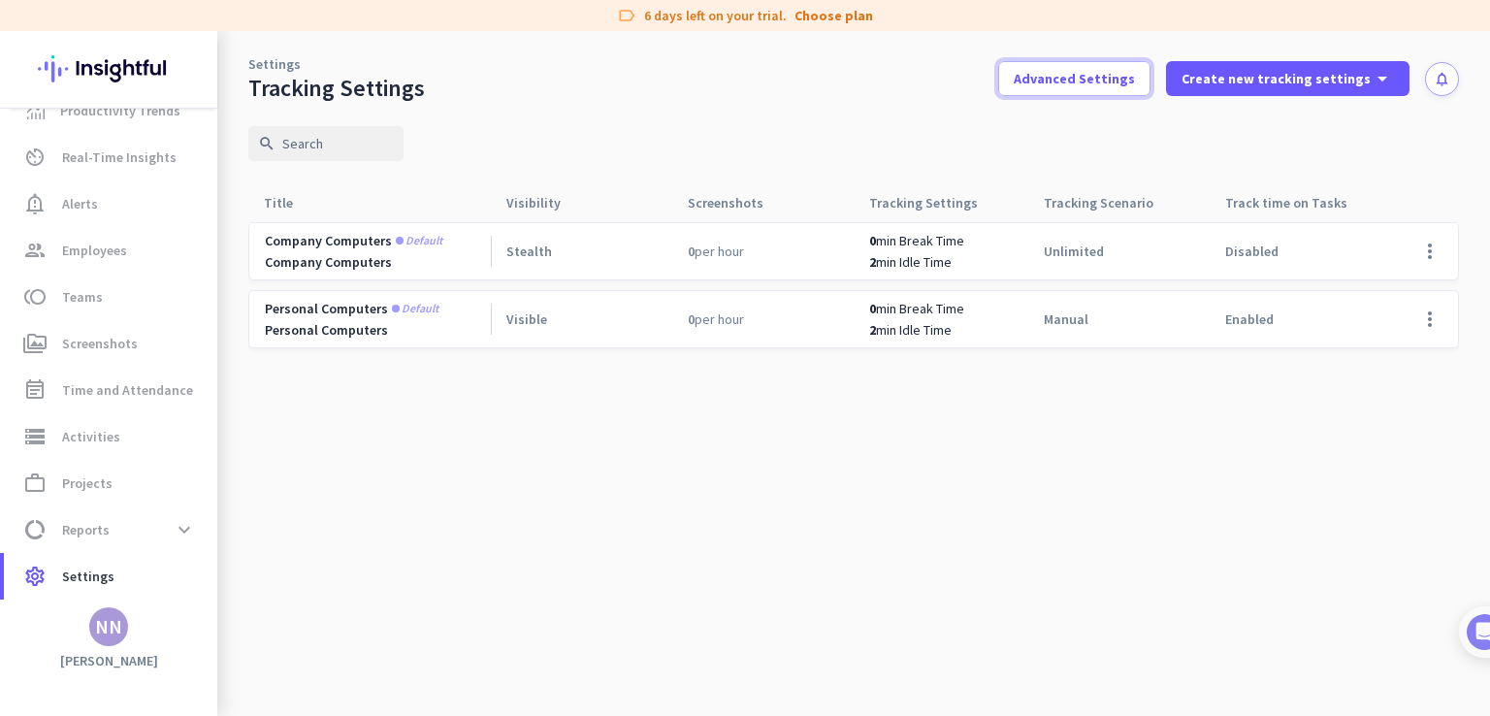
click at [1123, 76] on span "Advanced Settings" at bounding box center [1074, 78] width 121 height 19
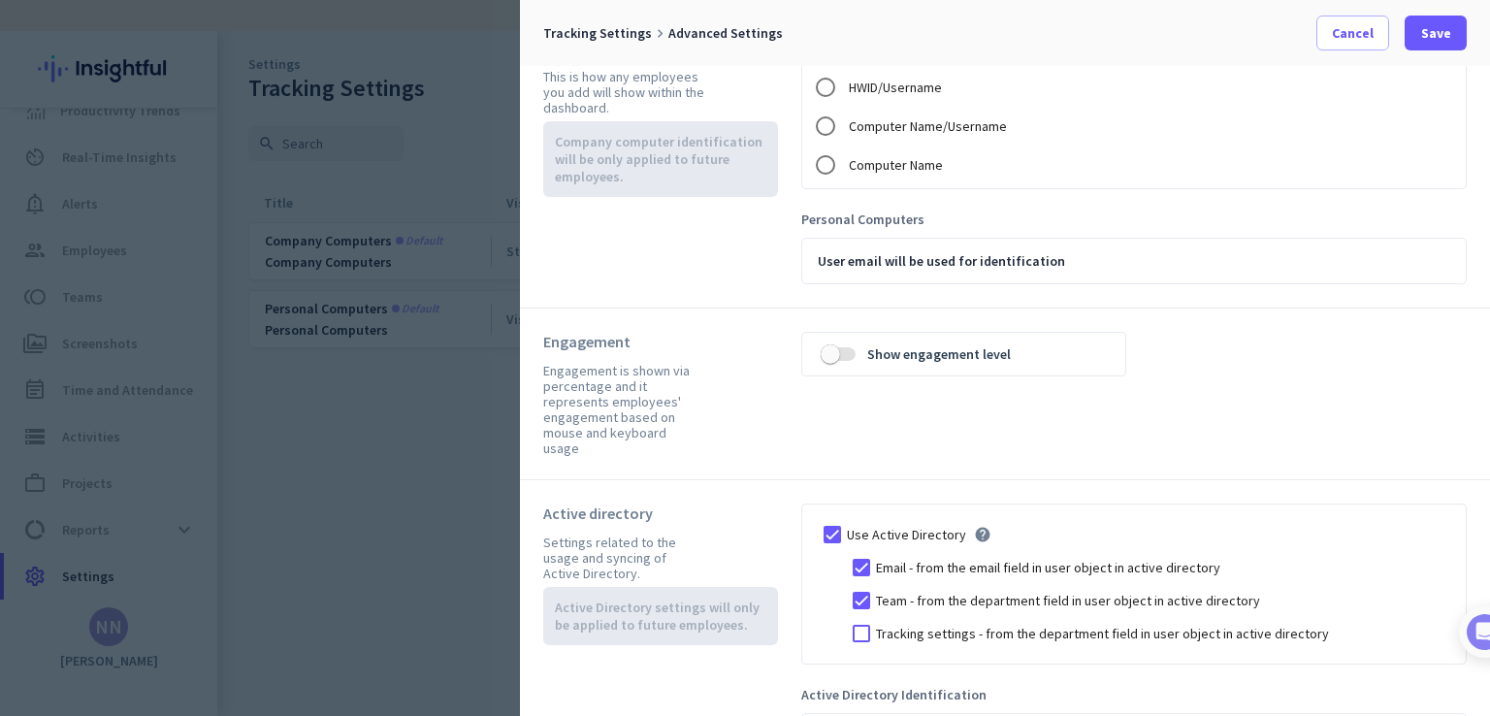
scroll to position [390, 0]
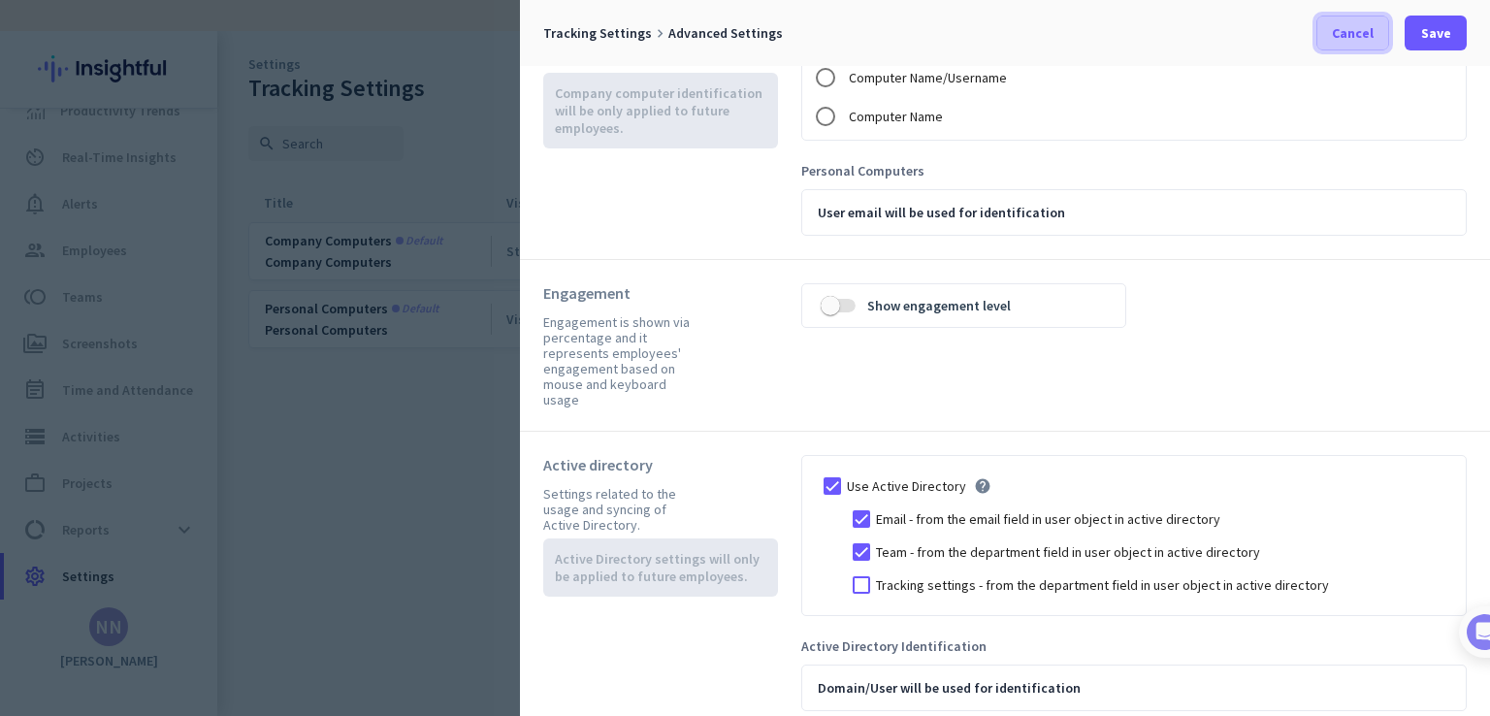
click at [1360, 39] on span "Cancel" at bounding box center [1353, 32] width 42 height 19
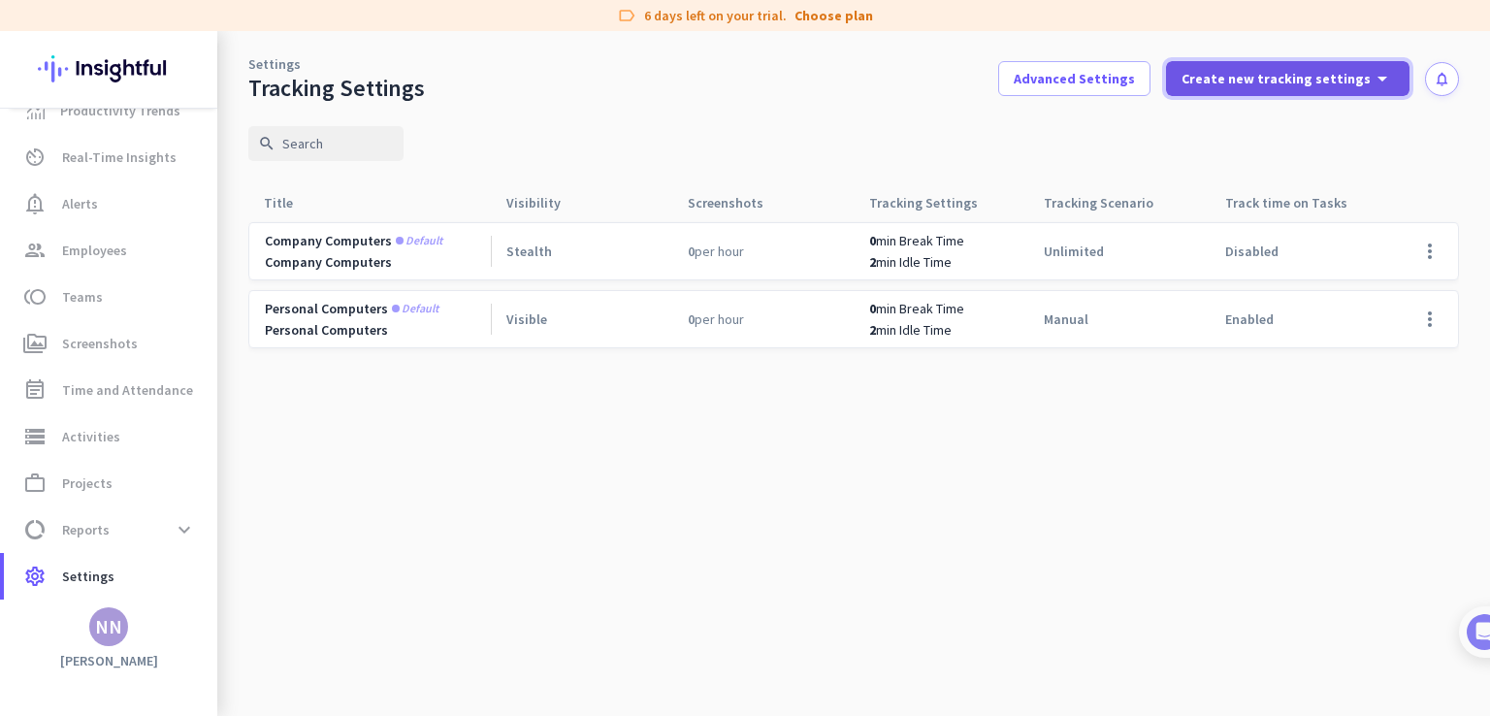
click at [1371, 86] on icon "arrow_drop_down" at bounding box center [1382, 78] width 23 height 23
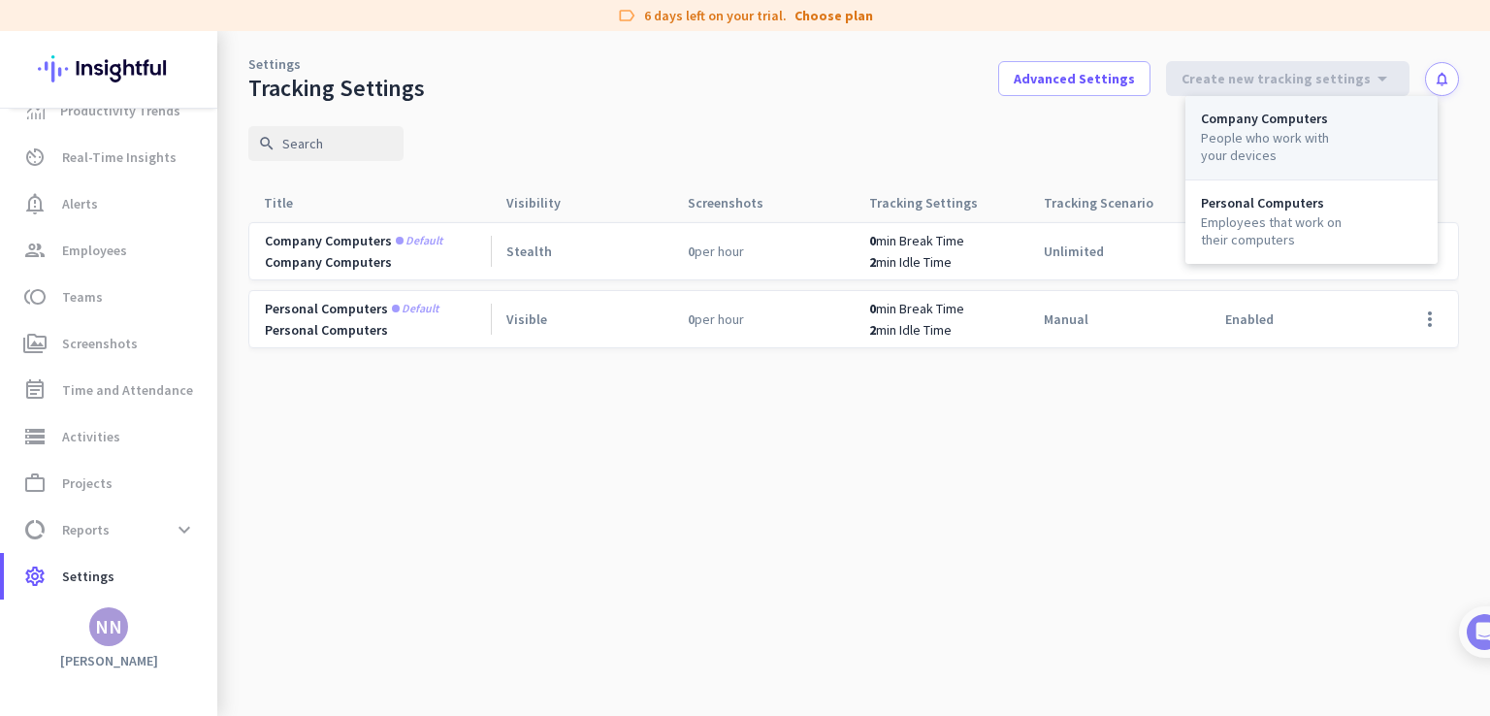
click at [1316, 171] on div "Company Computers People who work with your devices" at bounding box center [1312, 138] width 252 height 84
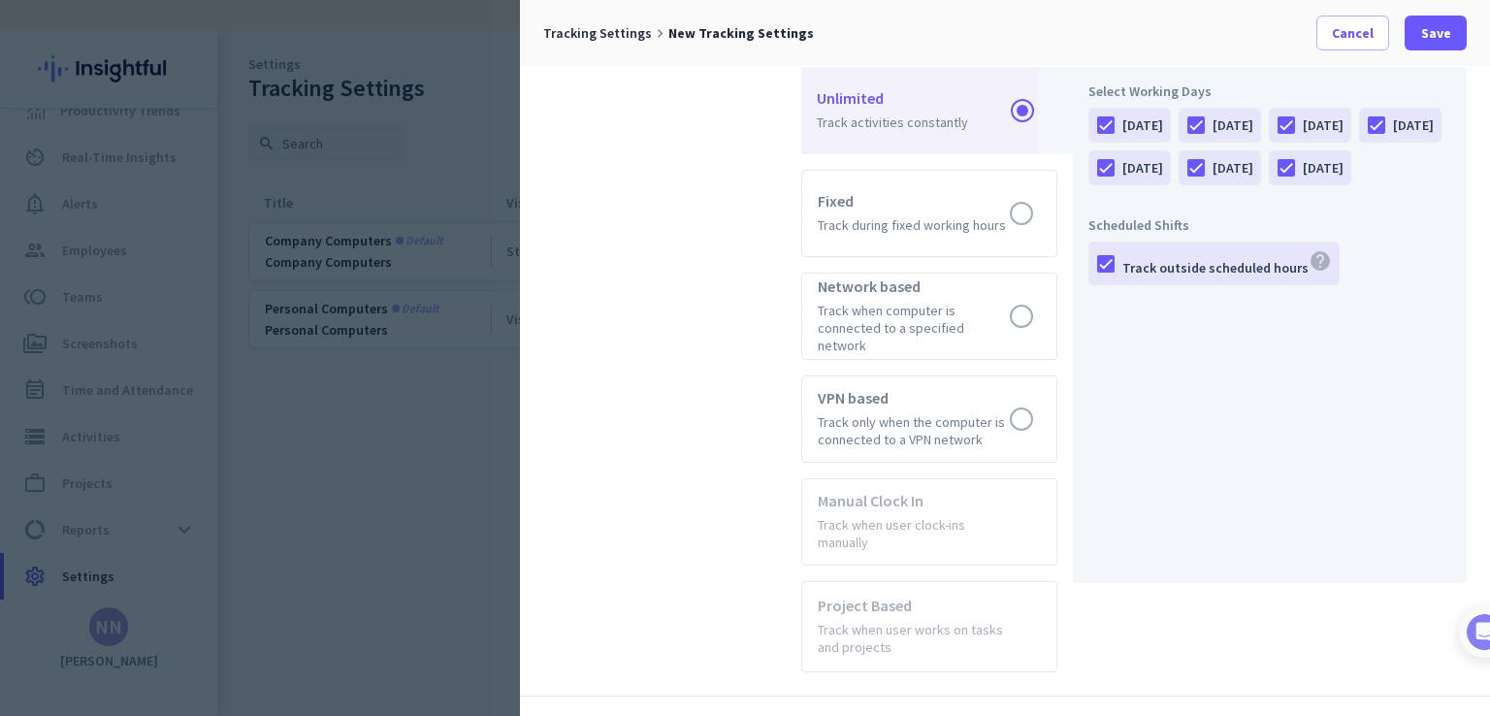
scroll to position [796, 0]
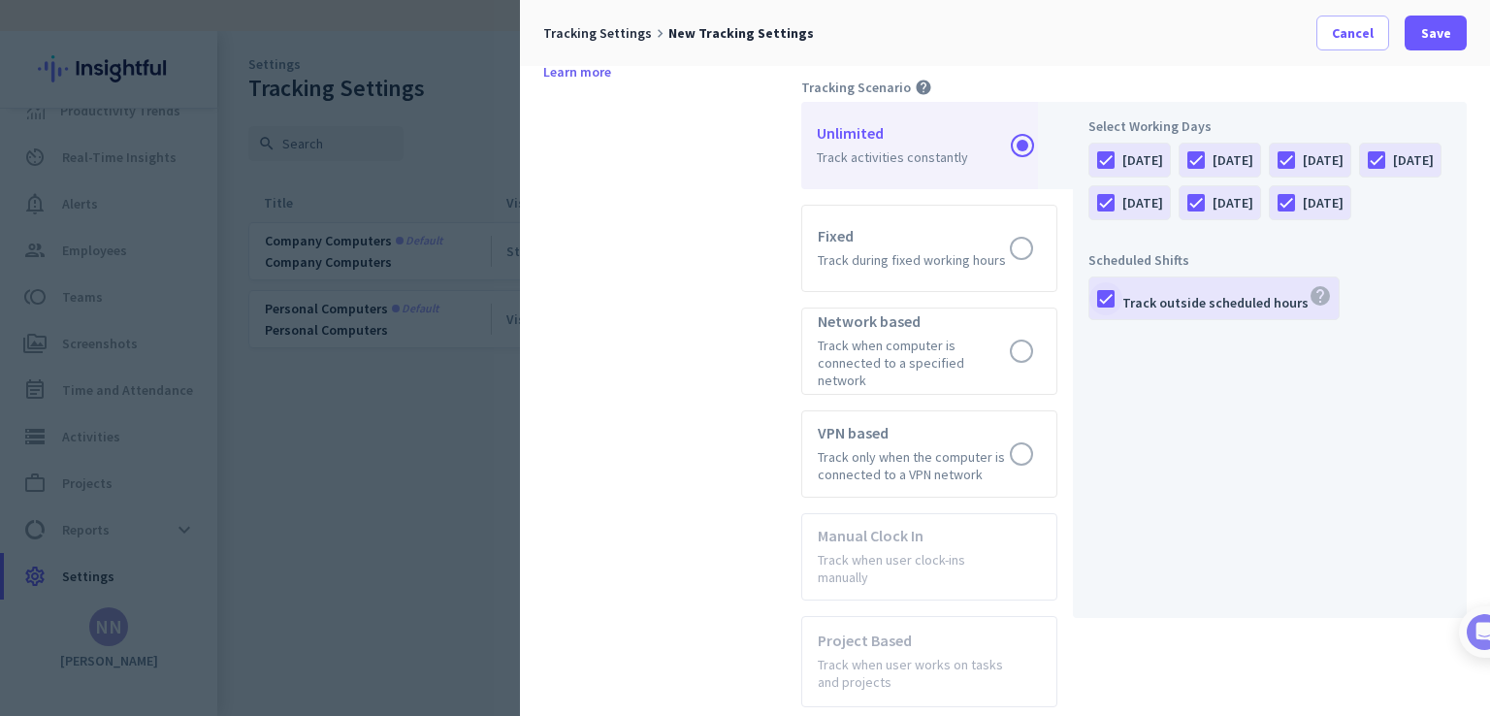
click at [1112, 315] on div at bounding box center [1105, 298] width 33 height 33
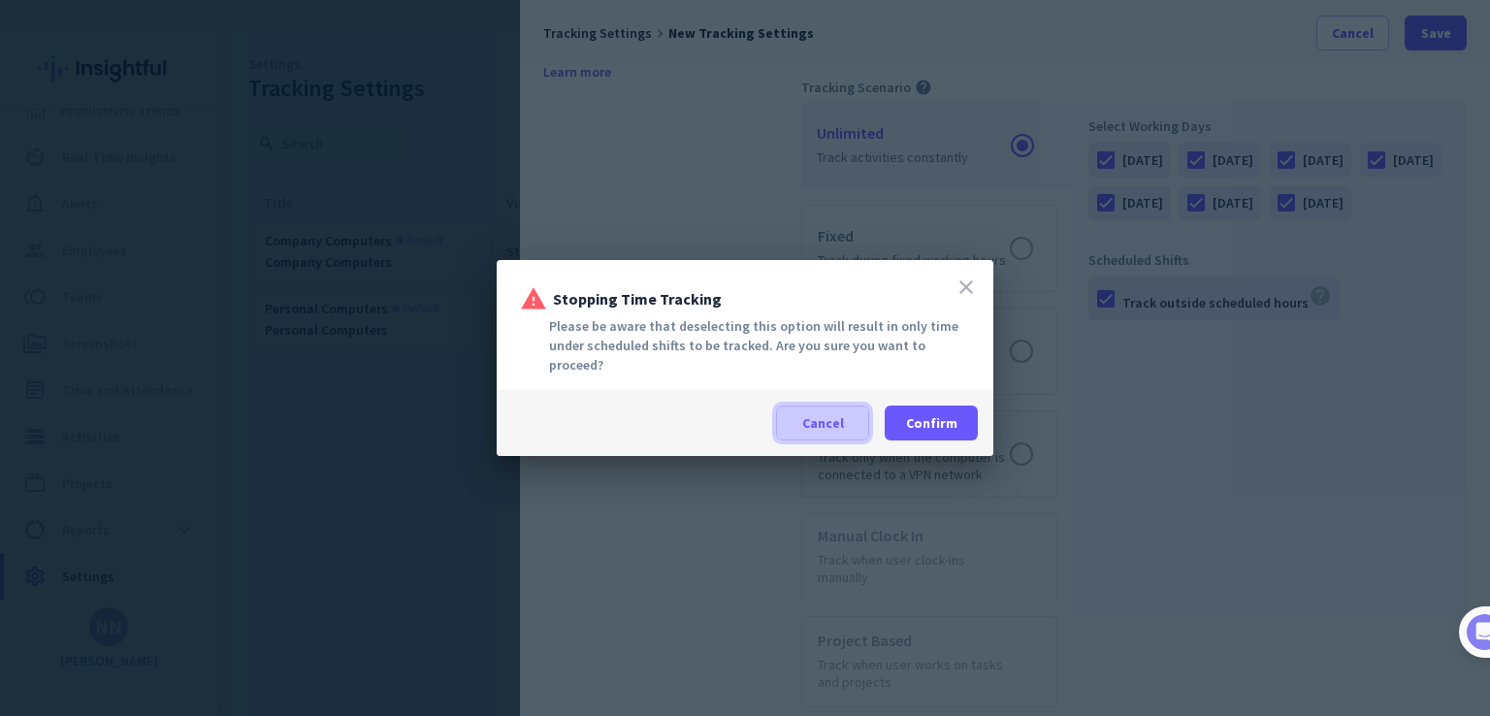
click at [829, 432] on span at bounding box center [822, 423] width 91 height 47
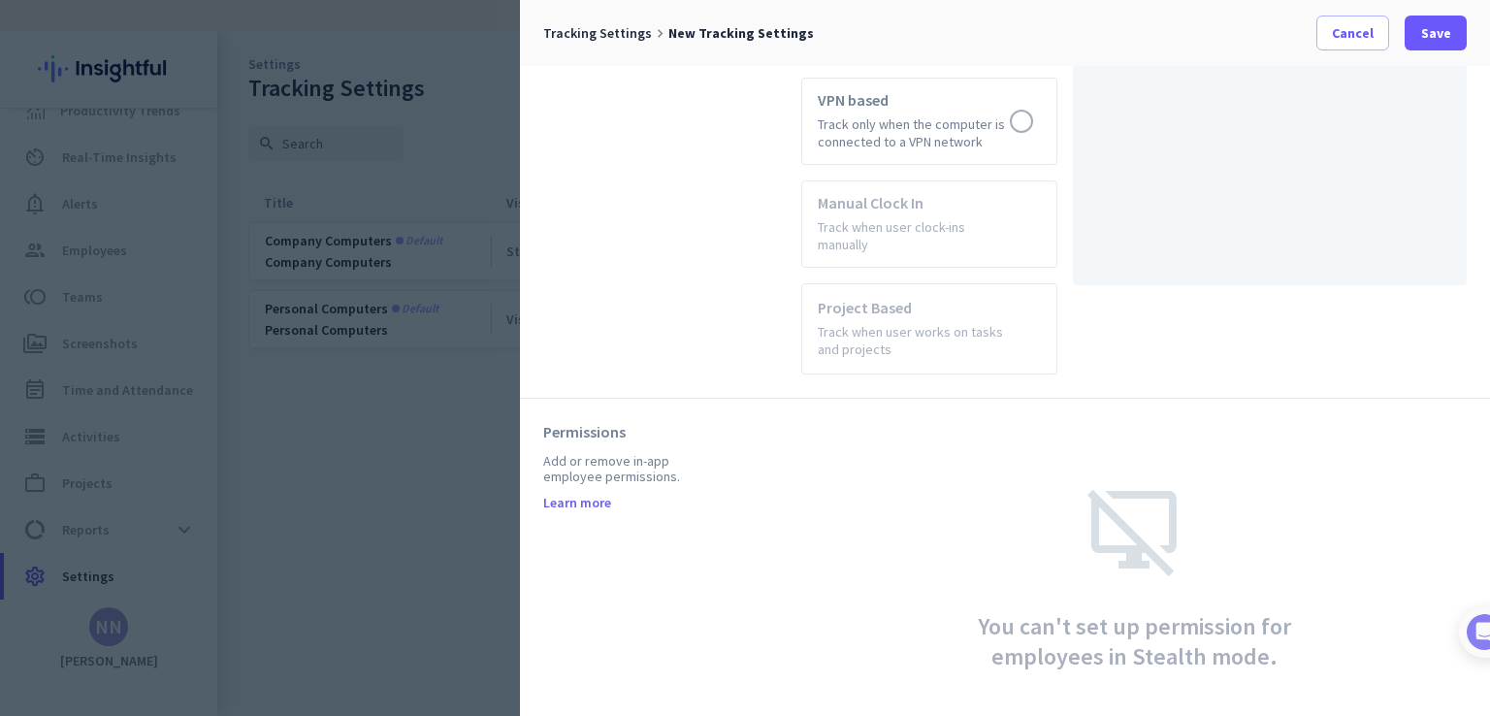
scroll to position [1147, 0]
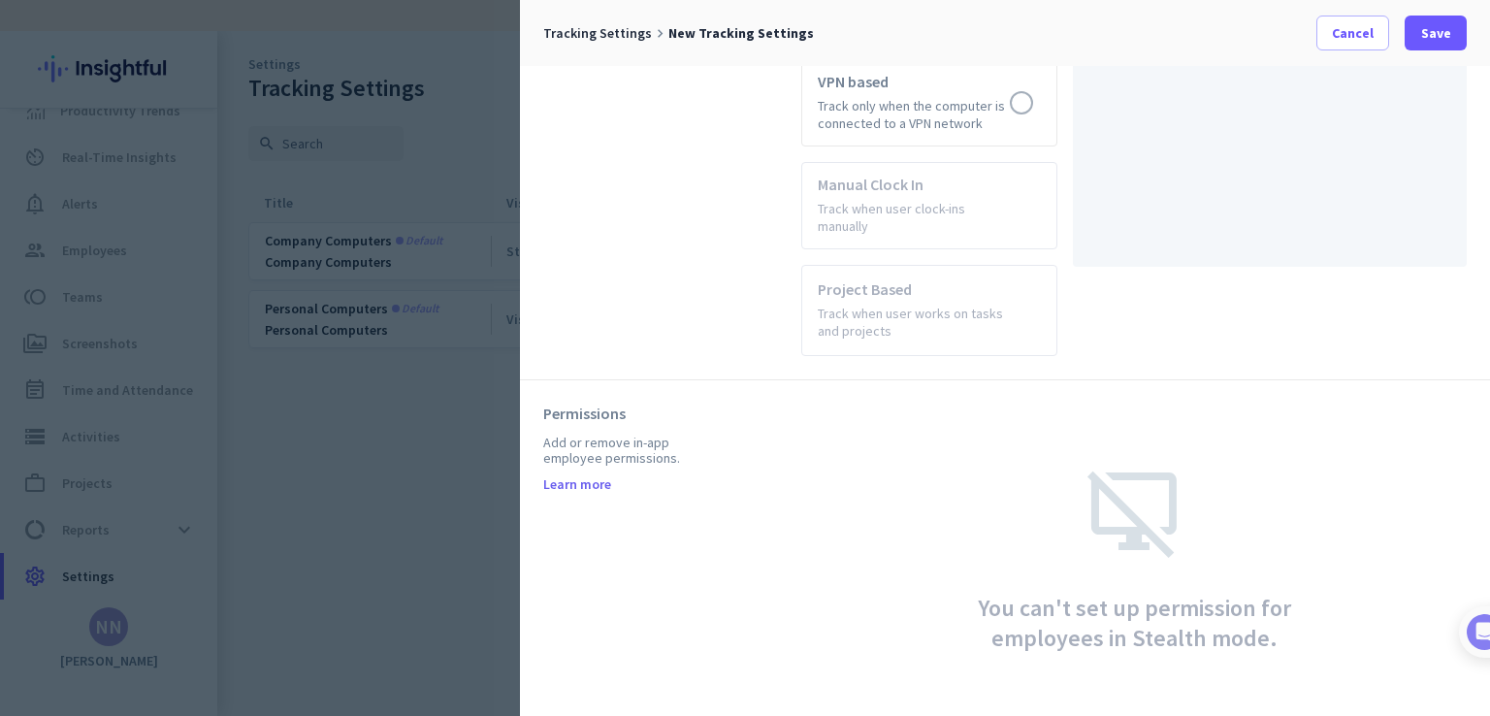
click at [678, 451] on div "Permissions Add or remove in-app employee permissions. Learn more" at bounding box center [672, 559] width 258 height 310
click at [587, 435] on div "Add or remove in-app employee permissions." at bounding box center [623, 450] width 161 height 31
click at [741, 437] on div "Permissions Add or remove in-app employee permissions. Learn more" at bounding box center [672, 559] width 258 height 310
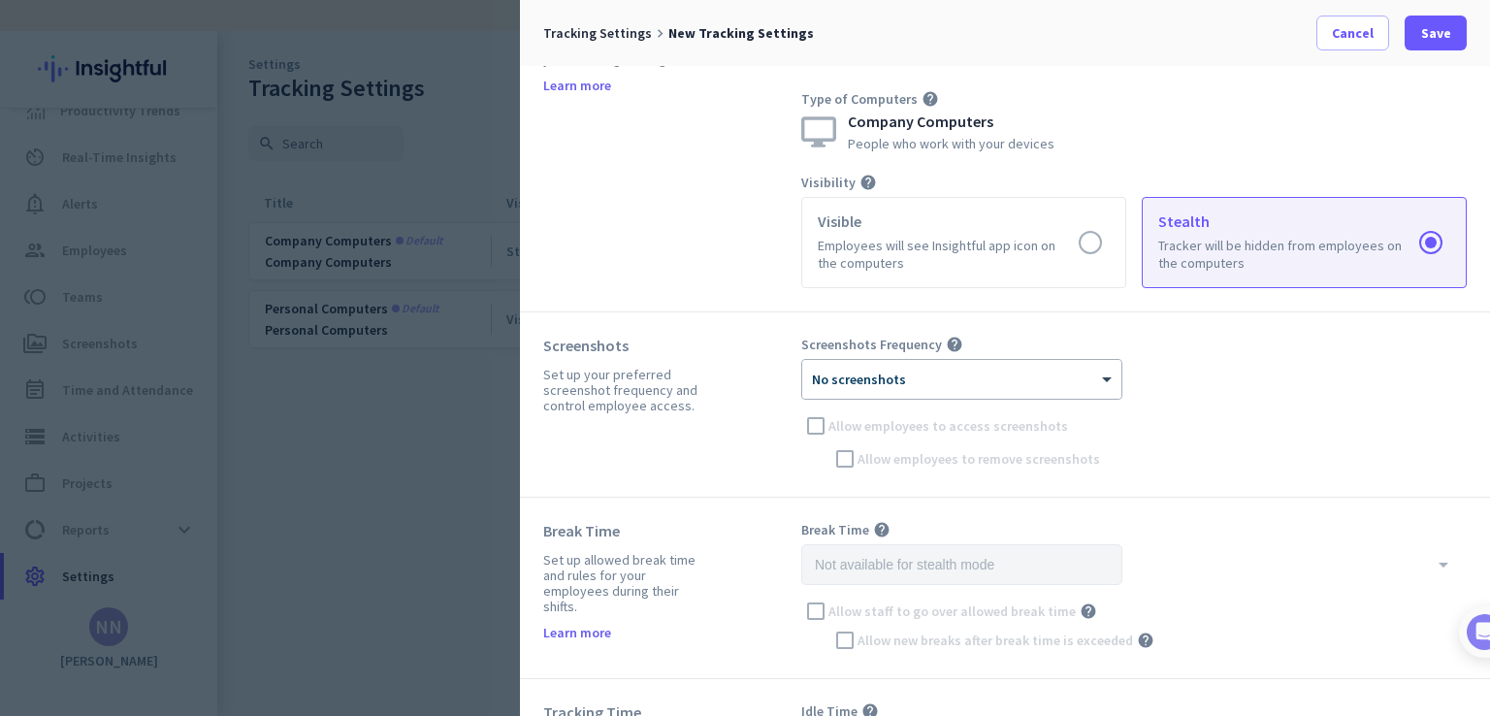
scroll to position [0, 0]
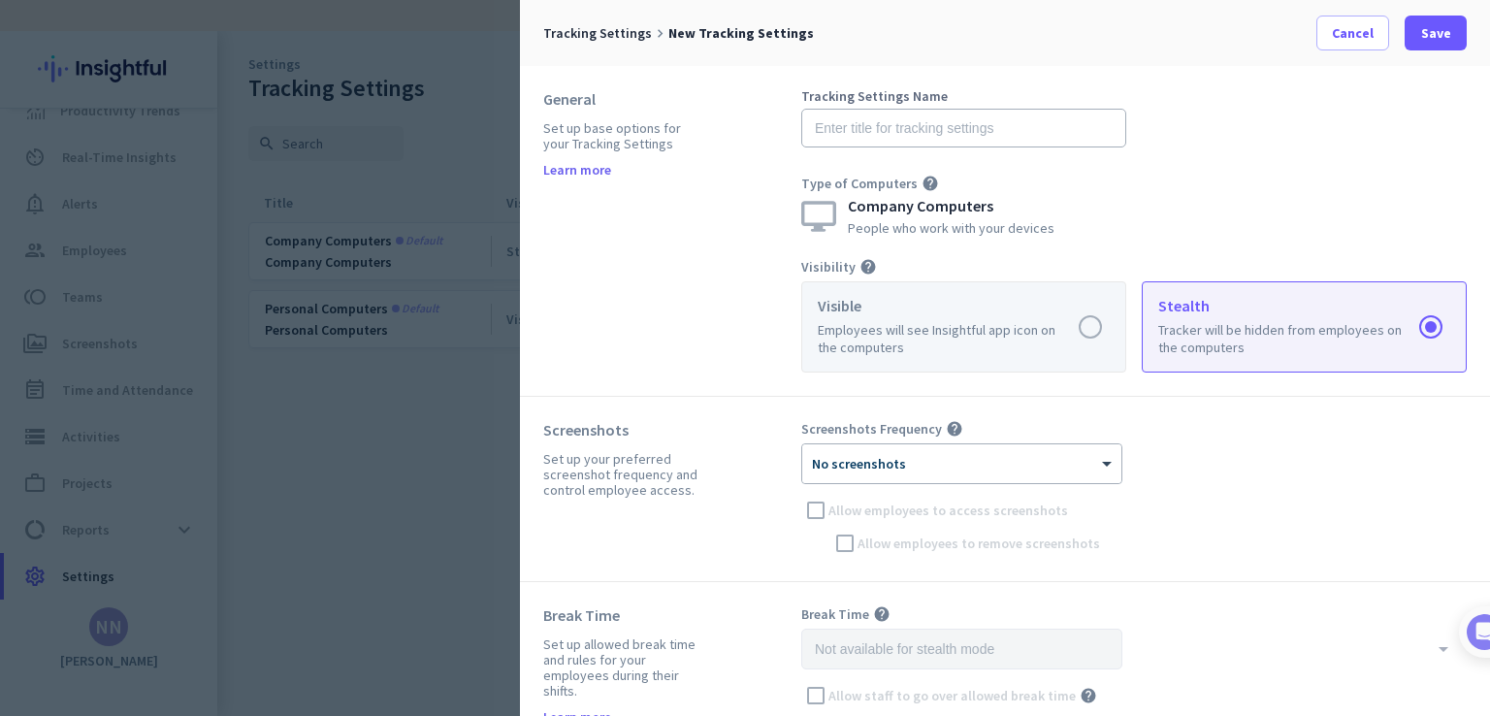
click at [891, 366] on label at bounding box center [963, 326] width 323 height 89
click at [0, 0] on input "radio" at bounding box center [0, 0] width 0 height 0
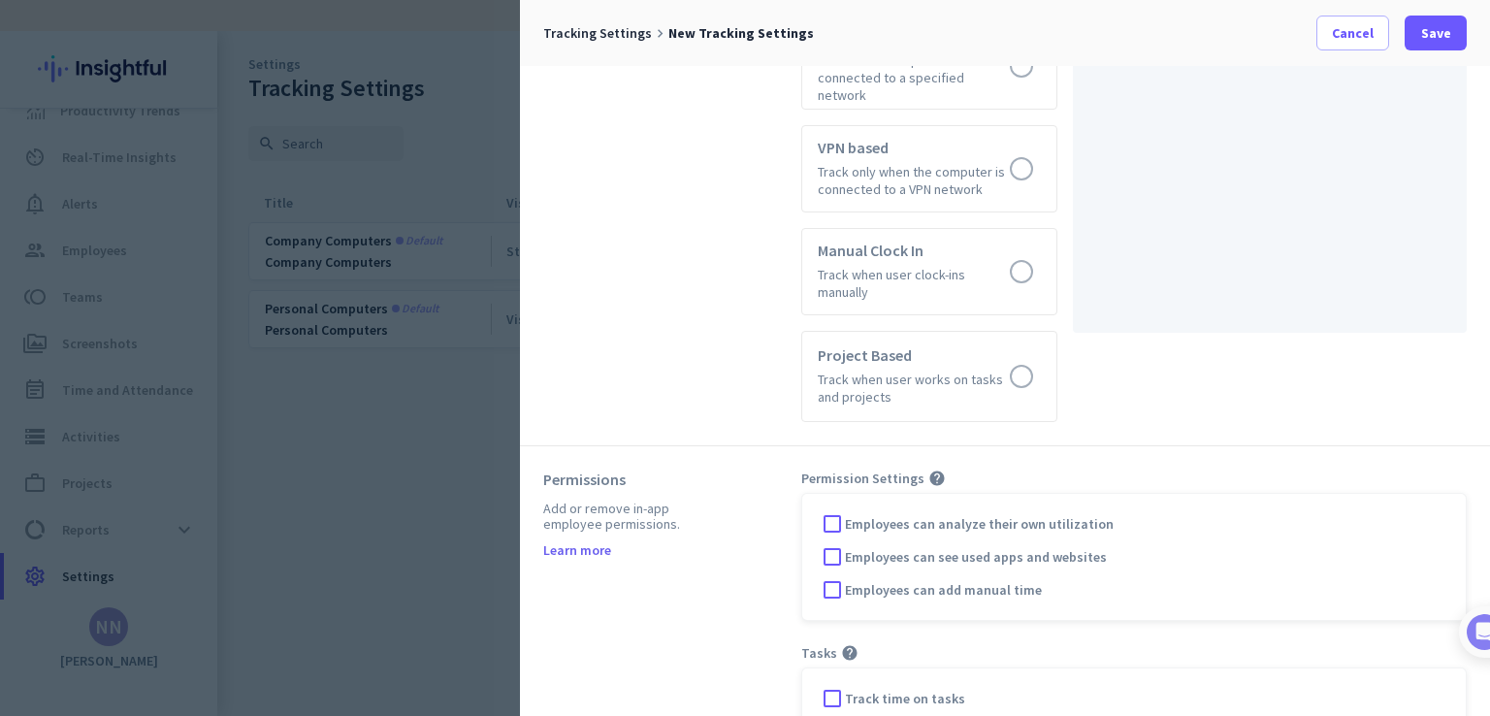
scroll to position [1128, 0]
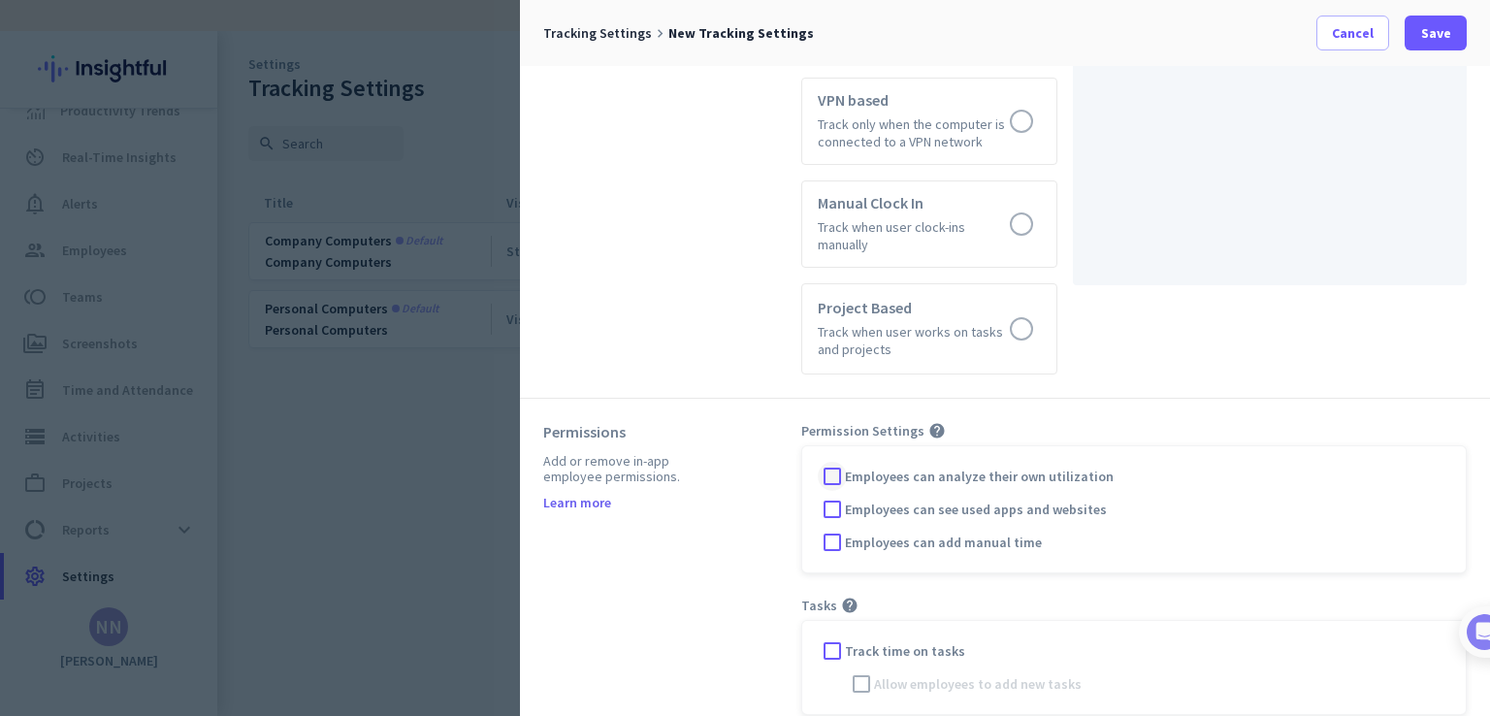
click at [842, 462] on div at bounding box center [832, 476] width 29 height 29
click at [842, 495] on div at bounding box center [832, 509] width 29 height 29
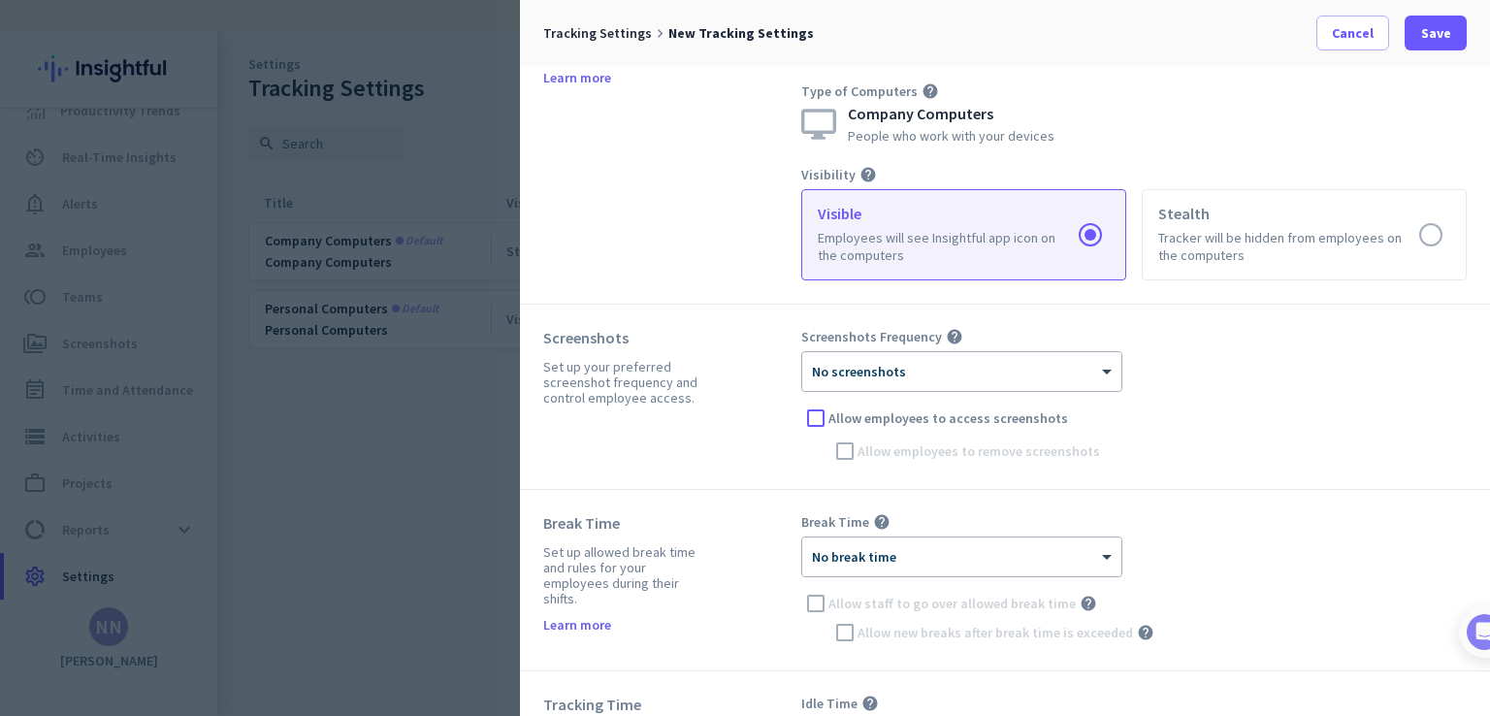
scroll to position [0, 0]
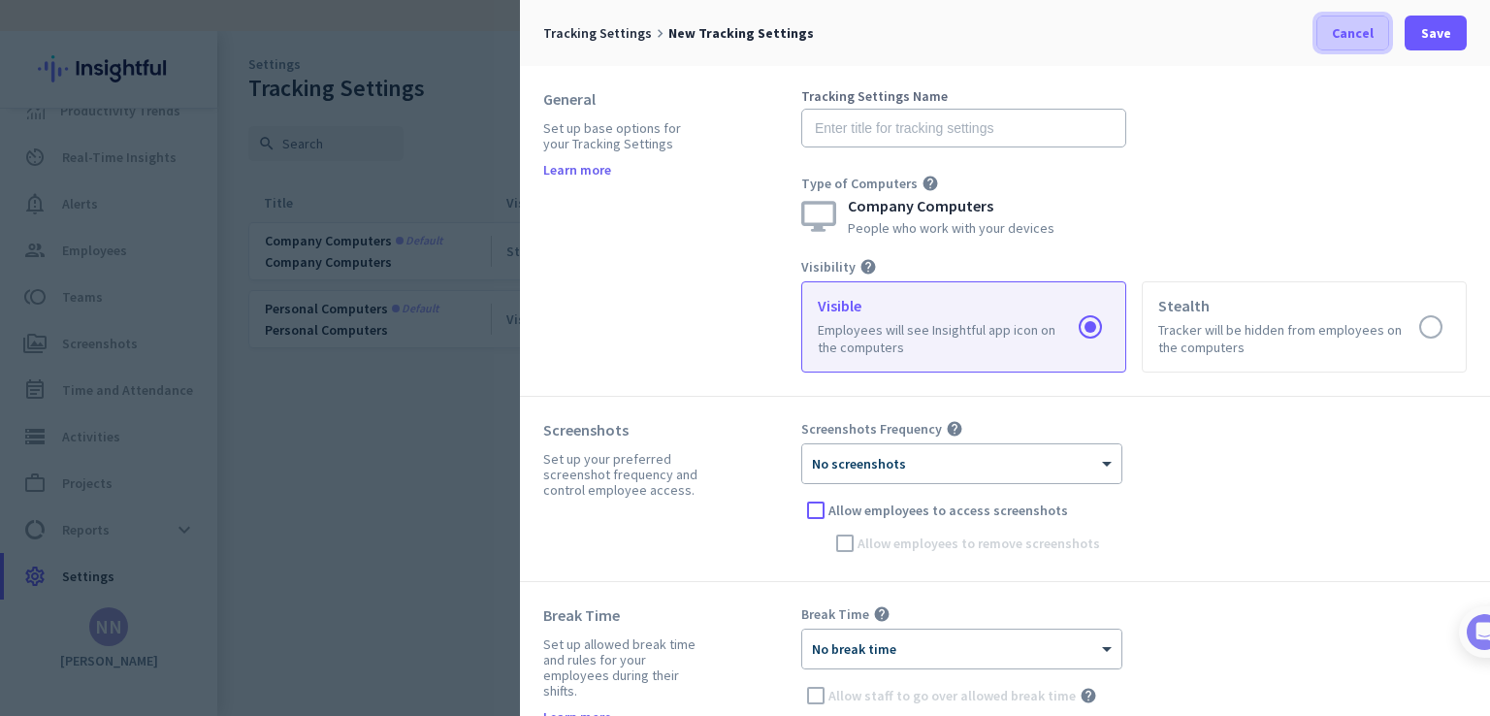
click at [1358, 27] on span "Cancel" at bounding box center [1353, 32] width 42 height 19
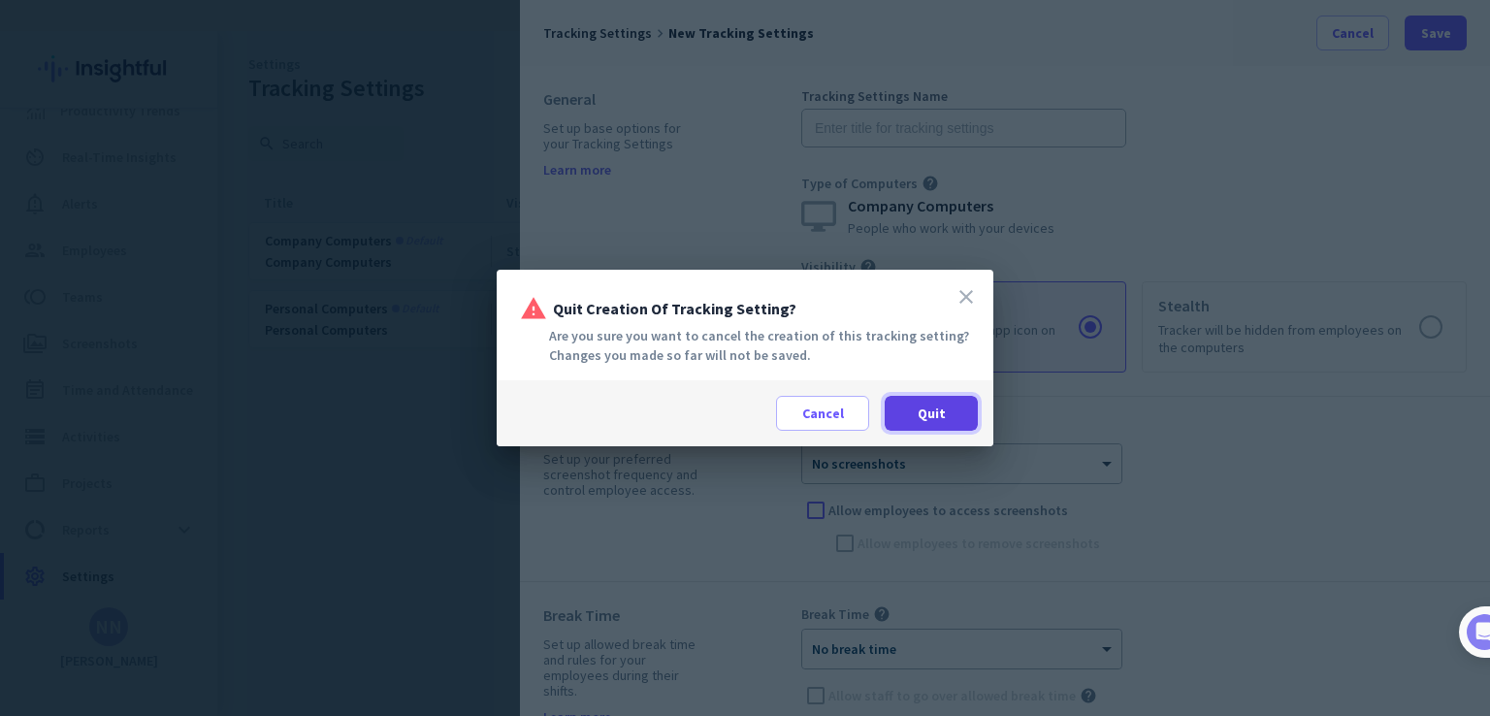
click at [963, 400] on span at bounding box center [931, 413] width 93 height 47
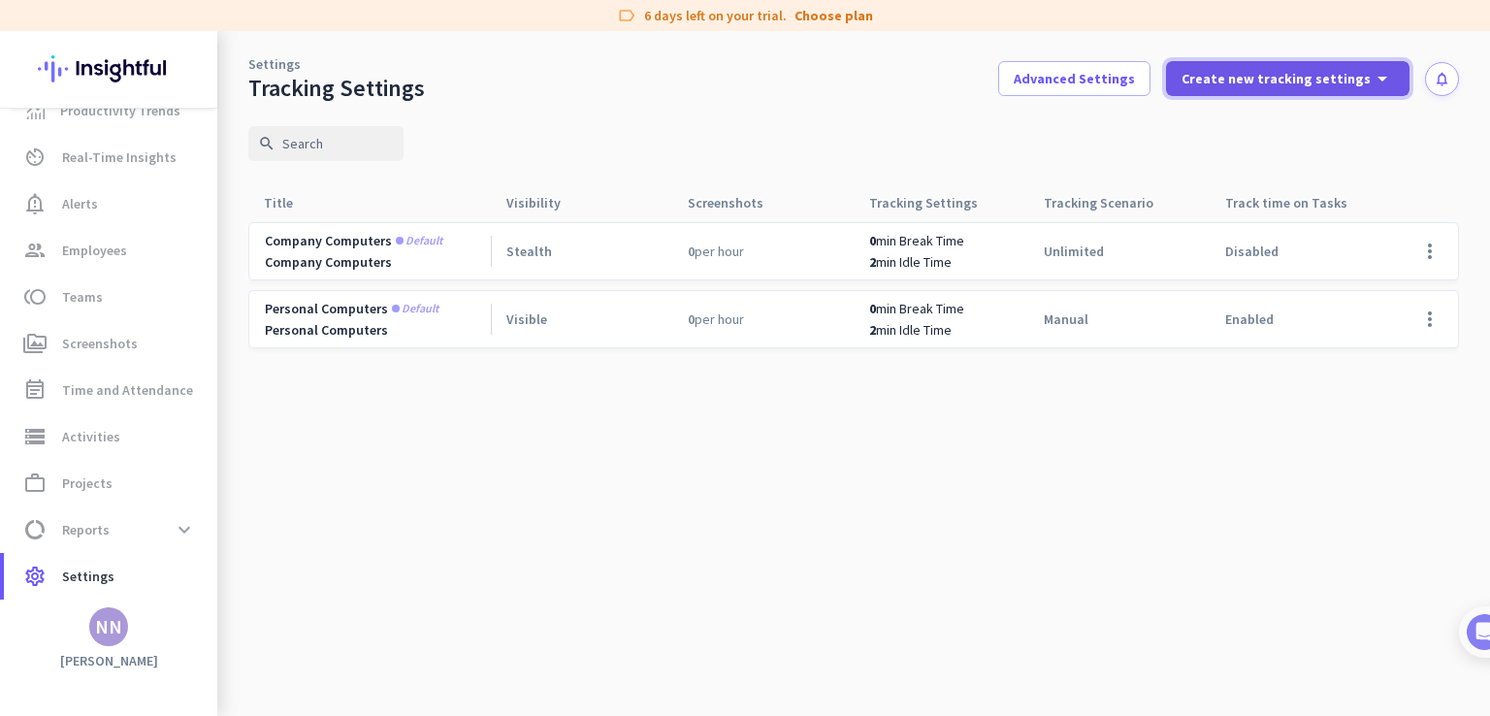
click at [1381, 86] on icon "arrow_drop_down" at bounding box center [1382, 78] width 23 height 23
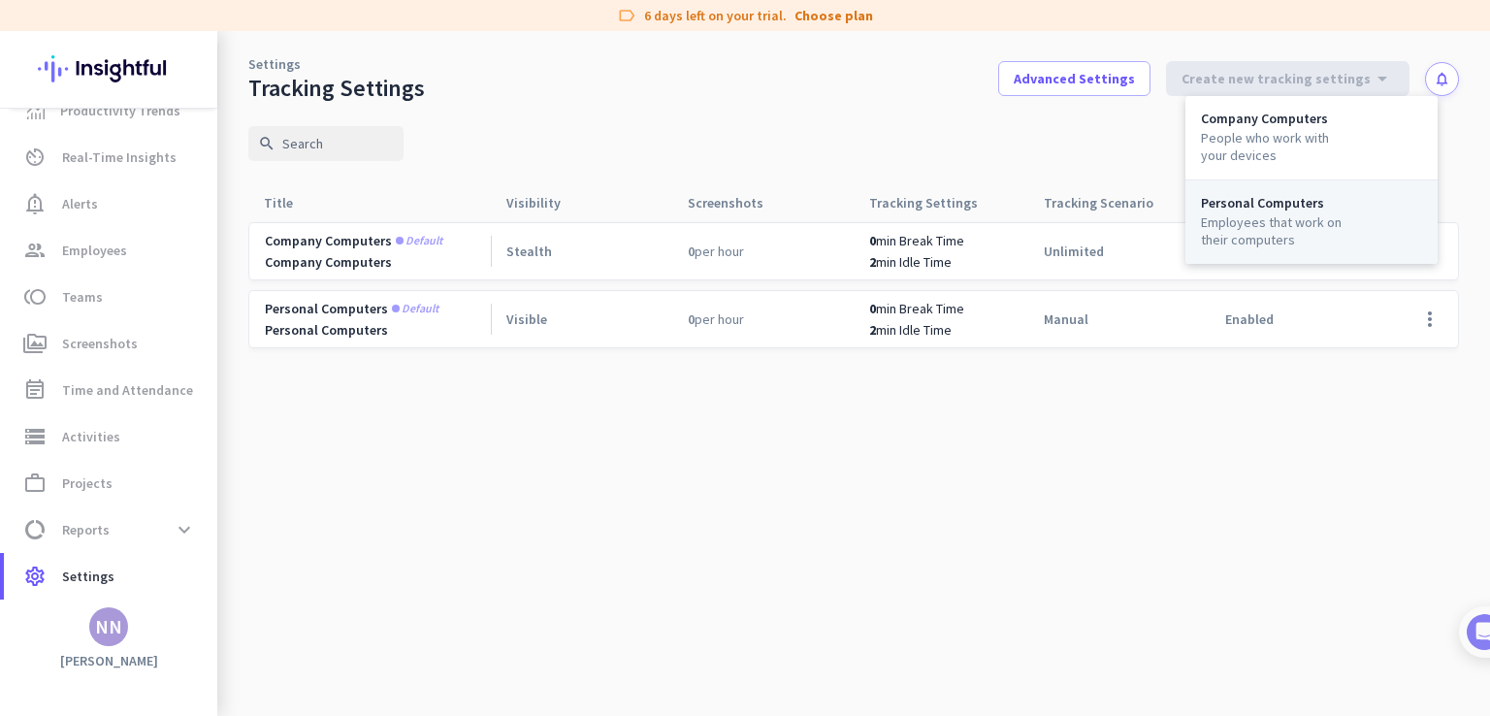
click at [1327, 192] on div "Personal Computers Employees that work on their computers" at bounding box center [1312, 221] width 252 height 83
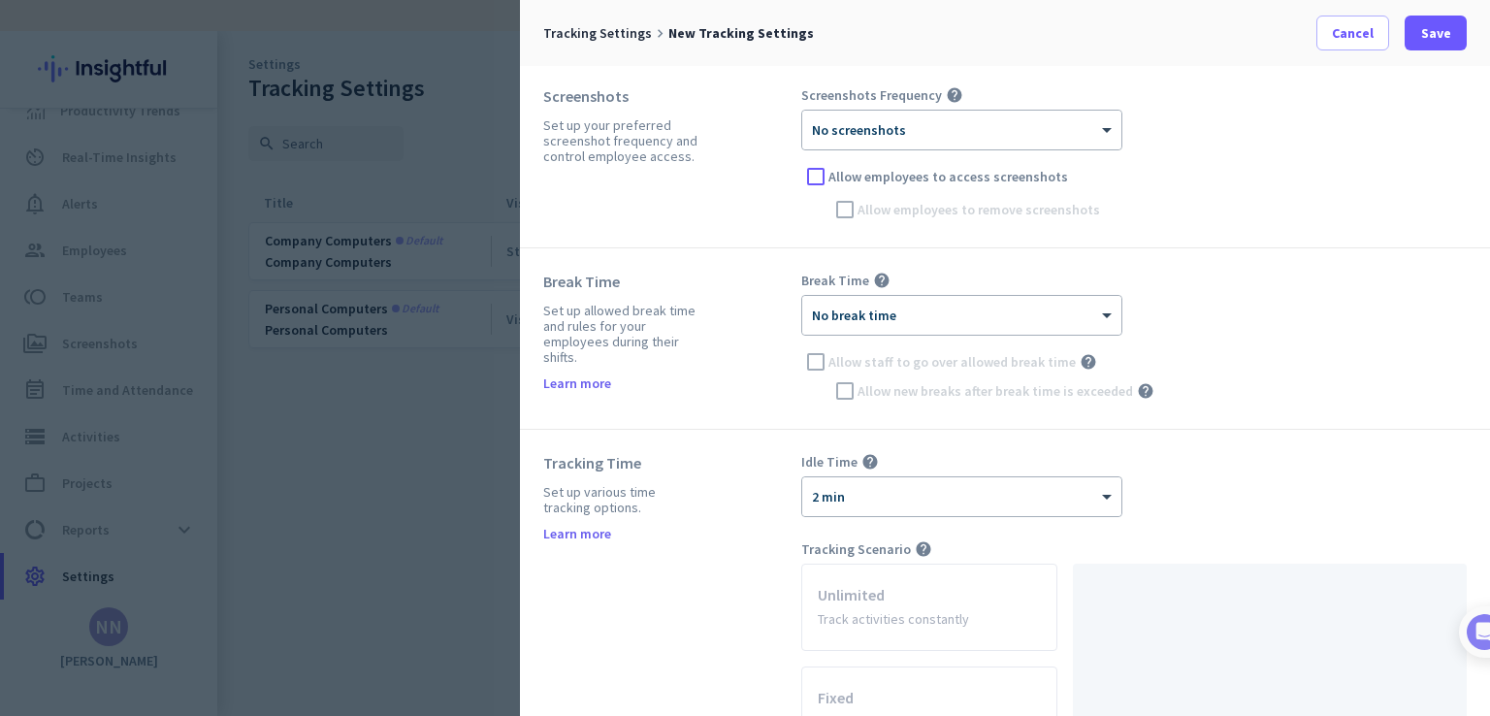
scroll to position [198, 0]
click at [993, 119] on div at bounding box center [961, 122] width 319 height 16
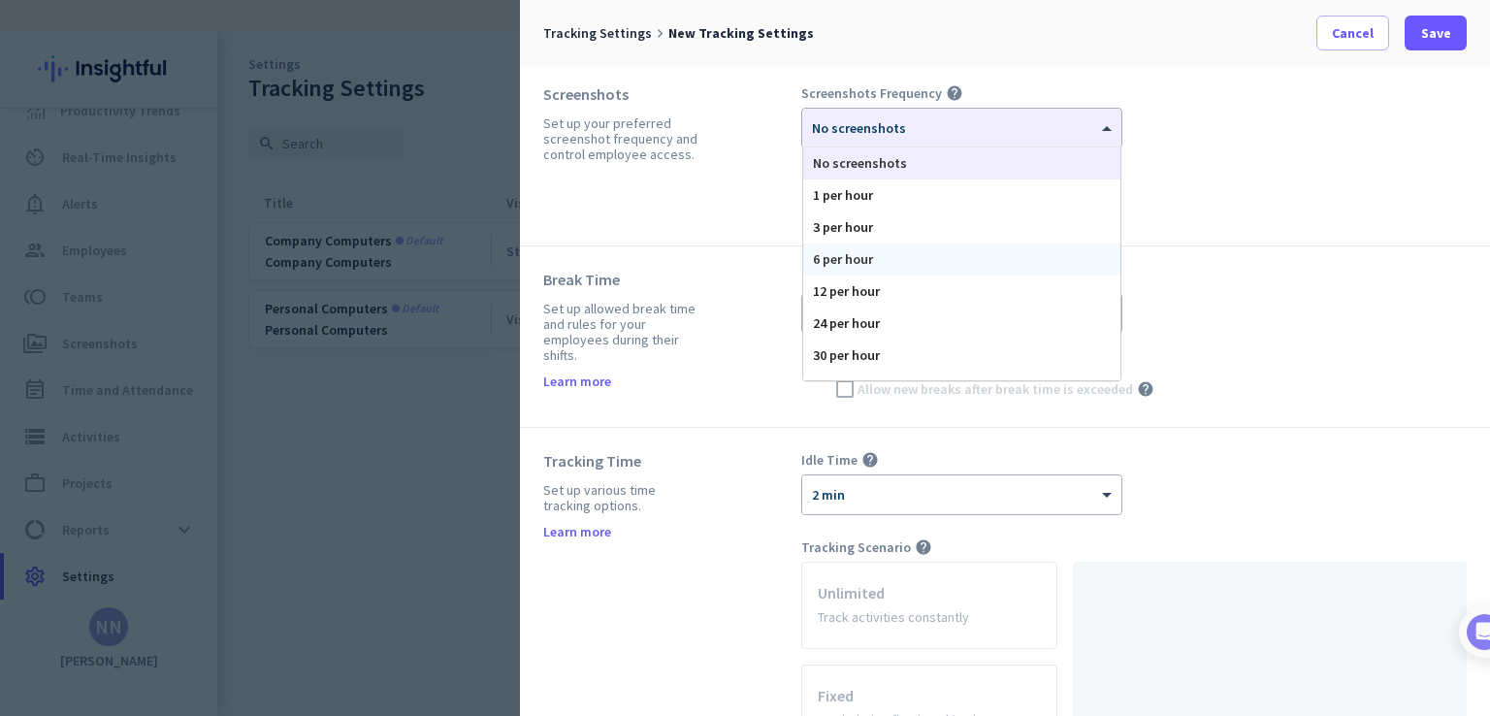
click at [1272, 255] on div "Break Time Set up allowed break time and rules for your employees during their …" at bounding box center [1005, 336] width 970 height 181
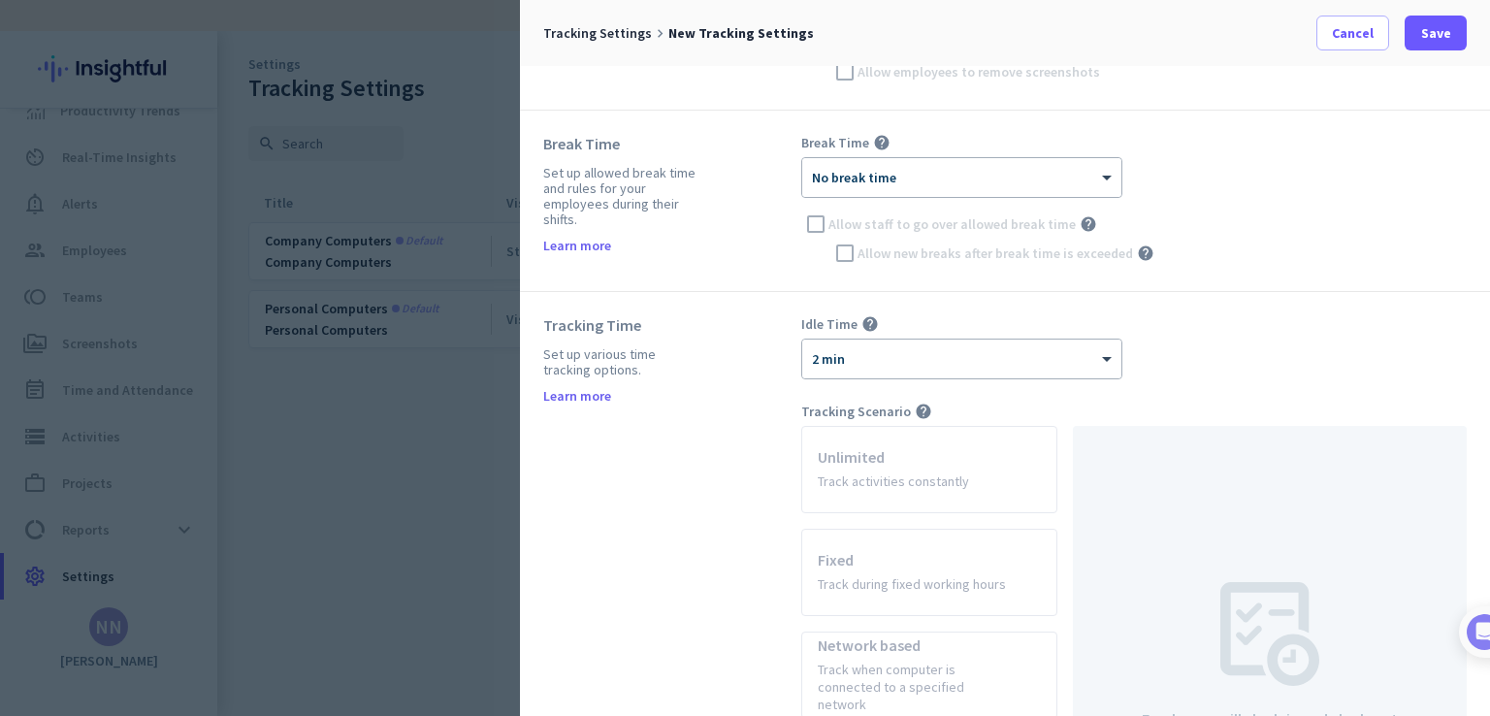
scroll to position [340, 0]
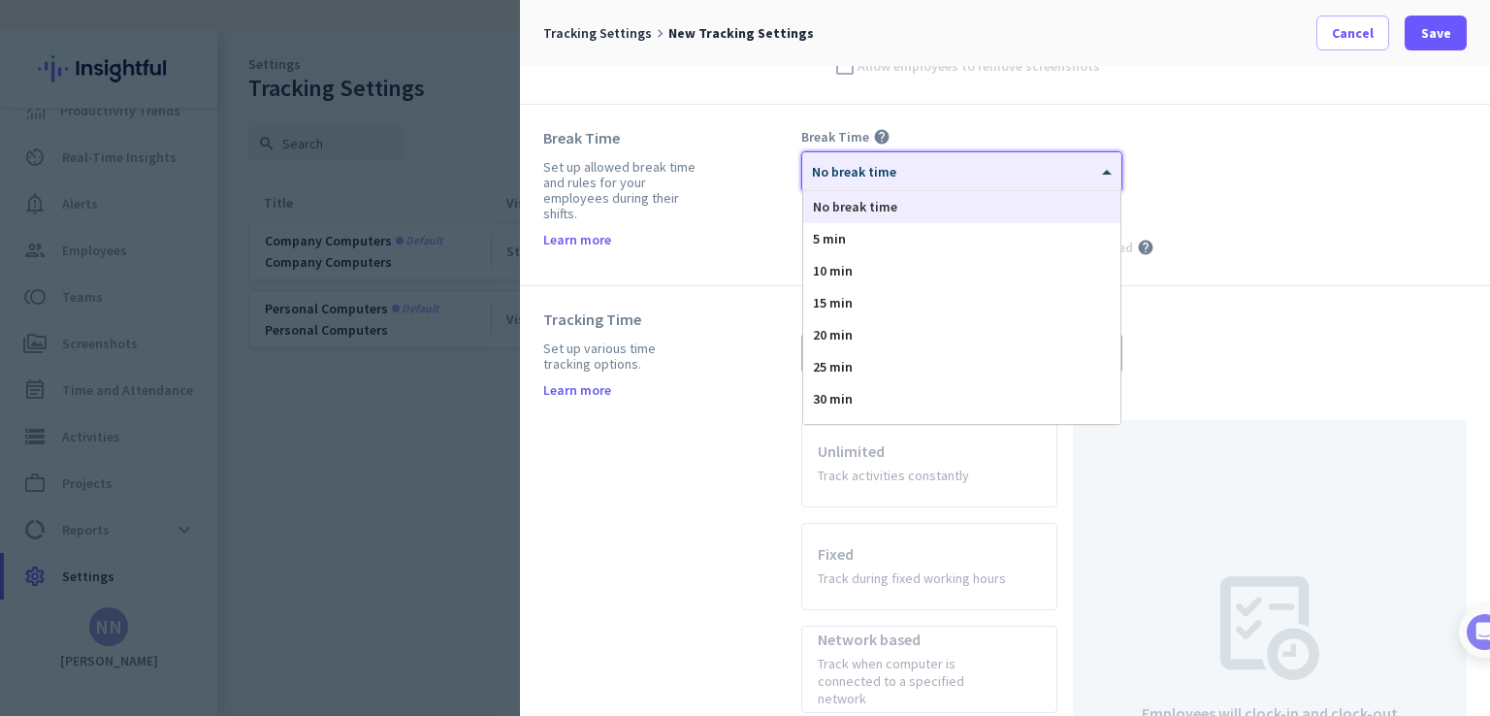
click at [846, 181] on div "× No break time" at bounding box center [961, 171] width 319 height 39
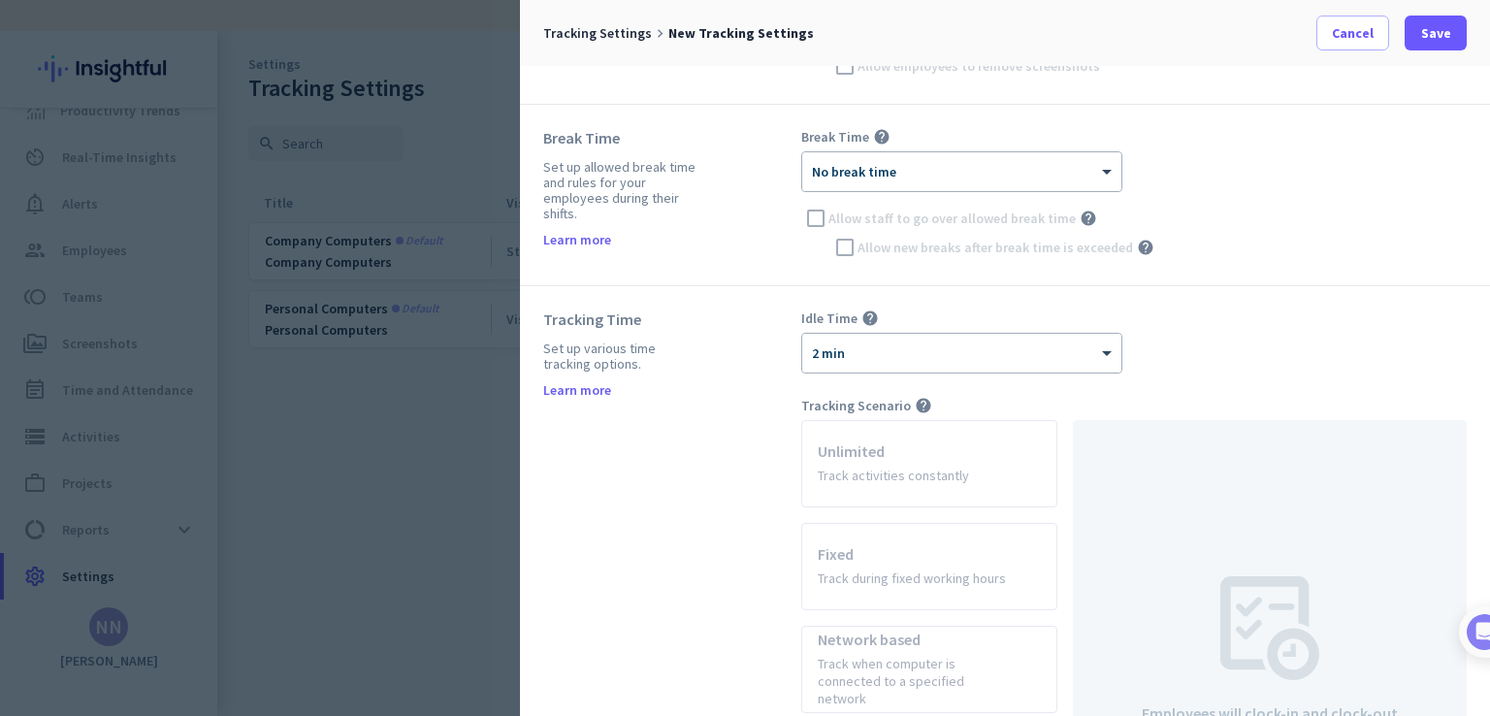
click at [811, 216] on div "Allow staff to go over allowed break time help" at bounding box center [1134, 218] width 666 height 29
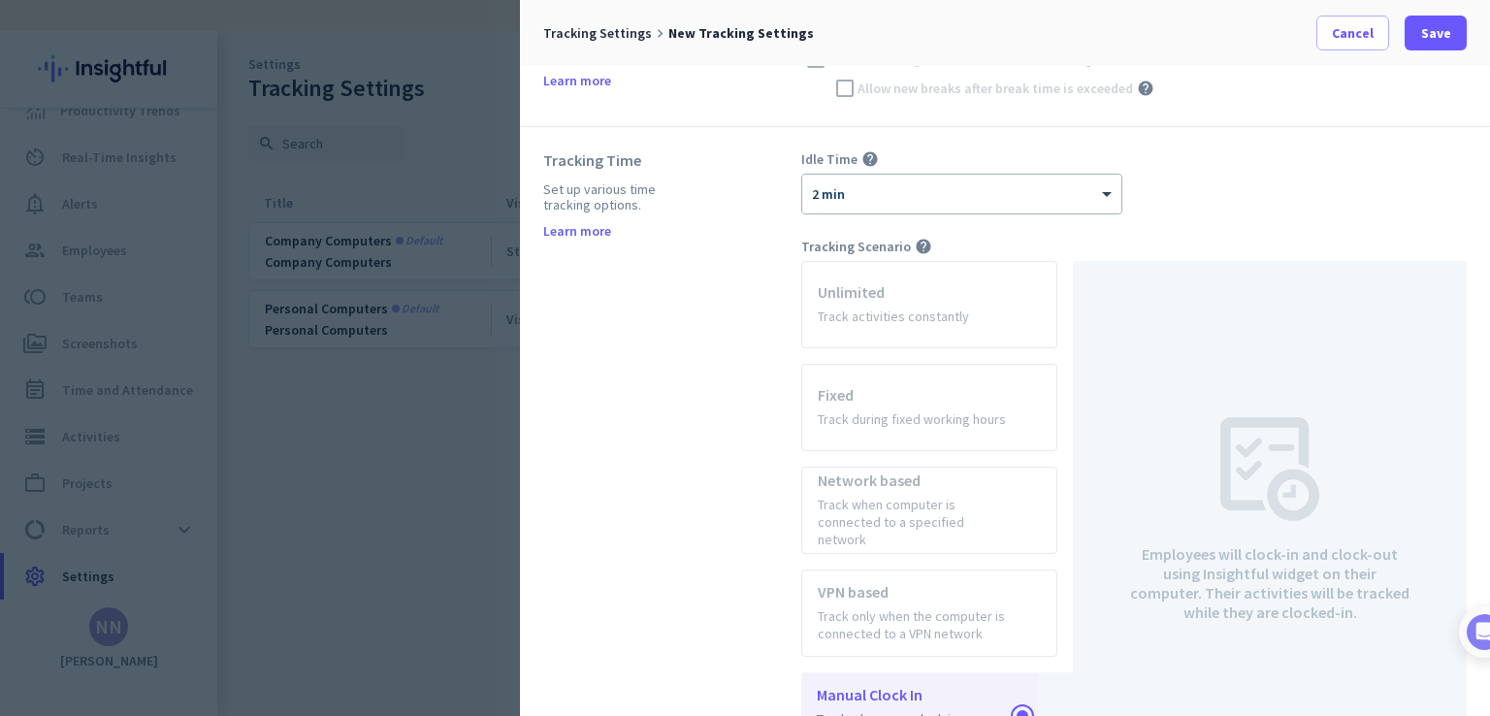
scroll to position [501, 0]
click at [1044, 211] on div "Idle Time help × 2 min Tracking Scenario help Unlimited Track activities consta…" at bounding box center [1134, 506] width 666 height 716
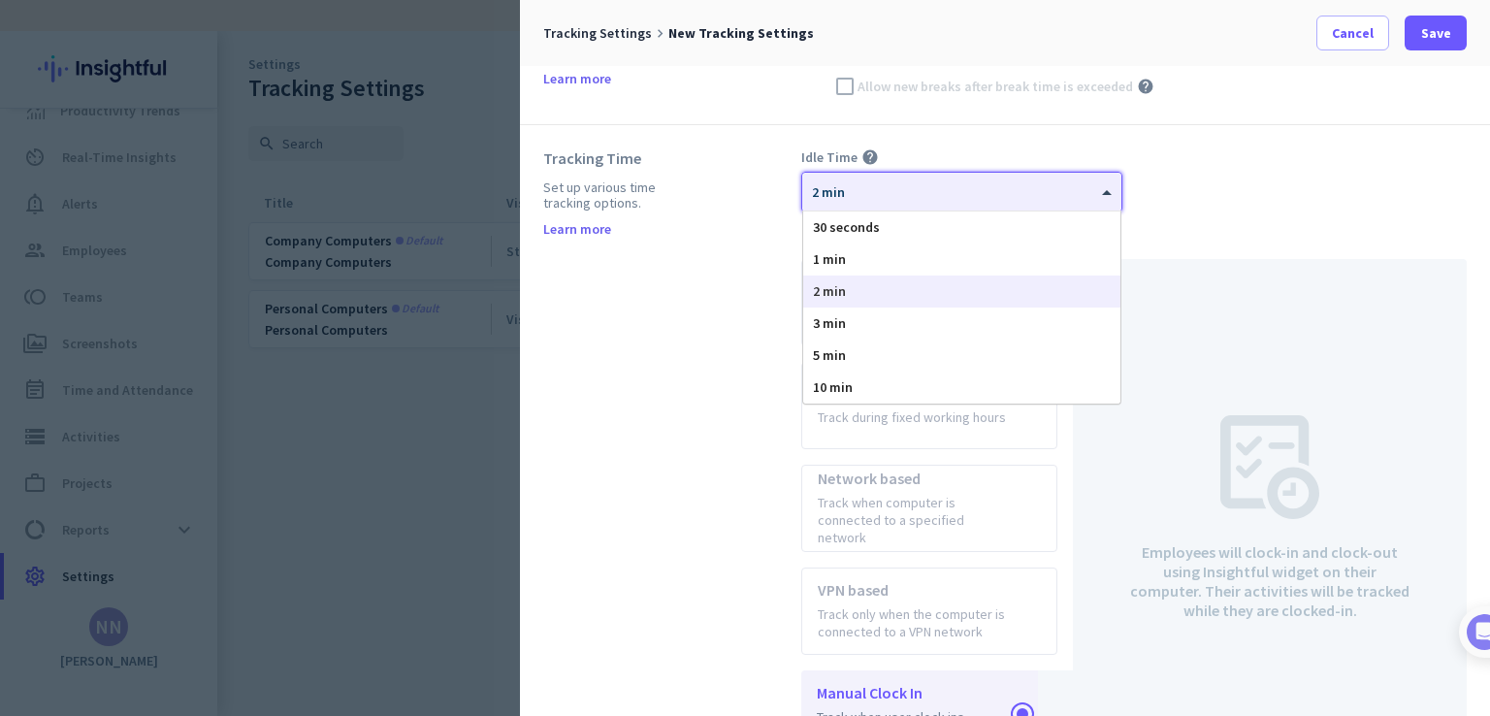
click at [1043, 202] on div "× 2 min" at bounding box center [961, 192] width 319 height 39
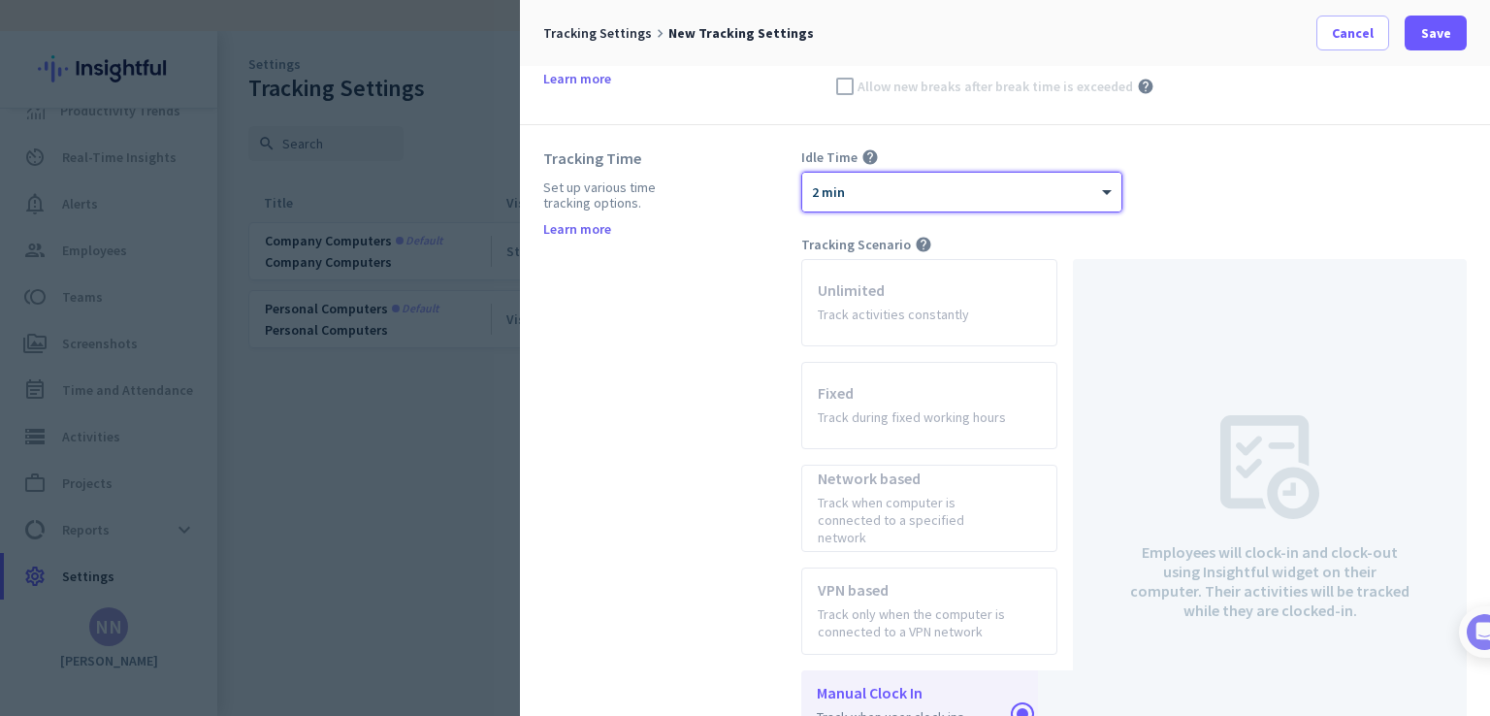
click at [1043, 202] on div "× 2 min" at bounding box center [961, 192] width 319 height 39
click at [929, 302] on app-radio-card "Unlimited Track activities constantly" at bounding box center [929, 302] width 256 height 87
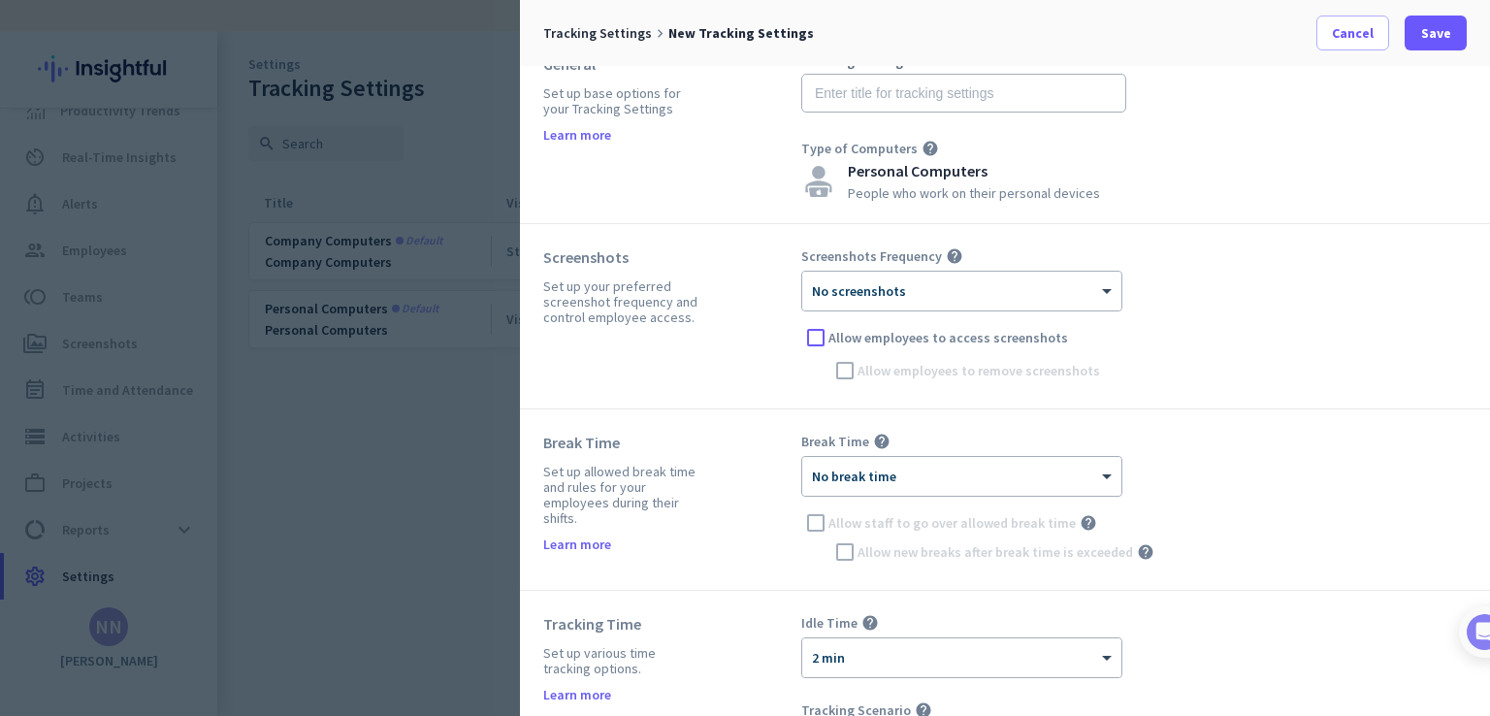
scroll to position [0, 0]
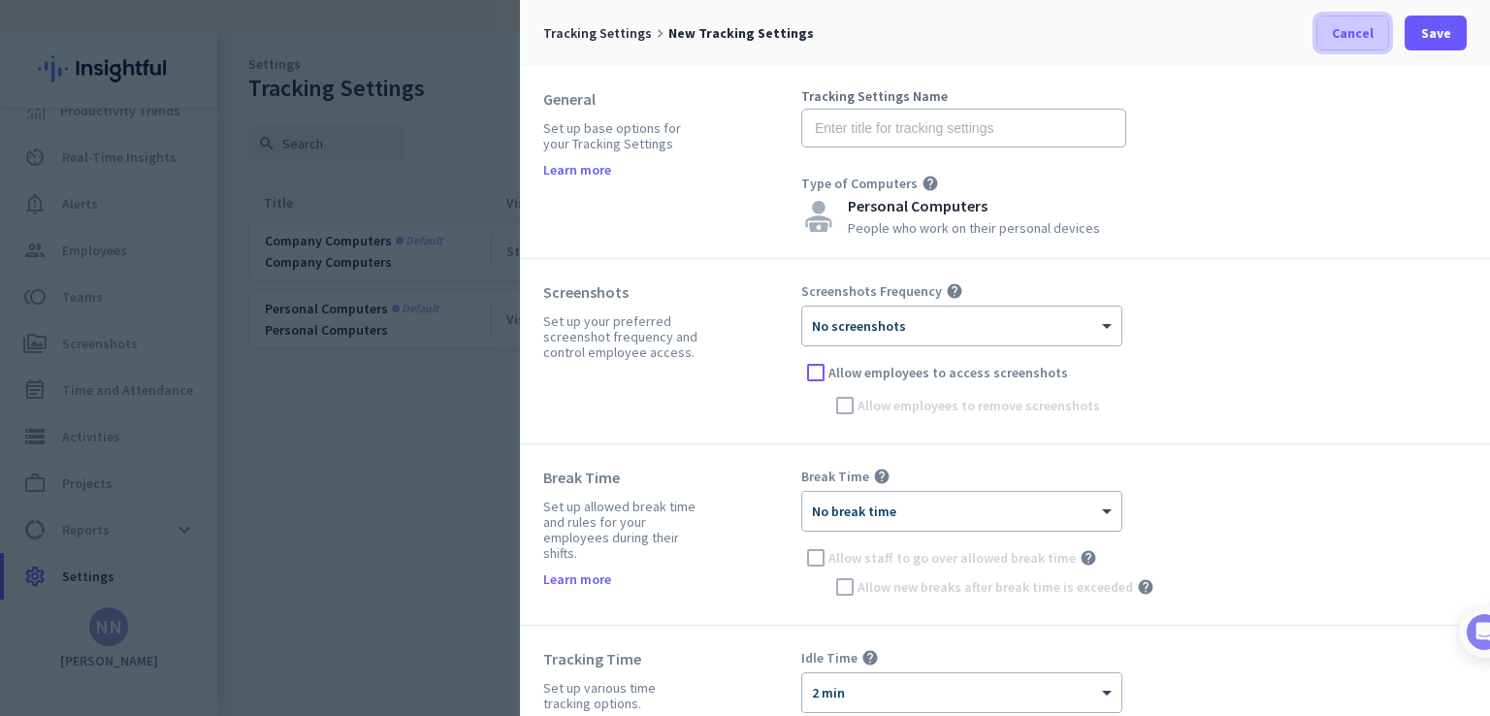
click at [1345, 46] on span at bounding box center [1352, 33] width 71 height 47
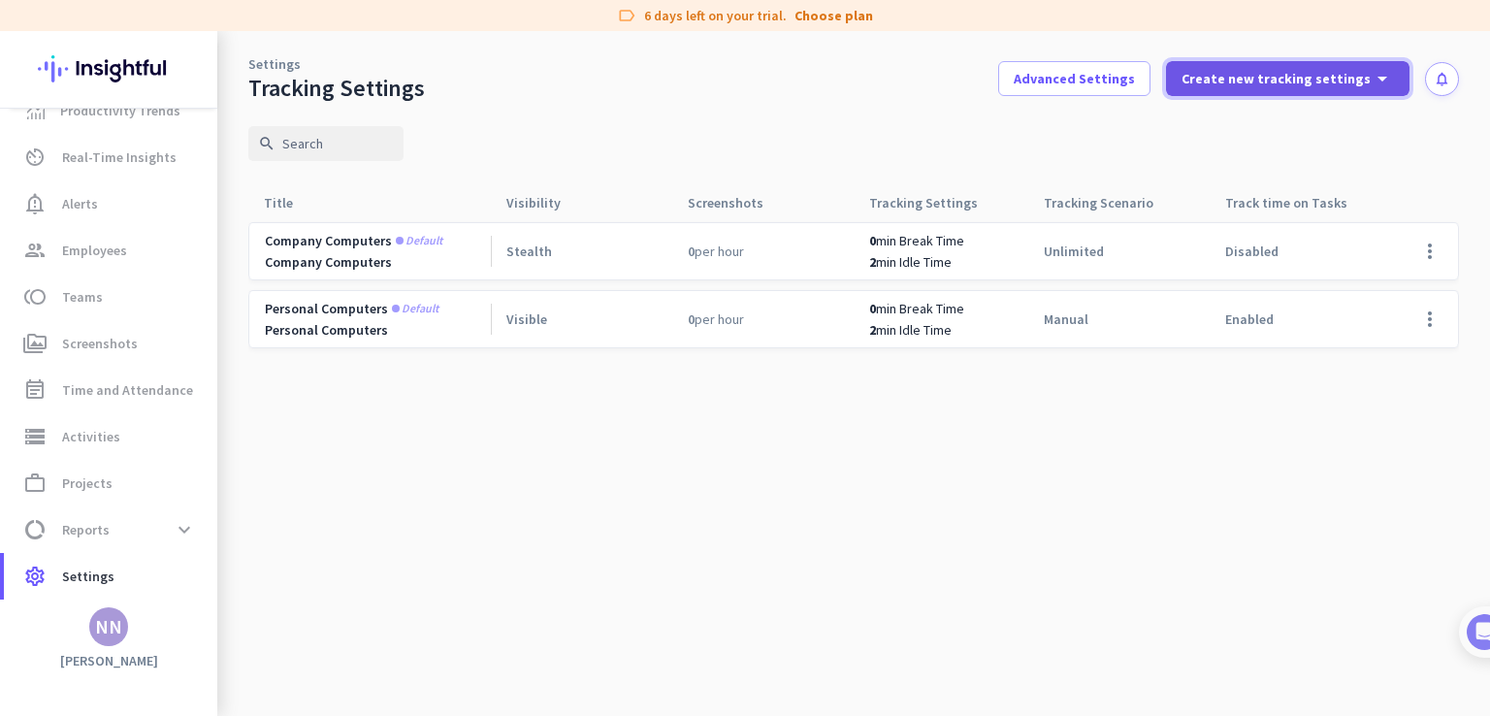
click at [1337, 80] on span "Create new tracking settings" at bounding box center [1276, 78] width 189 height 19
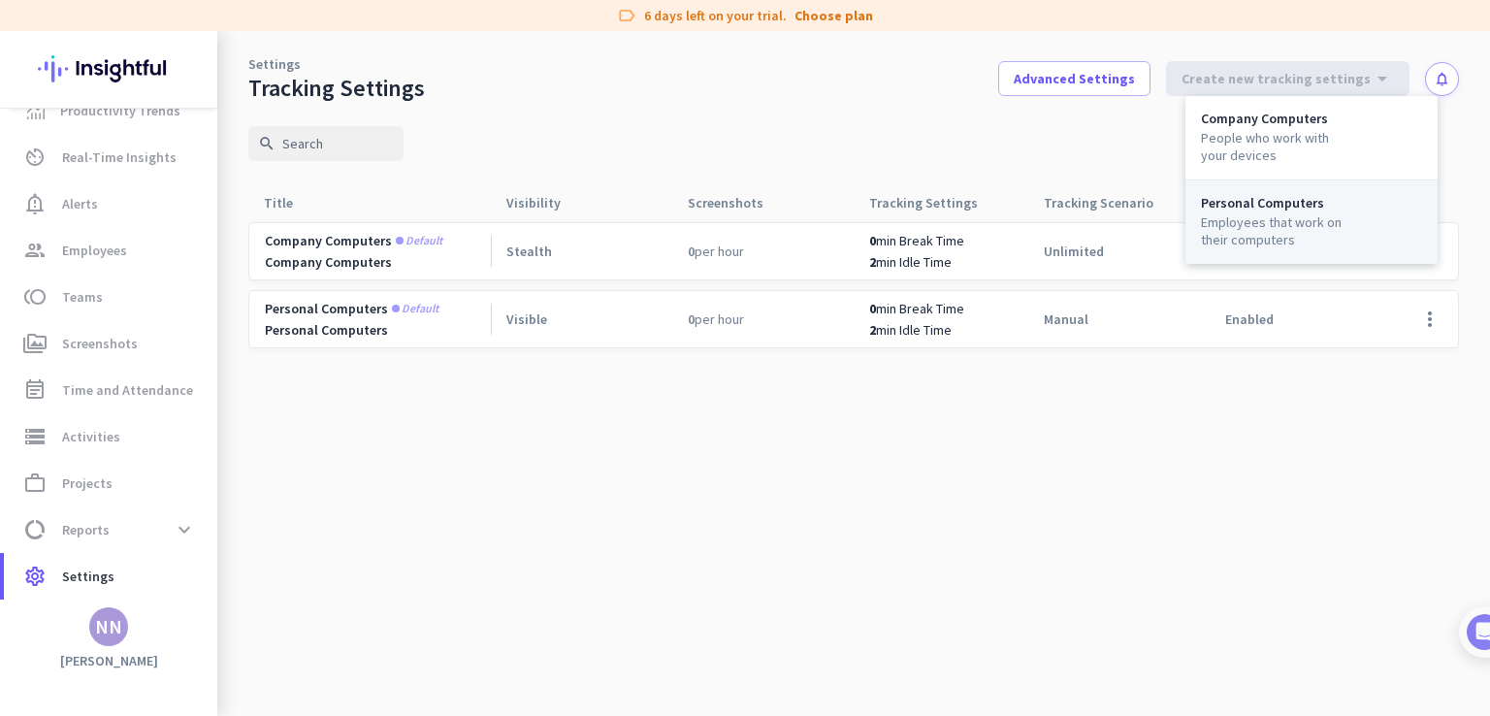
click at [1304, 203] on div "Personal Computers" at bounding box center [1311, 203] width 221 height 14
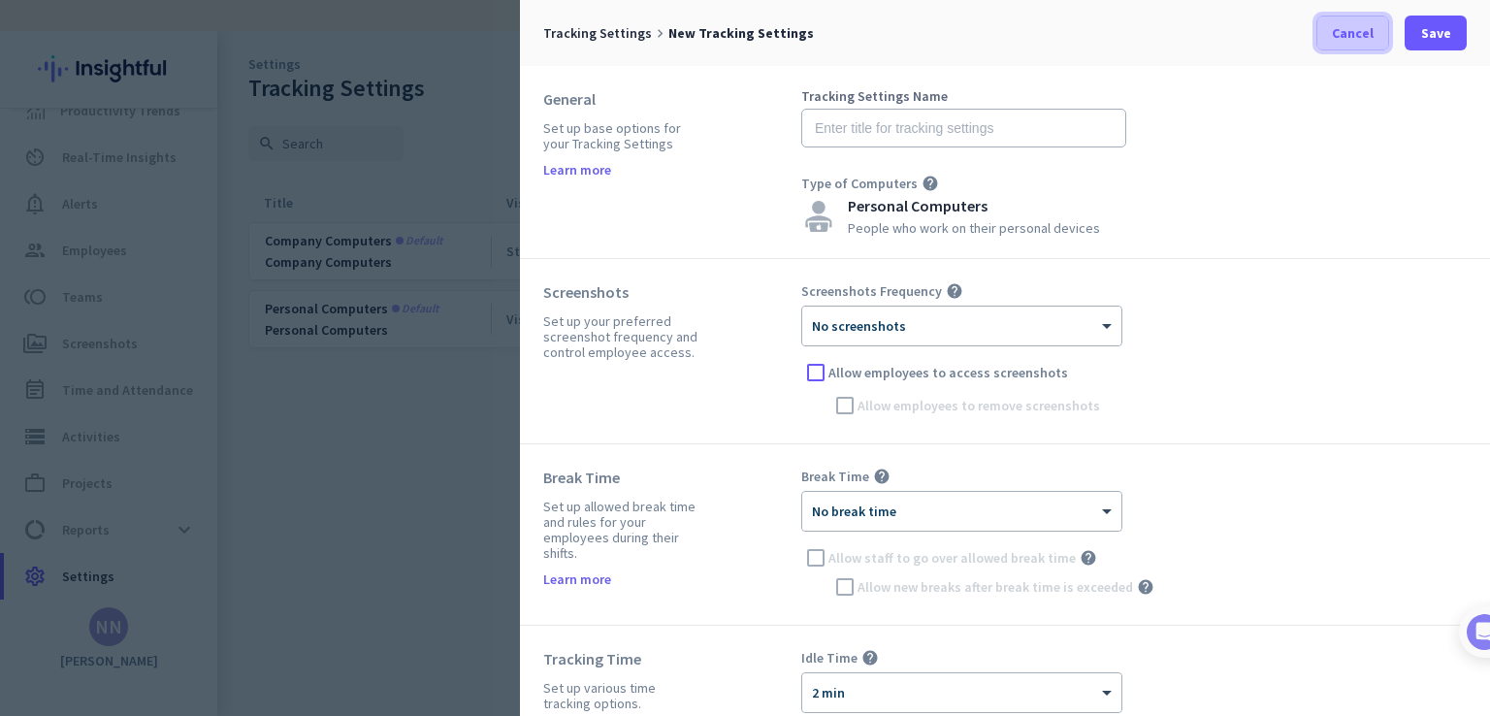
click at [1341, 48] on span at bounding box center [1352, 33] width 71 height 47
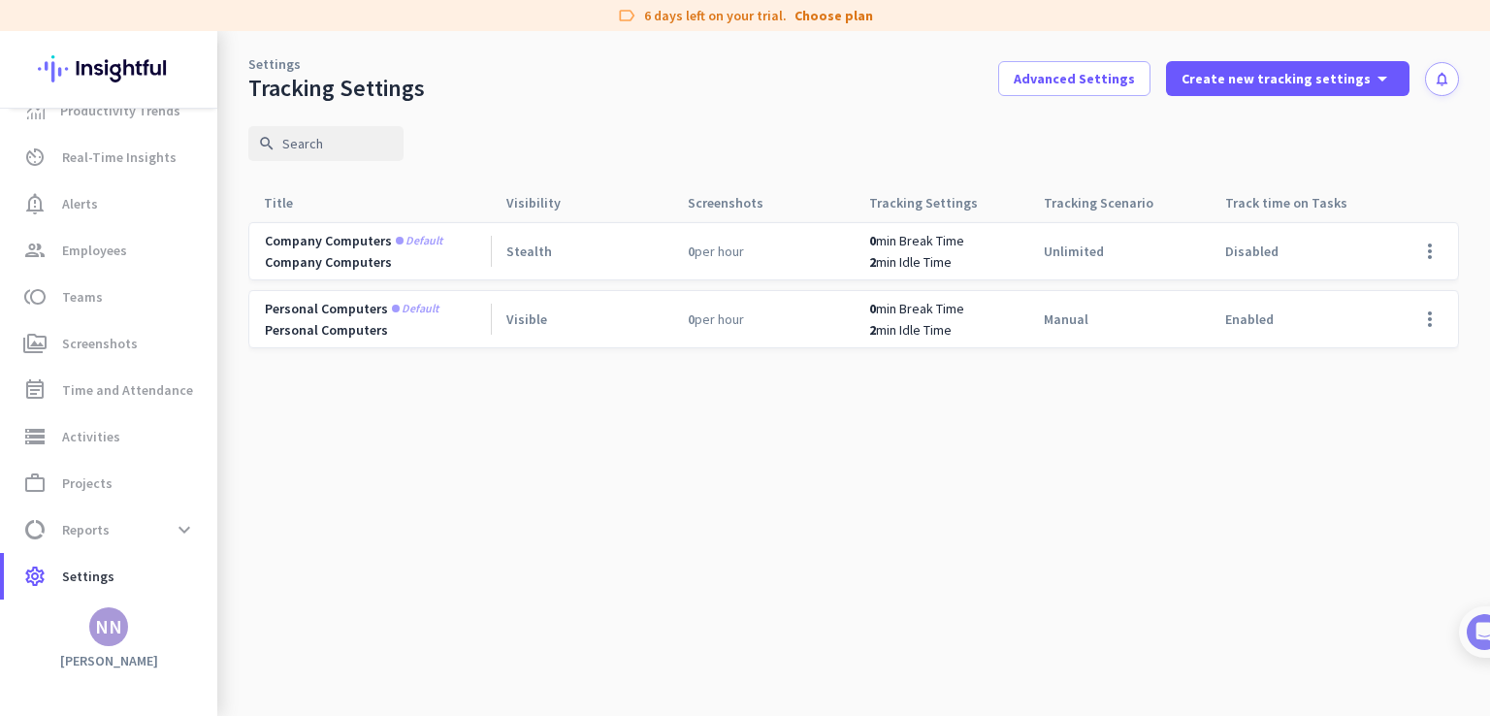
click at [634, 9] on icon "label" at bounding box center [626, 15] width 19 height 19
click at [559, 71] on div "Settings Tracking Settings Advanced Settings Create new tracking settings arrow…" at bounding box center [853, 67] width 1273 height 72
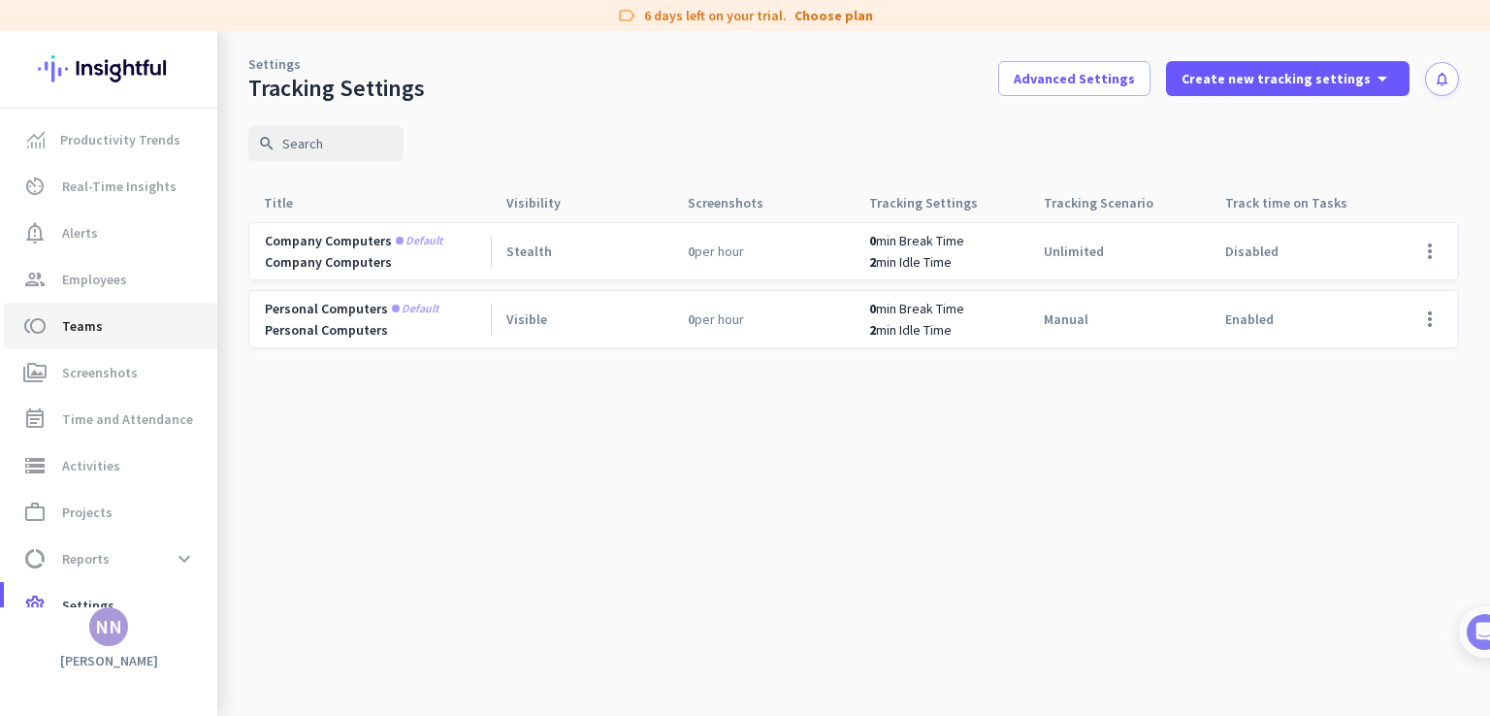
scroll to position [29, 0]
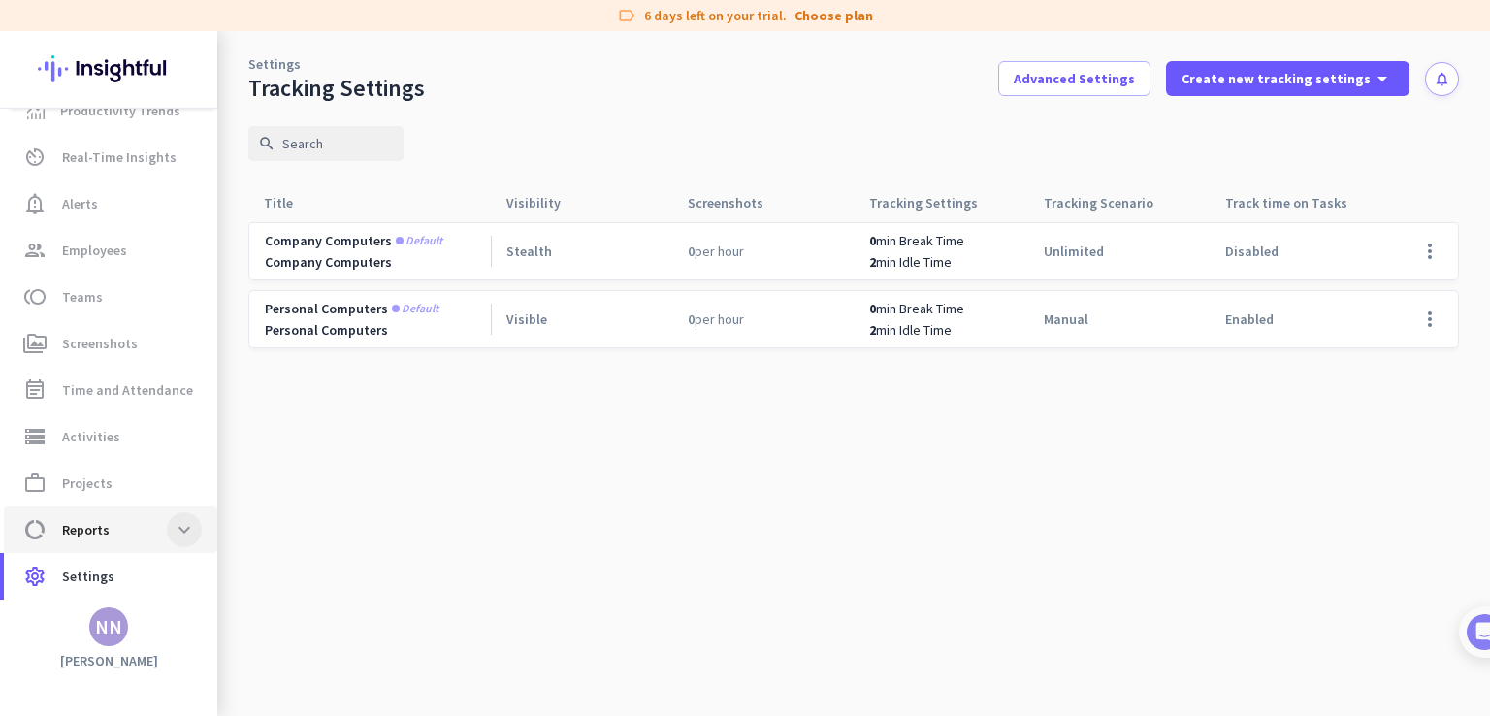
click at [168, 528] on span at bounding box center [184, 529] width 35 height 35
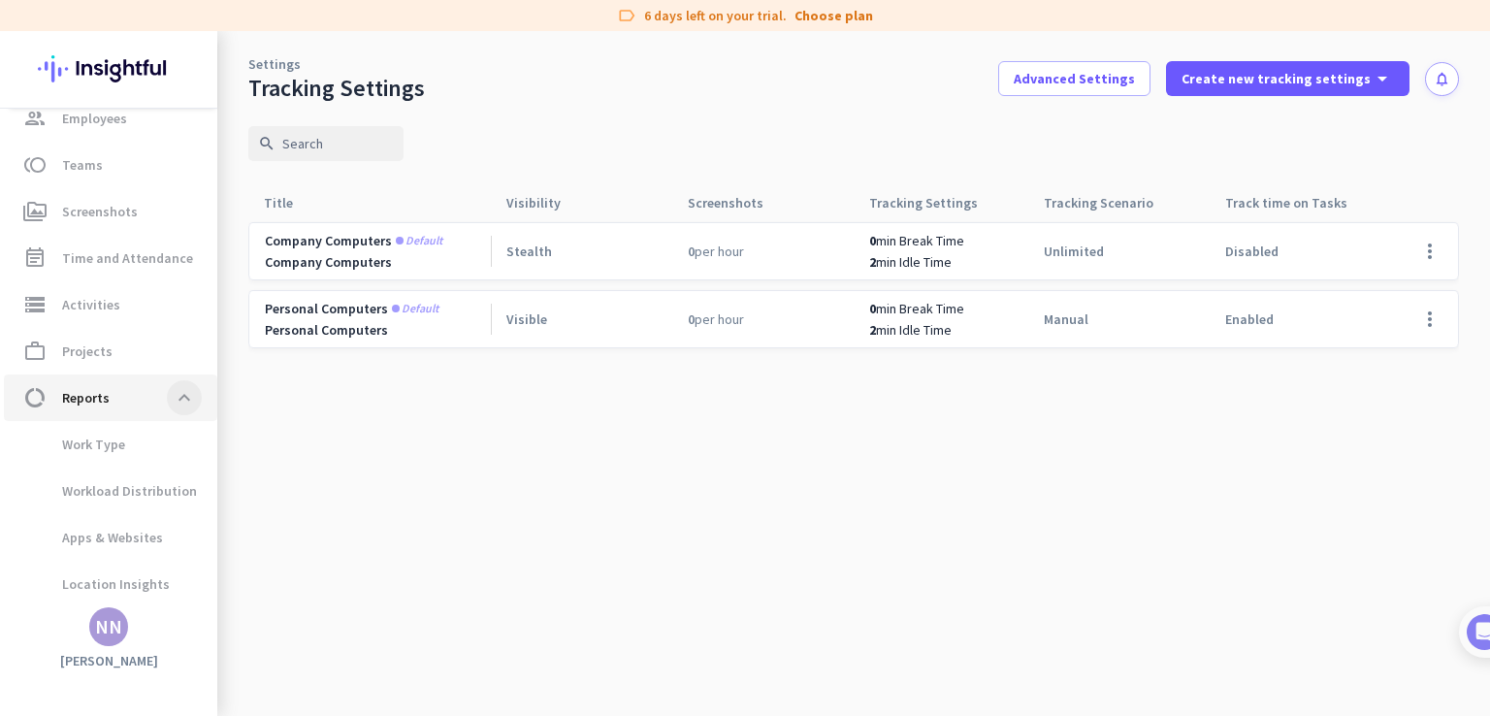
scroll to position [215, 0]
click at [110, 401] on span "Work Type" at bounding box center [72, 390] width 106 height 47
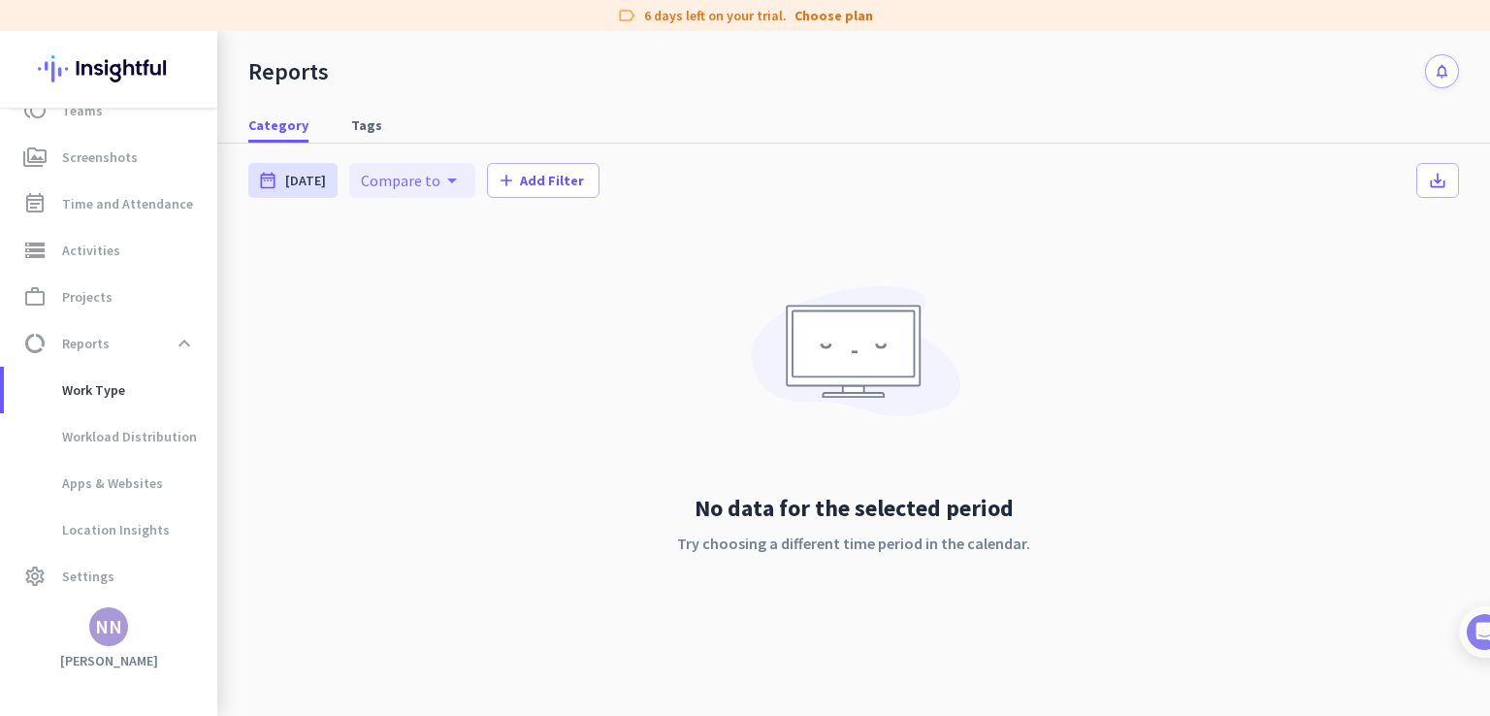
click at [409, 186] on span "Compare to" at bounding box center [401, 180] width 80 height 19
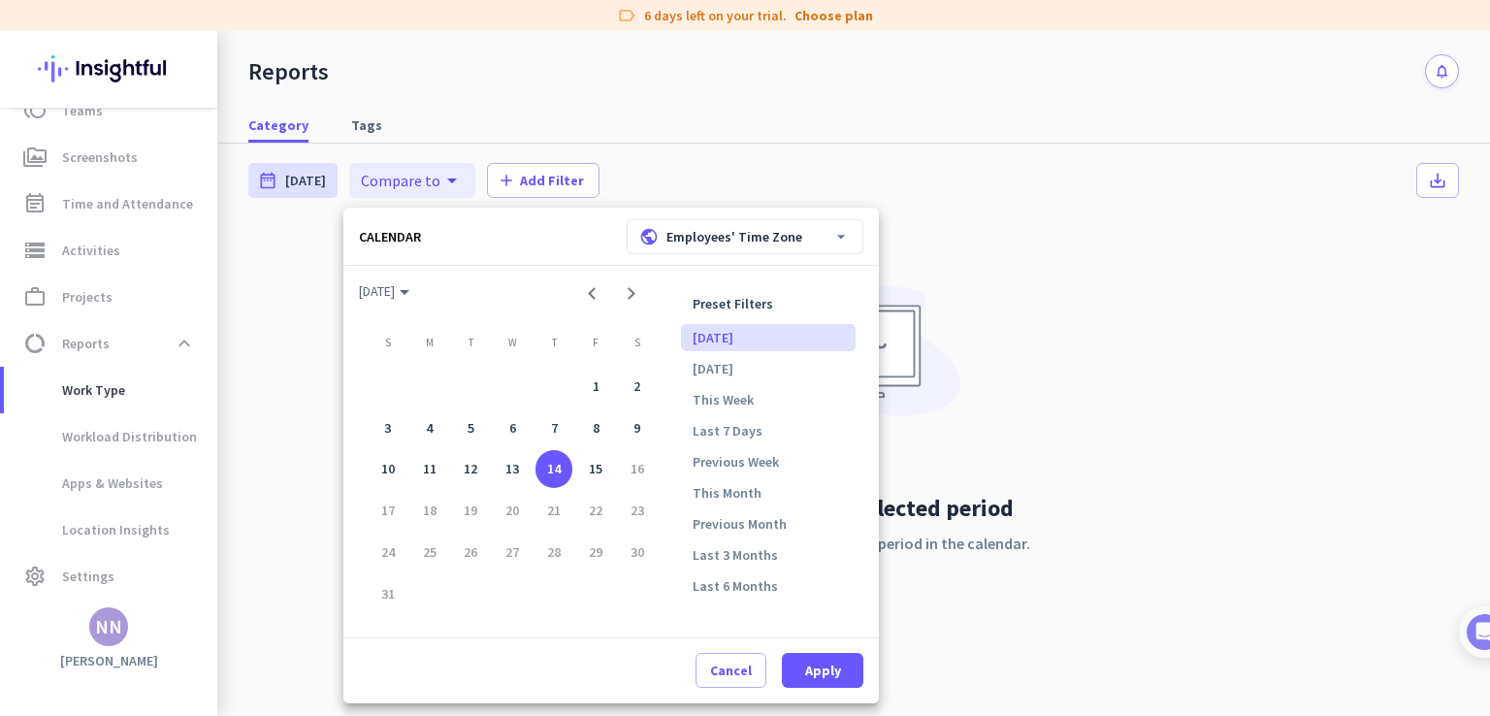
click at [316, 346] on div at bounding box center [745, 358] width 1490 height 716
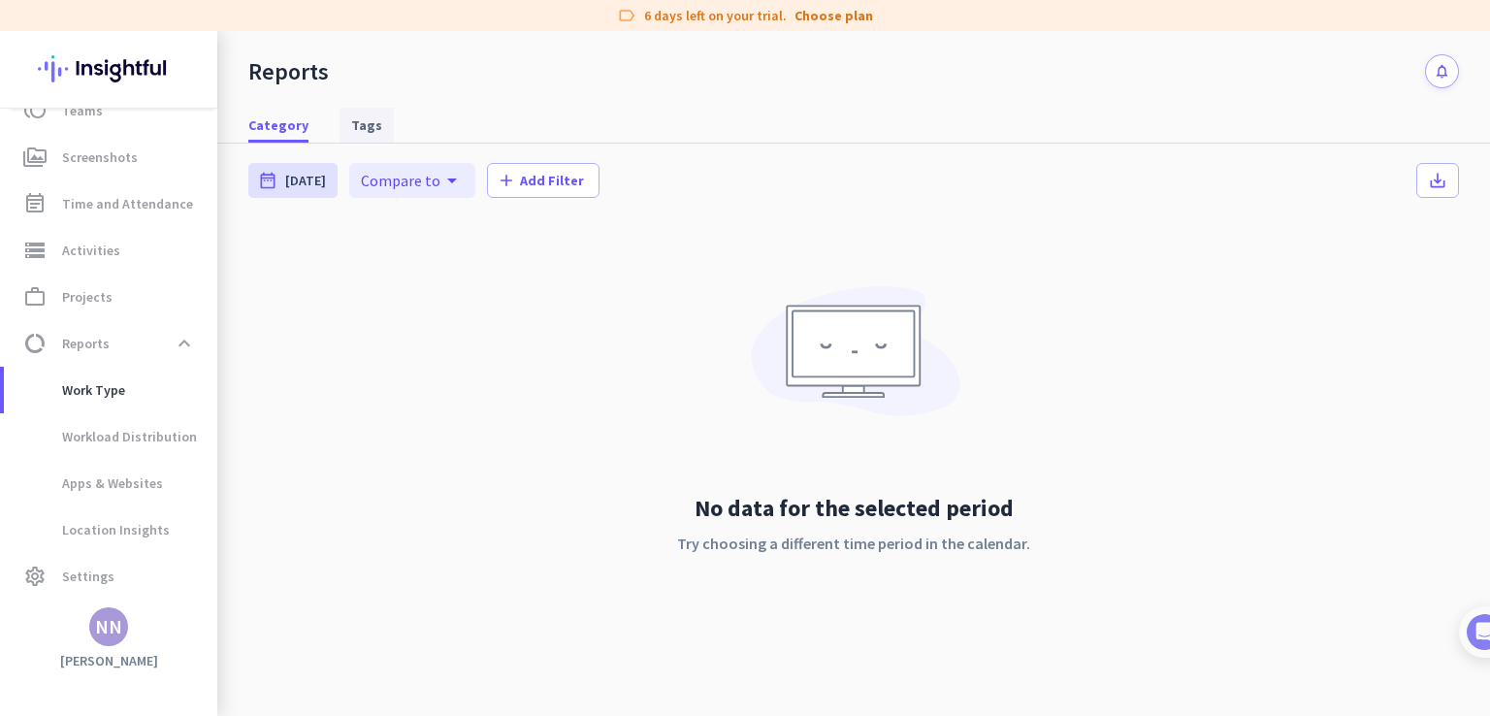
click at [361, 131] on span "Tags" at bounding box center [366, 124] width 31 height 19
click at [288, 123] on span "Category" at bounding box center [278, 124] width 60 height 19
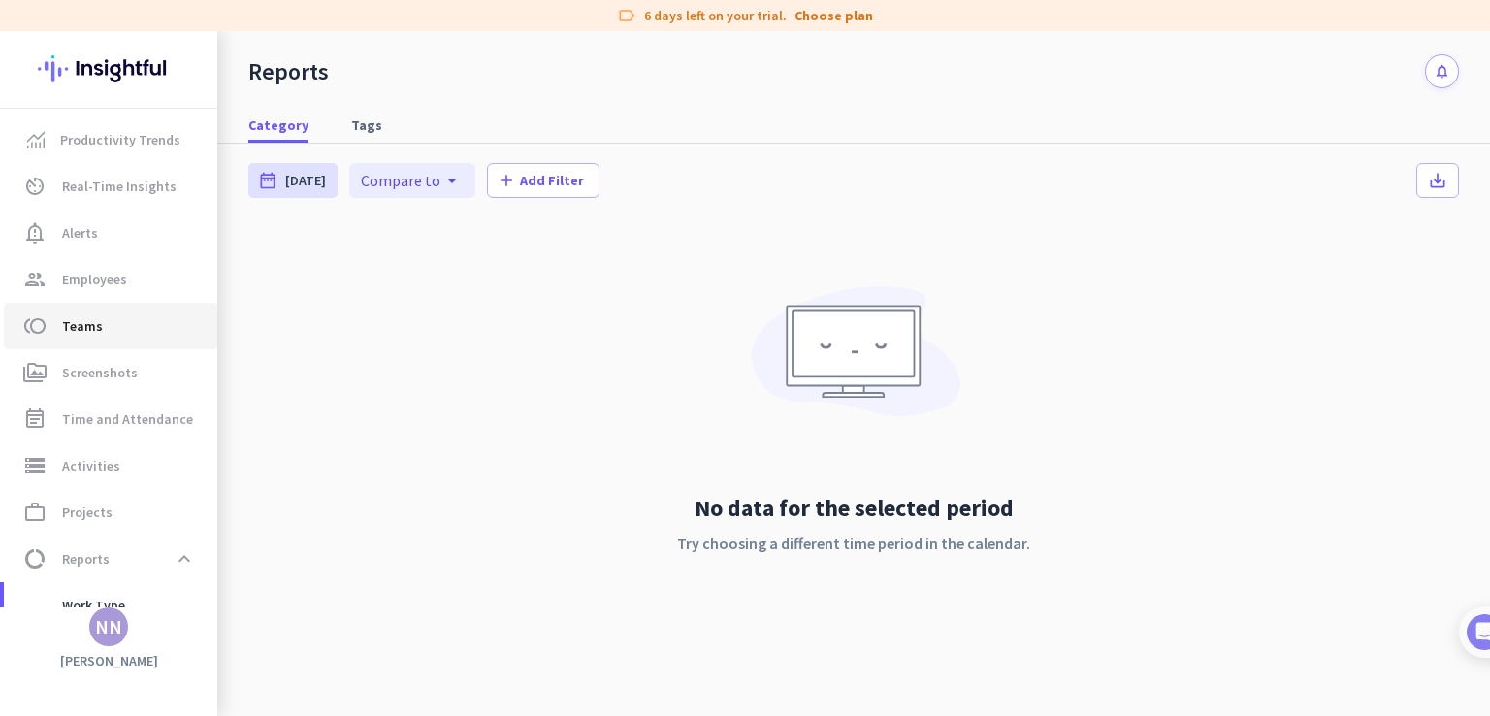
click at [114, 327] on span "toll Teams" at bounding box center [110, 325] width 182 height 23
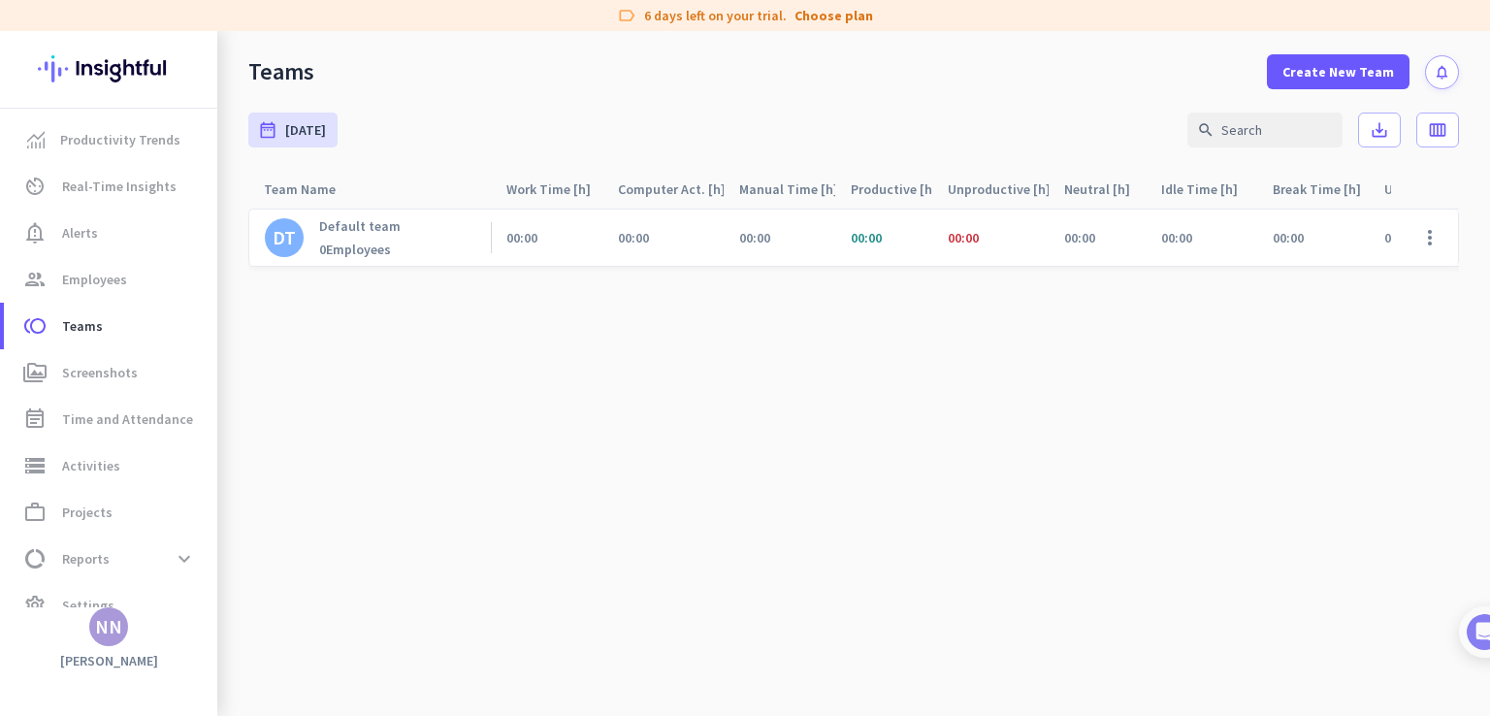
click at [334, 239] on div "Default team 0 Employees" at bounding box center [359, 237] width 81 height 41
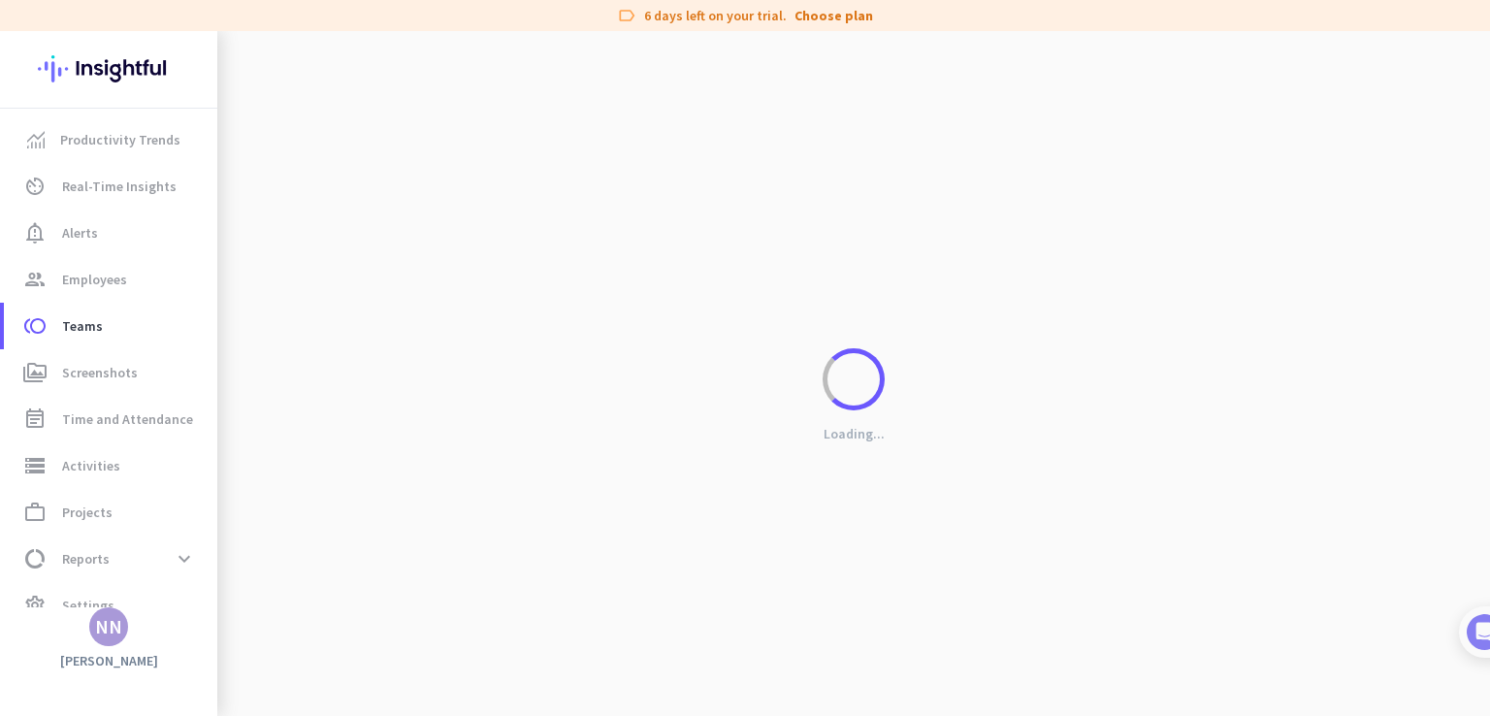
click at [334, 239] on div "Loading..." at bounding box center [853, 389] width 1273 height 716
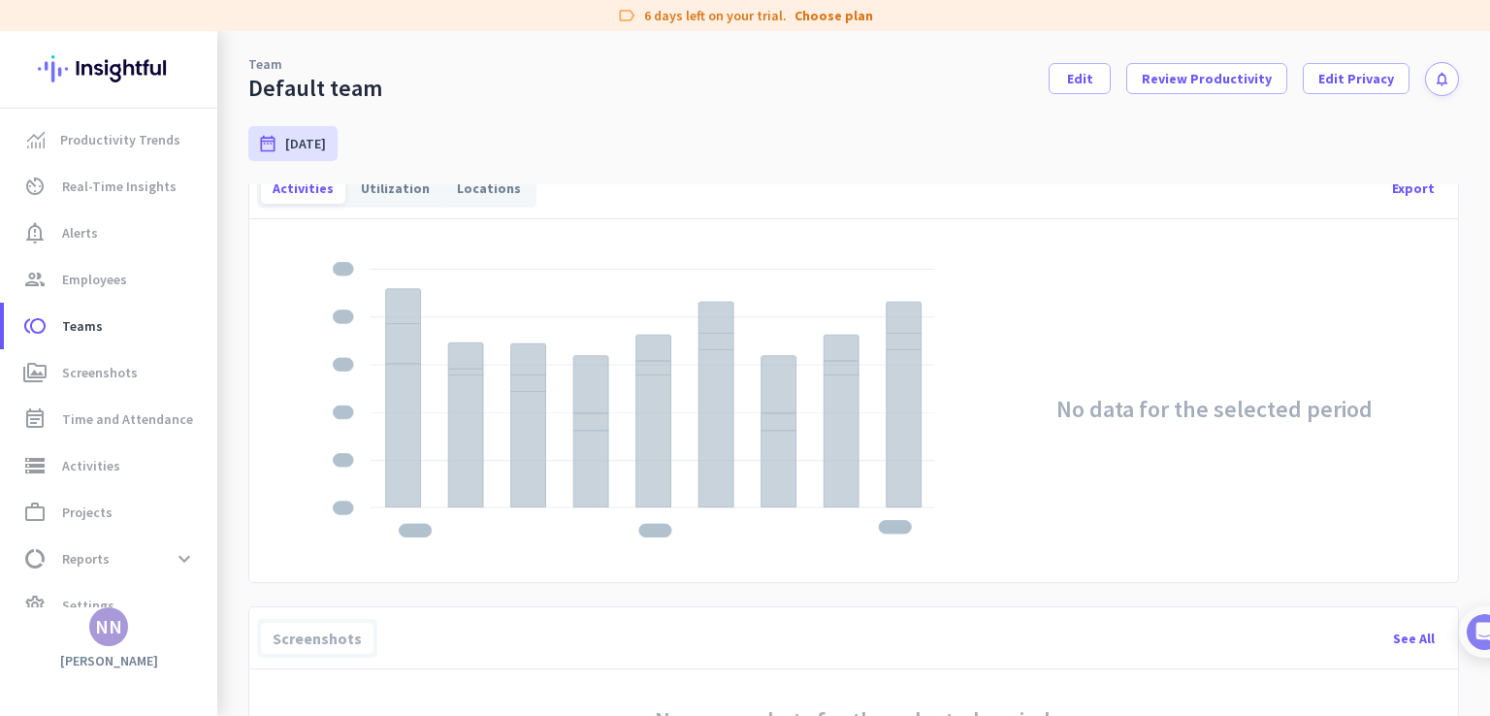
scroll to position [706, 0]
click at [404, 187] on div "Utilization" at bounding box center [395, 188] width 92 height 31
click at [473, 191] on div "Locations" at bounding box center [488, 188] width 87 height 31
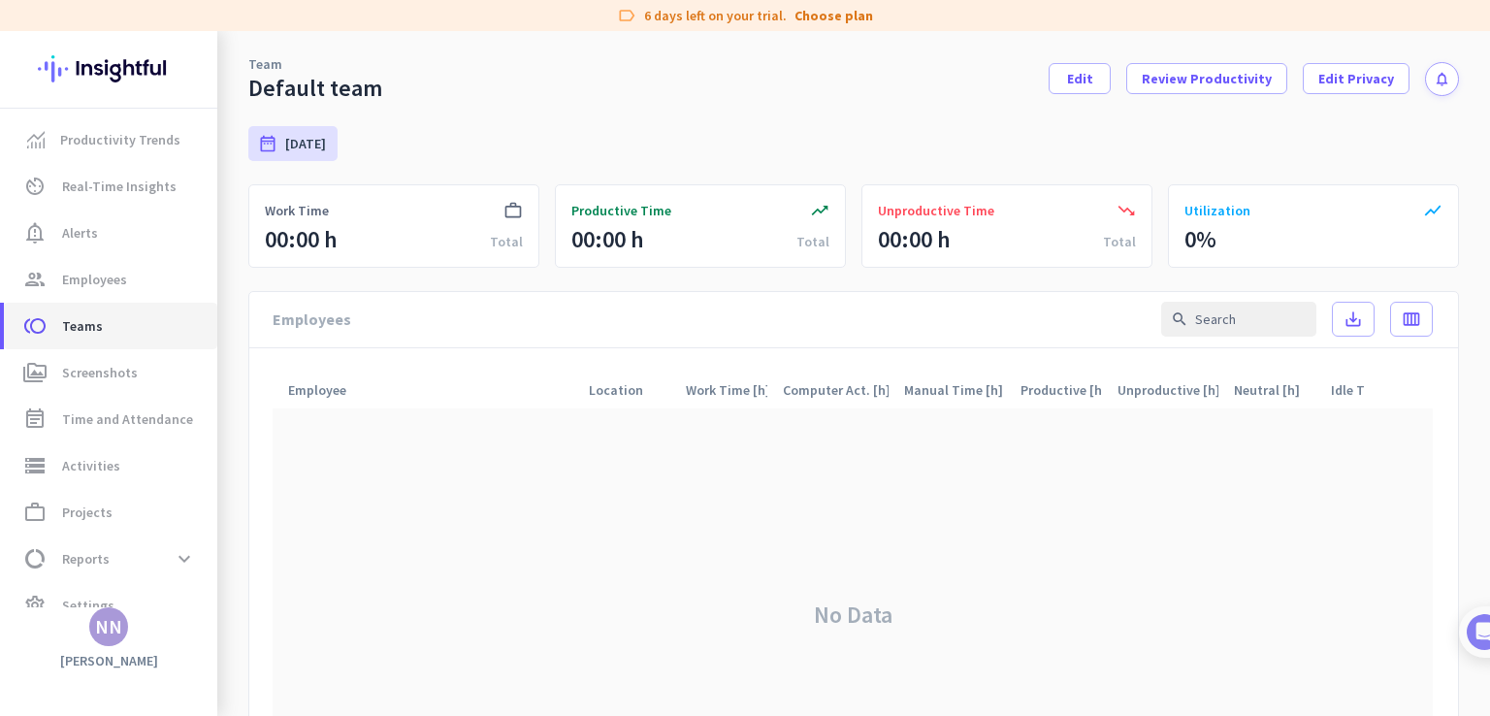
scroll to position [29, 0]
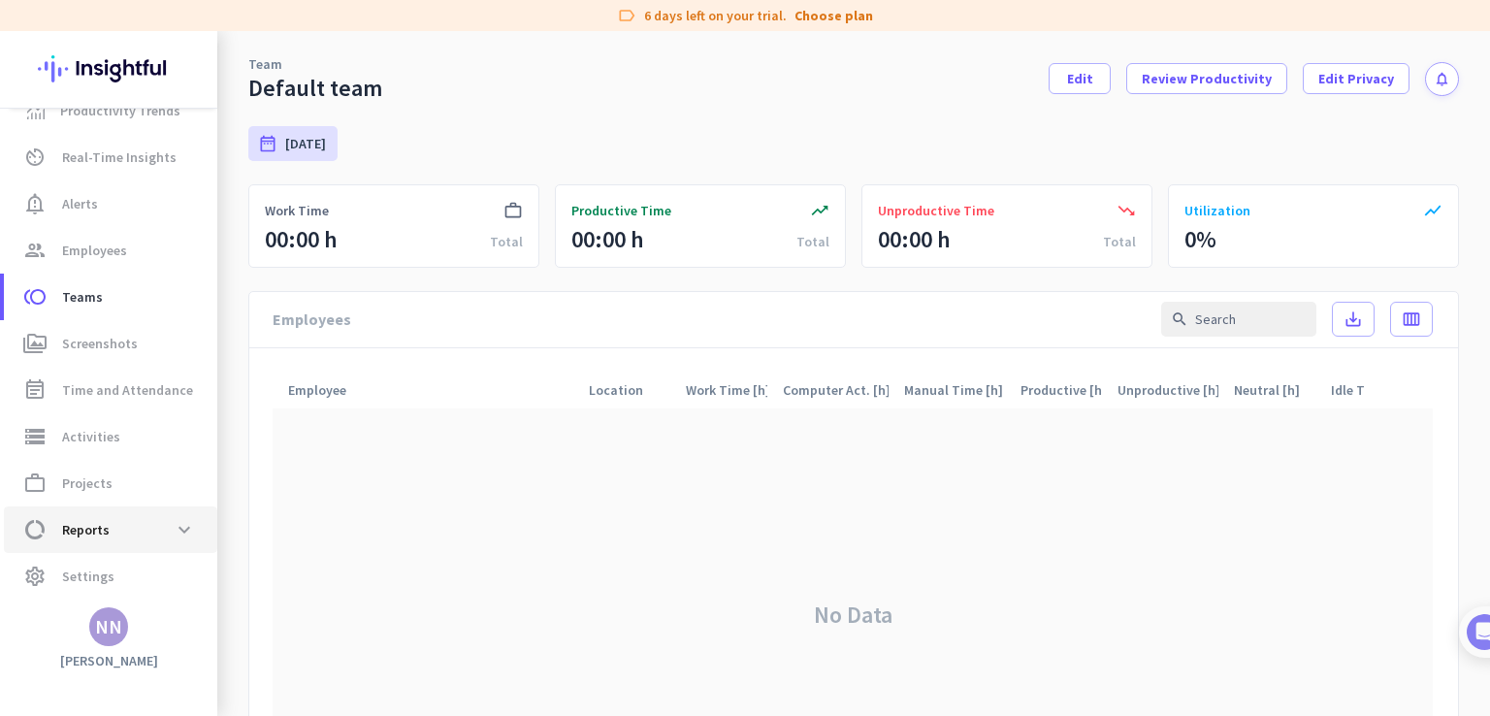
click at [138, 518] on span "data_usage Reports expand_more" at bounding box center [110, 529] width 182 height 35
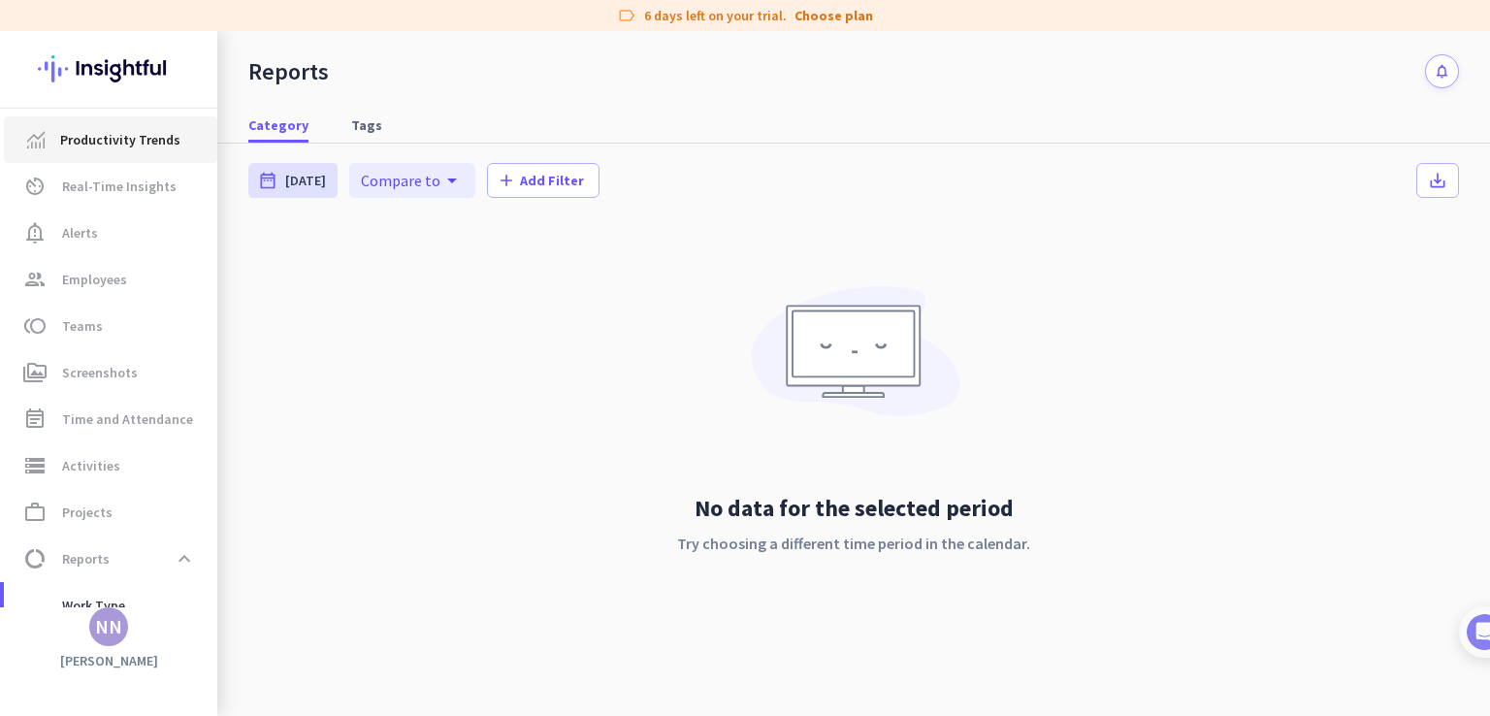
click at [165, 159] on link "Productivity Trends" at bounding box center [110, 139] width 213 height 47
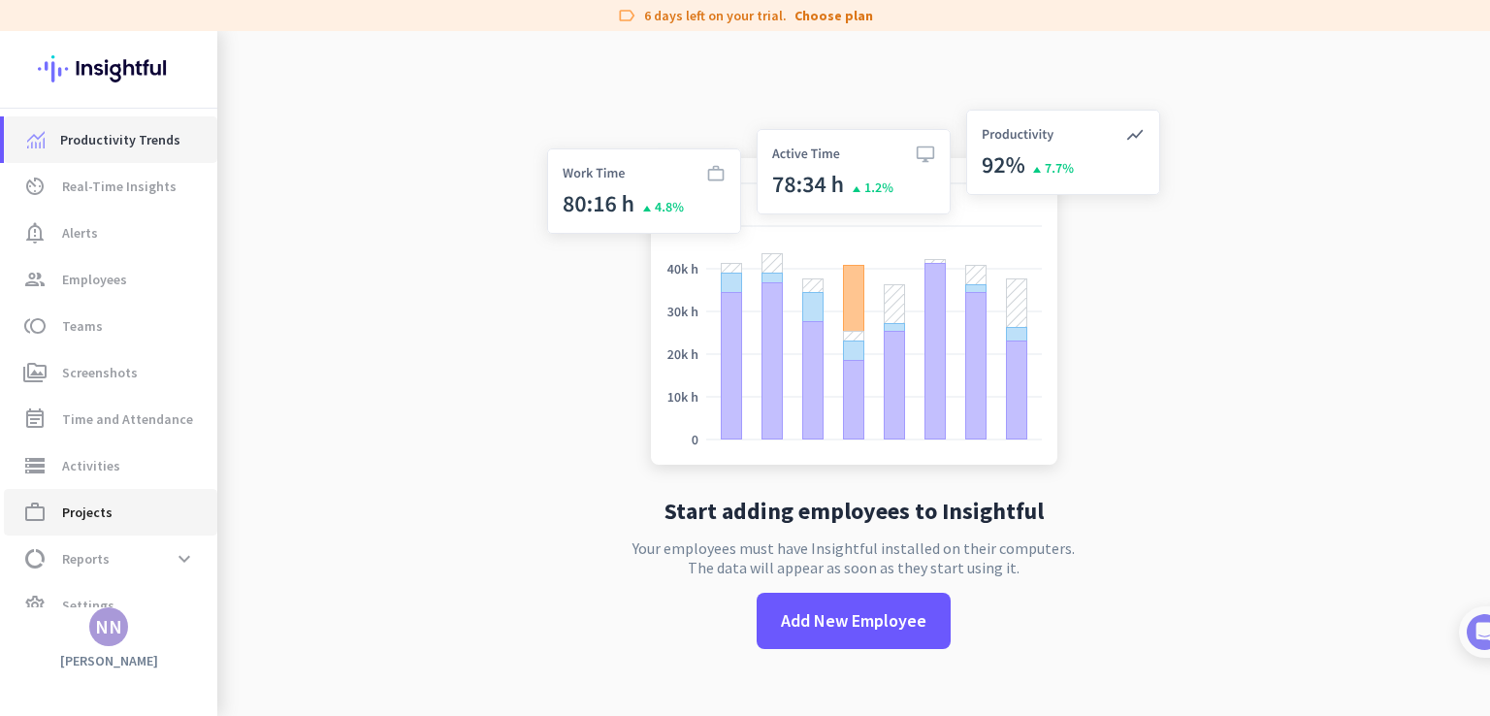
scroll to position [29, 0]
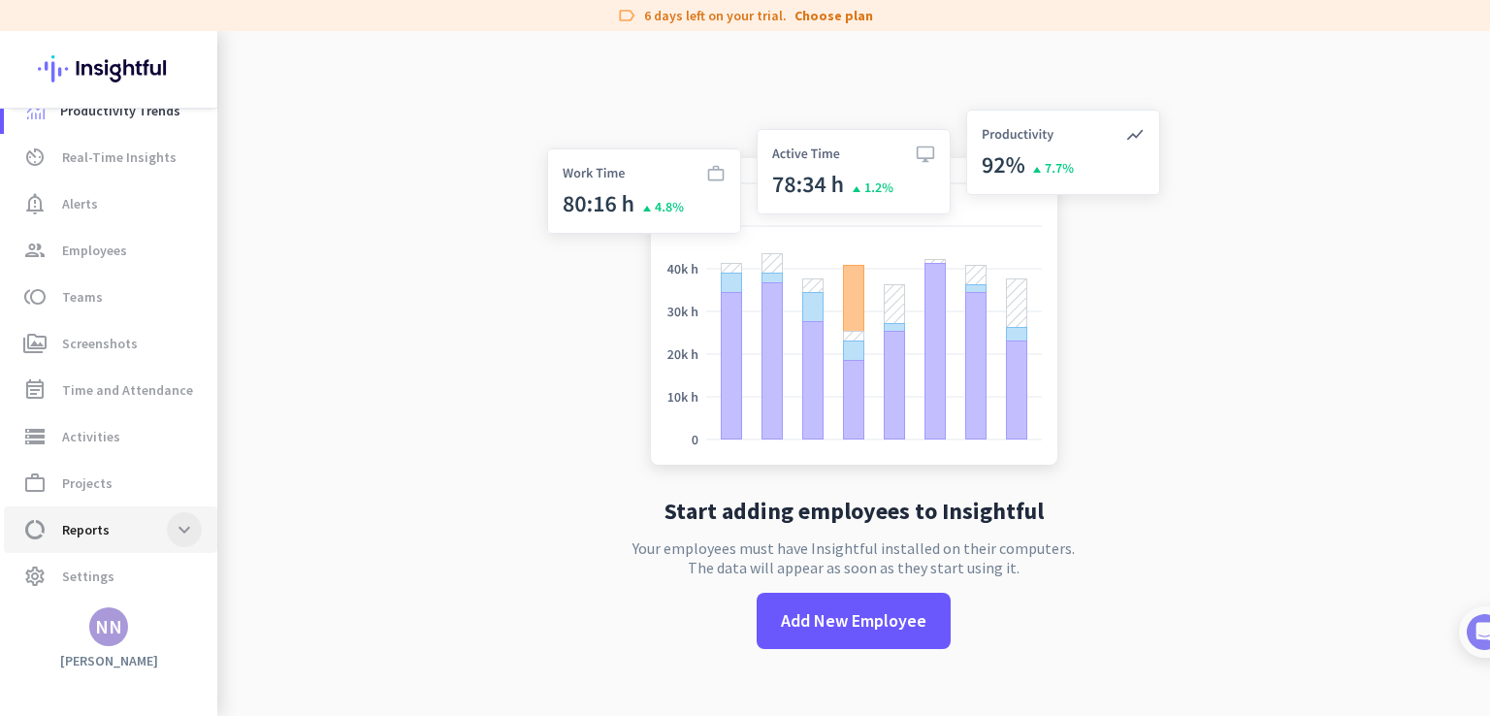
click at [185, 520] on span at bounding box center [184, 529] width 35 height 35
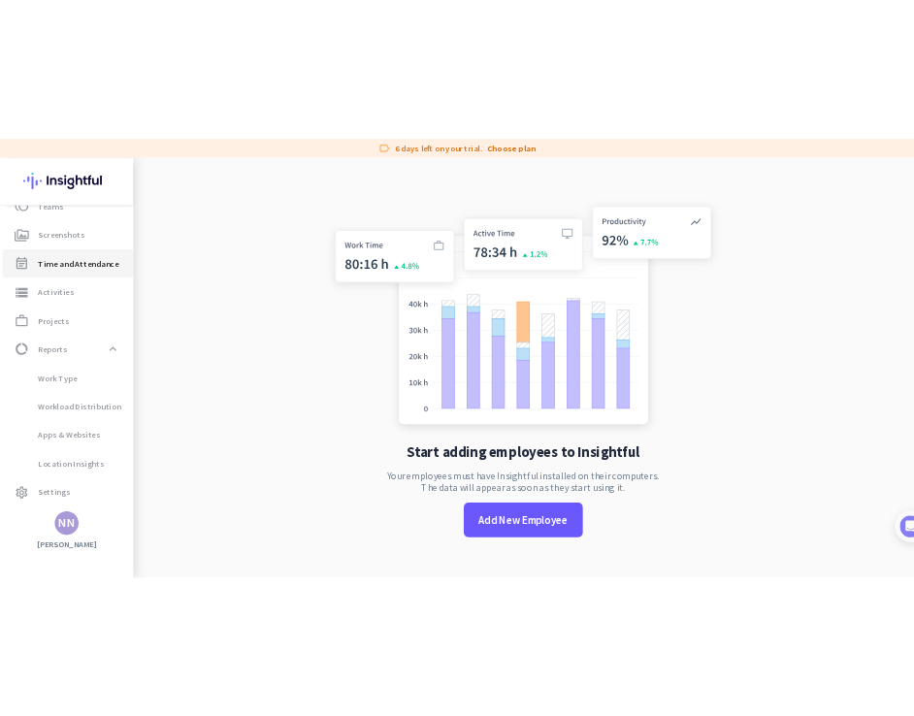
scroll to position [0, 0]
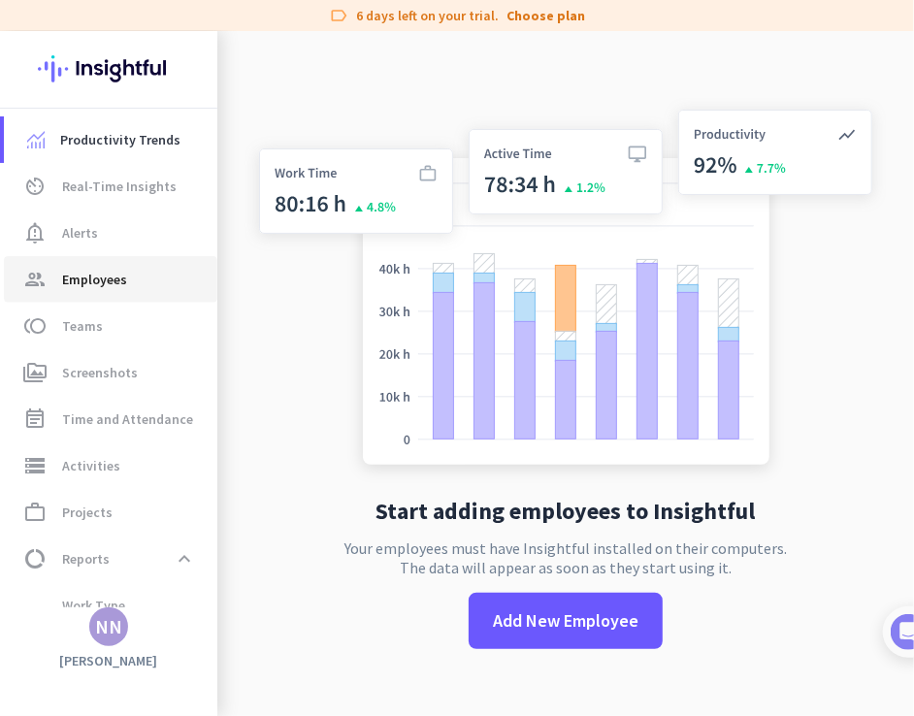
click at [87, 281] on span "Employees" at bounding box center [94, 279] width 65 height 23
